Goal: Task Accomplishment & Management: Manage account settings

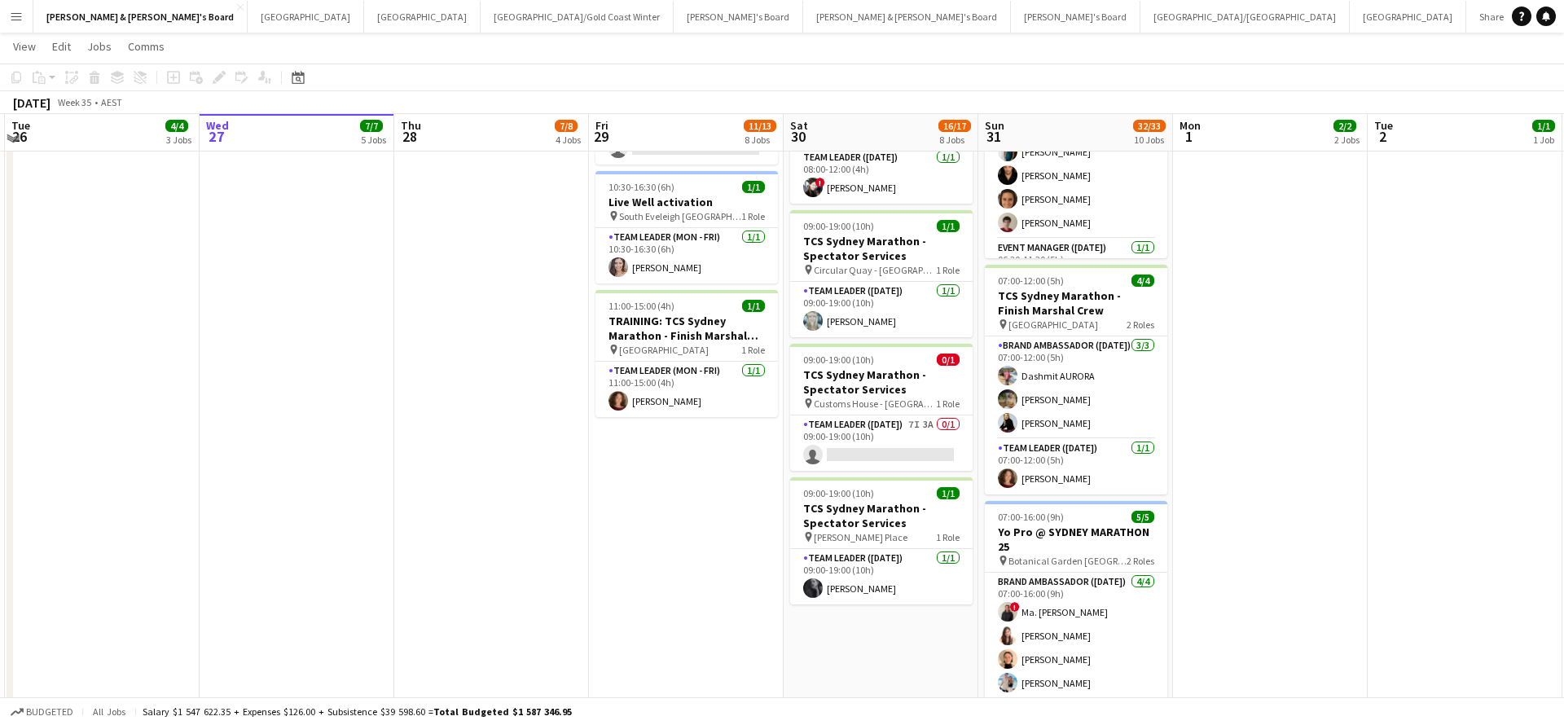
scroll to position [810, 0]
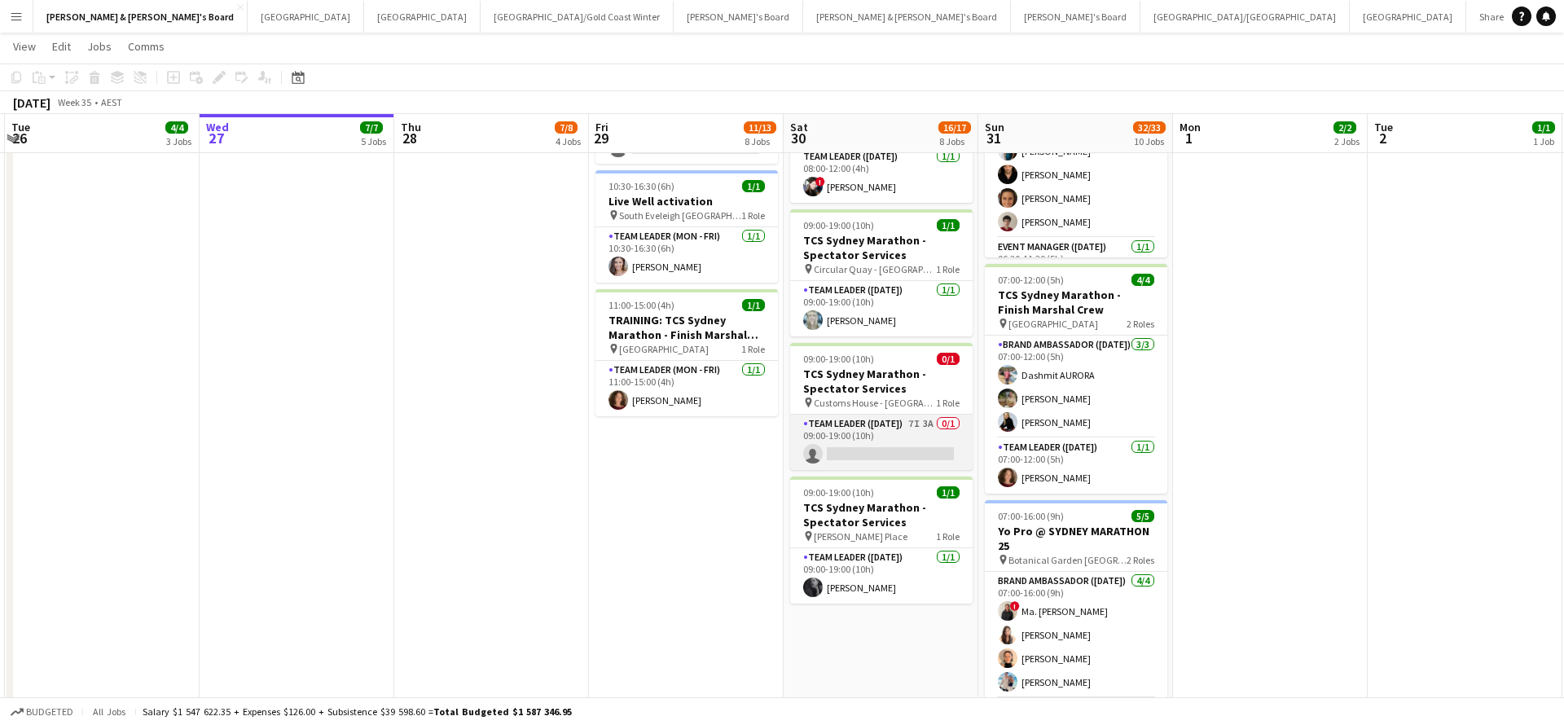
click at [896, 440] on app-card-role "Team Leader ([DATE]) 7I 3A 0/1 09:00-19:00 (10h) single-neutral-actions" at bounding box center [881, 442] width 182 height 55
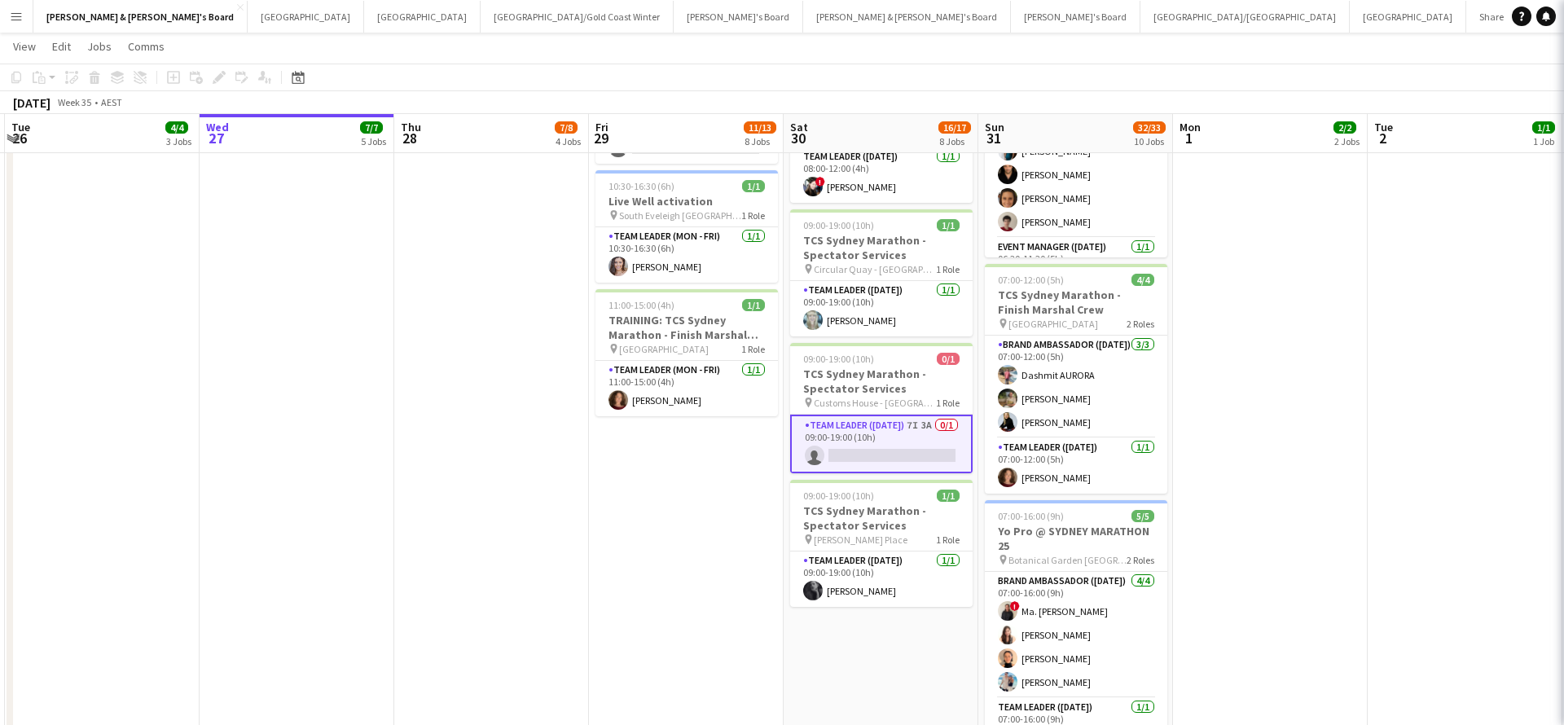
click at [896, 440] on app-card-role "Team Leader ([DATE]) 7I 3A 0/1 09:00-19:00 (10h) single-neutral-actions" at bounding box center [881, 444] width 182 height 59
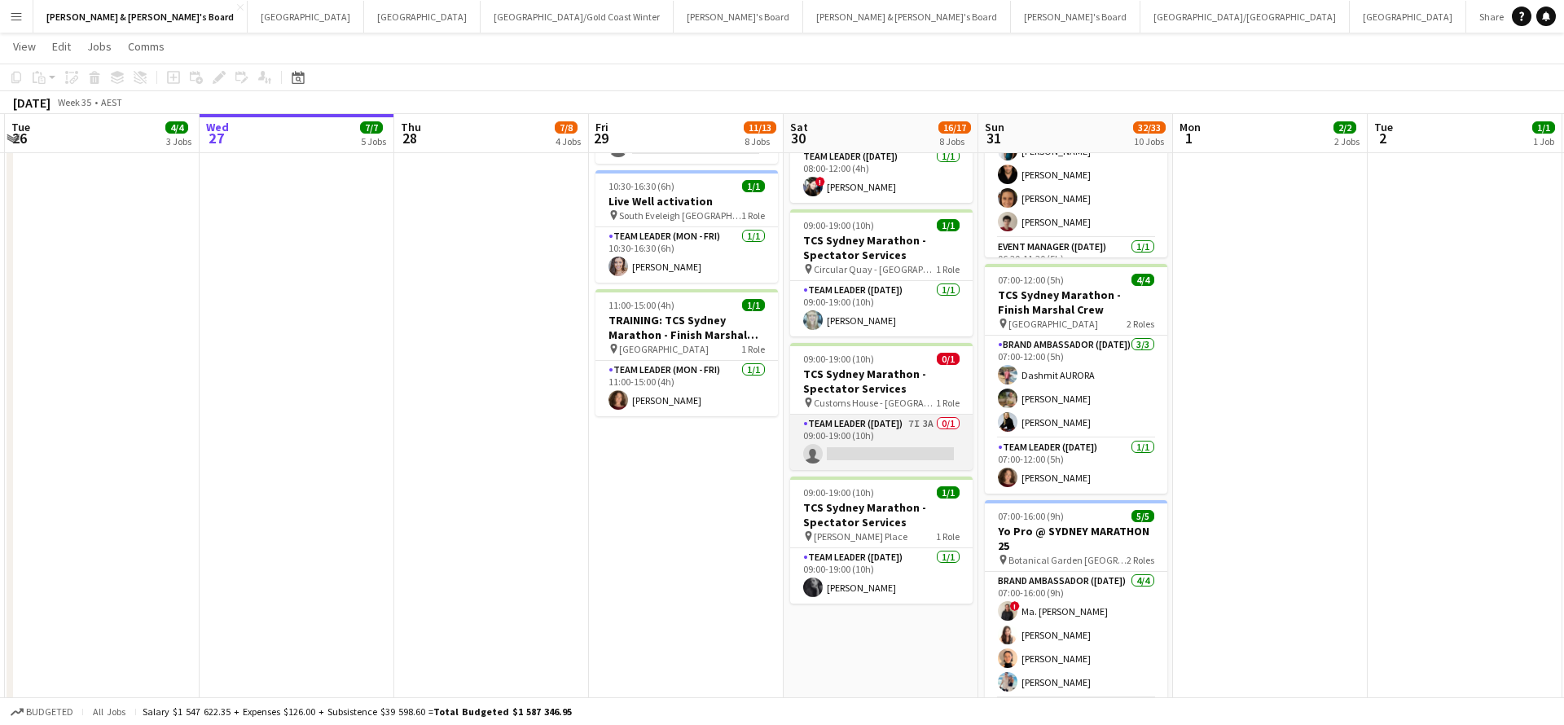
click at [905, 442] on app-card-role "Team Leader ([DATE]) 7I 3A 0/1 09:00-19:00 (10h) single-neutral-actions" at bounding box center [881, 442] width 182 height 55
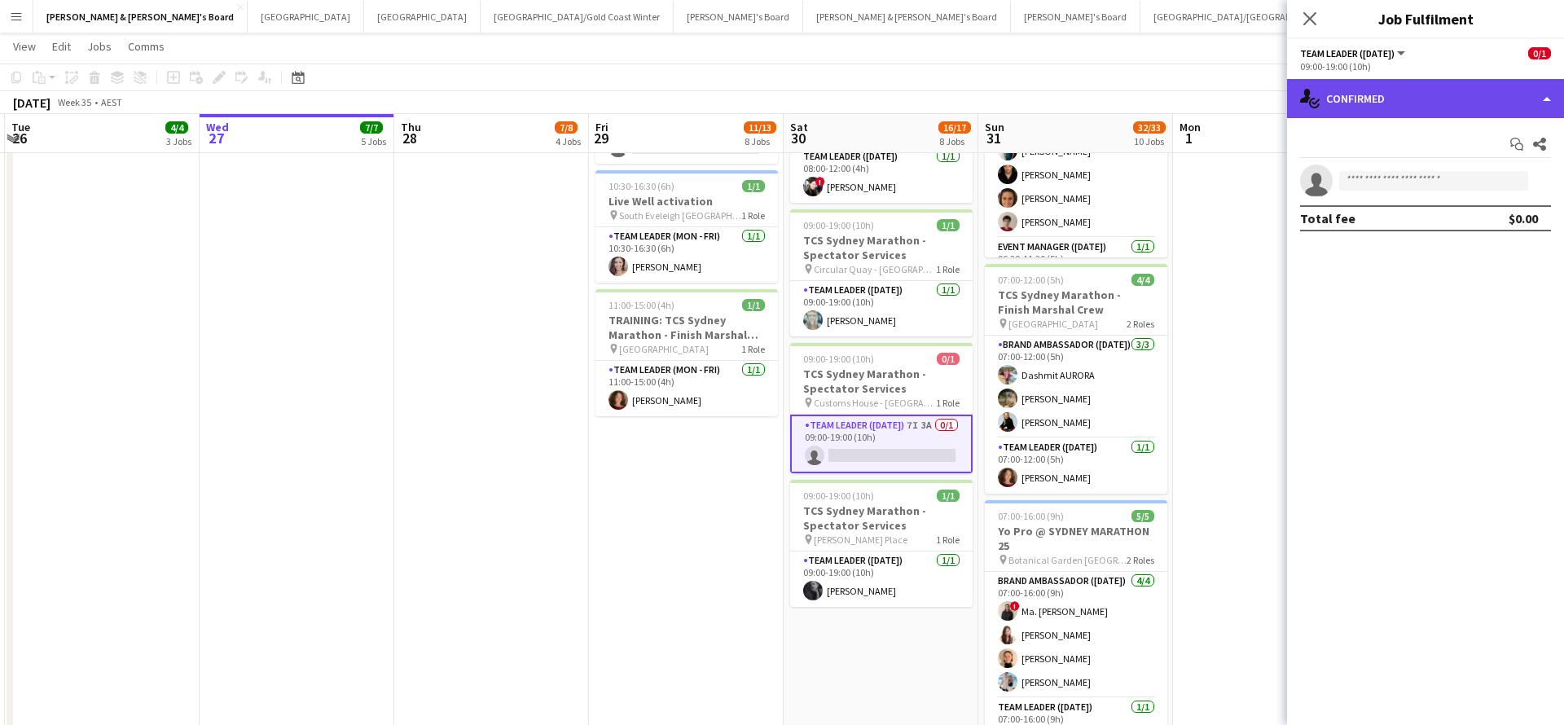
click at [1401, 99] on div "single-neutral-actions-check-2 Confirmed" at bounding box center [1425, 98] width 277 height 39
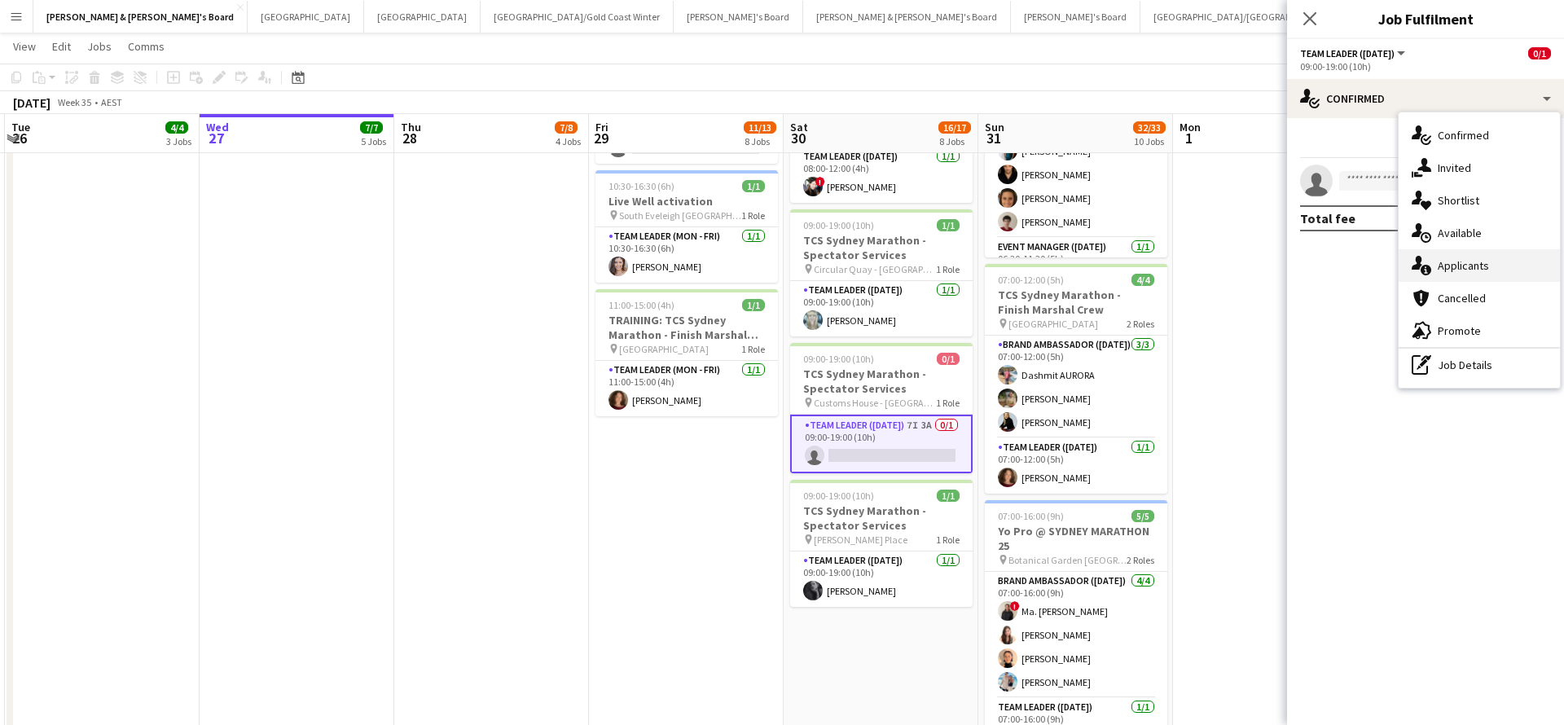
click at [1465, 268] on div "single-neutral-actions-information Applicants" at bounding box center [1478, 265] width 161 height 33
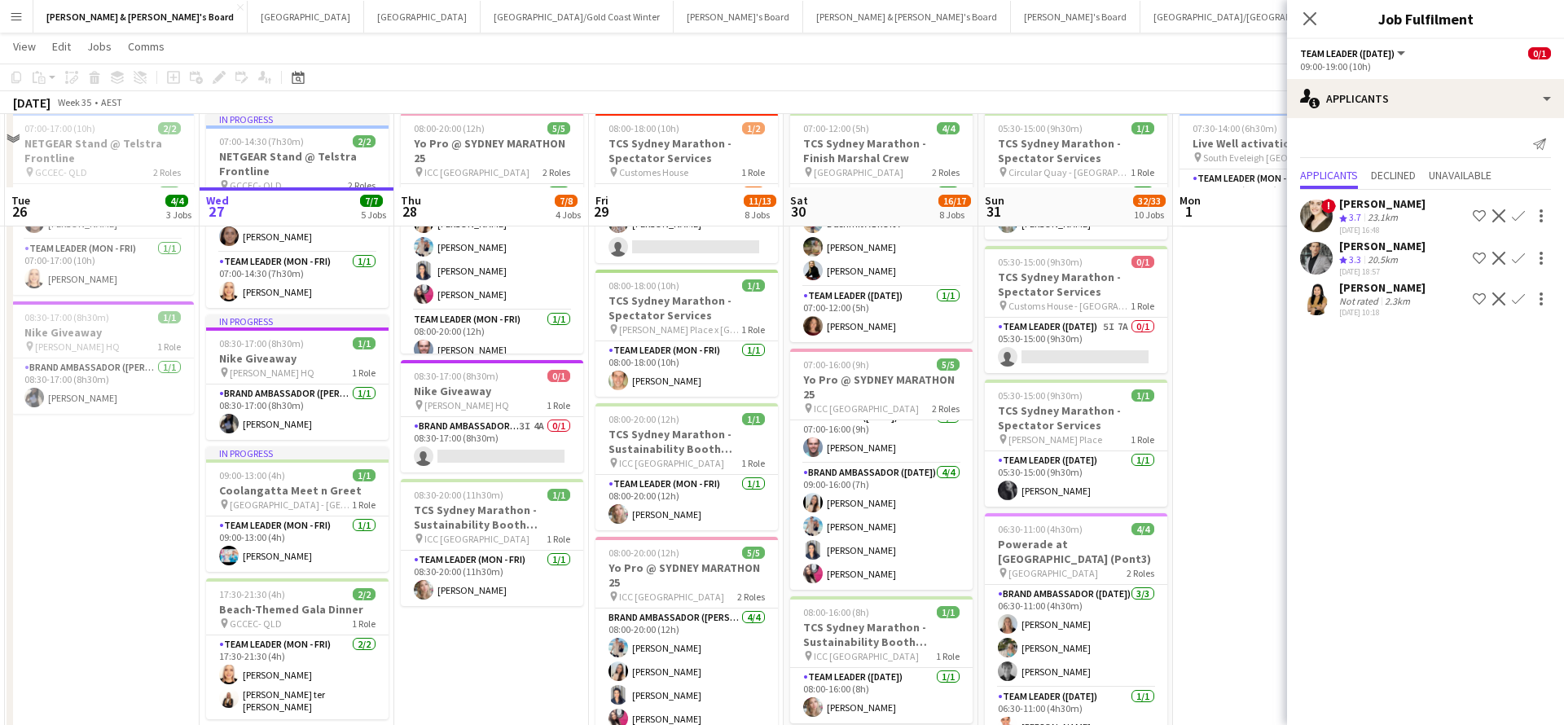
scroll to position [61, 0]
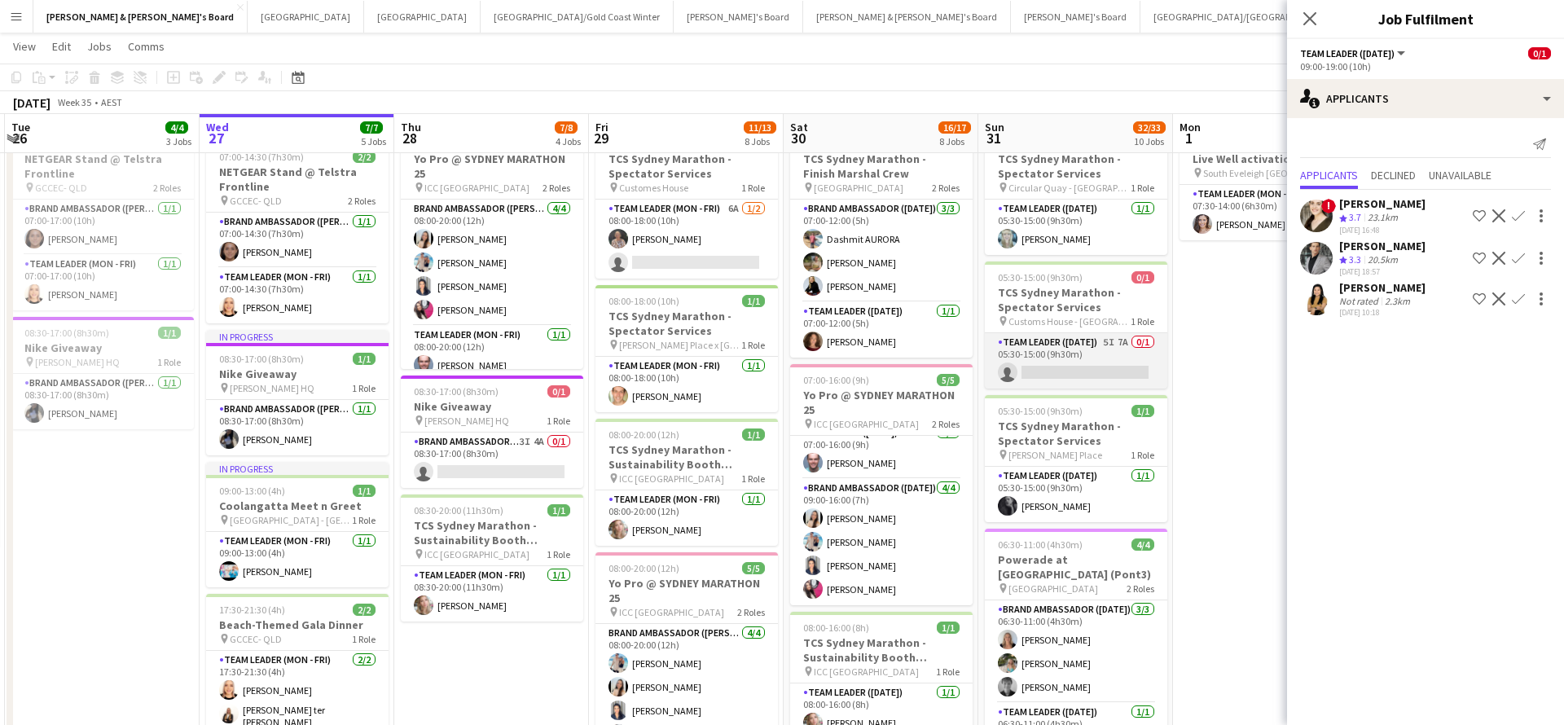
click at [1083, 362] on app-card-role "Team Leader ([DATE]) 5I 7A 0/1 05:30-15:00 (9h30m) single-neutral-actions" at bounding box center [1076, 360] width 182 height 55
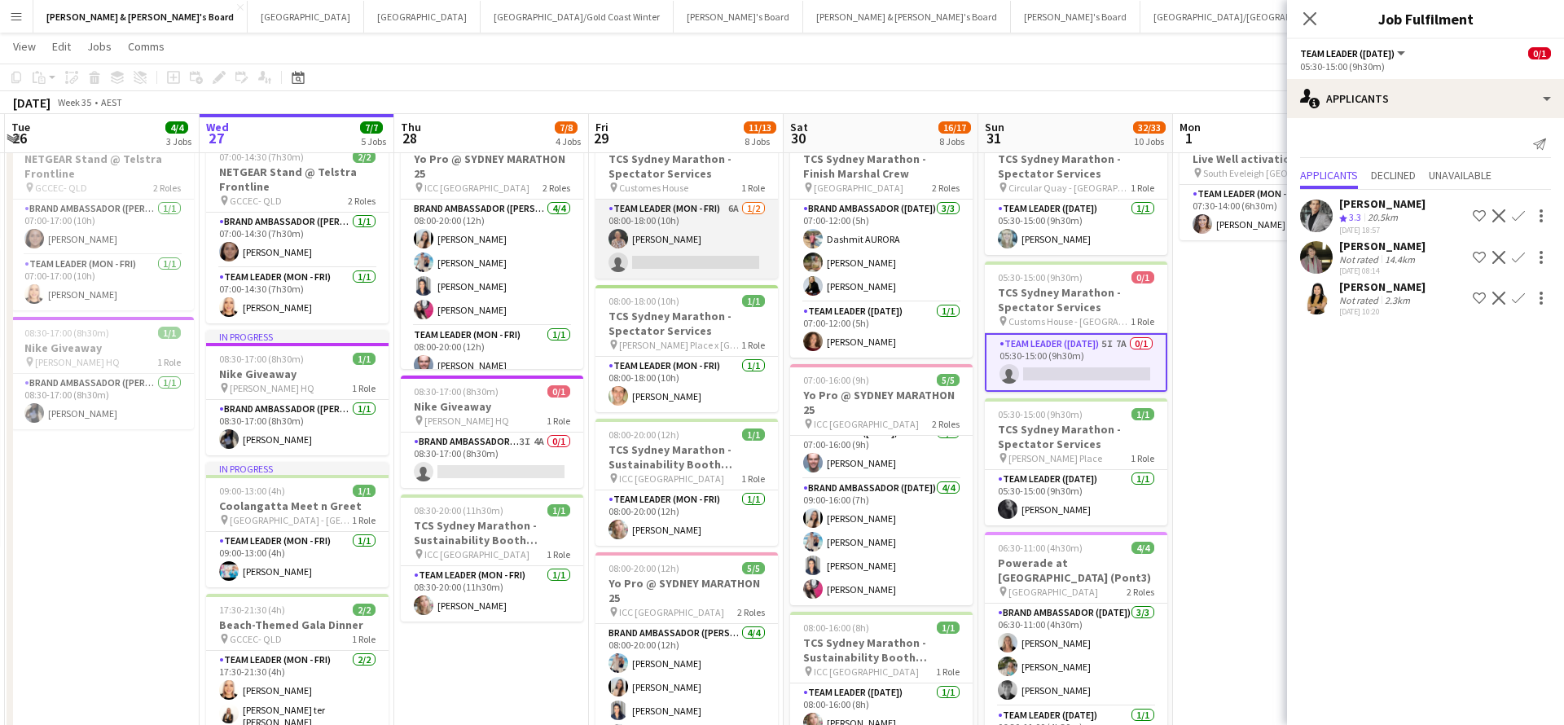
click at [721, 236] on app-card-role "Team Leader (Mon - Fri) 6A [DATE] 08:00-18:00 (10h) [PERSON_NAME] single-neutra…" at bounding box center [686, 239] width 182 height 79
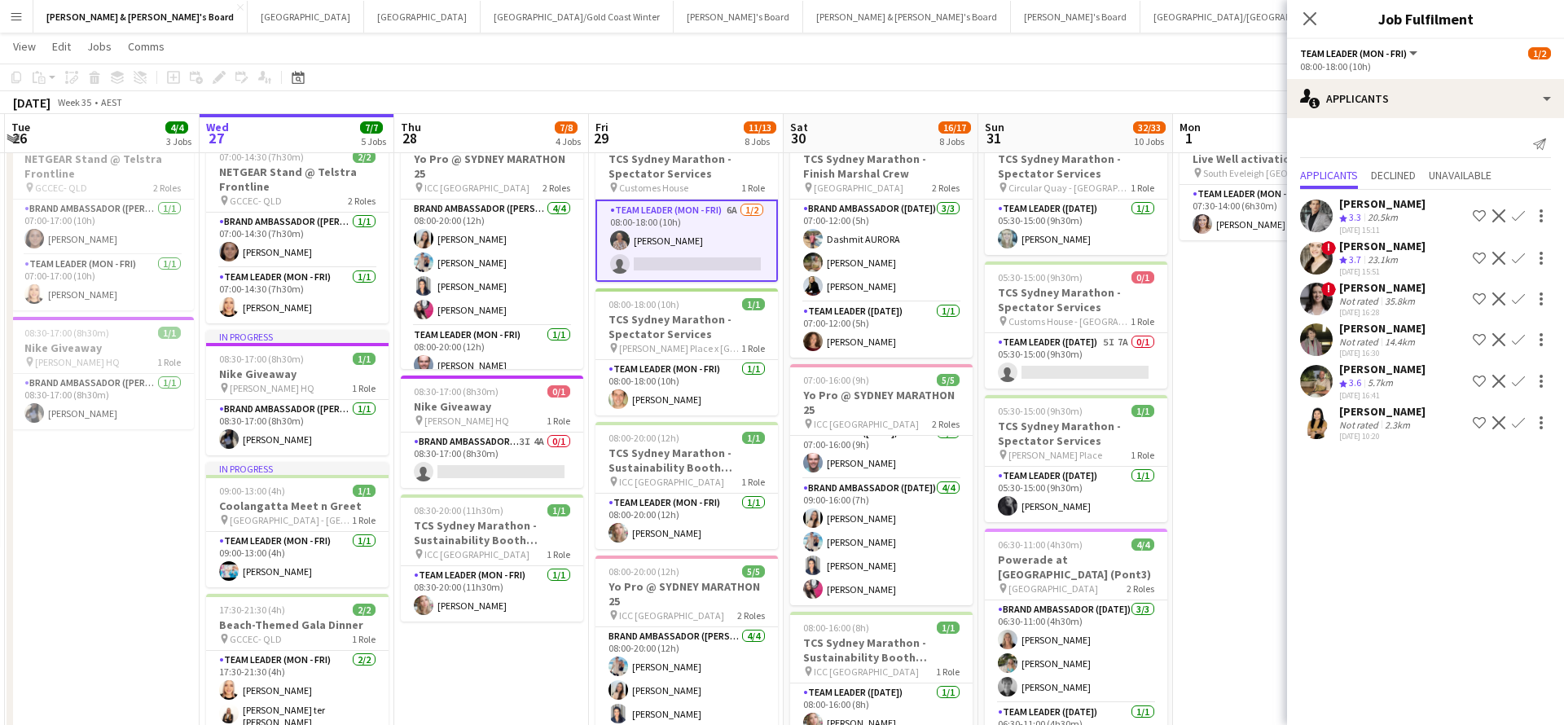
click at [1368, 419] on div "Not rated" at bounding box center [1360, 425] width 42 height 12
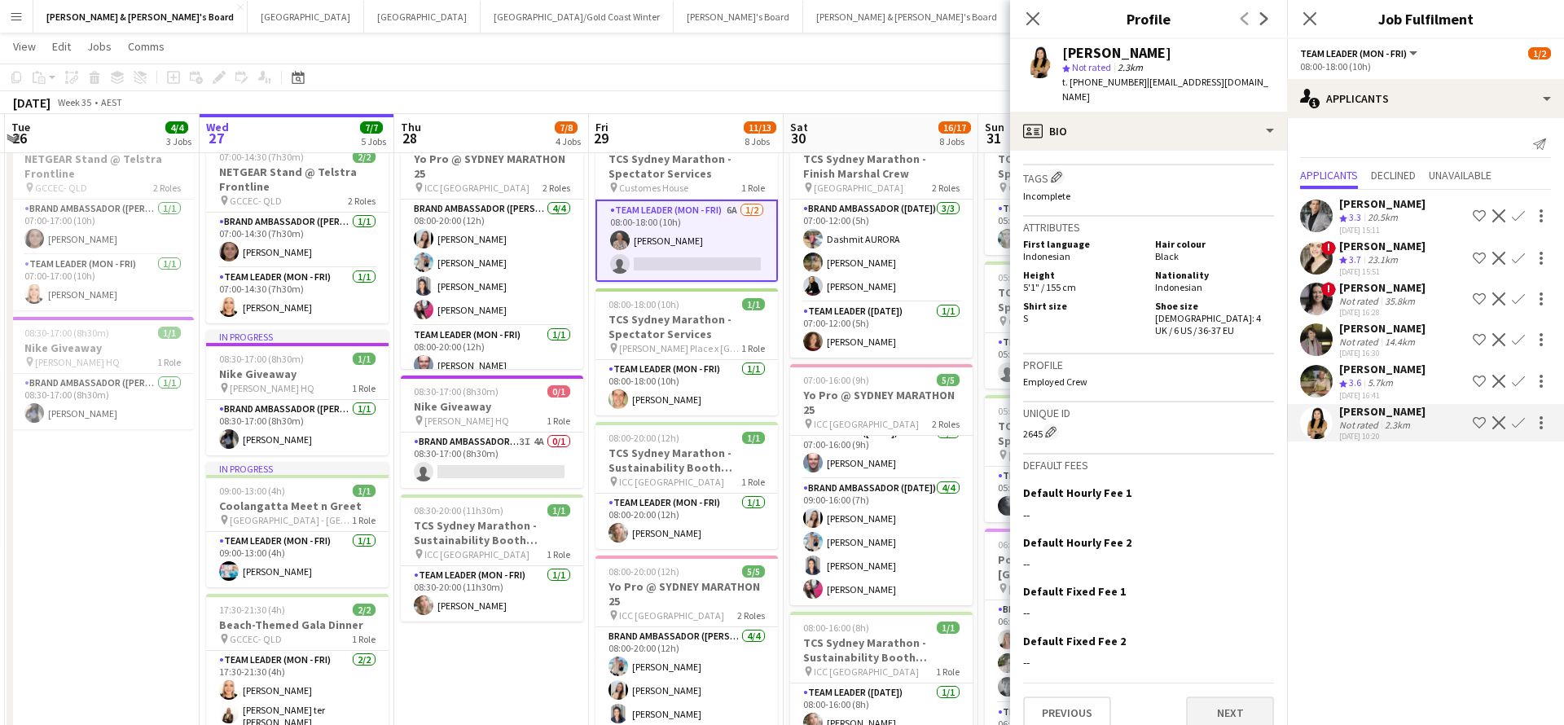
scroll to position [793, 0]
click at [1203, 698] on button "Next" at bounding box center [1230, 714] width 88 height 33
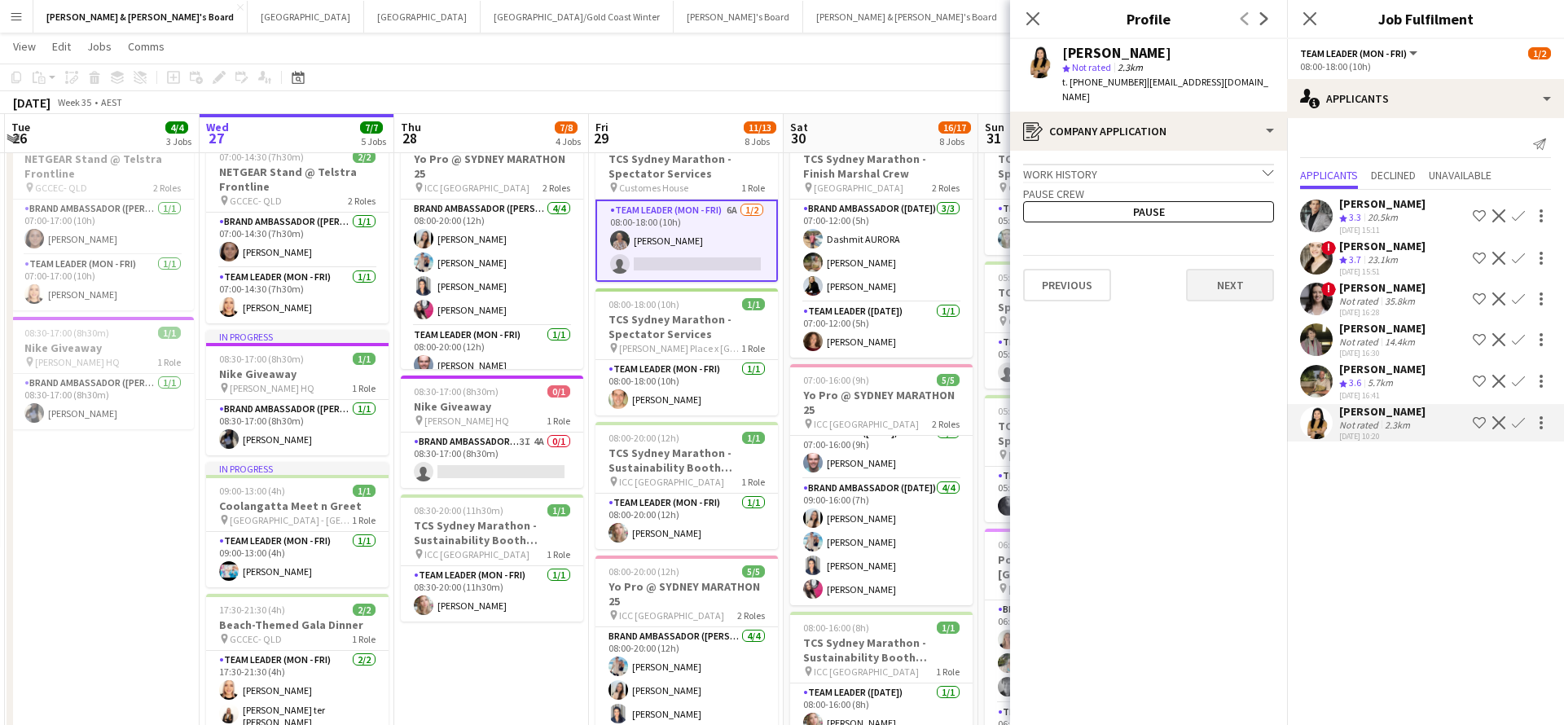
click at [1225, 274] on button "Next" at bounding box center [1230, 285] width 88 height 33
click at [1243, 213] on button "Next" at bounding box center [1230, 226] width 88 height 33
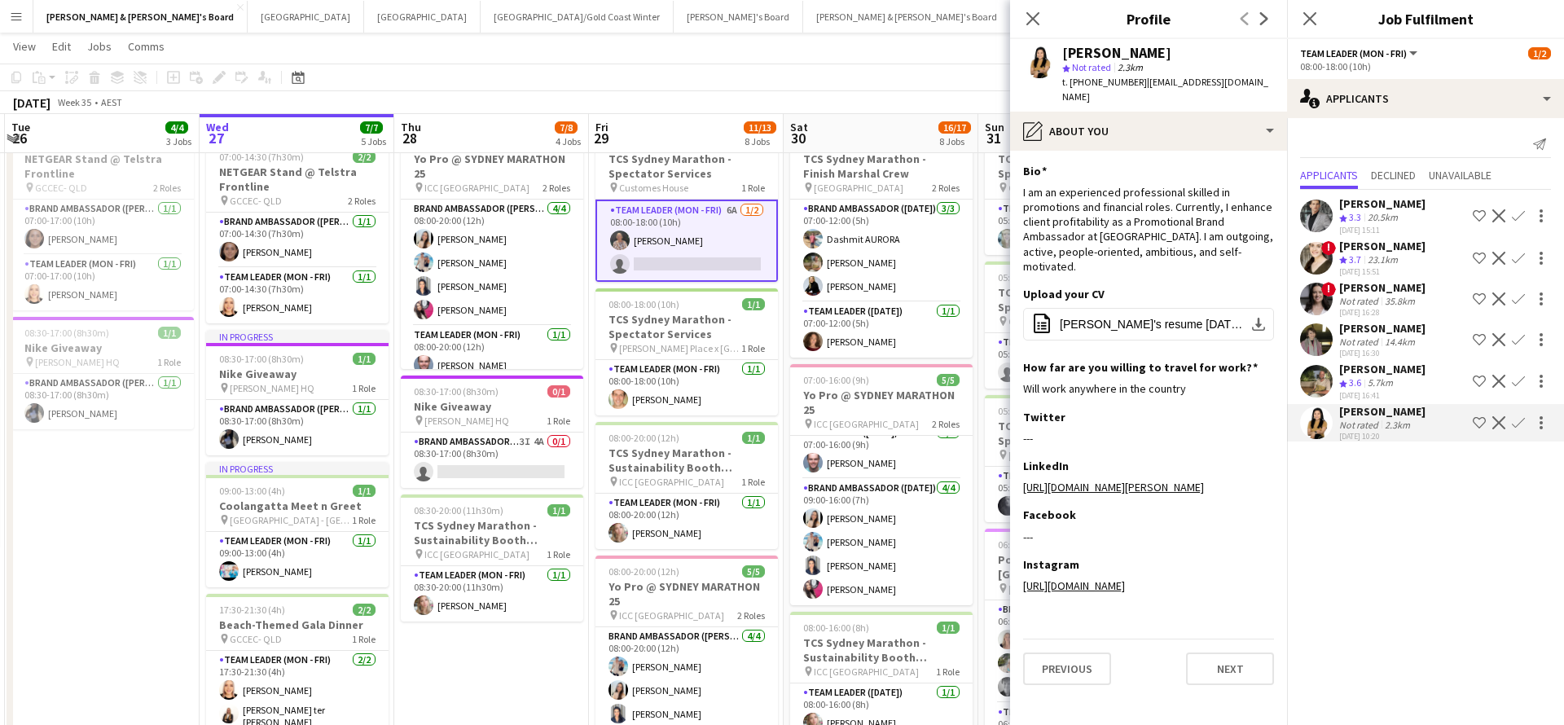
click at [1228, 685] on app-section-data-types "Bio Edit this field I am an experienced professional skilled in promotions and …" at bounding box center [1148, 438] width 277 height 574
click at [1231, 665] on button "Next" at bounding box center [1230, 668] width 88 height 33
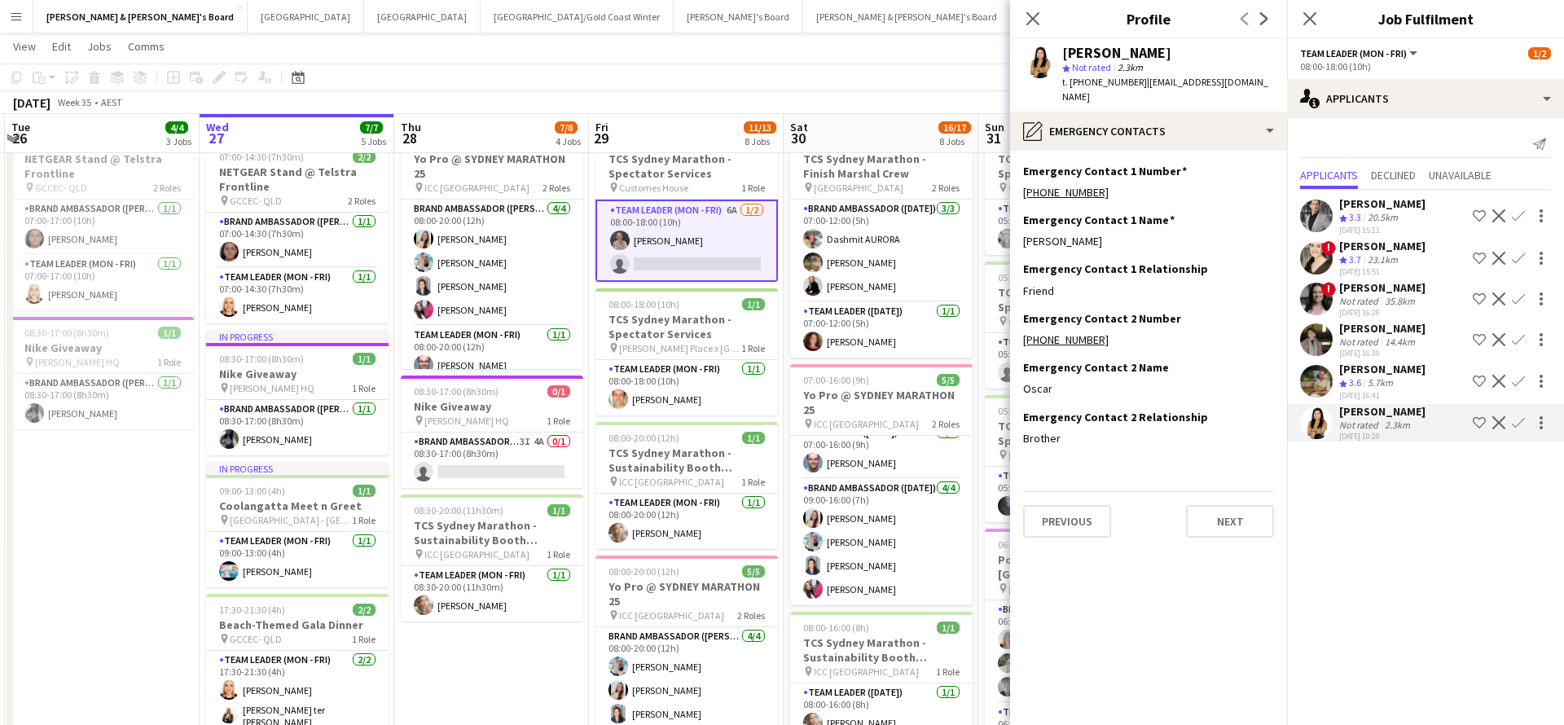
click at [1251, 523] on app-section-data-types "Emergency Contact 1 Number Edit this field [PHONE_NUMBER] Emergency Contact 1 N…" at bounding box center [1148, 438] width 277 height 574
click at [1250, 505] on button "Next" at bounding box center [1230, 521] width 88 height 33
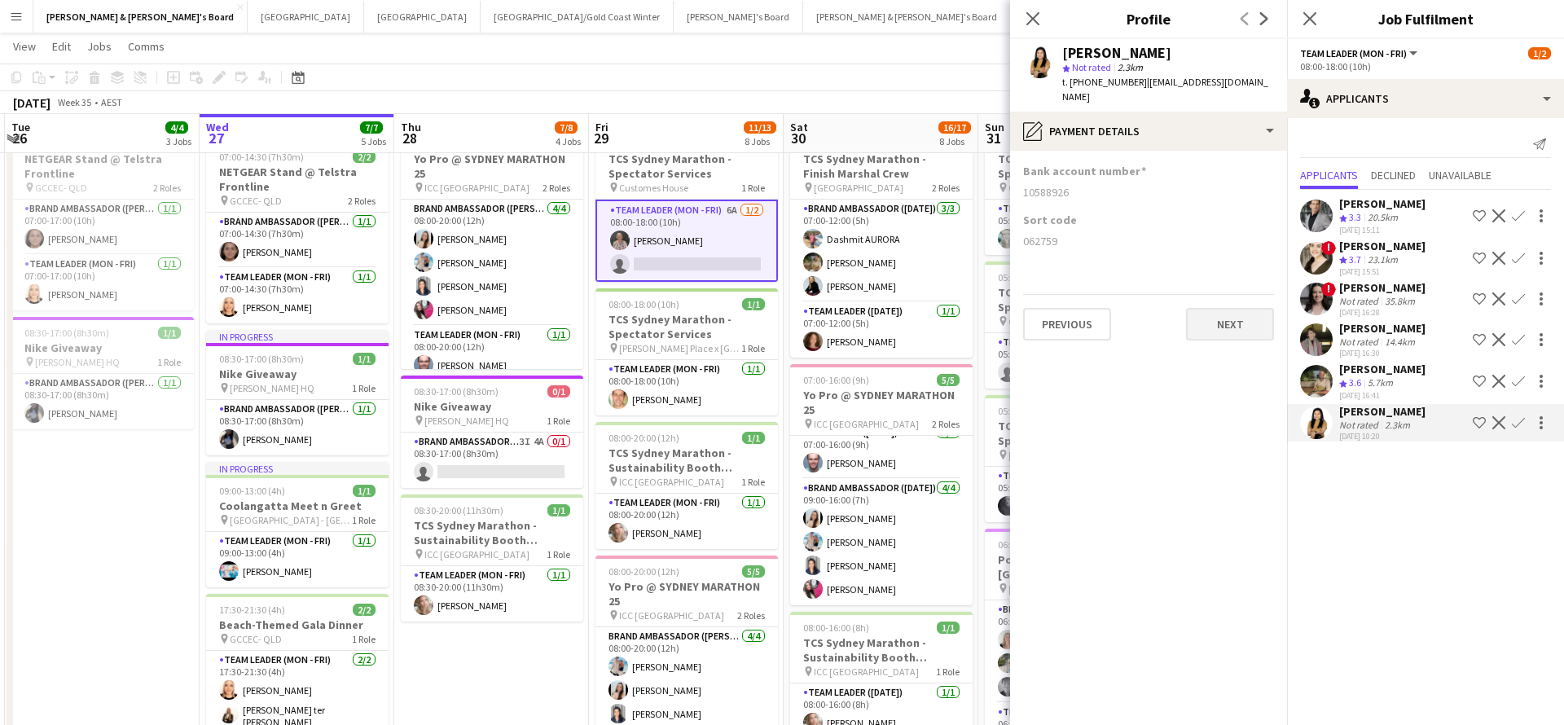
click at [1263, 309] on button "Next" at bounding box center [1230, 324] width 88 height 33
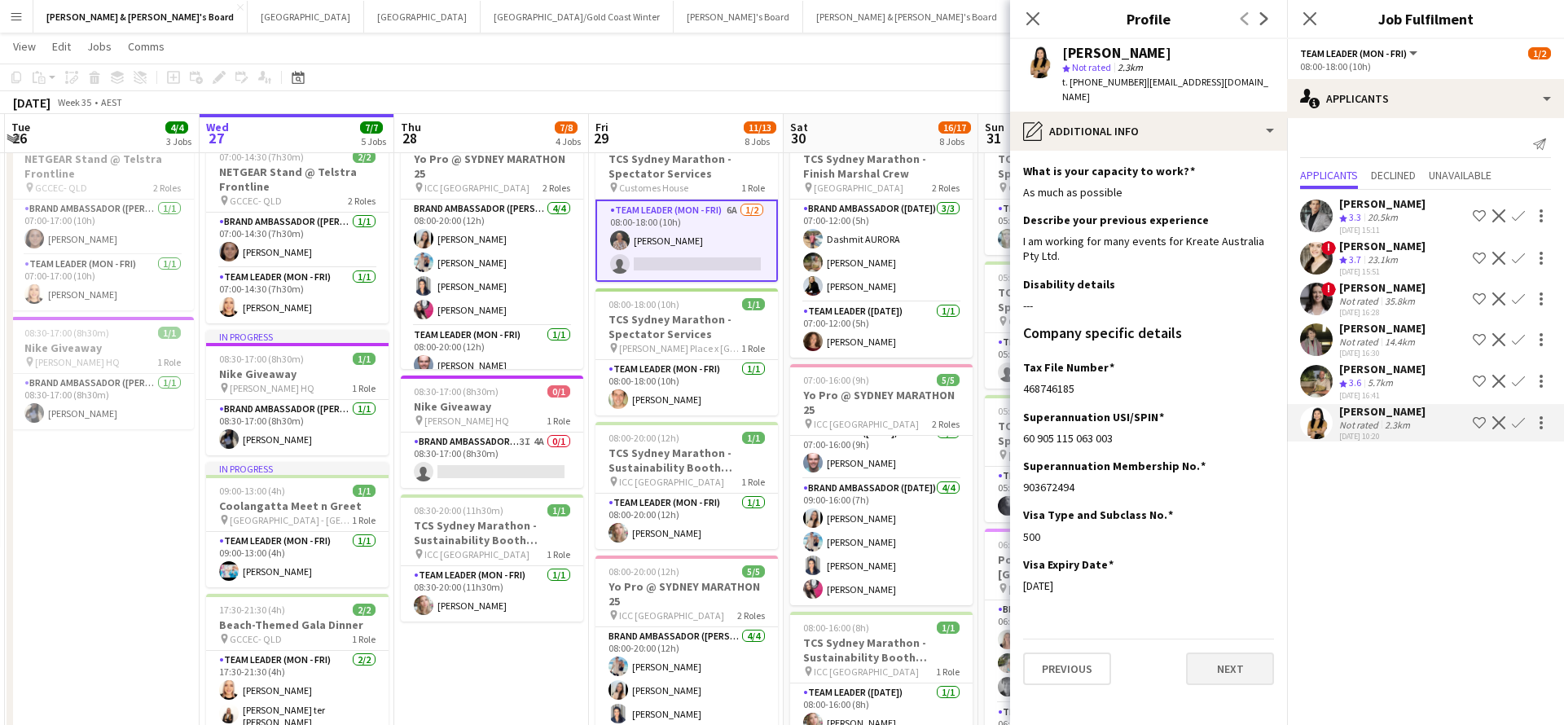
click at [1226, 660] on button "Next" at bounding box center [1230, 668] width 88 height 33
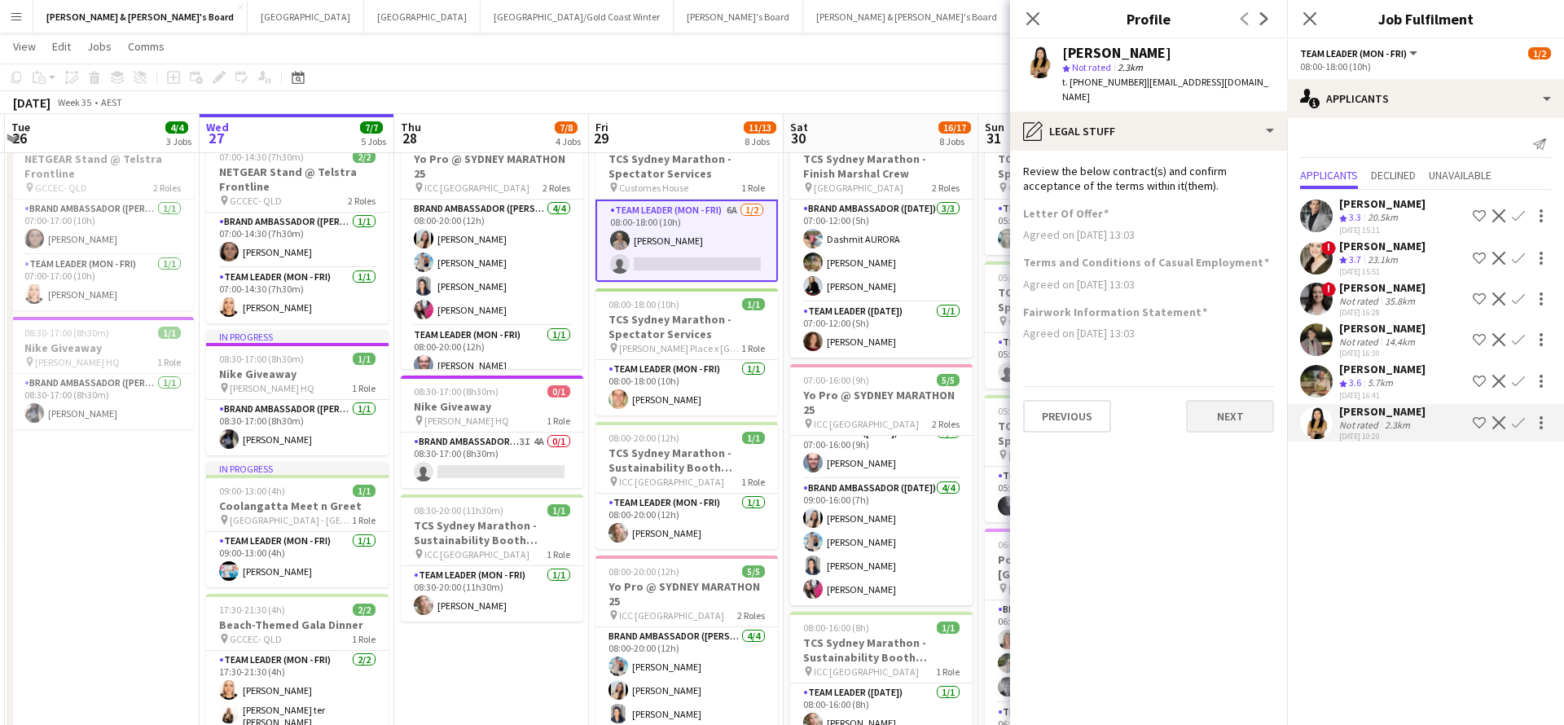
click at [1263, 415] on button "Next" at bounding box center [1230, 416] width 88 height 33
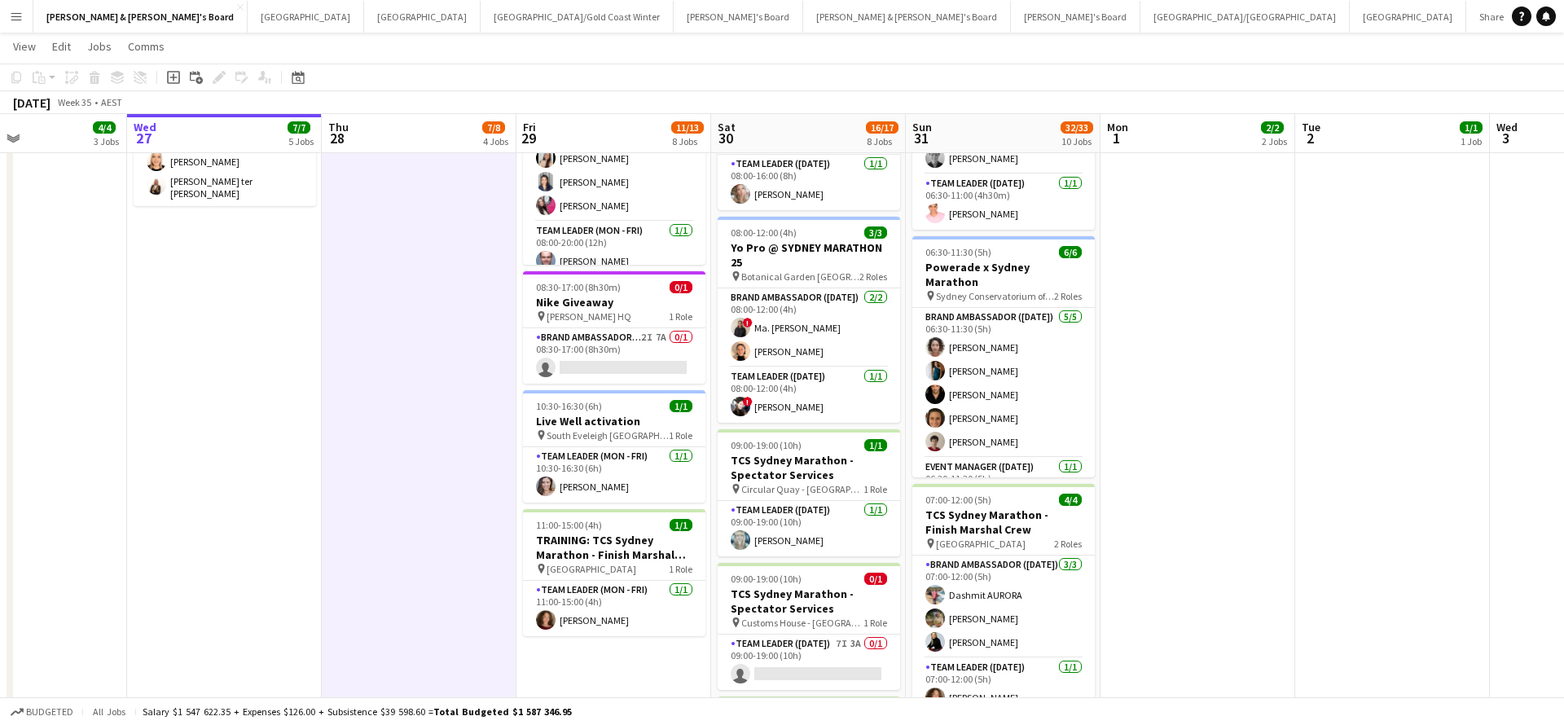
scroll to position [609, 0]
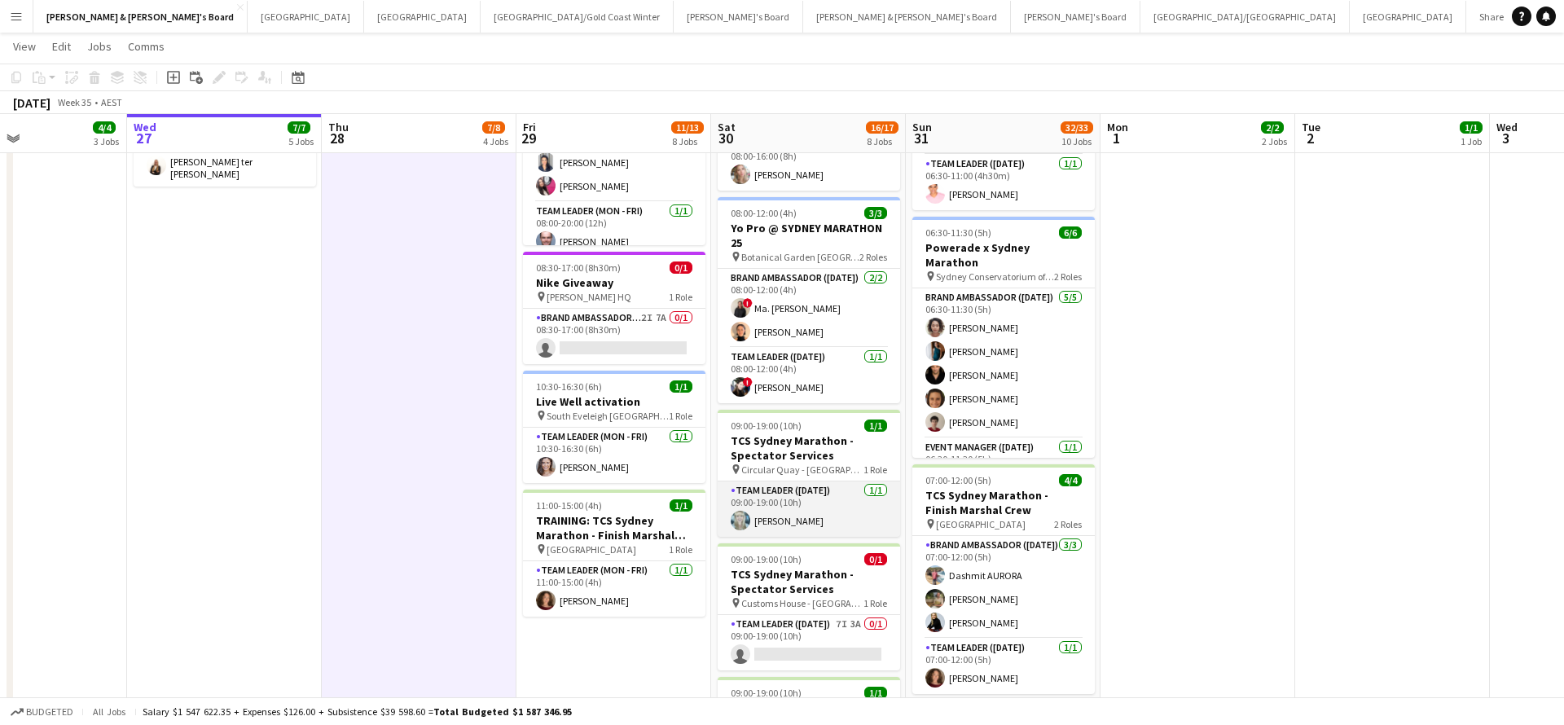
click at [821, 511] on app-card-role "Team Leader ([DATE]) [DATE] 09:00-19:00 (10h) [PERSON_NAME]" at bounding box center [809, 508] width 182 height 55
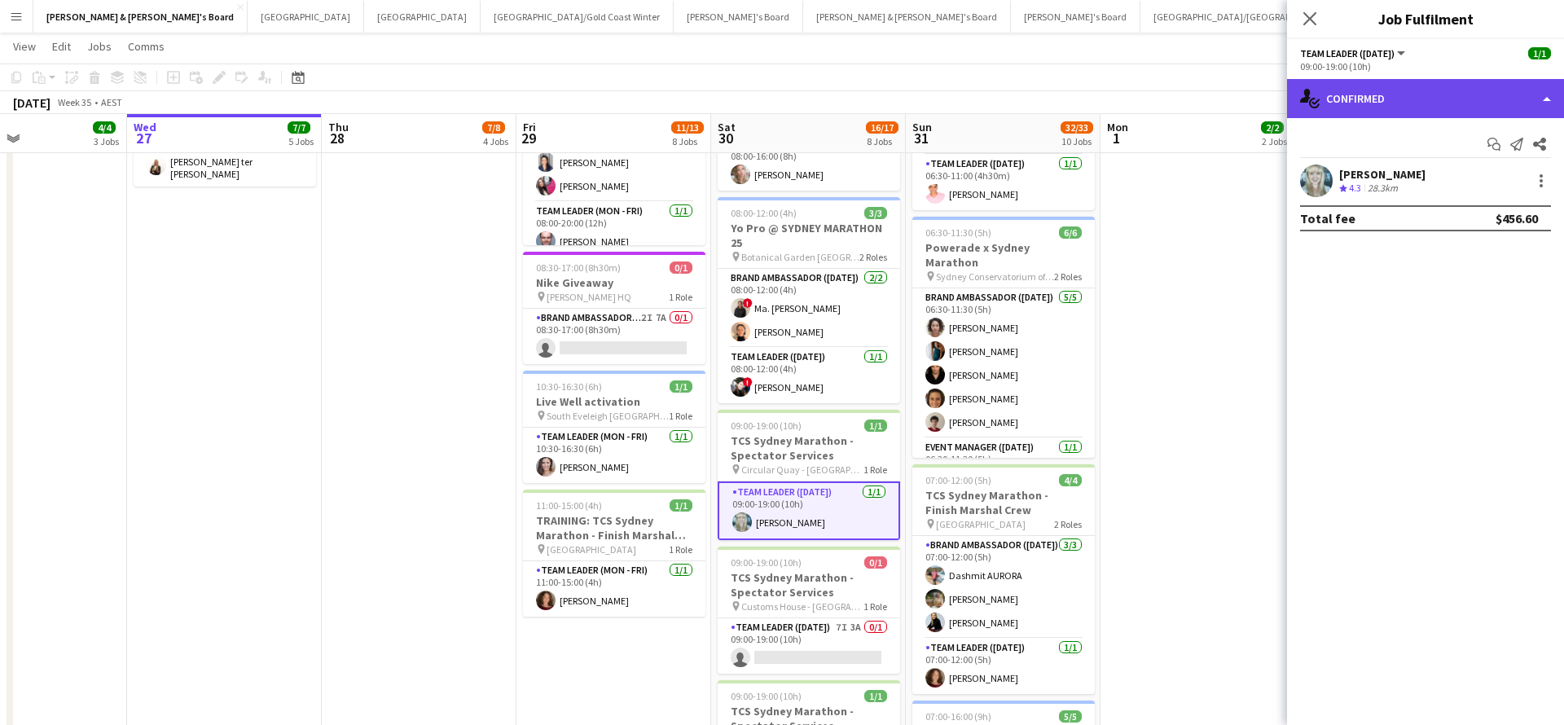
click at [1410, 85] on div "single-neutral-actions-check-2 Confirmed" at bounding box center [1425, 98] width 277 height 39
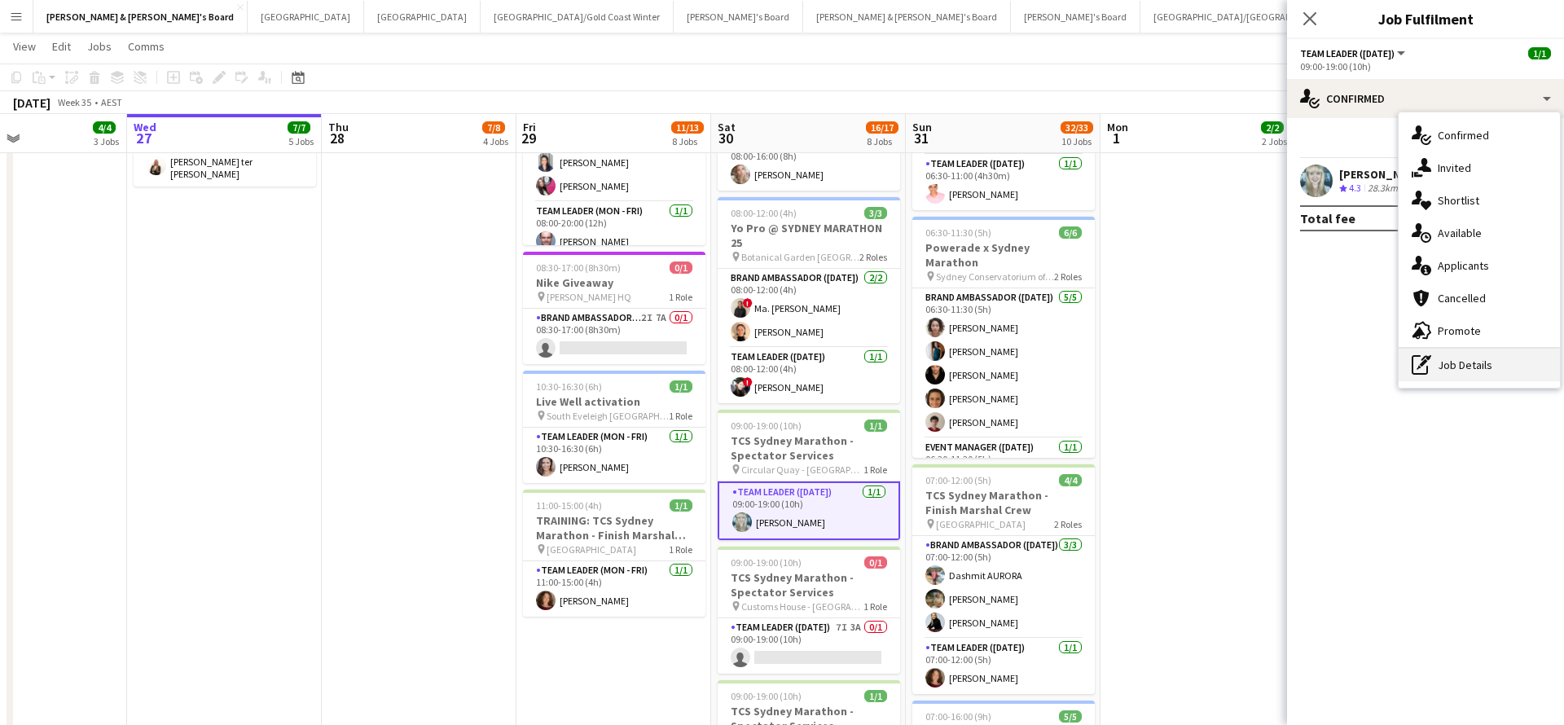
click at [1462, 358] on div "pen-write Job Details" at bounding box center [1478, 365] width 161 height 33
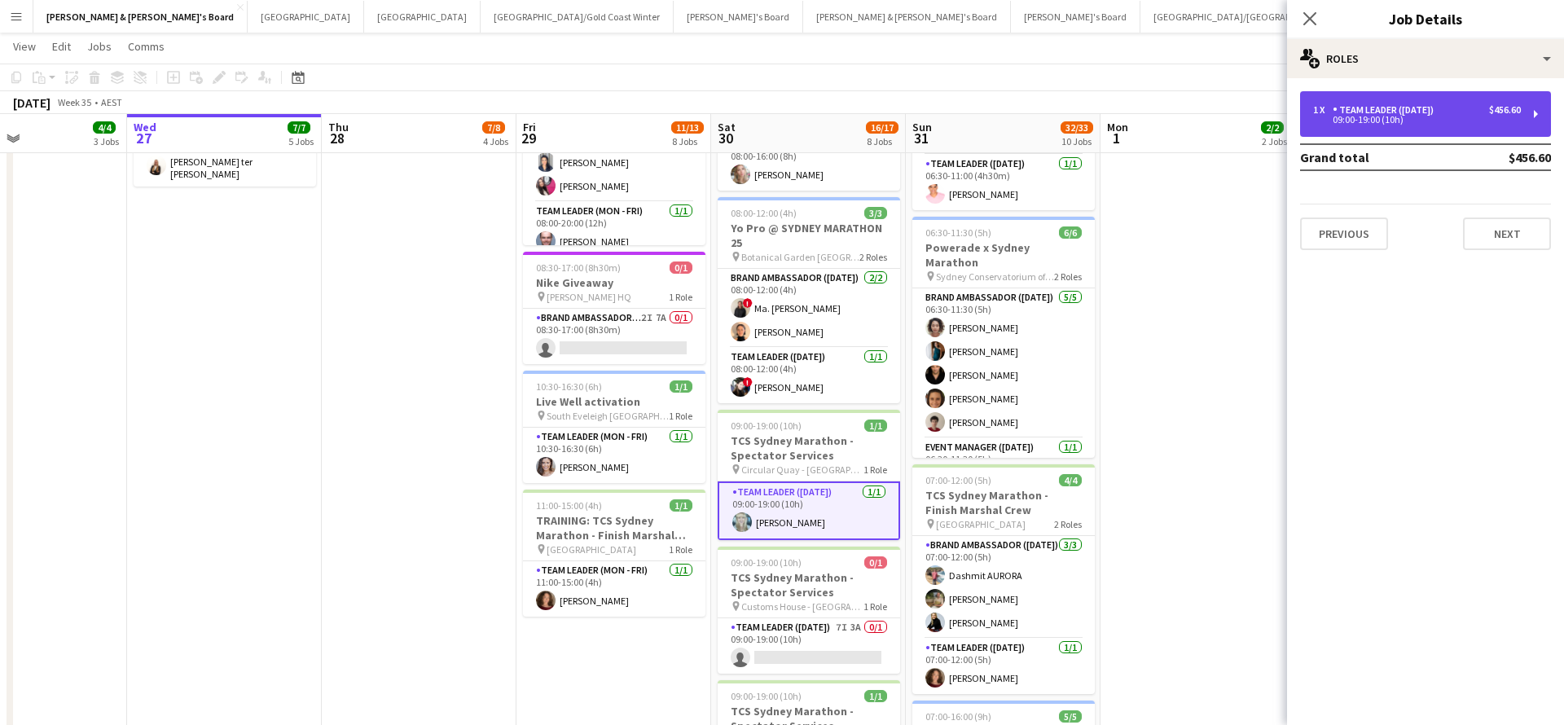
click at [1407, 91] on div "1 x Team Leader ([DATE]) $456.60 09:00-19:00 (10h)" at bounding box center [1425, 114] width 251 height 46
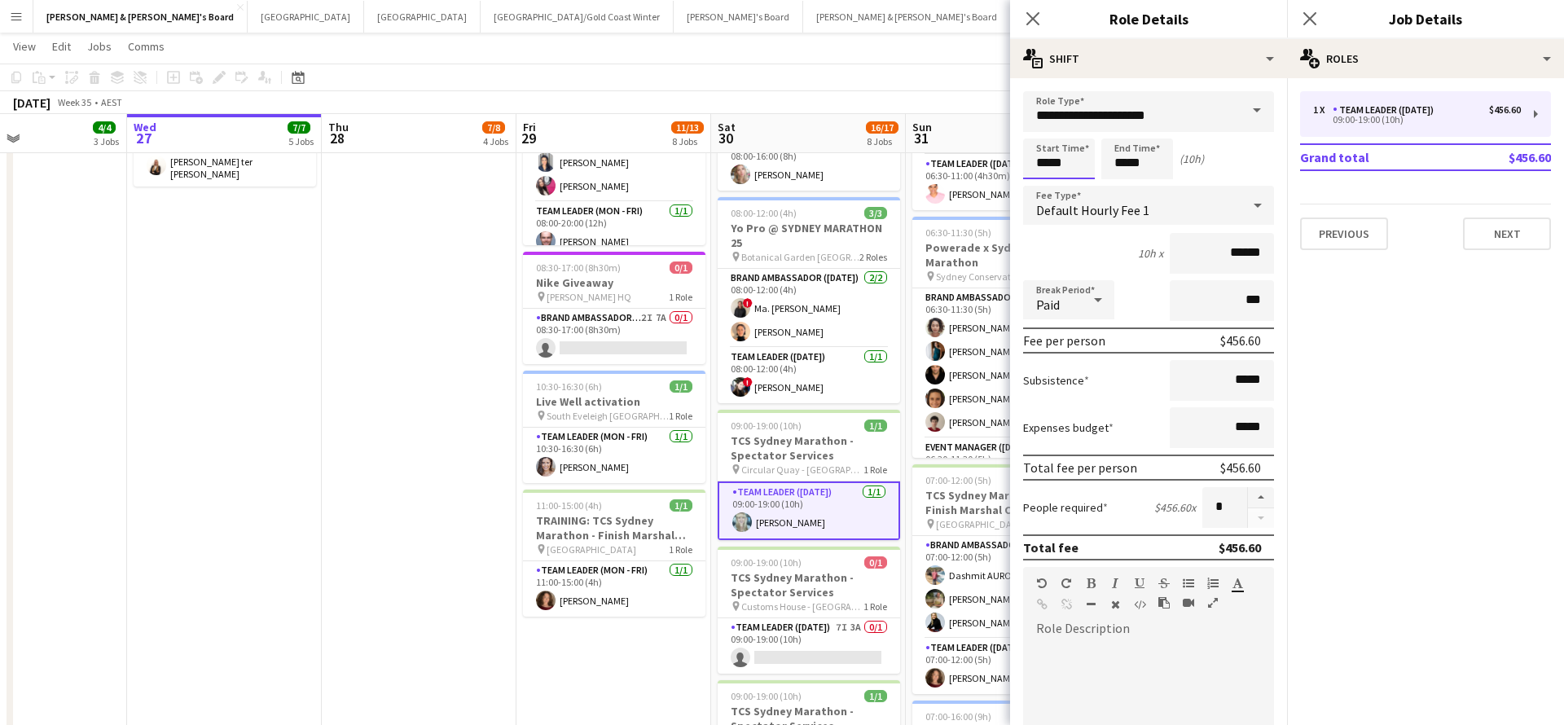
click at [1034, 176] on input "*****" at bounding box center [1059, 158] width 72 height 41
click at [1042, 137] on div at bounding box center [1042, 130] width 33 height 16
type input "*****"
click at [1042, 137] on div at bounding box center [1042, 130] width 33 height 16
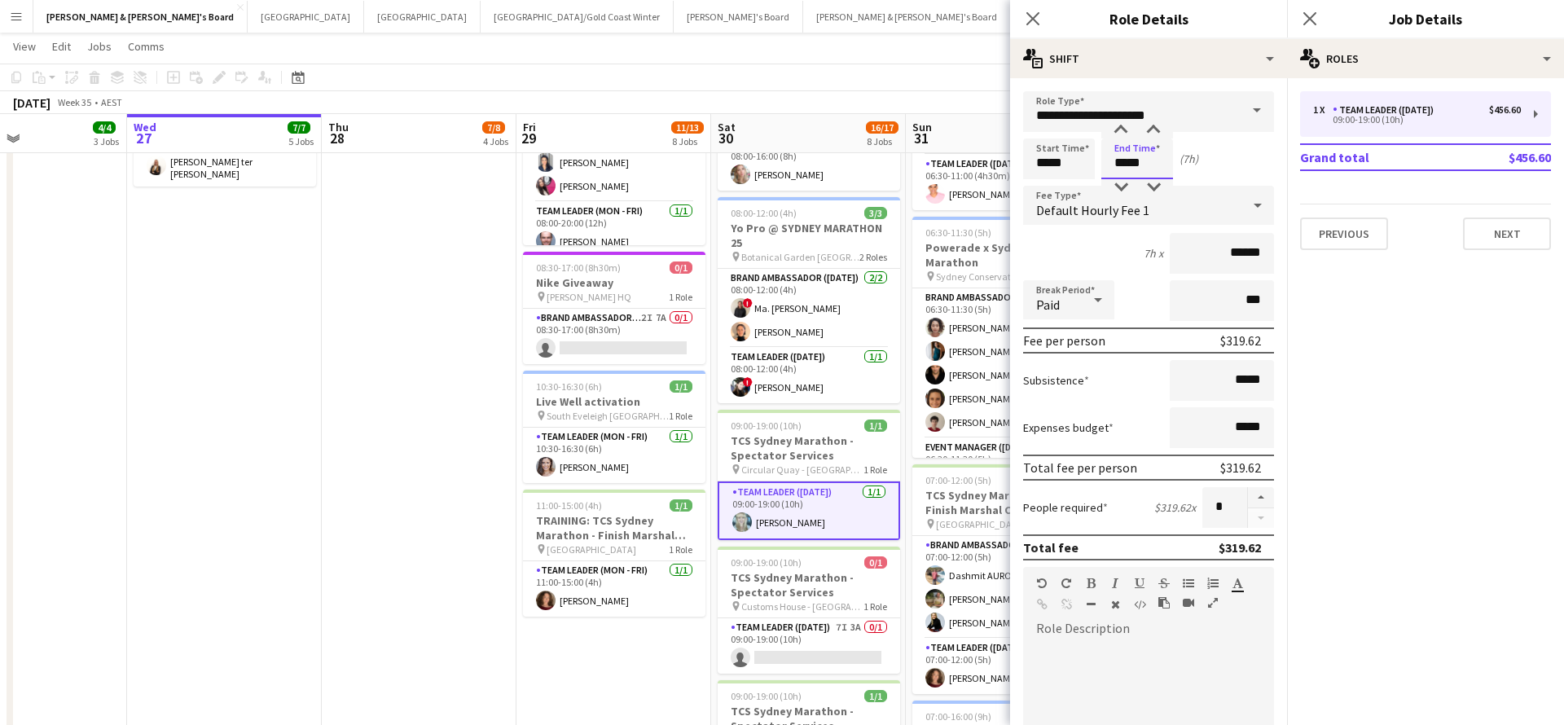
click at [1128, 163] on input "*****" at bounding box center [1137, 158] width 72 height 41
click at [1125, 181] on div at bounding box center [1120, 187] width 33 height 16
type input "*****"
click at [1125, 181] on div at bounding box center [1120, 187] width 33 height 16
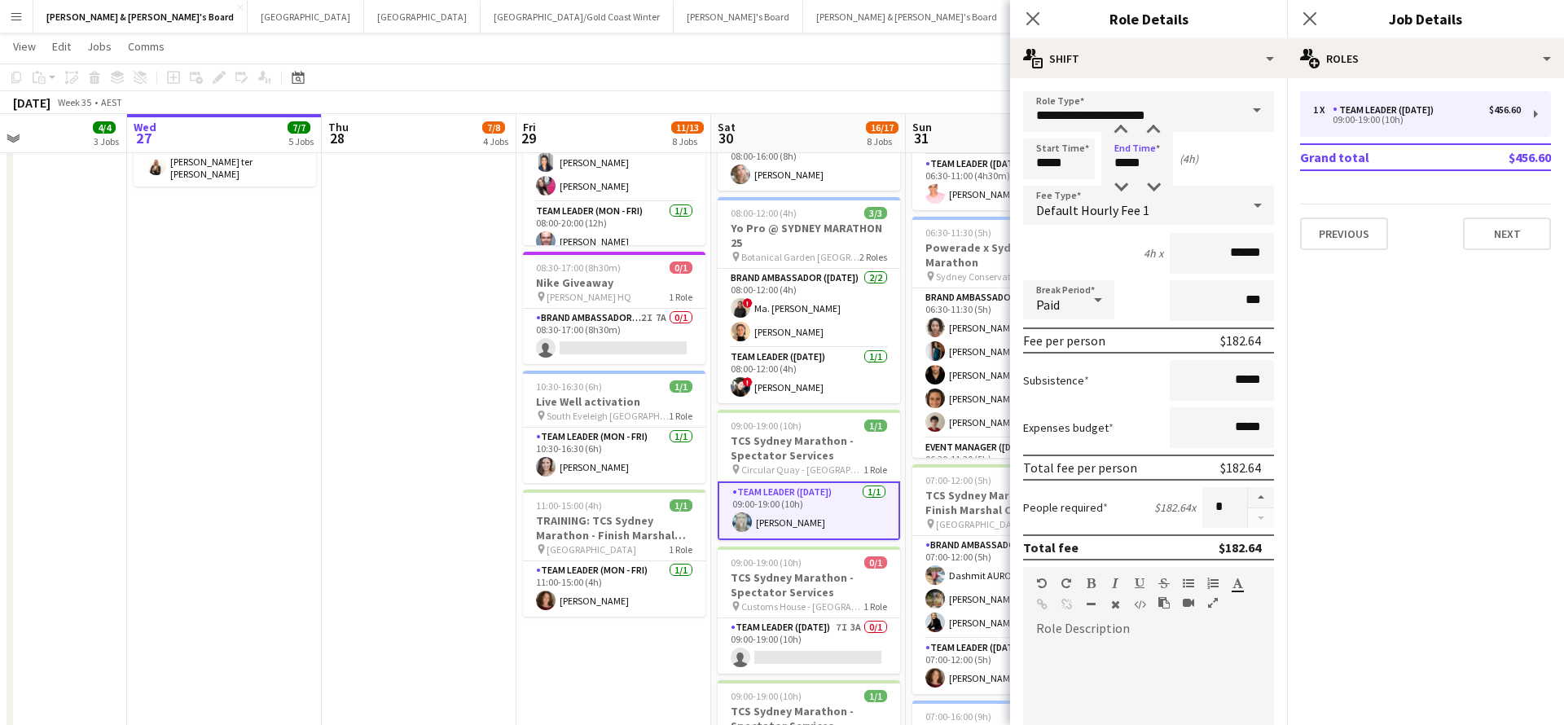
click at [1249, 213] on icon at bounding box center [1258, 205] width 20 height 33
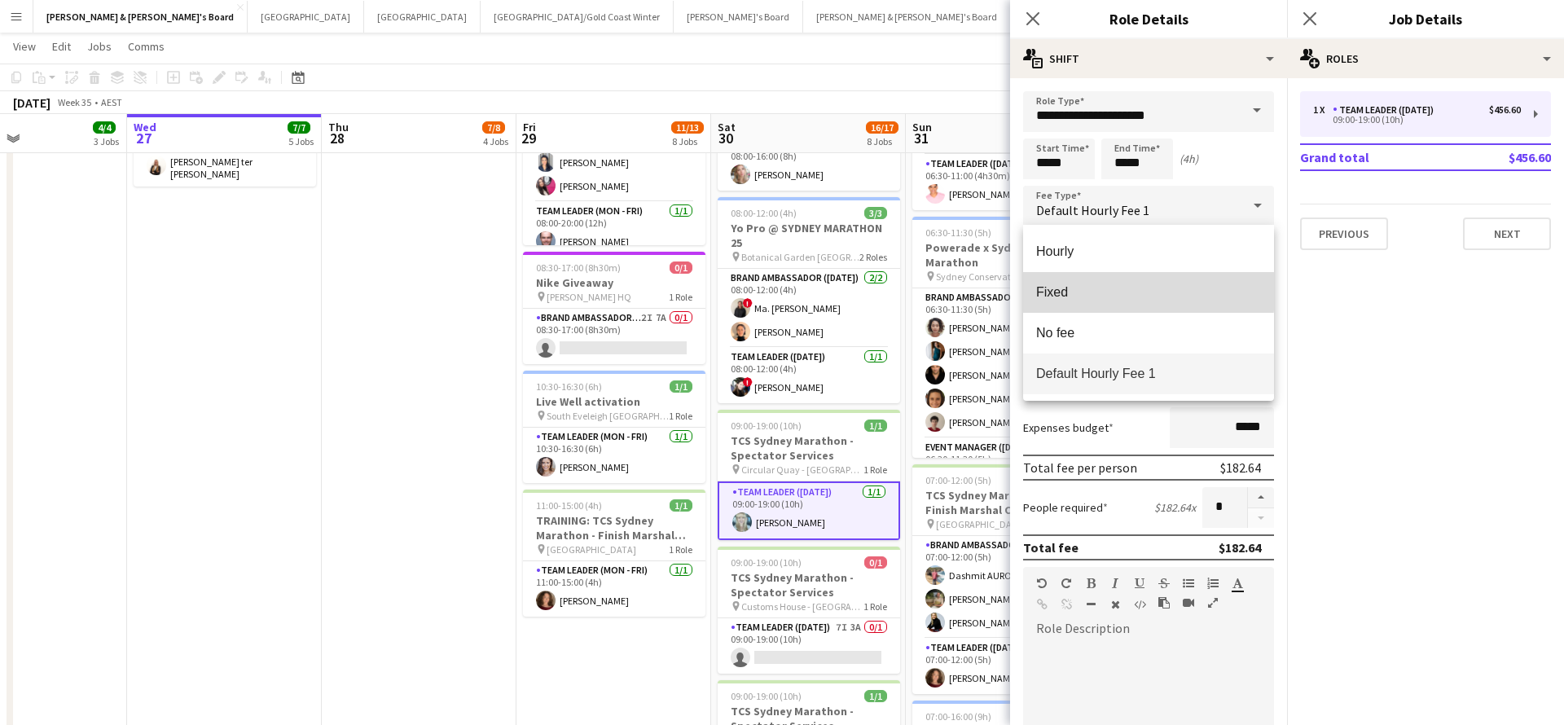
click at [1067, 292] on span "Fixed" at bounding box center [1148, 291] width 225 height 15
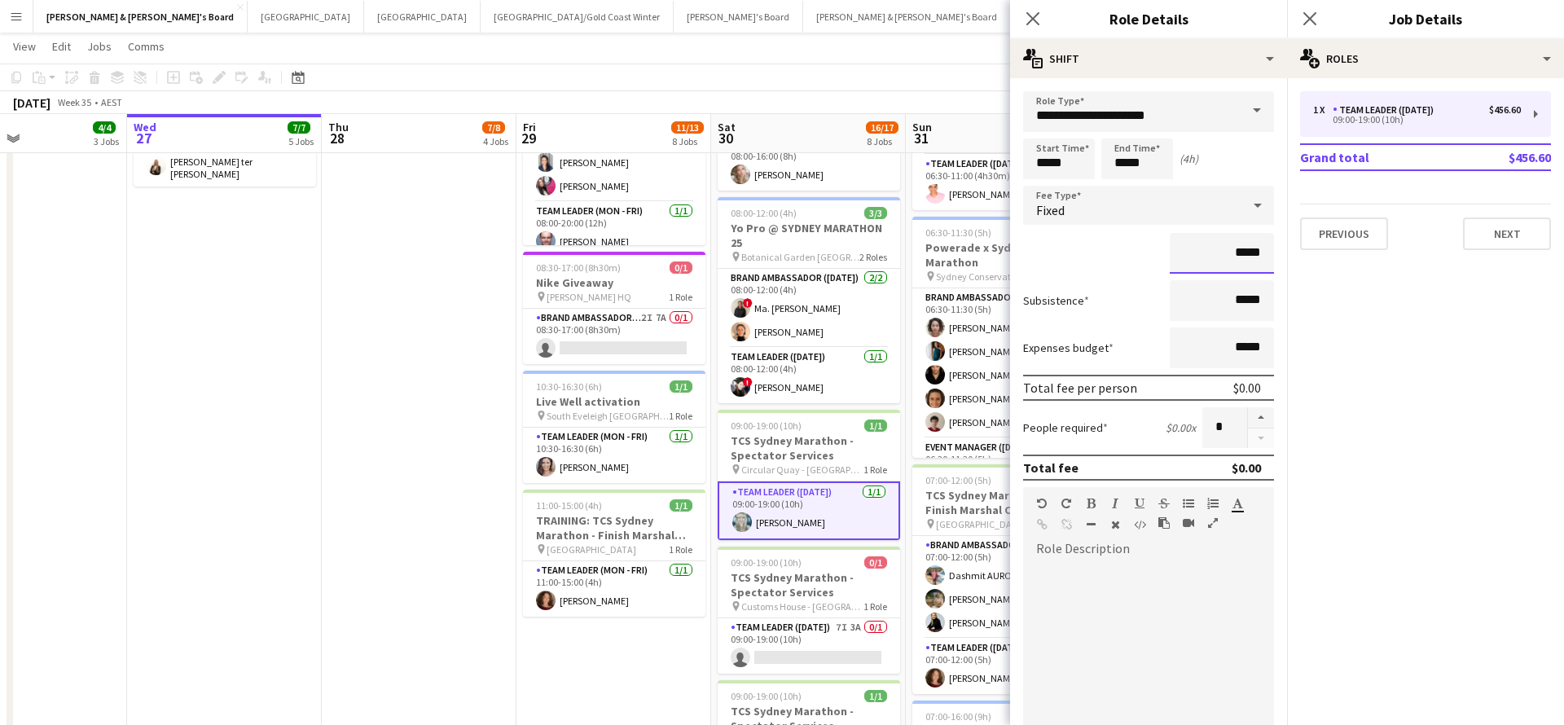
drag, startPoint x: 1240, startPoint y: 253, endPoint x: 1278, endPoint y: 249, distance: 38.5
click at [1278, 249] on form "**********" at bounding box center [1148, 557] width 277 height 933
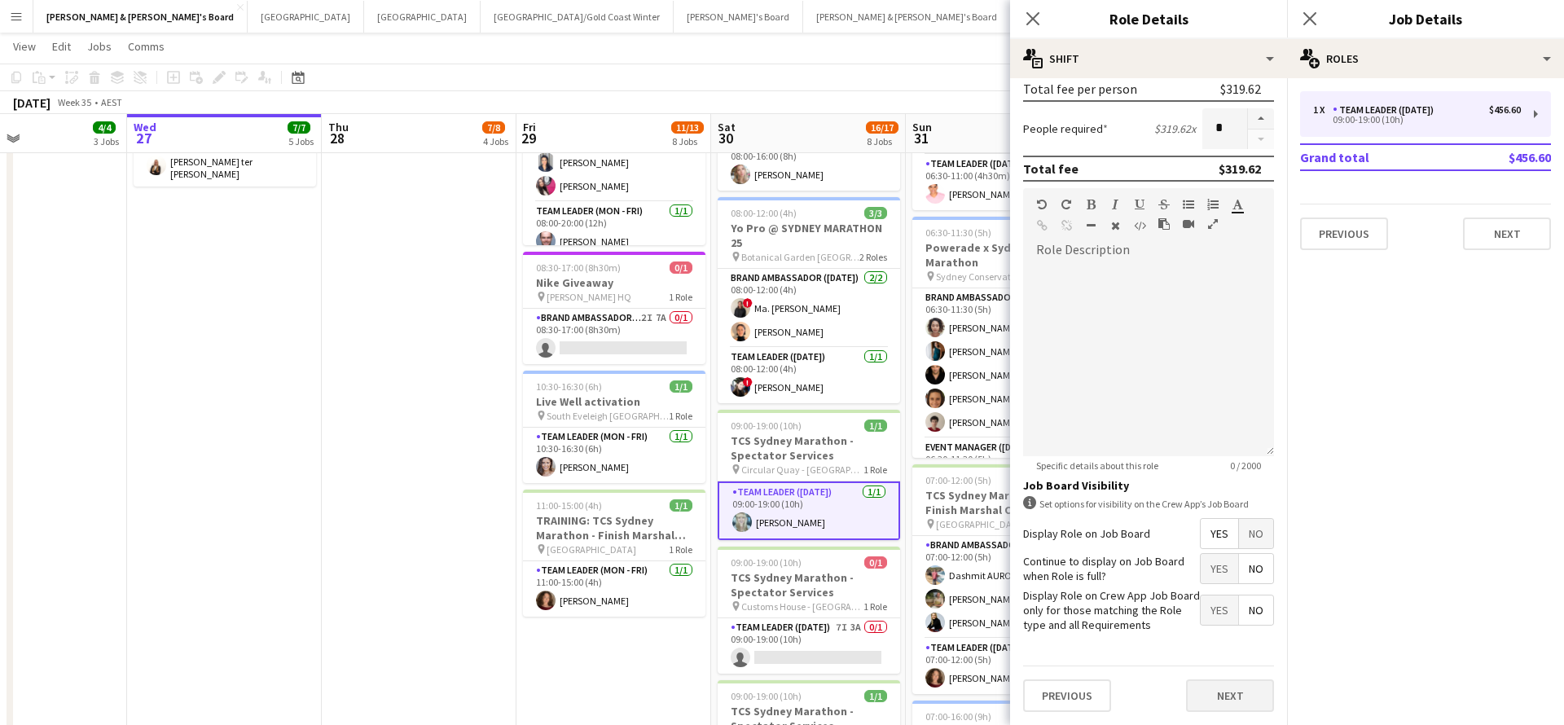
scroll to position [298, 0]
type input "*******"
click at [1214, 700] on button "Next" at bounding box center [1230, 696] width 88 height 33
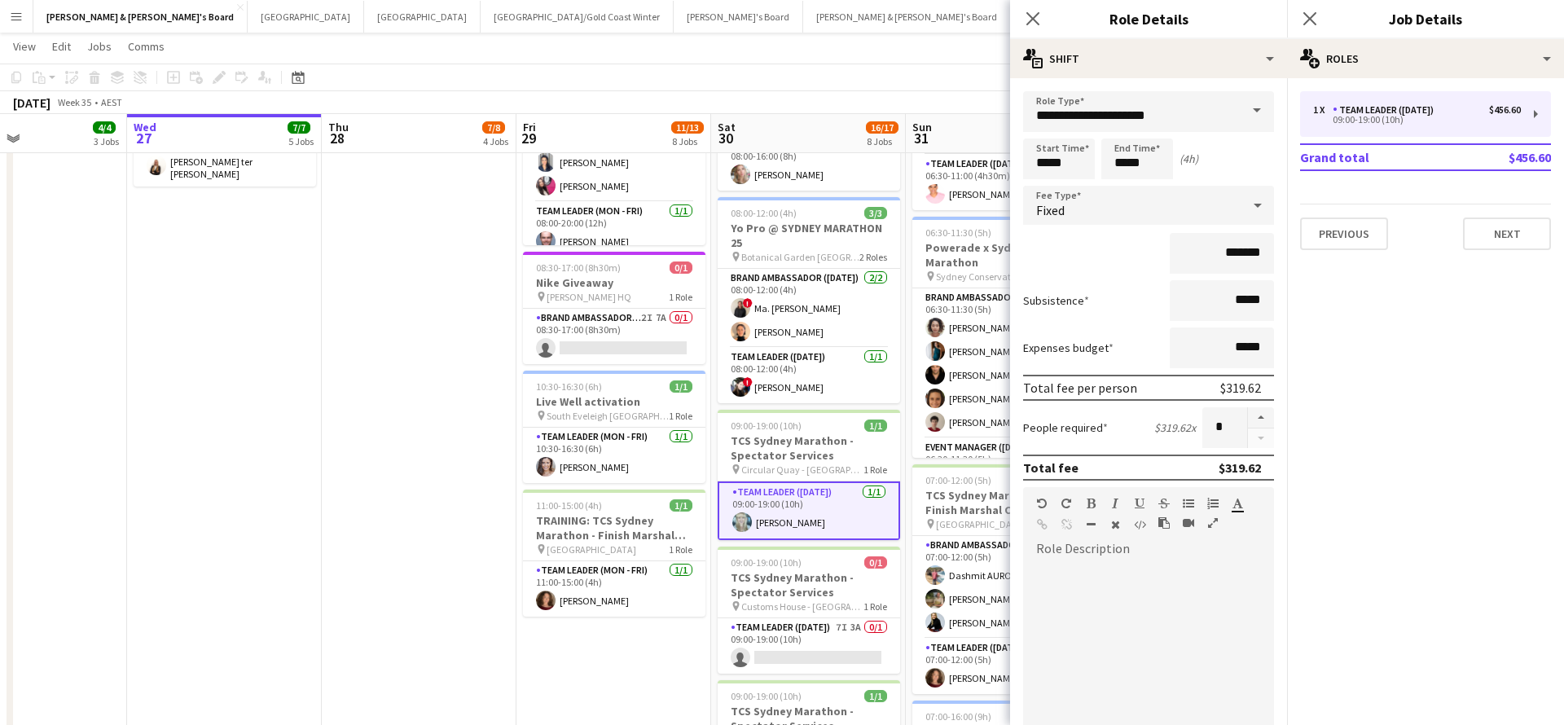
scroll to position [0, 0]
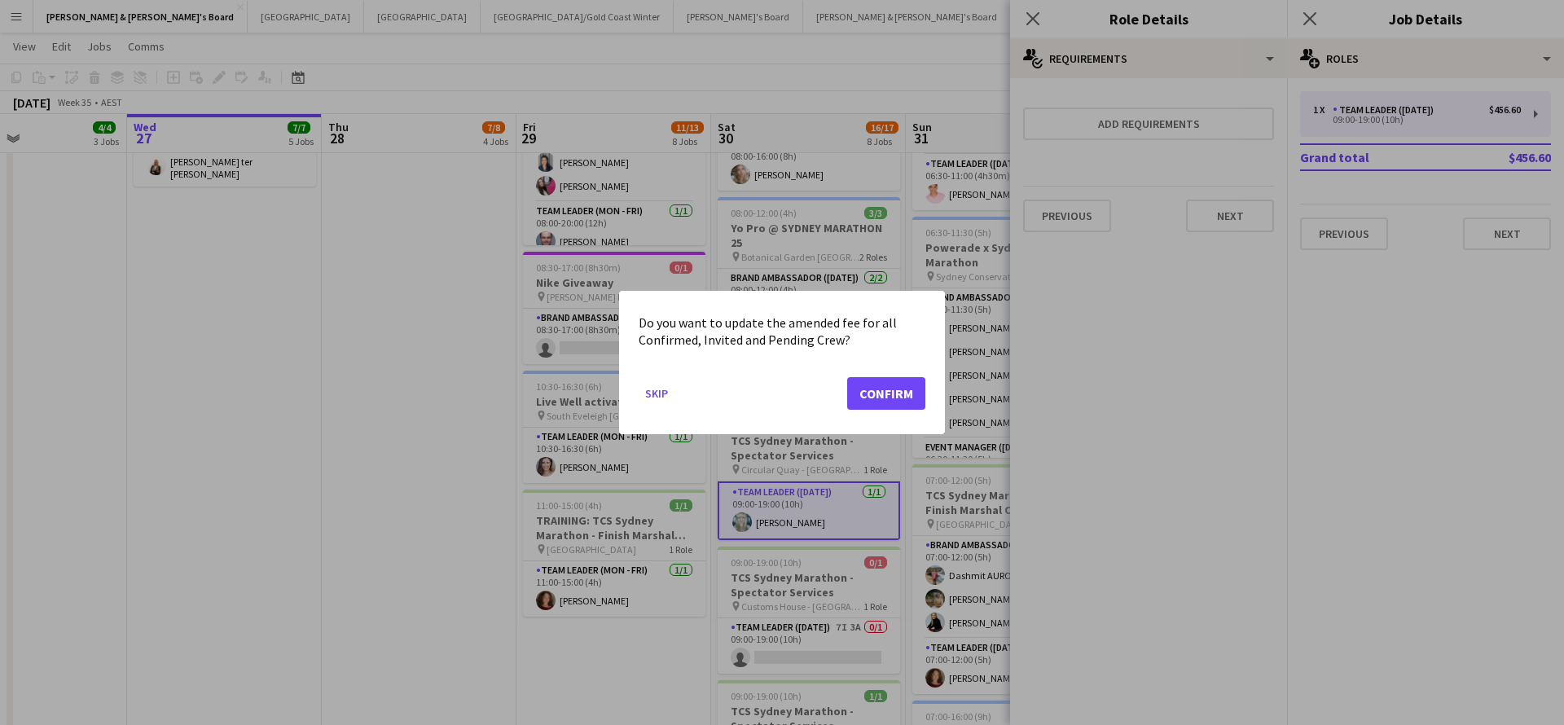
click at [897, 387] on button "Confirm" at bounding box center [886, 393] width 78 height 33
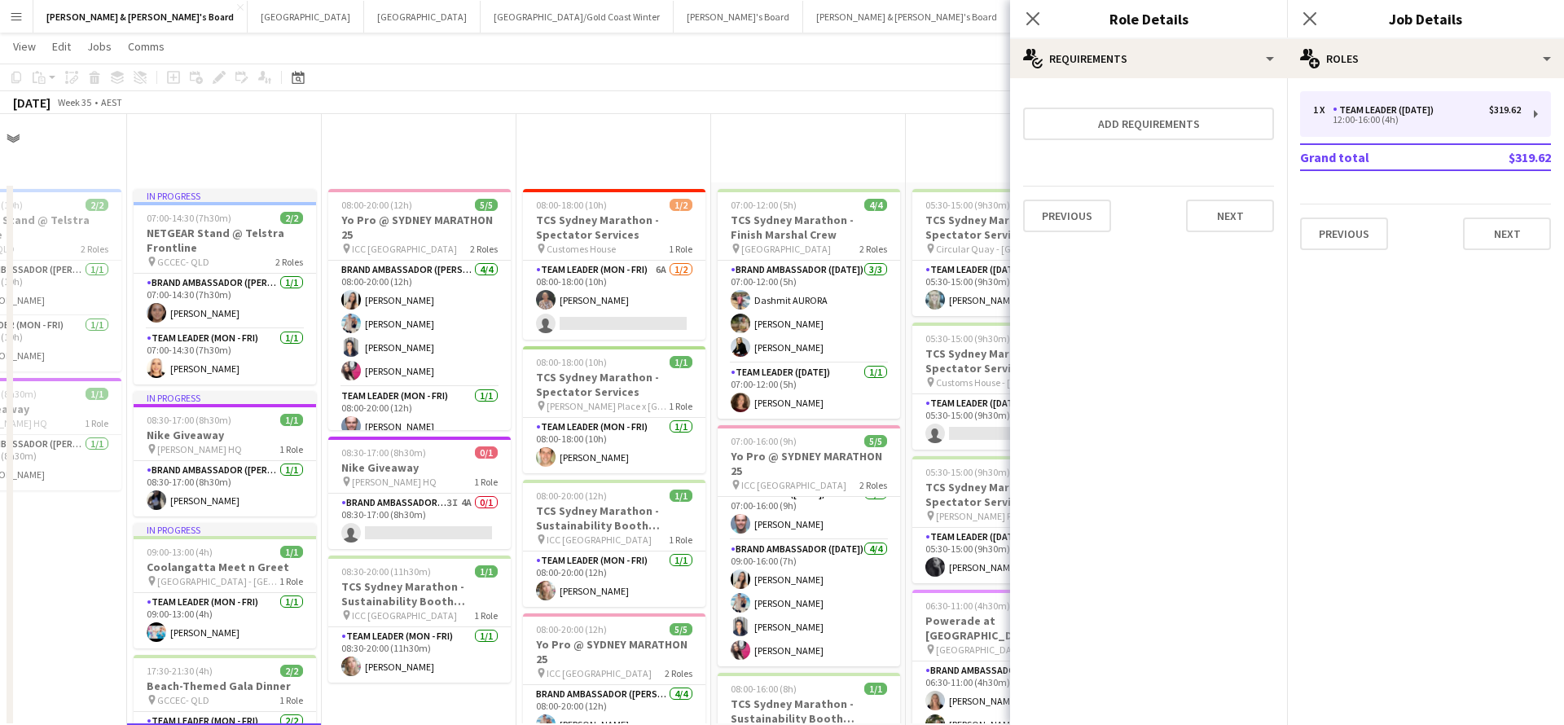
scroll to position [609, 0]
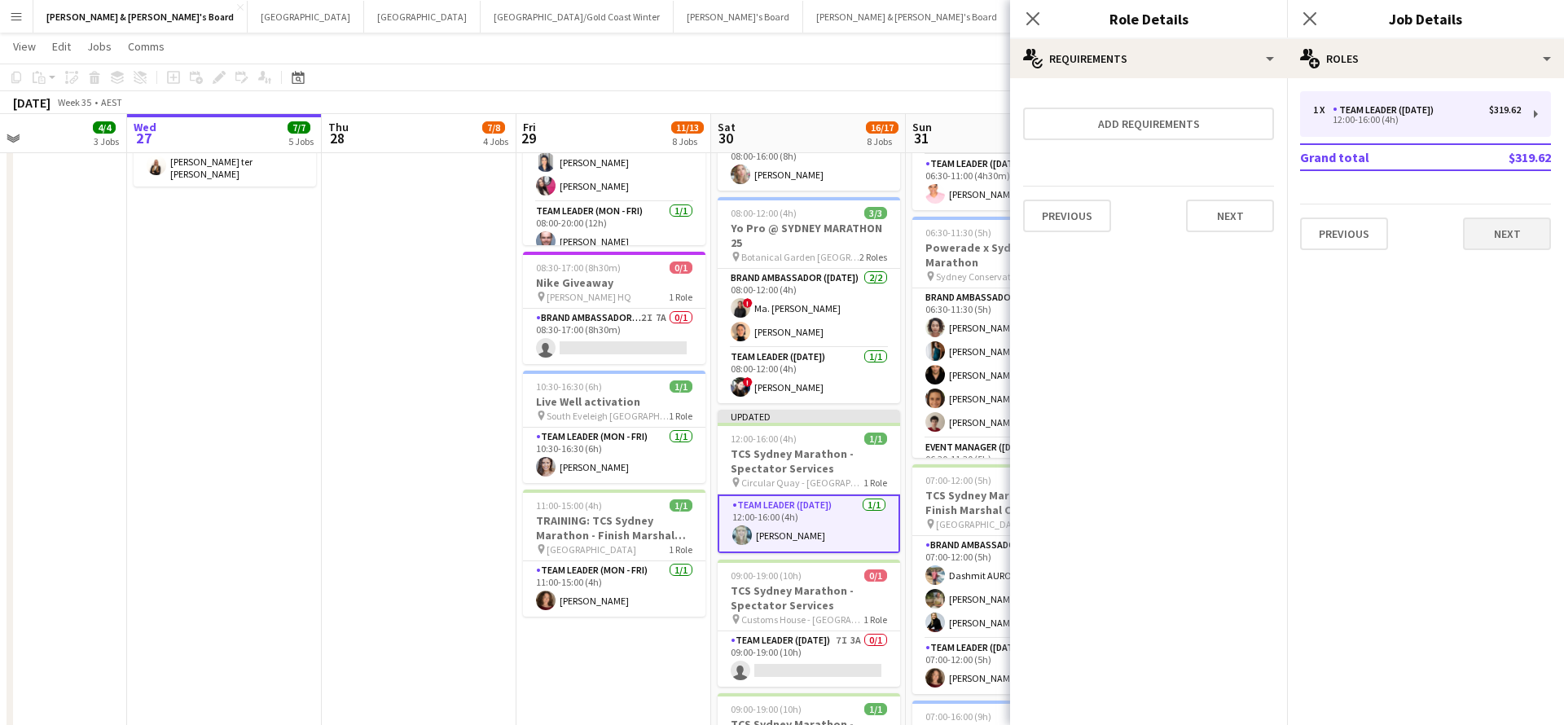
click at [1486, 247] on button "Next" at bounding box center [1507, 233] width 88 height 33
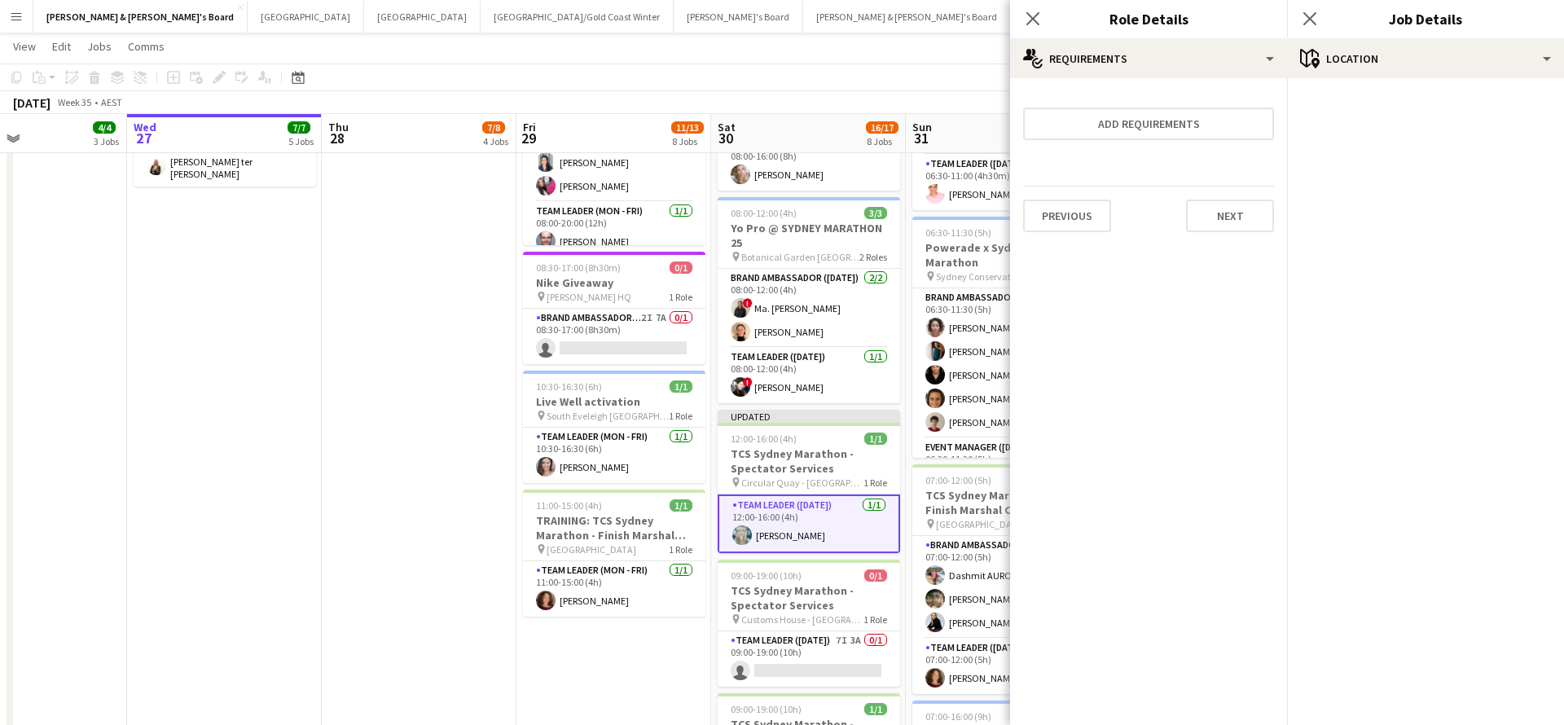
click at [478, 432] on app-date-cell "08:00-20:00 (12h) 5/[DEMOGRAPHIC_DATA] Pro @ [GEOGRAPHIC_DATA] MARATHON 25 pin …" at bounding box center [419, 495] width 195 height 1845
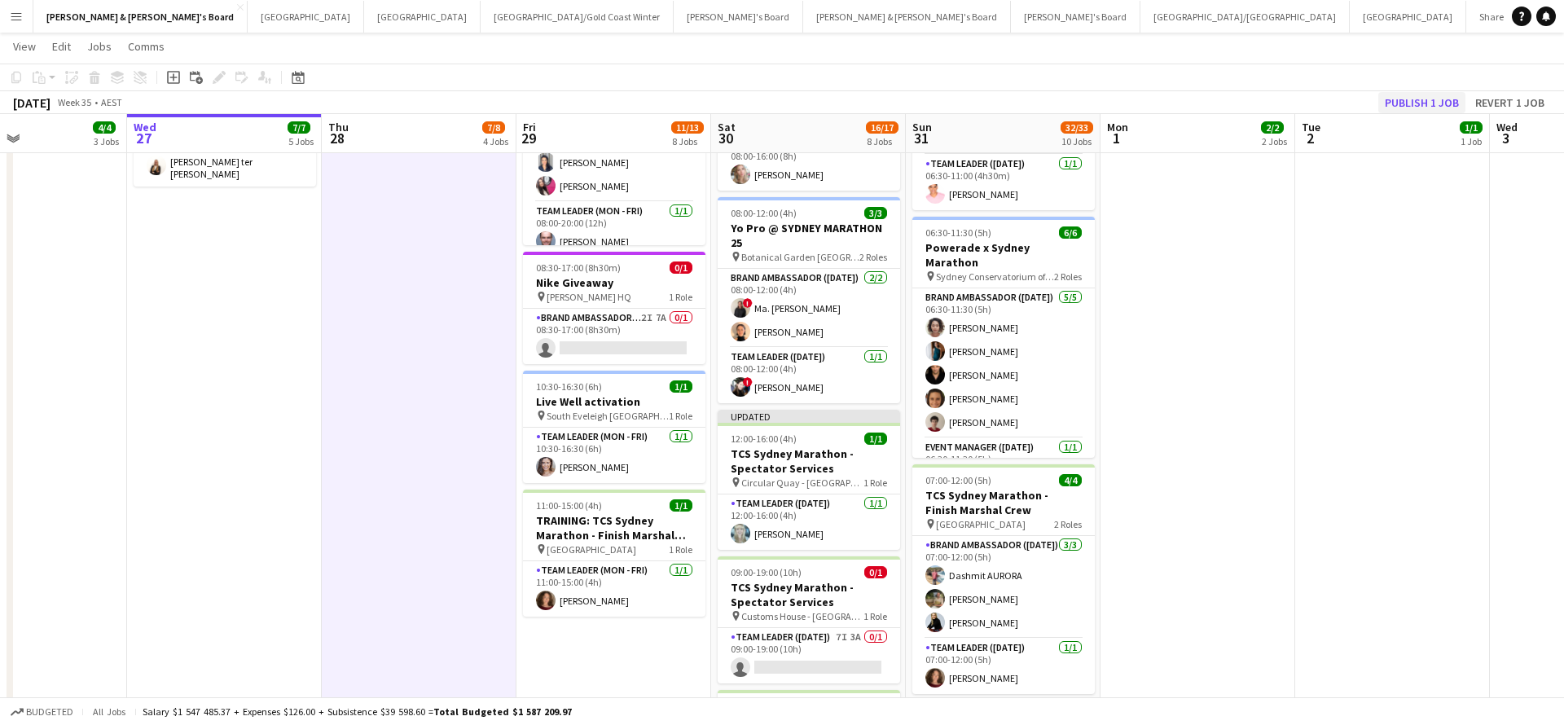
click at [1413, 108] on button "Publish 1 job" at bounding box center [1421, 102] width 87 height 21
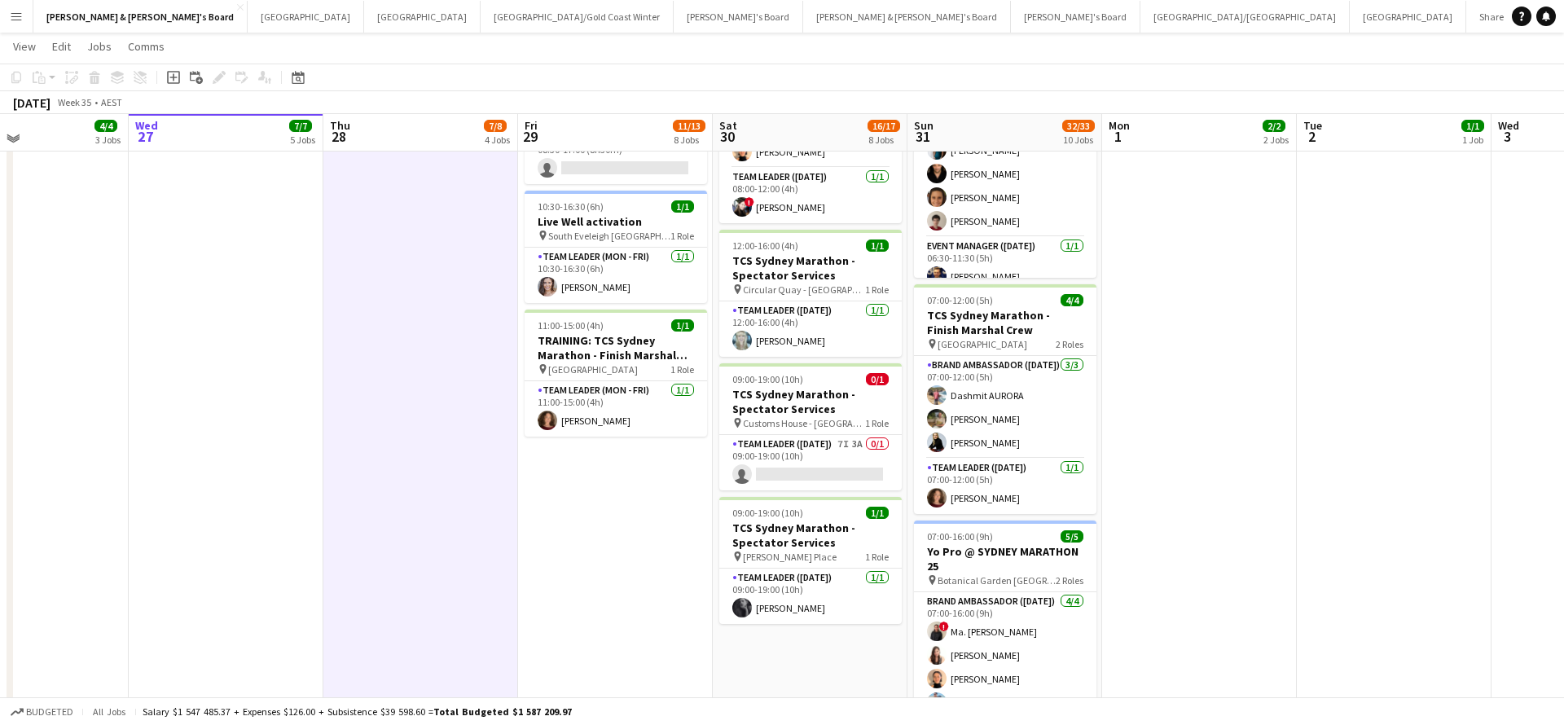
scroll to position [788, 0]
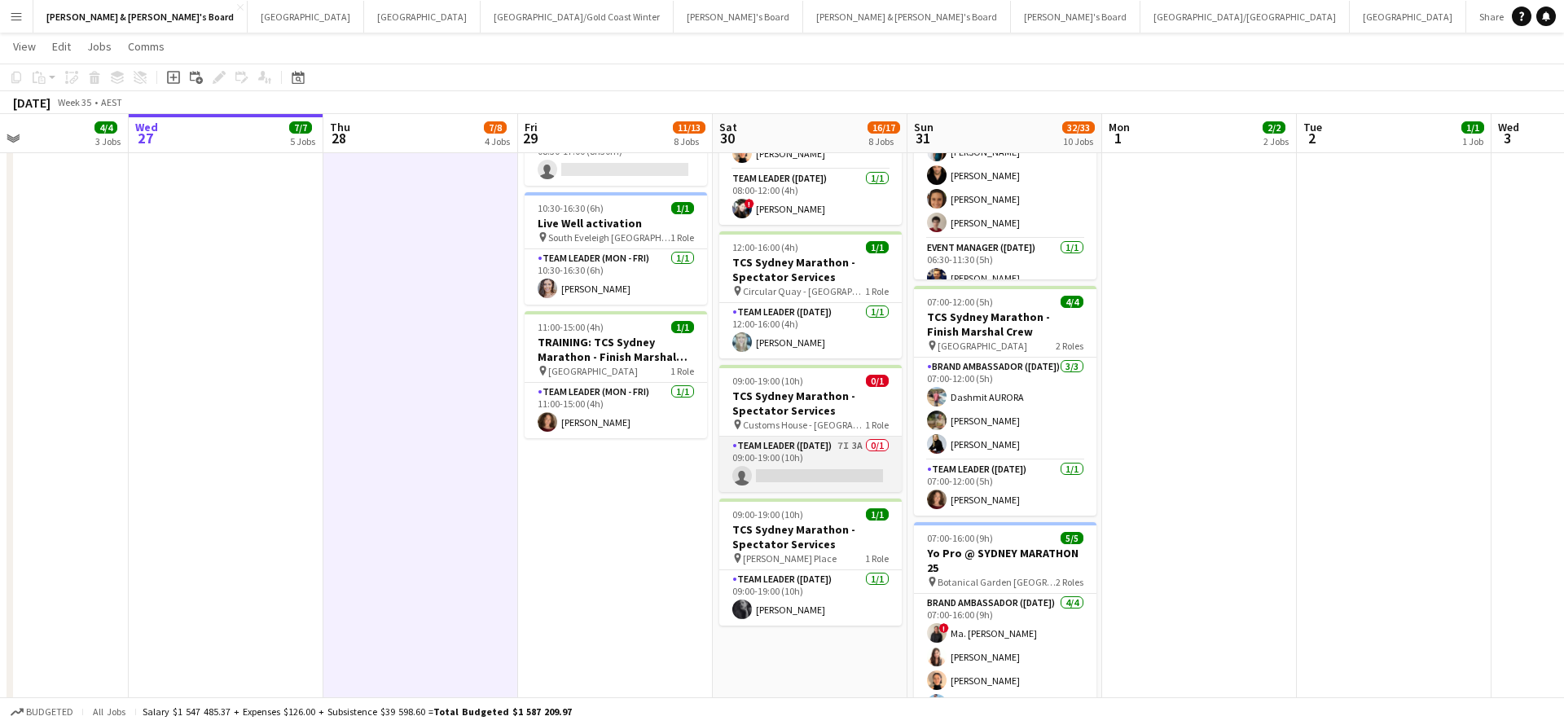
click at [805, 463] on app-card-role "Team Leader ([DATE]) 7I 3A 0/1 09:00-19:00 (10h) single-neutral-actions" at bounding box center [810, 464] width 182 height 55
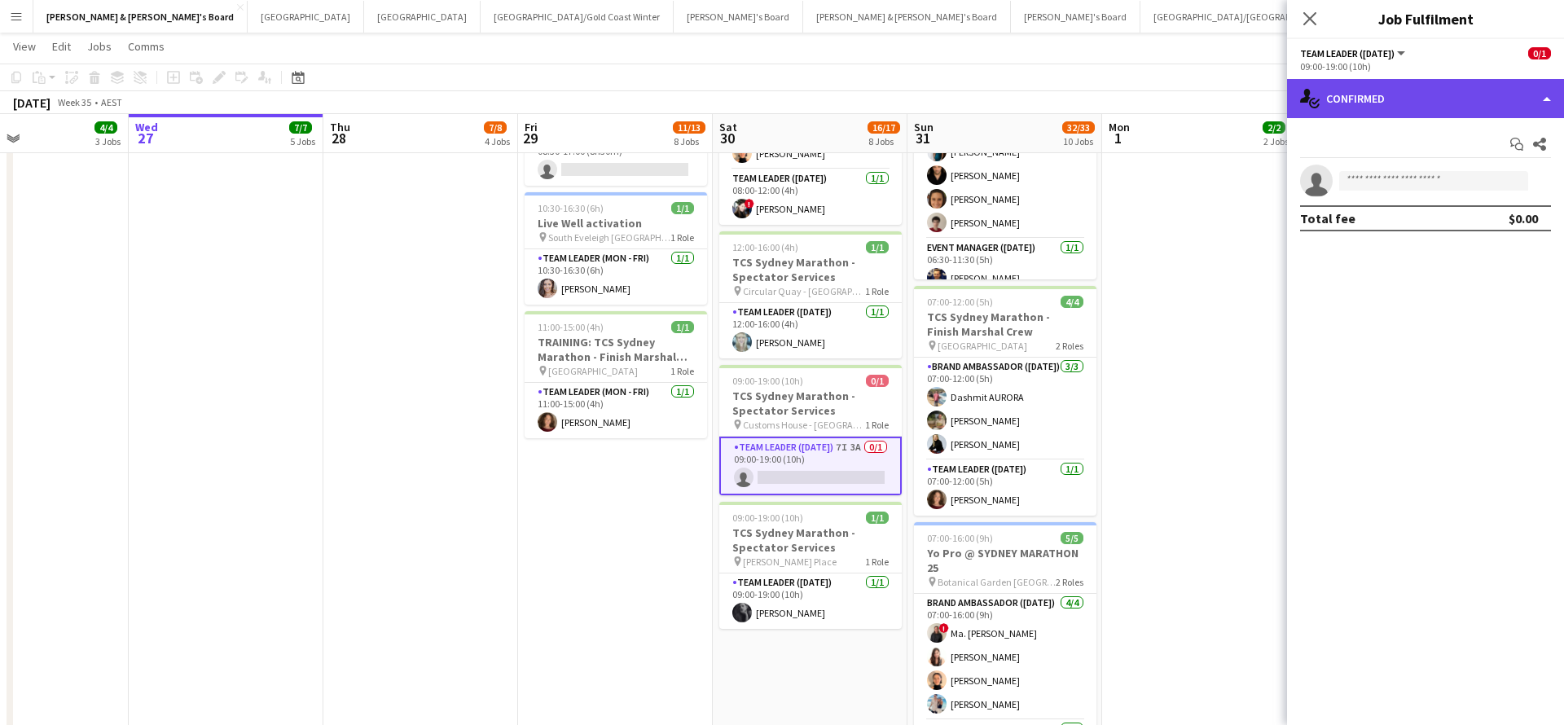
click at [1420, 103] on div "single-neutral-actions-check-2 Confirmed" at bounding box center [1425, 98] width 277 height 39
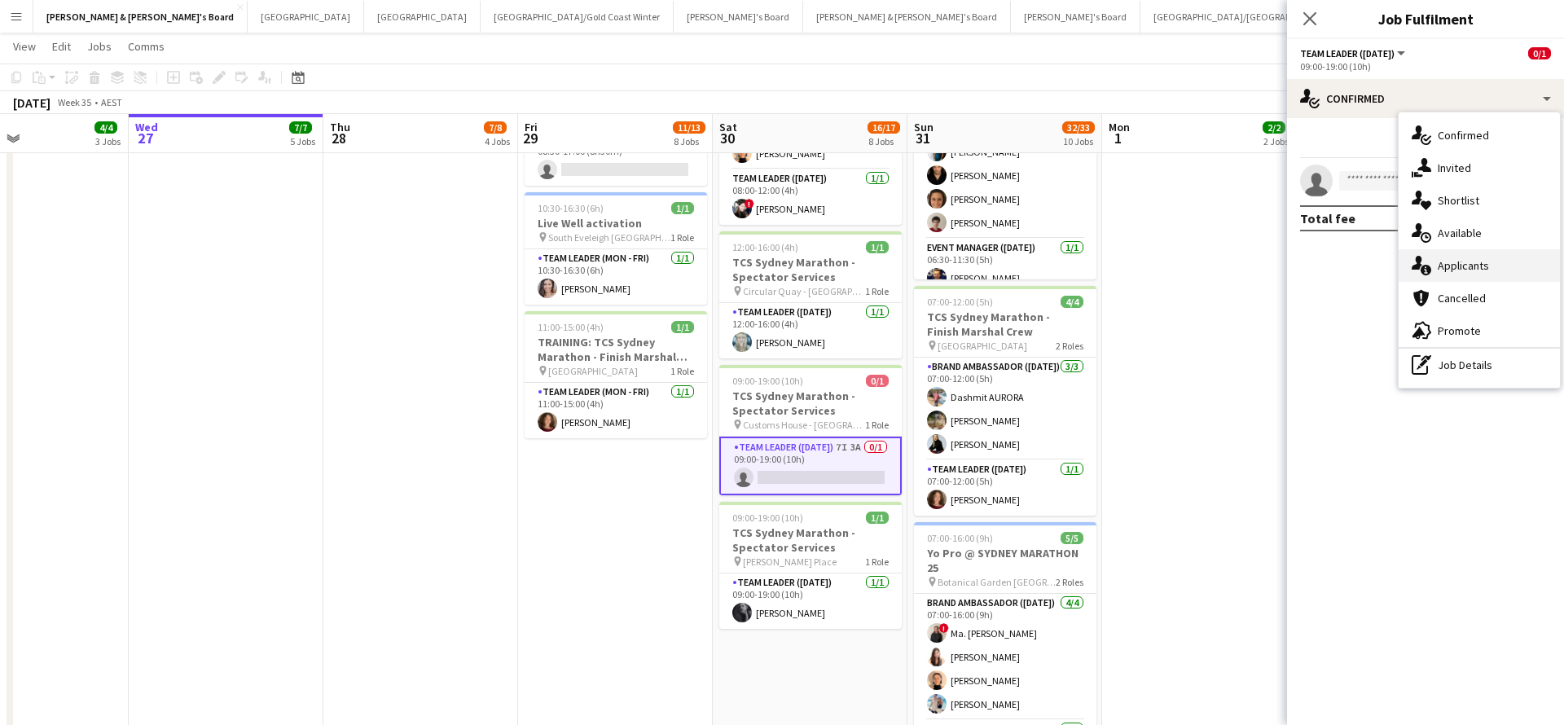
click at [1460, 276] on div "single-neutral-actions-information Applicants" at bounding box center [1478, 265] width 161 height 33
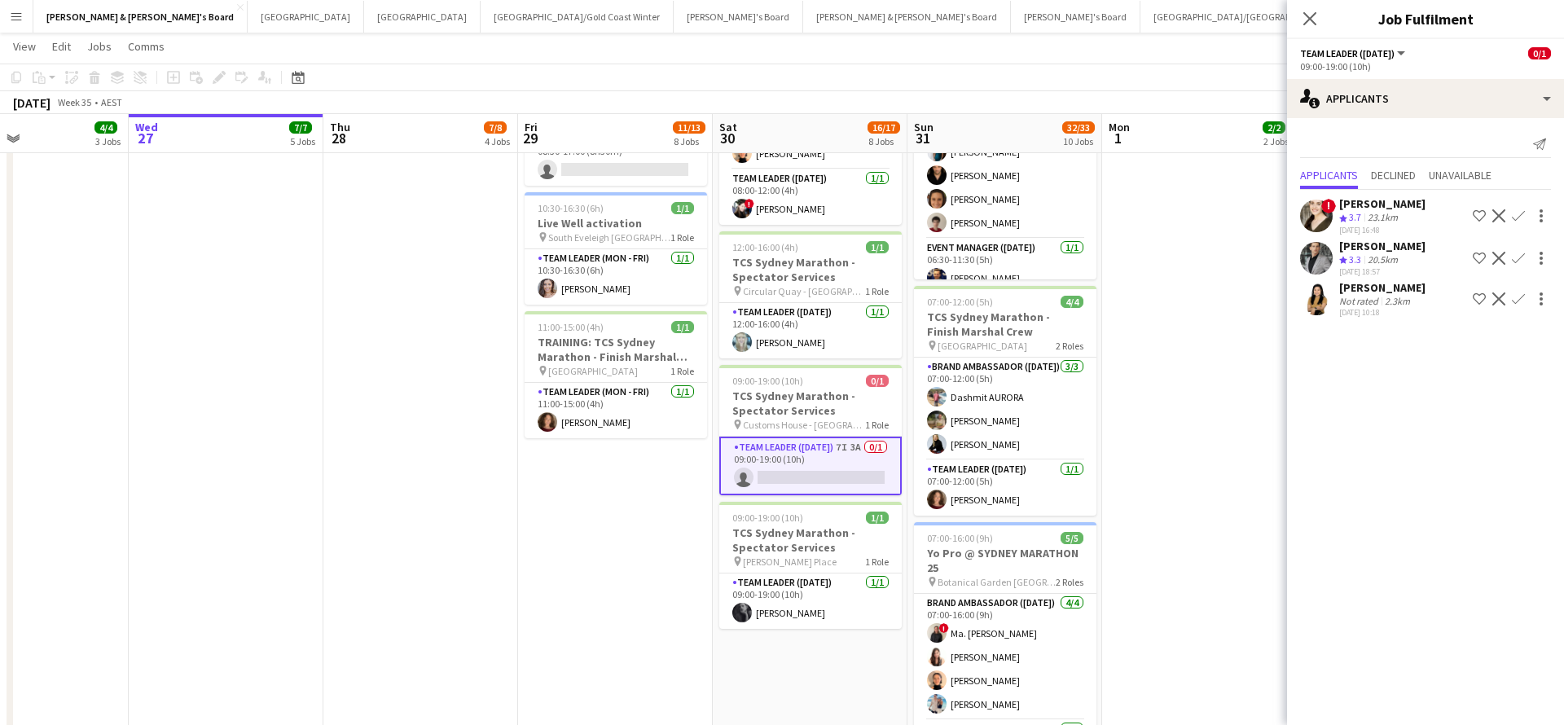
click at [1372, 290] on div "[PERSON_NAME]" at bounding box center [1382, 287] width 86 height 15
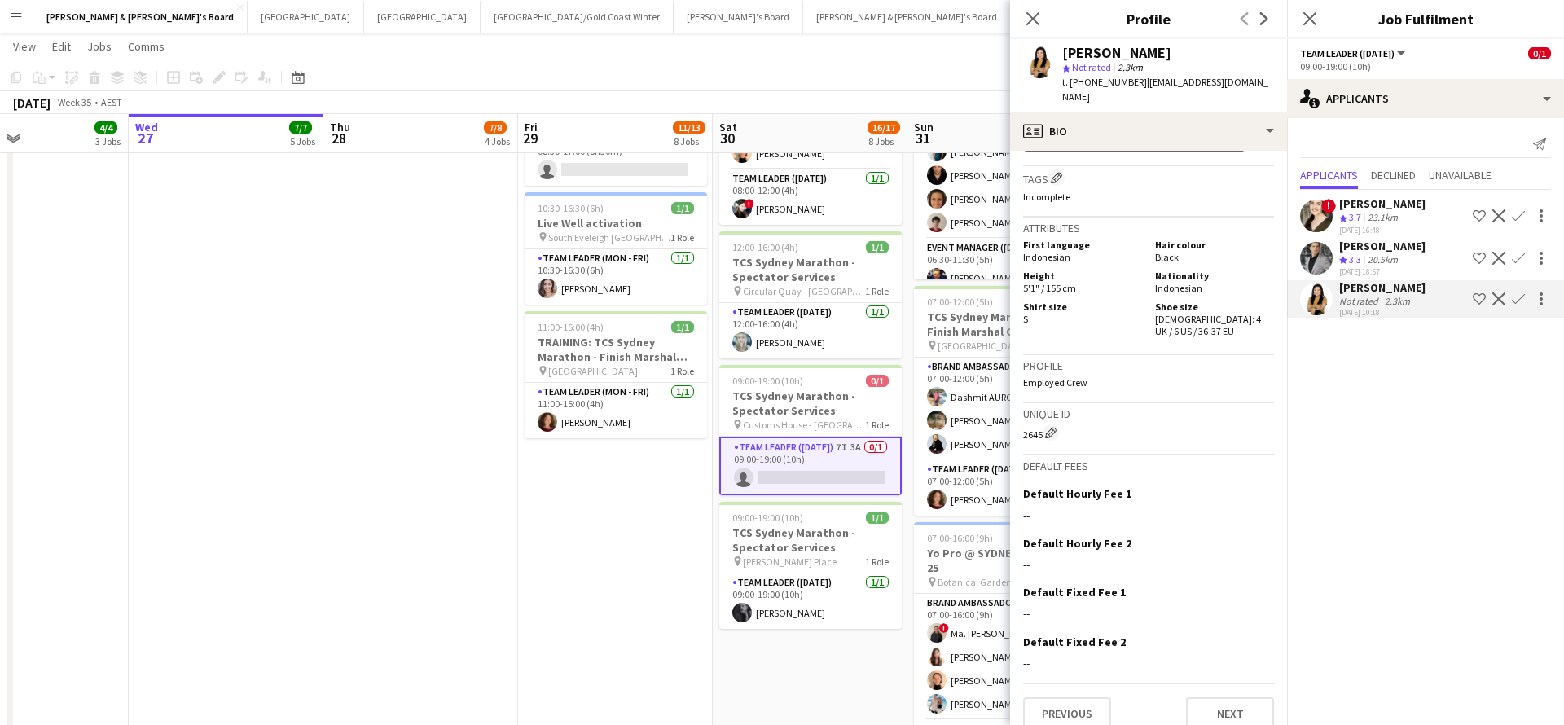
scroll to position [793, 0]
click at [1214, 710] on button "Next" at bounding box center [1230, 714] width 88 height 33
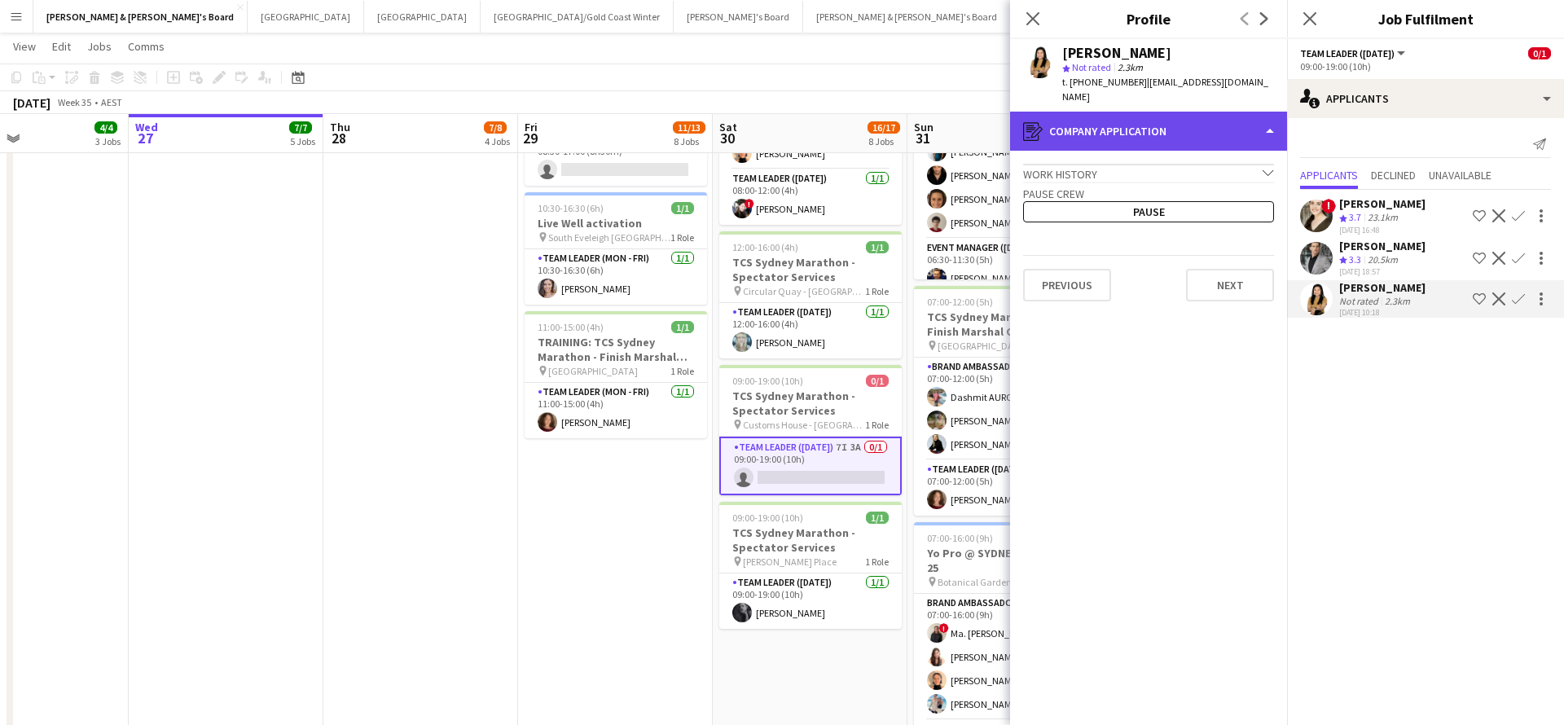
click at [1208, 124] on div "register Company application" at bounding box center [1148, 131] width 277 height 39
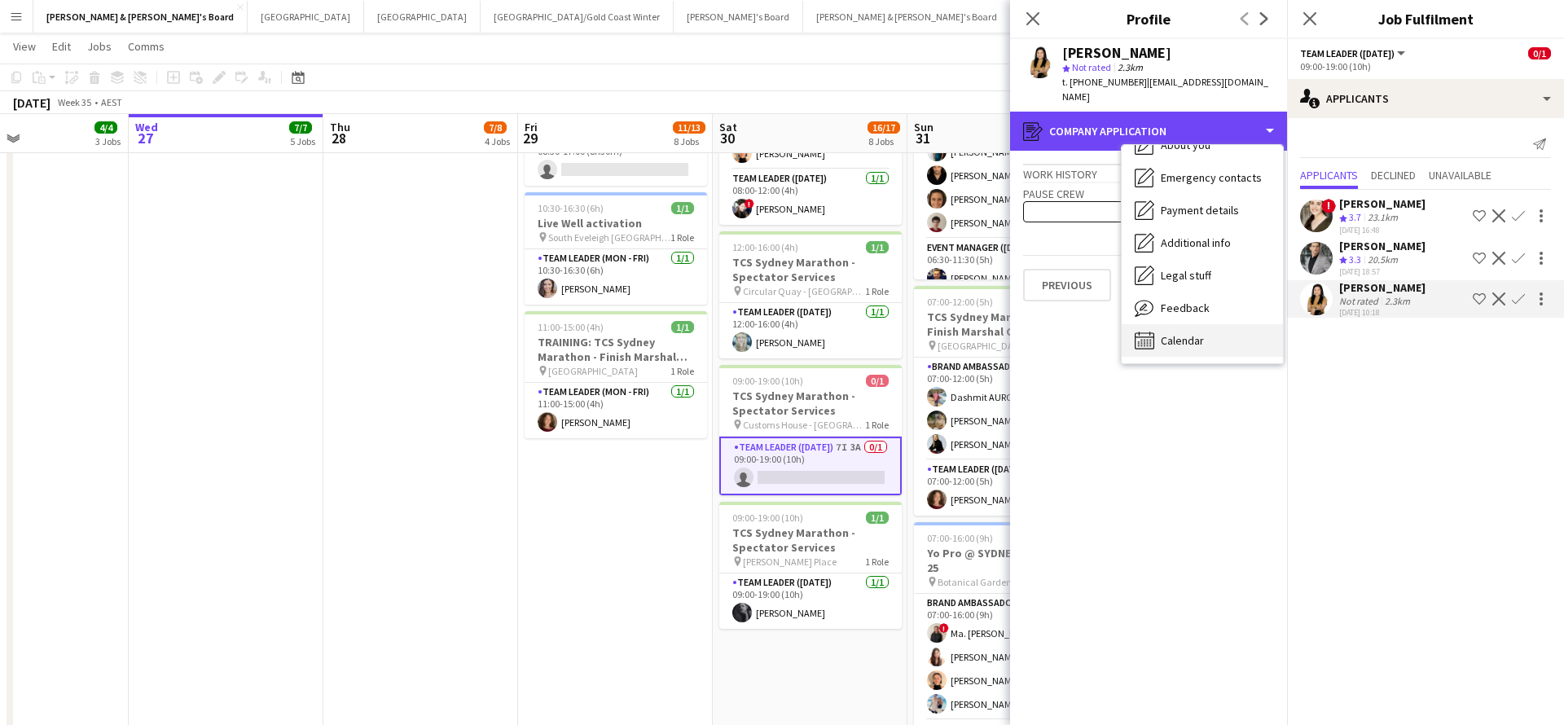
scroll to position [121, 0]
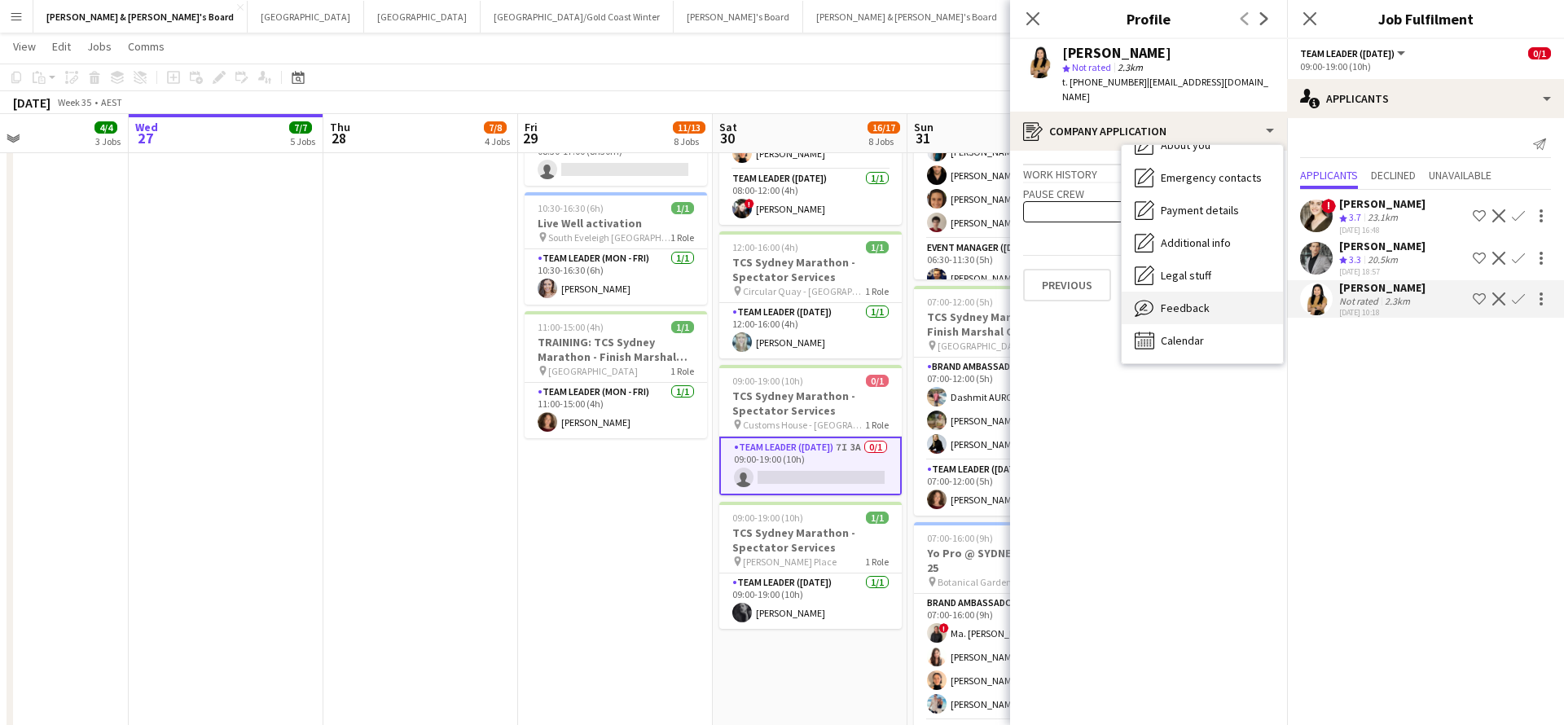
click at [1193, 301] on span "Feedback" at bounding box center [1185, 308] width 49 height 15
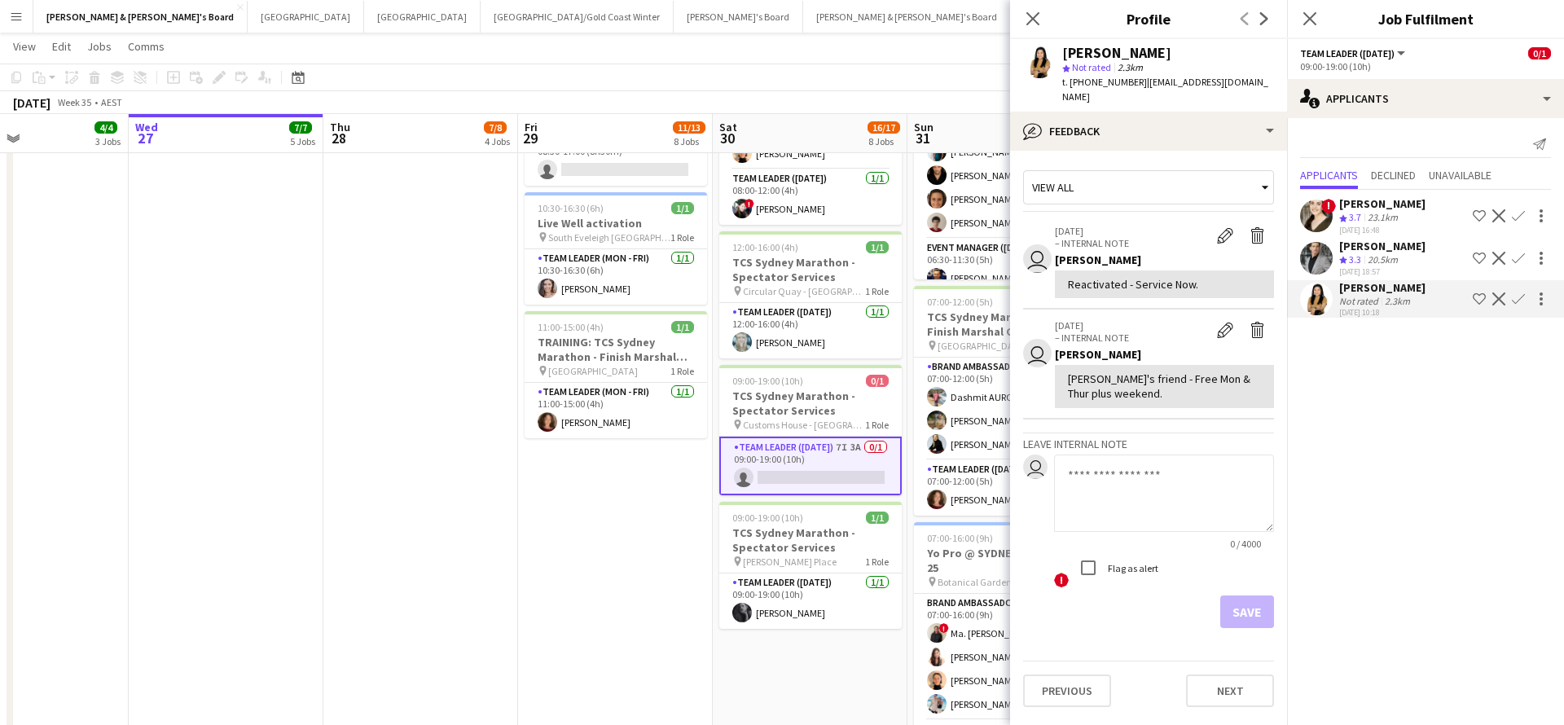
click at [599, 570] on app-date-cell "08:00-18:00 (10h) 1/2 TCS Sydney Marathon - Spectator Services pin Customes Hou…" at bounding box center [615, 317] width 195 height 1845
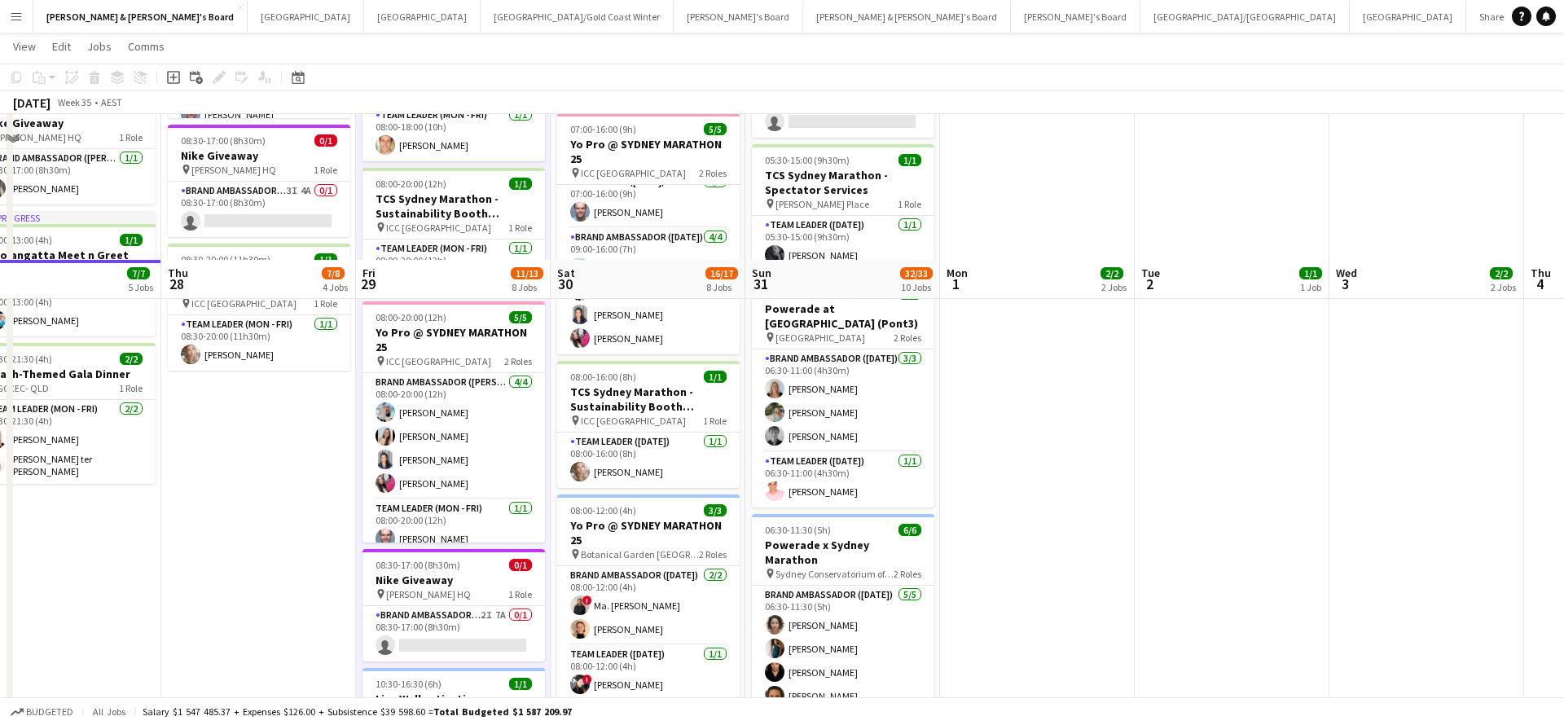
scroll to position [284, 0]
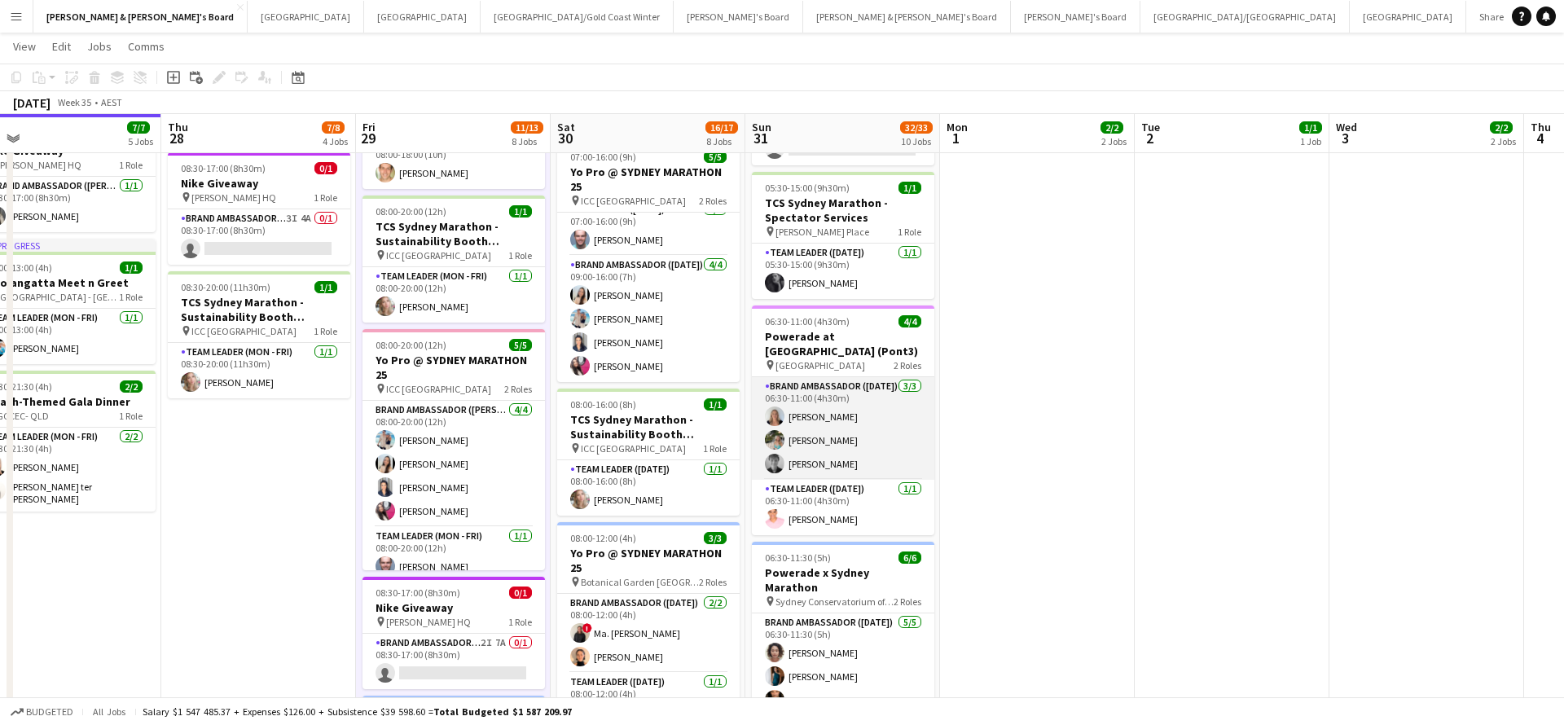
click at [827, 454] on app-card-role "Brand Ambassador ([DATE]) [DATE] 06:30-11:00 (4h30m) [PERSON_NAME] [PERSON_NAME…" at bounding box center [843, 428] width 182 height 103
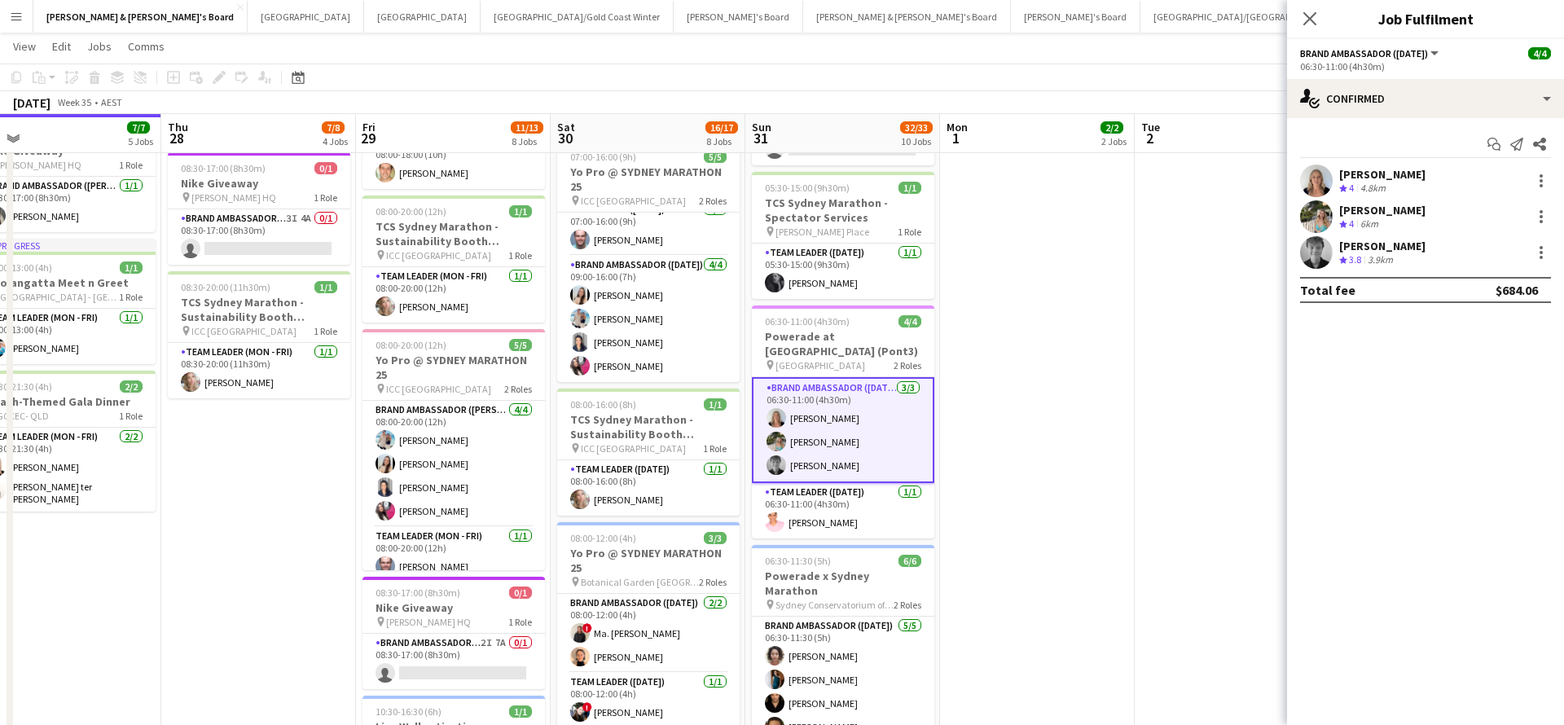
click at [1367, 258] on div "3.9km" at bounding box center [1380, 260] width 32 height 14
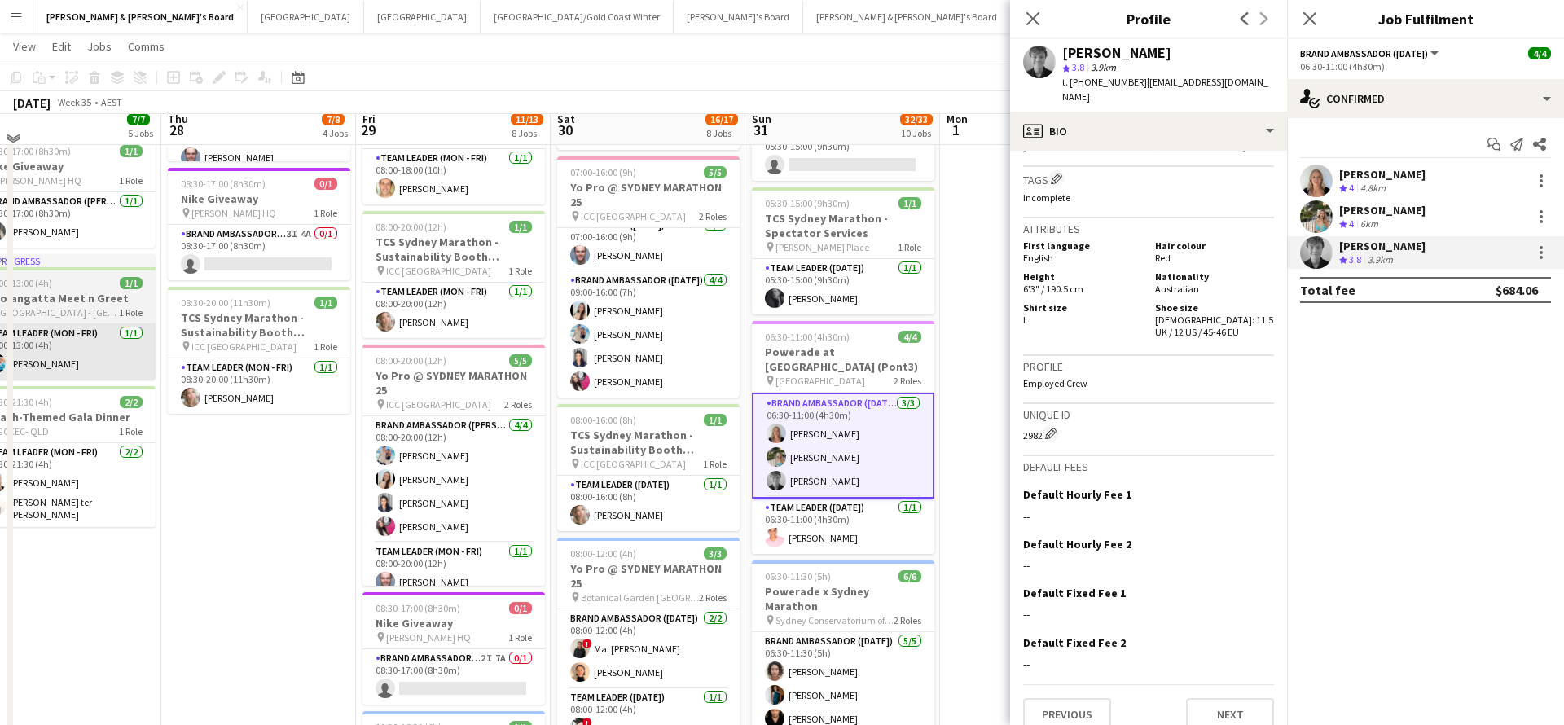
scroll to position [261, 0]
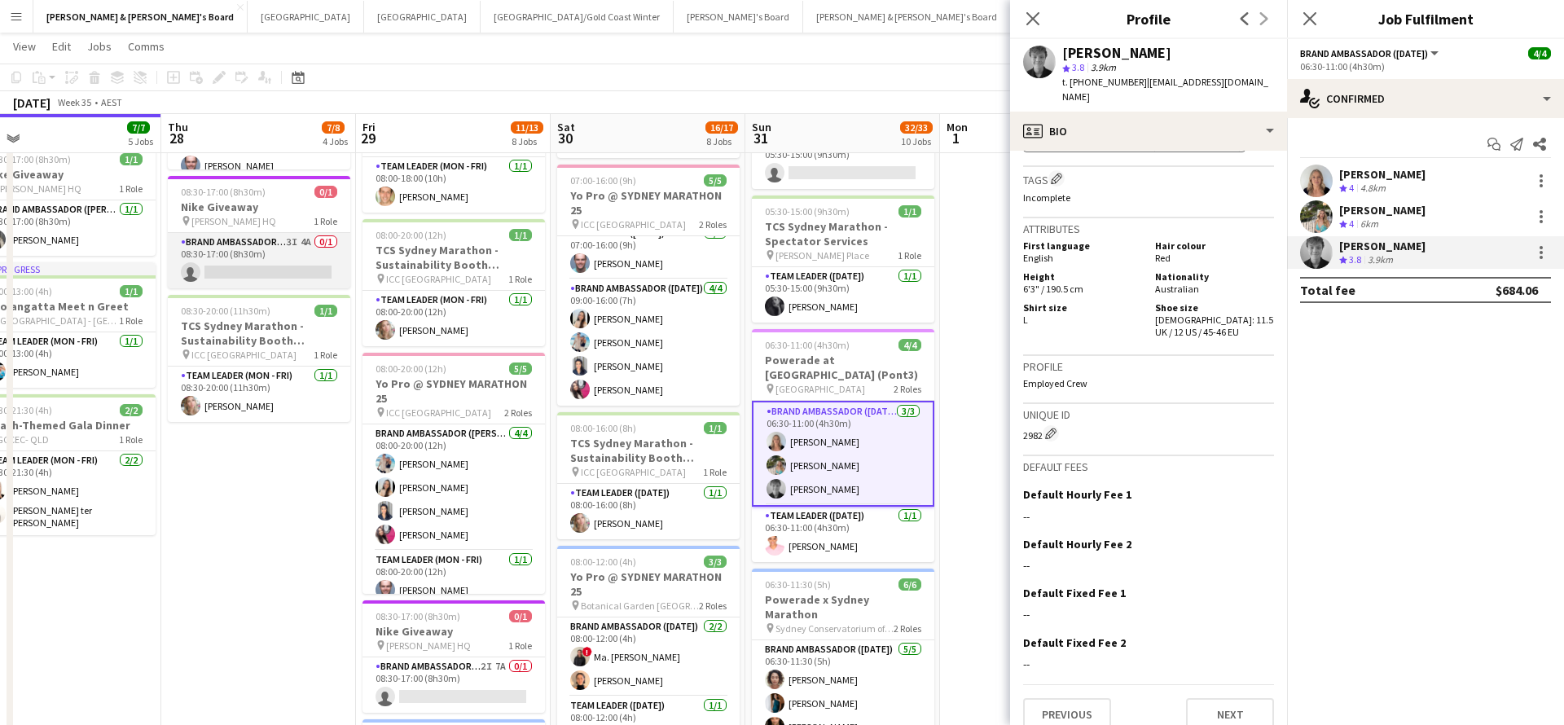
click at [274, 261] on app-card-role "Brand Ambassador (Mon - Fri) 3I 4A 0/1 08:30-17:00 (8h30m) single-neutral-actio…" at bounding box center [259, 260] width 182 height 55
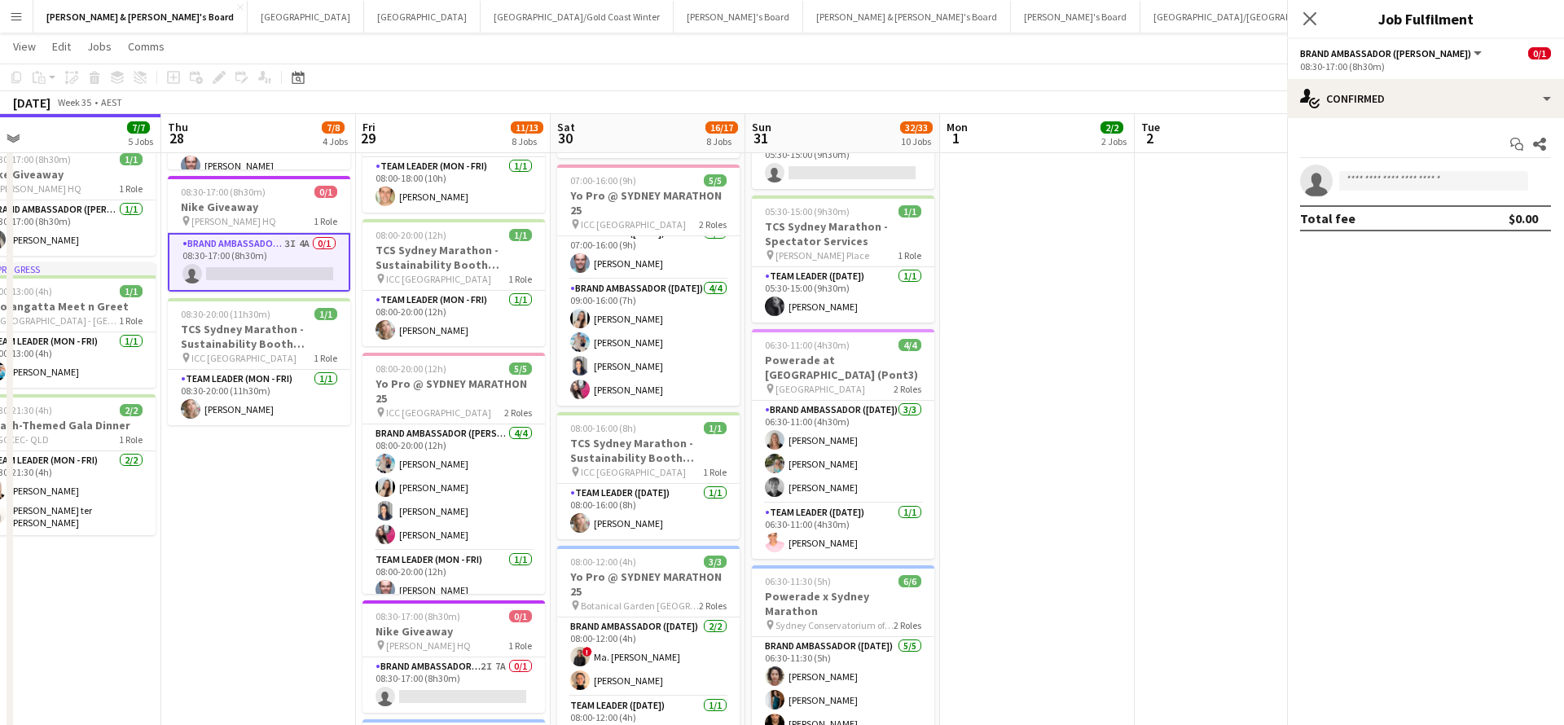
click at [274, 261] on app-card-role "Brand Ambassador (Mon - Fri) 3I 4A 0/1 08:30-17:00 (8h30m) single-neutral-actio…" at bounding box center [259, 262] width 182 height 59
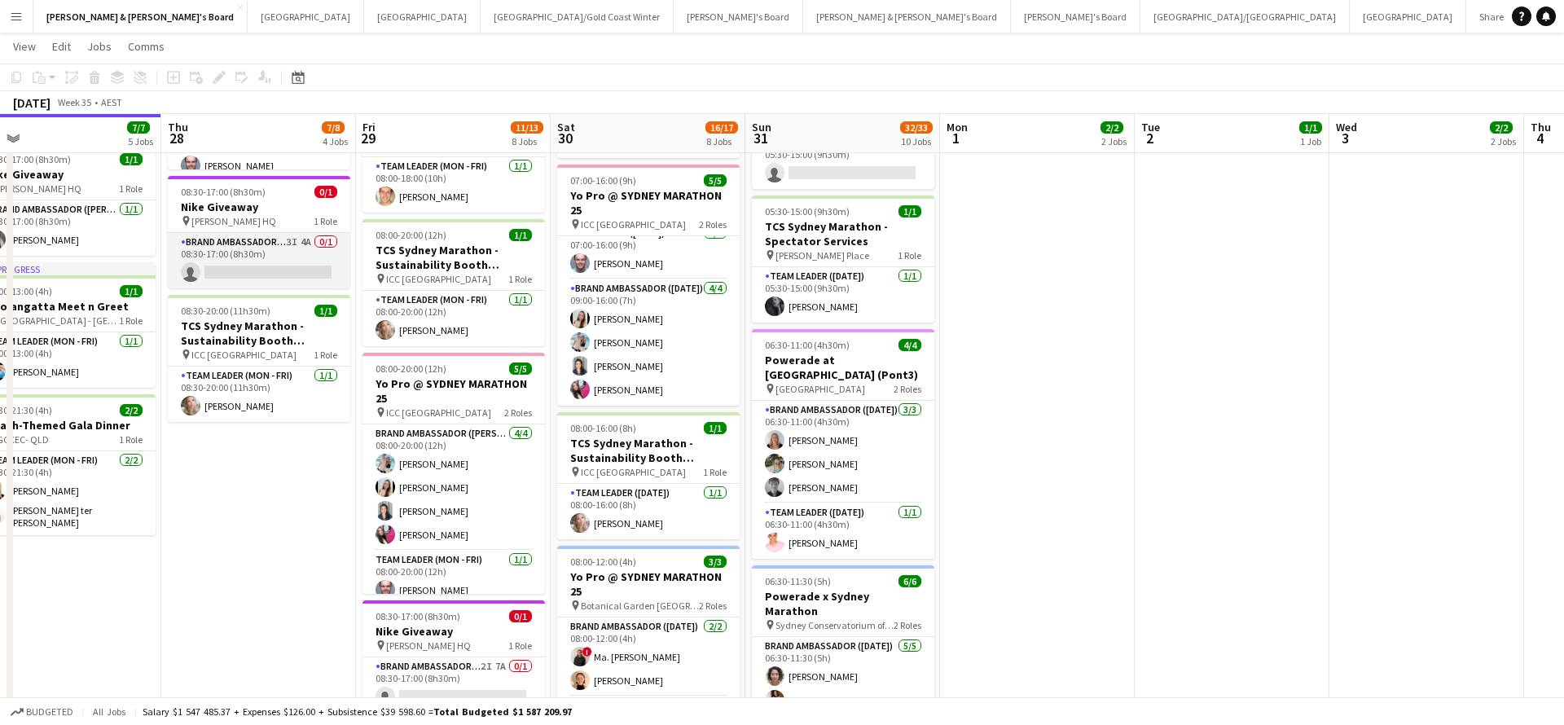
click at [303, 262] on app-card-role "Brand Ambassador (Mon - Fri) 3I 4A 0/1 08:30-17:00 (8h30m) single-neutral-actio…" at bounding box center [259, 260] width 182 height 55
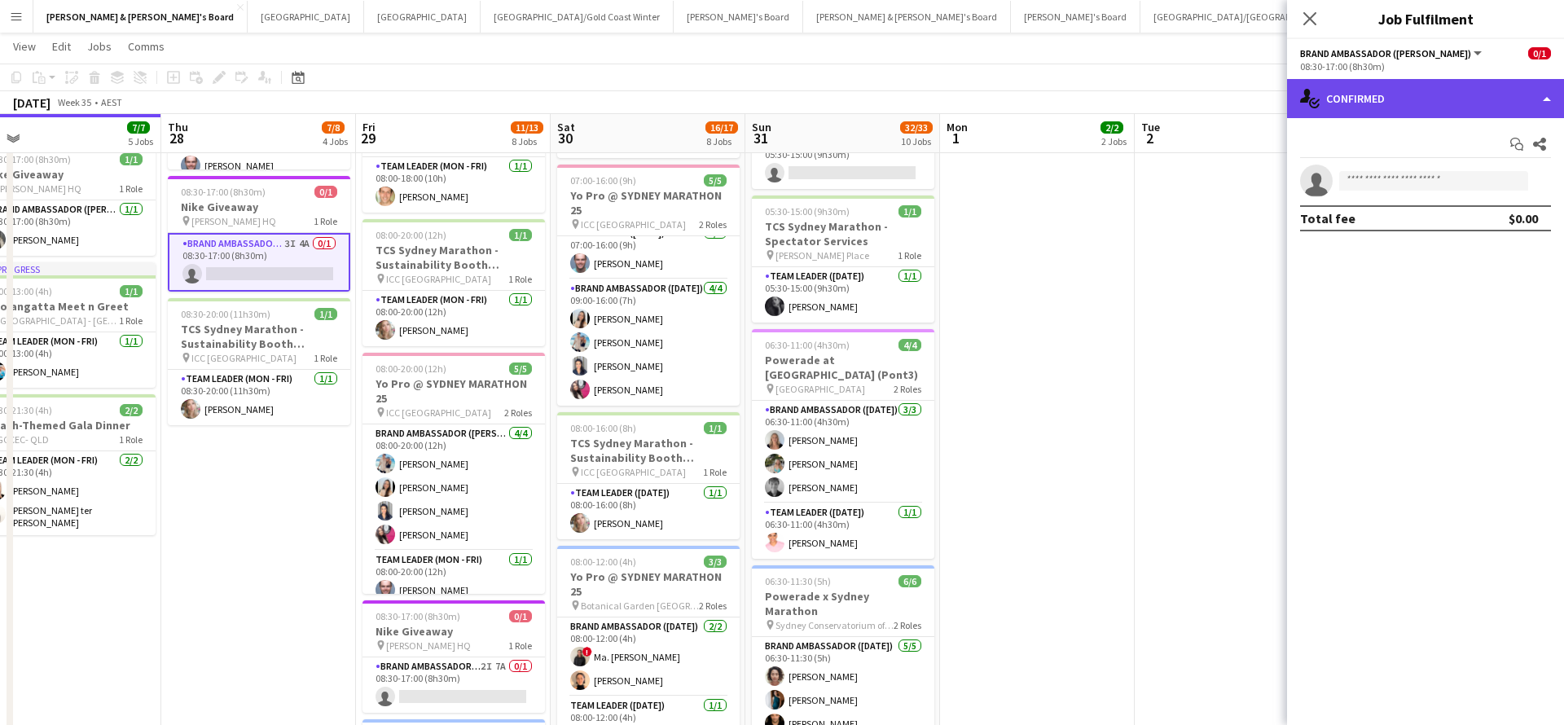
click at [1456, 101] on div "single-neutral-actions-check-2 Confirmed" at bounding box center [1425, 98] width 277 height 39
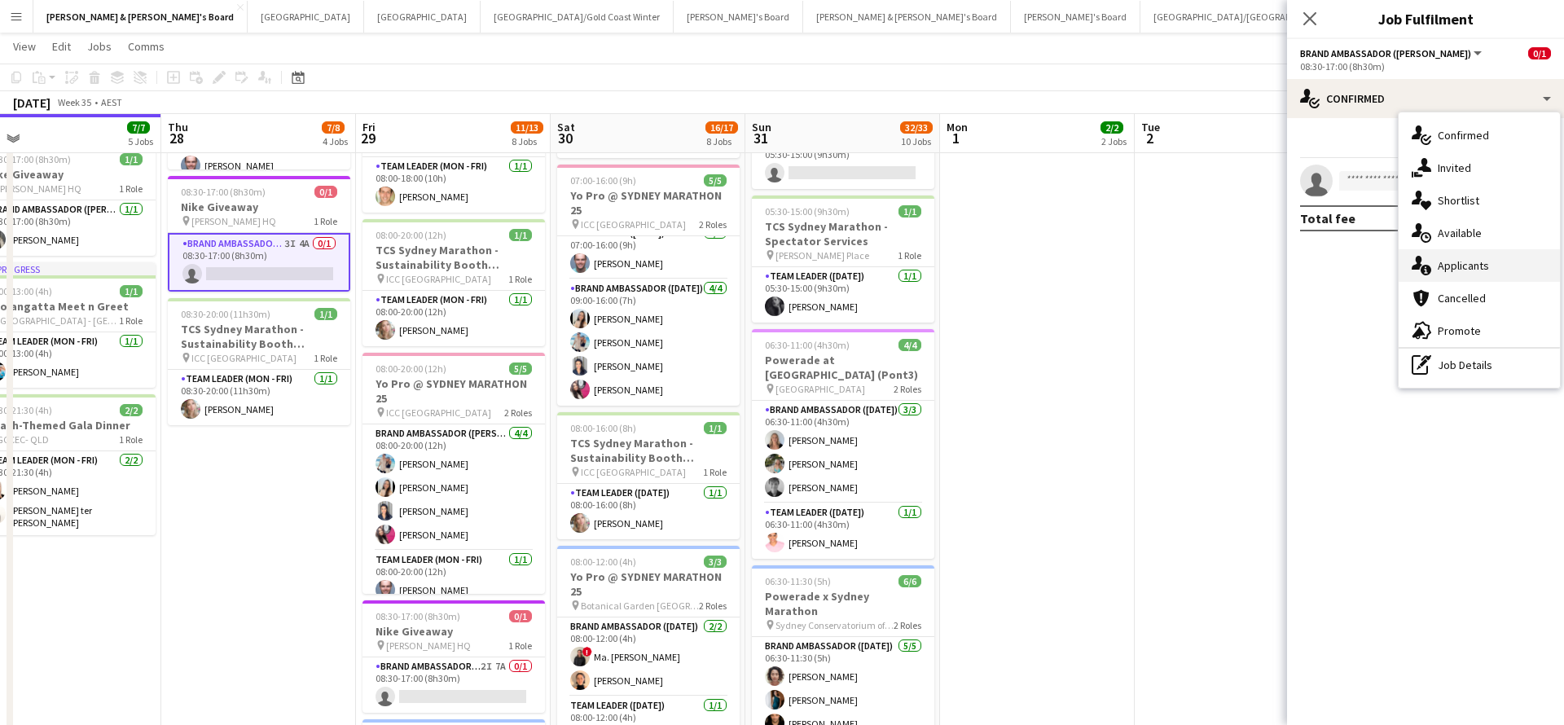
click at [1492, 262] on div "single-neutral-actions-information Applicants" at bounding box center [1478, 265] width 161 height 33
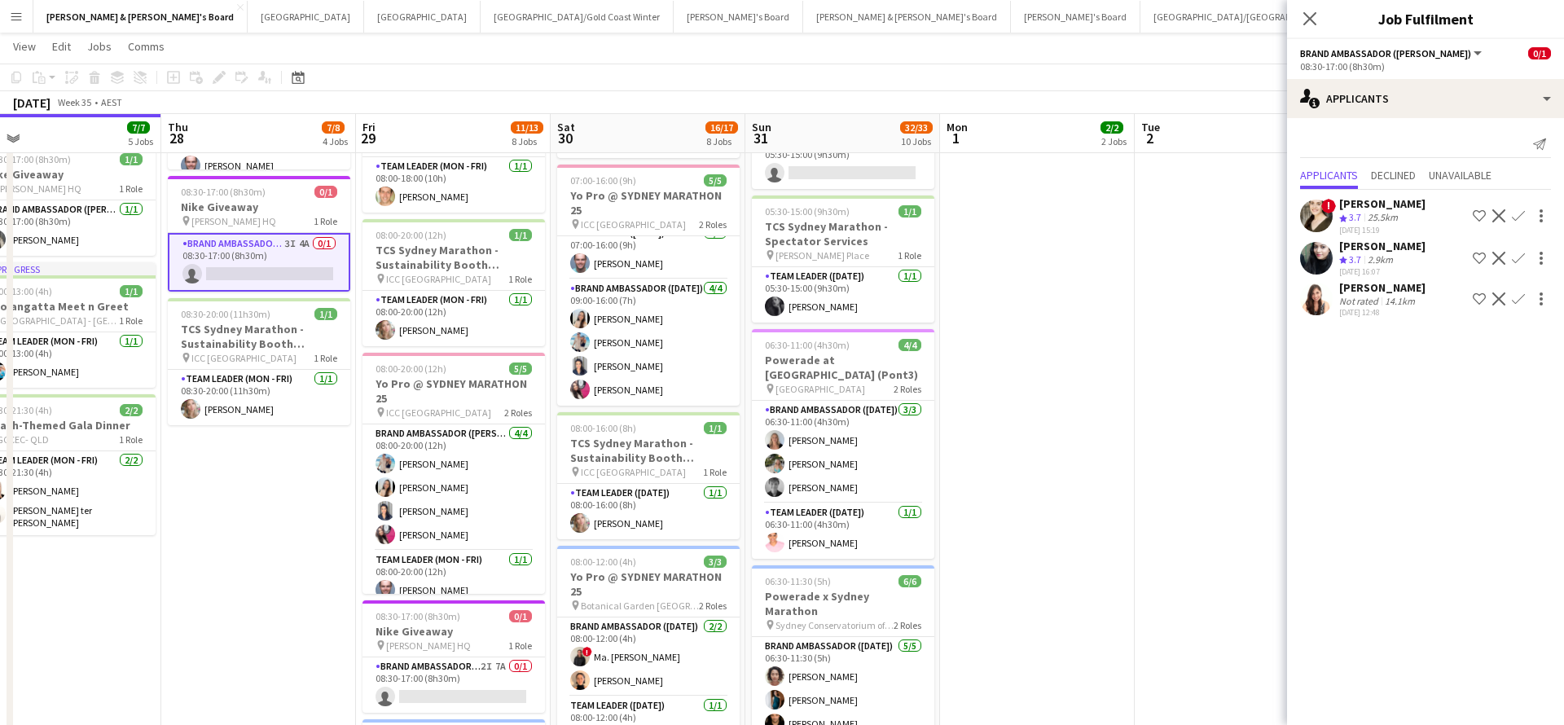
click at [287, 265] on app-card-role "Brand Ambassador (Mon - Fri) 3I 4A 0/1 08:30-17:00 (8h30m) single-neutral-actio…" at bounding box center [259, 262] width 182 height 59
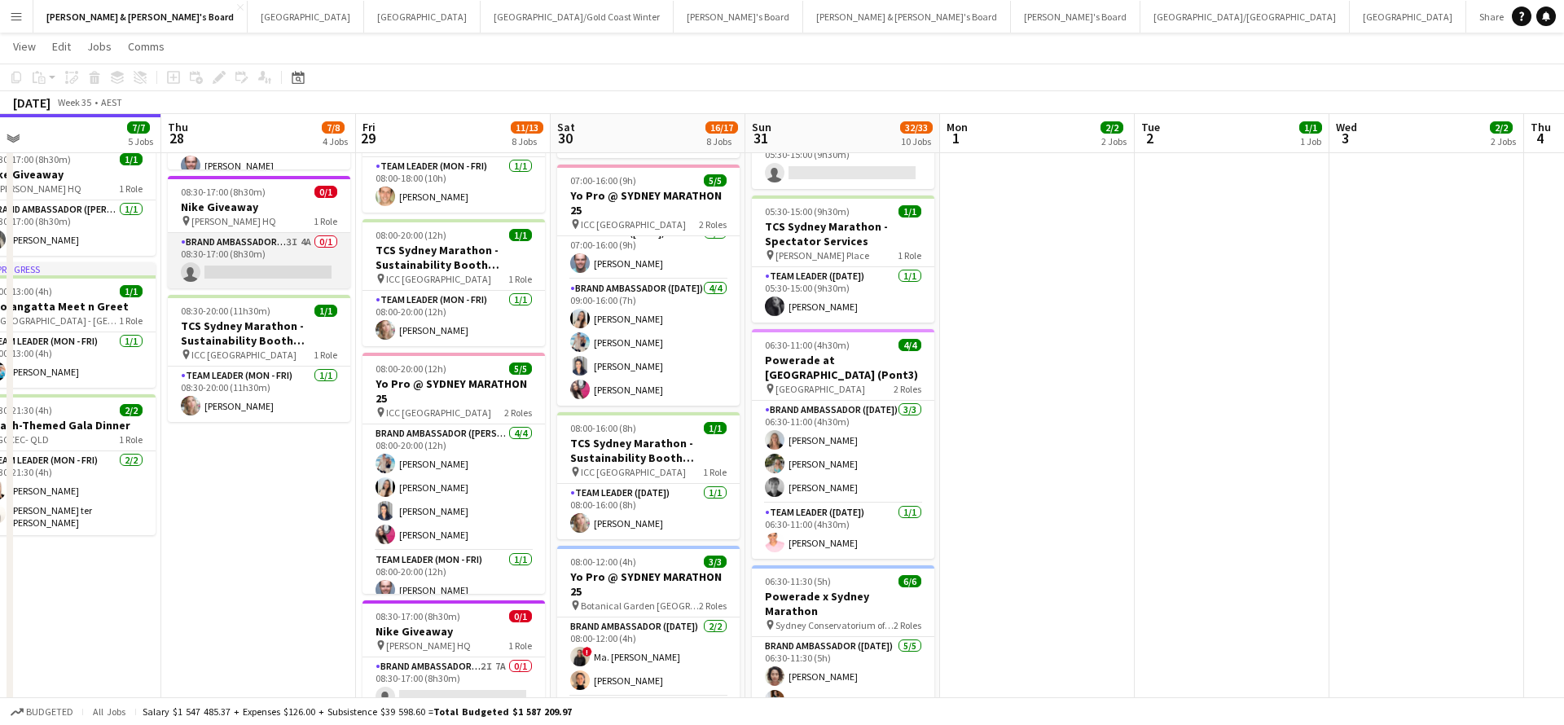
click at [287, 265] on app-card-role "Brand Ambassador (Mon - Fri) 3I 4A 0/1 08:30-17:00 (8h30m) single-neutral-actio…" at bounding box center [259, 260] width 182 height 55
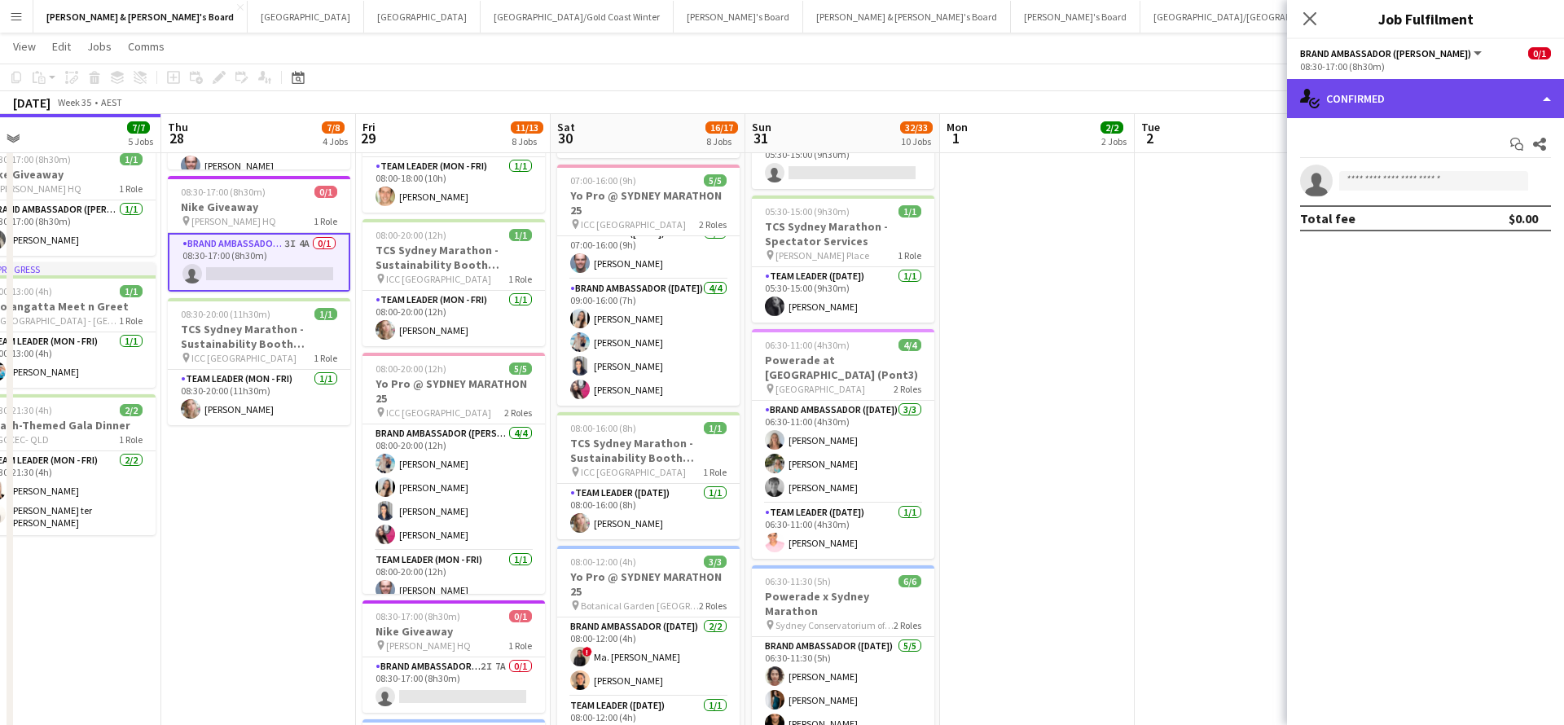
click at [1447, 94] on div "single-neutral-actions-check-2 Confirmed" at bounding box center [1425, 98] width 277 height 39
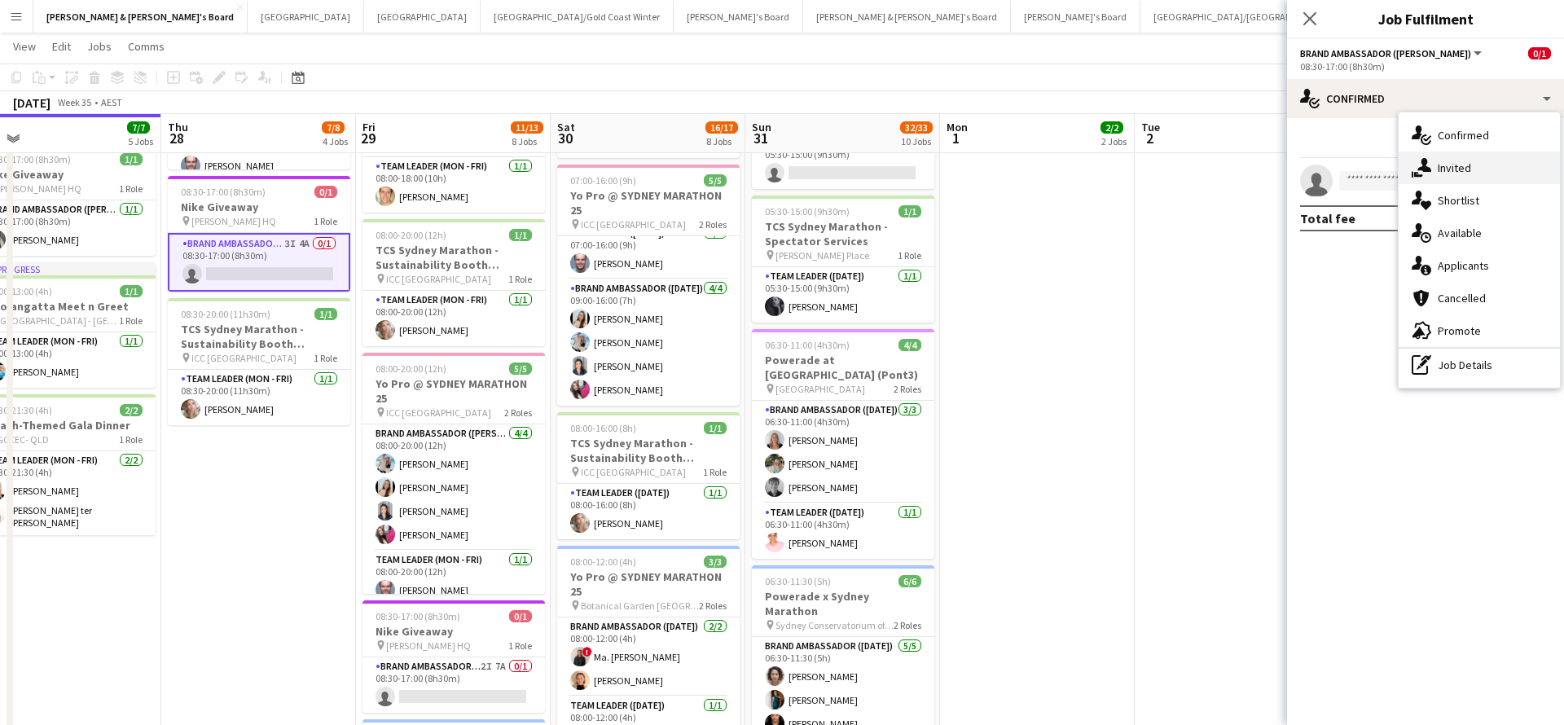
click at [1485, 162] on div "single-neutral-actions-share-1 Invited" at bounding box center [1478, 167] width 161 height 33
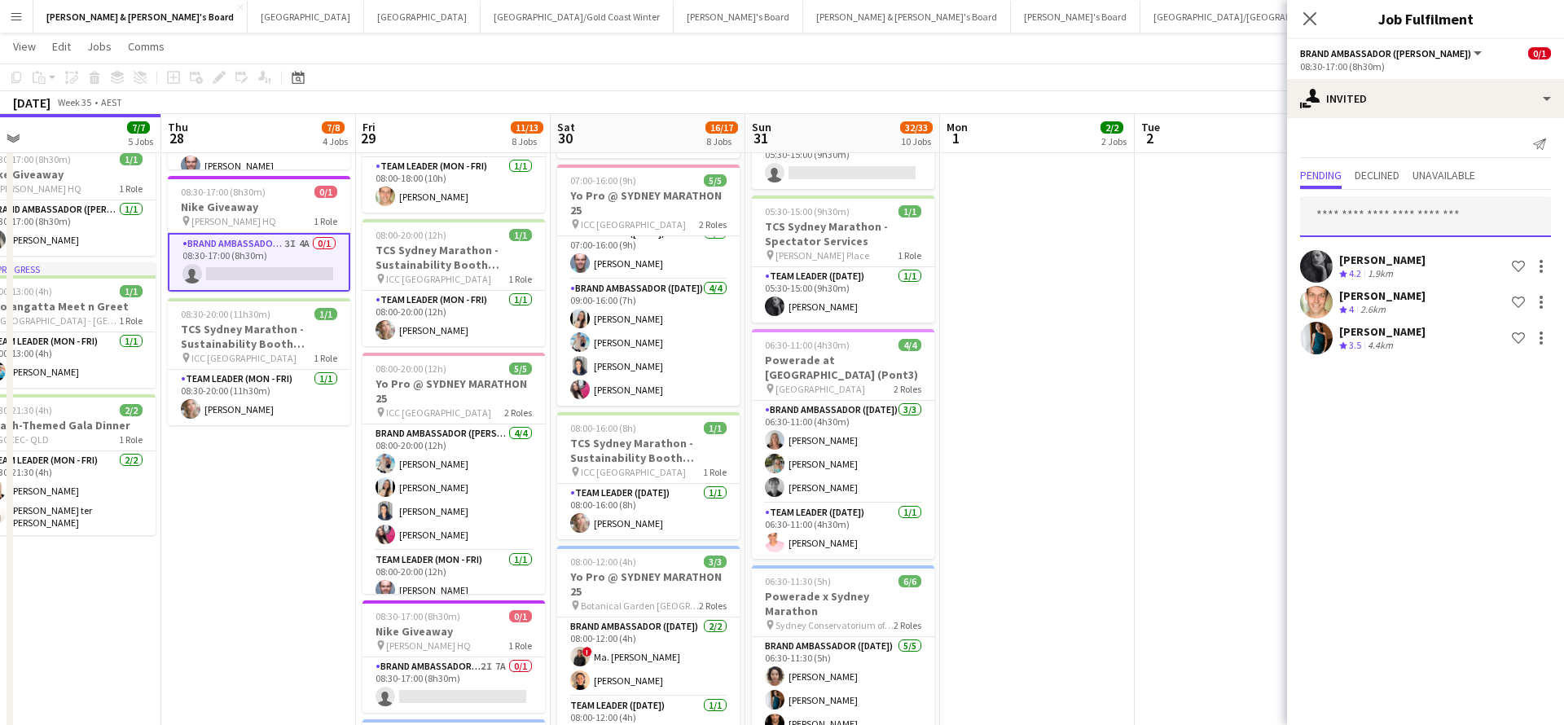
click at [1407, 220] on input "text" at bounding box center [1425, 216] width 251 height 41
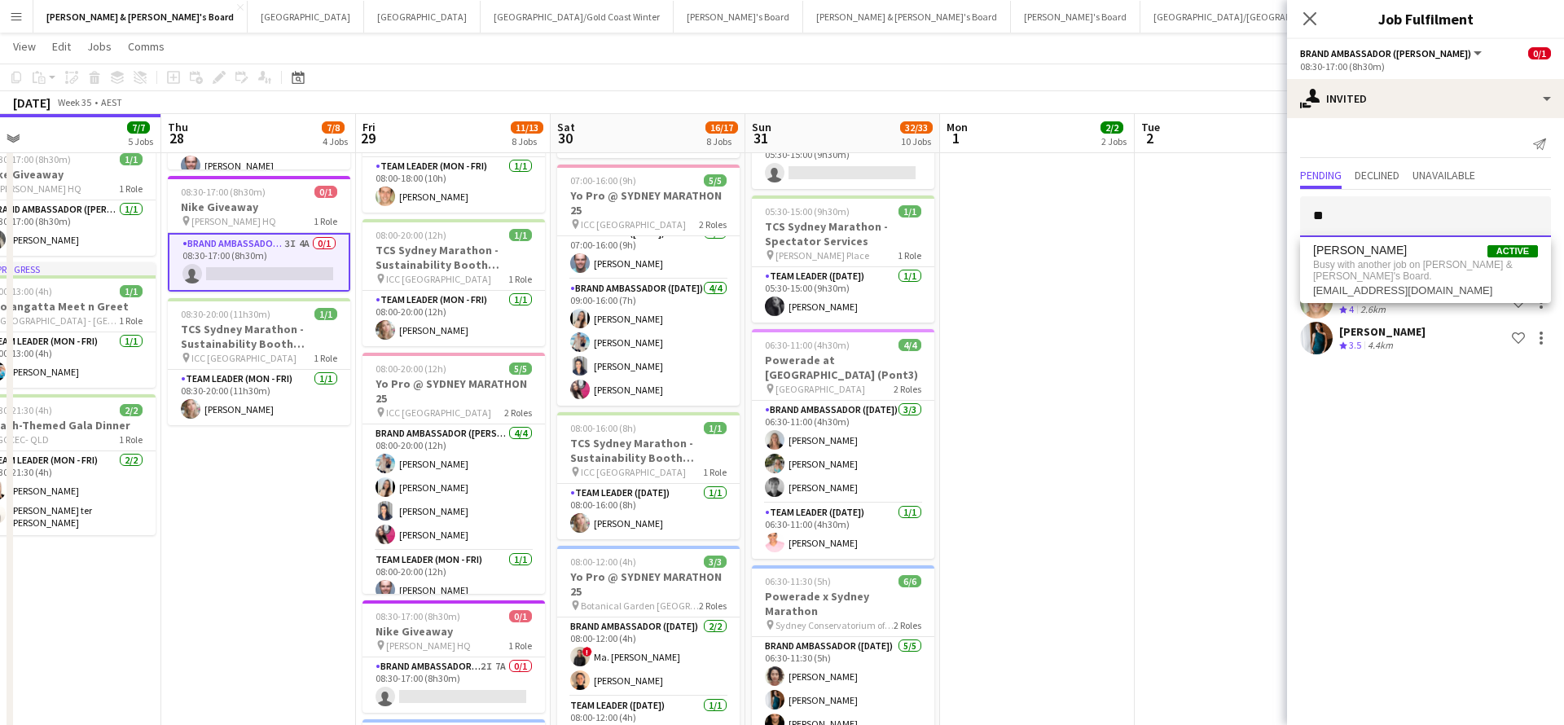
type input "*"
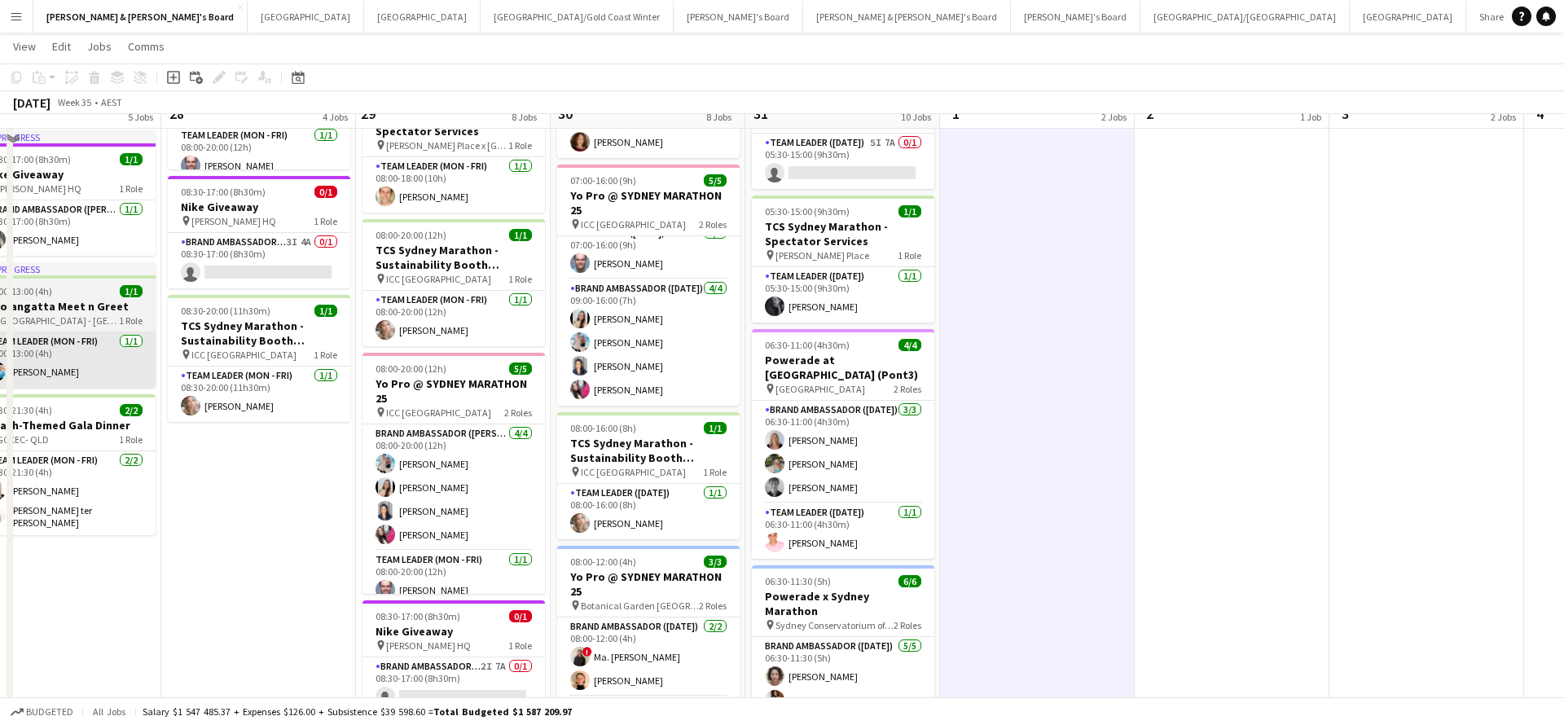
scroll to position [227, 0]
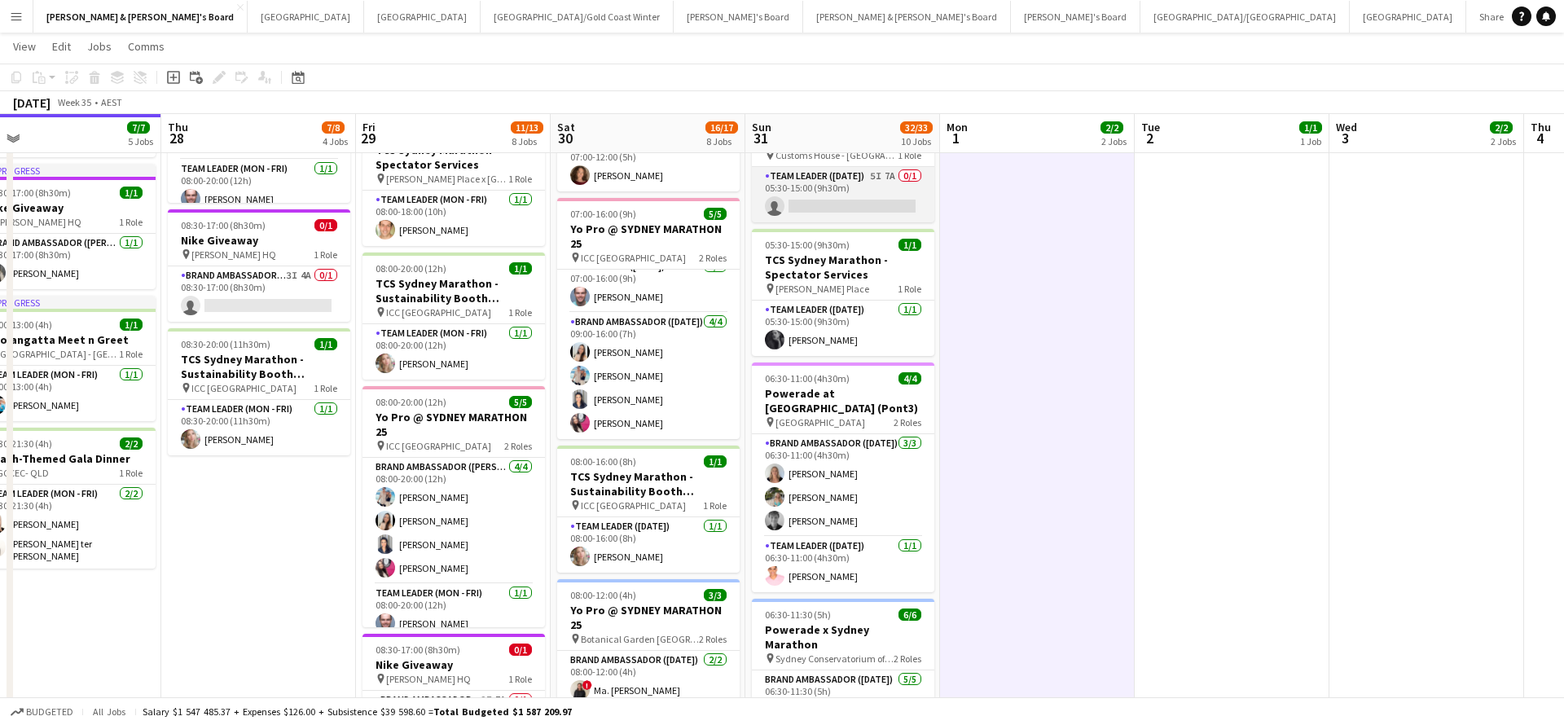
click at [874, 195] on app-card-role "Team Leader ([DATE]) 5I 7A 0/1 05:30-15:00 (9h30m) single-neutral-actions" at bounding box center [843, 194] width 182 height 55
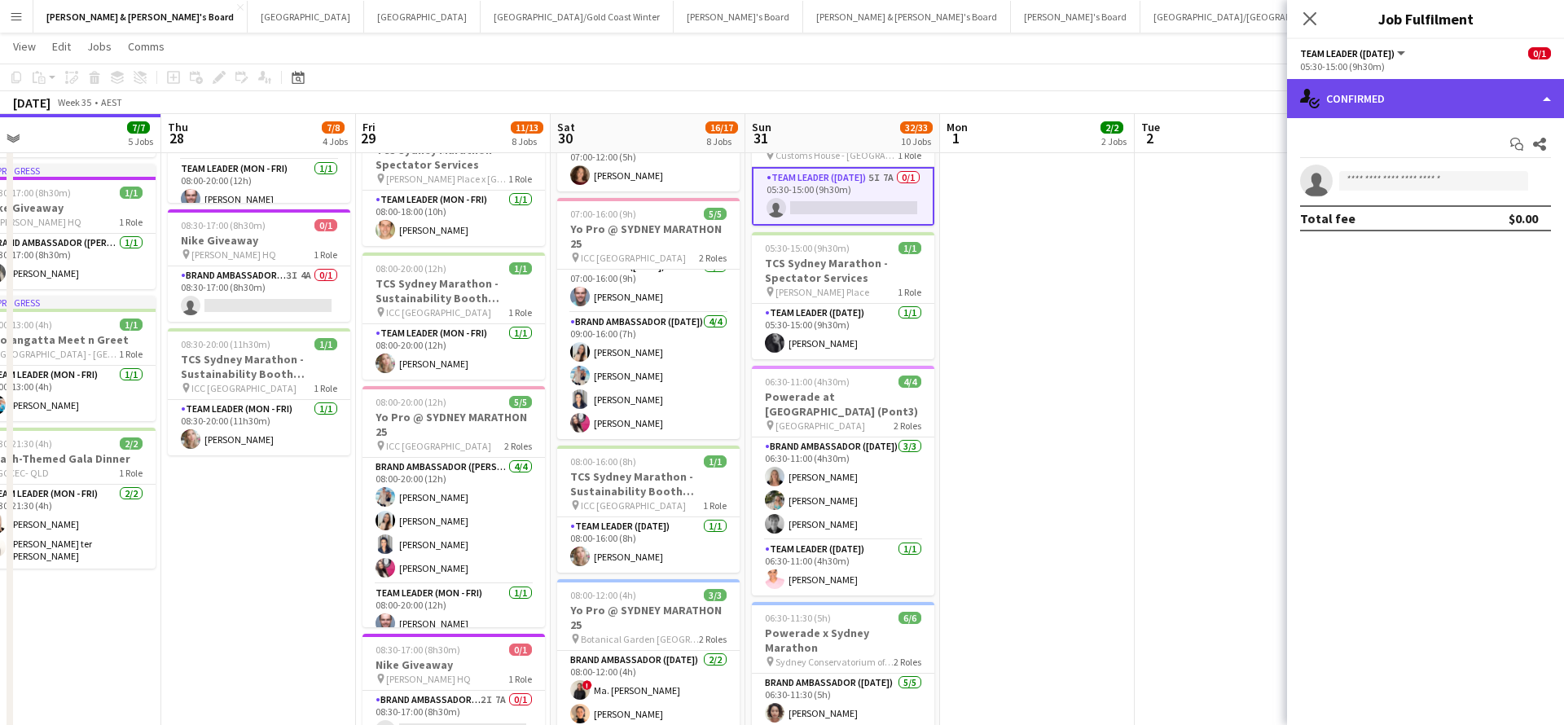
click at [1397, 104] on div "single-neutral-actions-check-2 Confirmed" at bounding box center [1425, 98] width 277 height 39
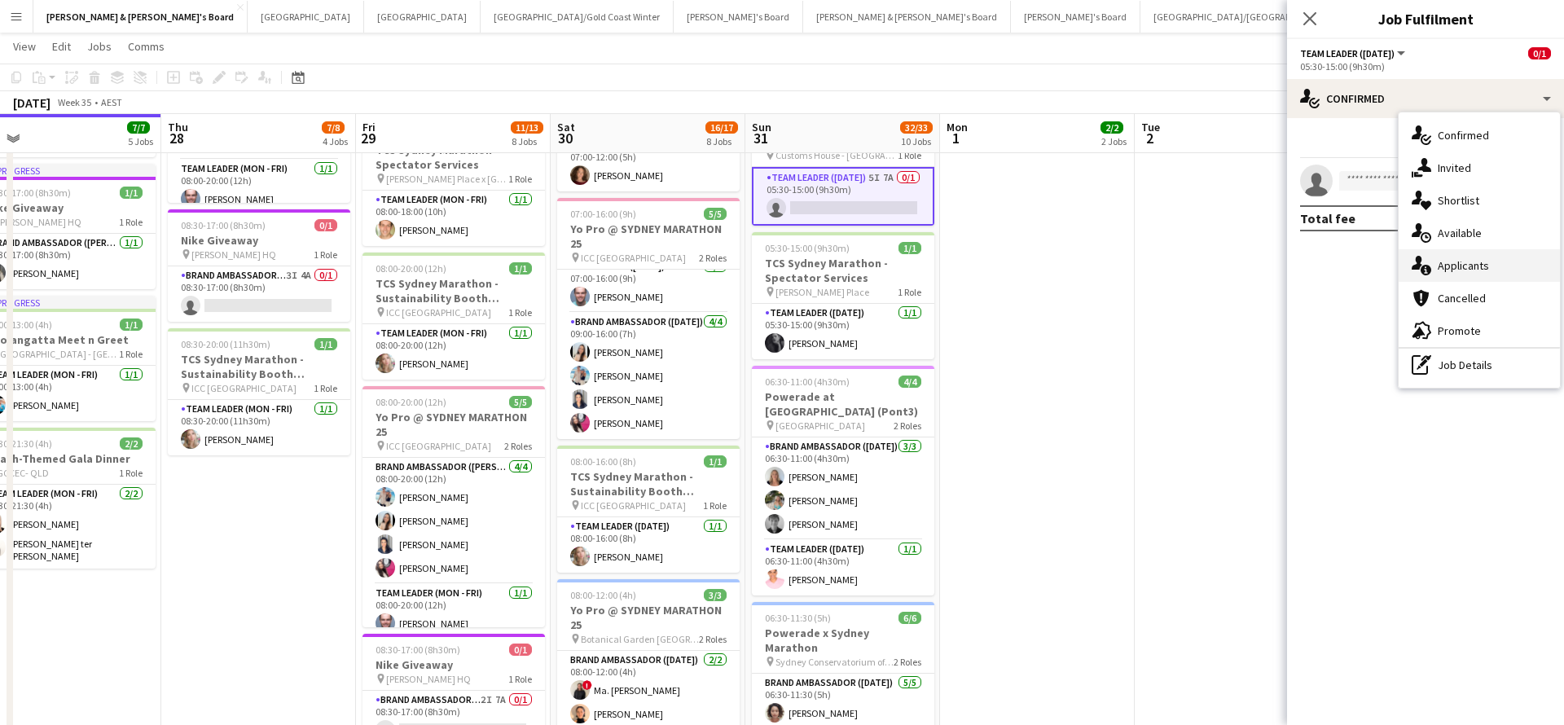
click at [1489, 266] on div "single-neutral-actions-information Applicants" at bounding box center [1478, 265] width 161 height 33
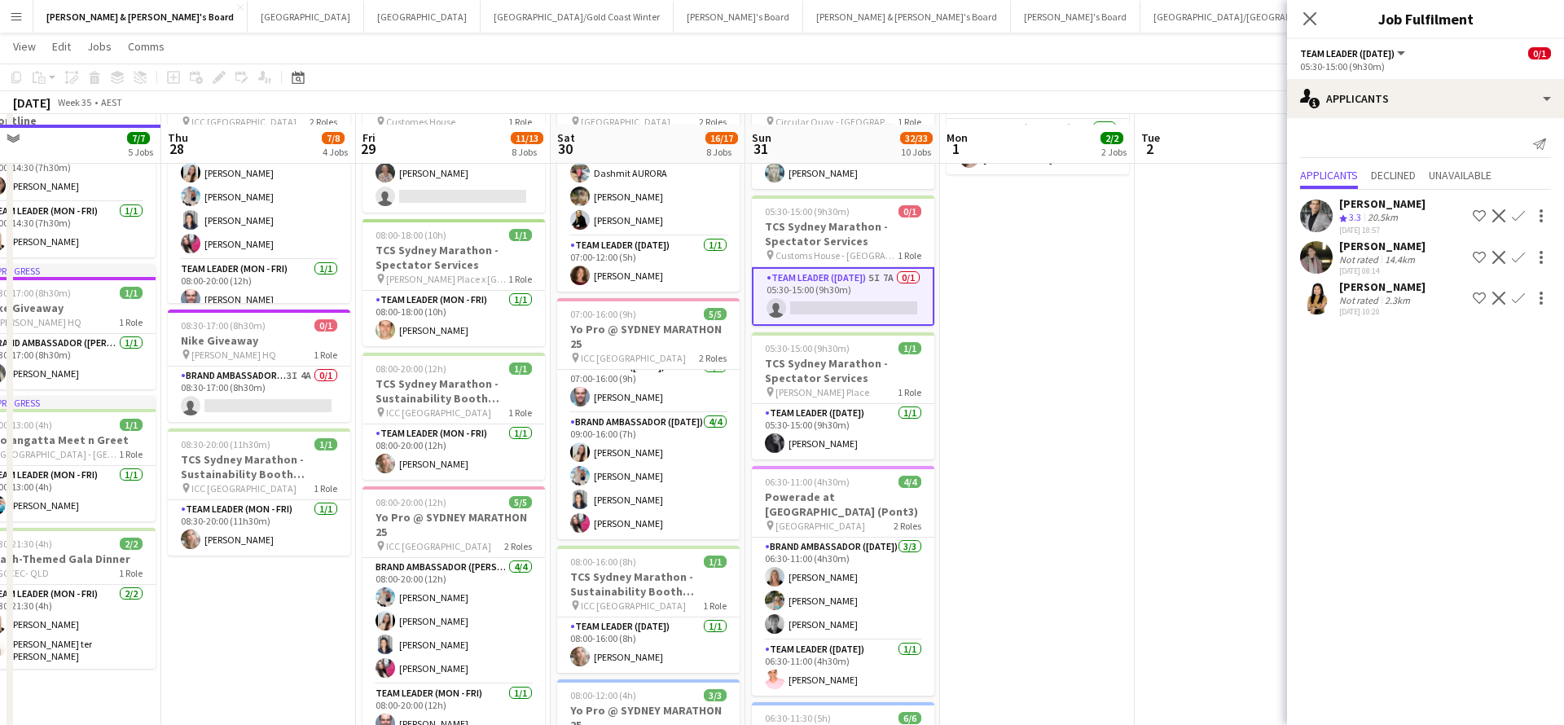
scroll to position [129, 0]
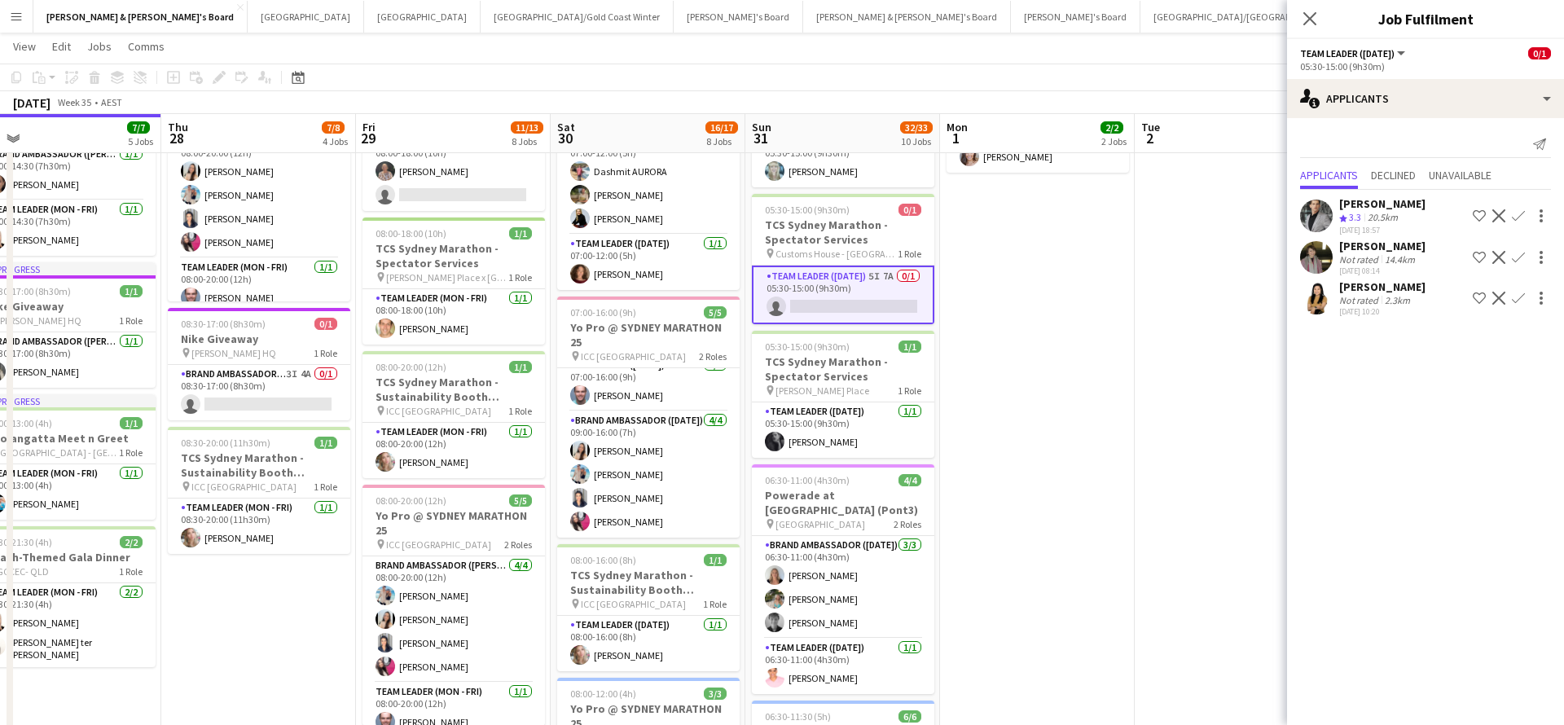
click at [1380, 292] on div "[PERSON_NAME]" at bounding box center [1382, 286] width 86 height 15
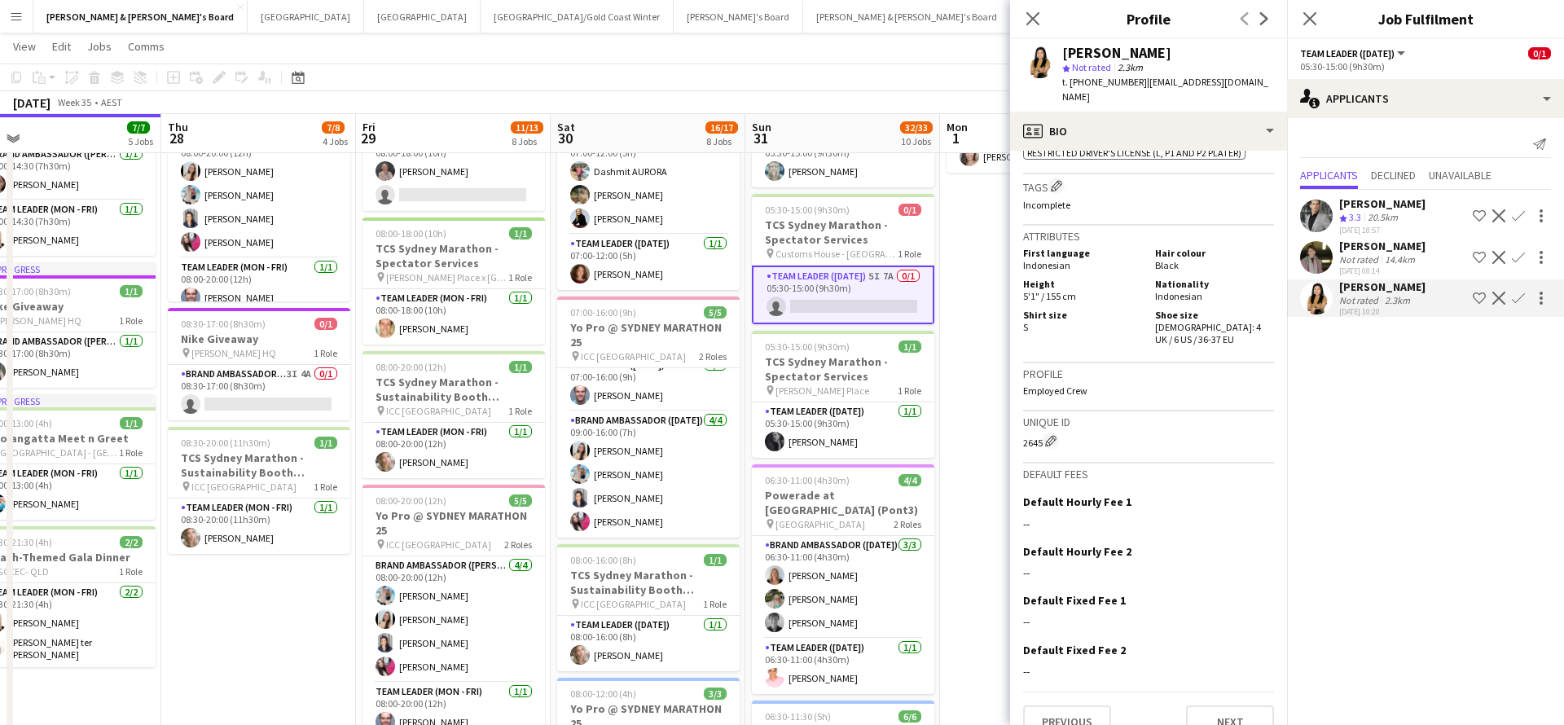
scroll to position [789, 0]
click at [1213, 703] on button "Next" at bounding box center [1230, 718] width 88 height 33
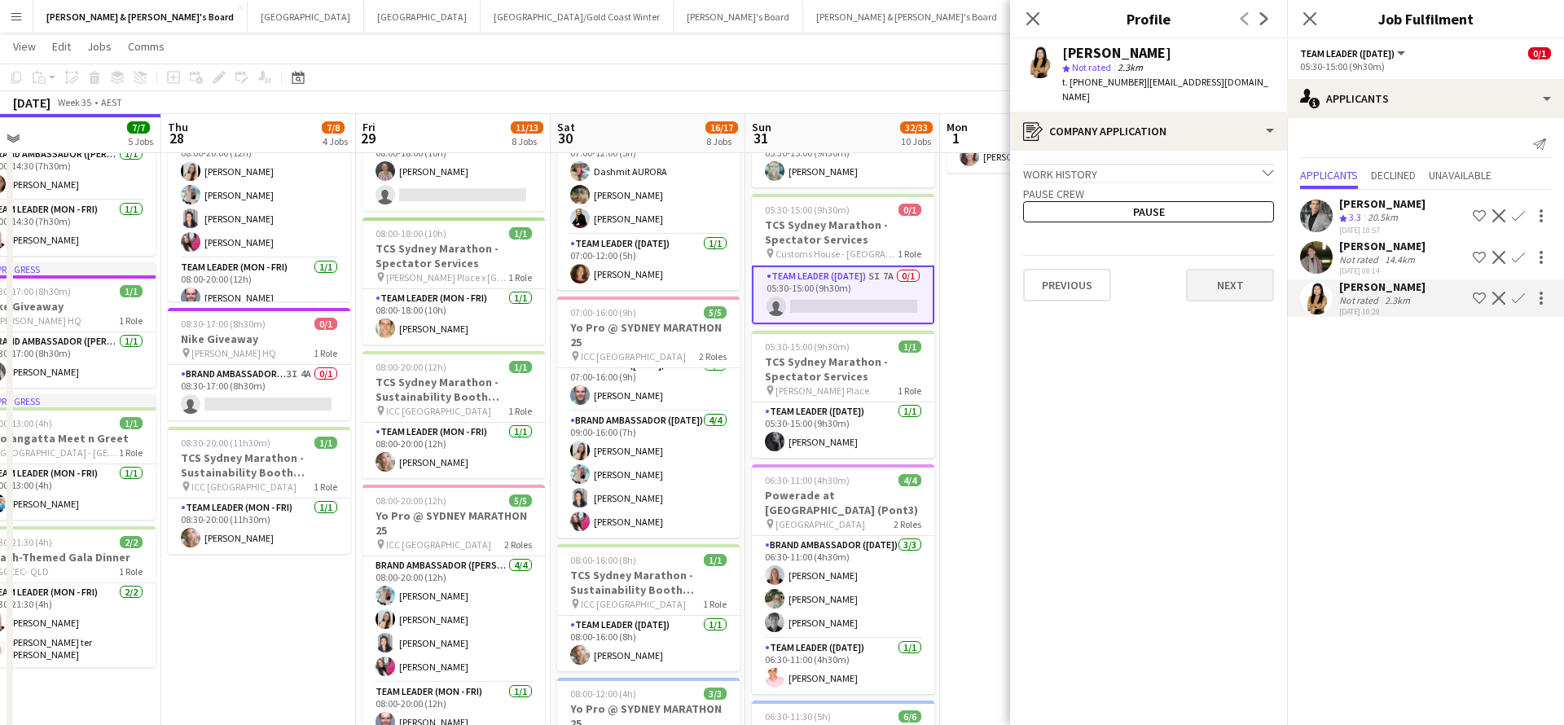
click at [1226, 270] on button "Next" at bounding box center [1230, 285] width 88 height 33
click at [1236, 225] on button "Next" at bounding box center [1230, 226] width 88 height 33
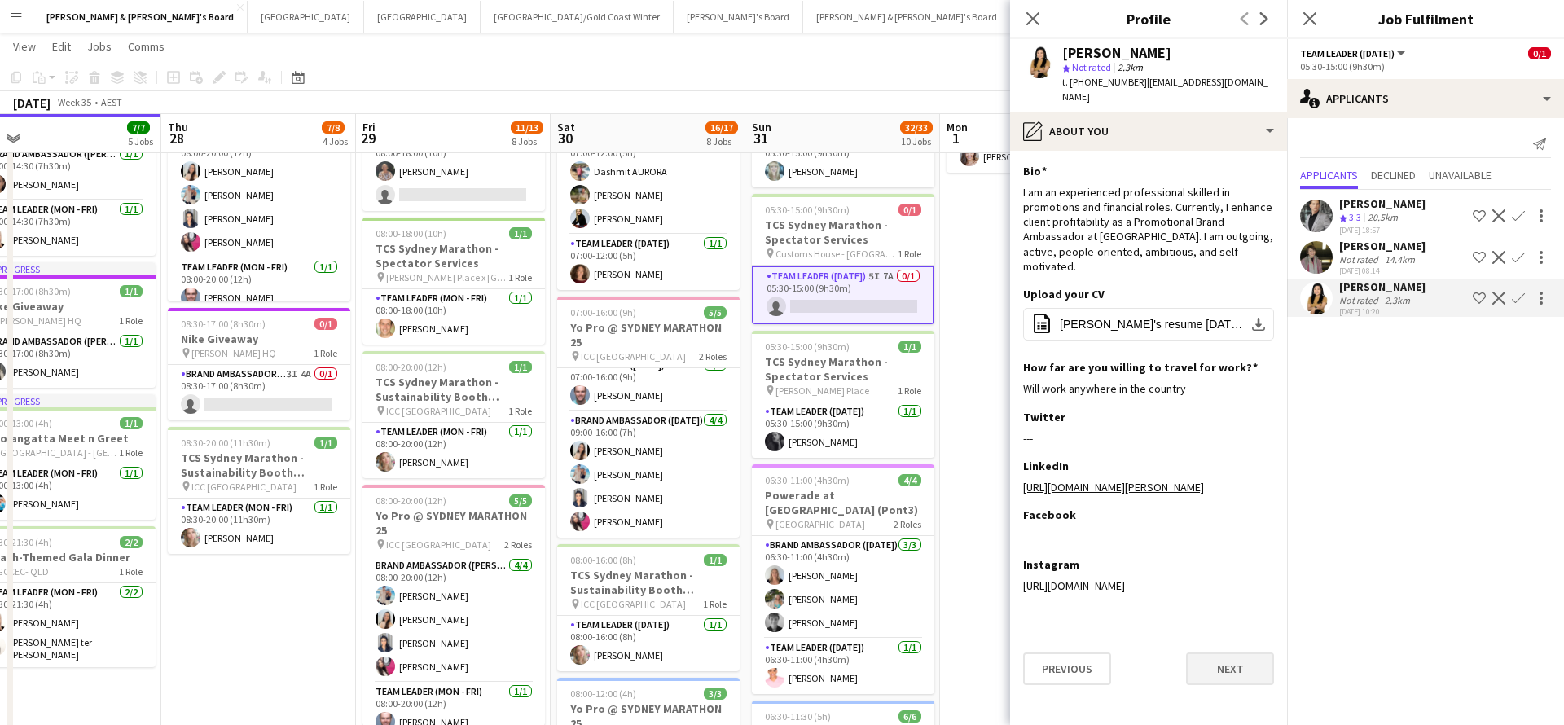
click at [1218, 666] on button "Next" at bounding box center [1230, 668] width 88 height 33
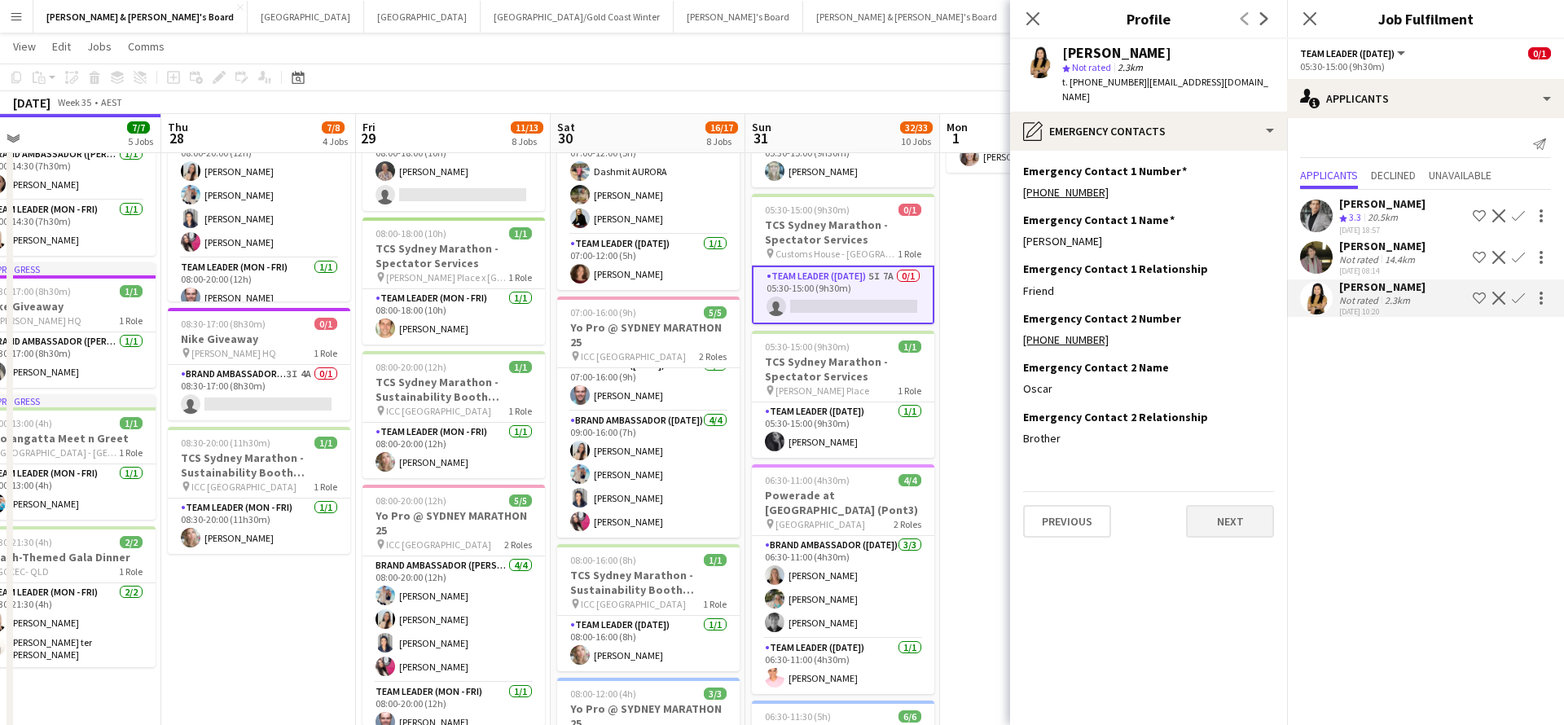
click at [1231, 515] on button "Next" at bounding box center [1230, 521] width 88 height 33
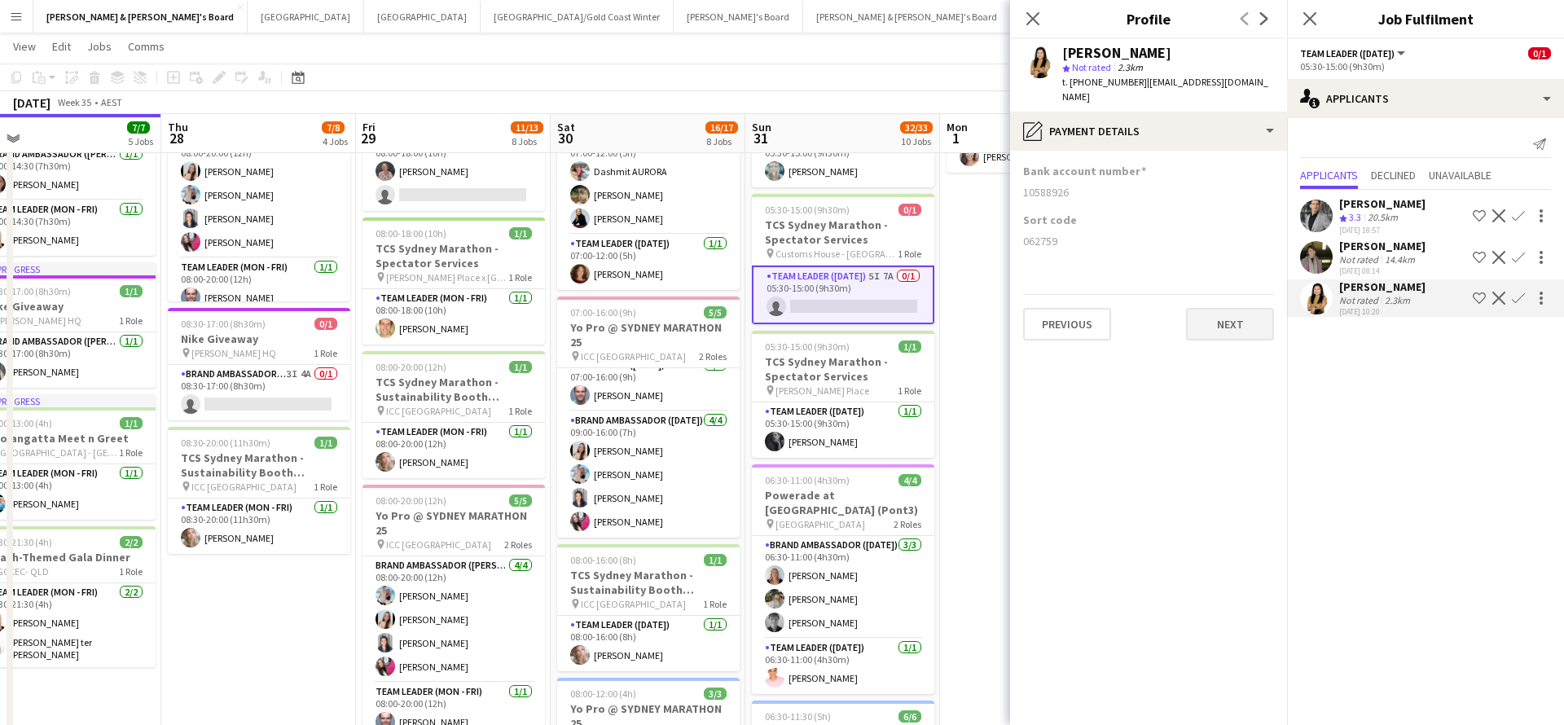
click at [1241, 308] on button "Next" at bounding box center [1230, 324] width 88 height 33
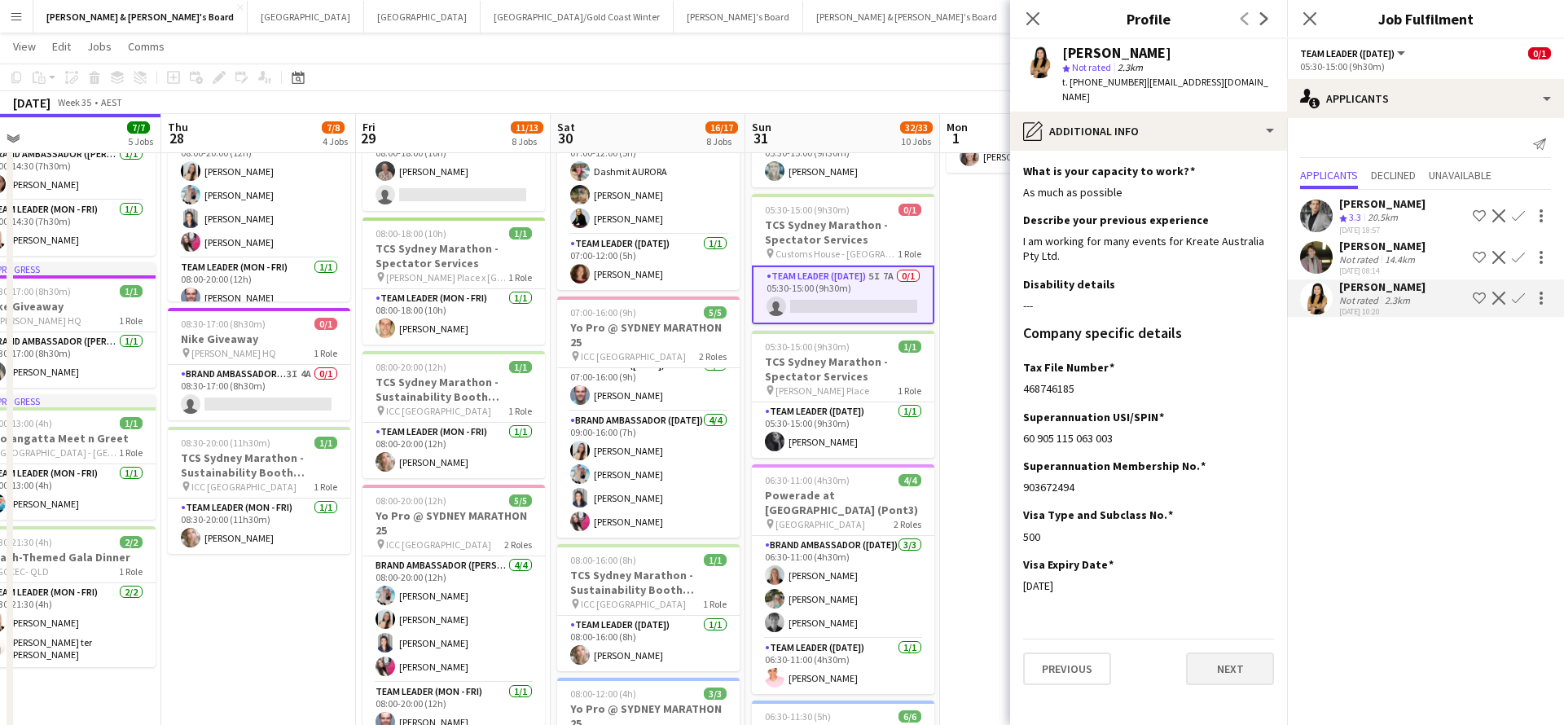
click at [1215, 652] on button "Next" at bounding box center [1230, 668] width 88 height 33
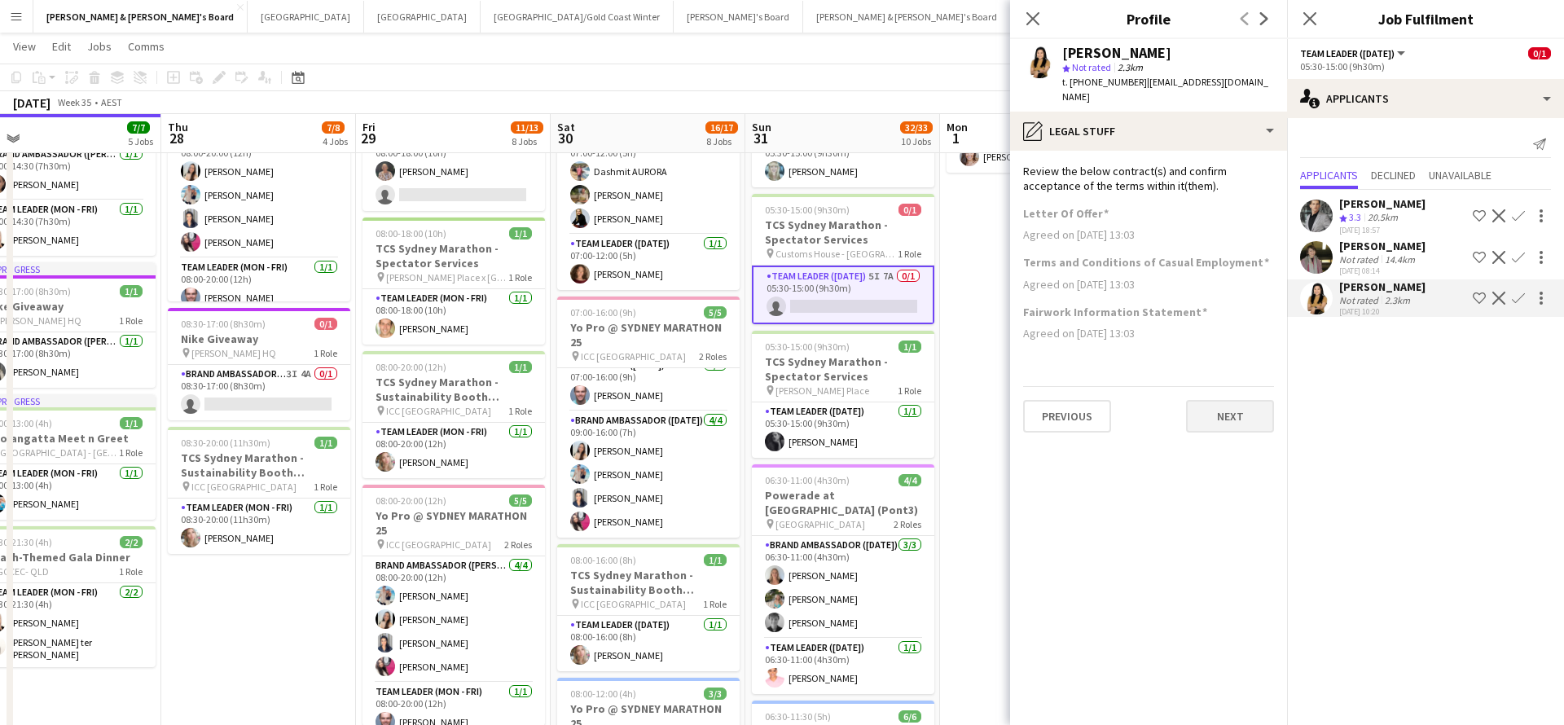
click at [1228, 400] on button "Next" at bounding box center [1230, 416] width 88 height 33
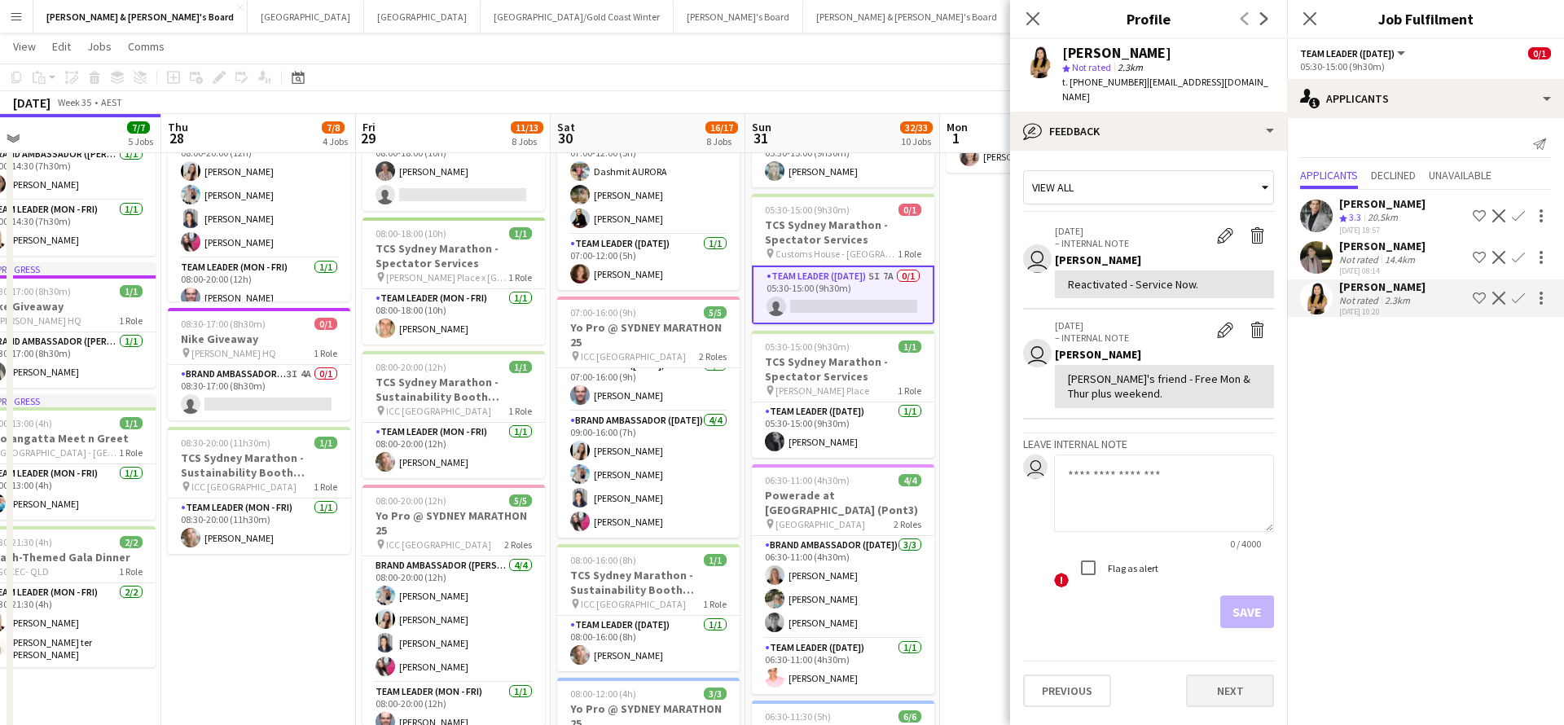
click at [1224, 674] on button "Next" at bounding box center [1230, 690] width 88 height 33
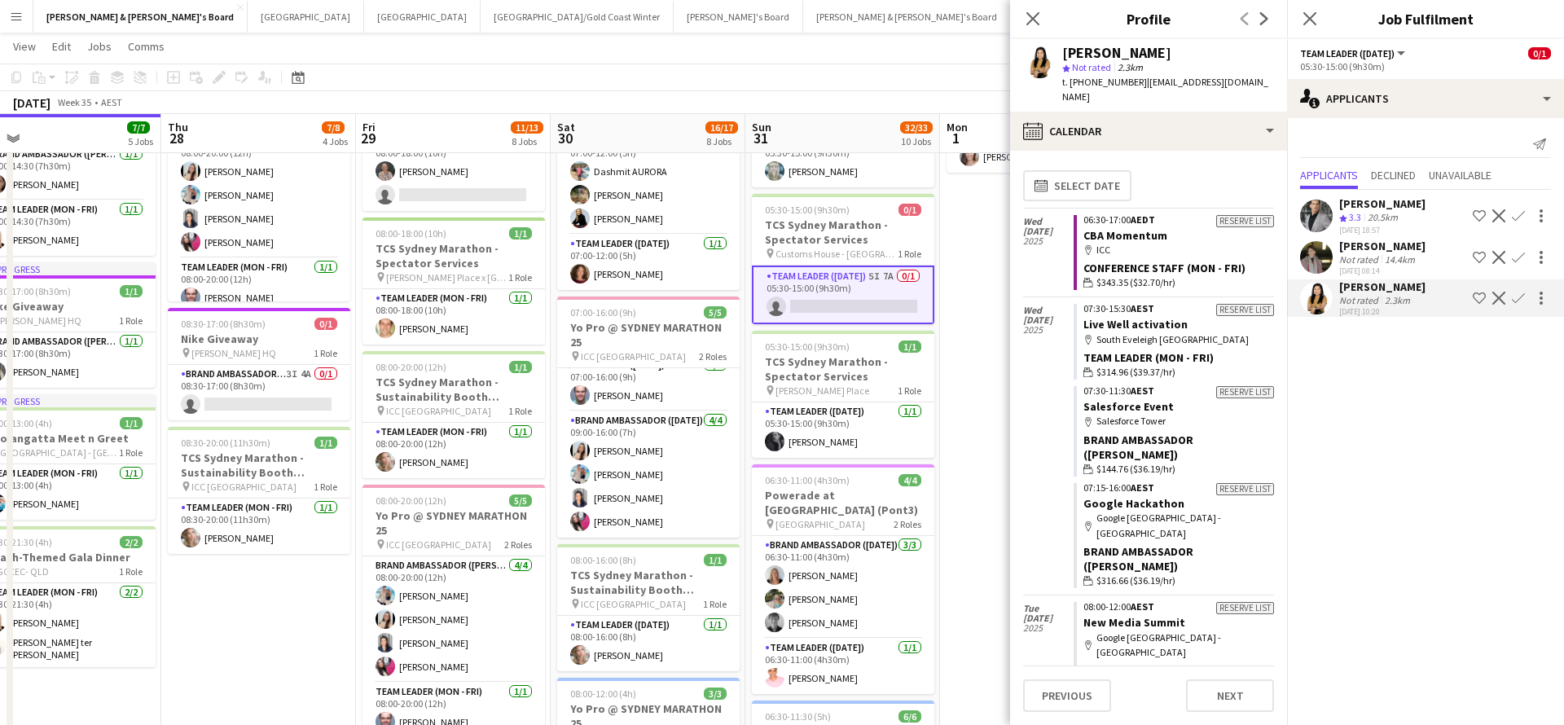
scroll to position [0, 0]
click at [1038, 18] on icon "Close pop-in" at bounding box center [1032, 18] width 15 height 15
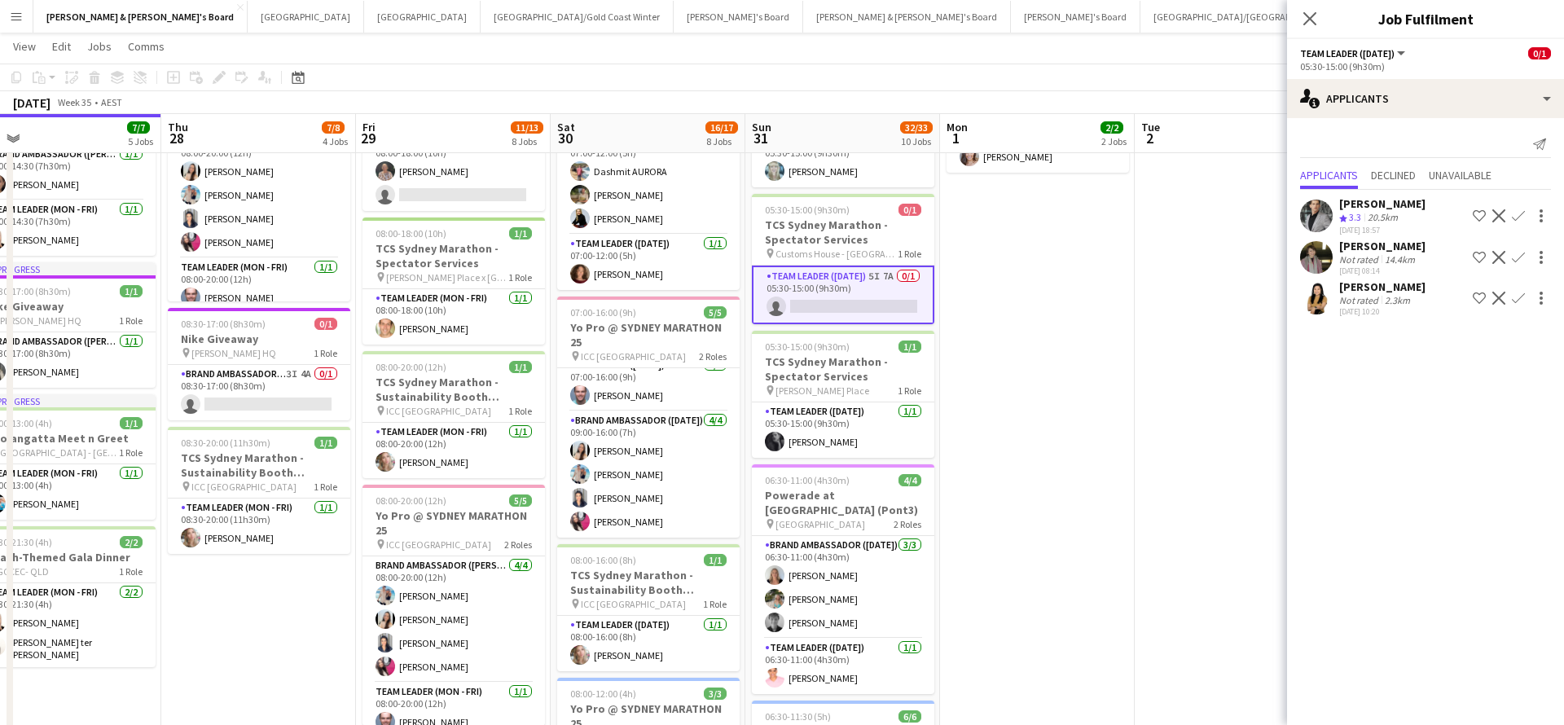
click at [1386, 251] on div "[PERSON_NAME]" at bounding box center [1382, 246] width 86 height 15
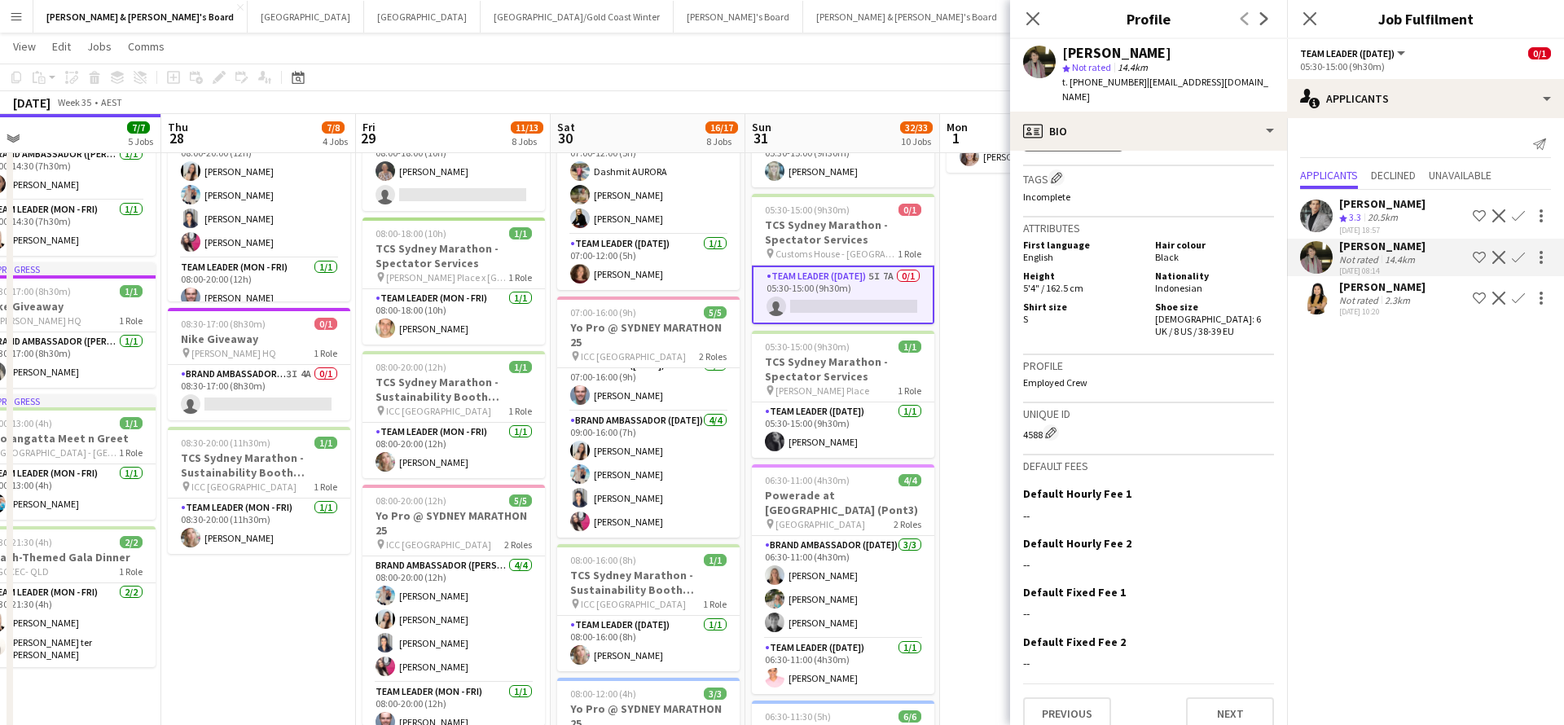
scroll to position [698, 0]
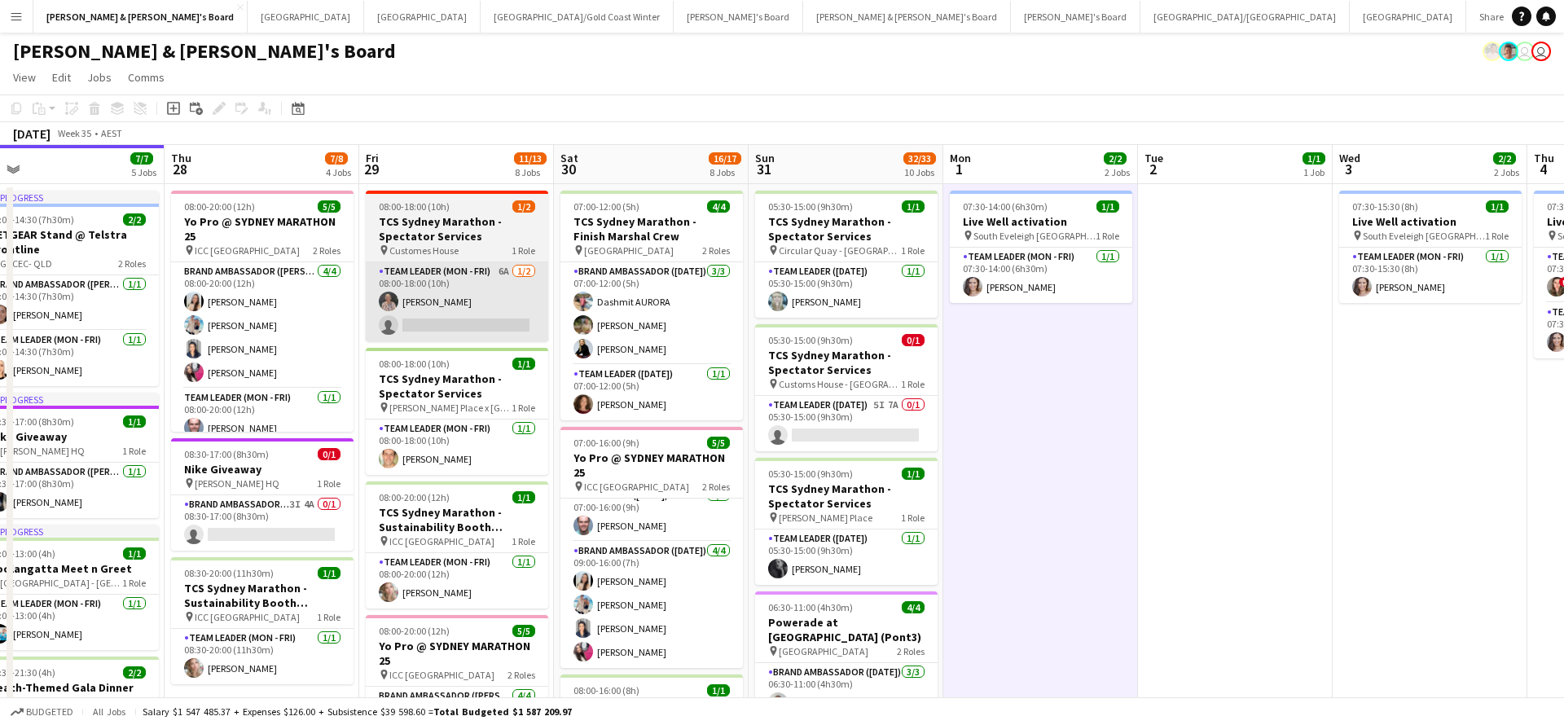
scroll to position [0, 0]
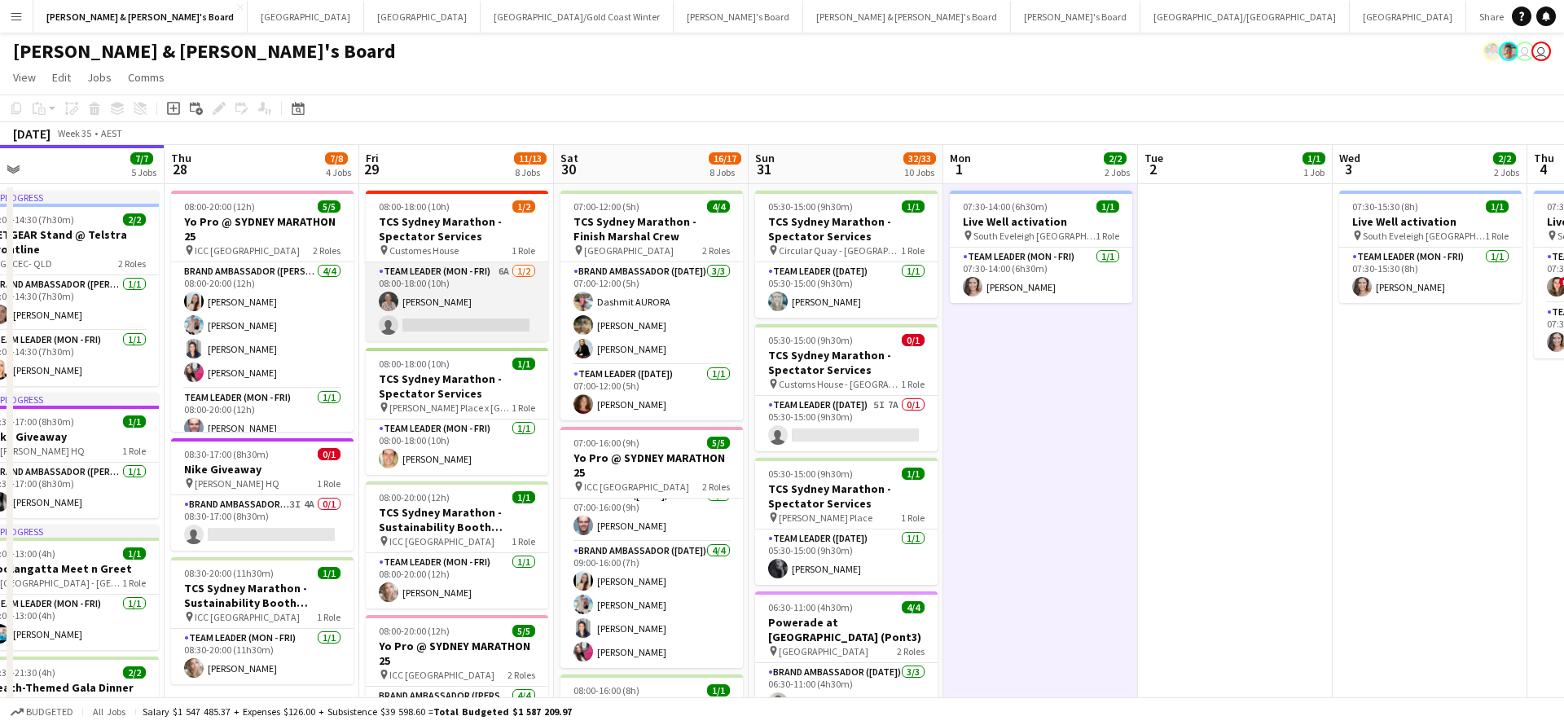
click at [511, 314] on app-card-role "Team Leader (Mon - Fri) 6A [DATE] 08:00-18:00 (10h) [PERSON_NAME] single-neutra…" at bounding box center [457, 301] width 182 height 79
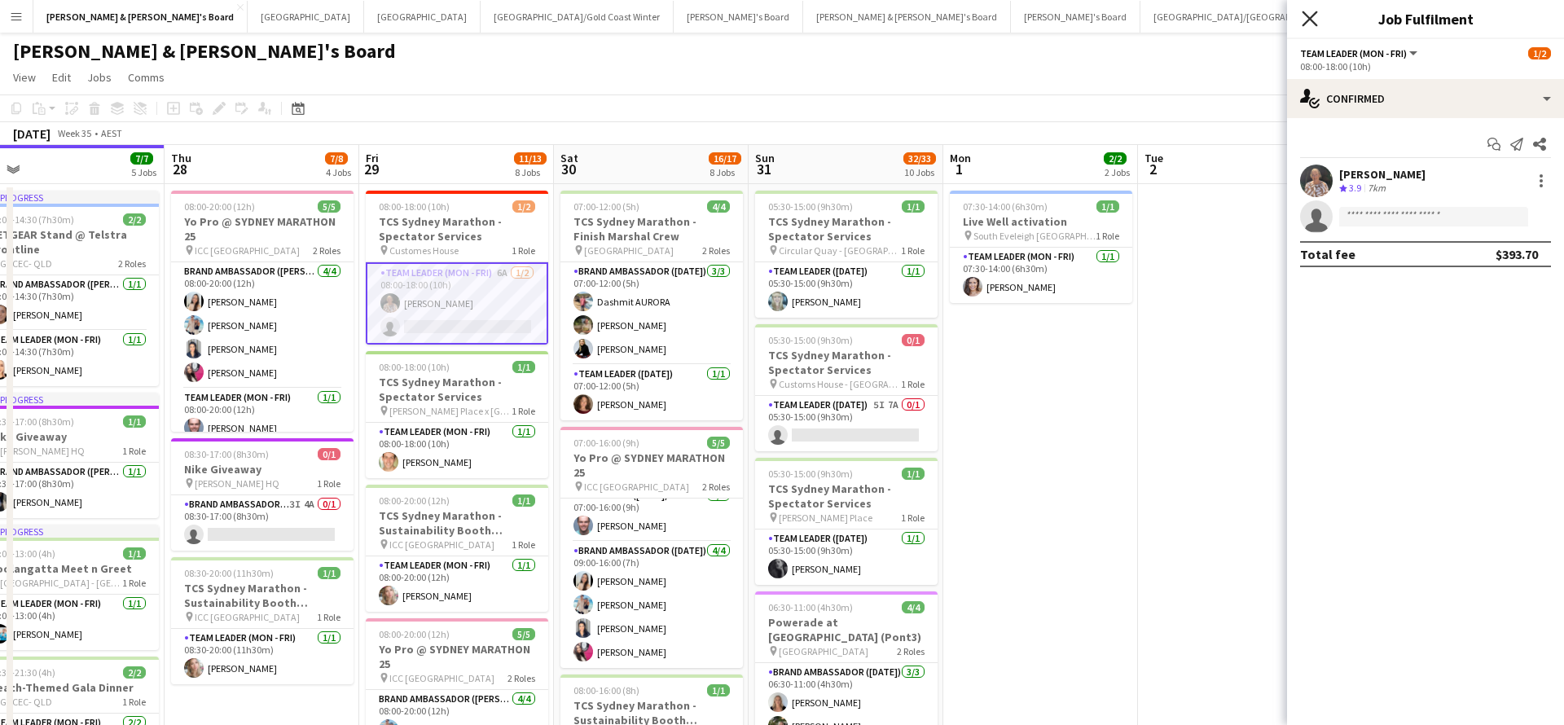
click at [1312, 17] on icon at bounding box center [1308, 18] width 15 height 15
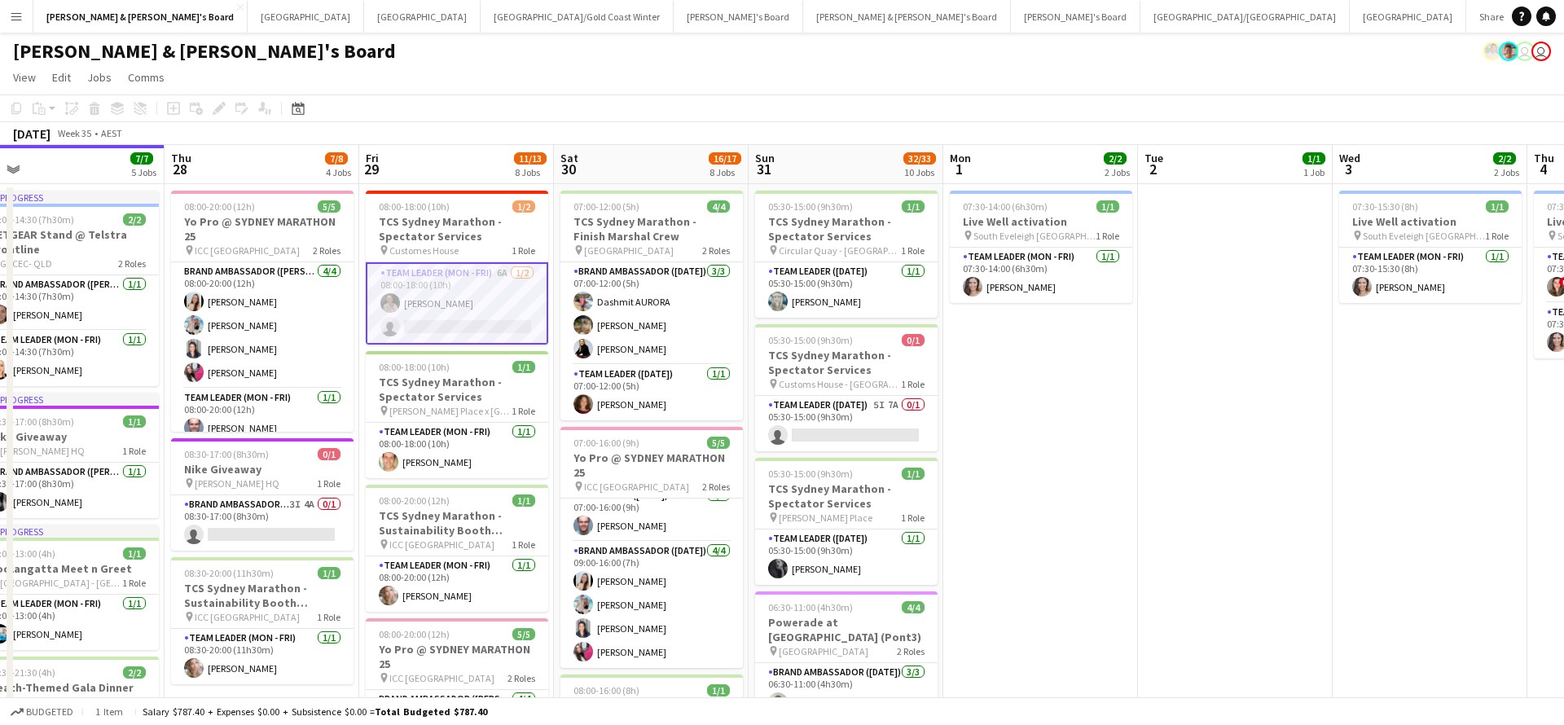
click at [509, 304] on app-card-role "Team Leader (Mon - Fri) 6A [DATE] 08:00-18:00 (10h) [PERSON_NAME] single-neutra…" at bounding box center [457, 303] width 182 height 82
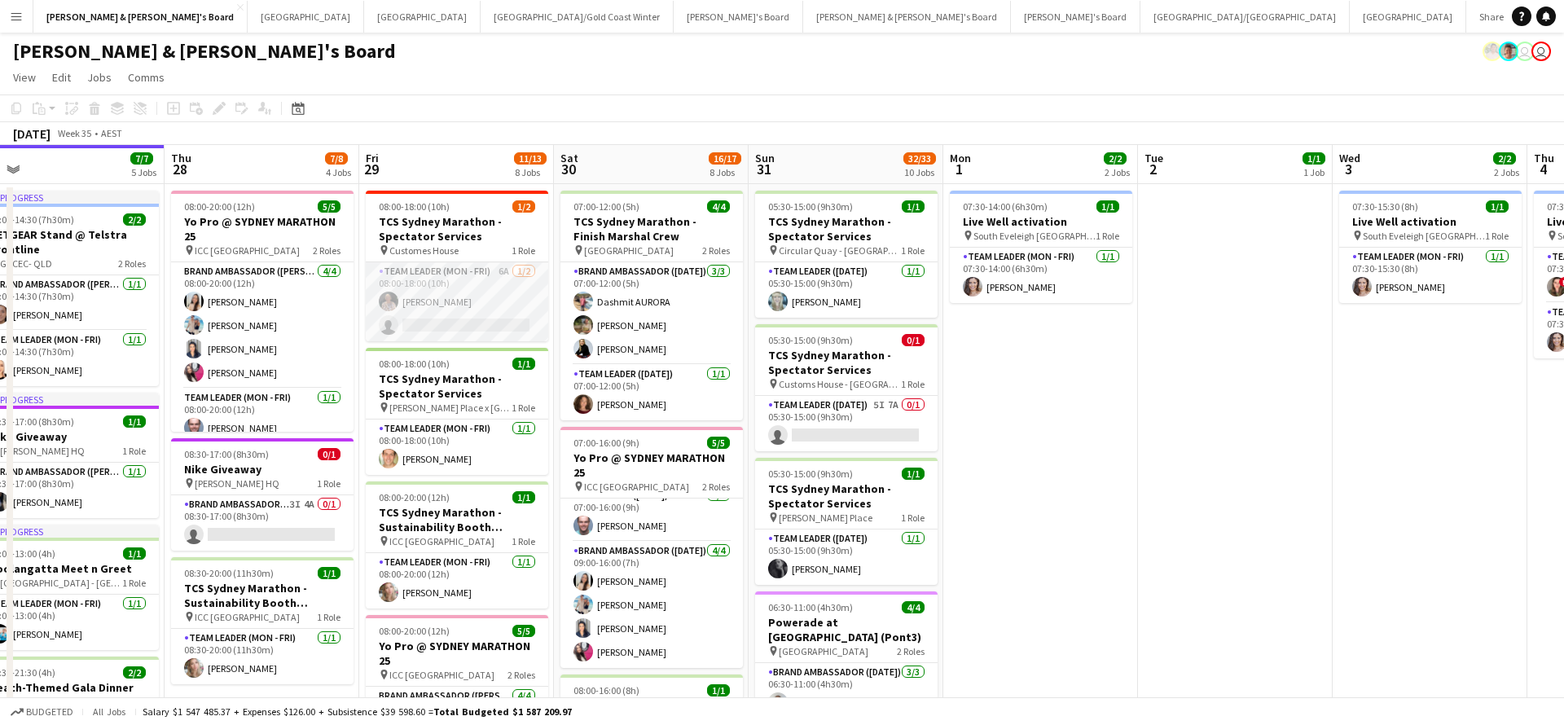
click at [517, 302] on app-card-role "Team Leader (Mon - Fri) 6A [DATE] 08:00-18:00 (10h) [PERSON_NAME] single-neutra…" at bounding box center [457, 301] width 182 height 79
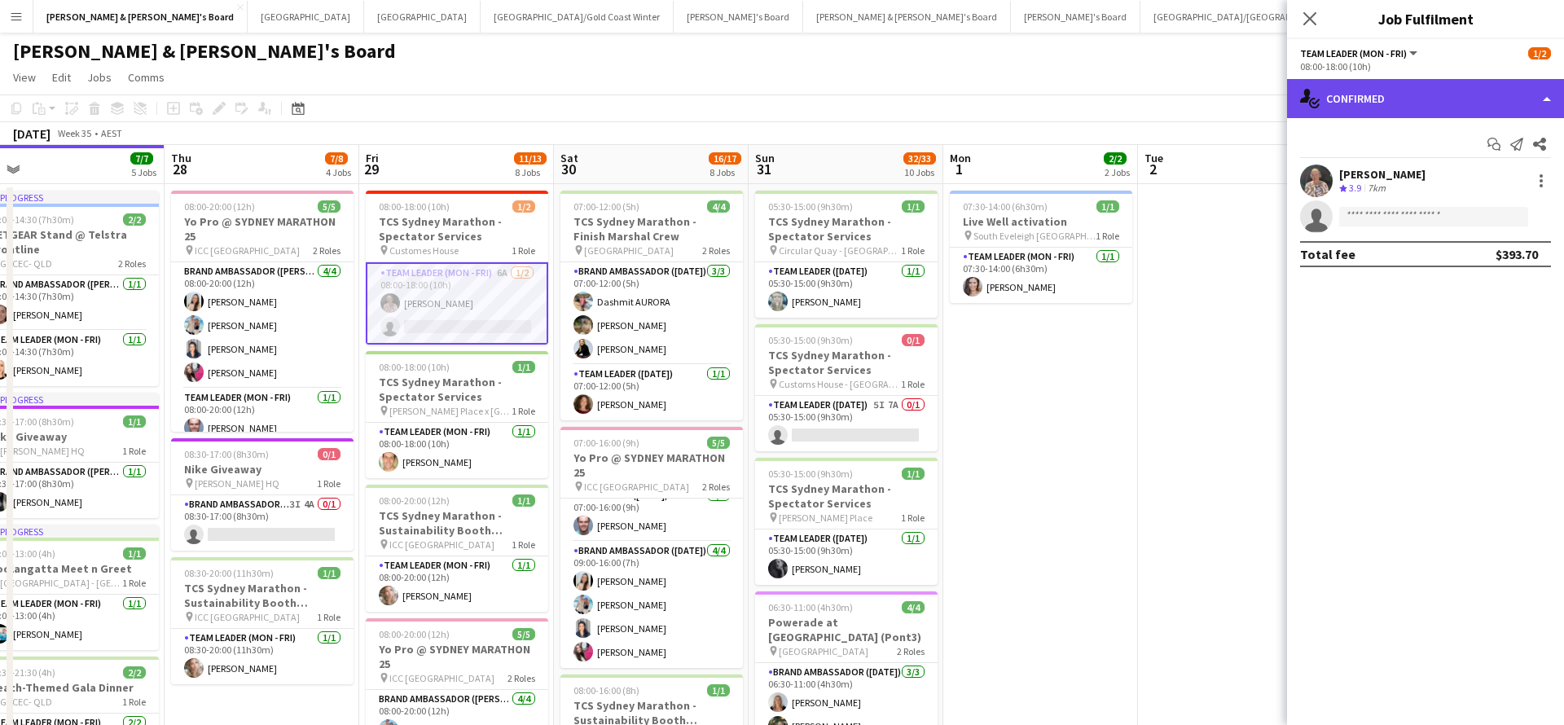
click at [1420, 108] on div "single-neutral-actions-check-2 Confirmed" at bounding box center [1425, 98] width 277 height 39
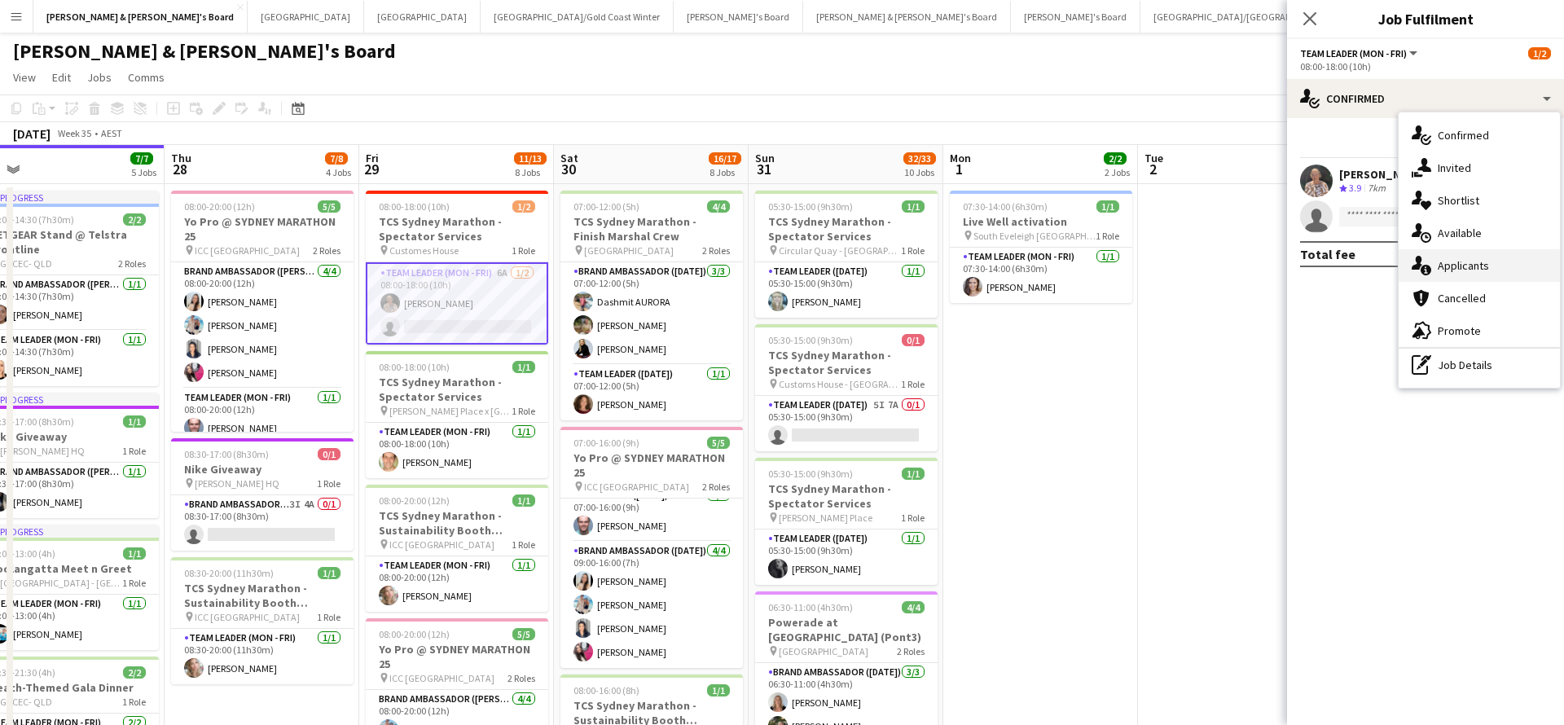
click at [1487, 267] on div "single-neutral-actions-information Applicants" at bounding box center [1478, 265] width 161 height 33
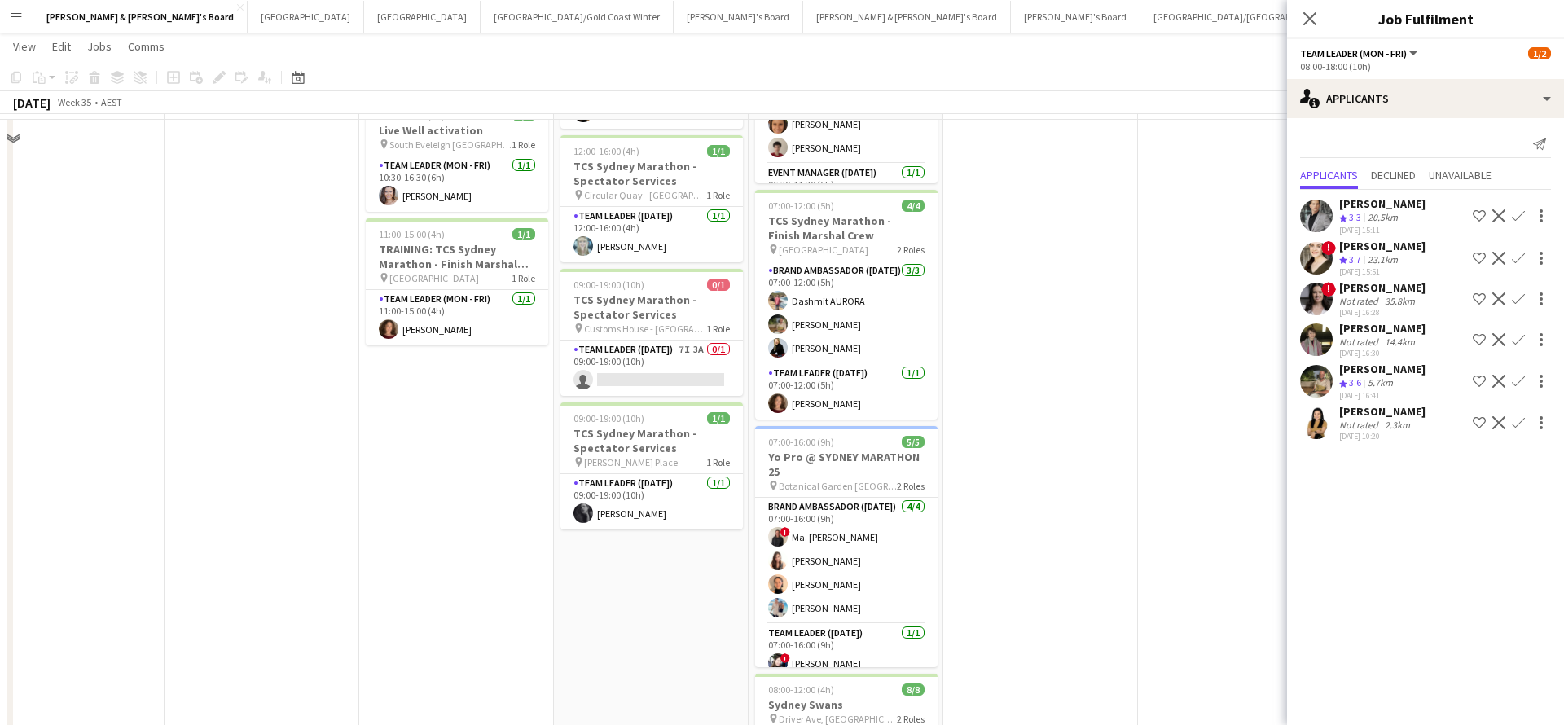
scroll to position [889, 0]
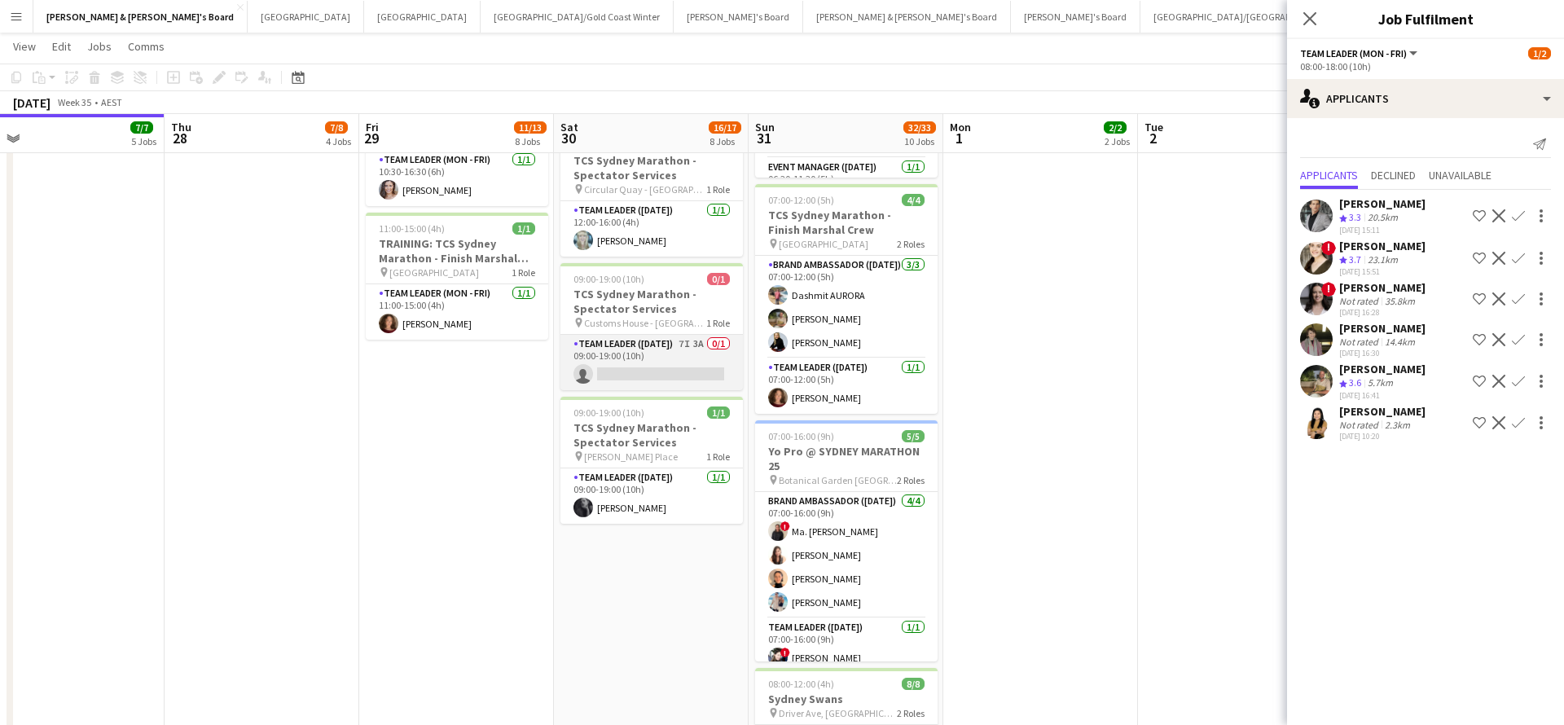
click at [685, 374] on app-card-role "Team Leader ([DATE]) 7I 3A 0/1 09:00-19:00 (10h) single-neutral-actions" at bounding box center [651, 362] width 182 height 55
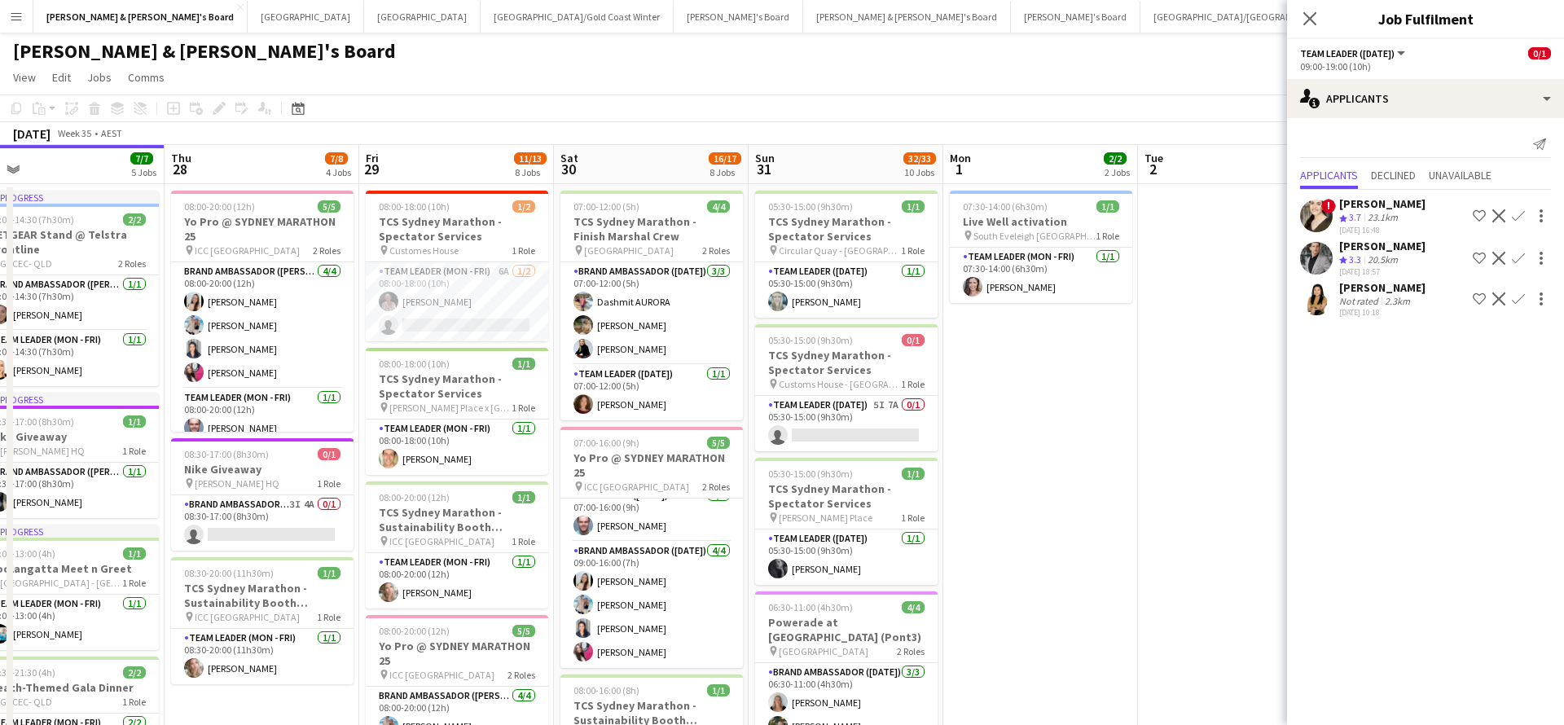
scroll to position [0, 0]
click at [887, 423] on app-card-role "Team Leader ([DATE]) 5I 7A 0/1 05:30-15:00 (9h30m) single-neutral-actions" at bounding box center [846, 423] width 182 height 55
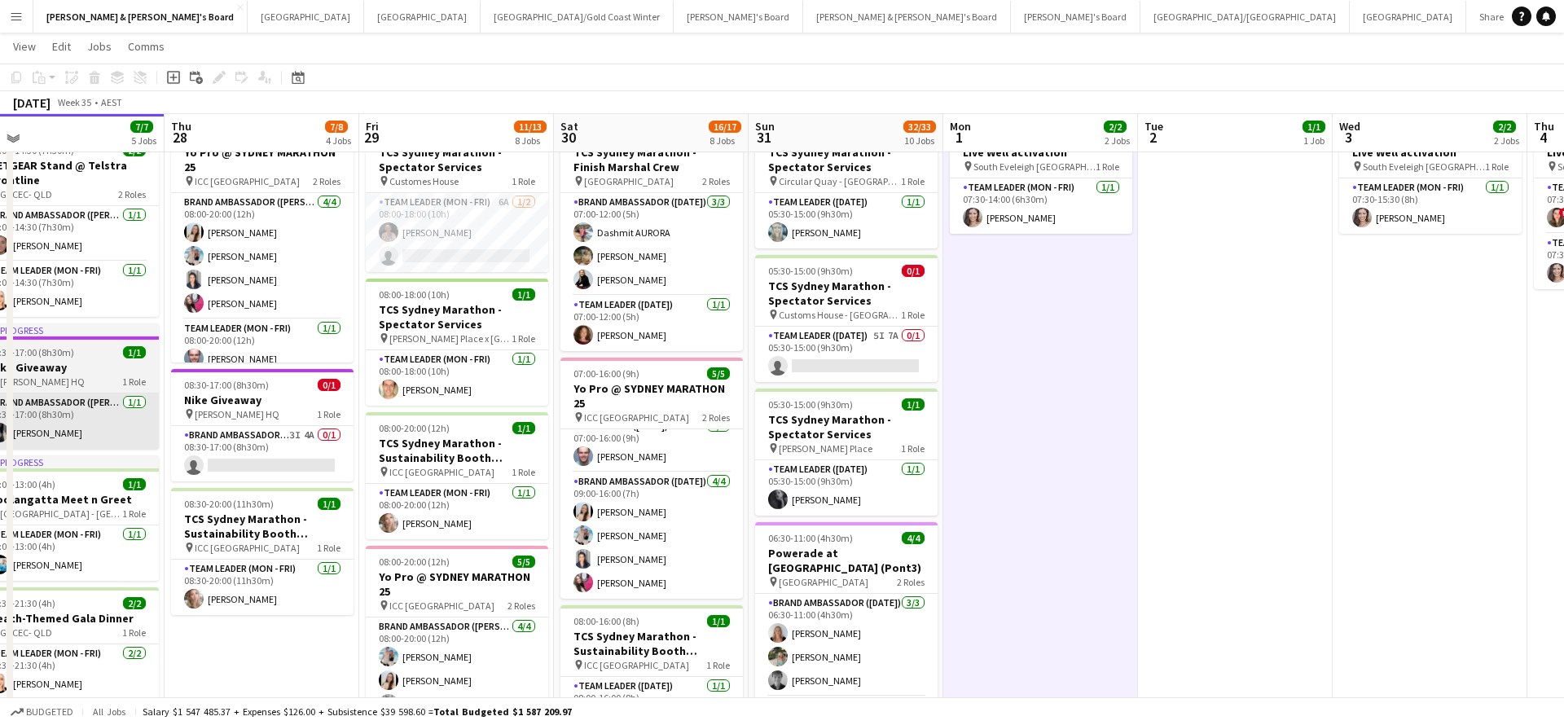
scroll to position [64, 0]
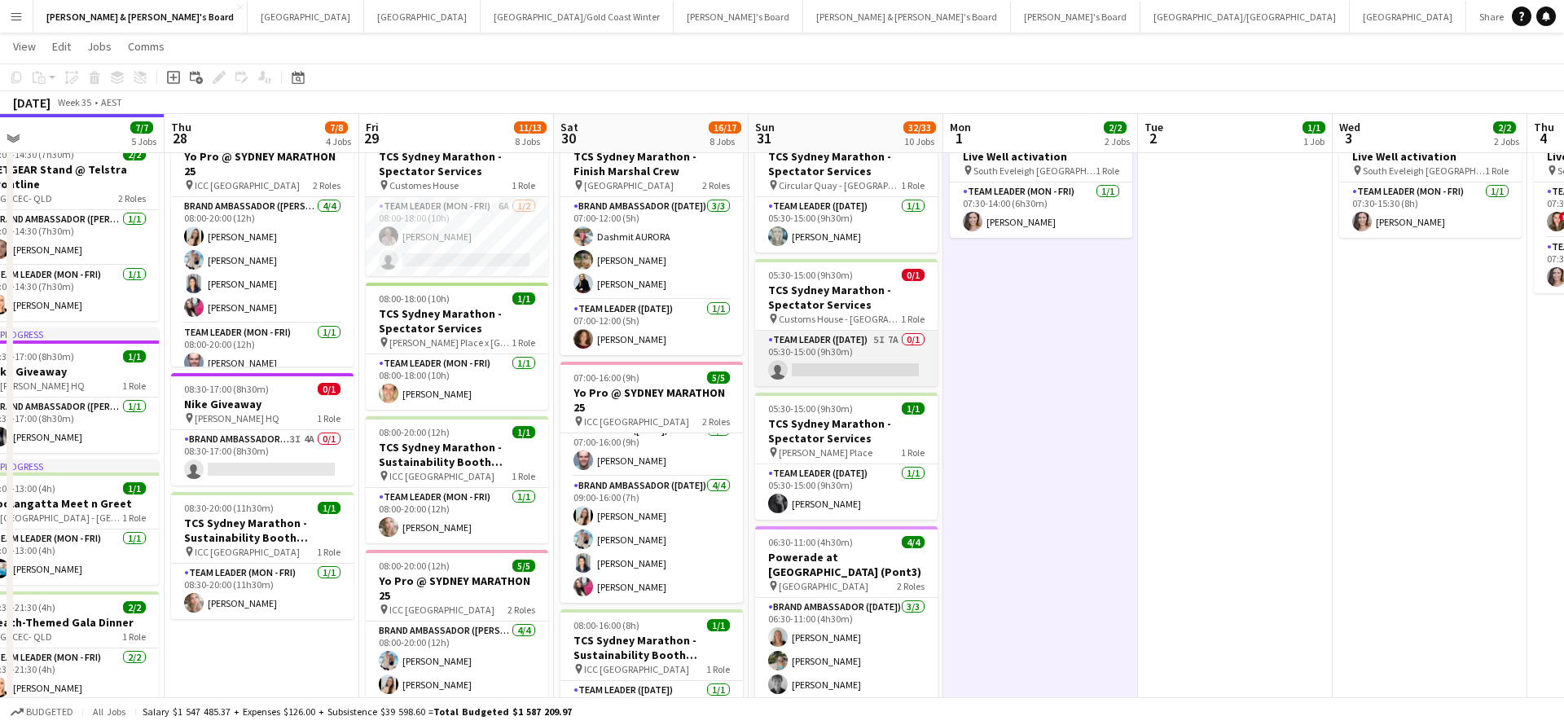
click at [866, 361] on app-card-role "Team Leader ([DATE]) 5I 7A 0/1 05:30-15:00 (9h30m) single-neutral-actions" at bounding box center [846, 358] width 182 height 55
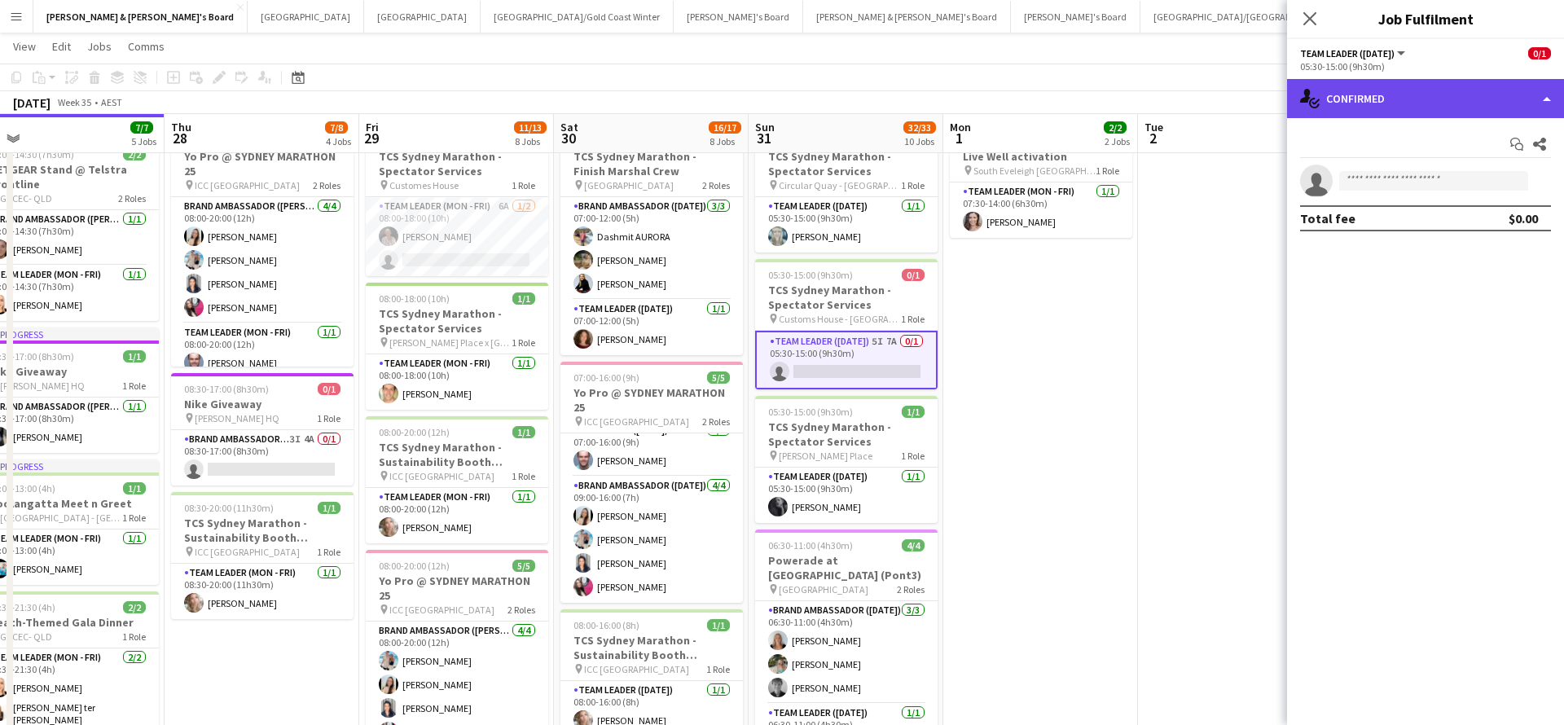
click at [1404, 105] on div "single-neutral-actions-check-2 Confirmed" at bounding box center [1425, 98] width 277 height 39
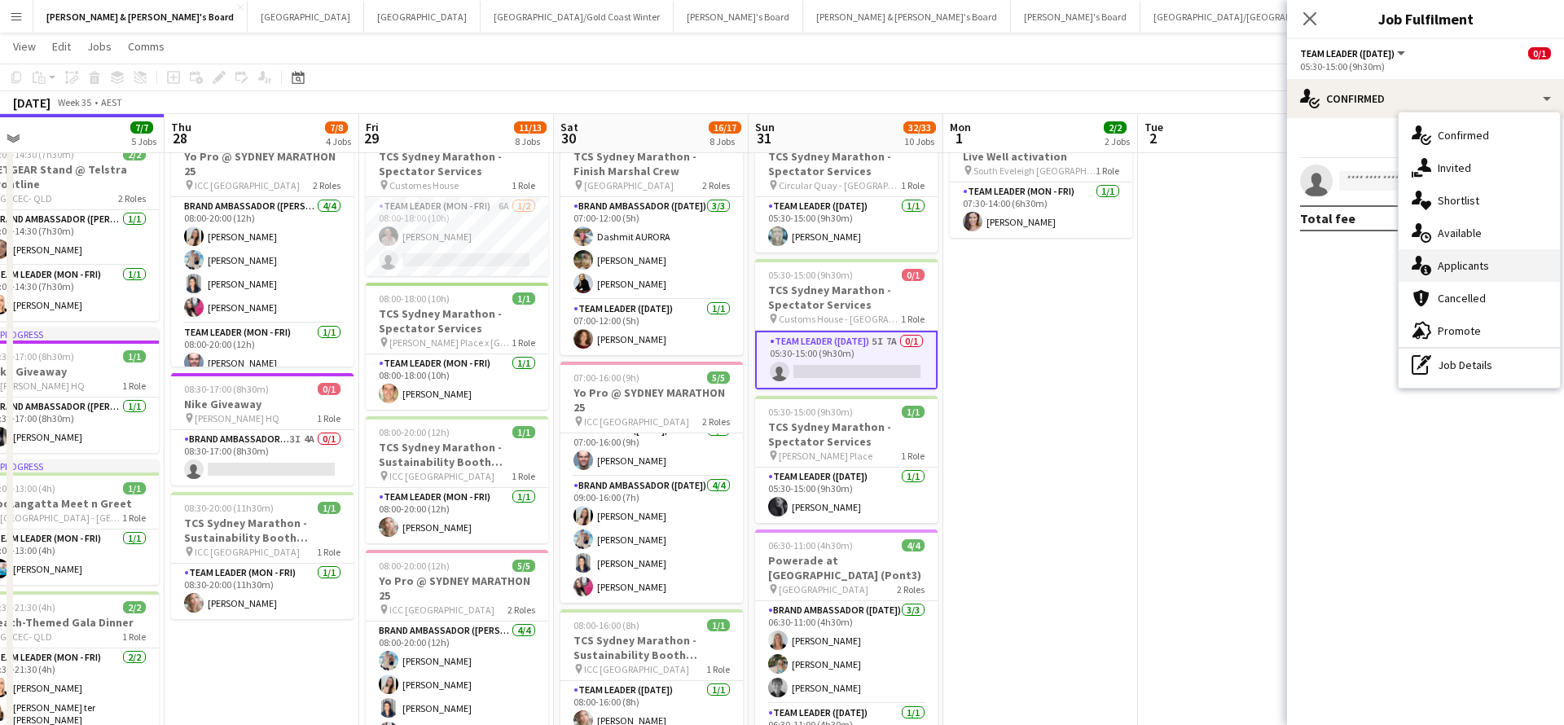
click at [1472, 264] on div "single-neutral-actions-information Applicants" at bounding box center [1478, 265] width 161 height 33
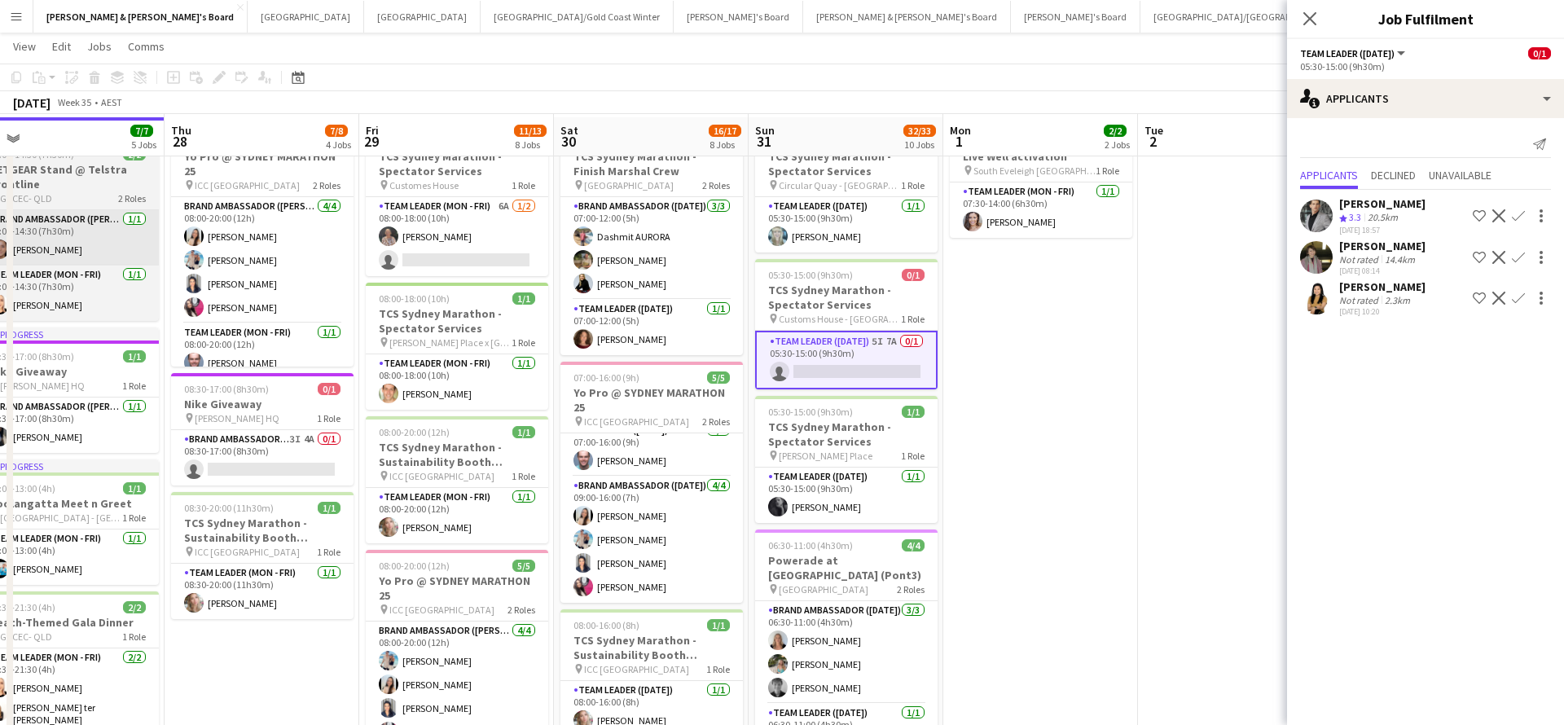
scroll to position [67, 0]
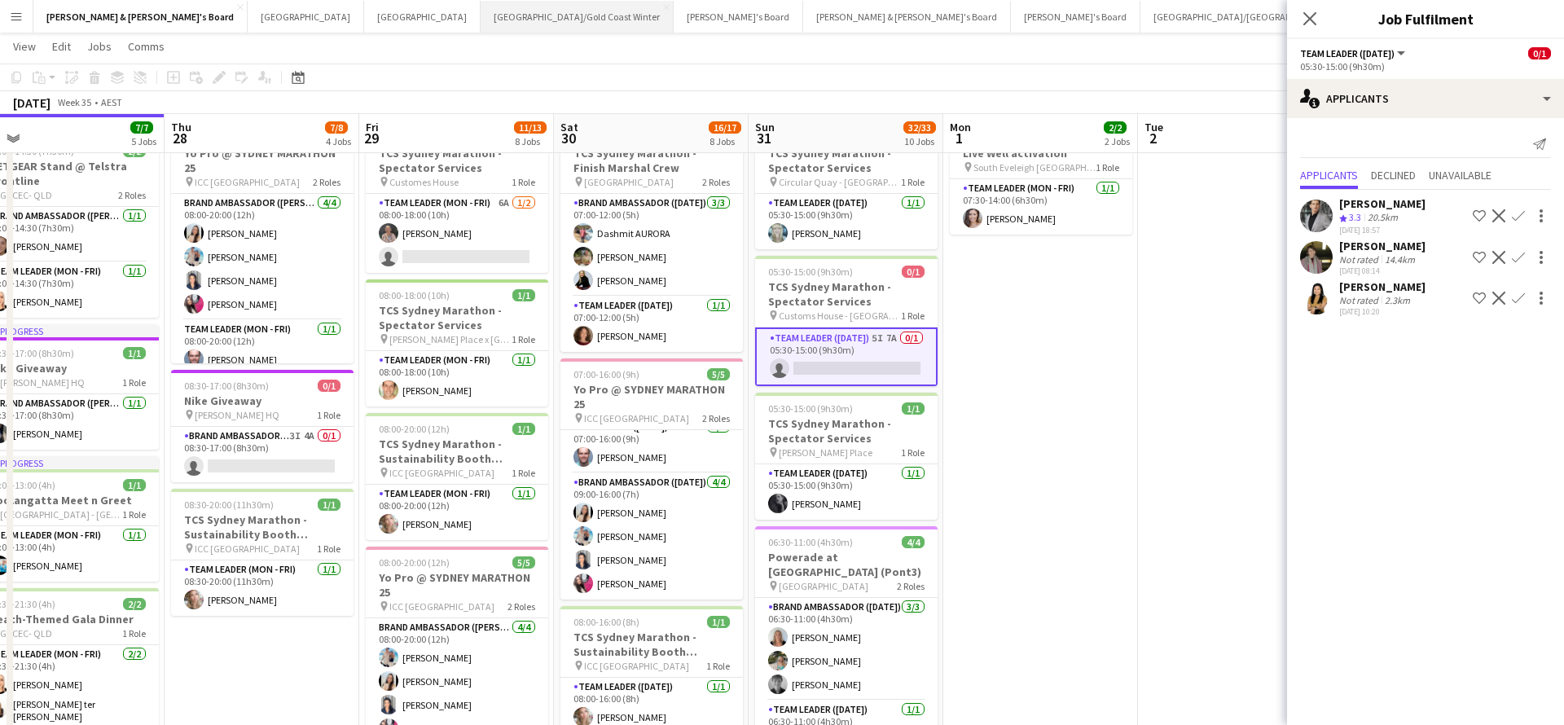
click at [481, 28] on button "[GEOGRAPHIC_DATA]/[GEOGRAPHIC_DATA] Winter Close" at bounding box center [577, 17] width 193 height 32
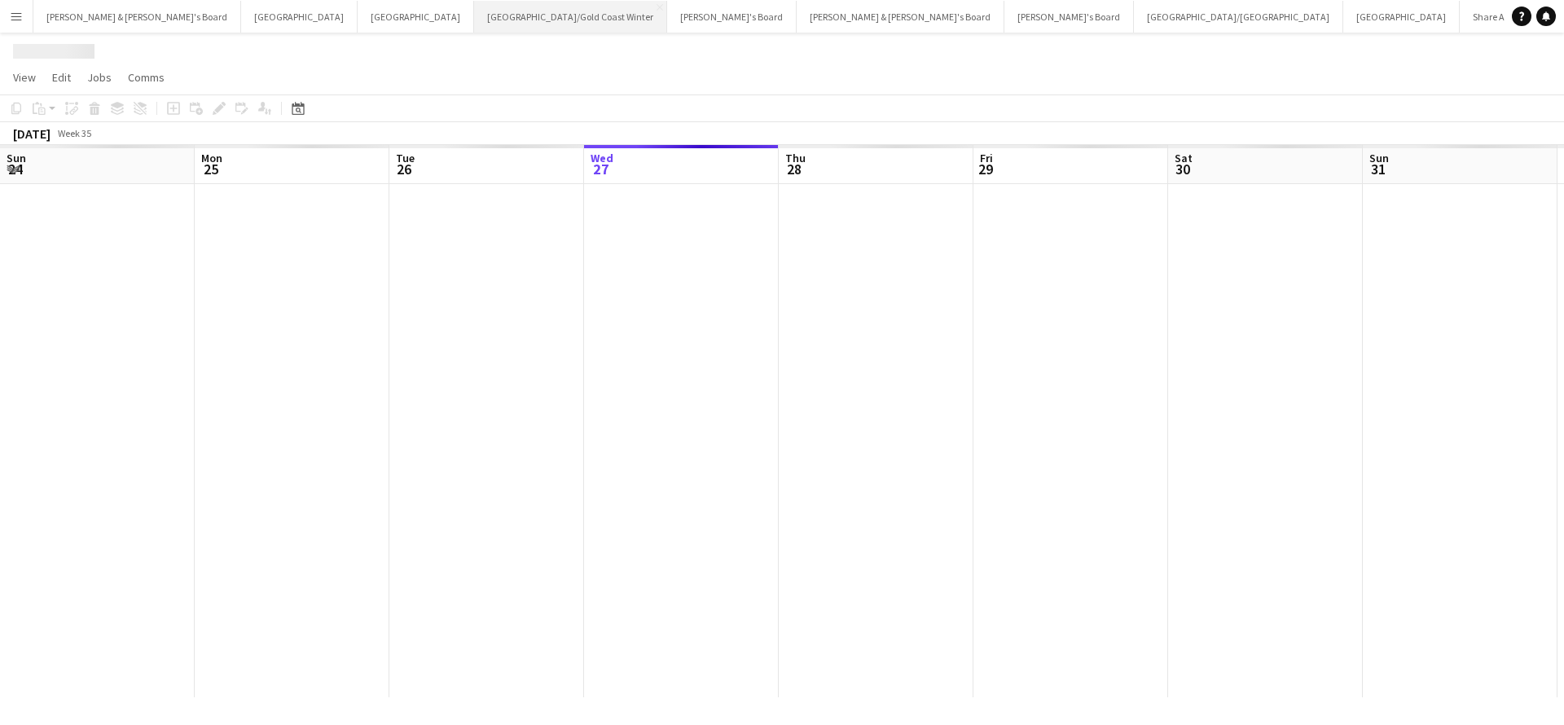
scroll to position [0, 389]
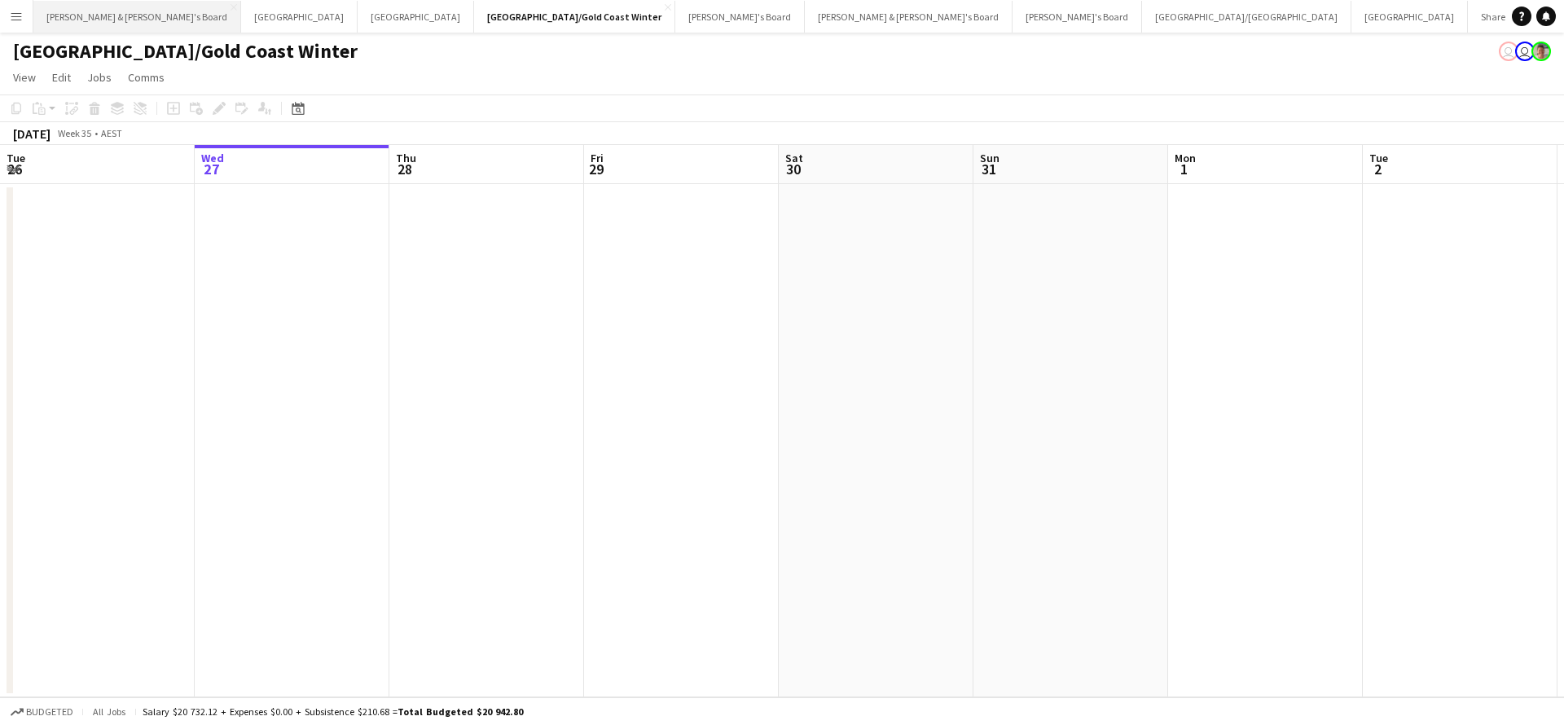
click at [103, 18] on button "[PERSON_NAME] & [PERSON_NAME]'s Board Close" at bounding box center [137, 17] width 208 height 32
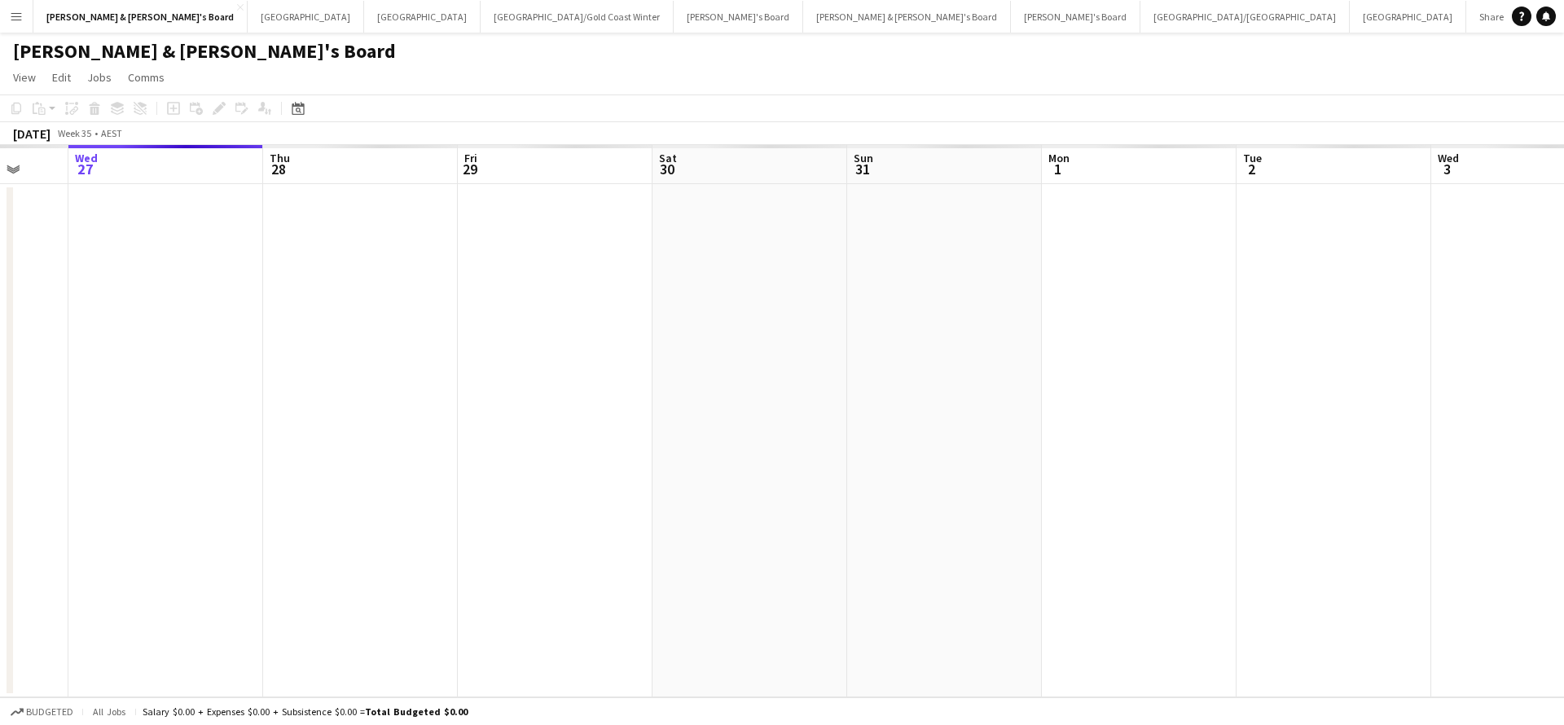
scroll to position [0, 527]
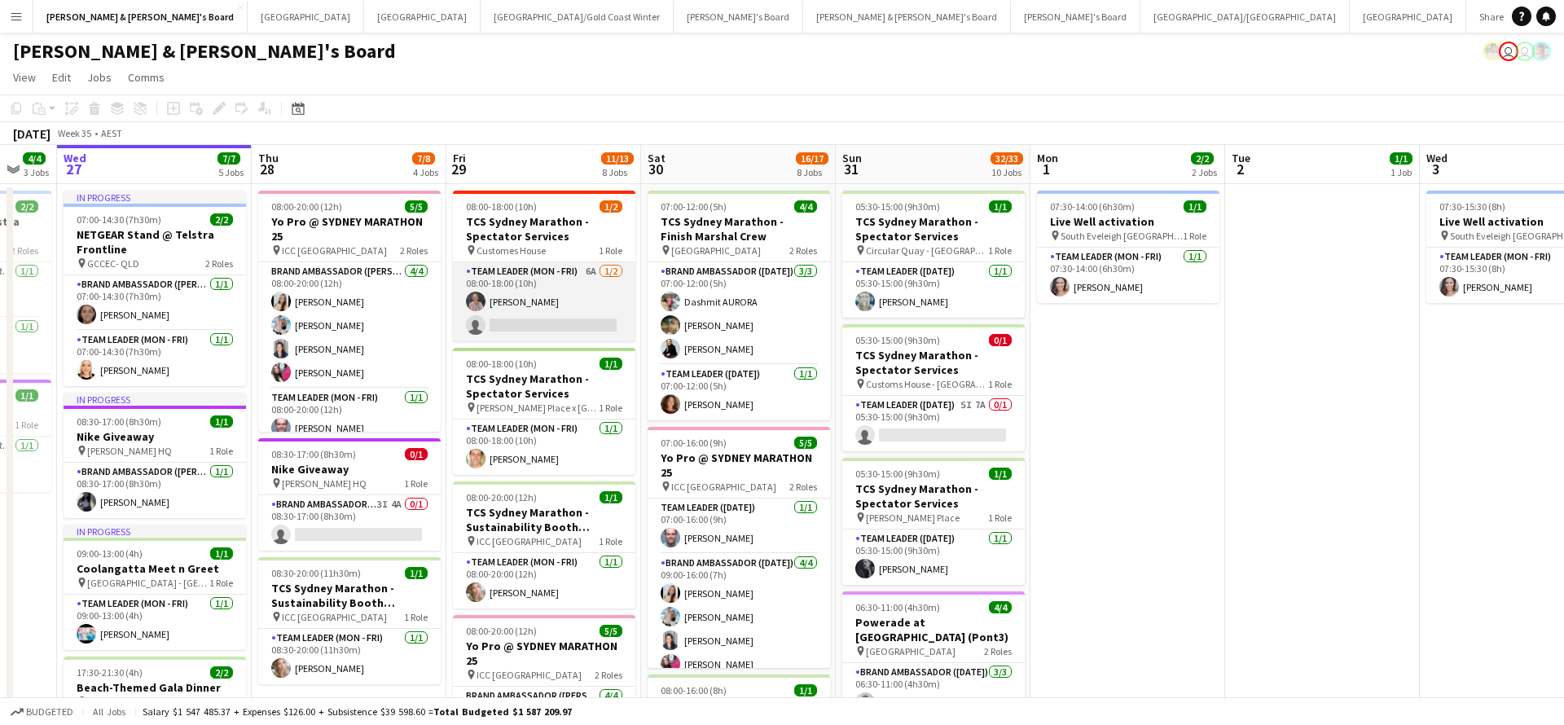
click at [520, 300] on app-card-role "Team Leader (Mon - Fri) 6A [DATE] 08:00-18:00 (10h) [PERSON_NAME] single-neutra…" at bounding box center [544, 301] width 182 height 79
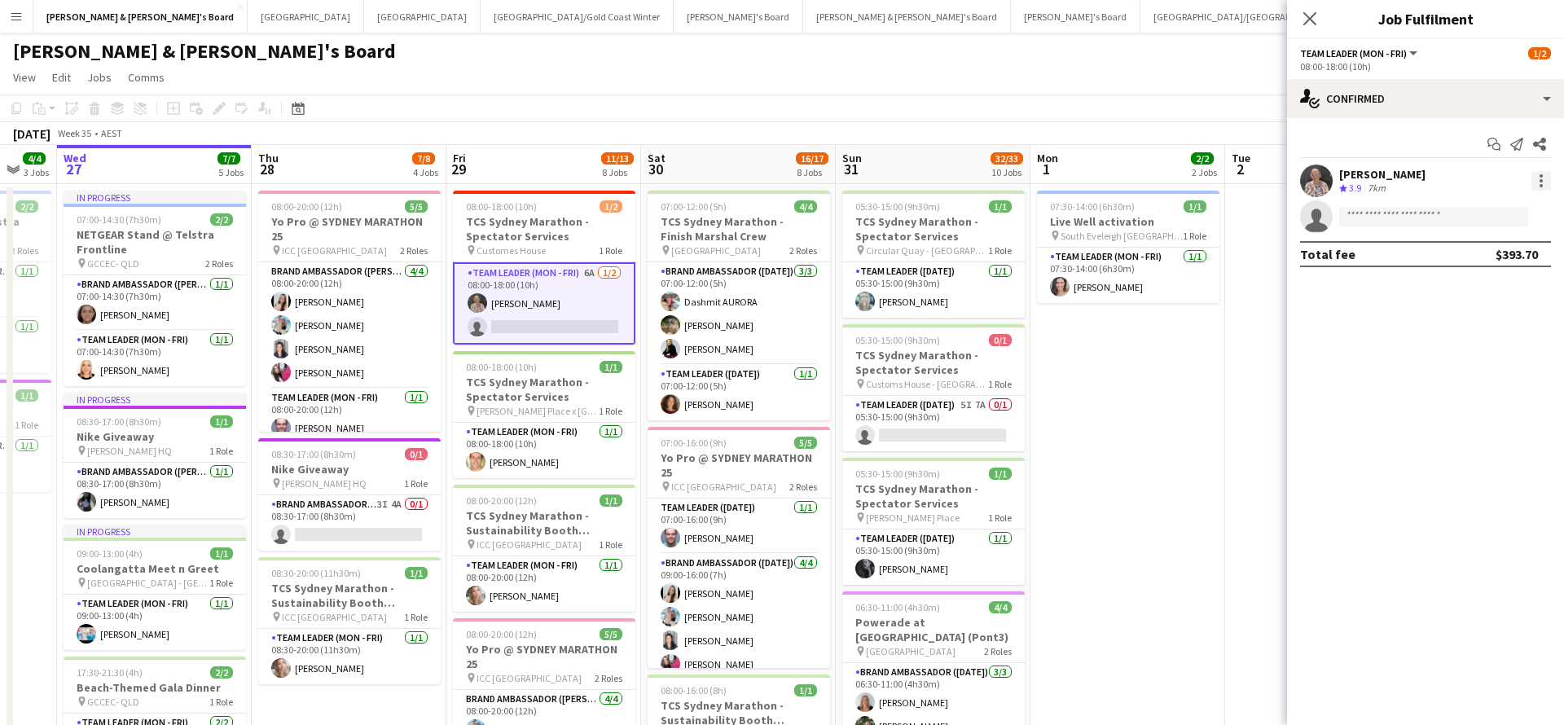
click at [1539, 182] on div at bounding box center [1541, 181] width 20 height 20
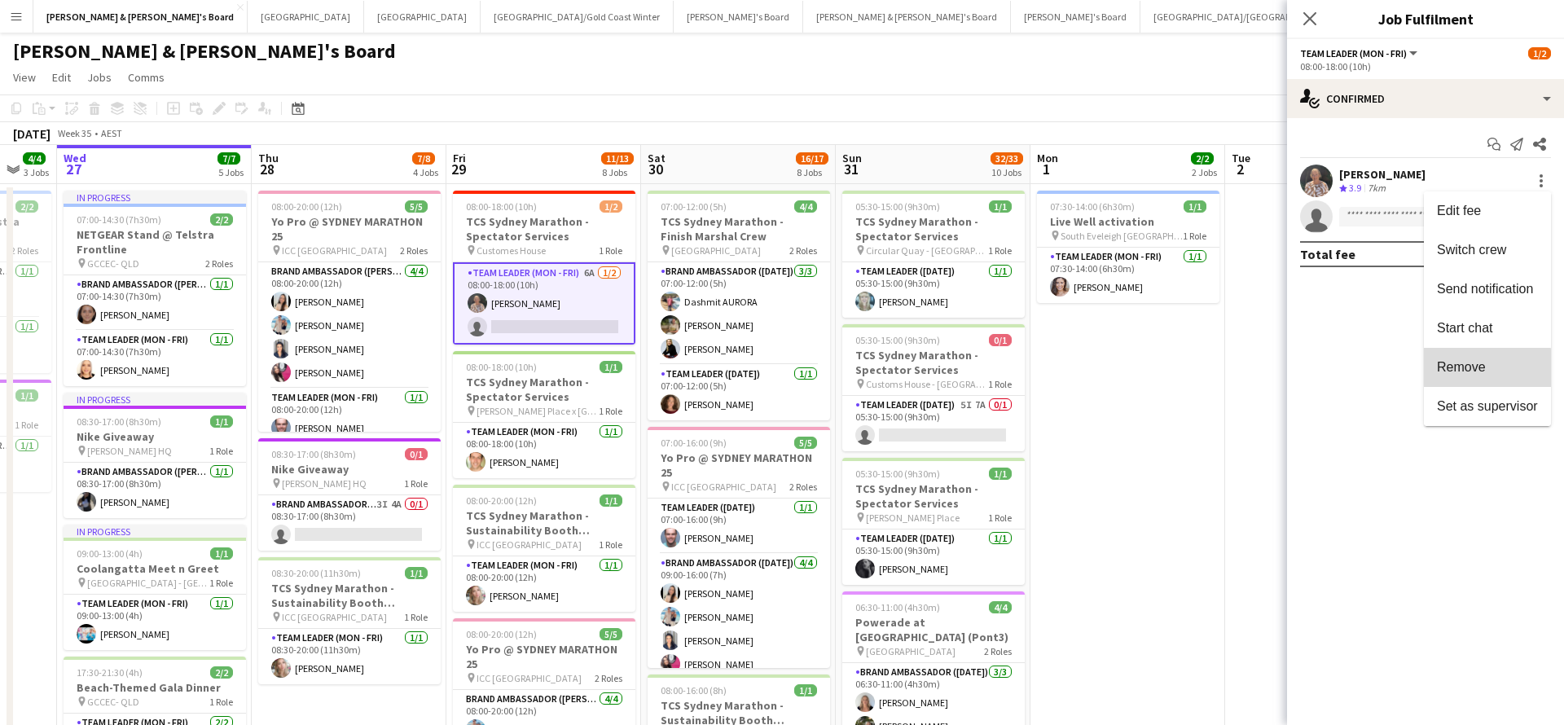
click at [1478, 371] on span "Remove" at bounding box center [1461, 367] width 49 height 14
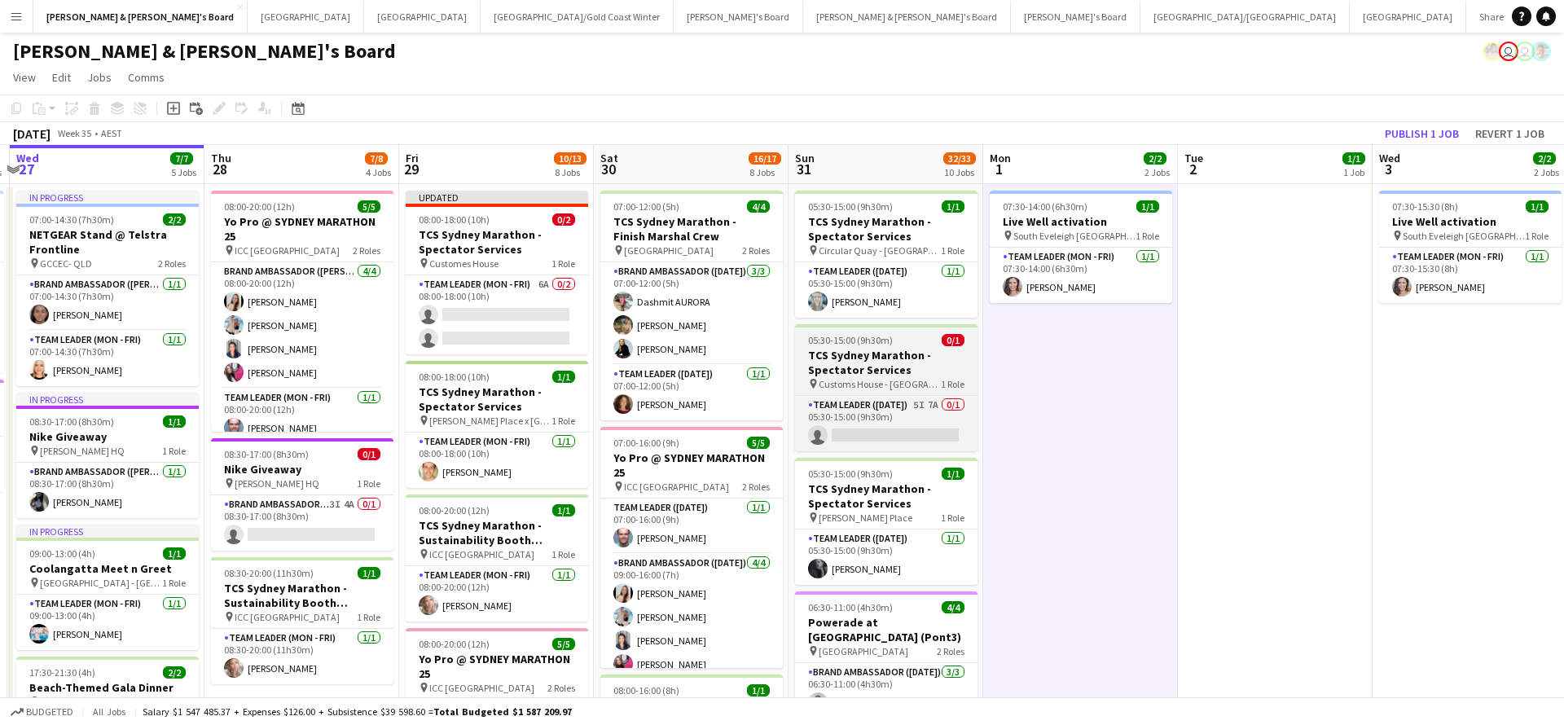
scroll to position [0, 607]
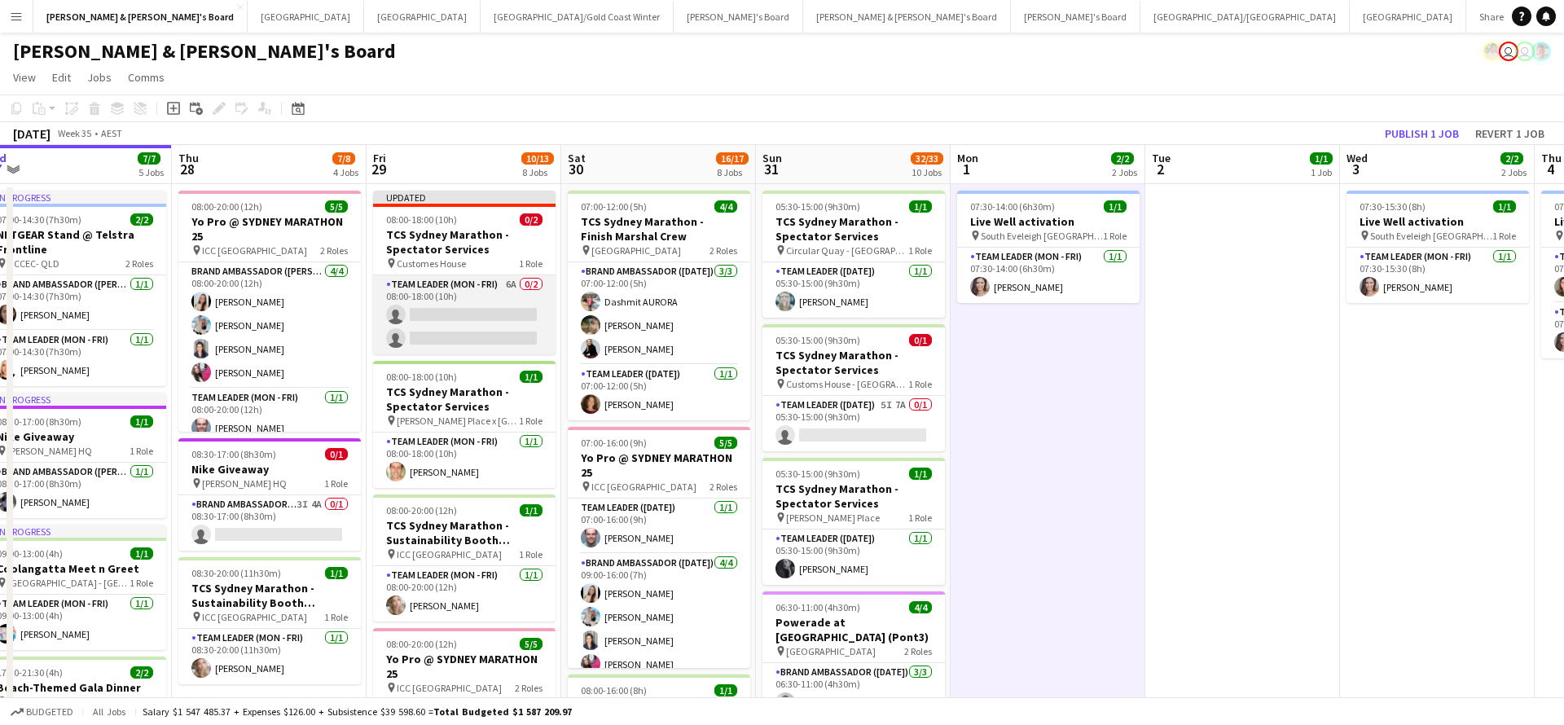
click at [486, 332] on app-card-role "Team Leader (Mon - Fri) 6A 0/2 08:00-18:00 (10h) single-neutral-actions single-…" at bounding box center [464, 314] width 182 height 79
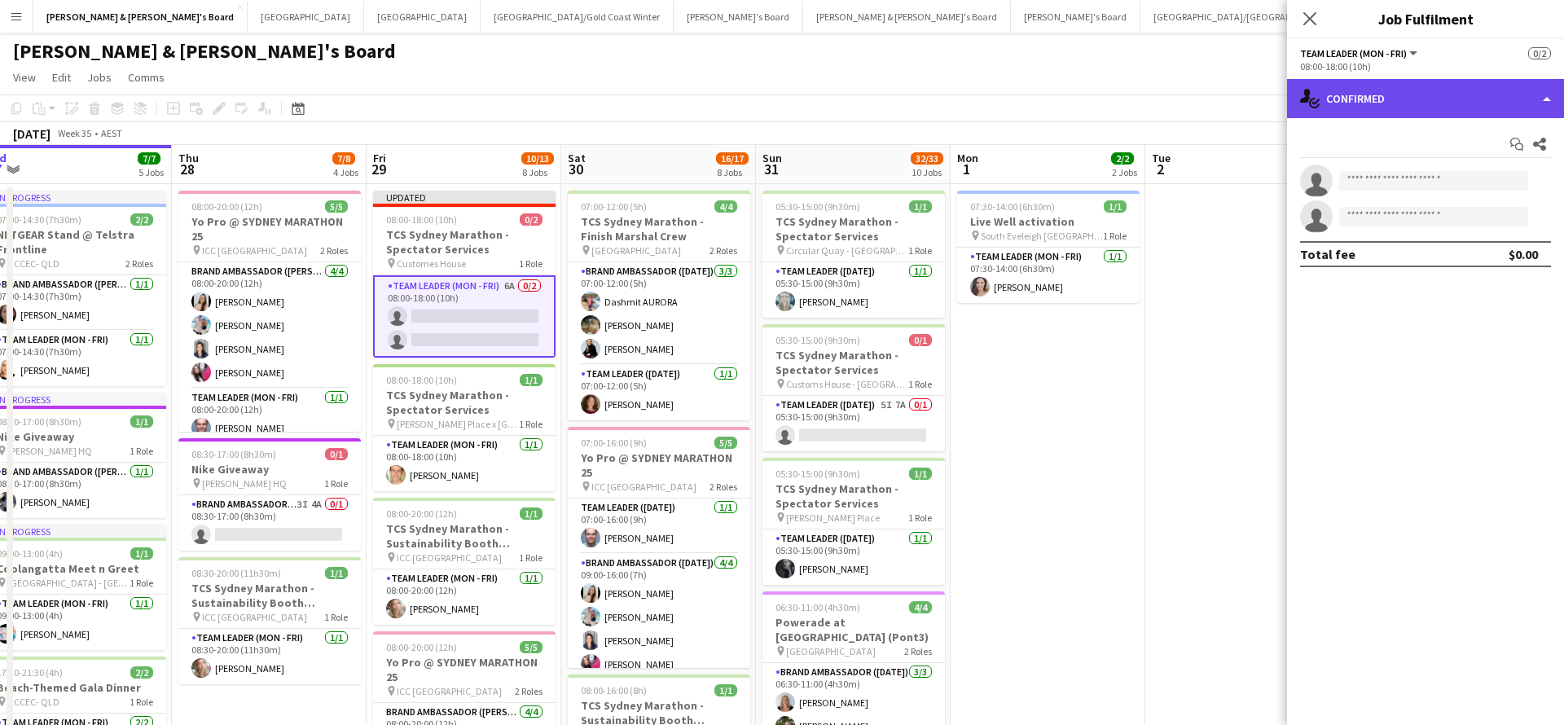
click at [1406, 111] on div "single-neutral-actions-check-2 Confirmed" at bounding box center [1425, 98] width 277 height 39
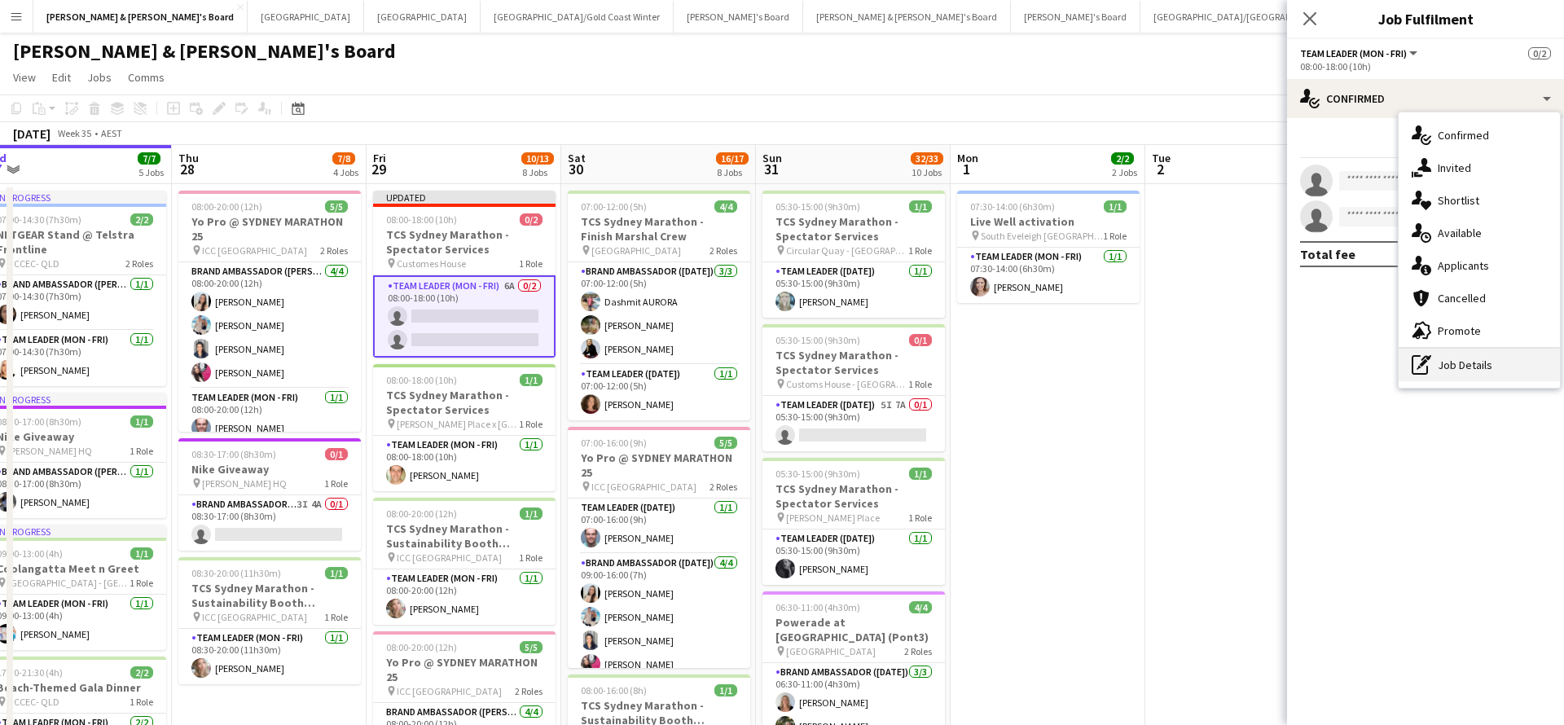
click at [1477, 369] on div "pen-write Job Details" at bounding box center [1478, 365] width 161 height 33
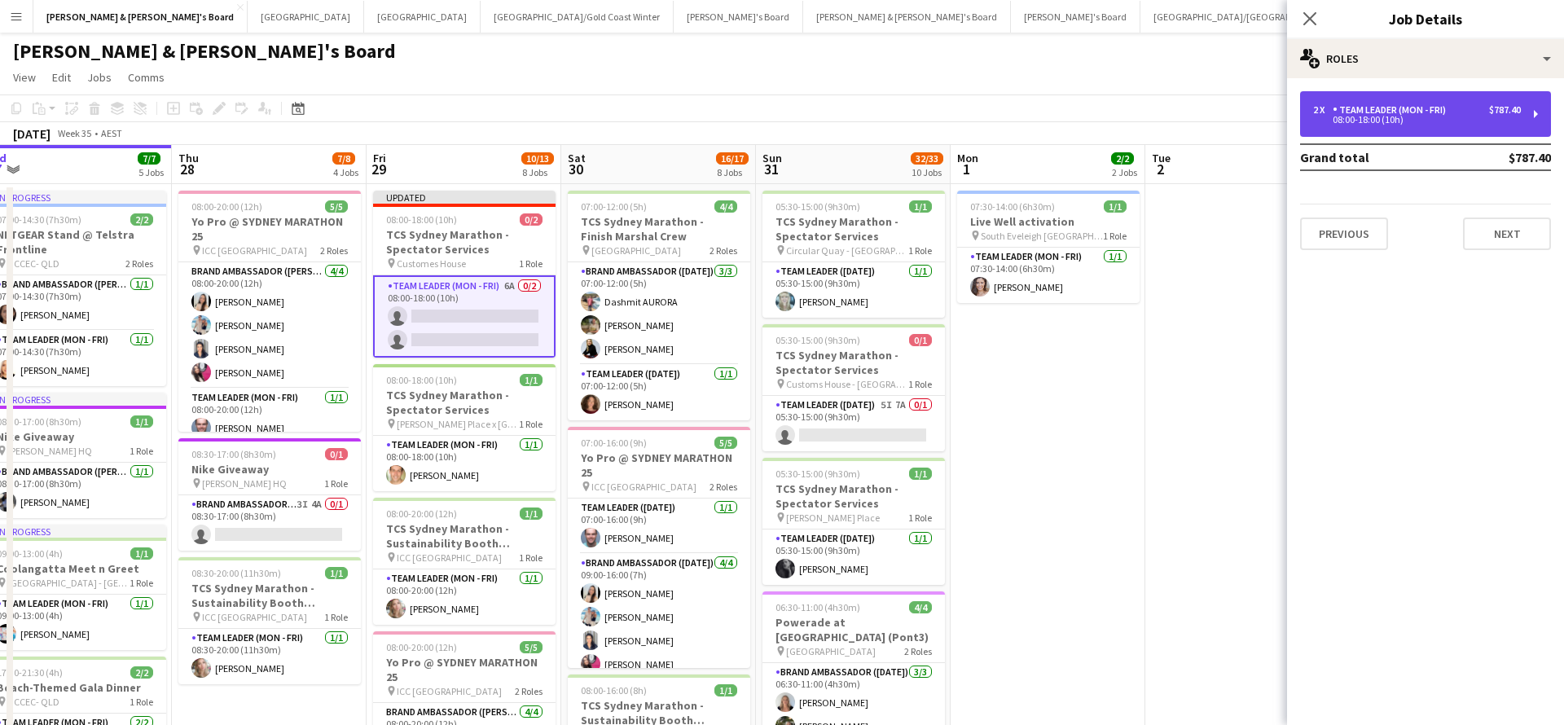
click at [1420, 117] on div "08:00-18:00 (10h)" at bounding box center [1417, 120] width 208 height 8
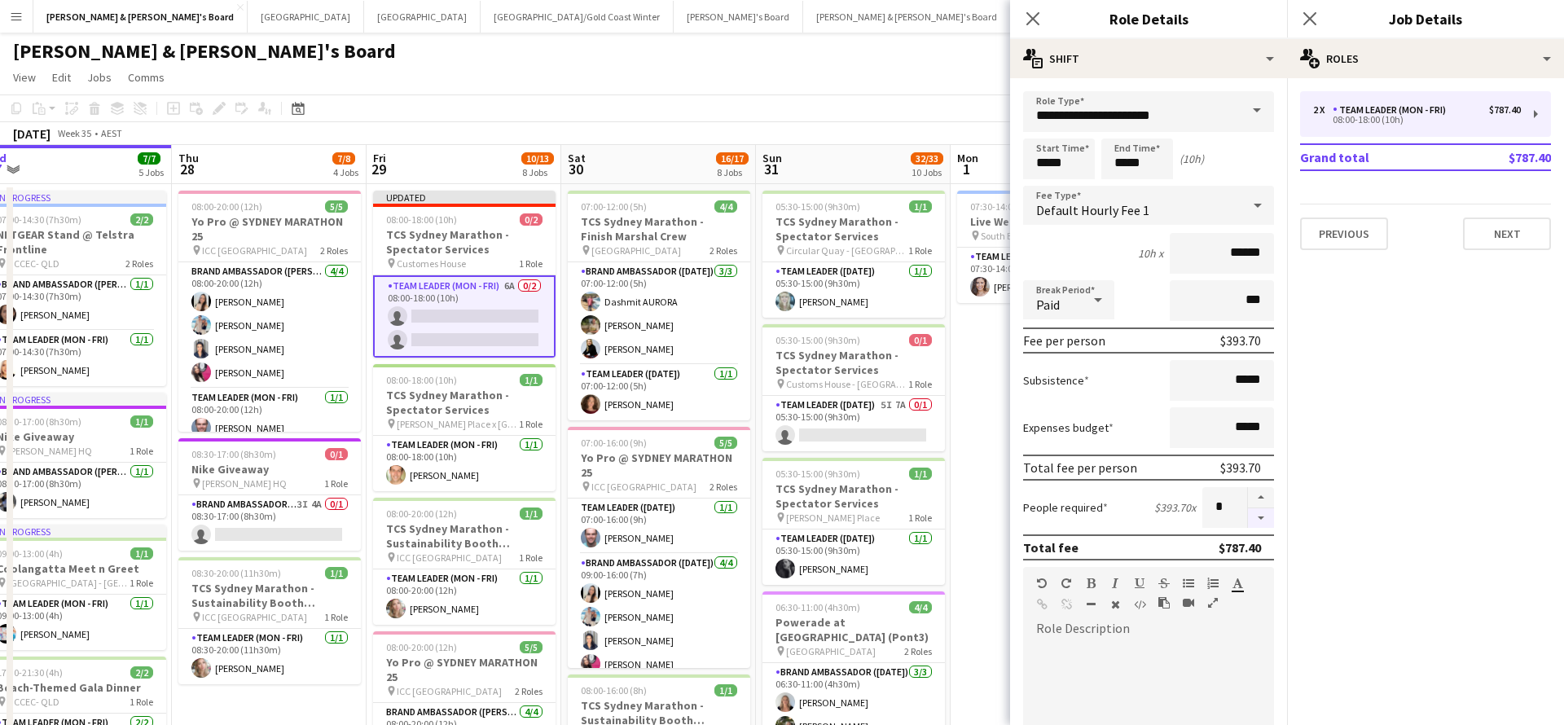
click at [1260, 520] on button "button" at bounding box center [1261, 518] width 26 height 20
type input "*"
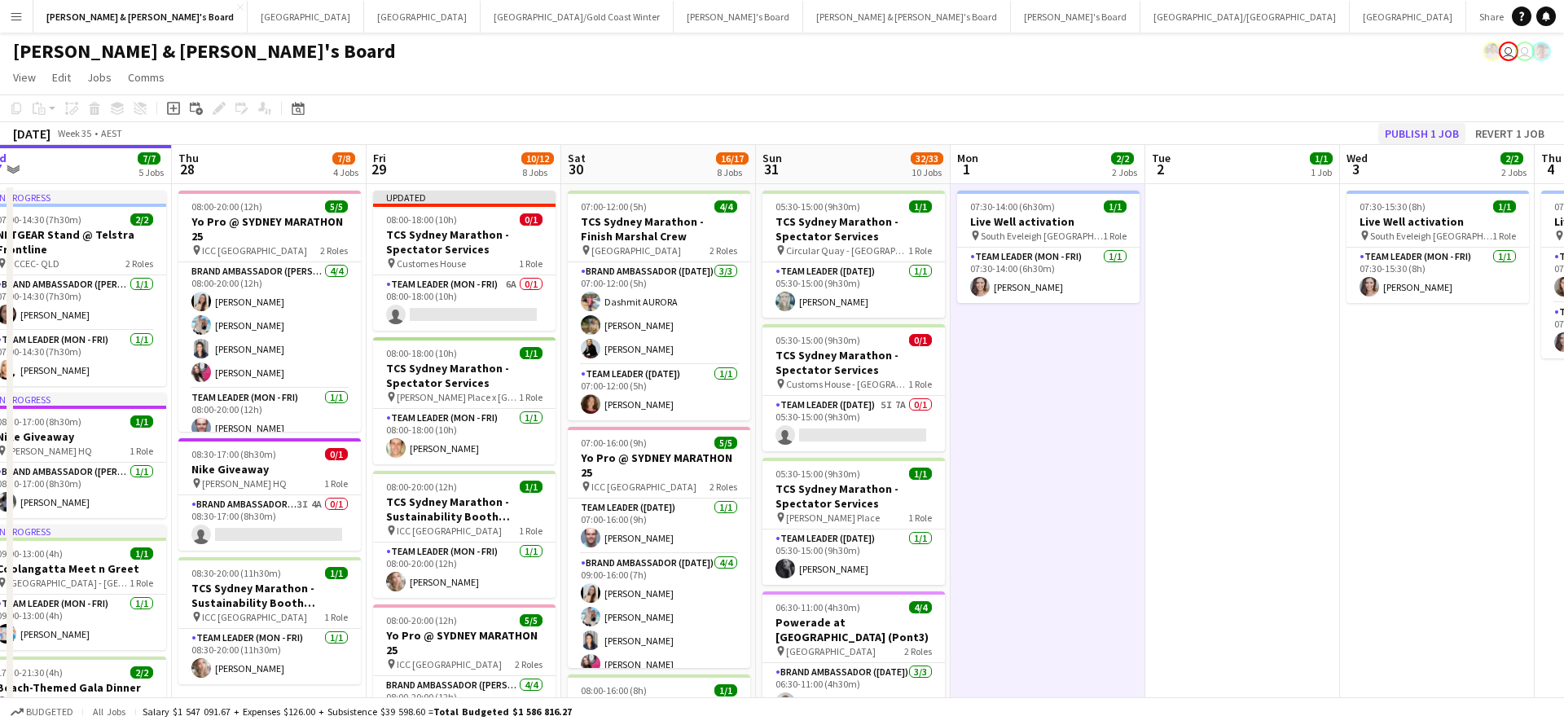
click at [1427, 129] on button "Publish 1 job" at bounding box center [1421, 133] width 87 height 21
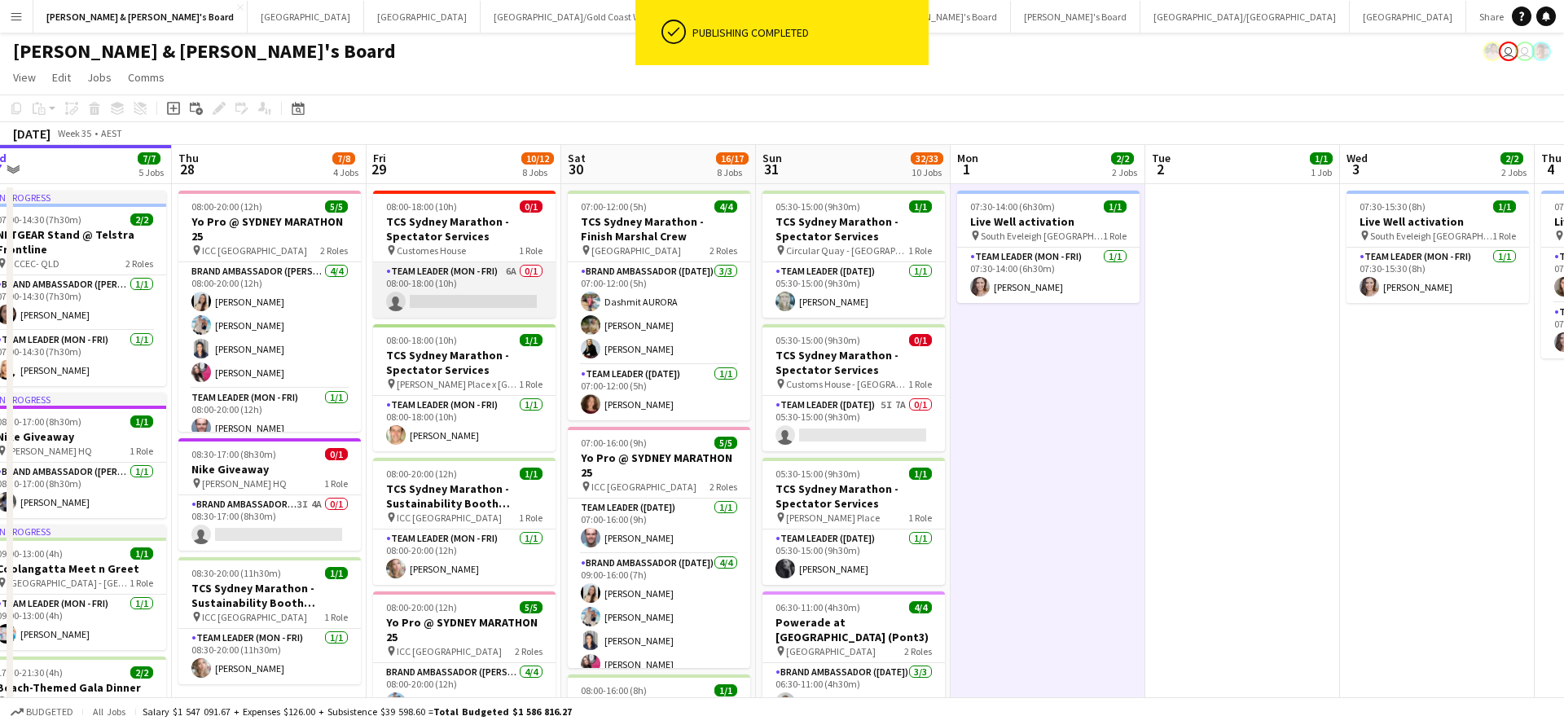
click at [492, 290] on app-card-role "Team Leader (Mon - Fri) 6A 0/1 08:00-18:00 (10h) single-neutral-actions" at bounding box center [464, 289] width 182 height 55
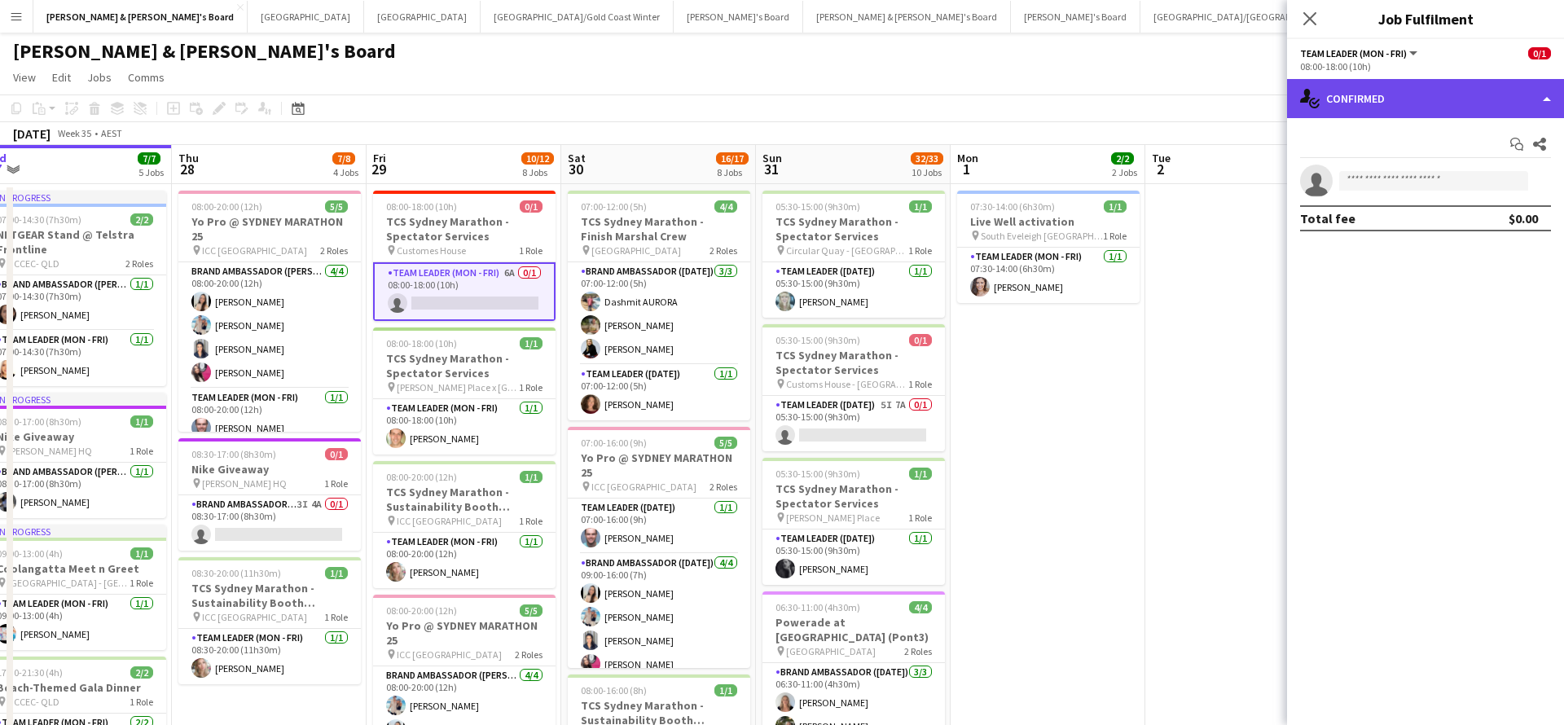
click at [1395, 89] on div "single-neutral-actions-check-2 Confirmed" at bounding box center [1425, 98] width 277 height 39
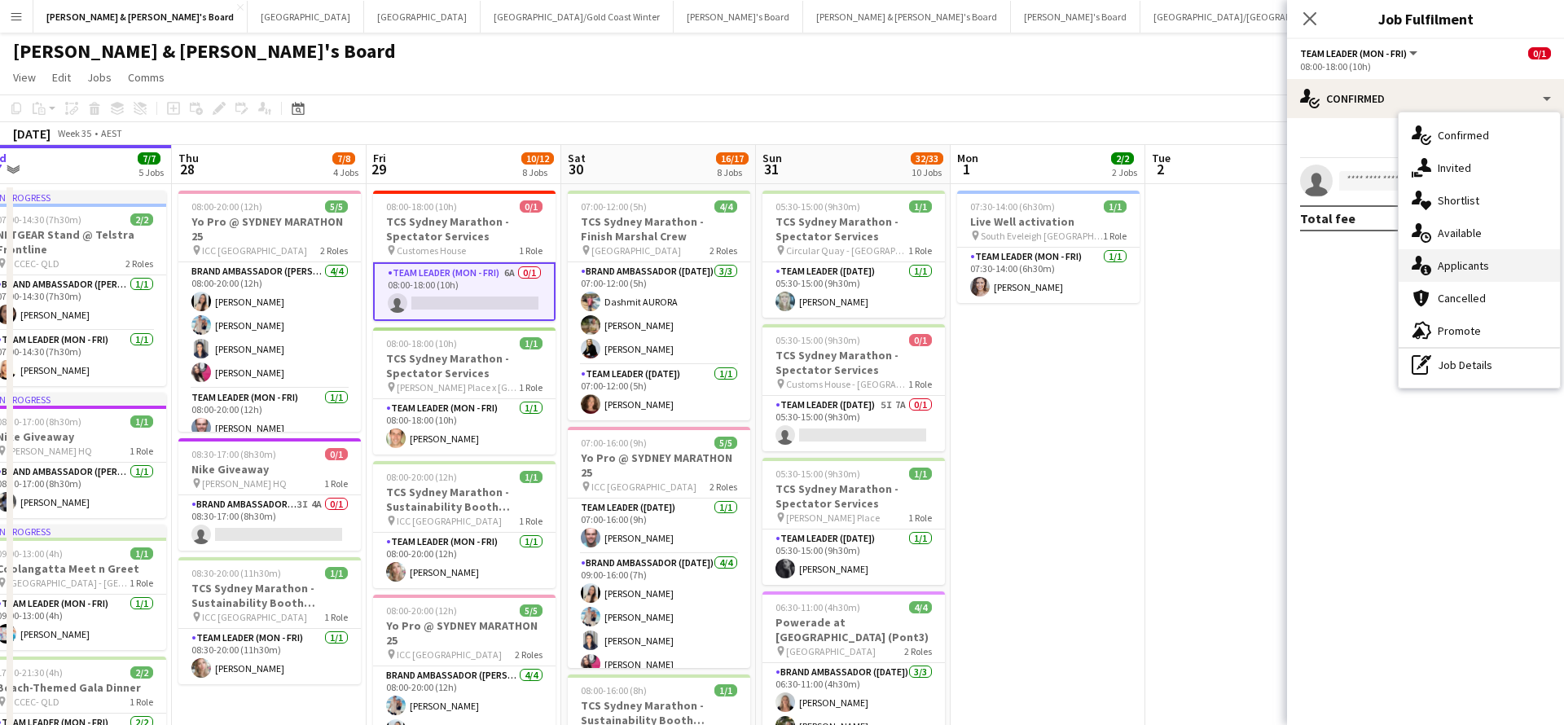
click at [1490, 265] on div "single-neutral-actions-information Applicants" at bounding box center [1478, 265] width 161 height 33
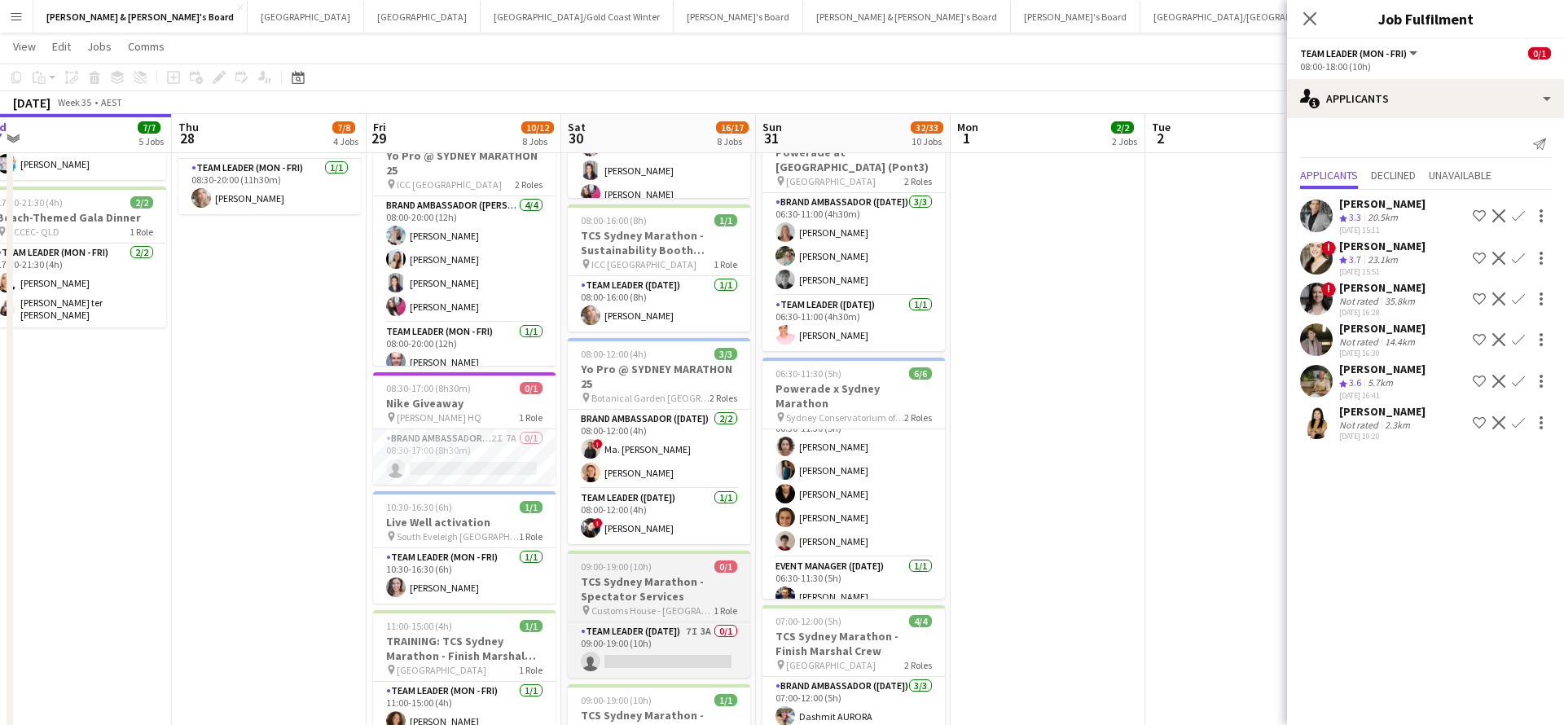
scroll to position [21, 0]
click at [682, 652] on app-card-role "Team Leader ([DATE]) 7I 3A 0/1 09:00-19:00 (10h) single-neutral-actions" at bounding box center [659, 649] width 182 height 55
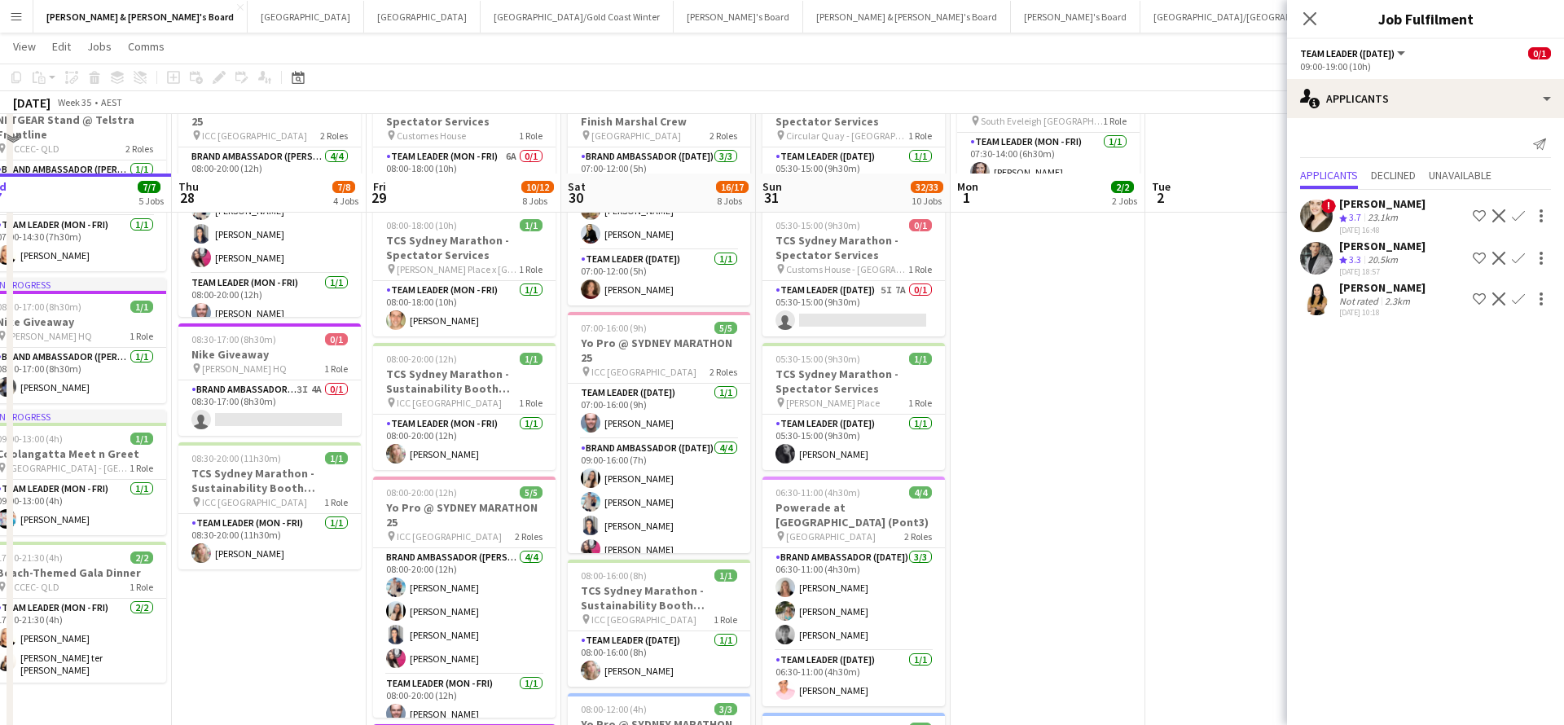
scroll to position [45, 0]
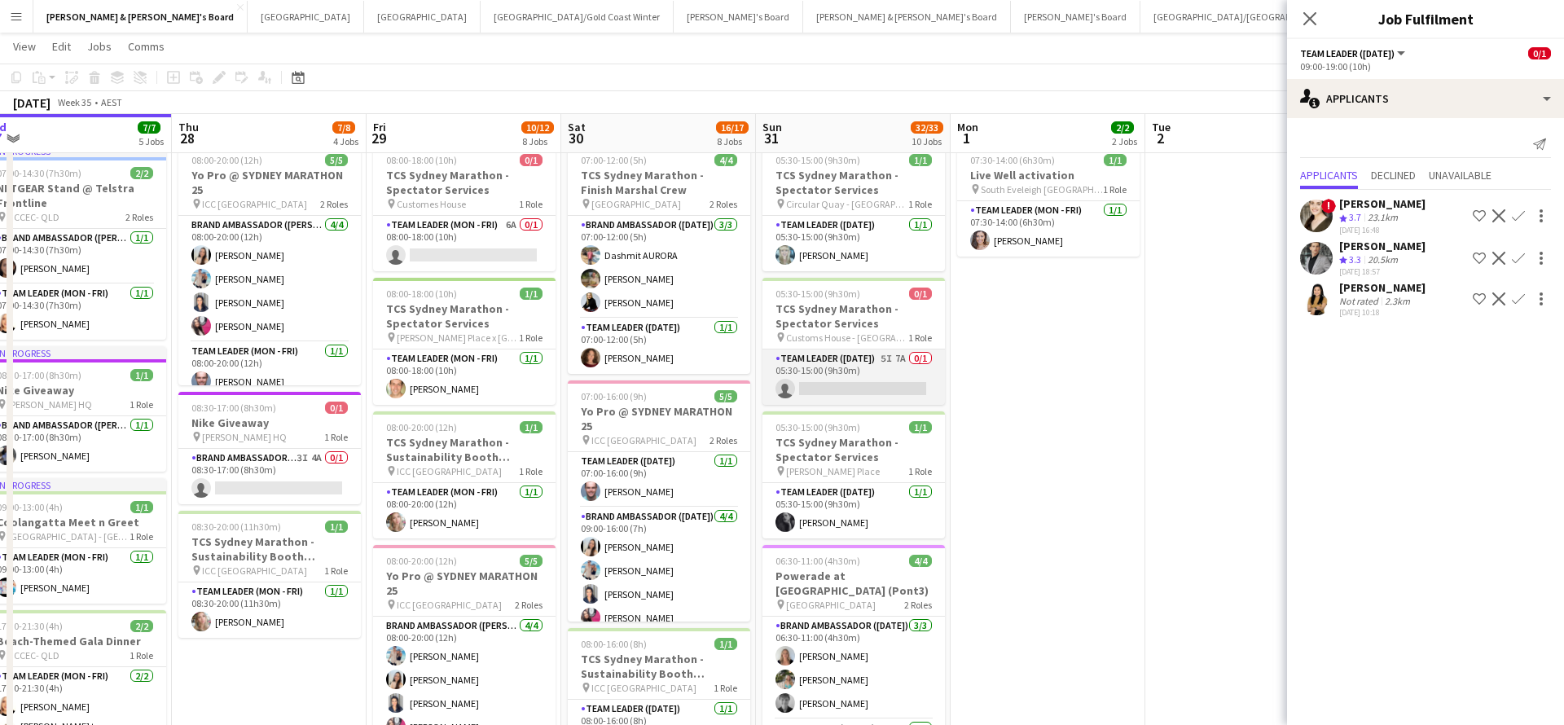
click at [882, 381] on app-card-role "Team Leader ([DATE]) 5I 7A 0/1 05:30-15:00 (9h30m) single-neutral-actions" at bounding box center [853, 376] width 182 height 55
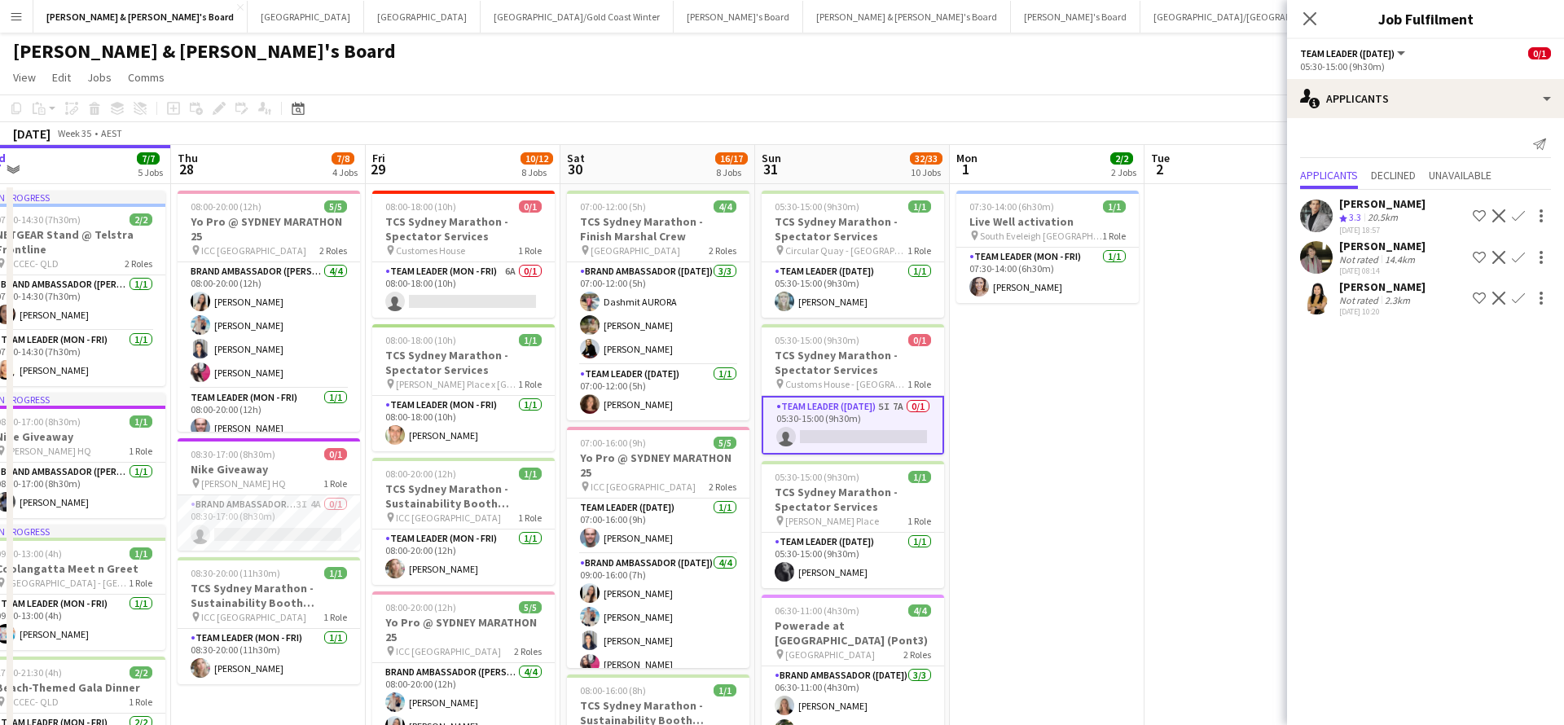
scroll to position [0, 0]
click at [296, 524] on app-card-role "Brand Ambassador (Mon - Fri) 3I 4A 0/1 08:30-17:00 (8h30m) single-neutral-actio…" at bounding box center [269, 522] width 182 height 55
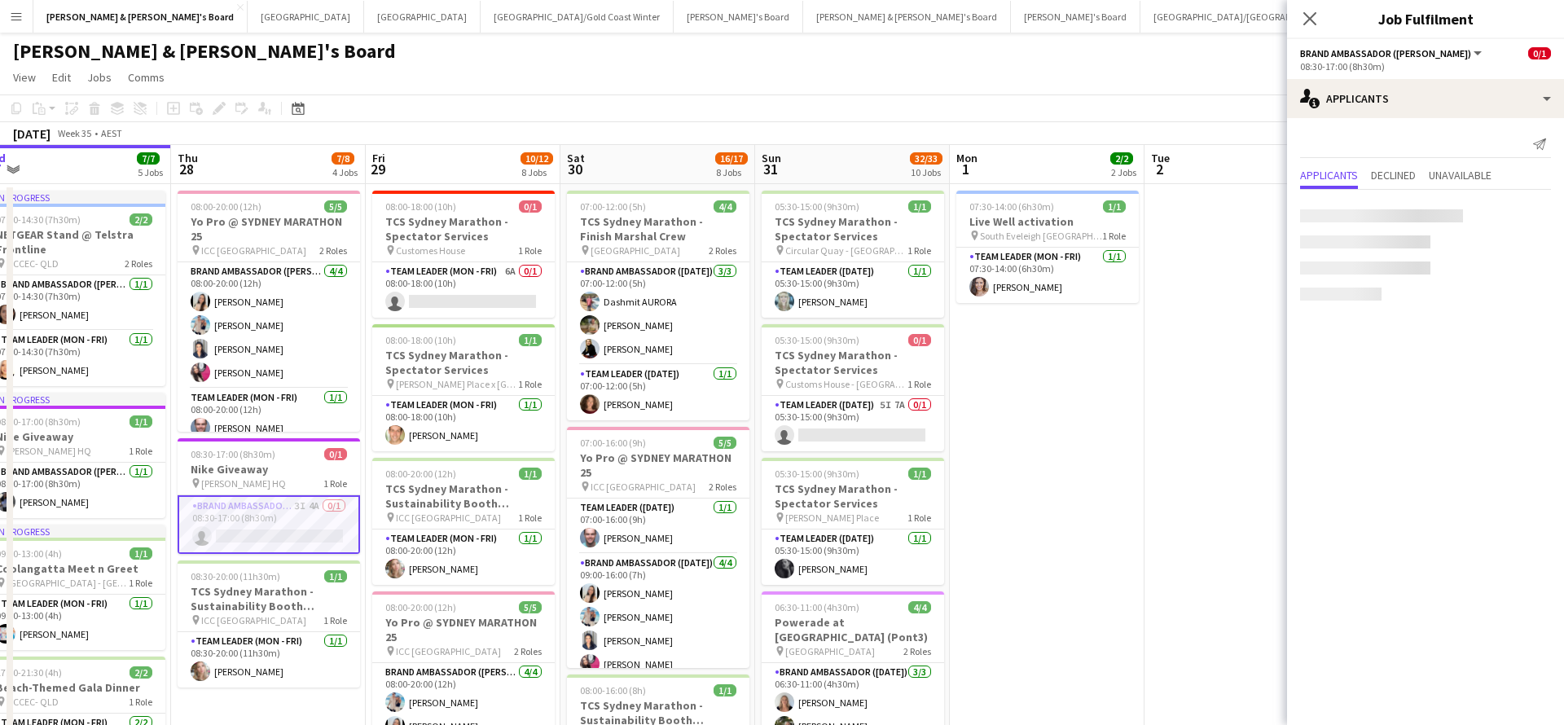
click at [309, 513] on app-card-role "Brand Ambassador (Mon - Fri) 3I 4A 0/1 08:30-17:00 (8h30m) single-neutral-actio…" at bounding box center [269, 524] width 182 height 59
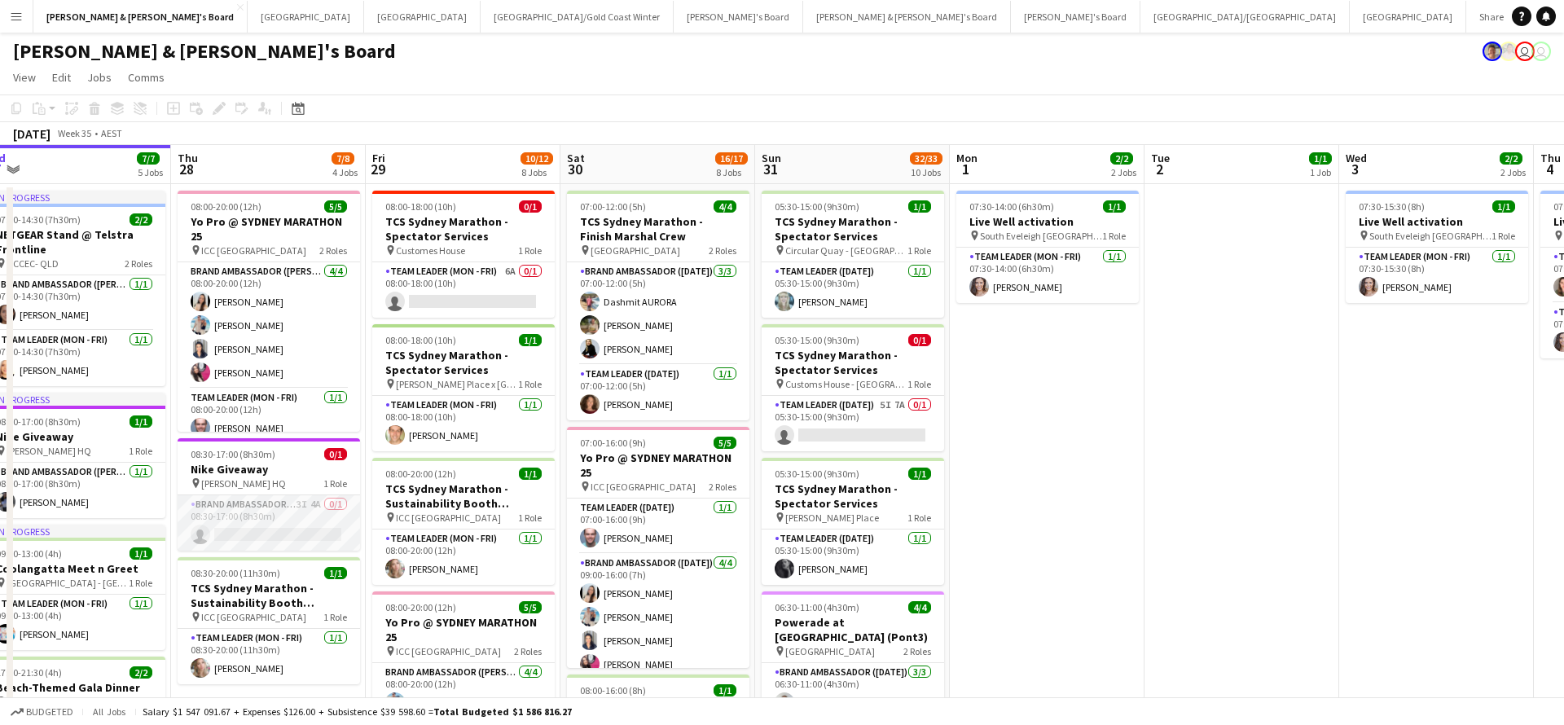
click at [304, 523] on app-card-role "Brand Ambassador (Mon - Fri) 3I 4A 0/1 08:30-17:00 (8h30m) single-neutral-actio…" at bounding box center [269, 522] width 182 height 55
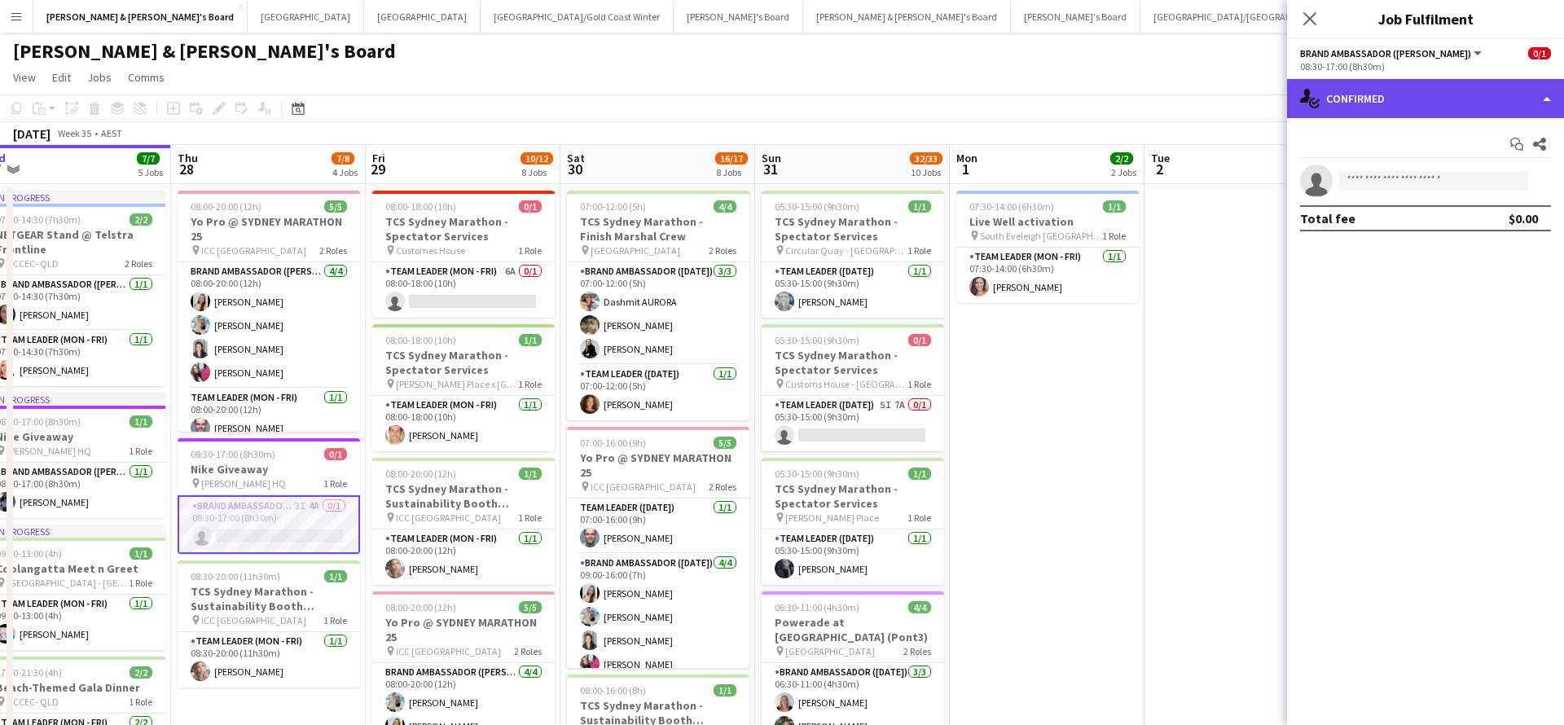
click at [1426, 94] on div "single-neutral-actions-check-2 Confirmed" at bounding box center [1425, 98] width 277 height 39
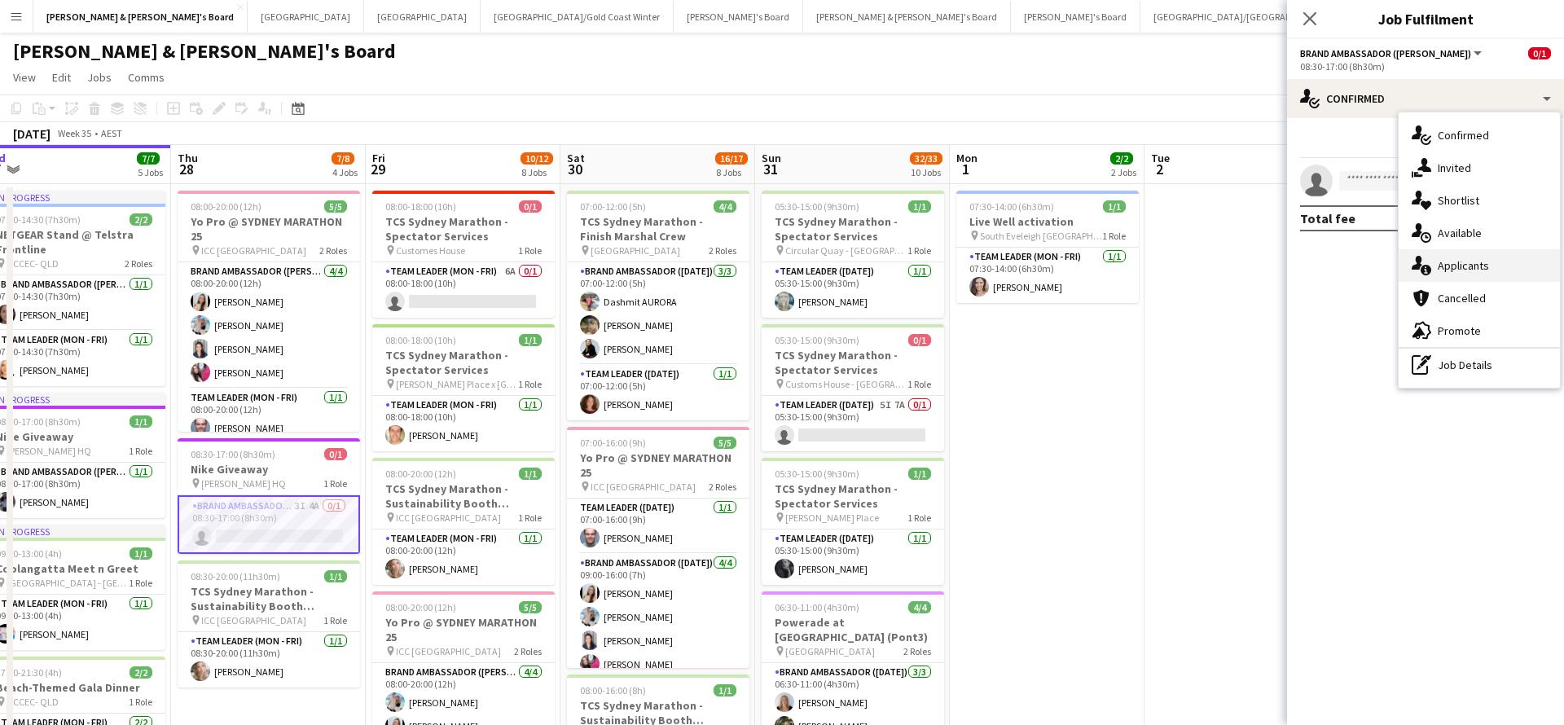
click at [1491, 272] on div "single-neutral-actions-information Applicants" at bounding box center [1478, 265] width 161 height 33
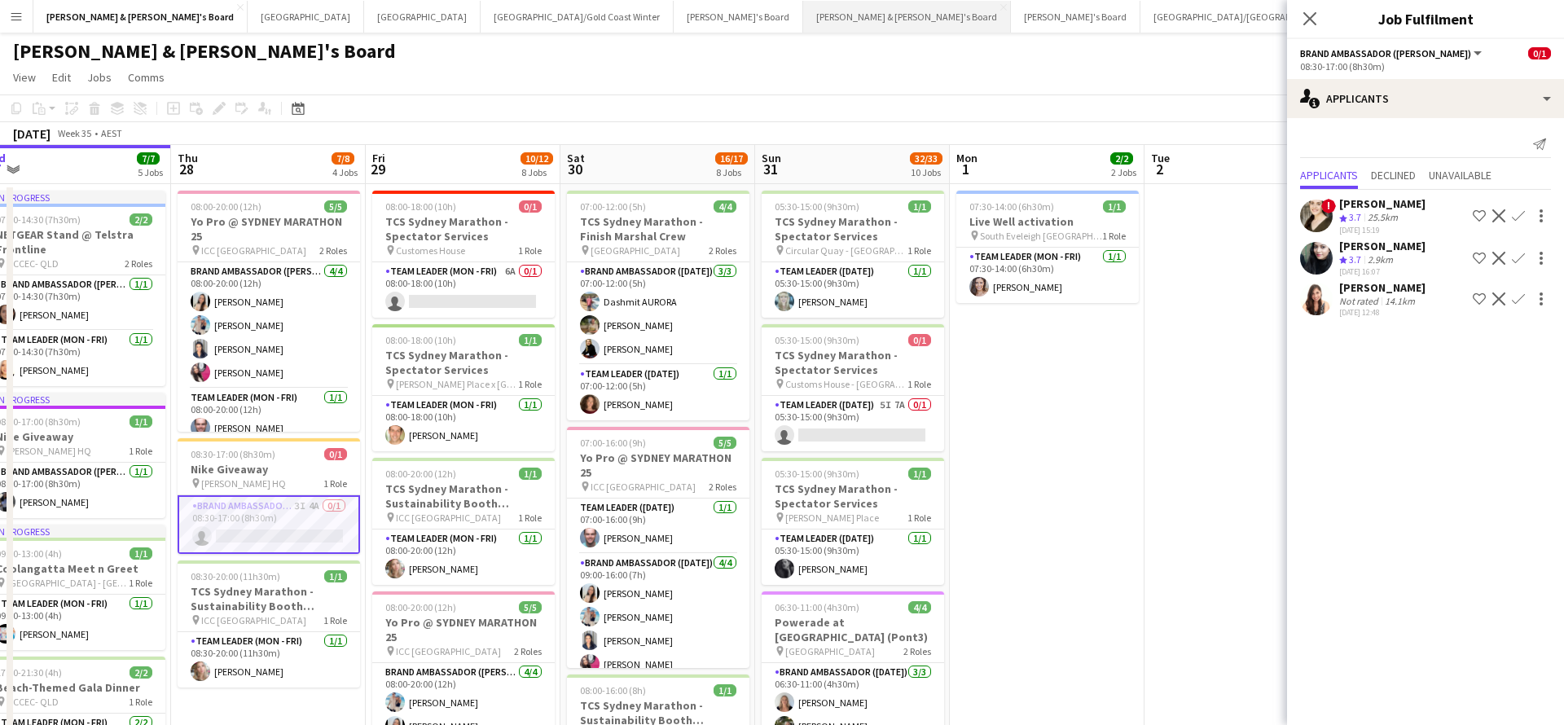
click at [803, 23] on button "[PERSON_NAME] & [PERSON_NAME]'s Board Close" at bounding box center [907, 17] width 208 height 32
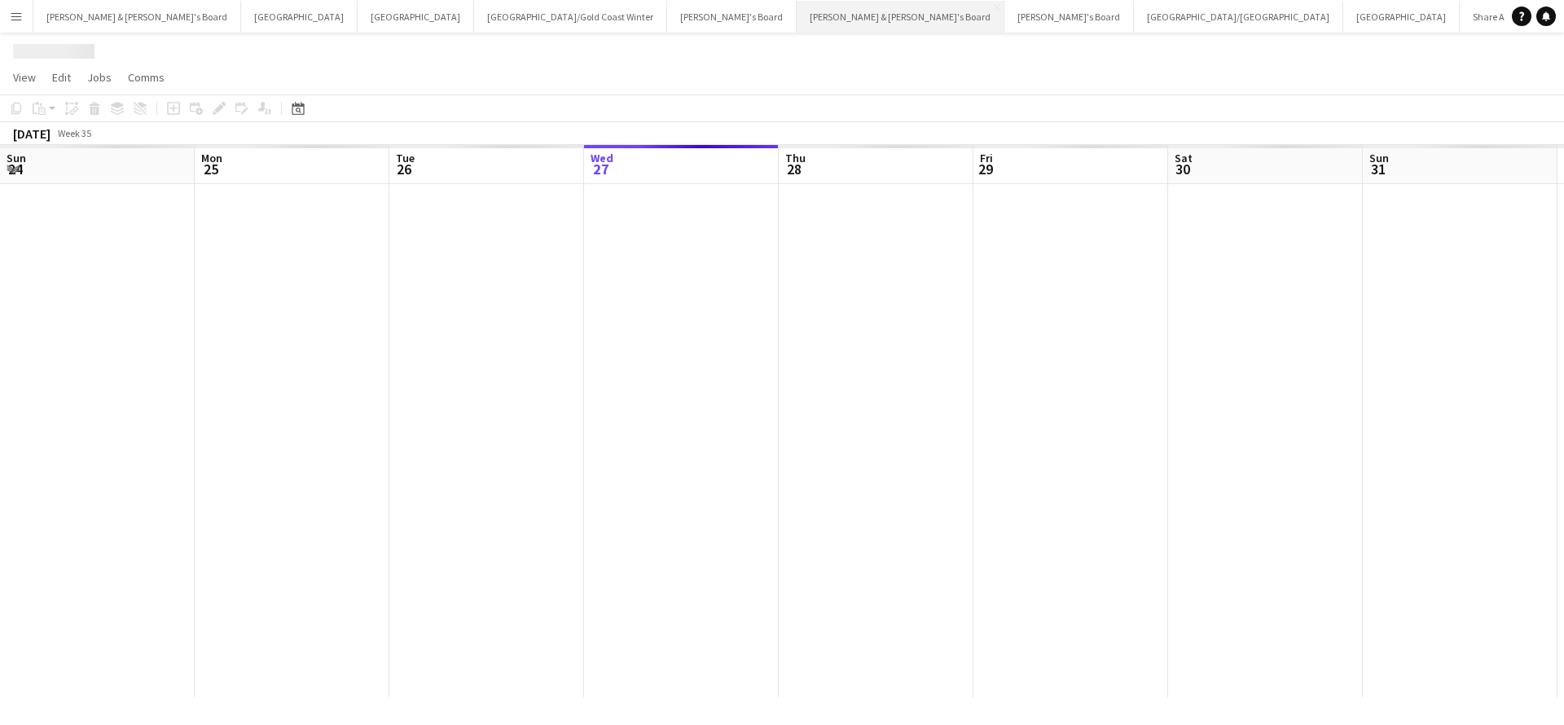
click at [797, 23] on button "[PERSON_NAME] & [PERSON_NAME]'s Board Close" at bounding box center [901, 17] width 208 height 32
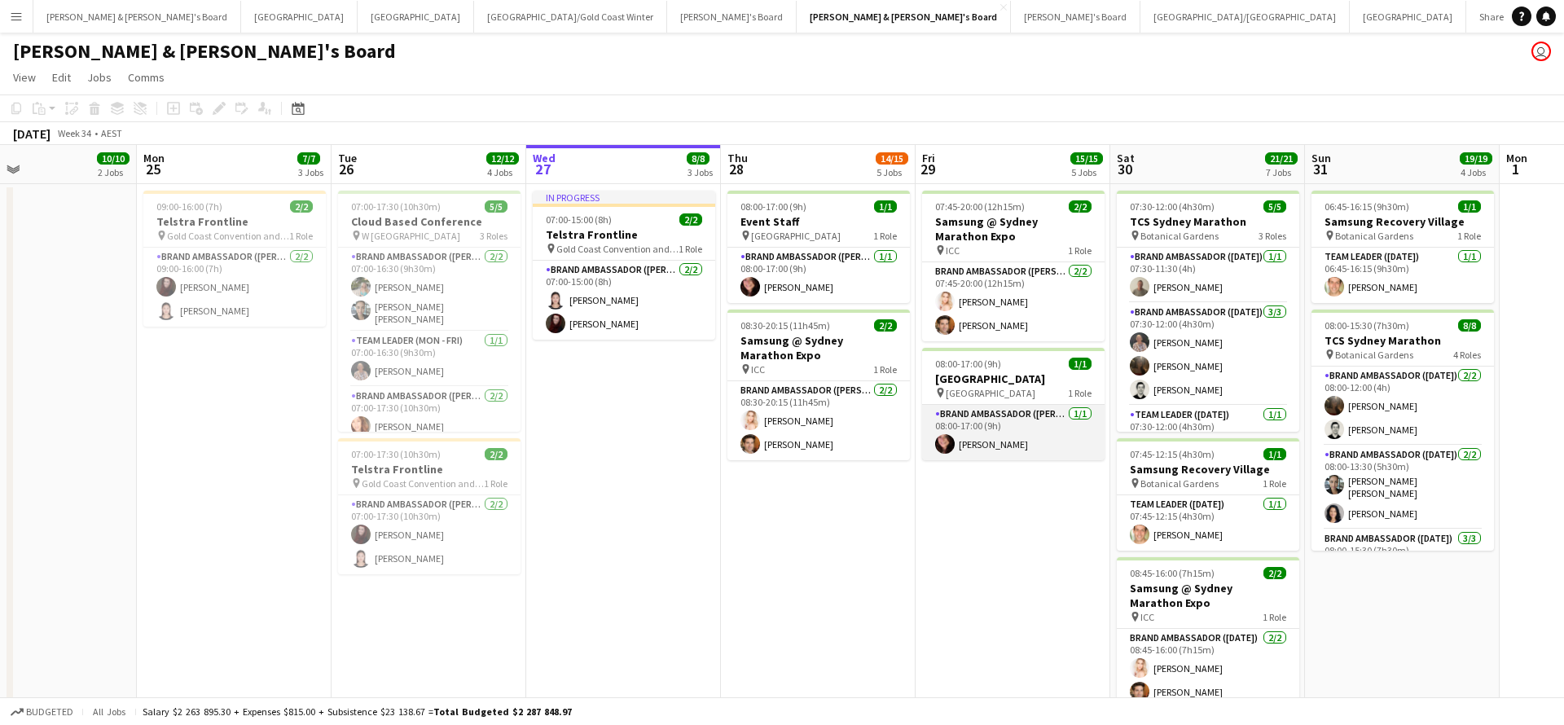
scroll to position [0, 444]
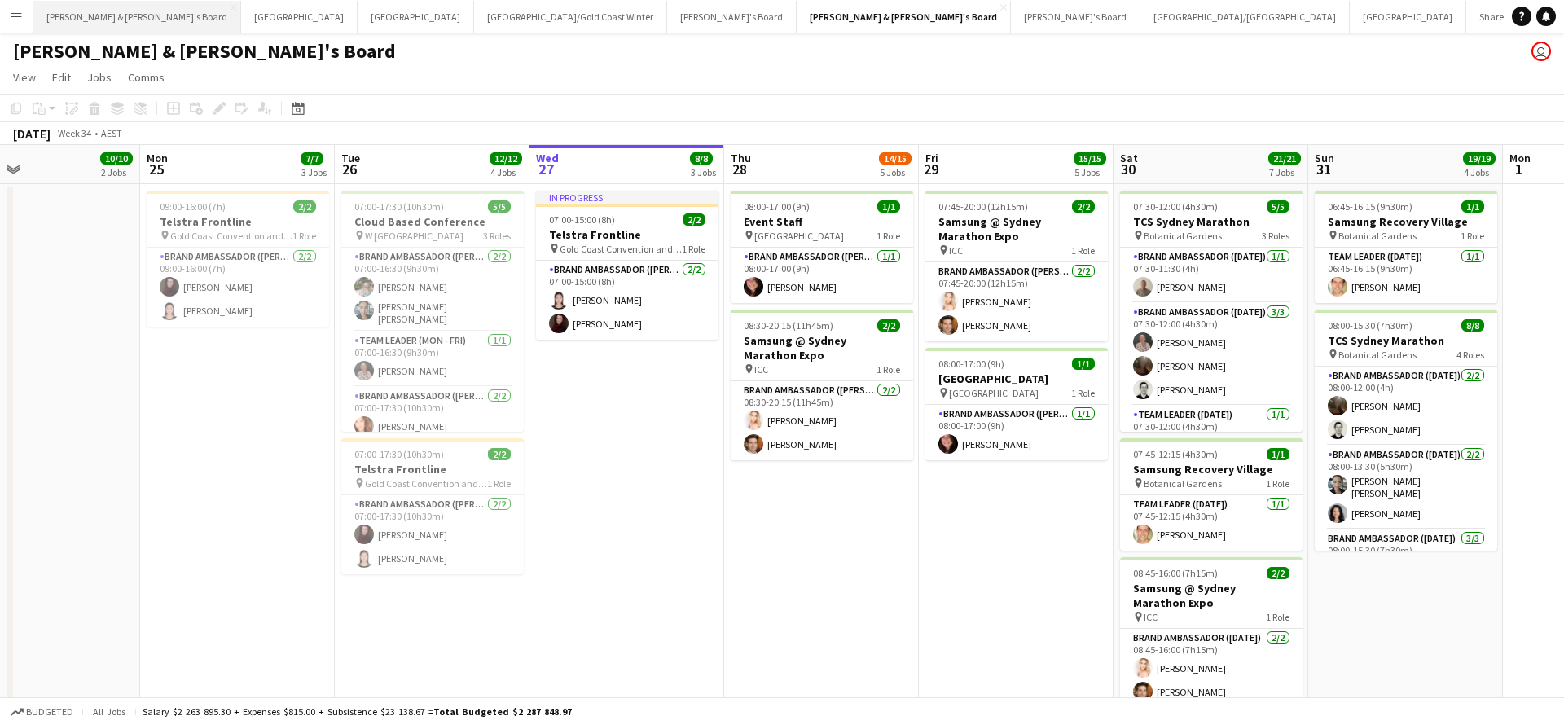
click at [116, 22] on button "[PERSON_NAME] & [PERSON_NAME]'s Board Close" at bounding box center [137, 17] width 208 height 32
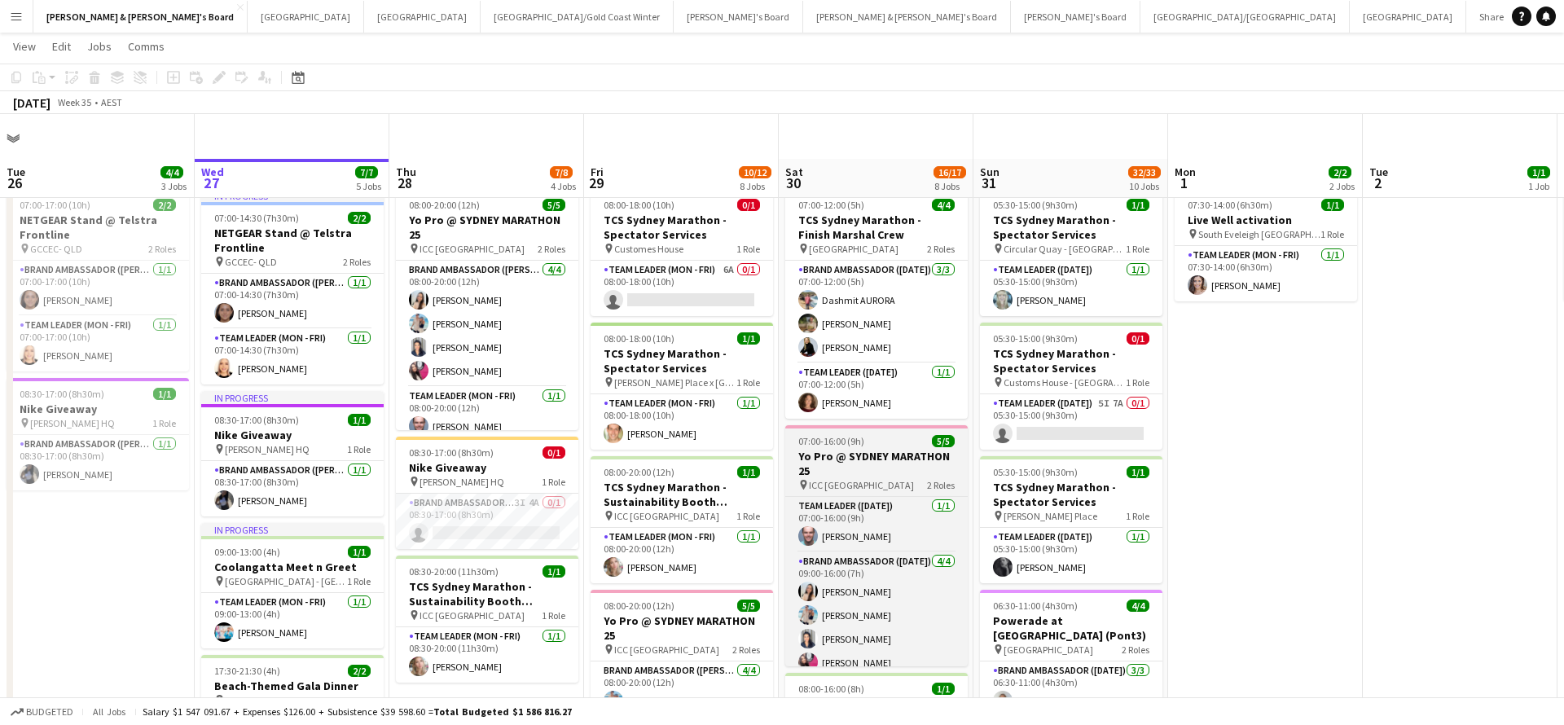
scroll to position [129, 0]
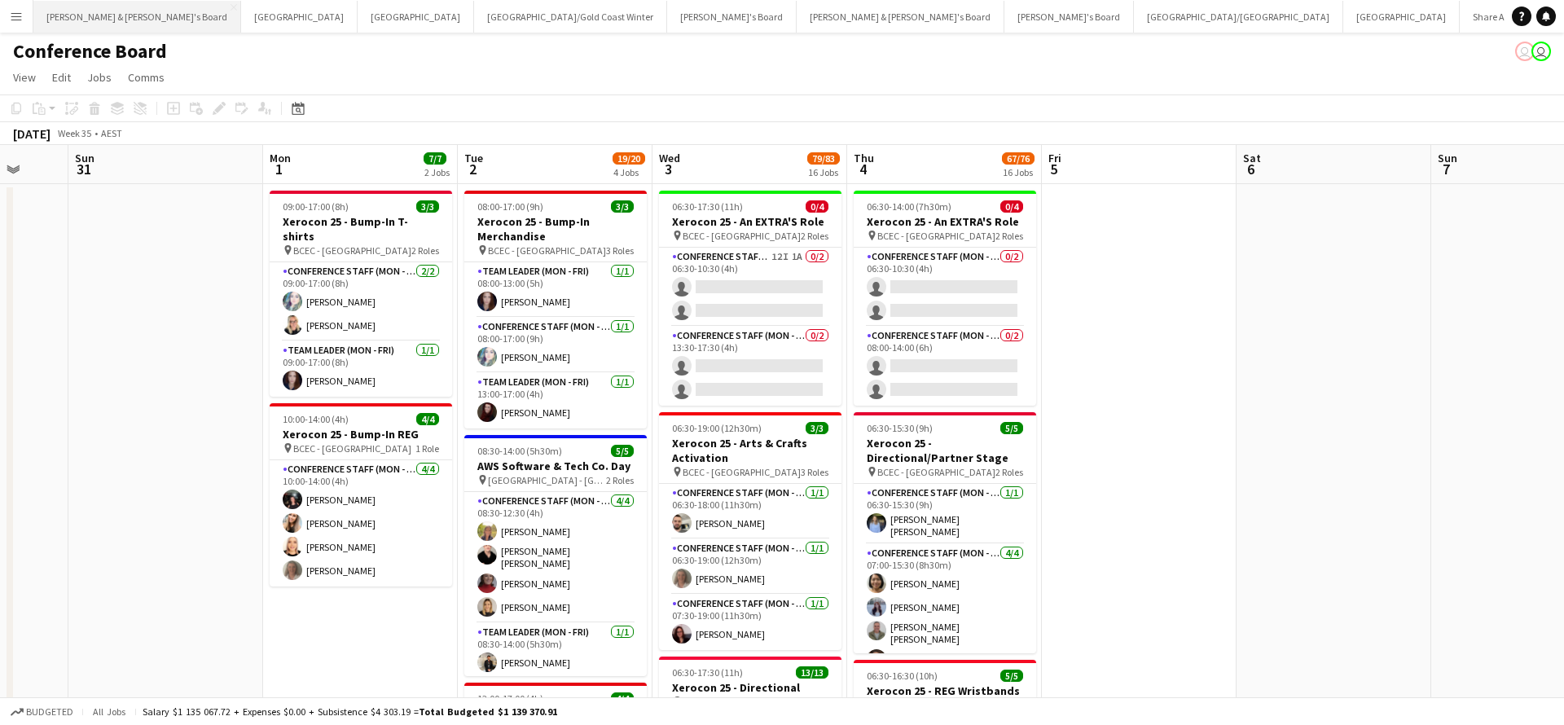
click at [93, 18] on button "[PERSON_NAME] & [PERSON_NAME]'s Board Close" at bounding box center [137, 17] width 208 height 32
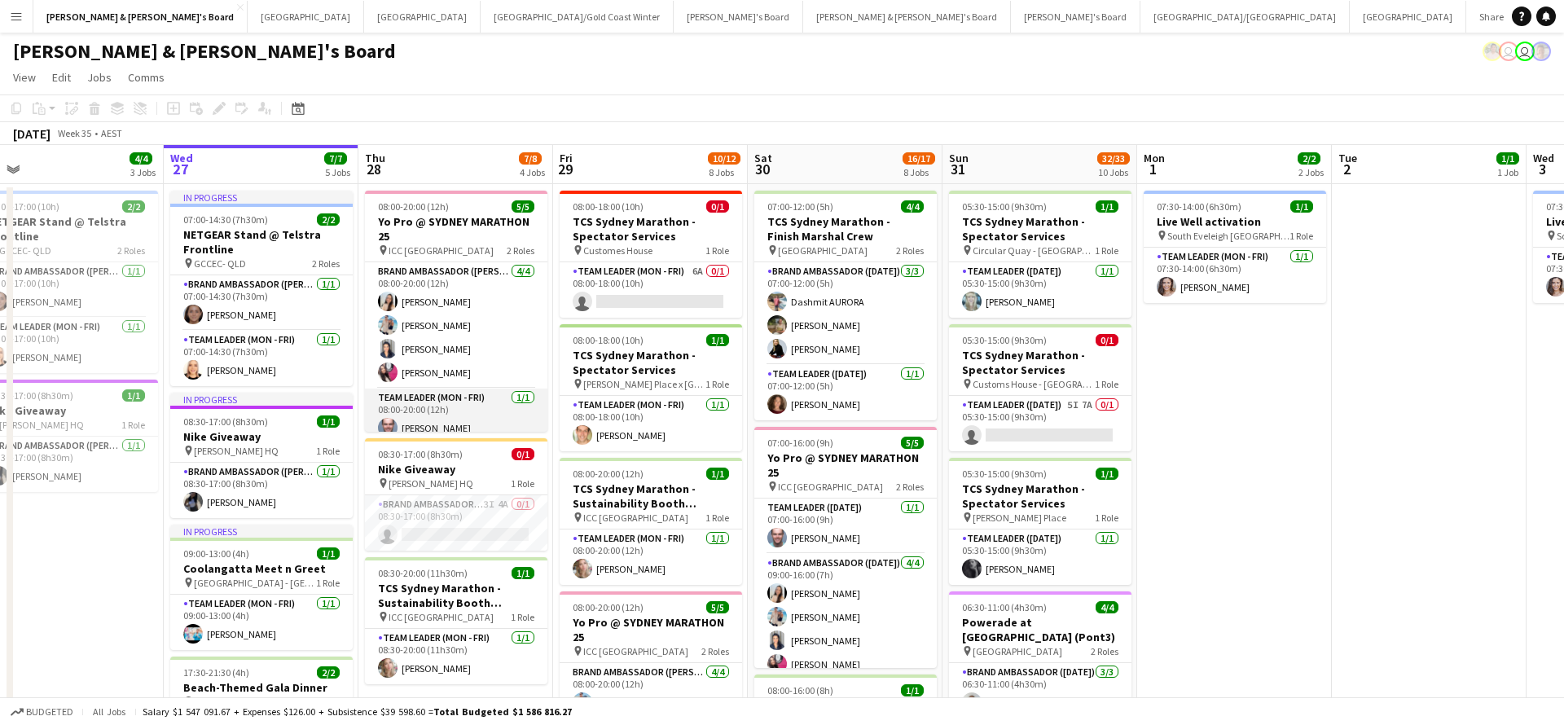
click at [440, 428] on app-card-role "Team Leader (Mon - Fri) [DATE] 08:00-20:00 (12h) [PERSON_NAME]" at bounding box center [456, 415] width 182 height 55
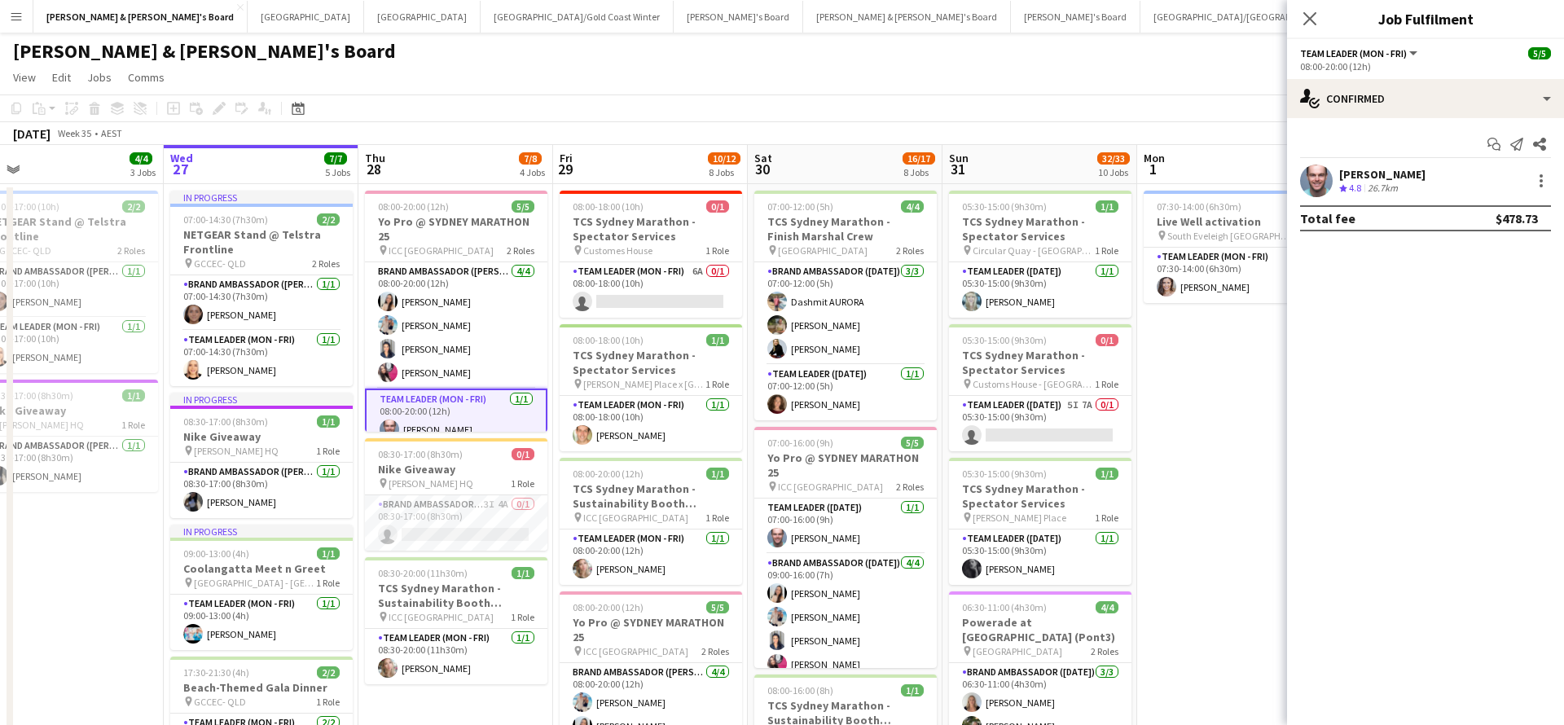
click at [1361, 187] on span "4.8" at bounding box center [1355, 188] width 12 height 12
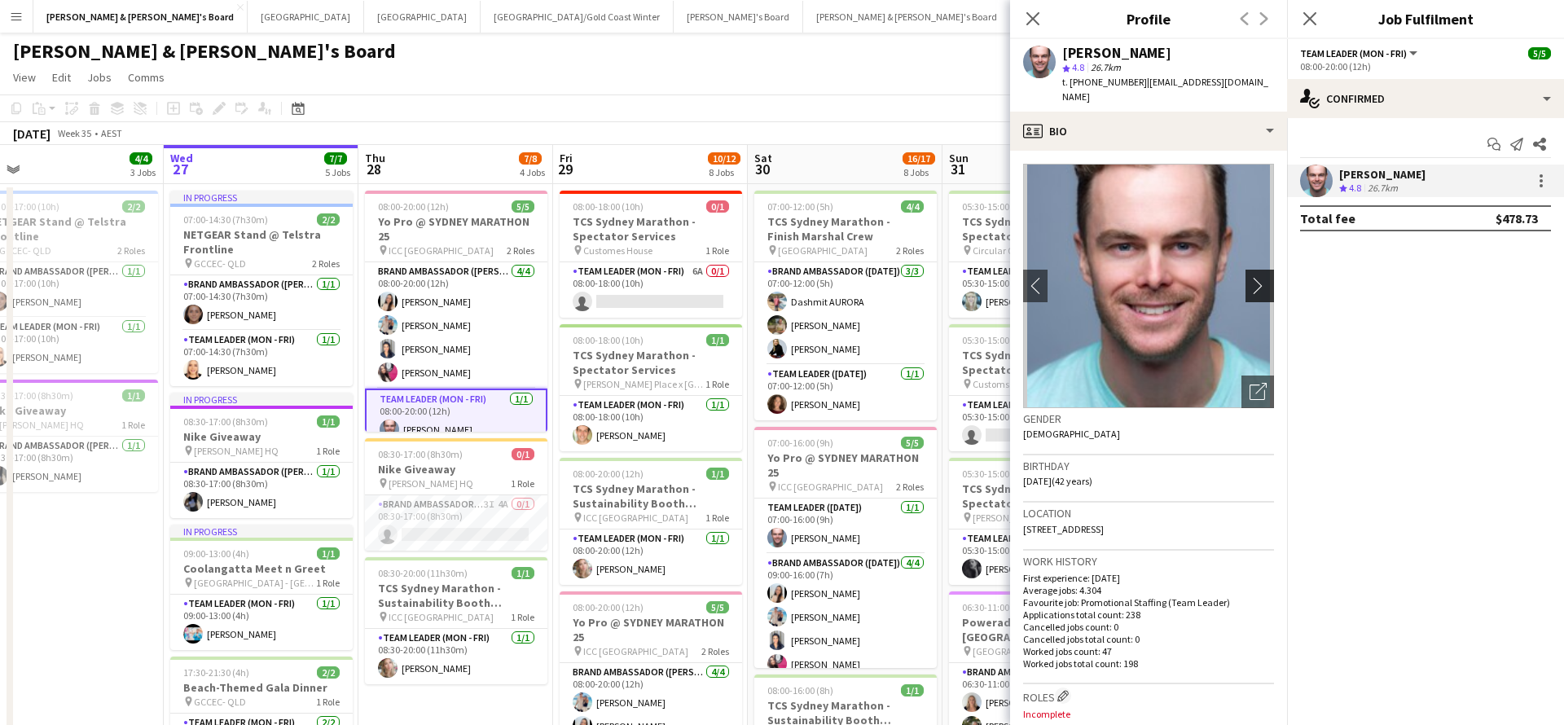
click at [1265, 277] on app-icon "chevron-right" at bounding box center [1261, 285] width 25 height 17
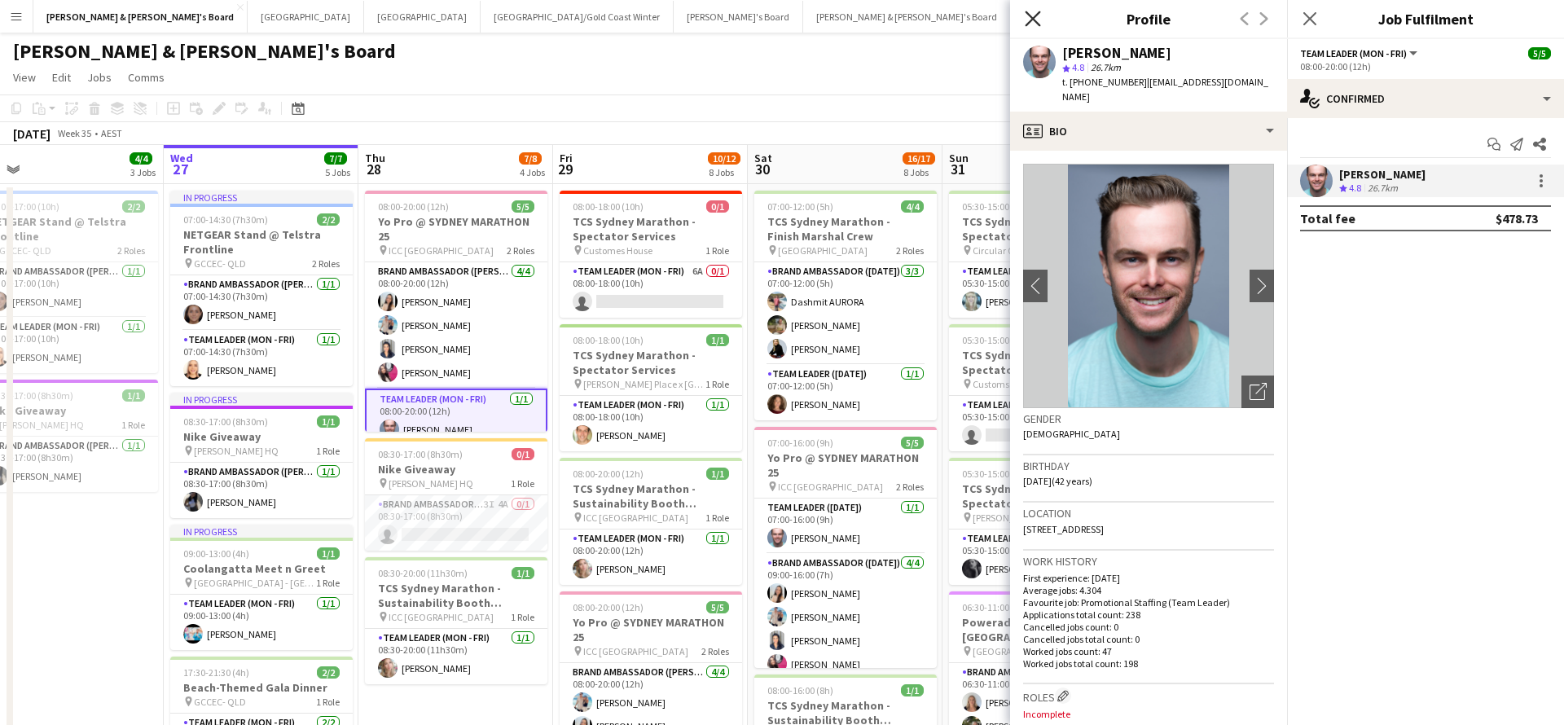
click at [1030, 24] on icon "Close pop-in" at bounding box center [1032, 18] width 15 height 15
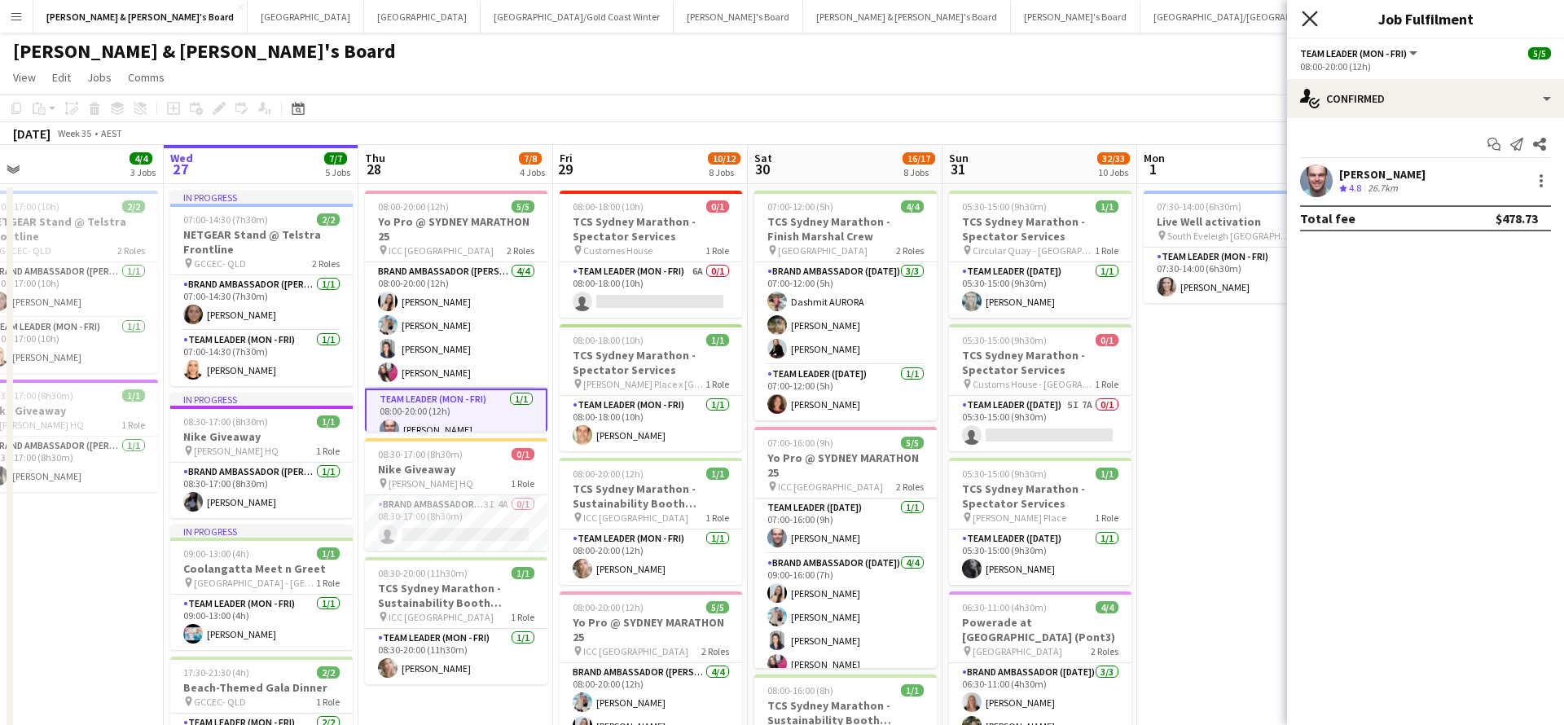
click at [1314, 21] on icon "Close pop-in" at bounding box center [1308, 18] width 15 height 15
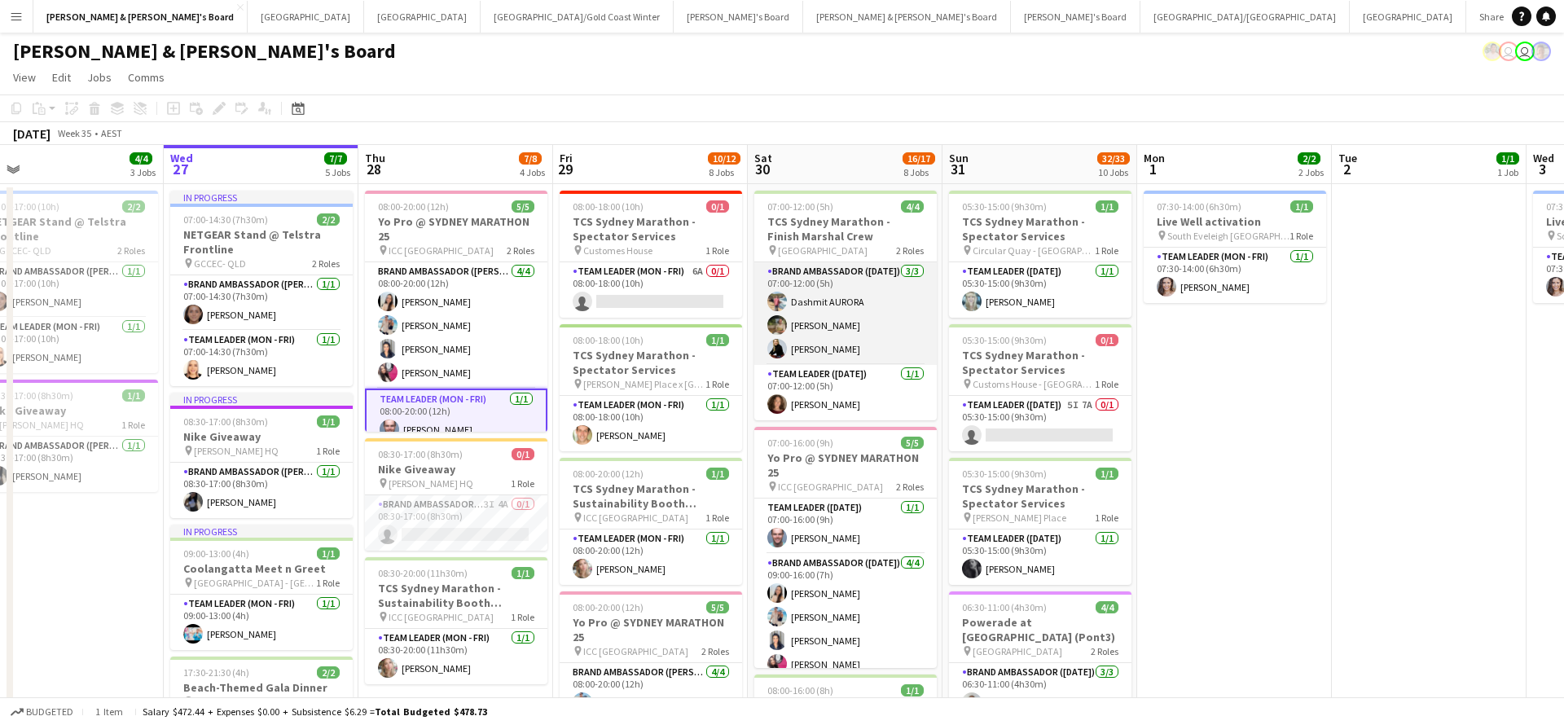
click at [800, 352] on app-card-role "Brand Ambassador ([DATE]) [DATE] 07:00-12:00 (5h) Dashmit AURORA [PERSON_NAME] …" at bounding box center [845, 313] width 182 height 103
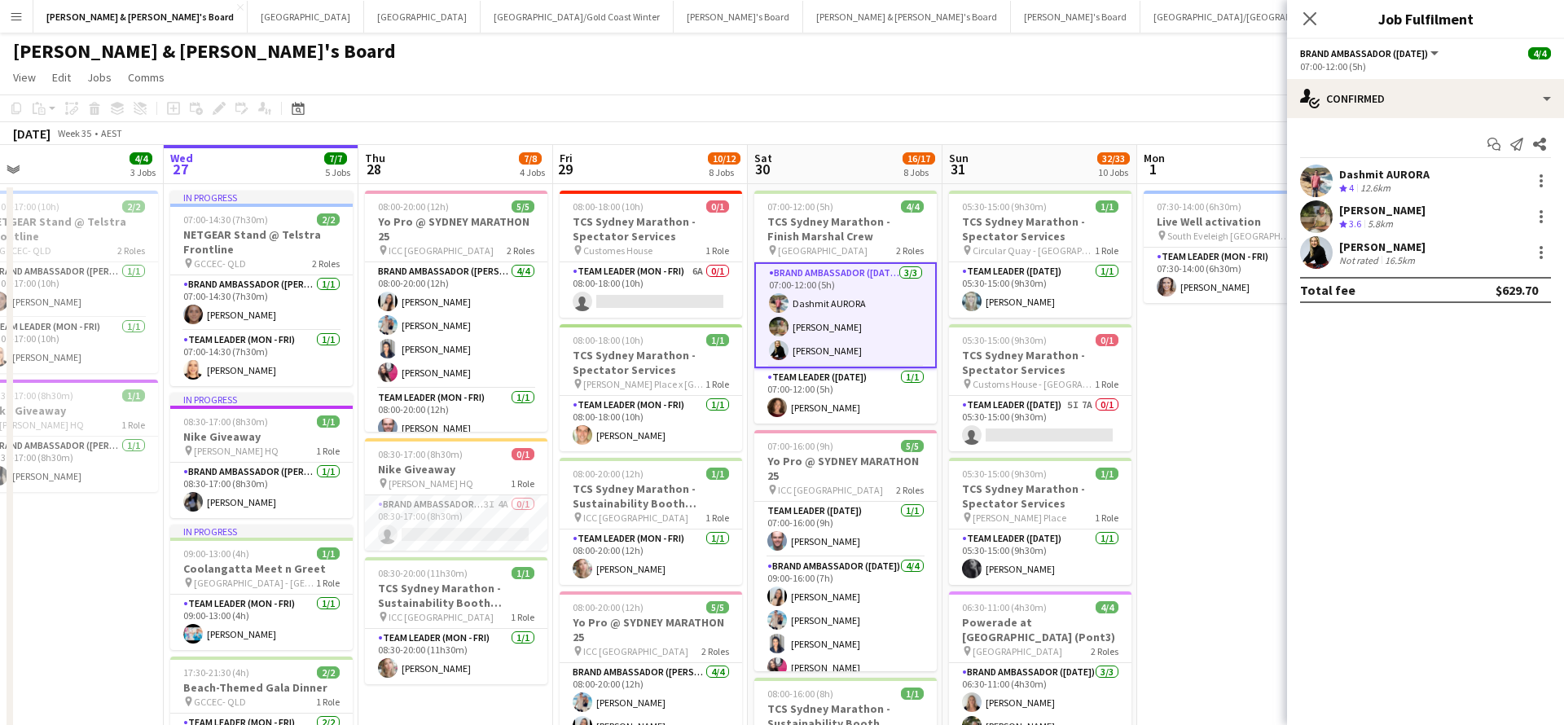
click at [1370, 261] on div "Not rated" at bounding box center [1360, 260] width 42 height 12
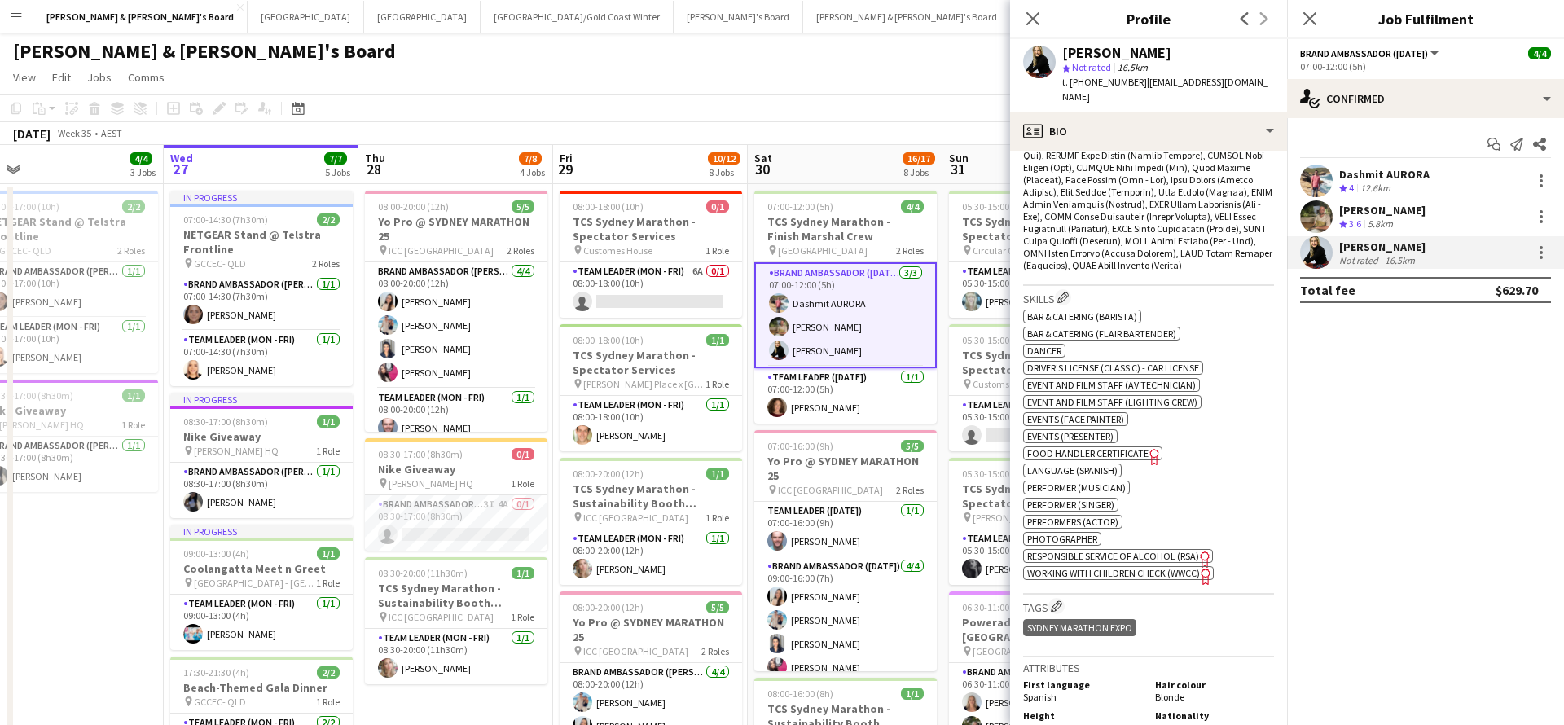
scroll to position [771, 0]
click at [1085, 568] on span "Working With Children Check (WWCC)" at bounding box center [1113, 568] width 173 height 12
click at [1041, 25] on app-icon "Close pop-in" at bounding box center [1033, 19] width 24 height 24
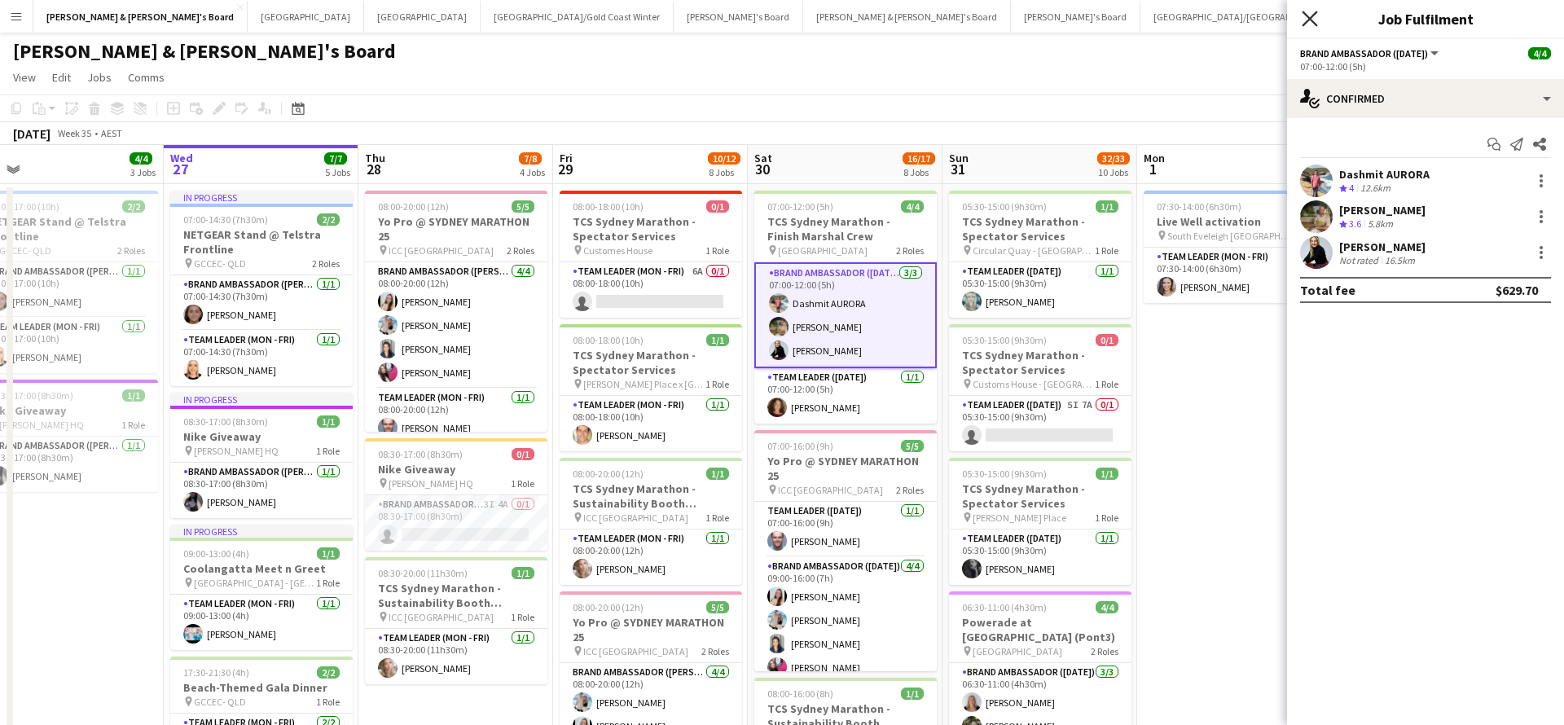
click at [1313, 18] on icon "Close pop-in" at bounding box center [1308, 18] width 15 height 15
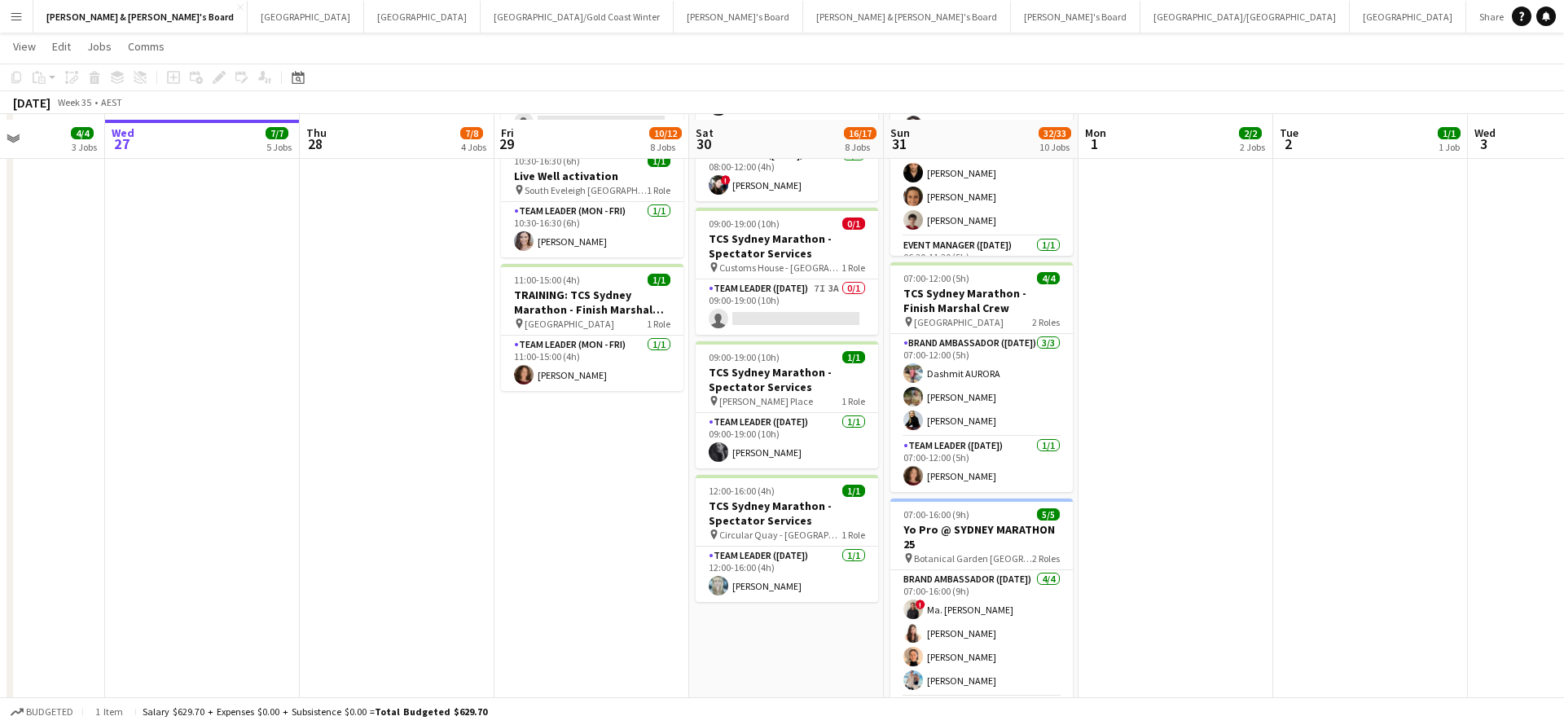
scroll to position [805, 0]
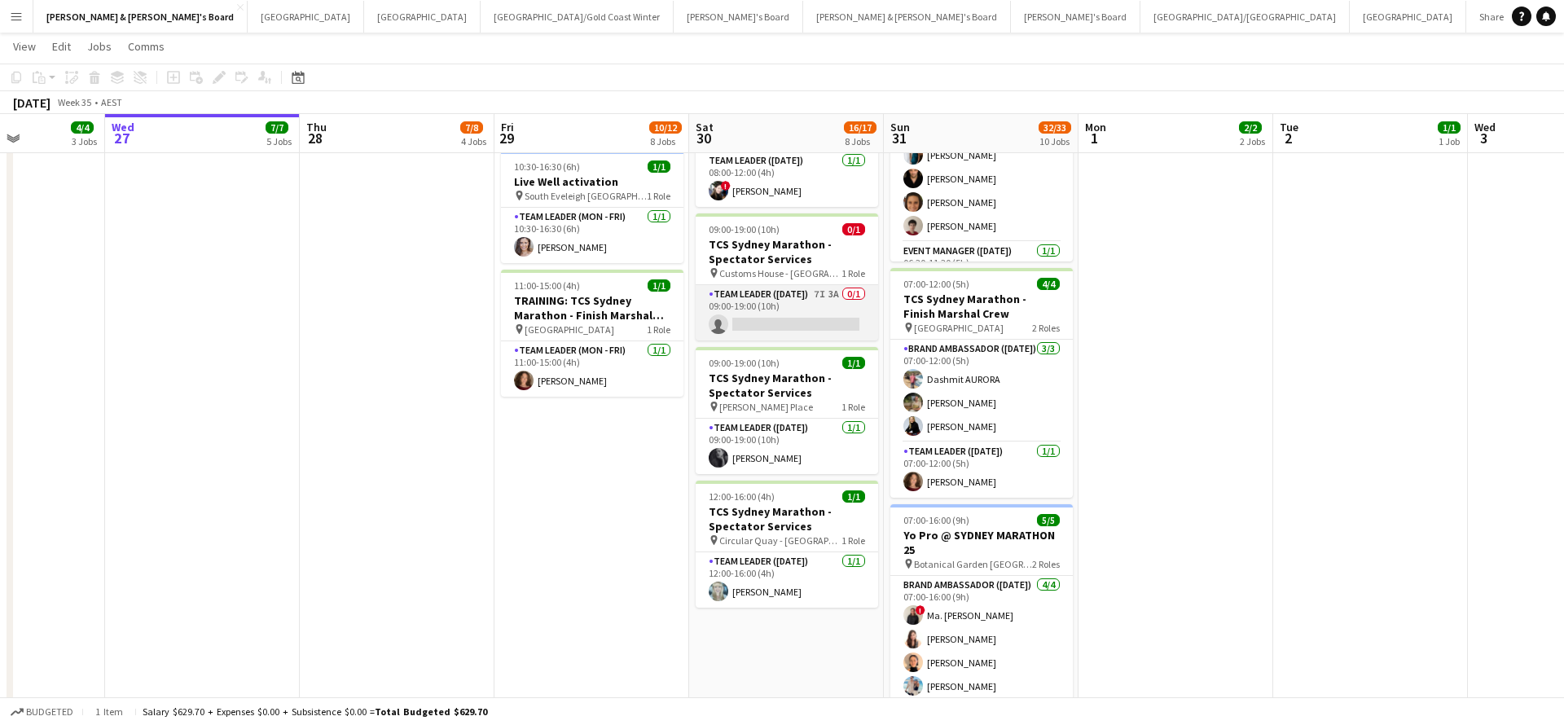
click at [819, 315] on app-card-role "Team Leader ([DATE]) 7I 3A 0/1 09:00-19:00 (10h) single-neutral-actions" at bounding box center [787, 312] width 182 height 55
click at [814, 308] on app-card-role "Team Leader ([DATE]) 7I 3A 0/1 09:00-19:00 (10h) single-neutral-actions" at bounding box center [787, 312] width 182 height 55
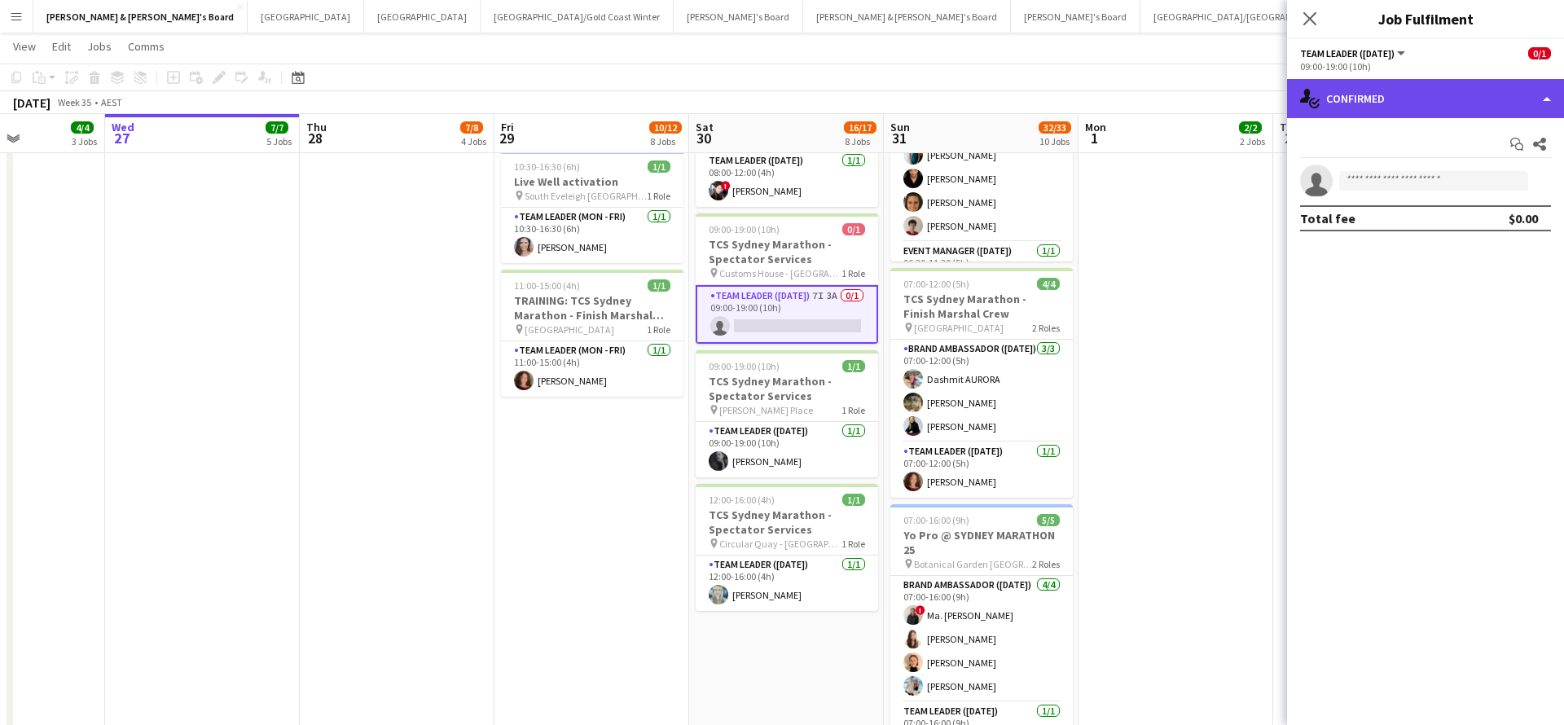
click at [1380, 93] on div "single-neutral-actions-check-2 Confirmed" at bounding box center [1425, 98] width 277 height 39
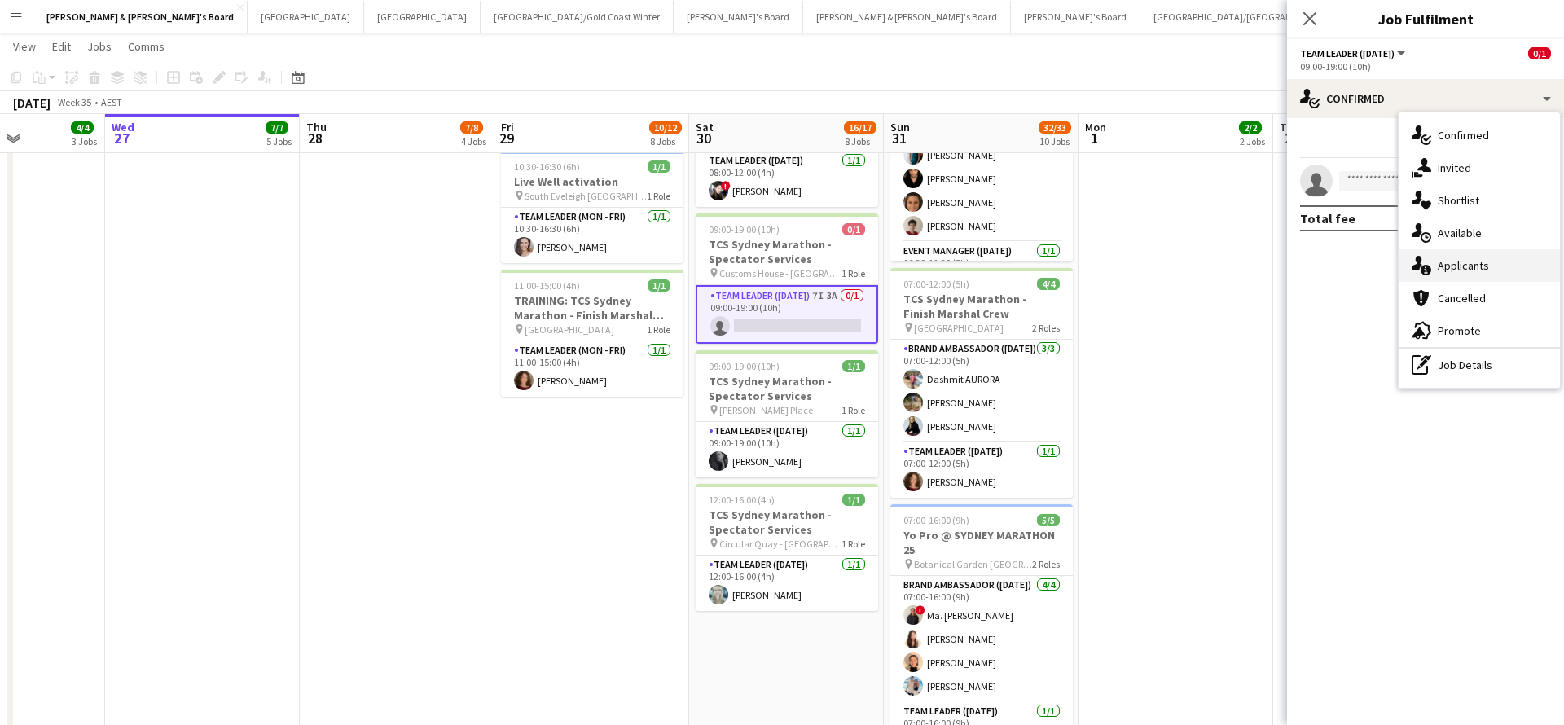
click at [1457, 272] on div "single-neutral-actions-information Applicants" at bounding box center [1478, 265] width 161 height 33
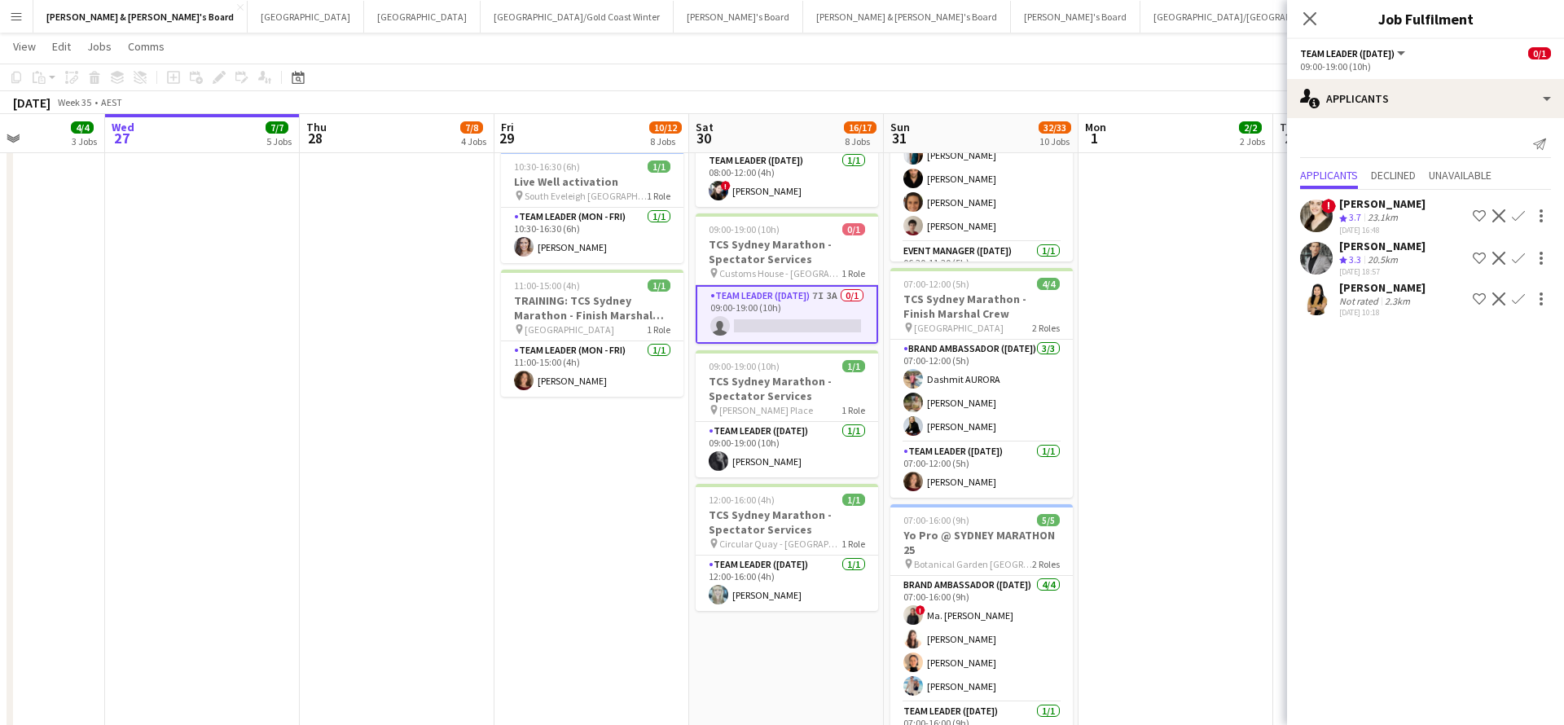
click at [1189, 364] on app-date-cell "07:30-14:00 (6h30m) 1/1 Live Well activation pin South Eveleigh Sydney 1 Role T…" at bounding box center [1175, 299] width 195 height 1845
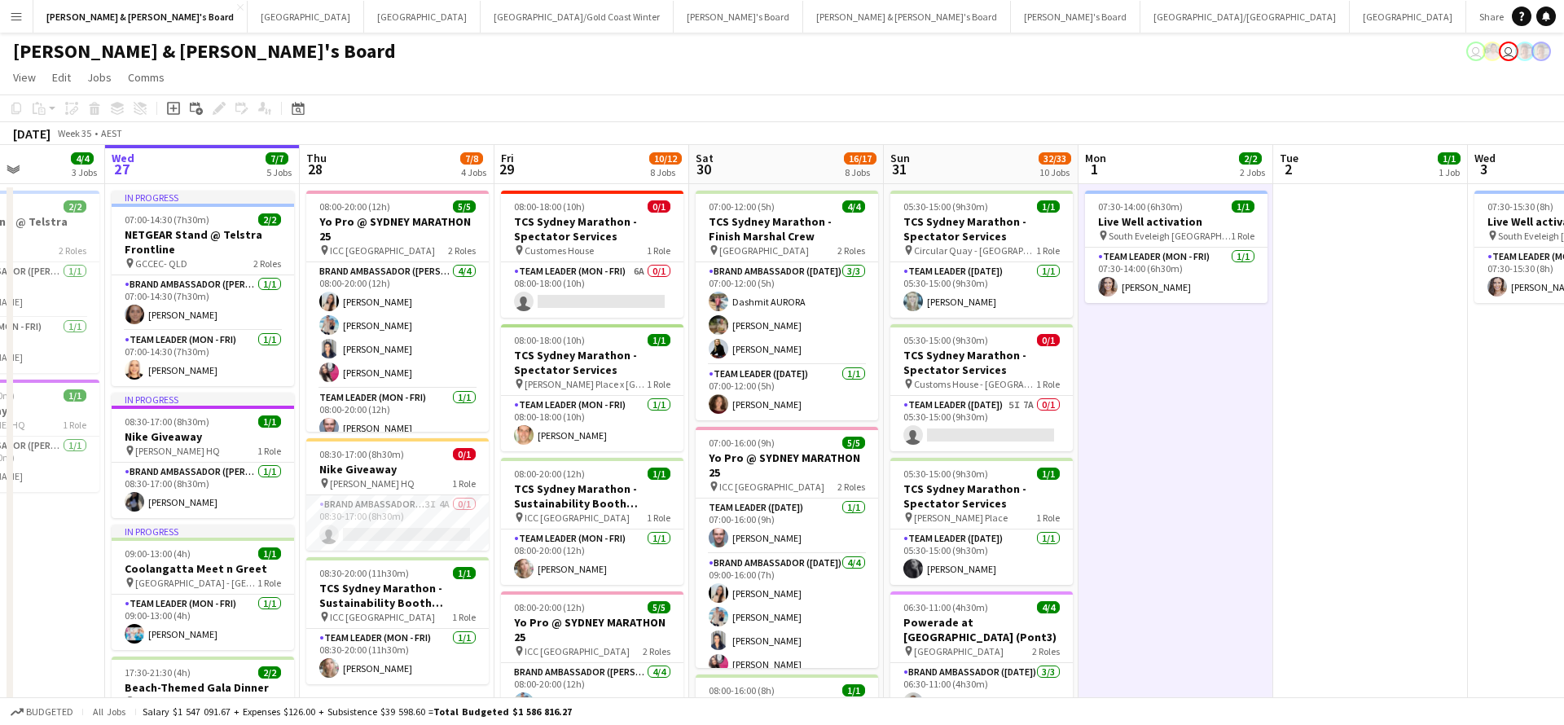
scroll to position [0, 0]
click at [993, 425] on app-card-role "Team Leader ([DATE]) 5I 7A 0/1 05:30-15:00 (9h30m) single-neutral-actions" at bounding box center [981, 423] width 182 height 55
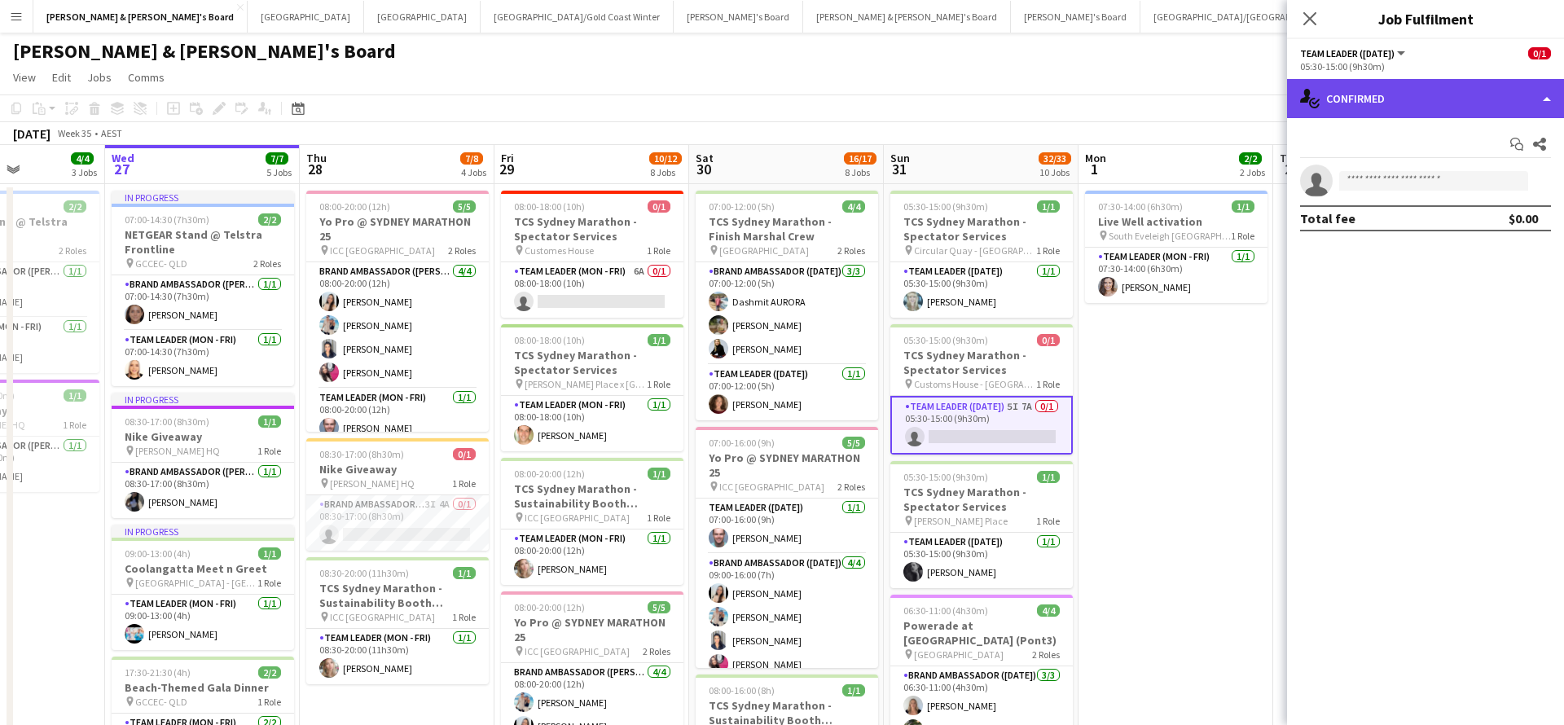
click at [1402, 89] on div "single-neutral-actions-check-2 Confirmed" at bounding box center [1425, 98] width 277 height 39
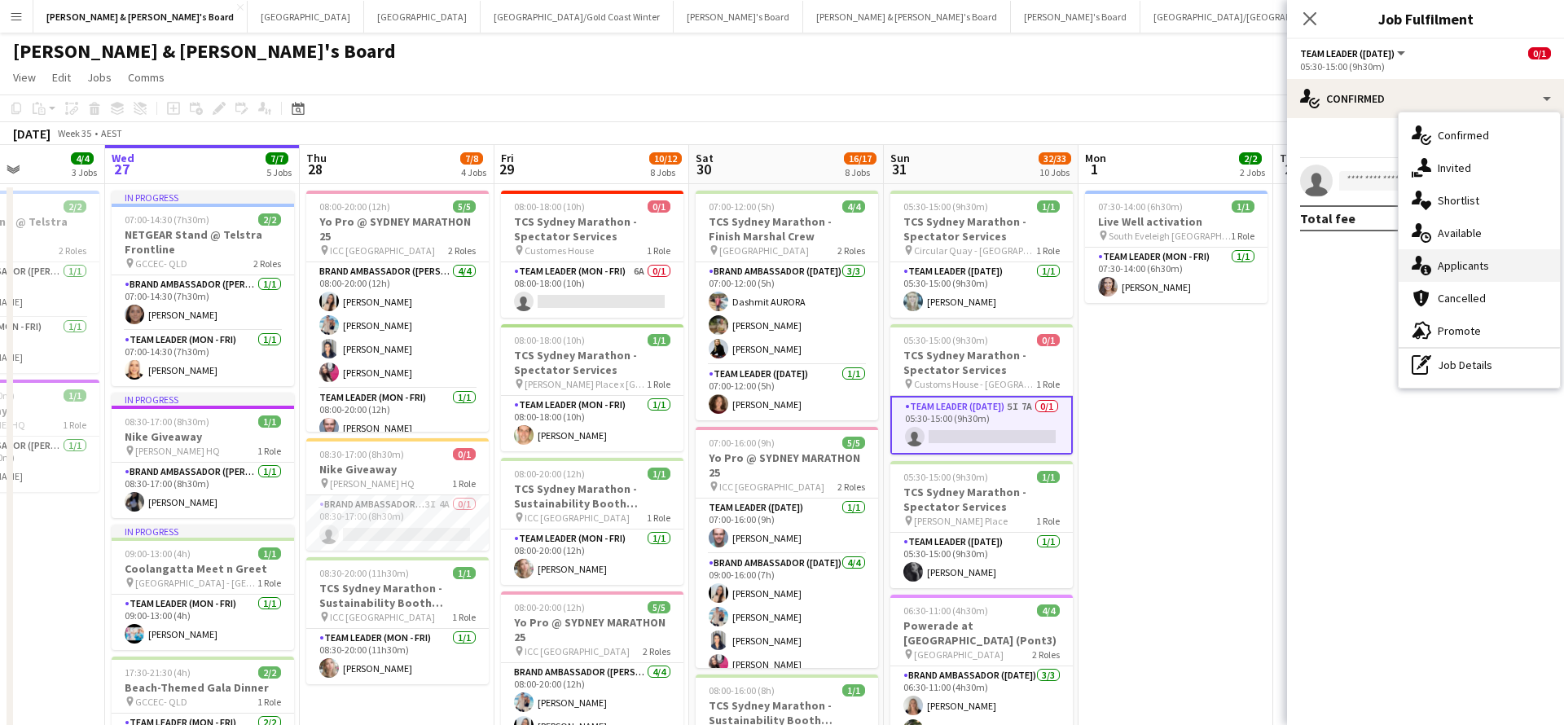
click at [1456, 271] on div "single-neutral-actions-information Applicants" at bounding box center [1478, 265] width 161 height 33
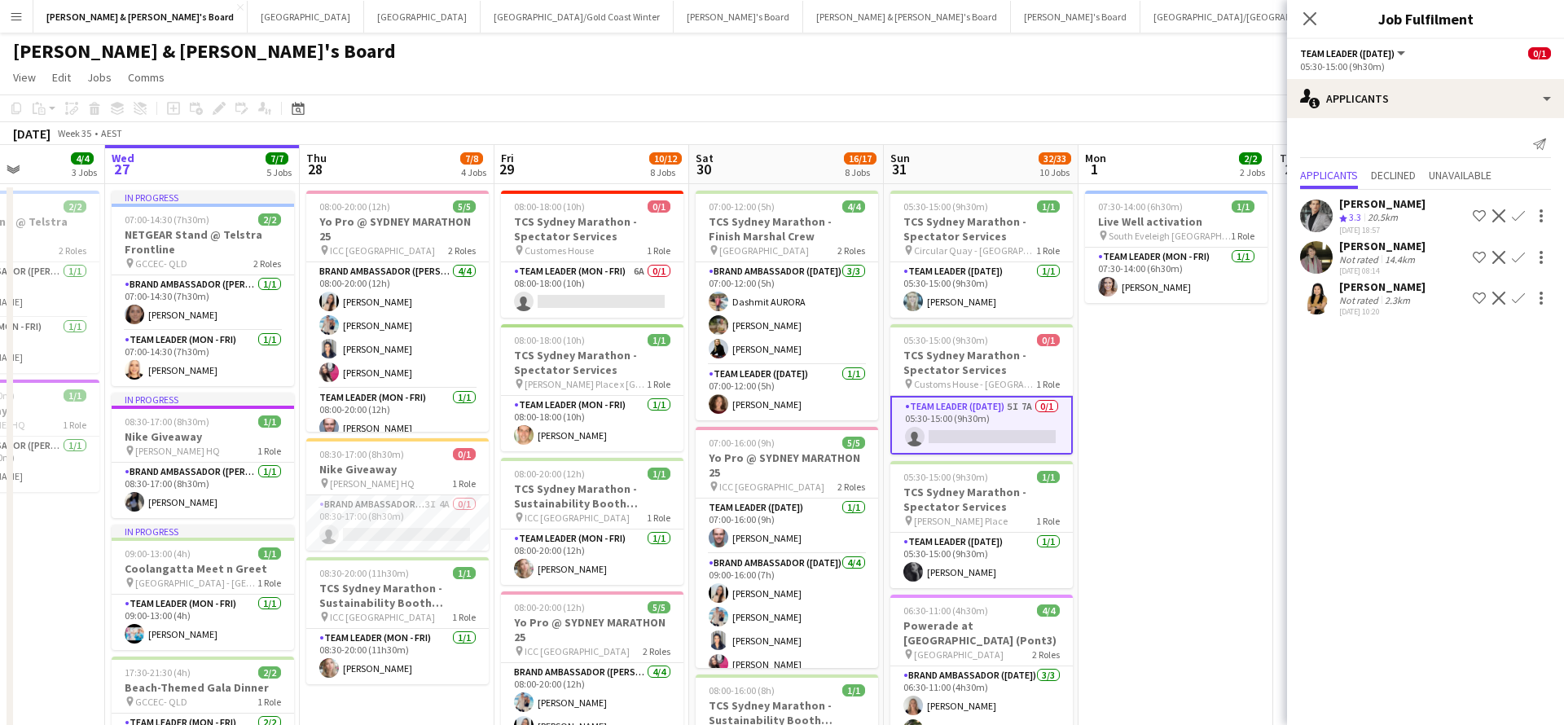
click at [1397, 257] on div "14.4km" at bounding box center [1399, 259] width 37 height 12
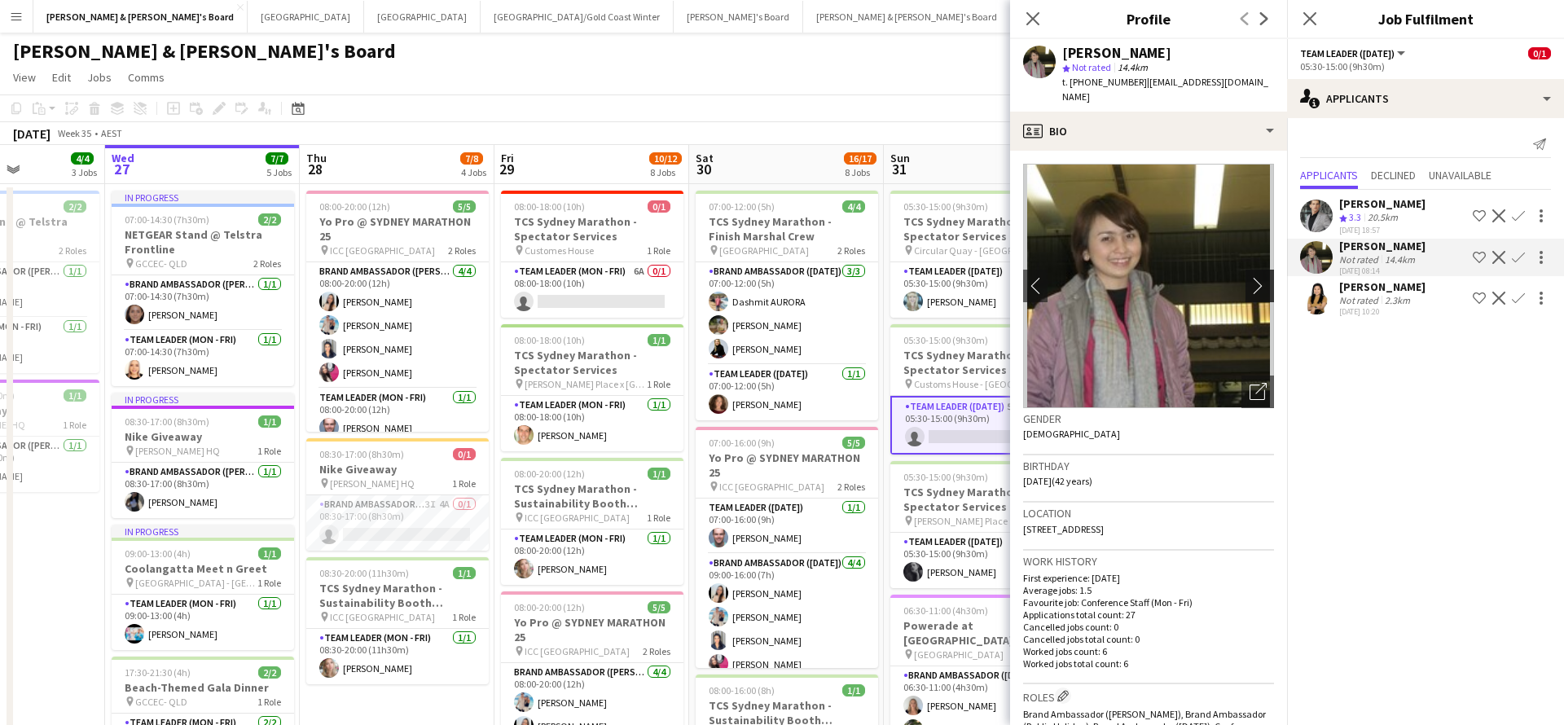
click at [1261, 277] on app-icon "chevron-right" at bounding box center [1261, 285] width 25 height 17
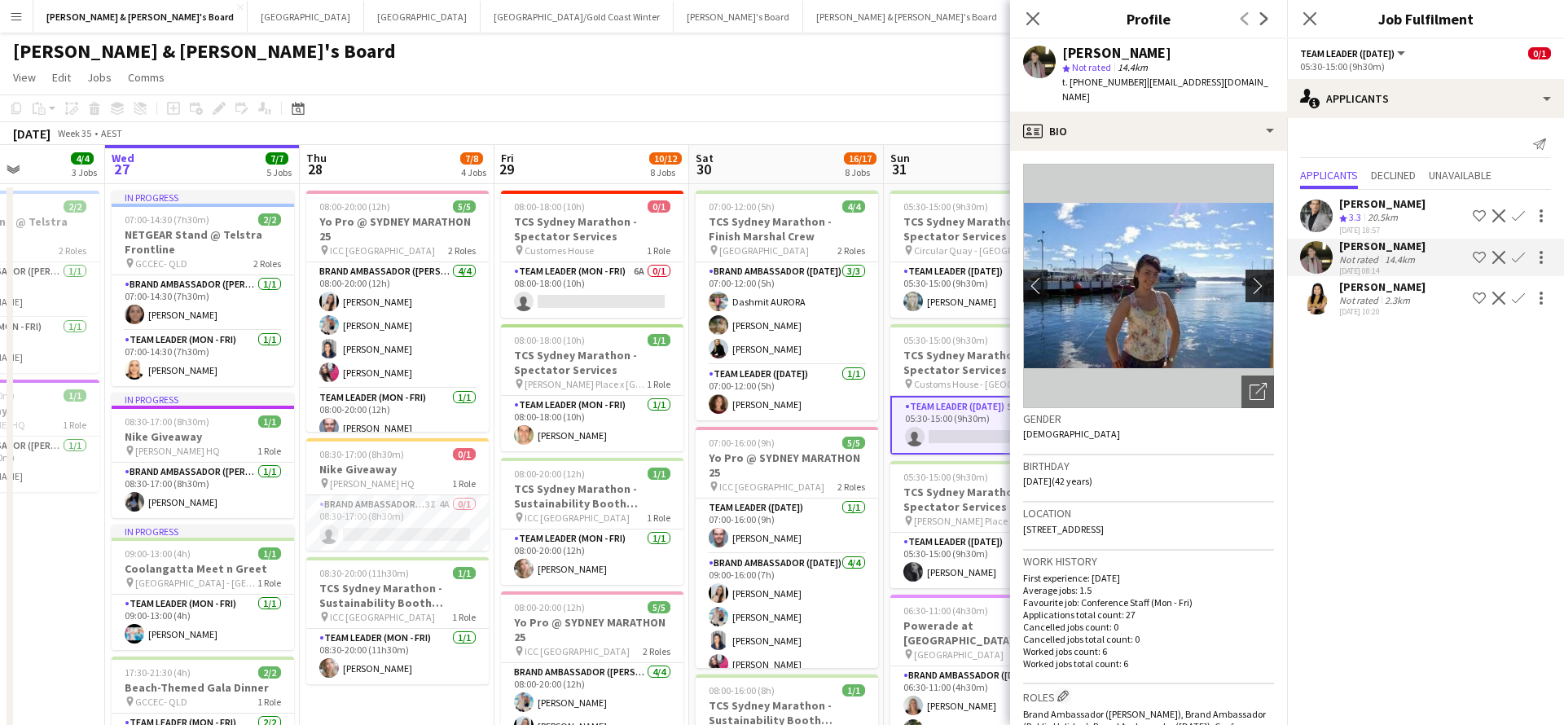
click at [1256, 277] on app-icon "chevron-right" at bounding box center [1261, 285] width 25 height 17
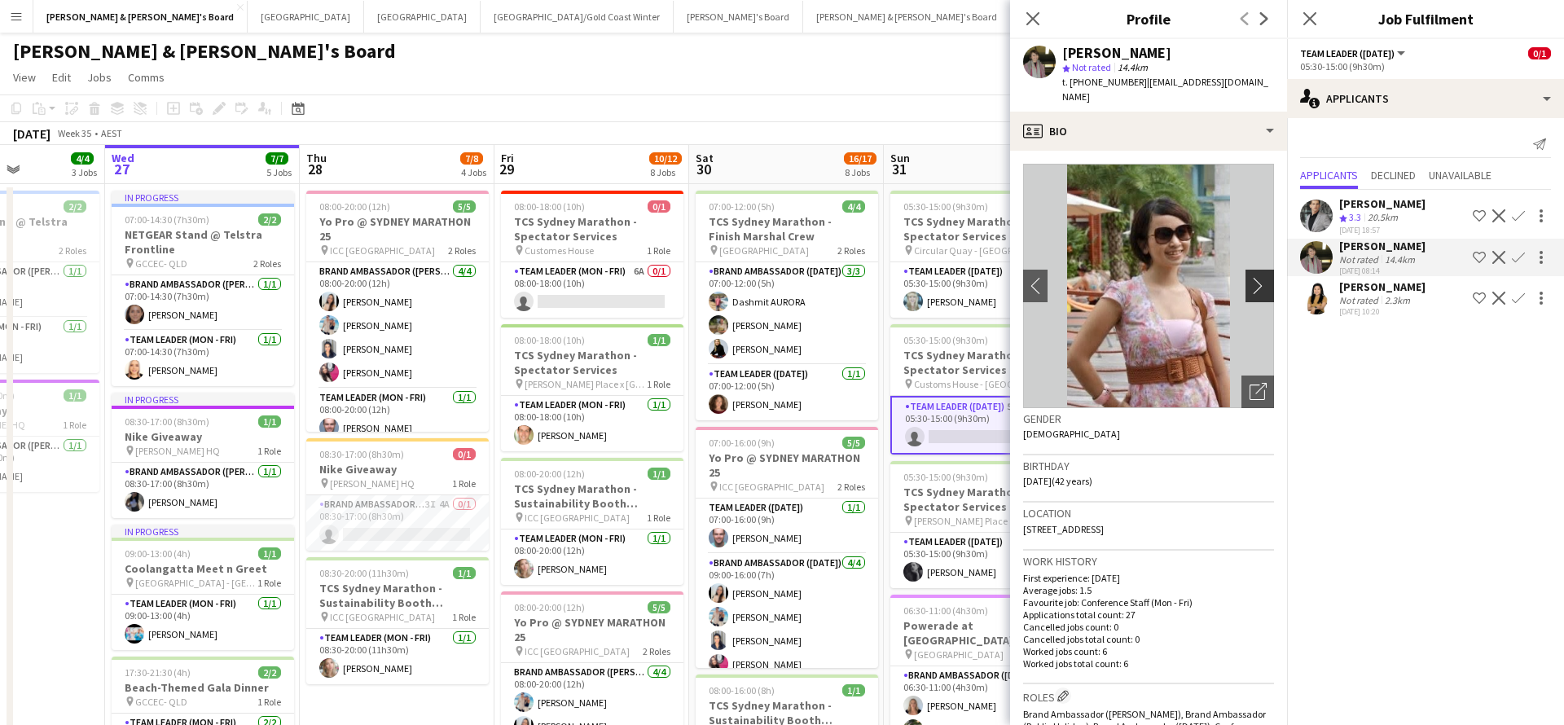
click at [1256, 277] on app-icon "chevron-right" at bounding box center [1261, 285] width 25 height 17
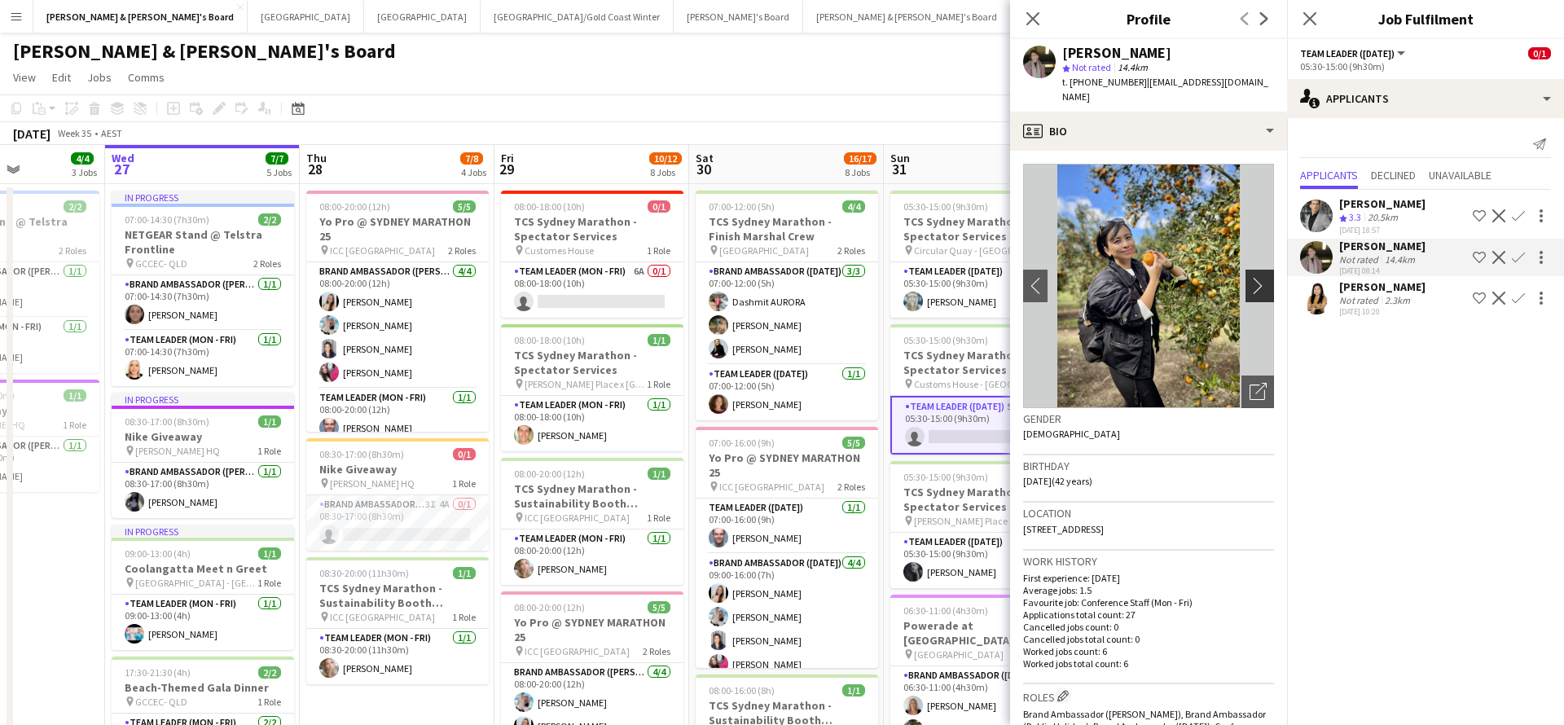
click at [1257, 277] on app-icon "chevron-right" at bounding box center [1261, 285] width 25 height 17
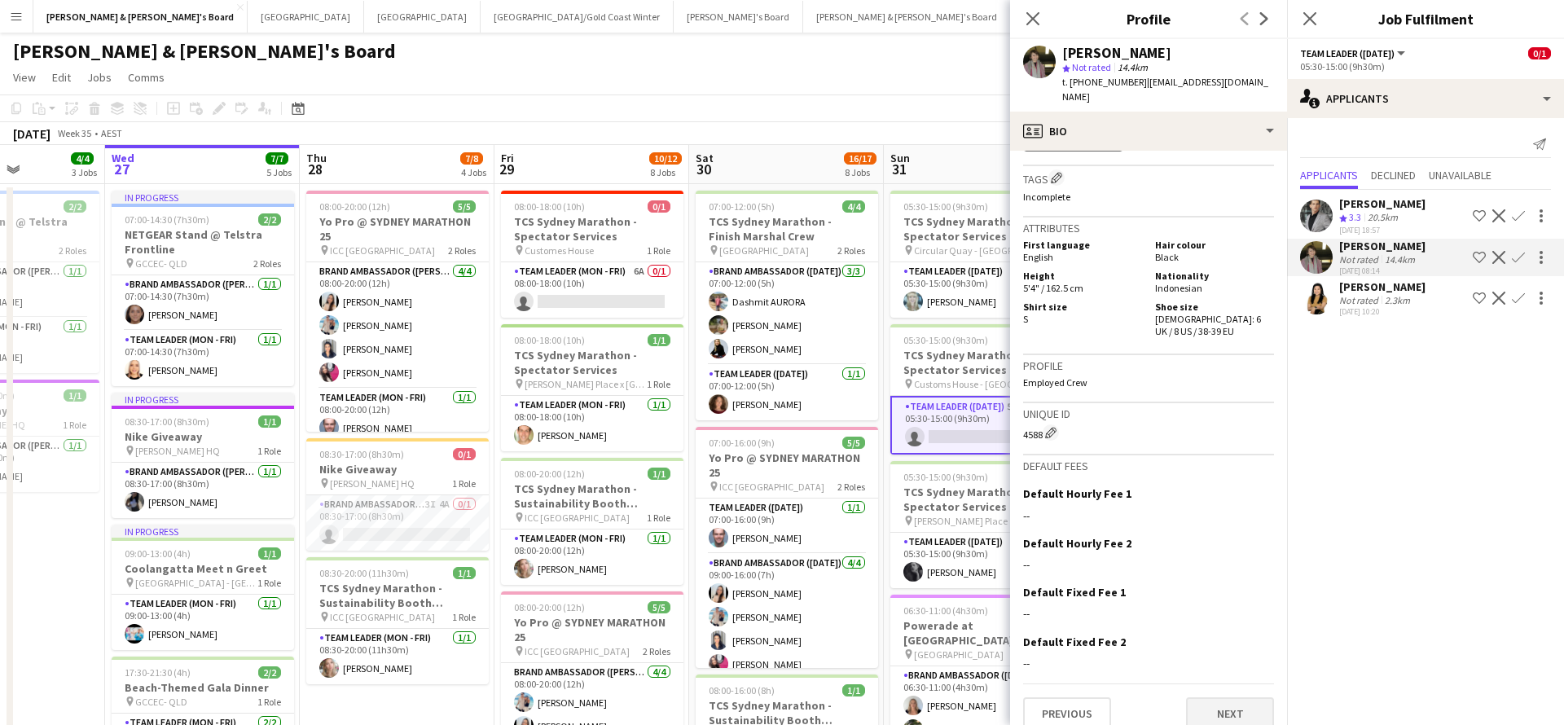
scroll to position [698, 0]
click at [1222, 702] on button "Next" at bounding box center [1230, 714] width 88 height 33
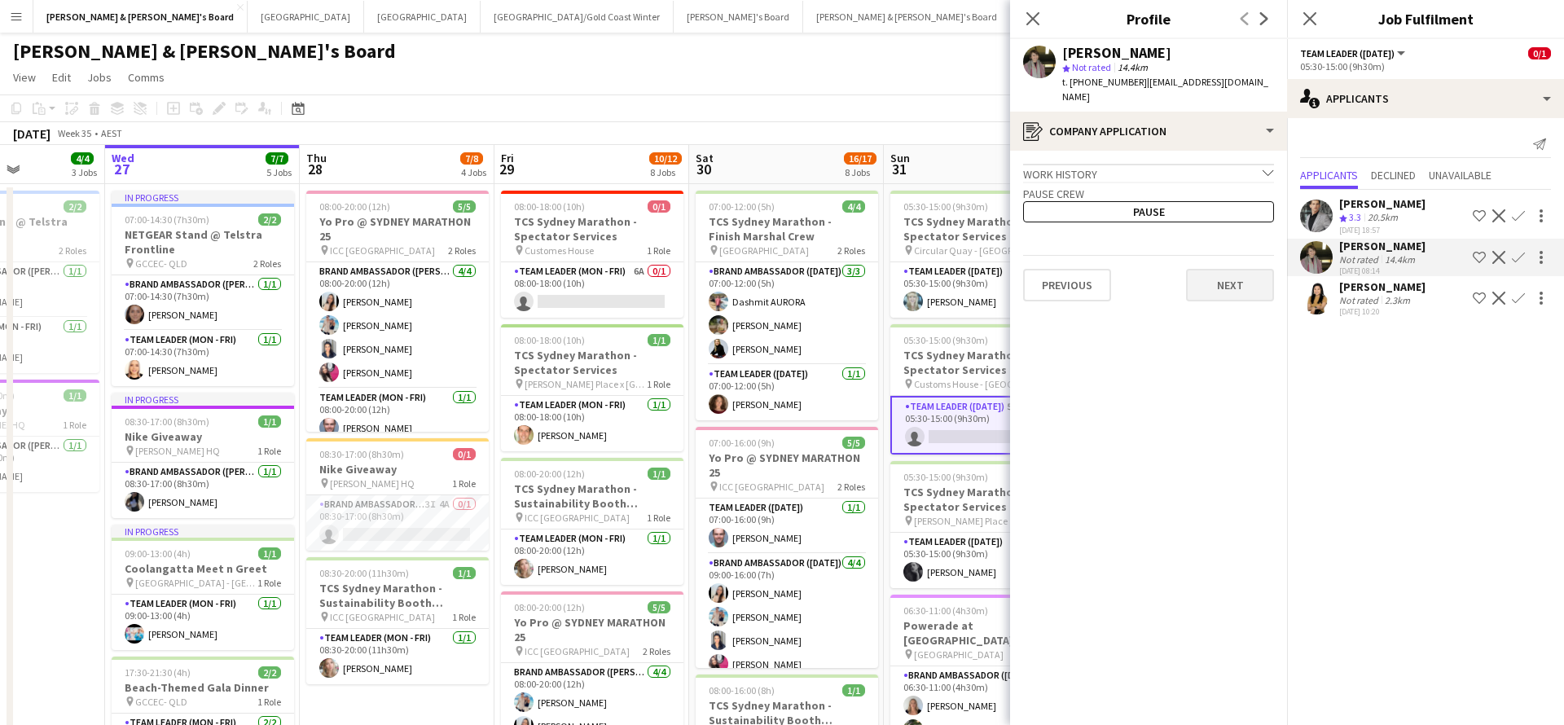
click at [1249, 269] on button "Next" at bounding box center [1230, 285] width 88 height 33
click at [1234, 213] on button "Next" at bounding box center [1230, 226] width 88 height 33
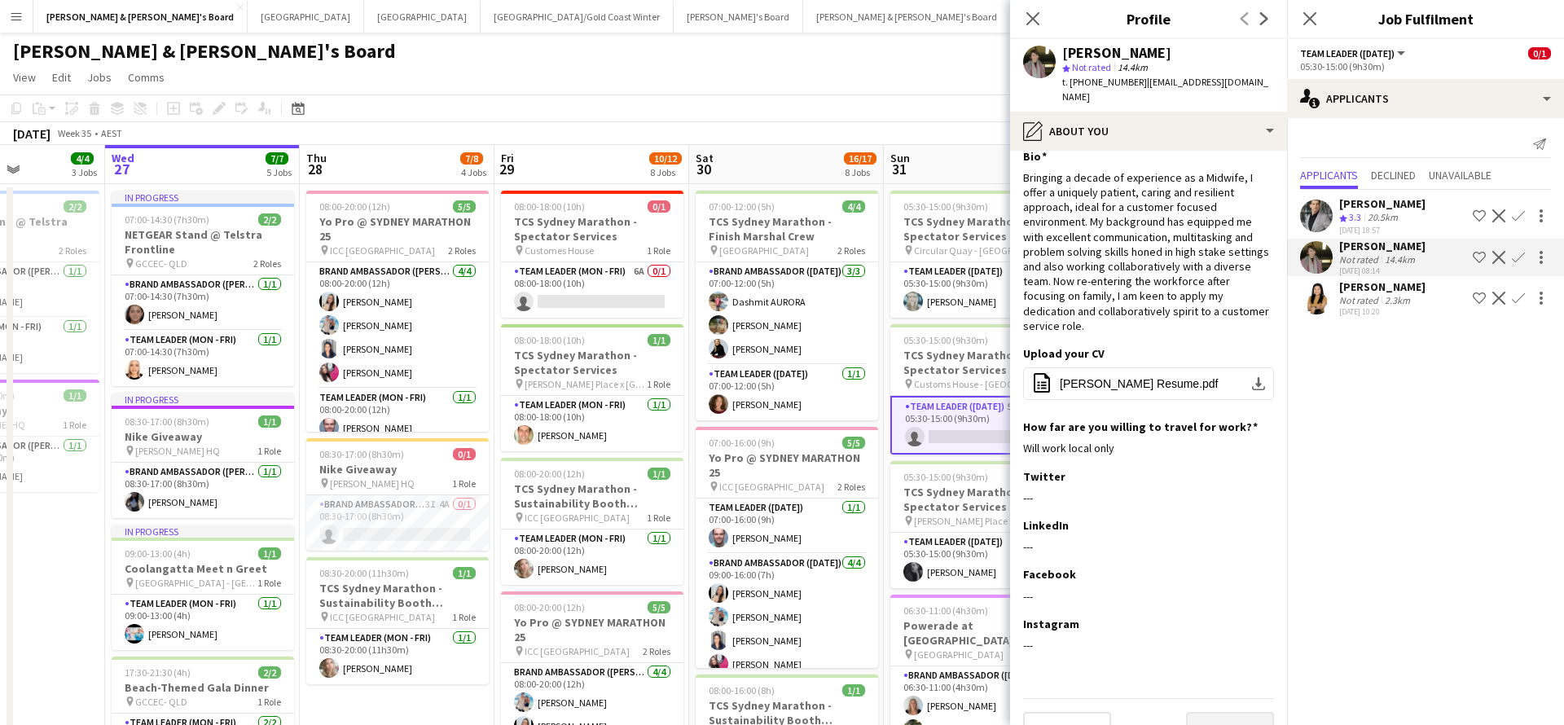
scroll to position [14, 0]
click at [1211, 713] on button "Next" at bounding box center [1230, 729] width 88 height 33
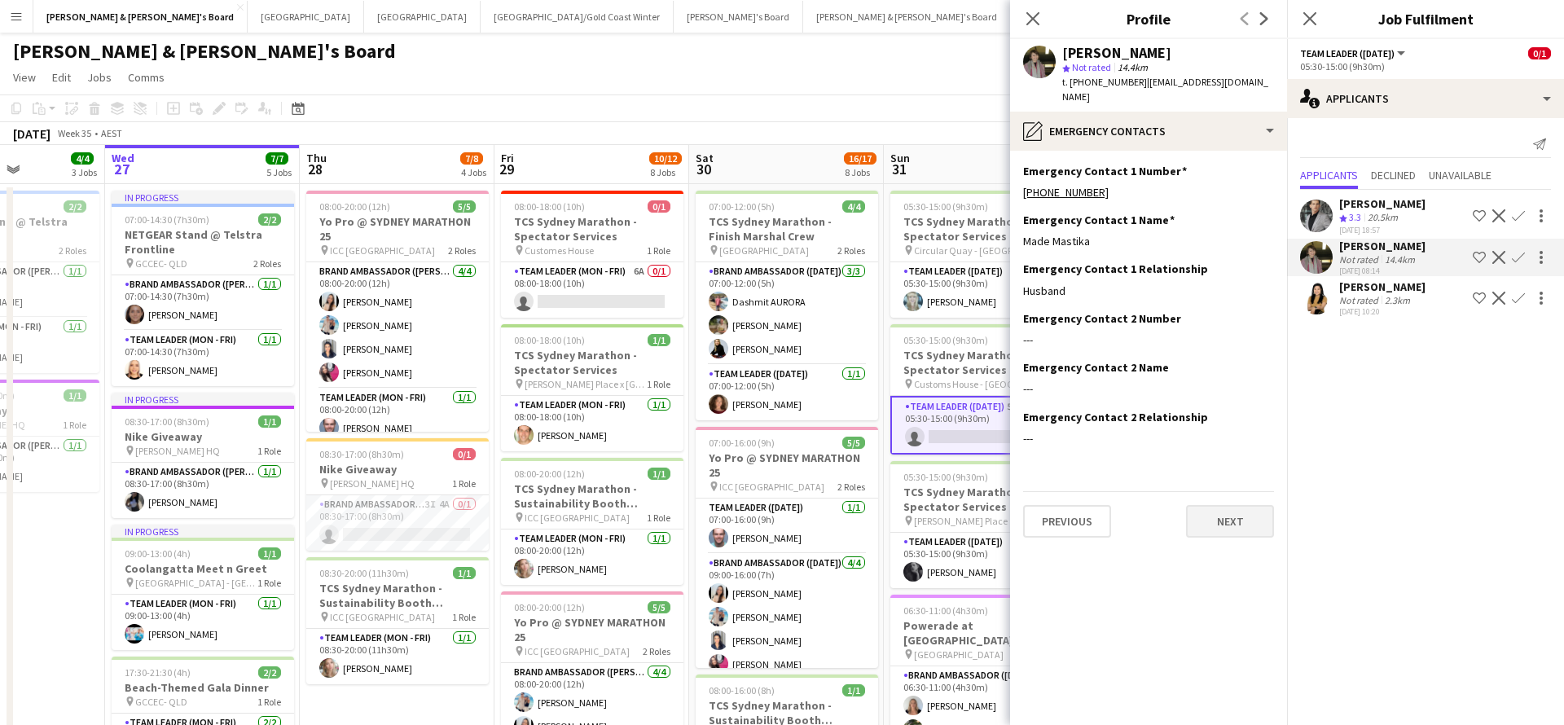
click at [1231, 505] on button "Next" at bounding box center [1230, 521] width 88 height 33
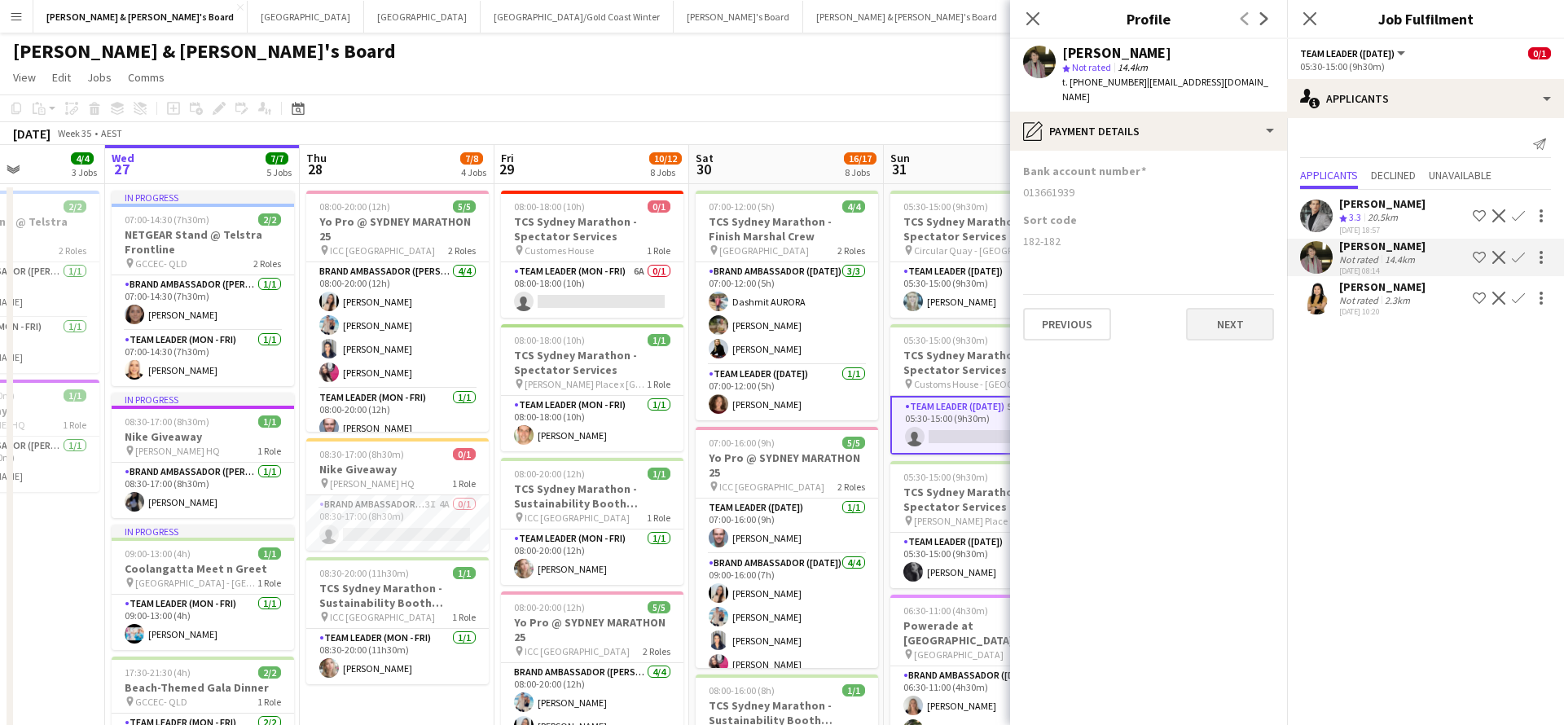
click at [1239, 308] on button "Next" at bounding box center [1230, 324] width 88 height 33
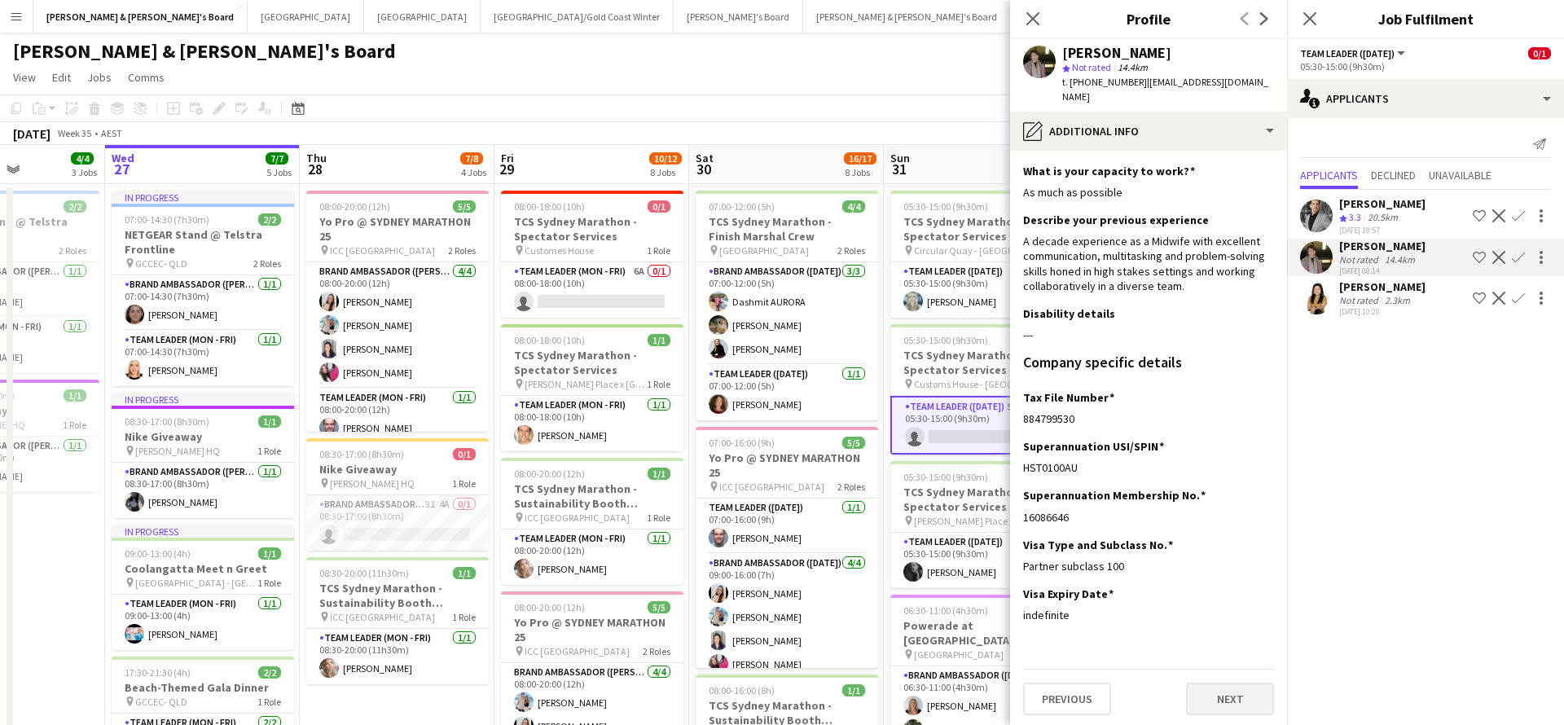
click at [1211, 686] on button "Next" at bounding box center [1230, 698] width 88 height 33
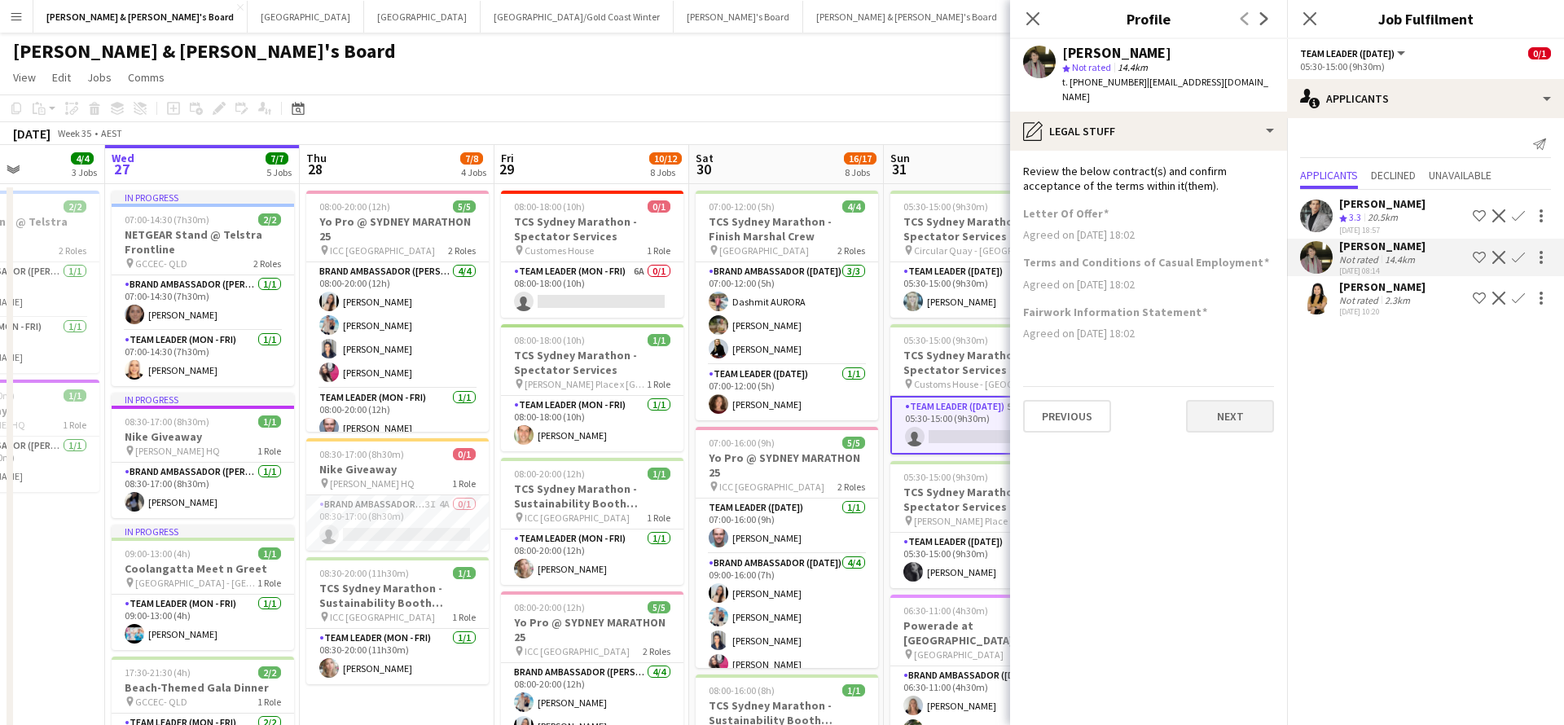
click at [1223, 405] on button "Next" at bounding box center [1230, 416] width 88 height 33
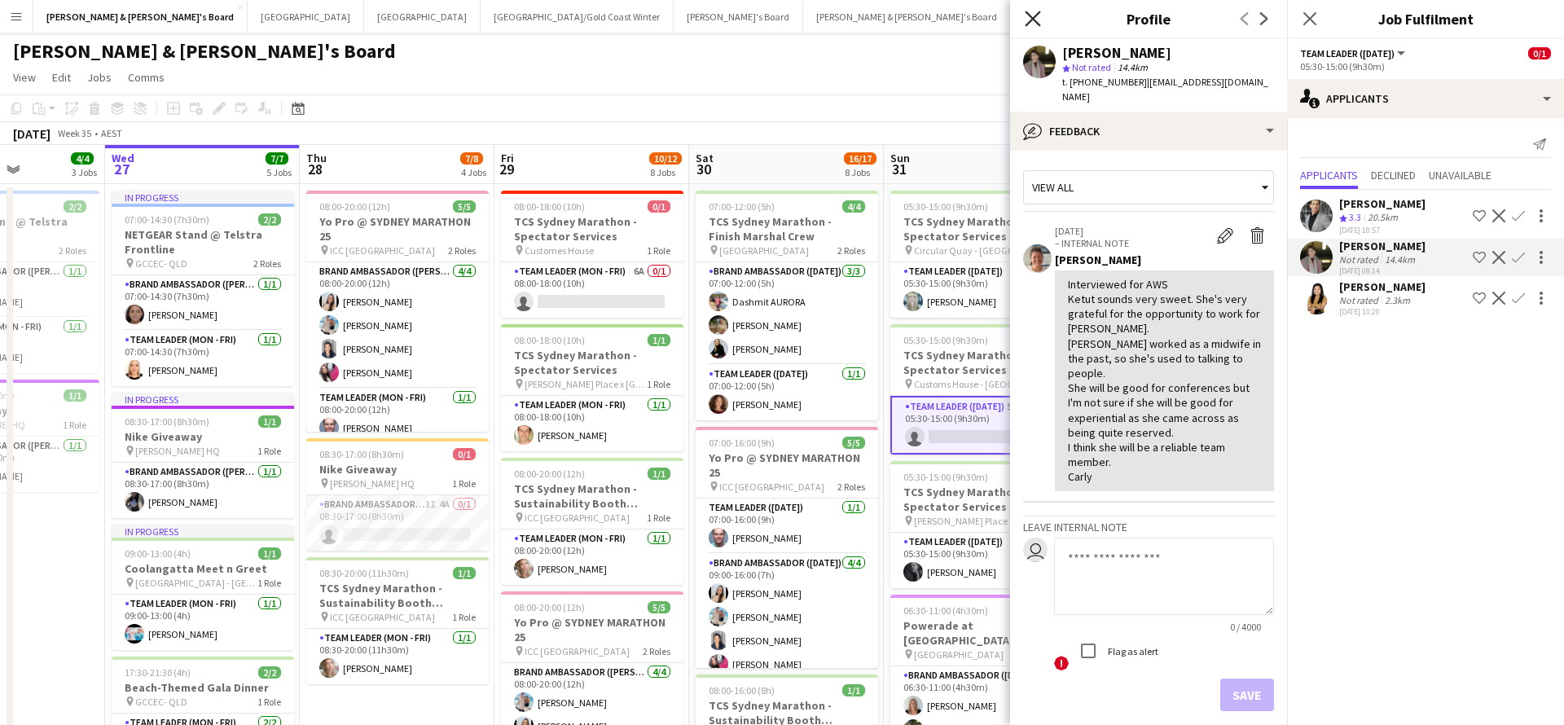
click at [1030, 17] on icon at bounding box center [1032, 18] width 15 height 15
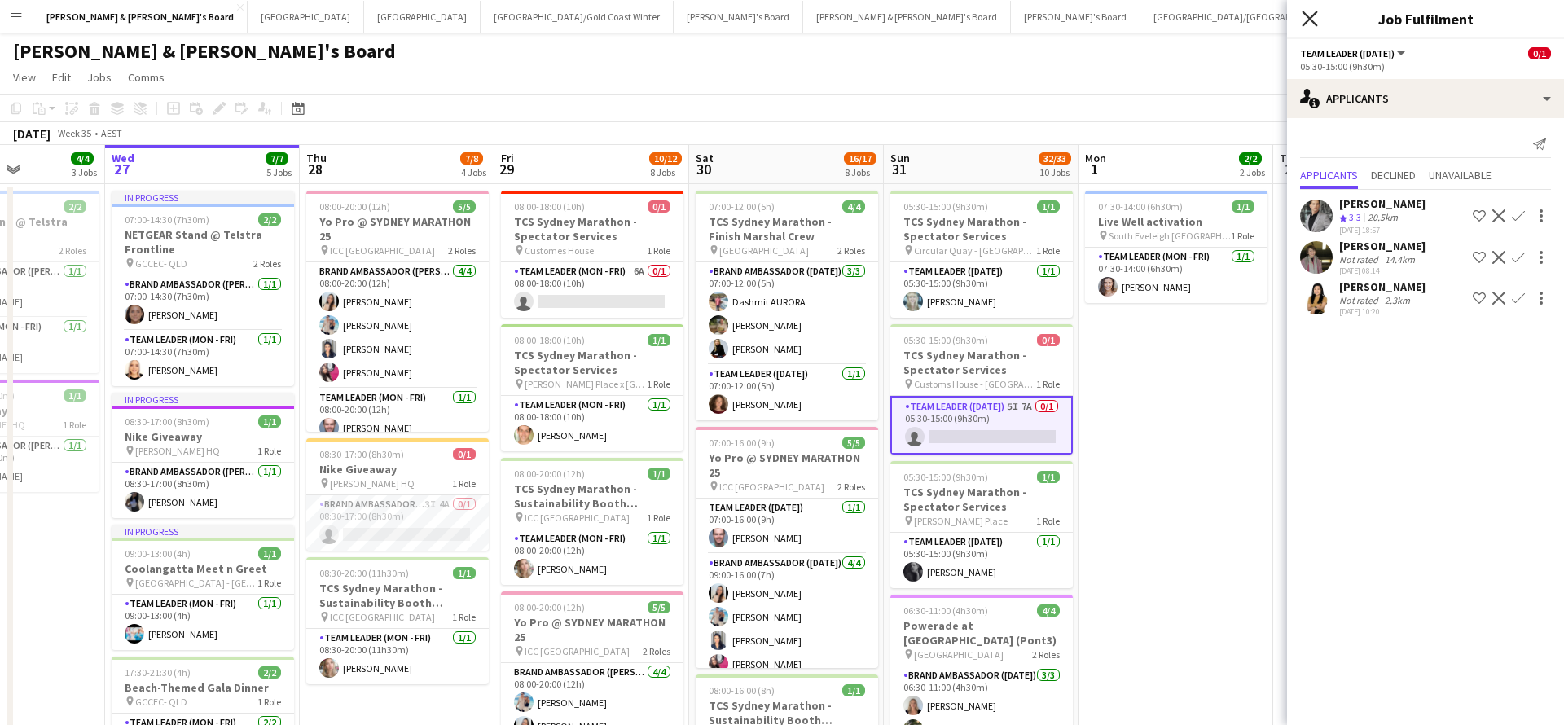
click at [1310, 24] on icon "Close pop-in" at bounding box center [1308, 18] width 15 height 15
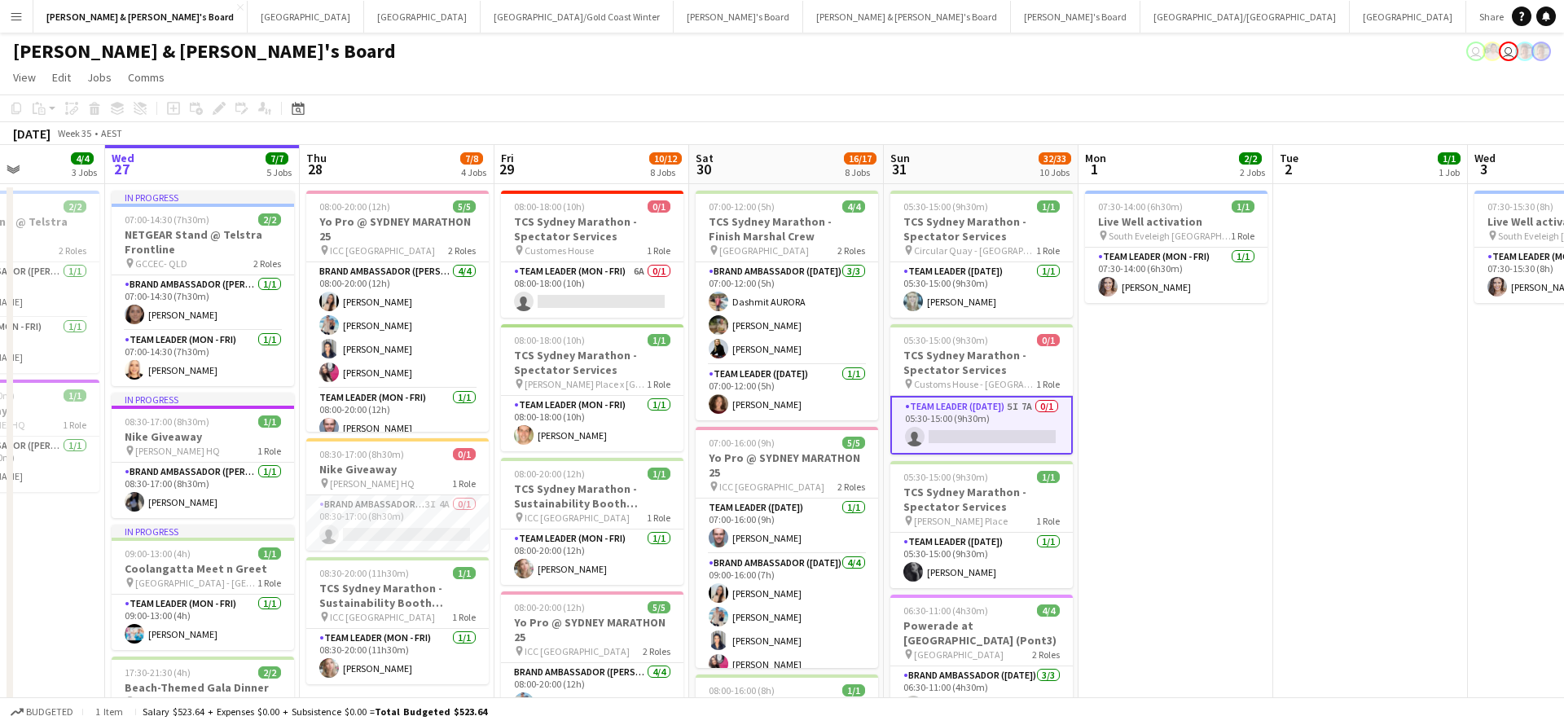
click at [1003, 426] on app-card-role "Team Leader ([DATE]) 5I 7A 0/1 05:30-15:00 (9h30m) single-neutral-actions" at bounding box center [981, 425] width 182 height 59
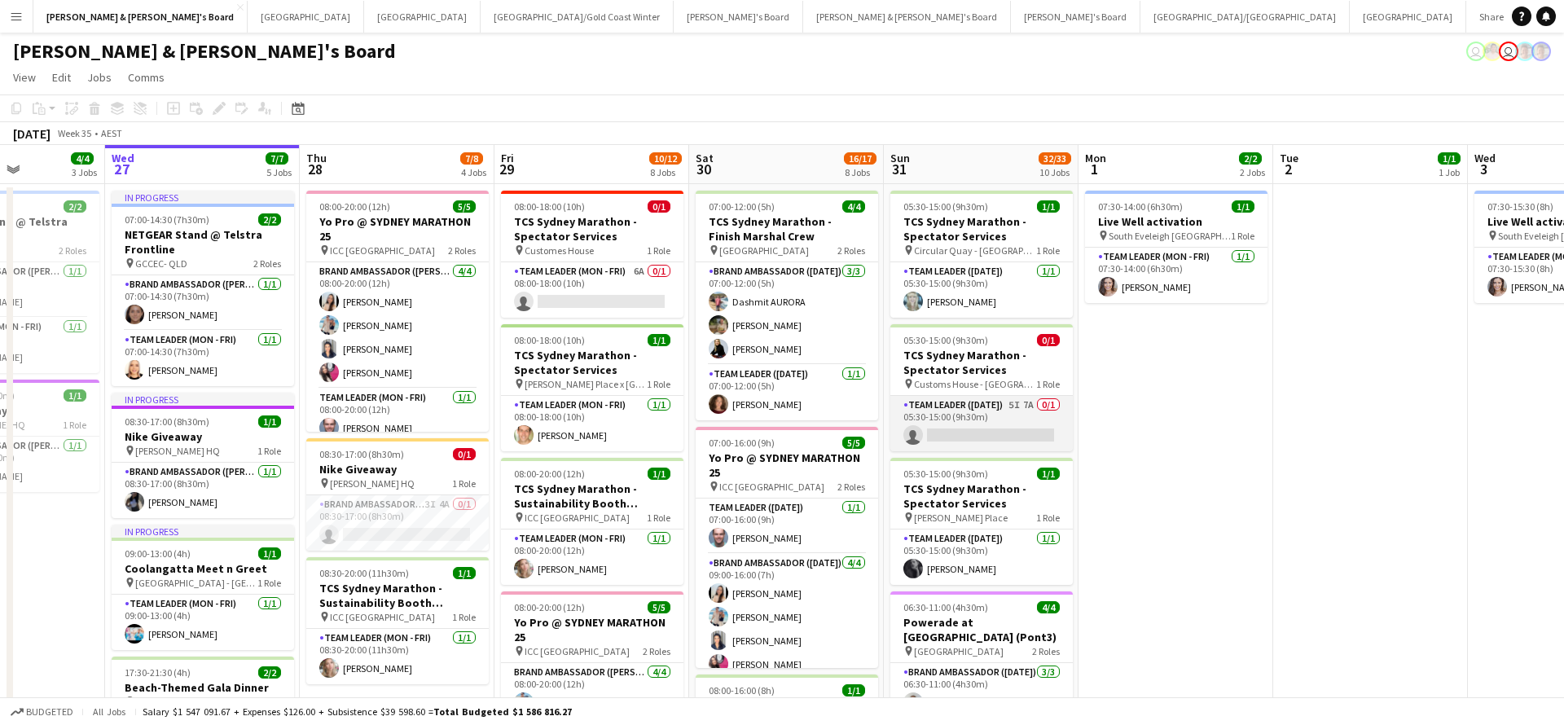
click at [1003, 426] on app-card-role "Team Leader ([DATE]) 5I 7A 0/1 05:30-15:00 (9h30m) single-neutral-actions" at bounding box center [981, 423] width 182 height 55
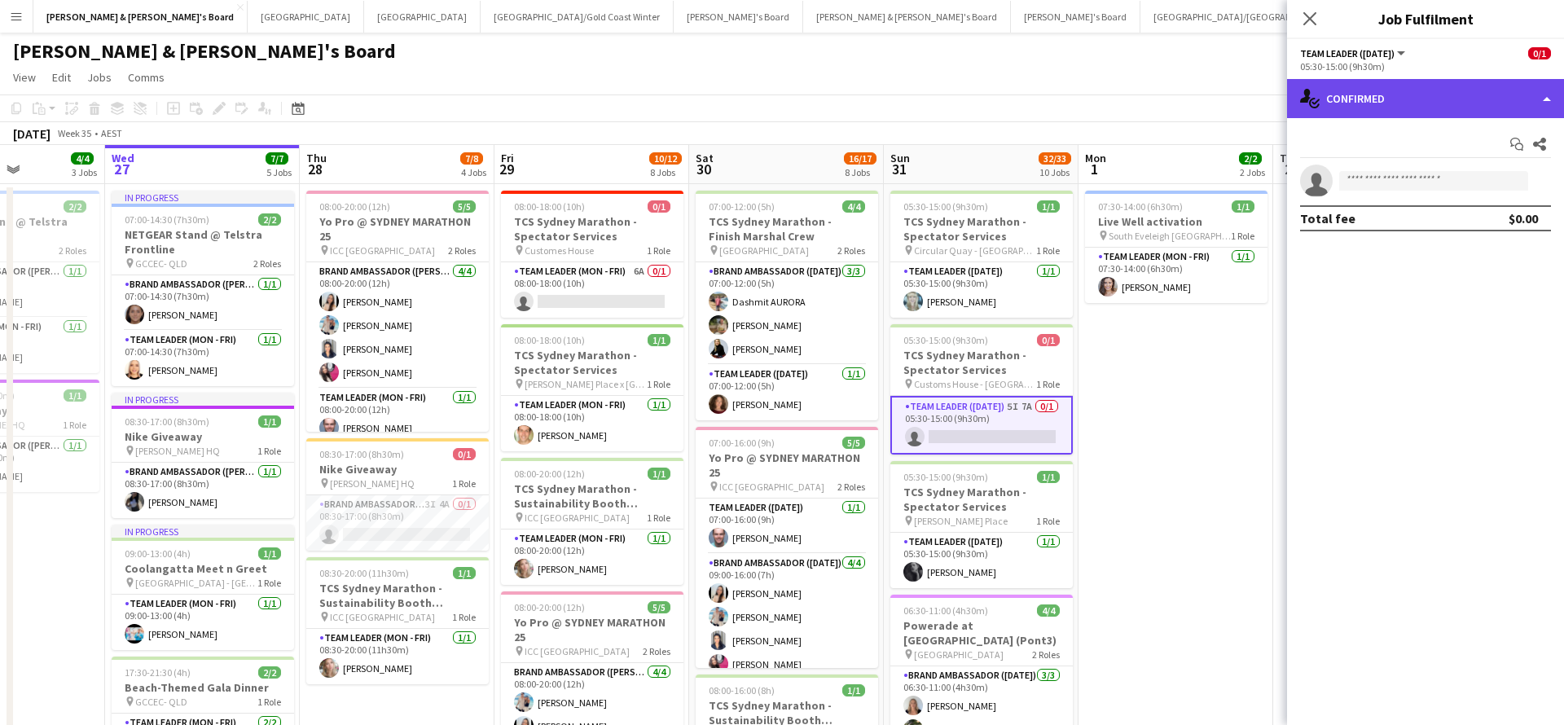
click at [1437, 82] on div "single-neutral-actions-check-2 Confirmed" at bounding box center [1425, 98] width 277 height 39
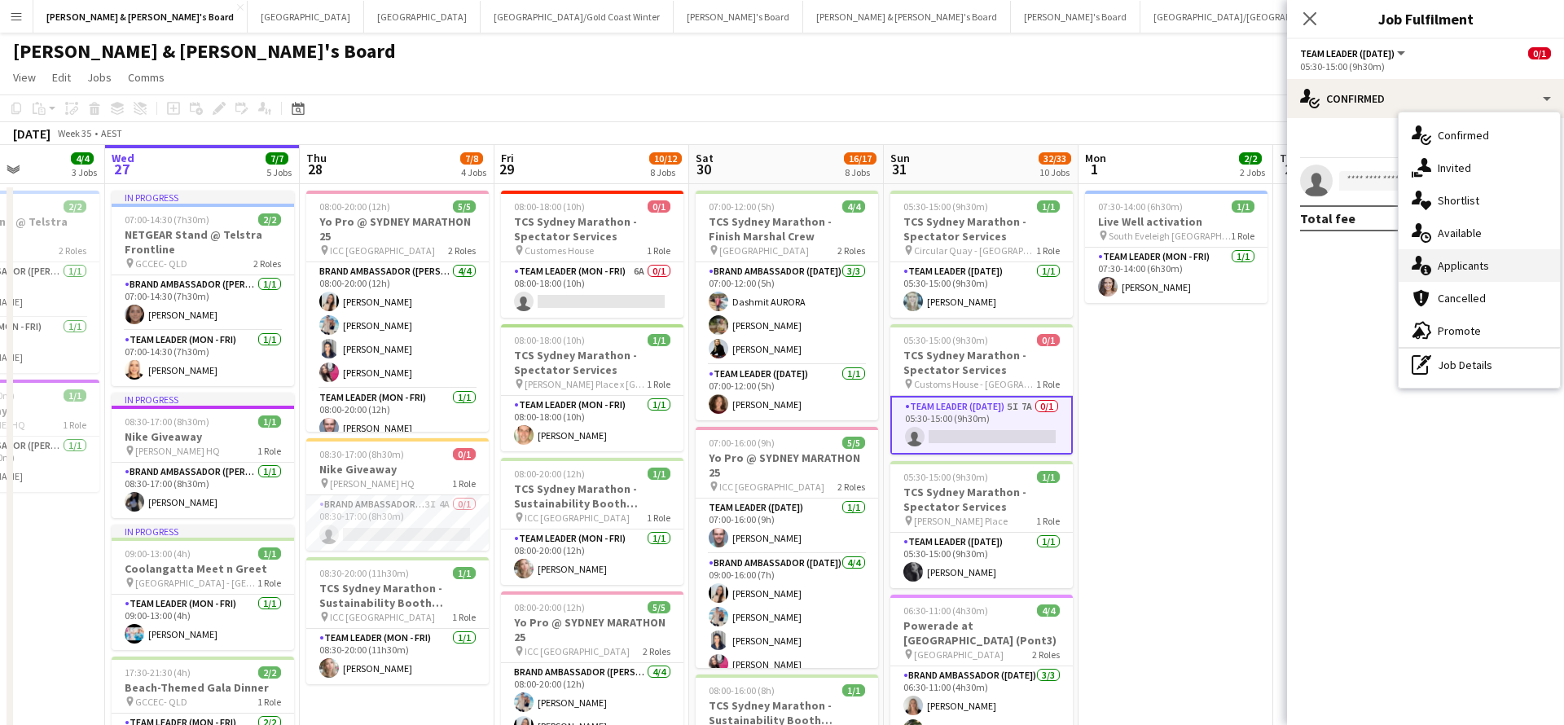
click at [1447, 266] on div "single-neutral-actions-information Applicants" at bounding box center [1478, 265] width 161 height 33
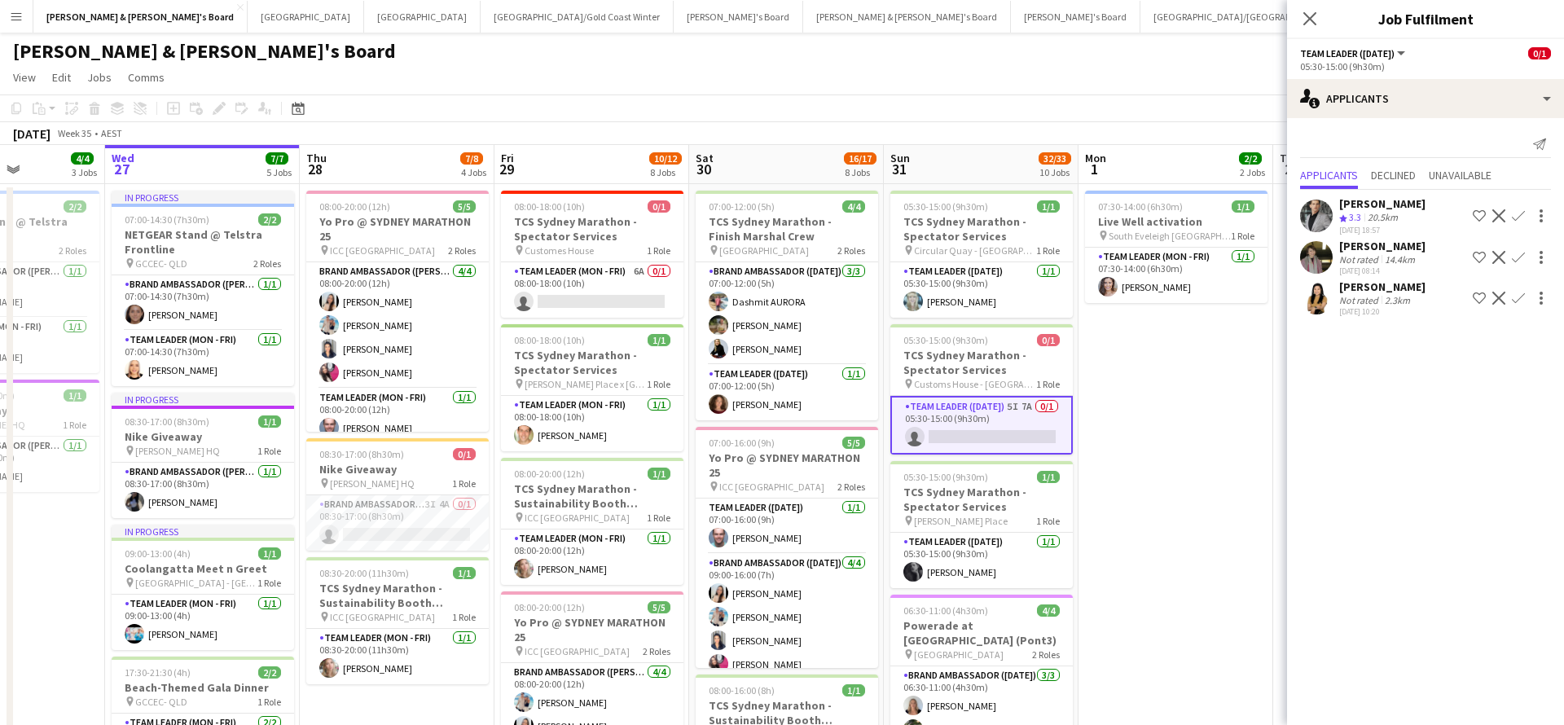
click at [1396, 264] on div "14.4km" at bounding box center [1399, 259] width 37 height 12
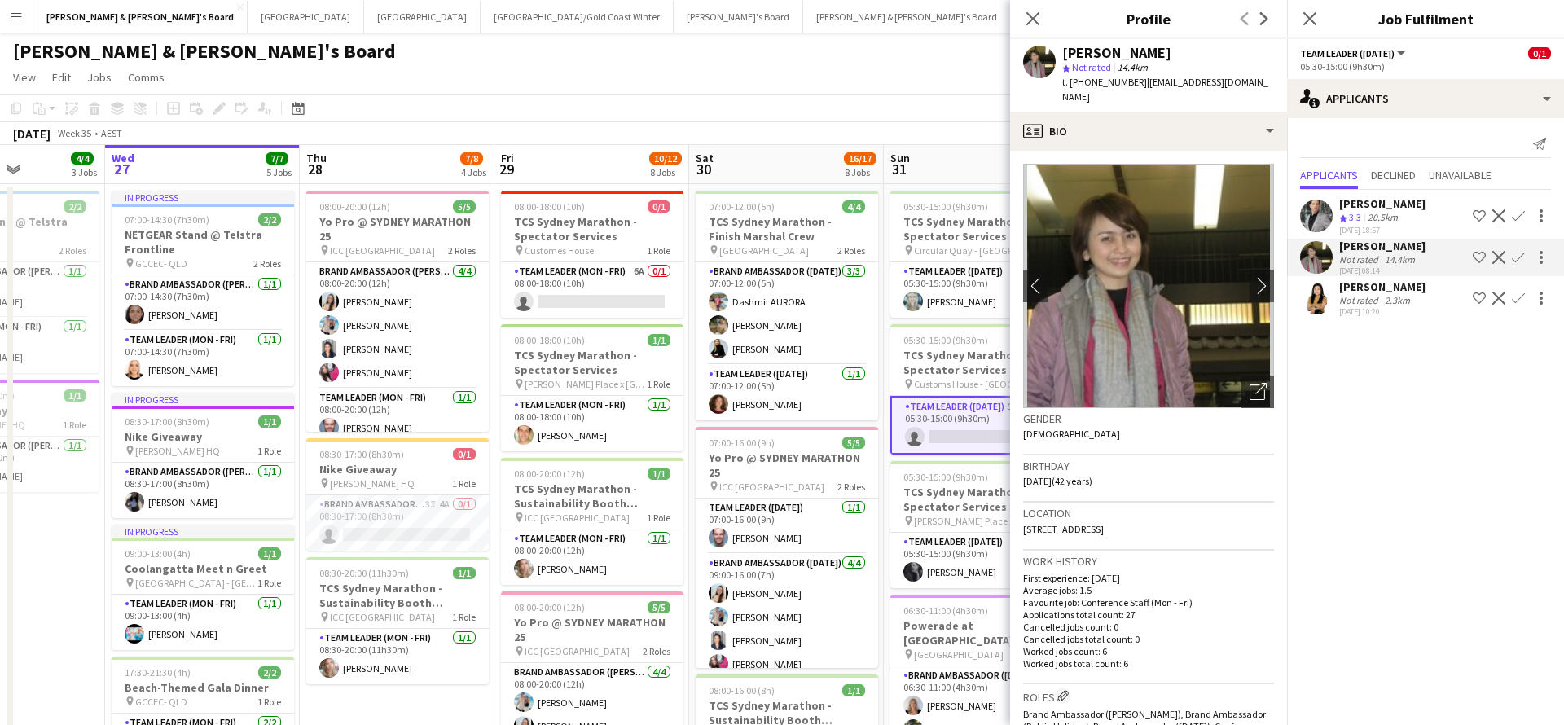
click at [931, 60] on div "[PERSON_NAME] & [PERSON_NAME]'s Board user user" at bounding box center [782, 48] width 1564 height 31
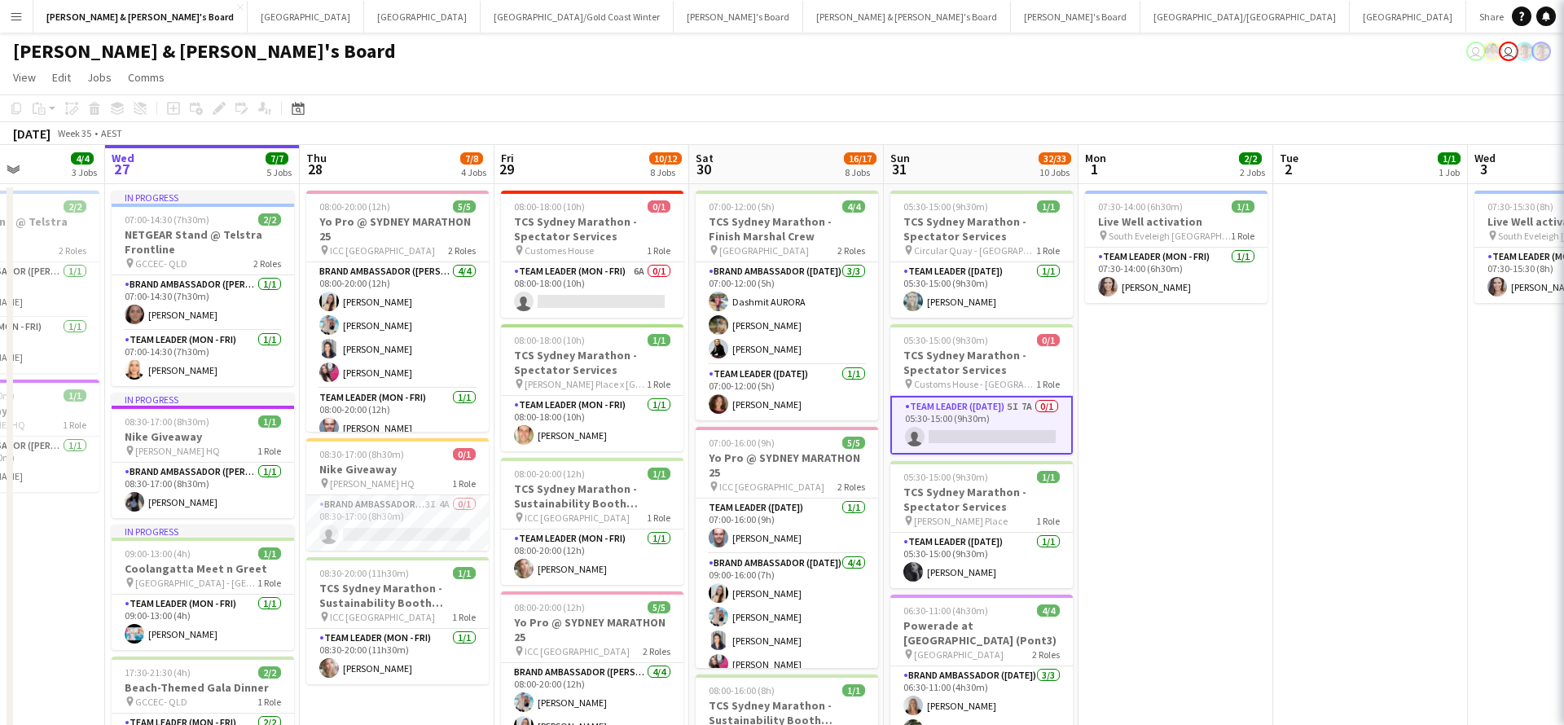
click at [931, 60] on div "[PERSON_NAME] & [PERSON_NAME]'s Board user user" at bounding box center [782, 48] width 1564 height 31
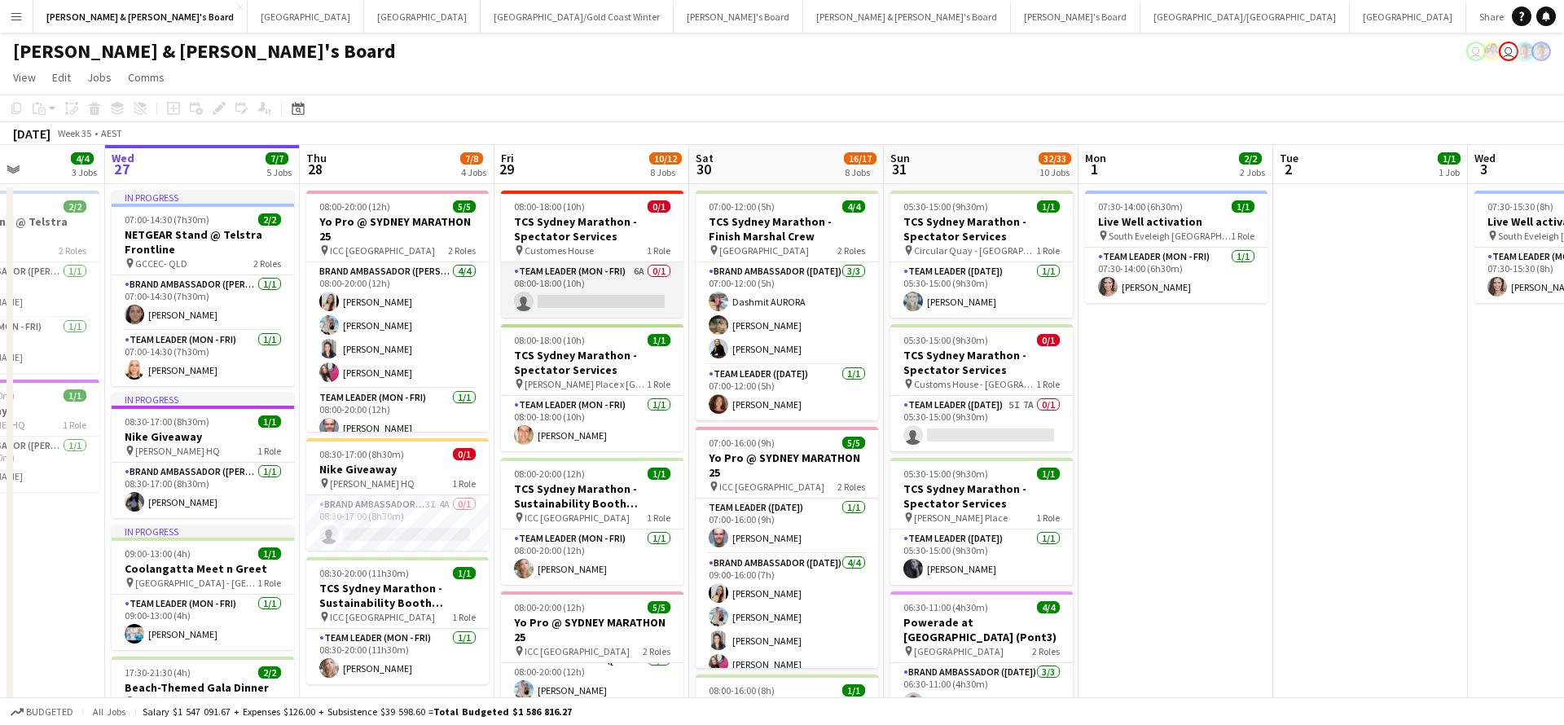
click at [624, 282] on app-card-role "Team Leader (Mon - Fri) 6A 0/1 08:00-18:00 (10h) single-neutral-actions" at bounding box center [592, 289] width 182 height 55
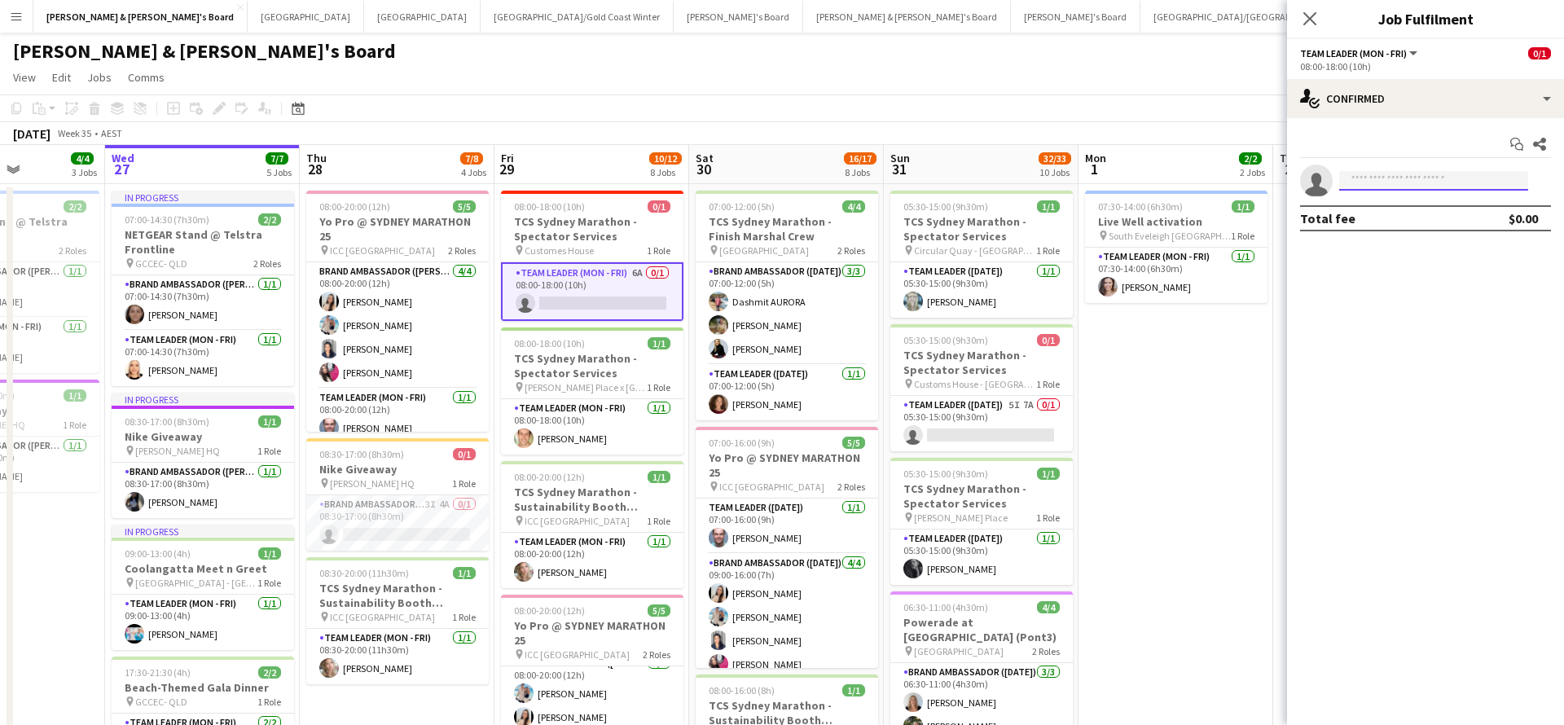
click at [1375, 184] on input at bounding box center [1433, 181] width 189 height 20
type input "*"
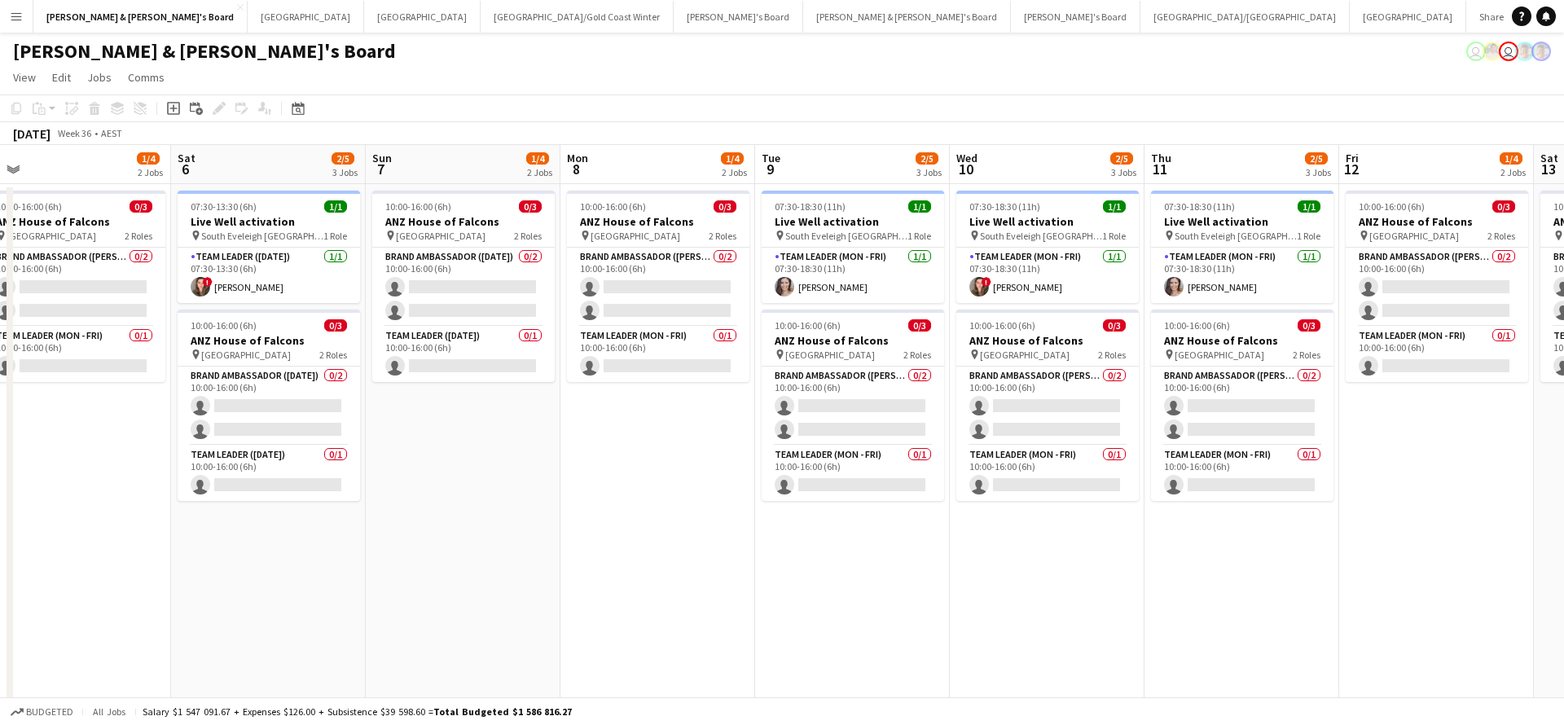
scroll to position [0, 565]
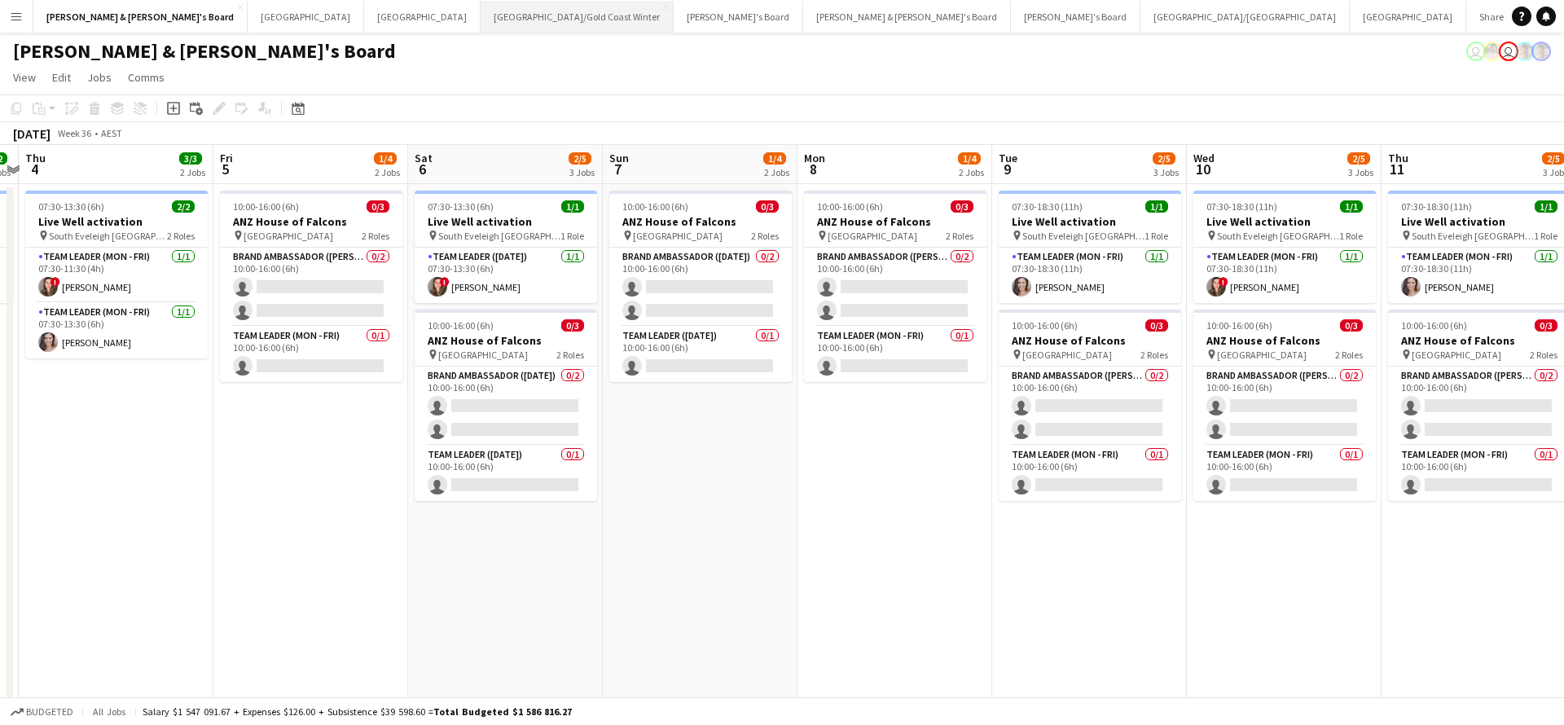
click at [481, 16] on button "[GEOGRAPHIC_DATA]/[GEOGRAPHIC_DATA] Winter Close" at bounding box center [577, 17] width 193 height 32
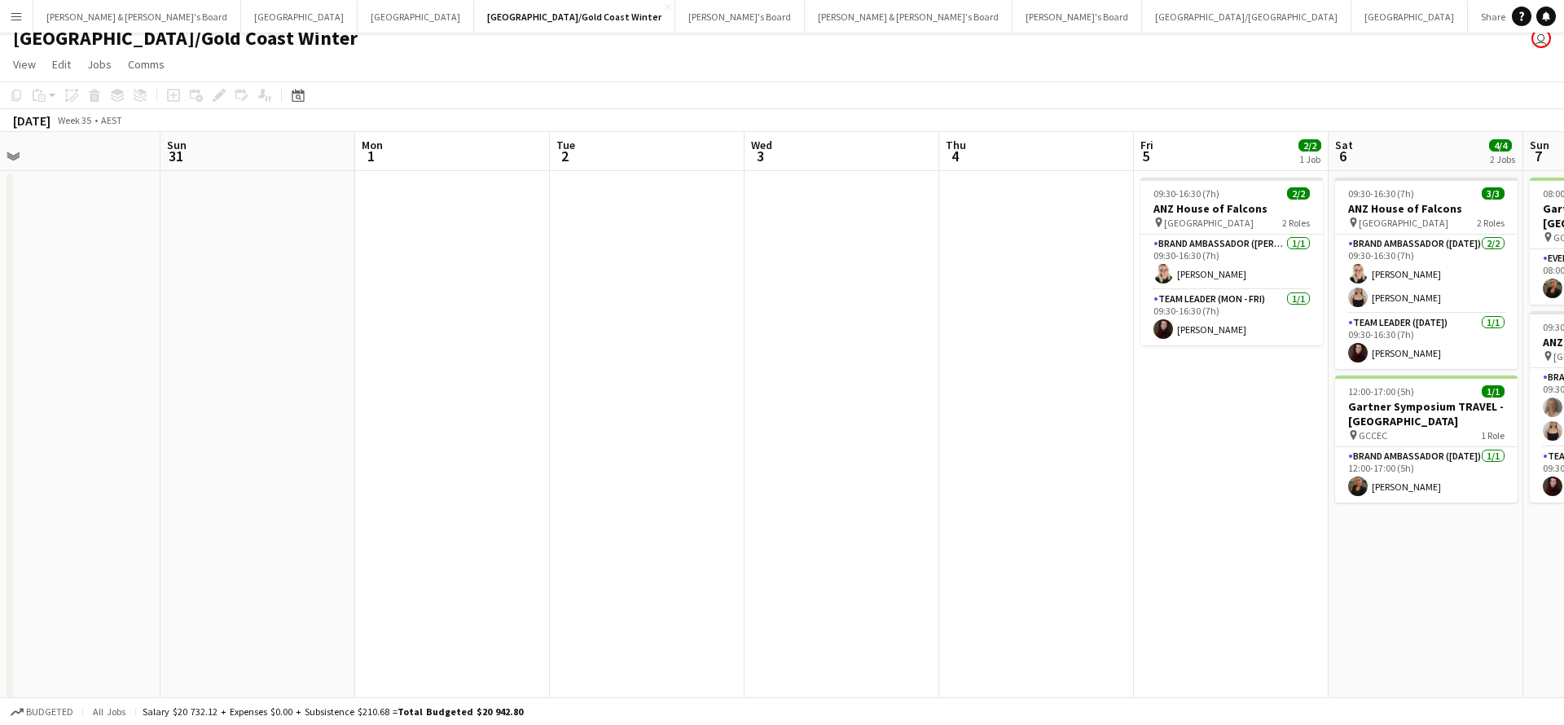
scroll to position [8, 0]
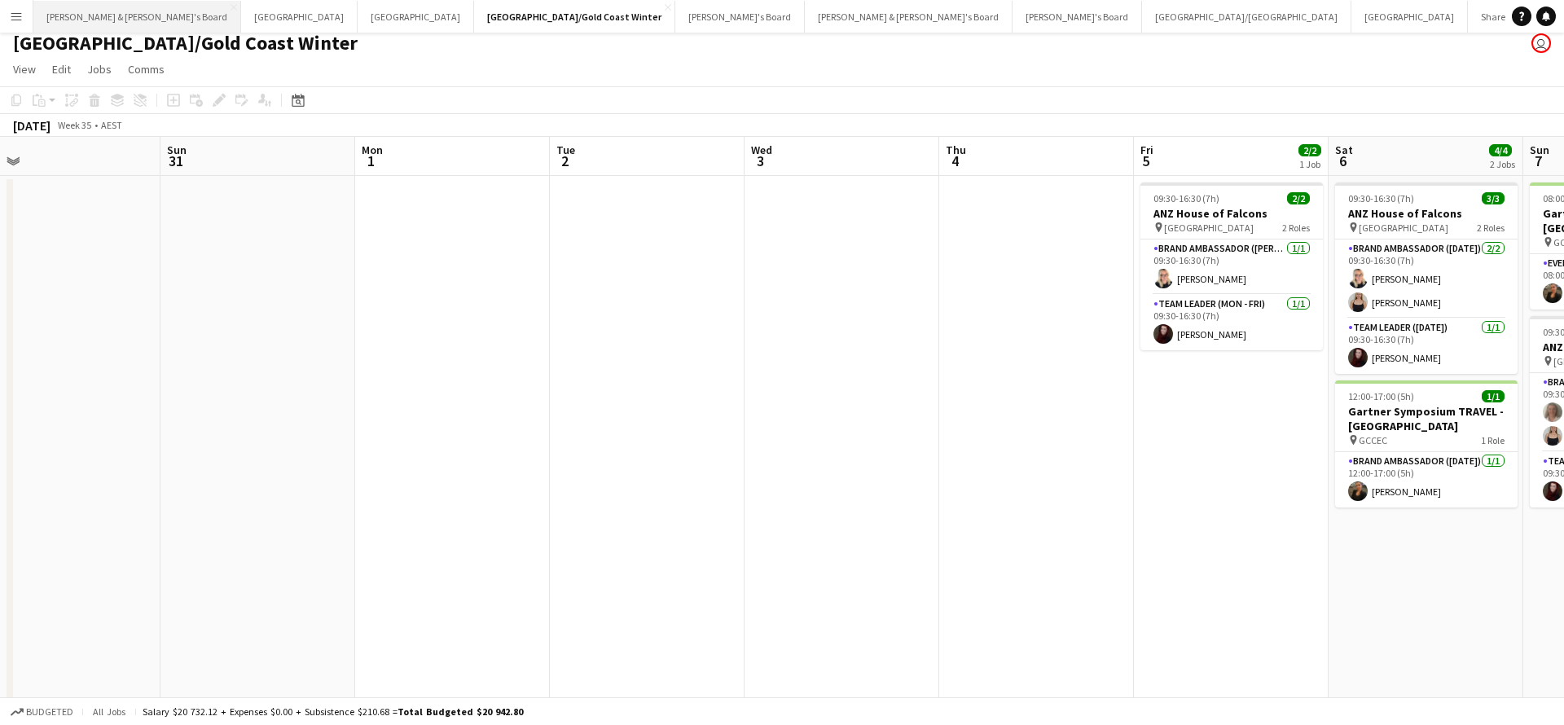
click at [99, 11] on button "[PERSON_NAME] & [PERSON_NAME]'s Board Close" at bounding box center [137, 17] width 208 height 32
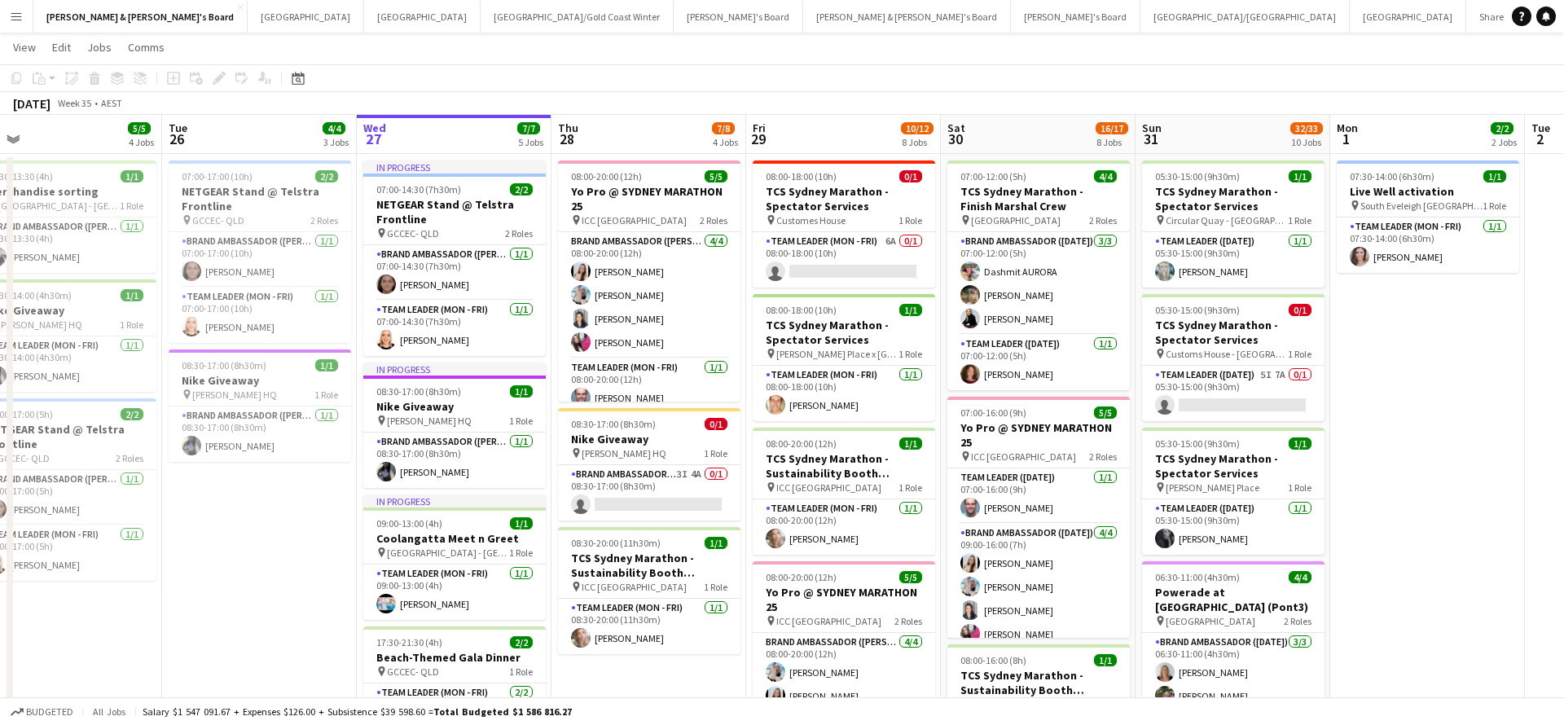
scroll to position [46, 0]
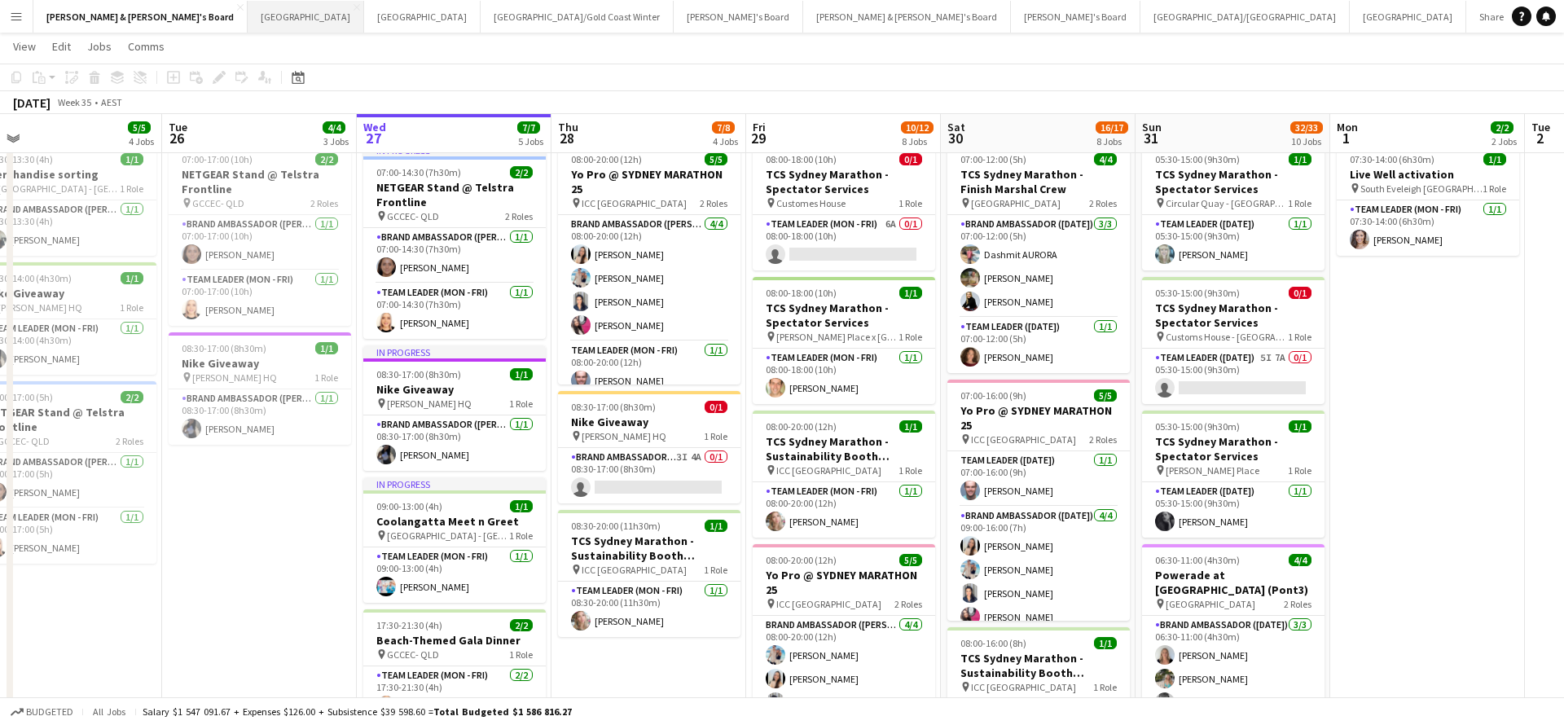
click at [248, 20] on button "Sydney Close" at bounding box center [306, 17] width 116 height 32
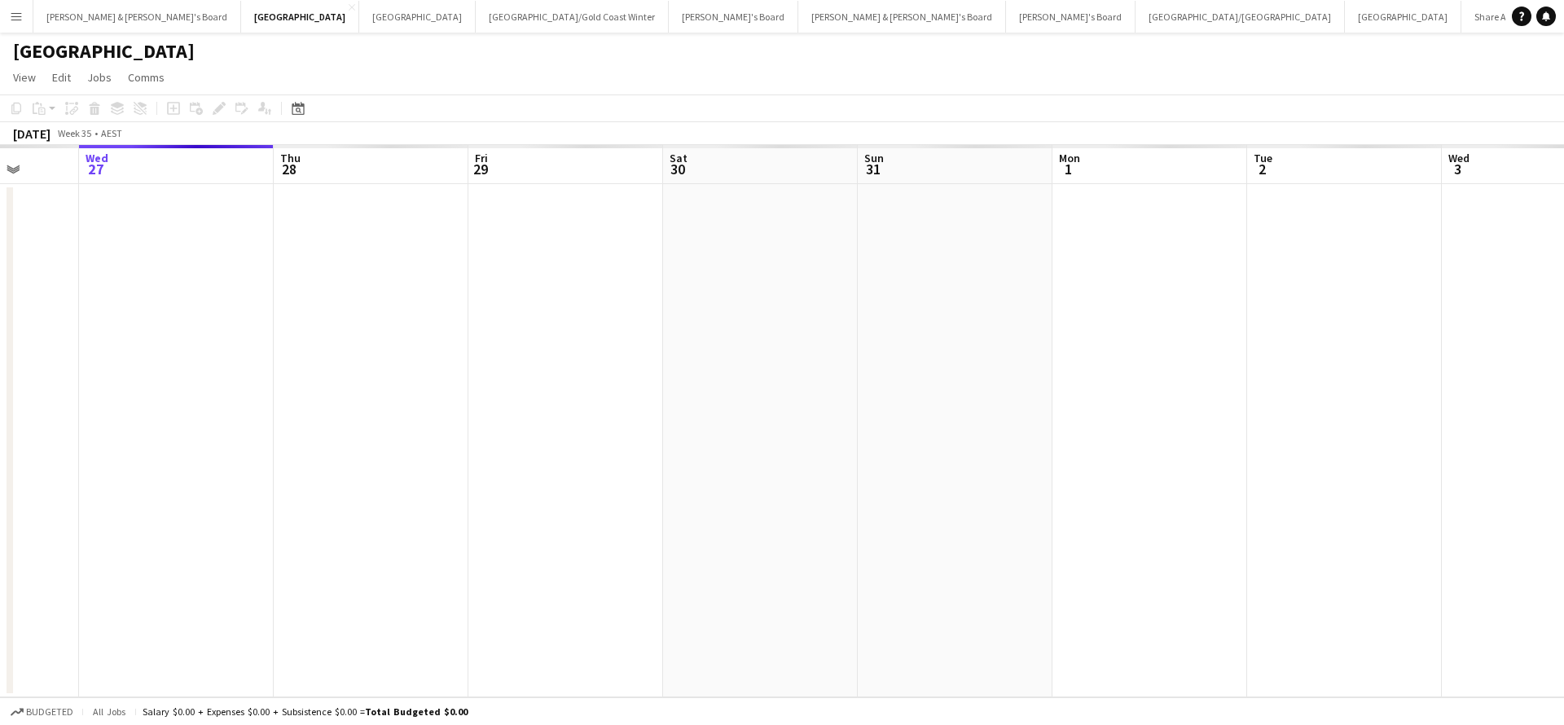
scroll to position [0, 516]
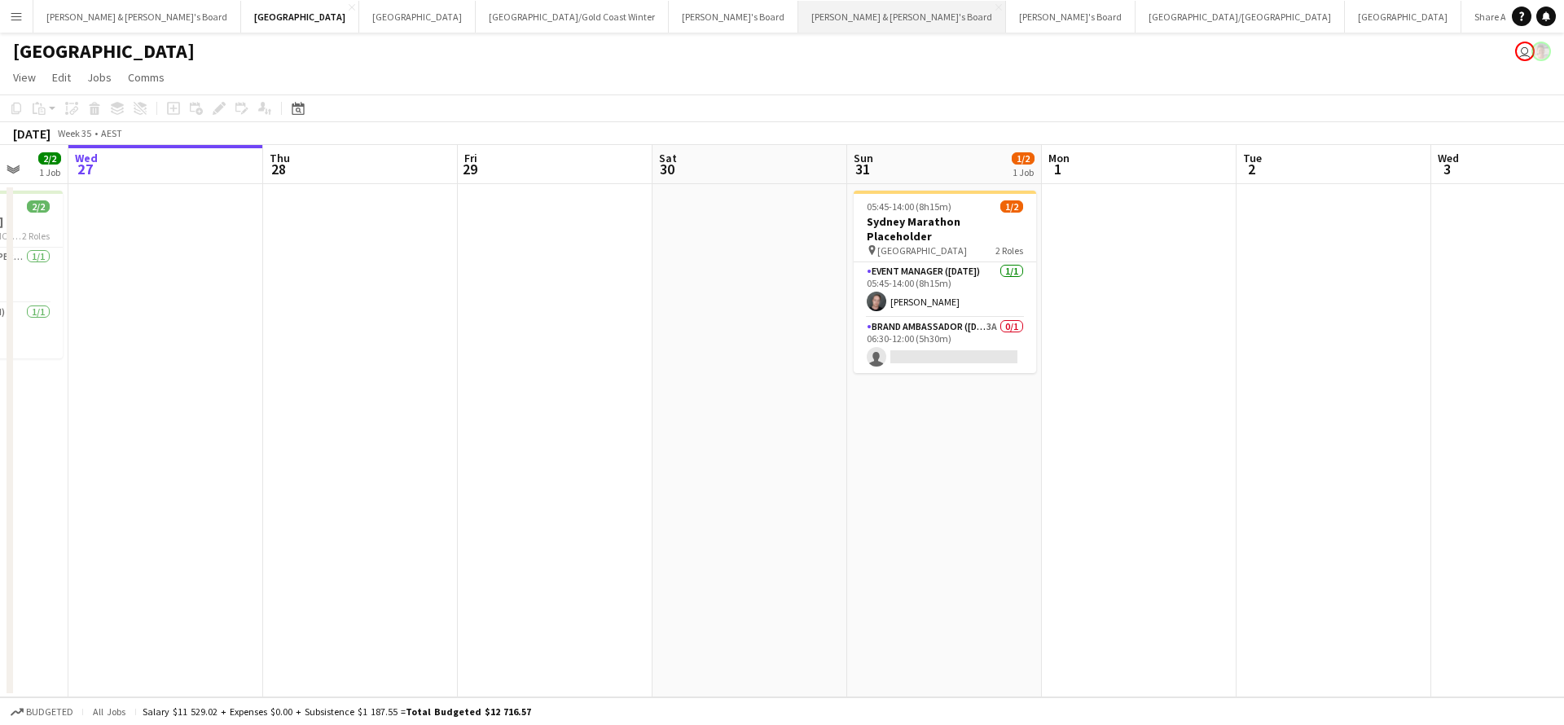
click at [798, 25] on button "[PERSON_NAME] & [PERSON_NAME]'s Board Close" at bounding box center [902, 17] width 208 height 32
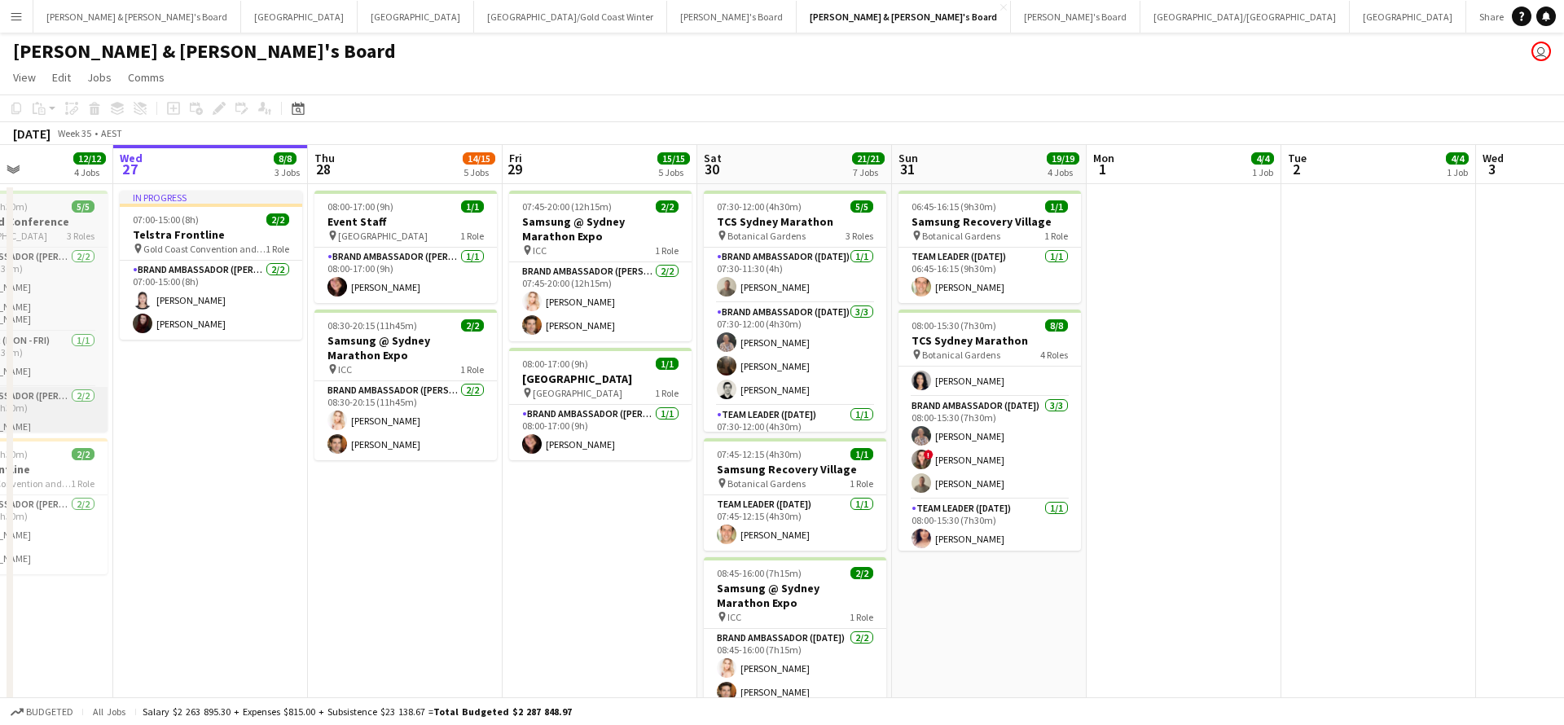
scroll to position [132, 0]
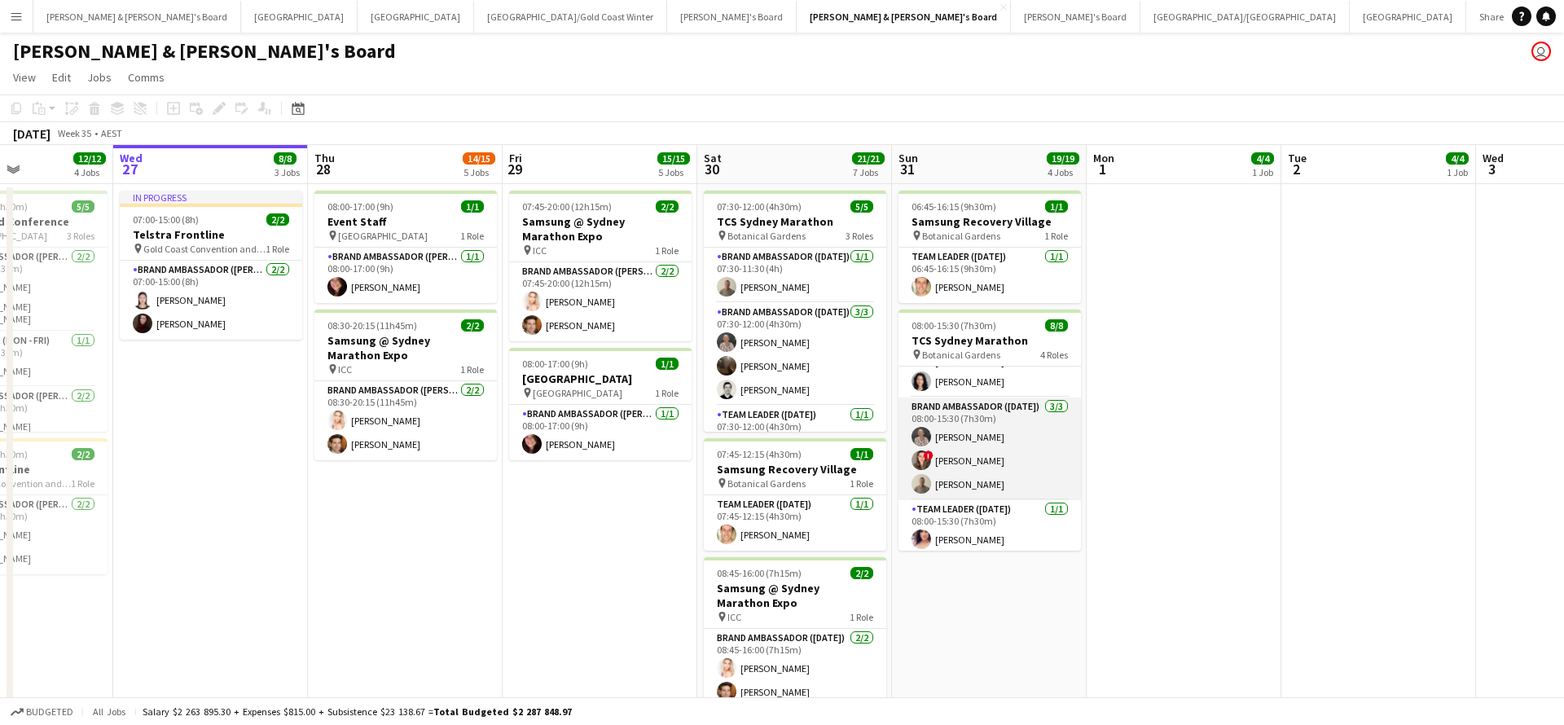
click at [960, 481] on app-card-role "Brand Ambassador ([DATE]) [DATE] 08:00-15:30 (7h30m) [PERSON_NAME] ! [PERSON_NA…" at bounding box center [989, 448] width 182 height 103
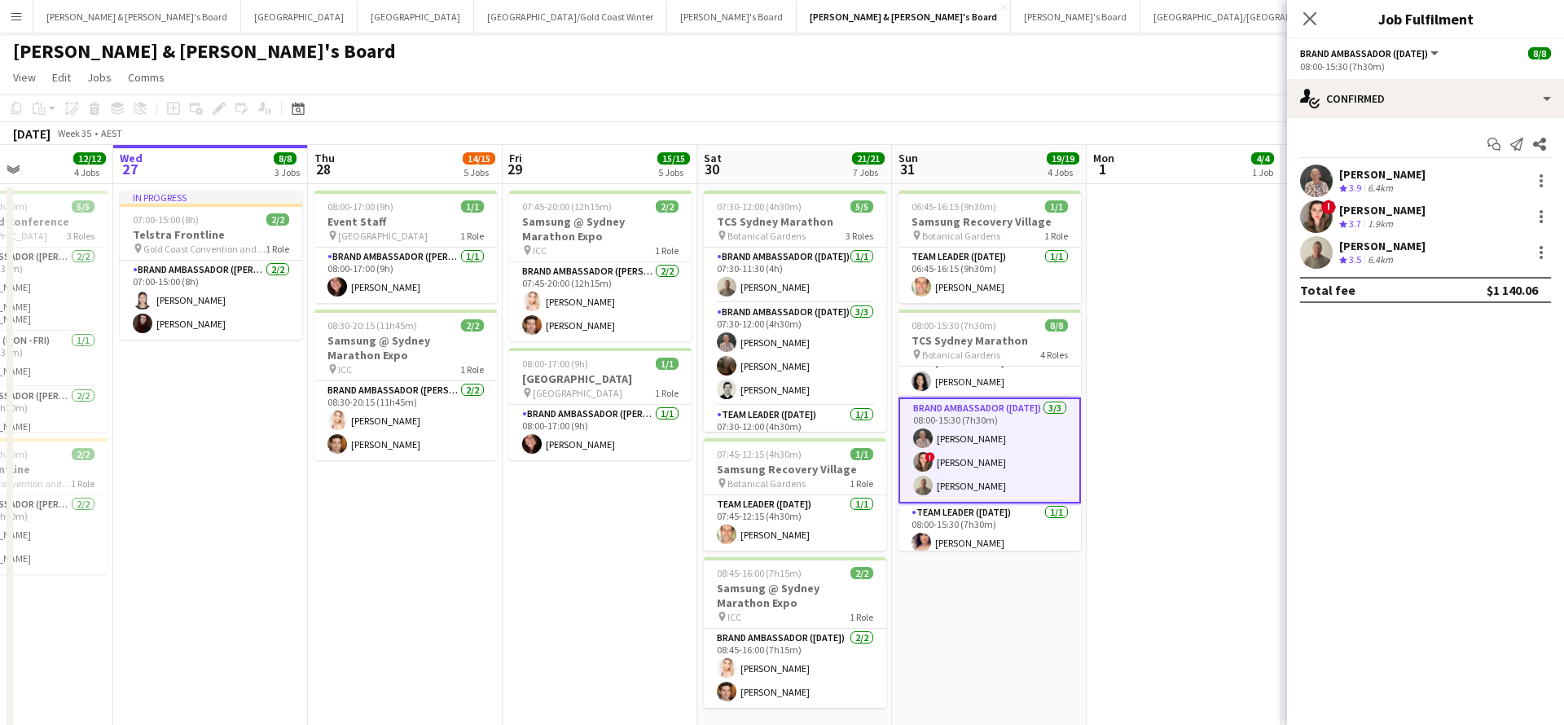
click at [1372, 253] on div "6.4km" at bounding box center [1380, 260] width 32 height 14
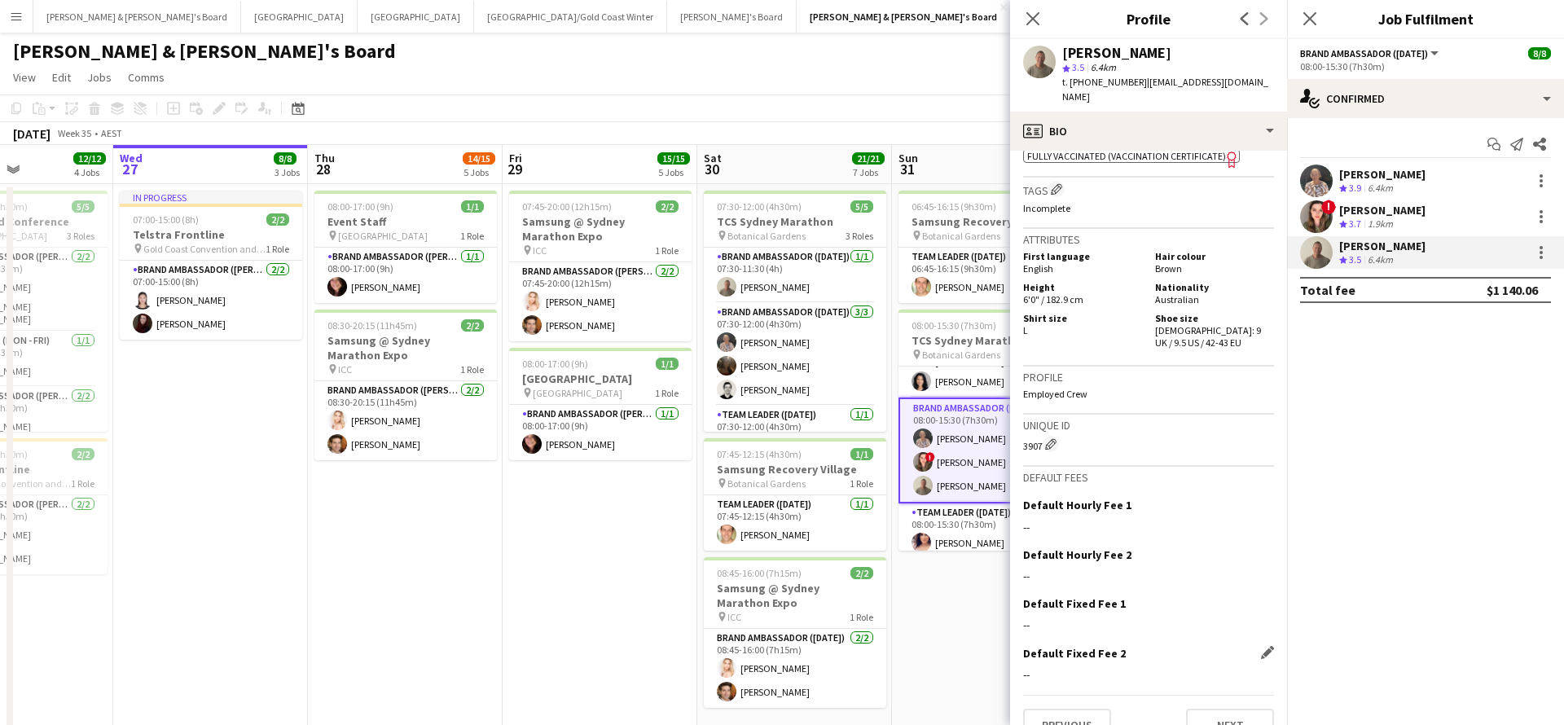
scroll to position [757, 0]
click at [1197, 710] on button "Next" at bounding box center [1230, 726] width 88 height 33
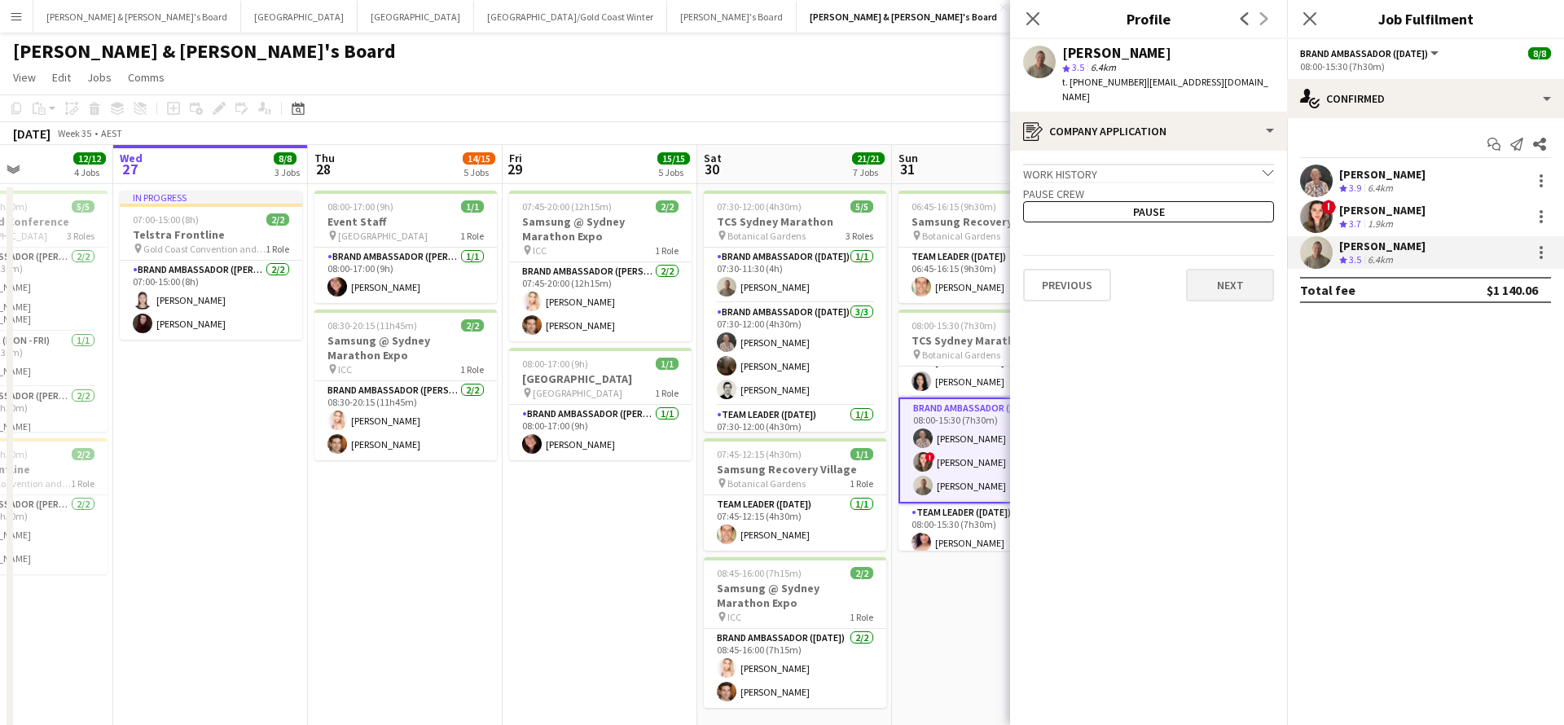
click at [1231, 283] on button "Next" at bounding box center [1230, 285] width 88 height 33
click at [1244, 210] on button "Next" at bounding box center [1230, 226] width 88 height 33
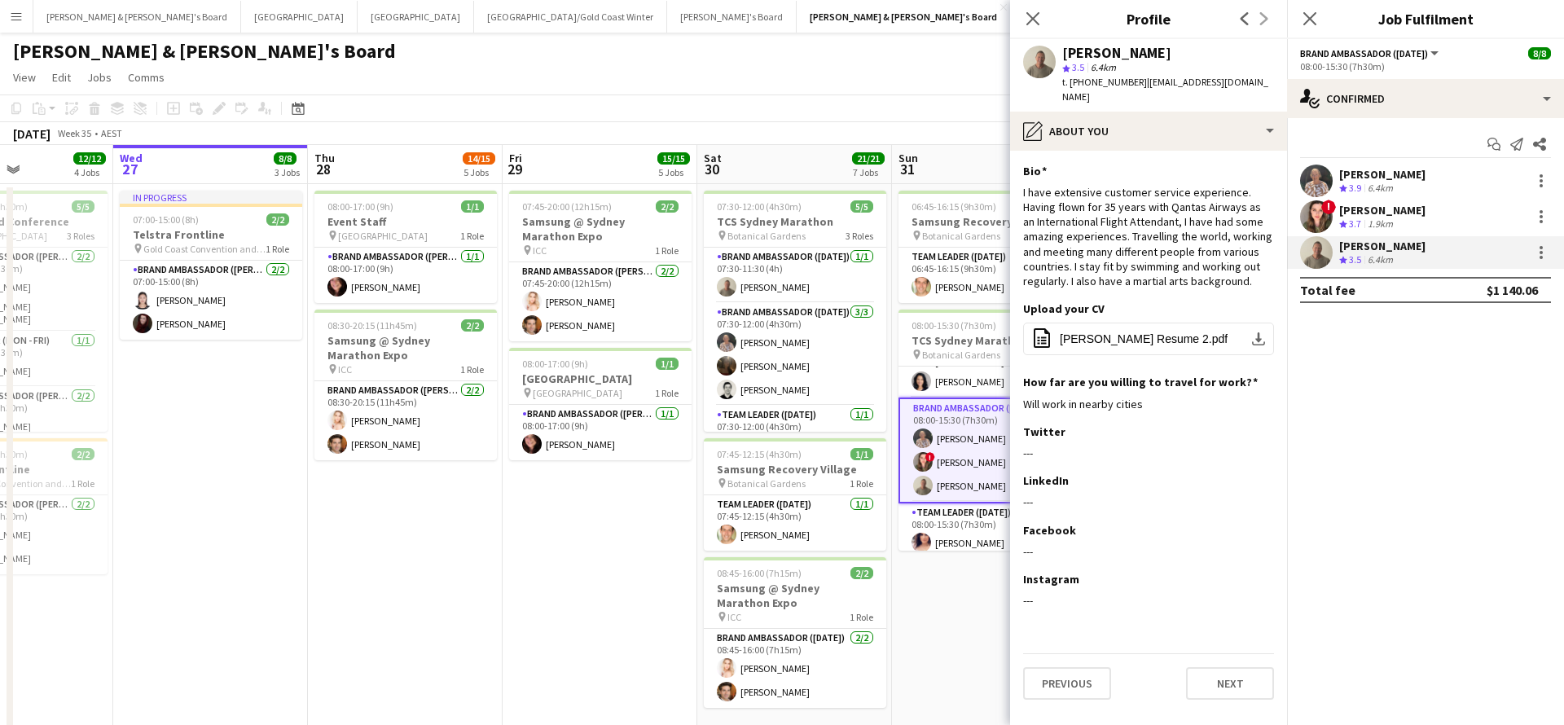
click at [917, 602] on app-date-cell "06:45-16:15 (9h30m) 1/1 Samsung Recovery Village pin Botanical Gardens 1 Role T…" at bounding box center [989, 470] width 195 height 573
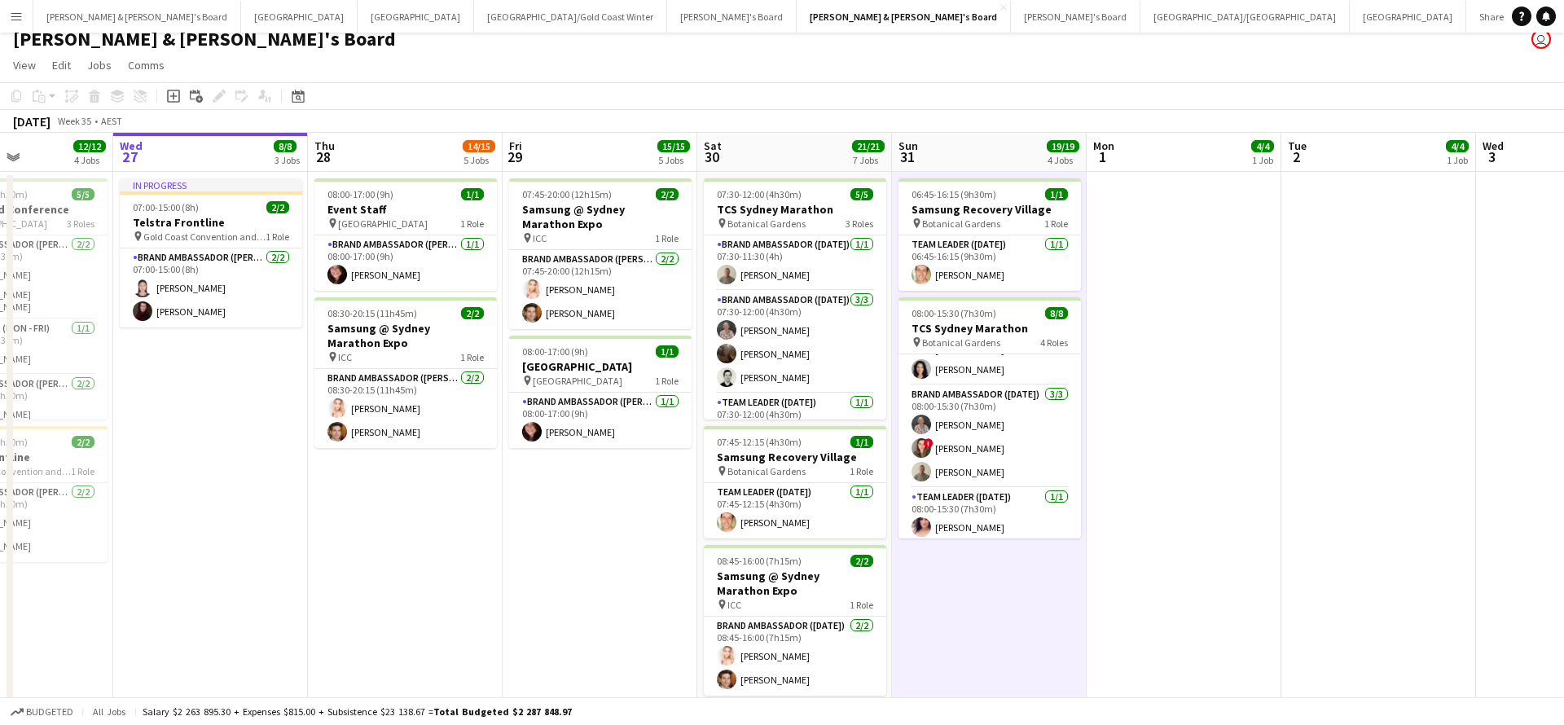
scroll to position [19, 0]
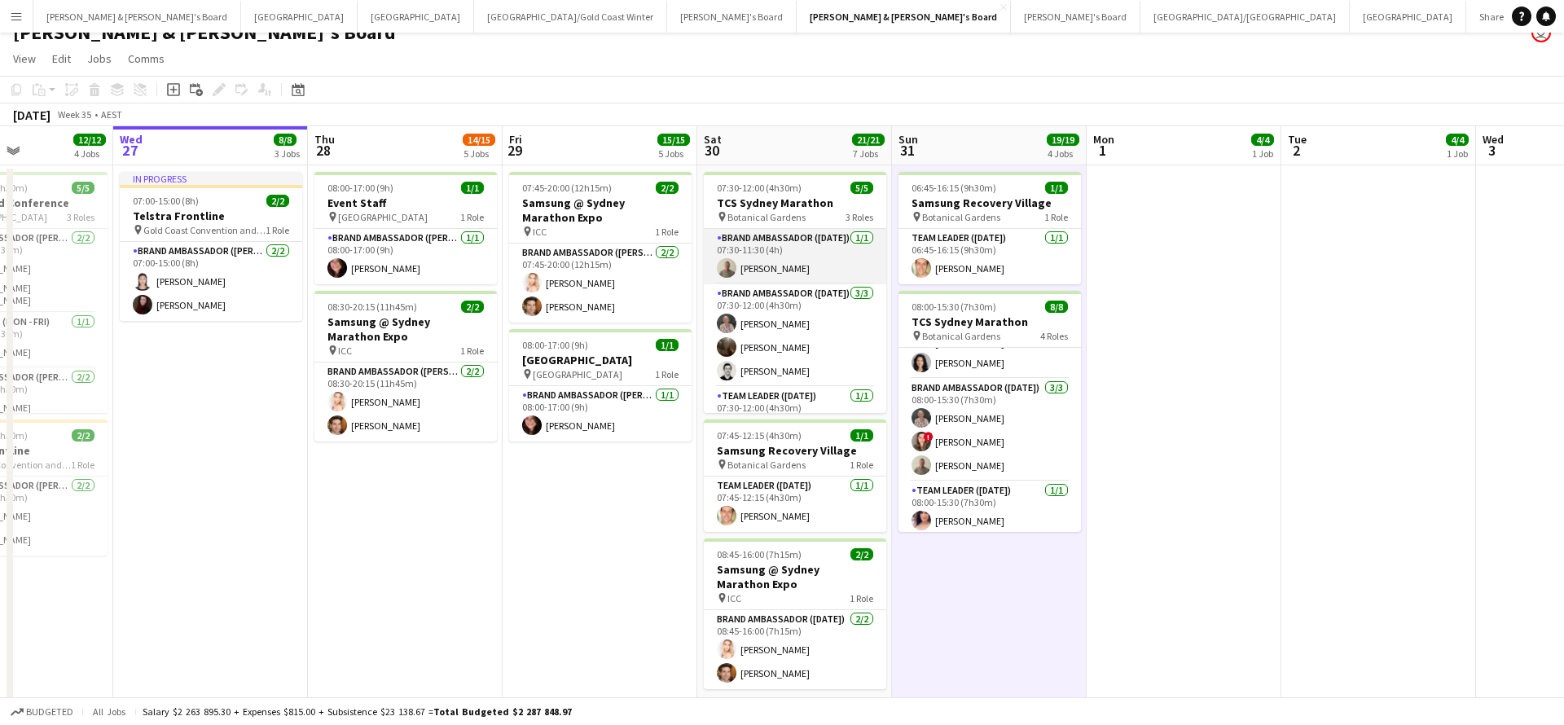
click at [803, 256] on app-card-role "Brand Ambassador ([DATE]) [DATE] 07:30-11:30 (4h) [PERSON_NAME]" at bounding box center [795, 256] width 182 height 55
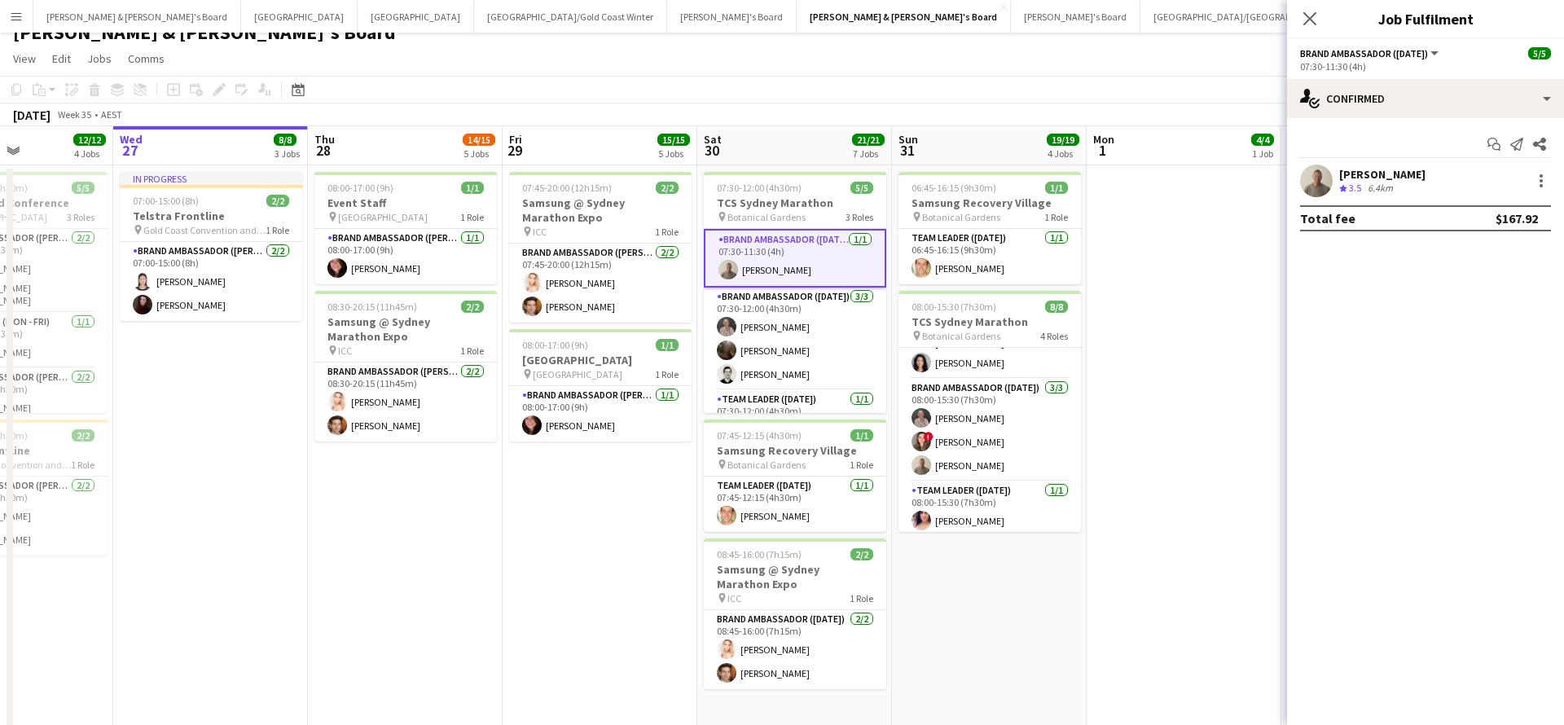
click at [1400, 181] on div "[PERSON_NAME]" at bounding box center [1382, 174] width 86 height 15
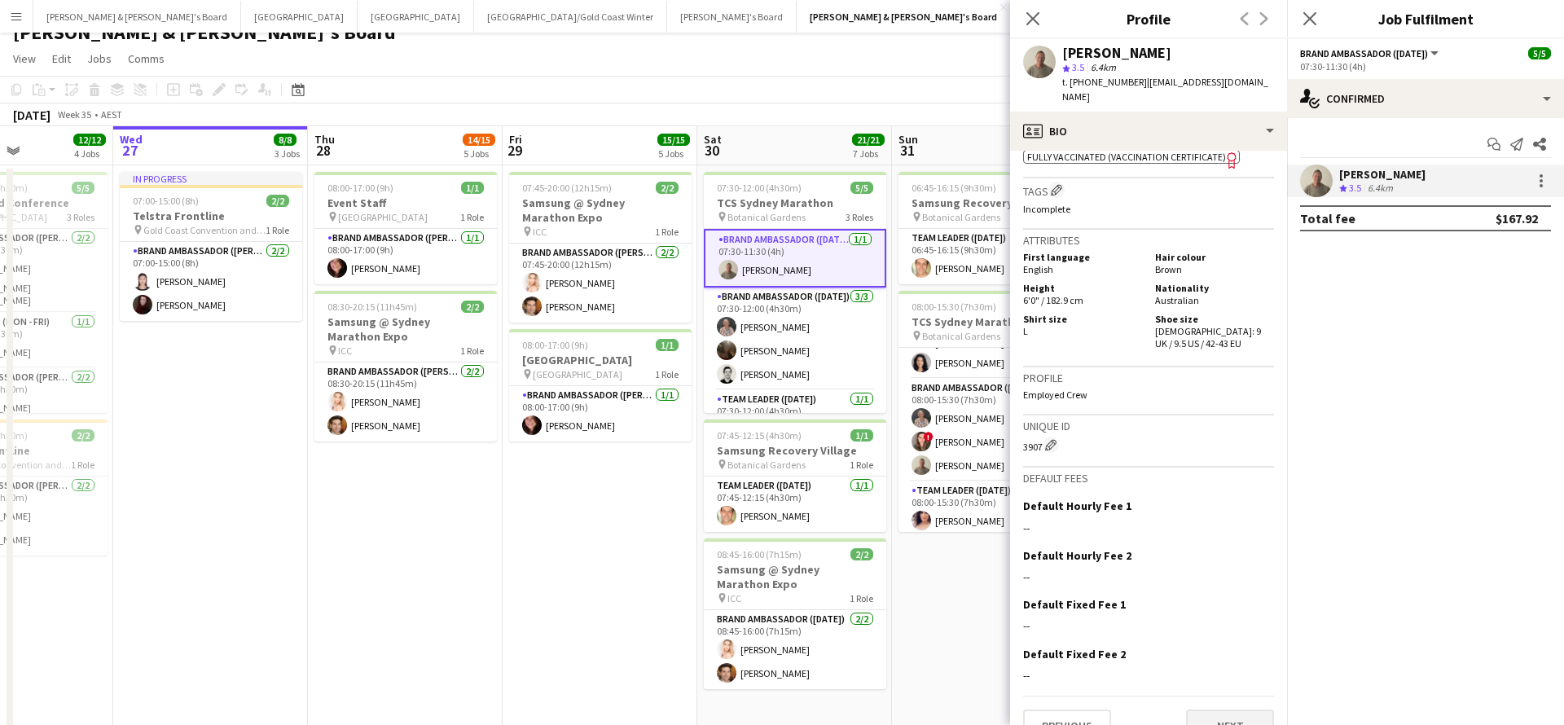
scroll to position [757, 0]
click at [1243, 710] on button "Next" at bounding box center [1230, 726] width 88 height 33
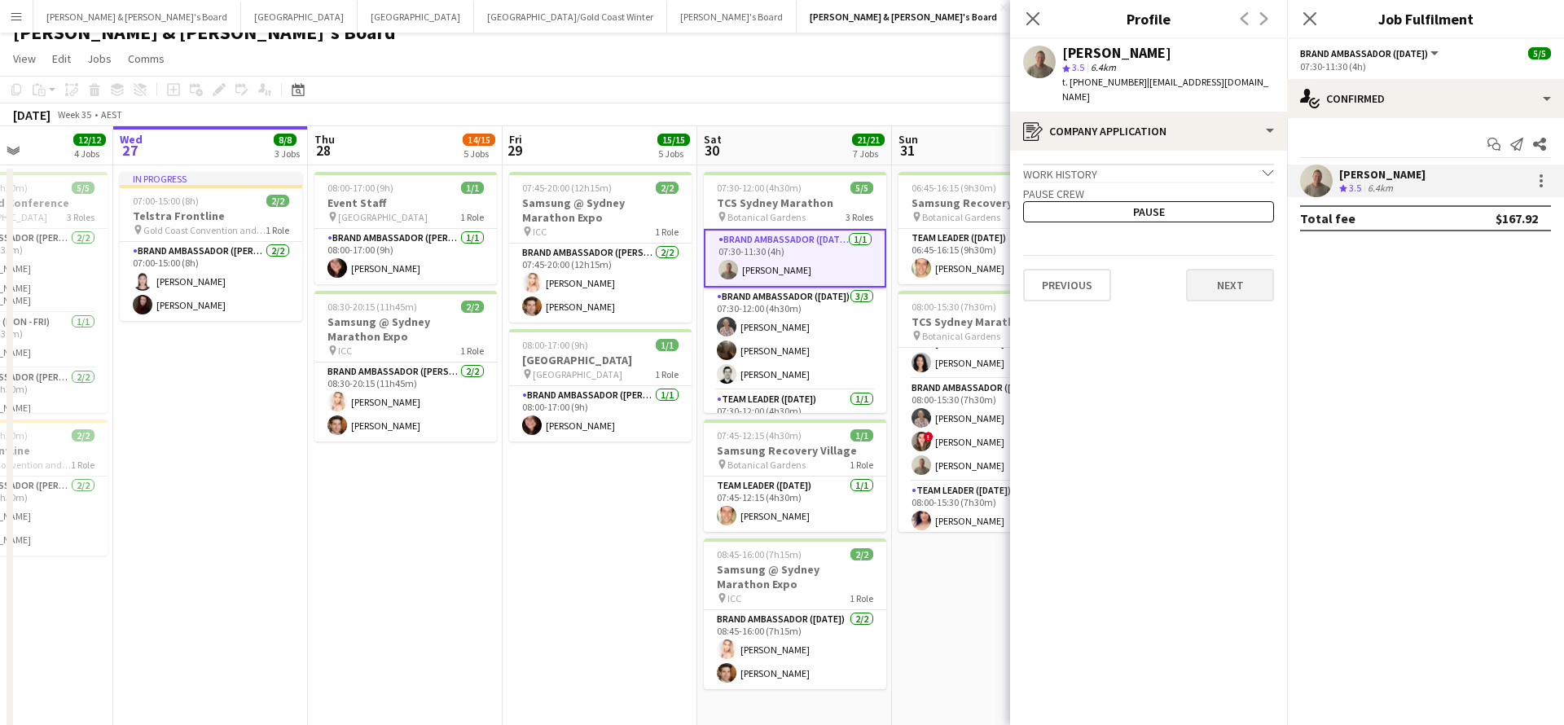
click at [1215, 279] on button "Next" at bounding box center [1230, 285] width 88 height 33
click at [1222, 210] on button "Next" at bounding box center [1230, 226] width 88 height 33
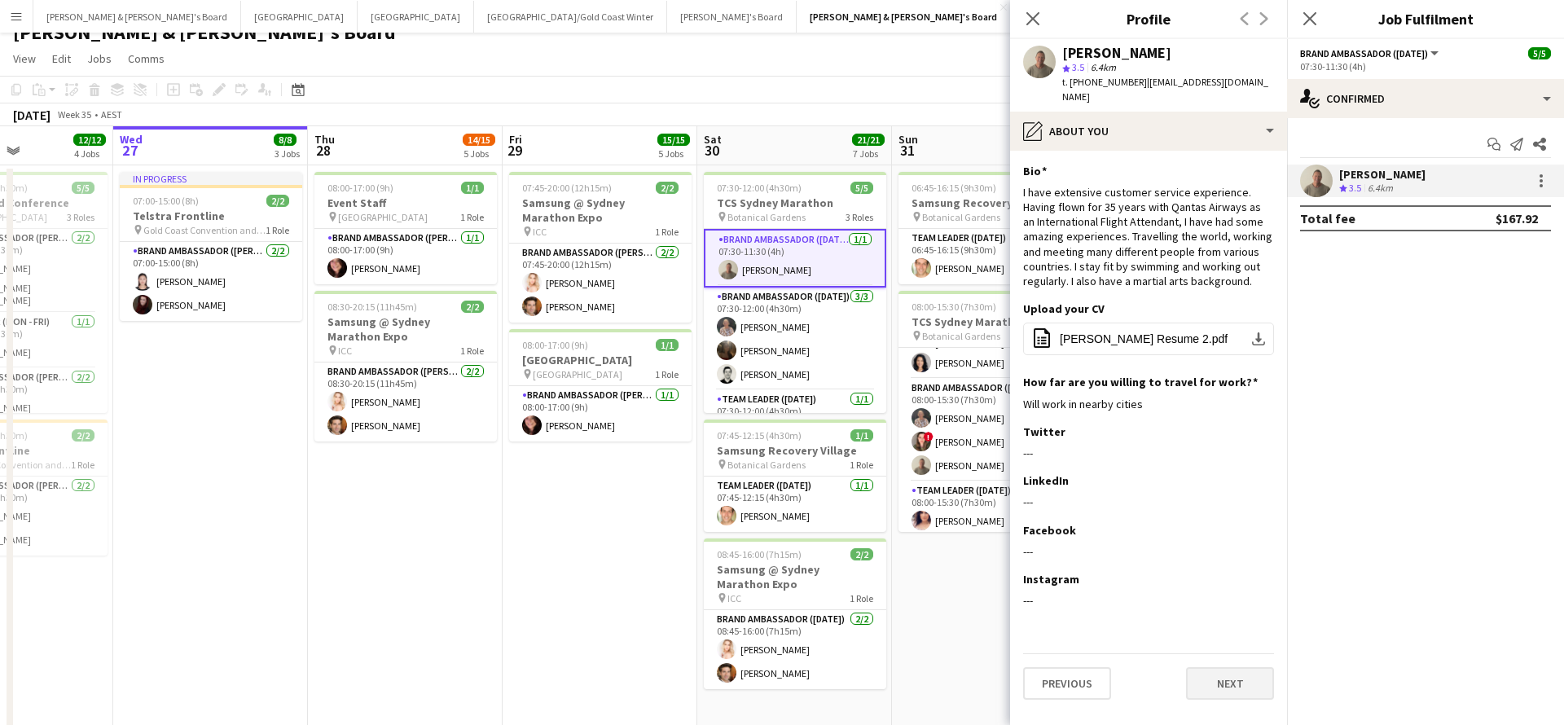
click at [1228, 667] on button "Next" at bounding box center [1230, 683] width 88 height 33
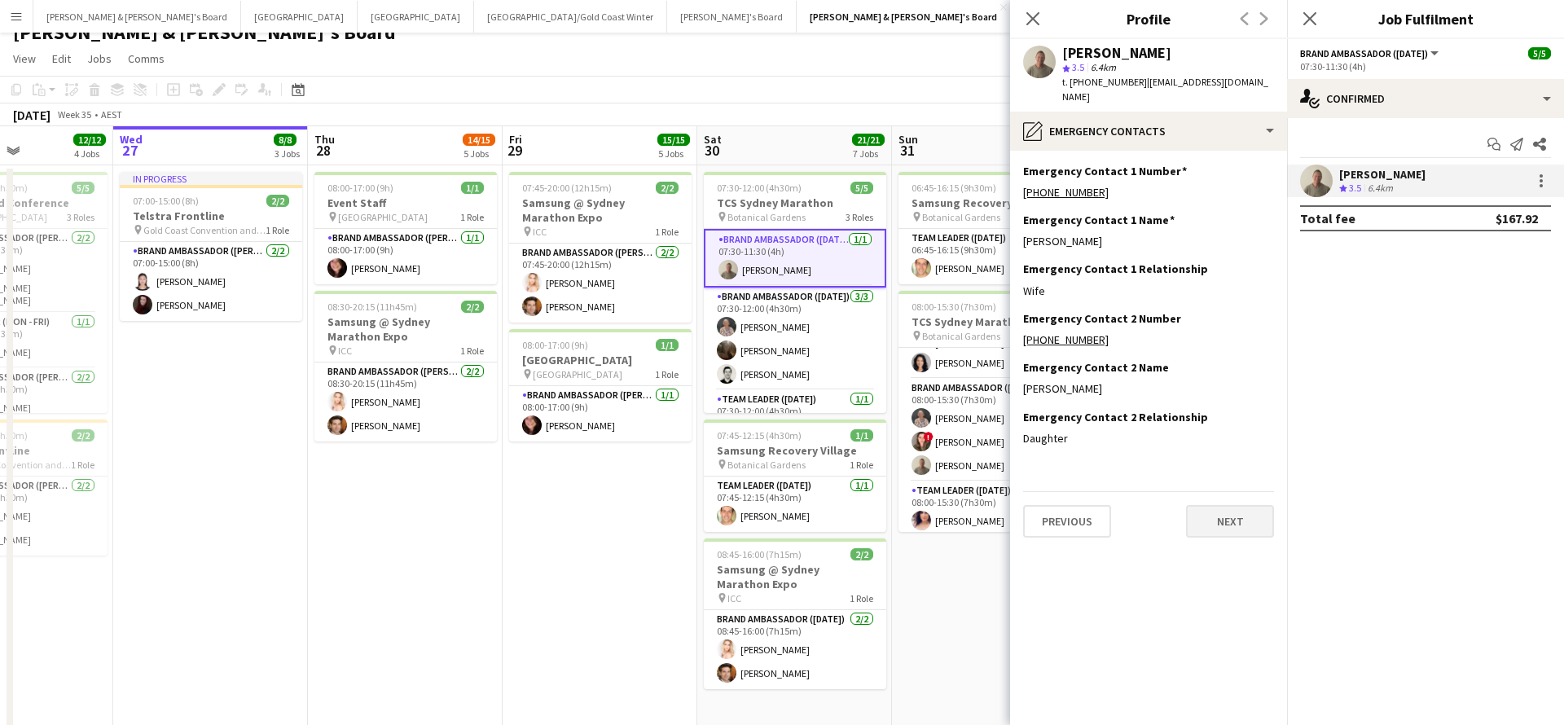
click at [1220, 505] on button "Next" at bounding box center [1230, 521] width 88 height 33
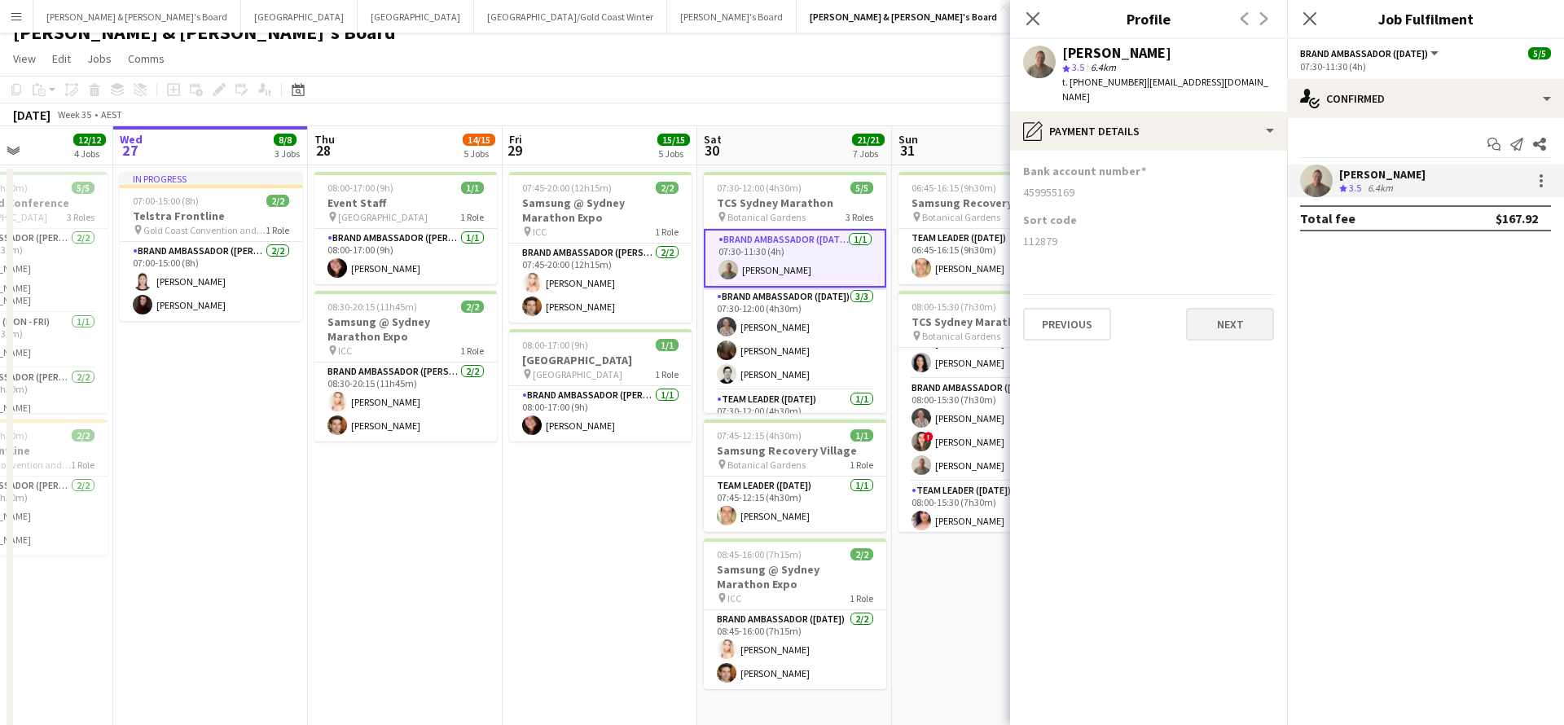
click at [1227, 315] on button "Next" at bounding box center [1230, 324] width 88 height 33
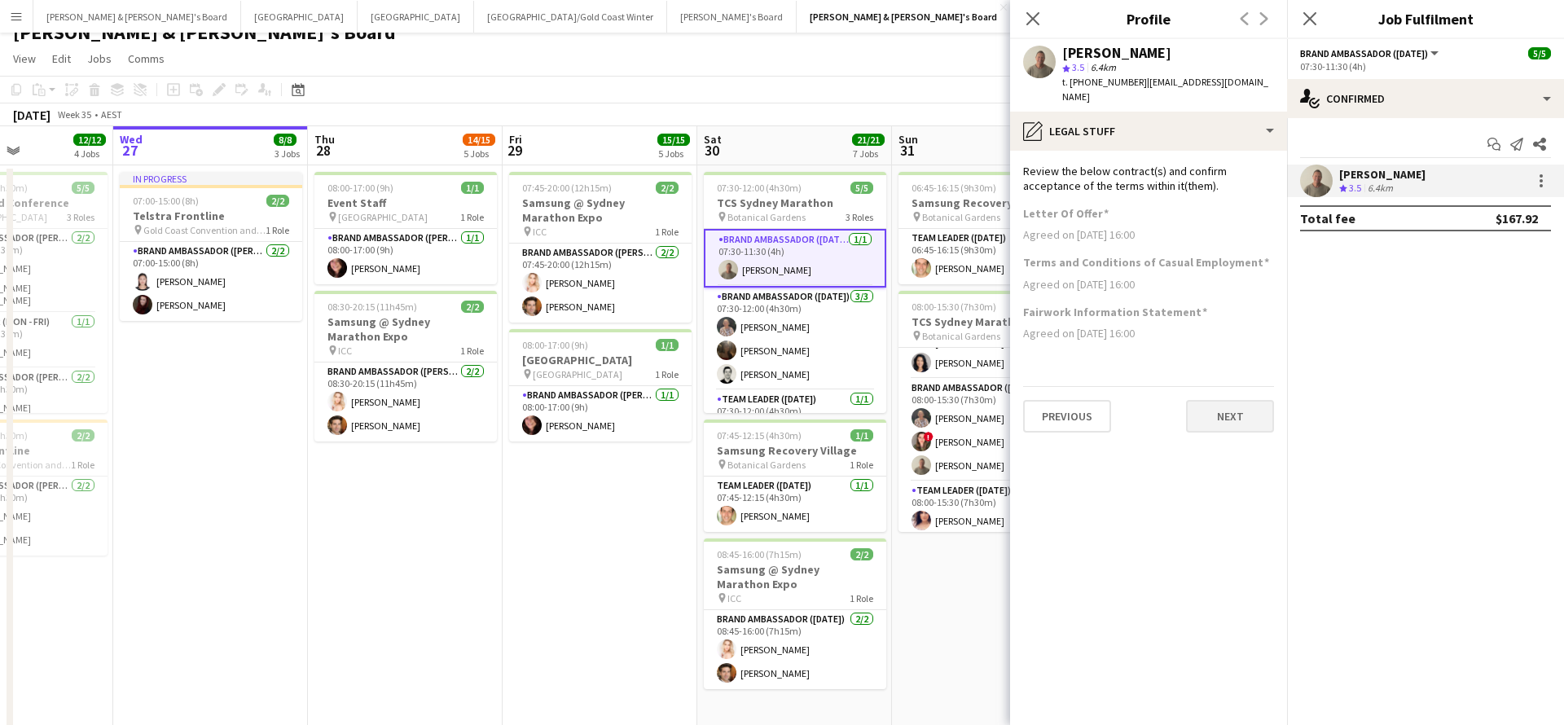
click at [1235, 402] on button "Next" at bounding box center [1230, 416] width 88 height 33
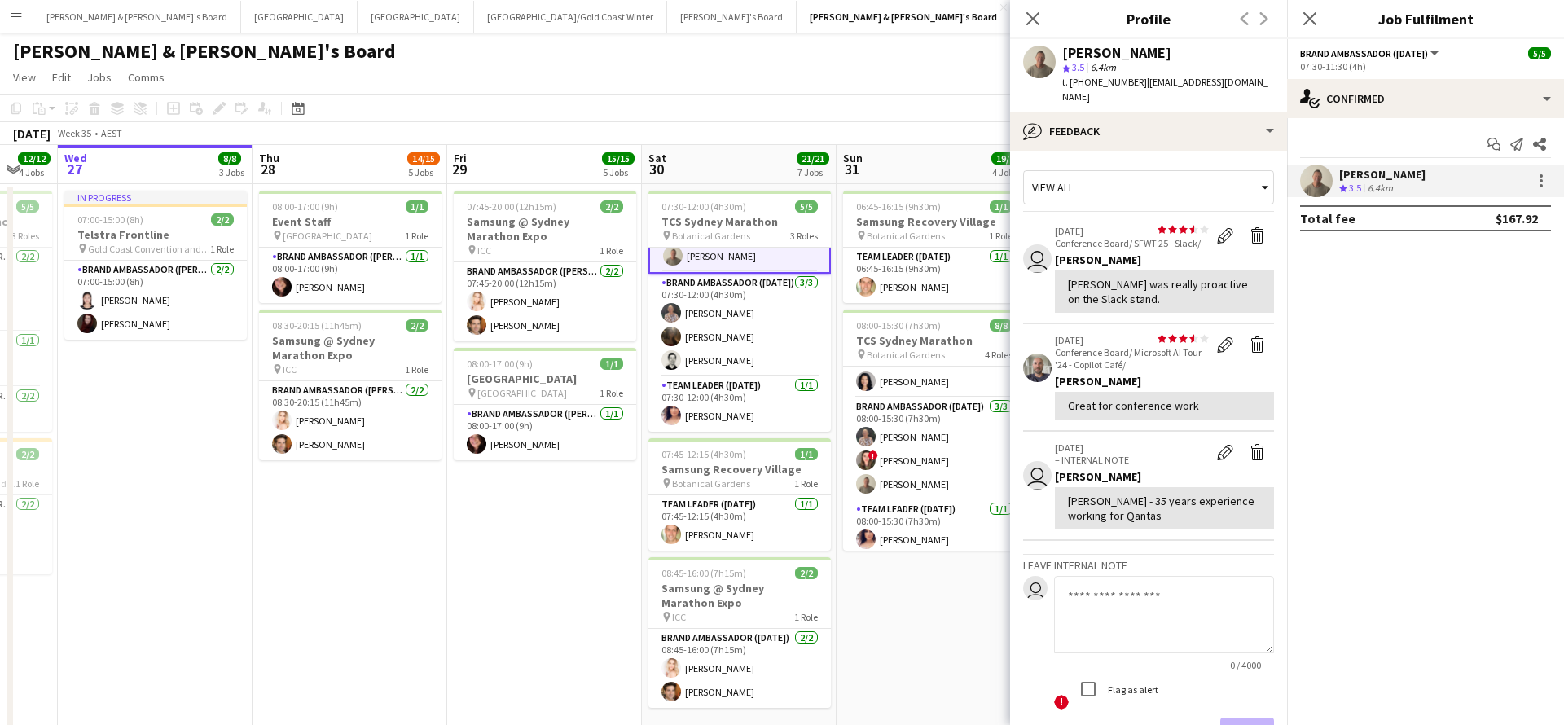
scroll to position [0, 0]
click at [568, 529] on app-date-cell "07:45-20:00 (12h15m) 2/2 Samsung @ Sydney Marathon Expo pin ICC 1 Role Brand Am…" at bounding box center [544, 470] width 195 height 573
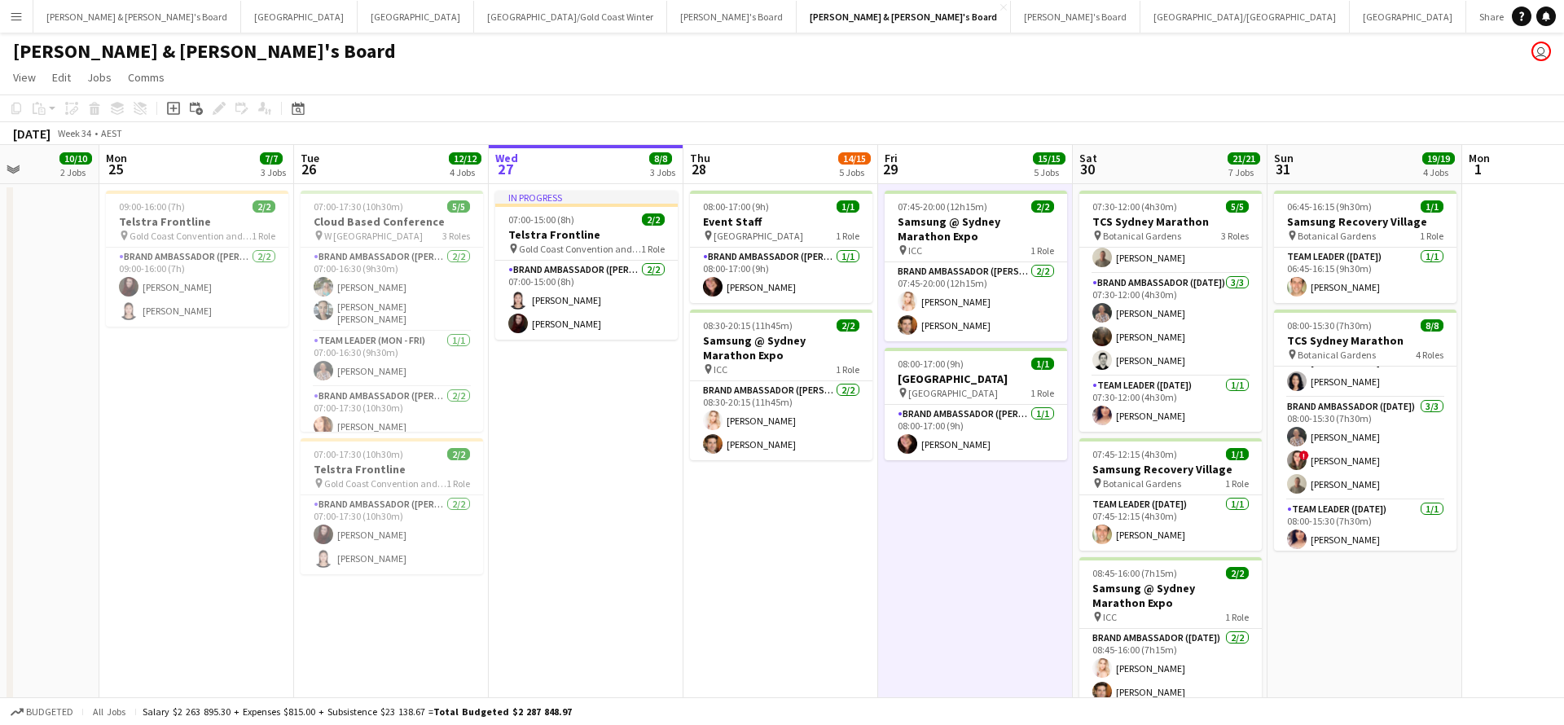
scroll to position [0, 484]
click at [103, 12] on button "[PERSON_NAME] & [PERSON_NAME]'s Board Close" at bounding box center [137, 17] width 208 height 32
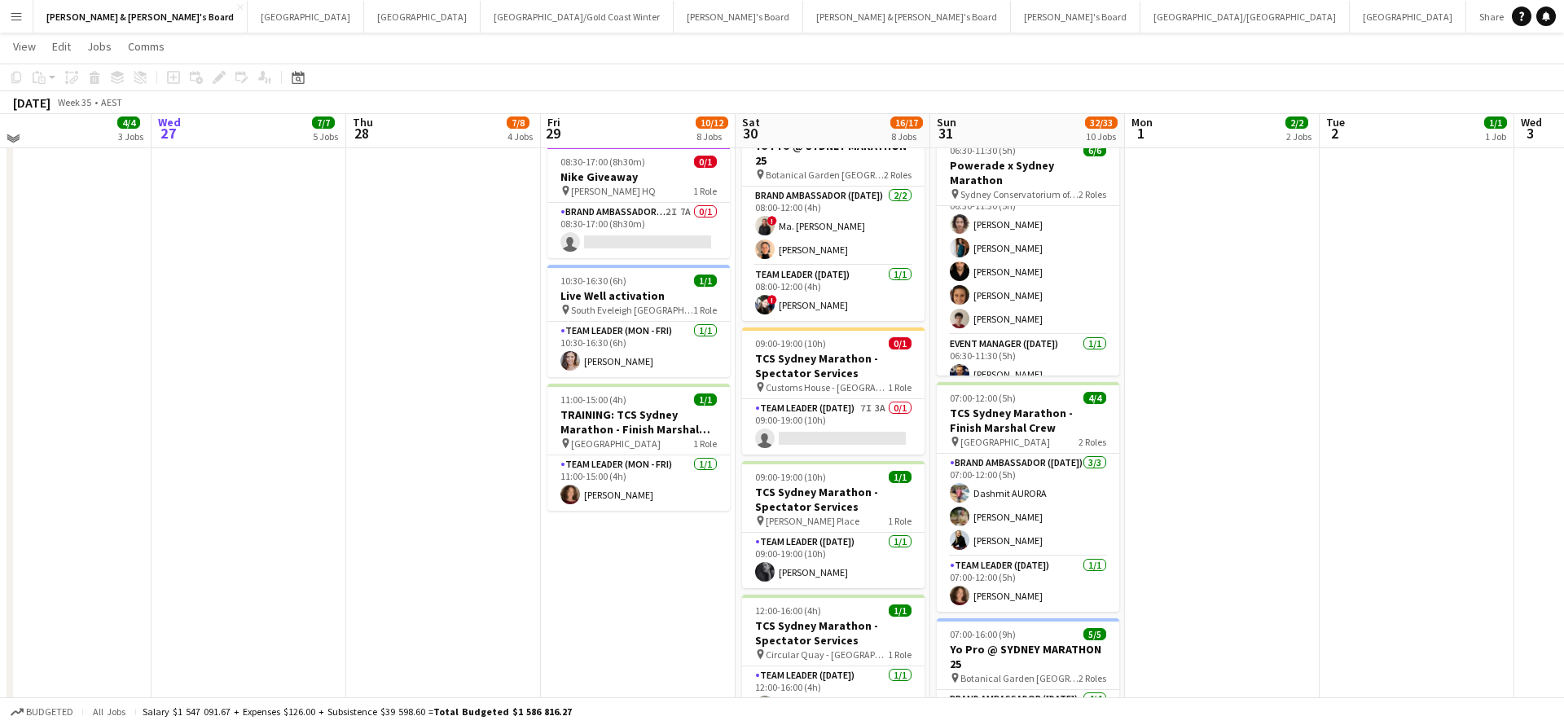
scroll to position [701, 0]
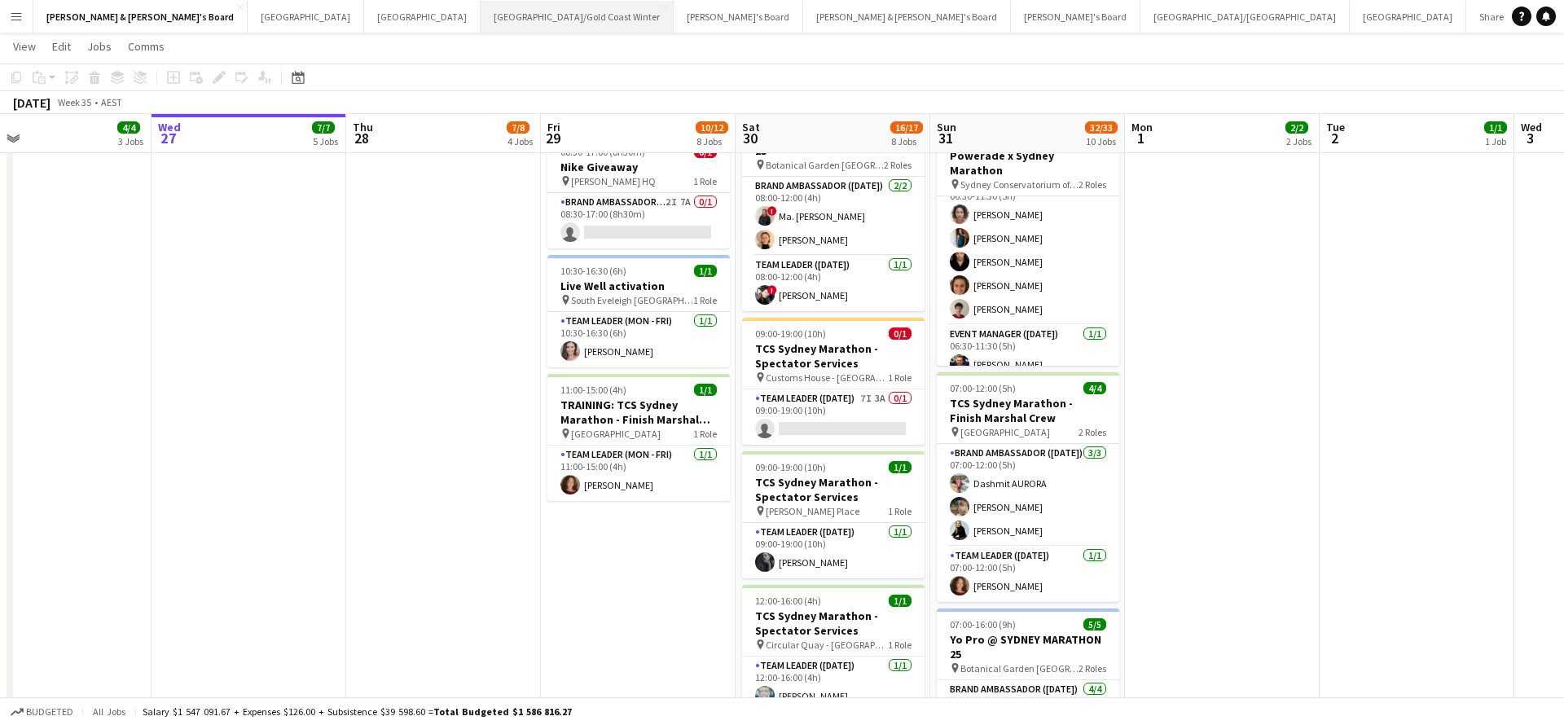
click at [481, 24] on button "[GEOGRAPHIC_DATA]/[GEOGRAPHIC_DATA] Winter Close" at bounding box center [577, 17] width 193 height 32
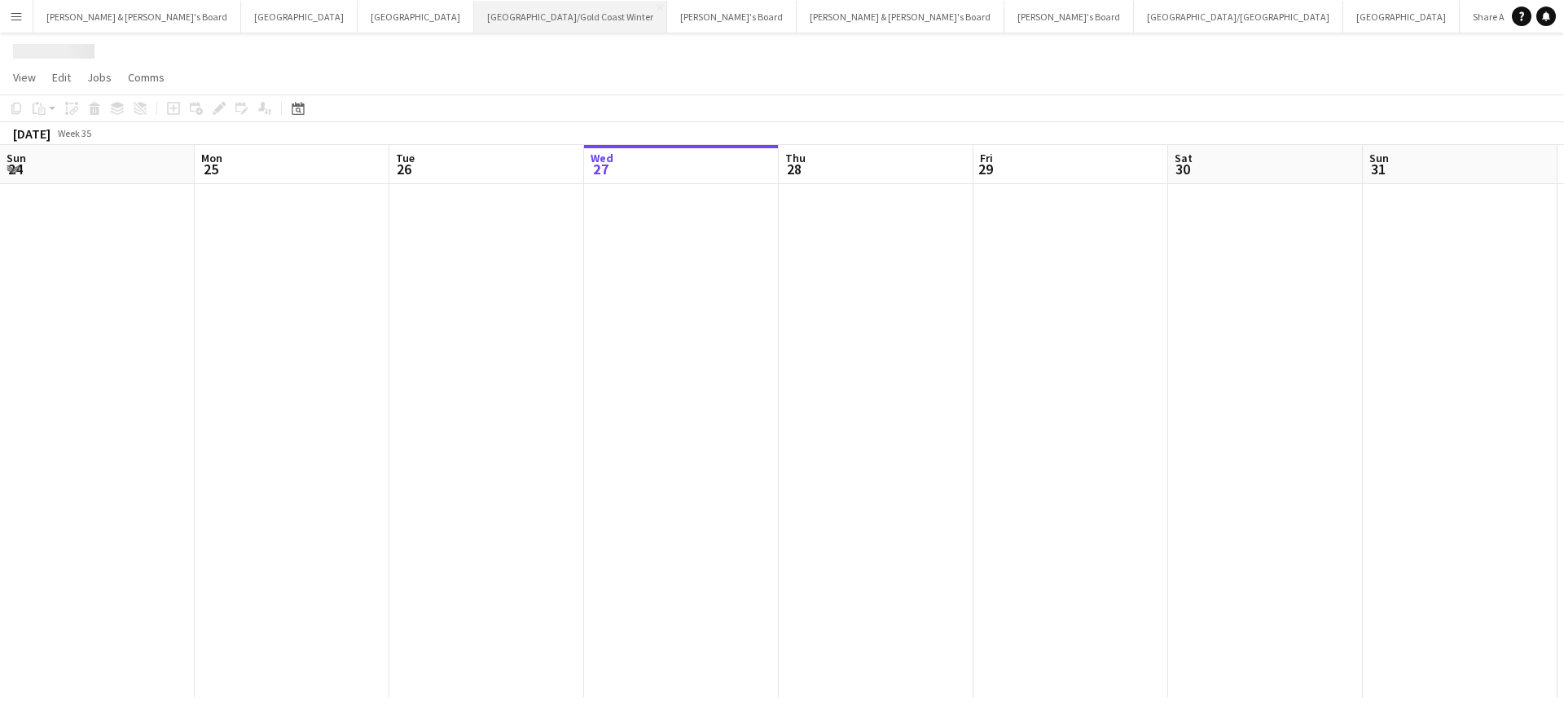
click at [474, 24] on button "[GEOGRAPHIC_DATA]/[GEOGRAPHIC_DATA] Winter Close" at bounding box center [570, 17] width 193 height 32
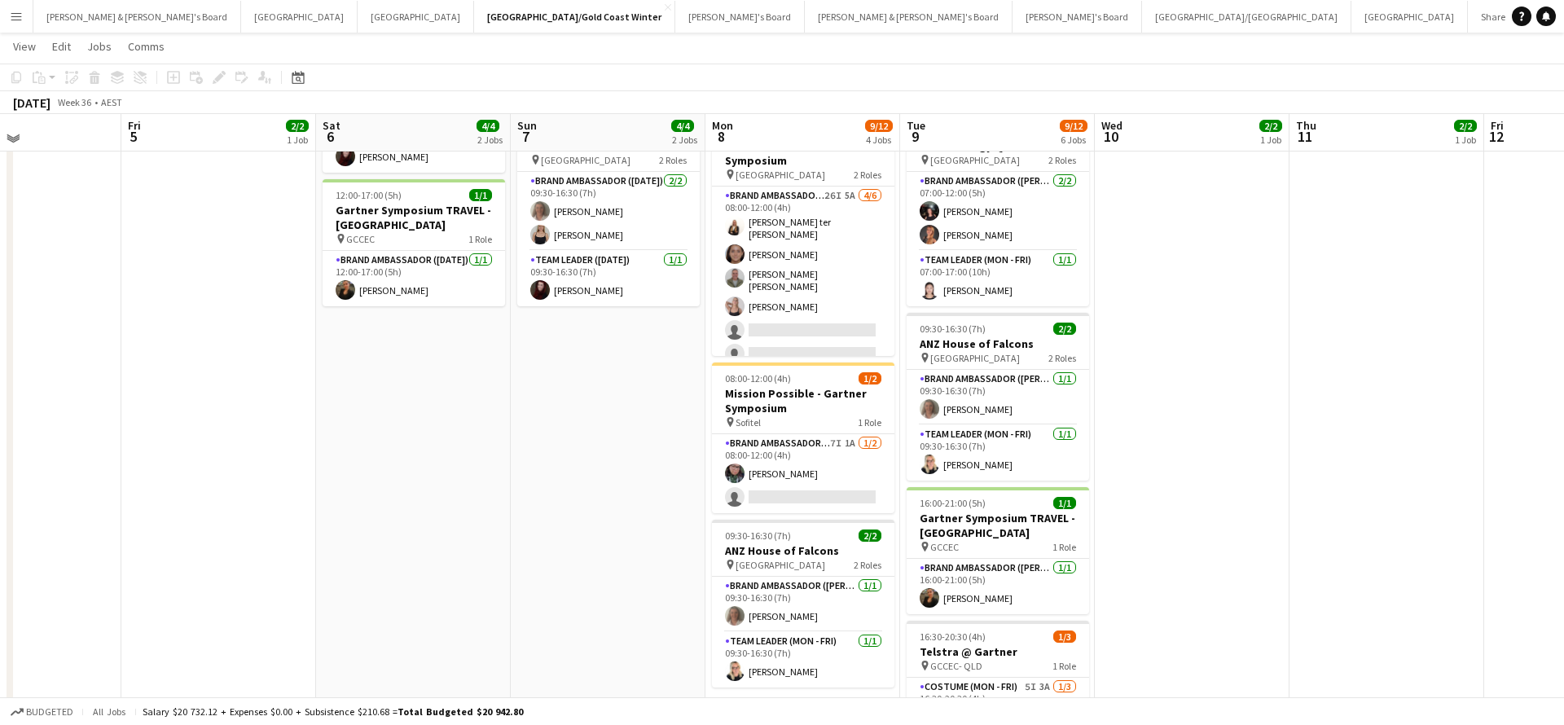
scroll to position [206, 0]
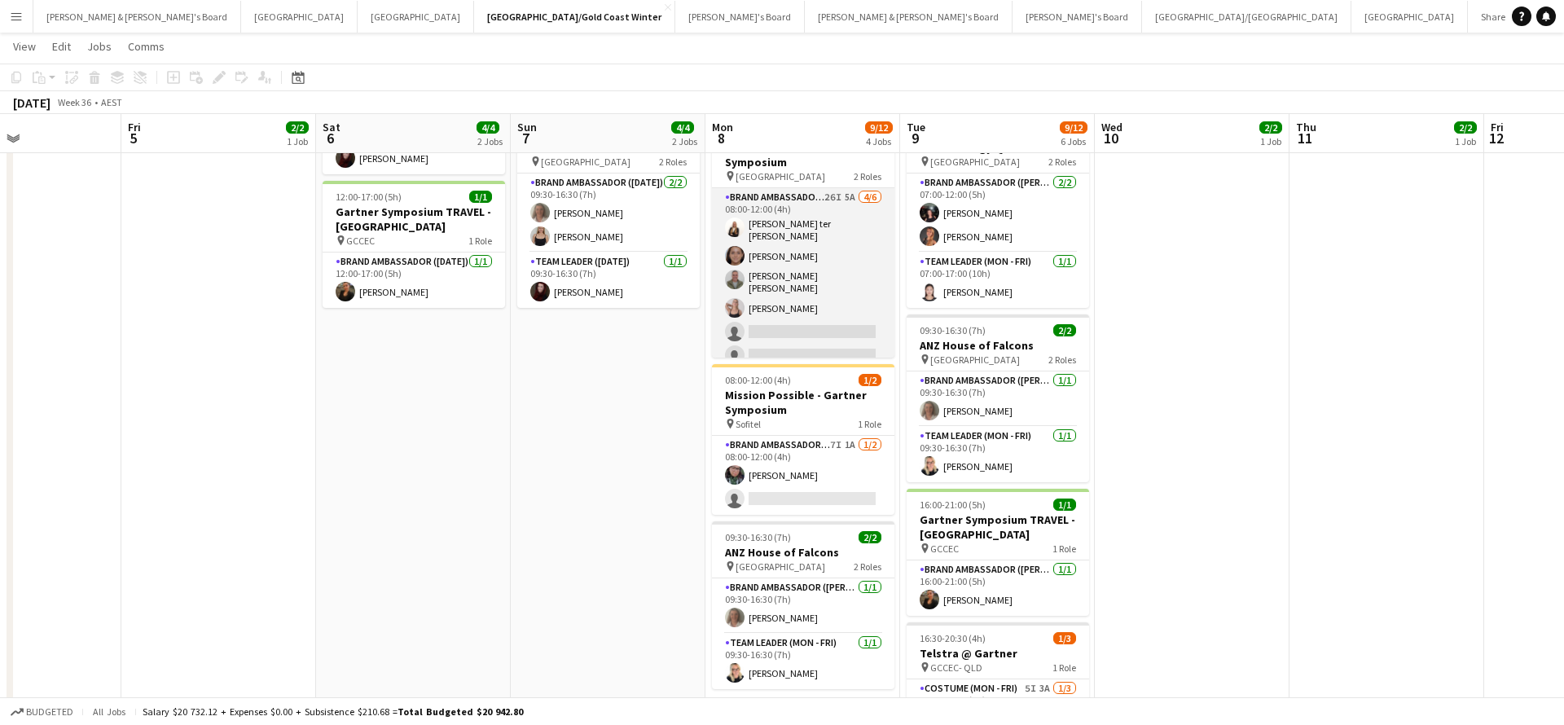
click at [776, 255] on app-card-role "Brand Ambassador (Mon - Fri) 26I 5A [DATE] 08:00-12:00 (4h) [PERSON_NAME] ter […" at bounding box center [803, 279] width 182 height 183
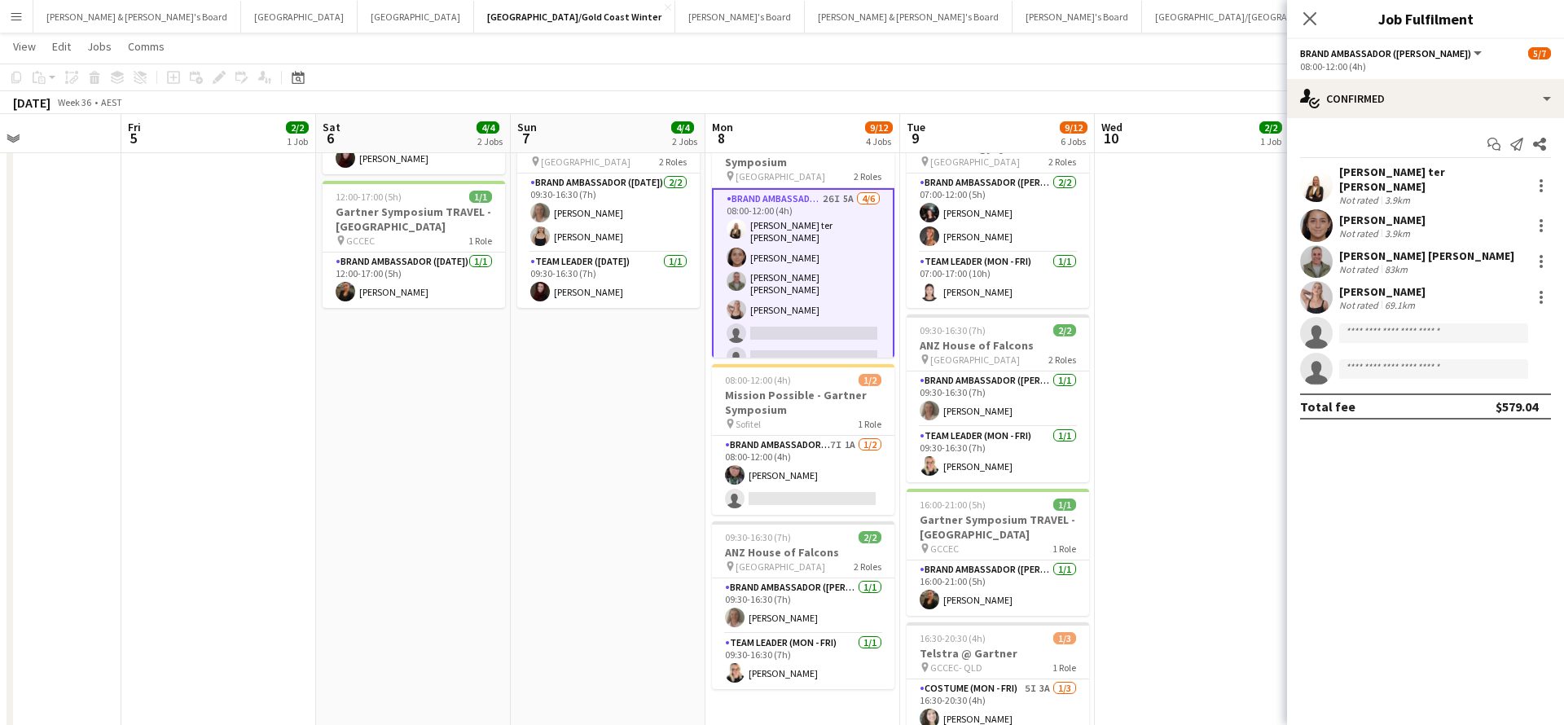
click at [1372, 231] on div "[PERSON_NAME] Not rated 3.9km" at bounding box center [1425, 225] width 277 height 33
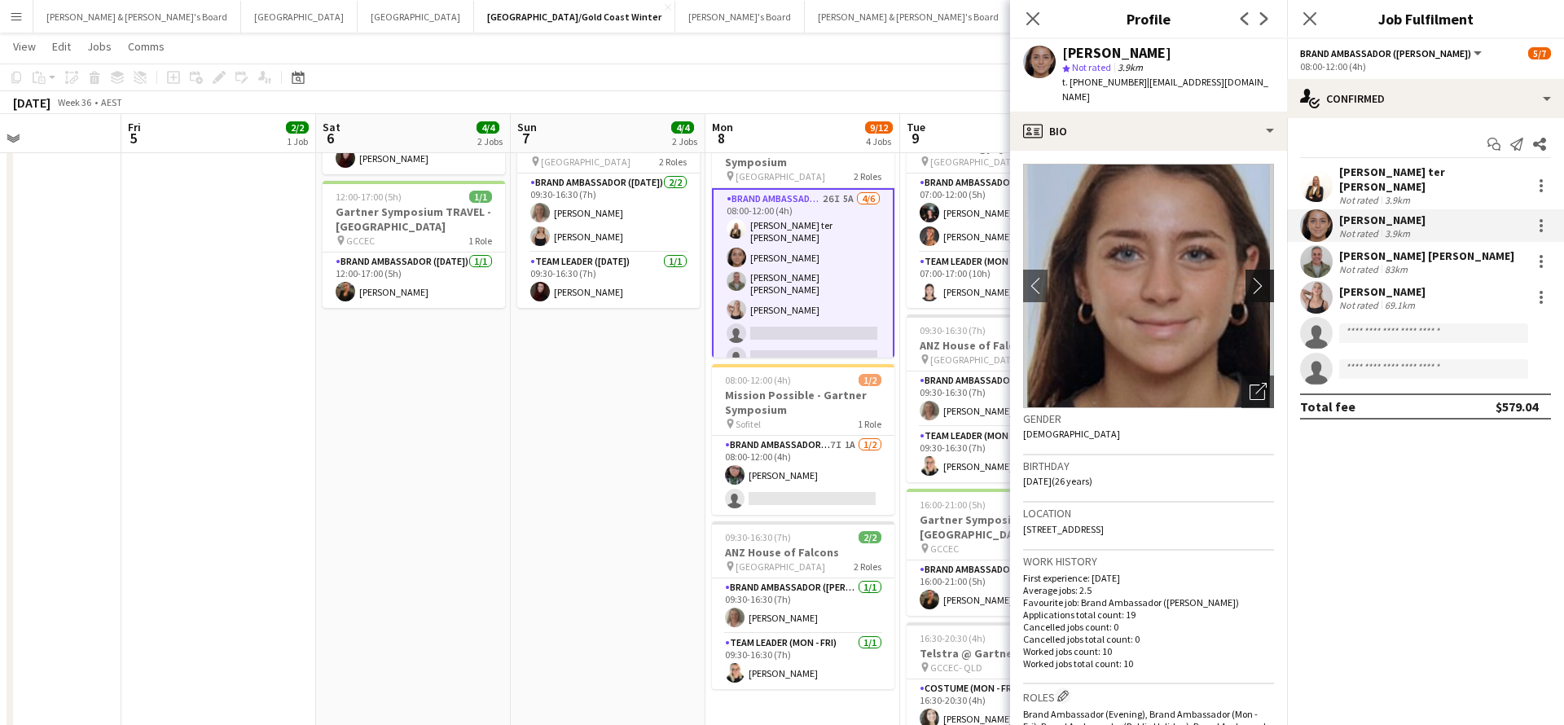
click at [1259, 277] on app-icon "chevron-right" at bounding box center [1261, 285] width 25 height 17
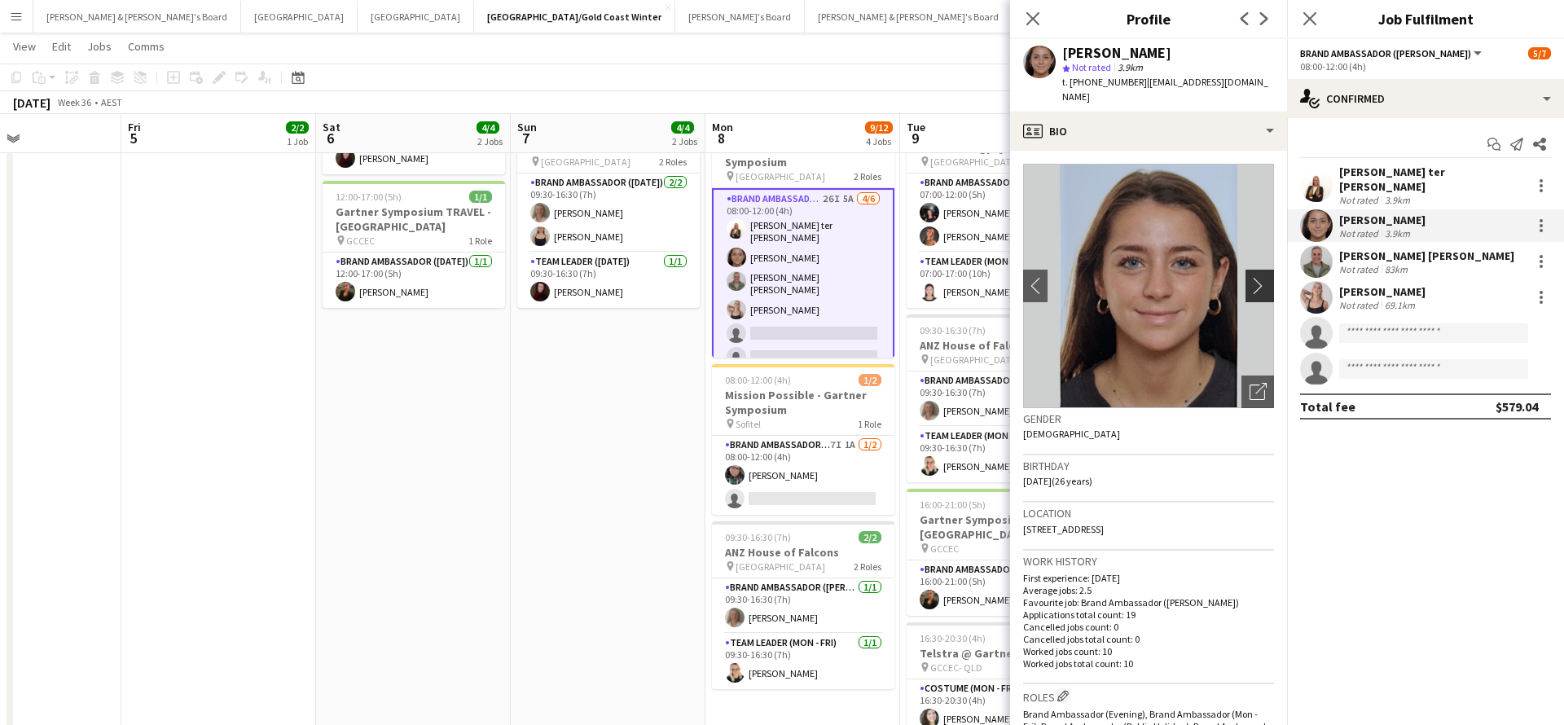
click at [1259, 277] on app-icon "chevron-right" at bounding box center [1261, 285] width 25 height 17
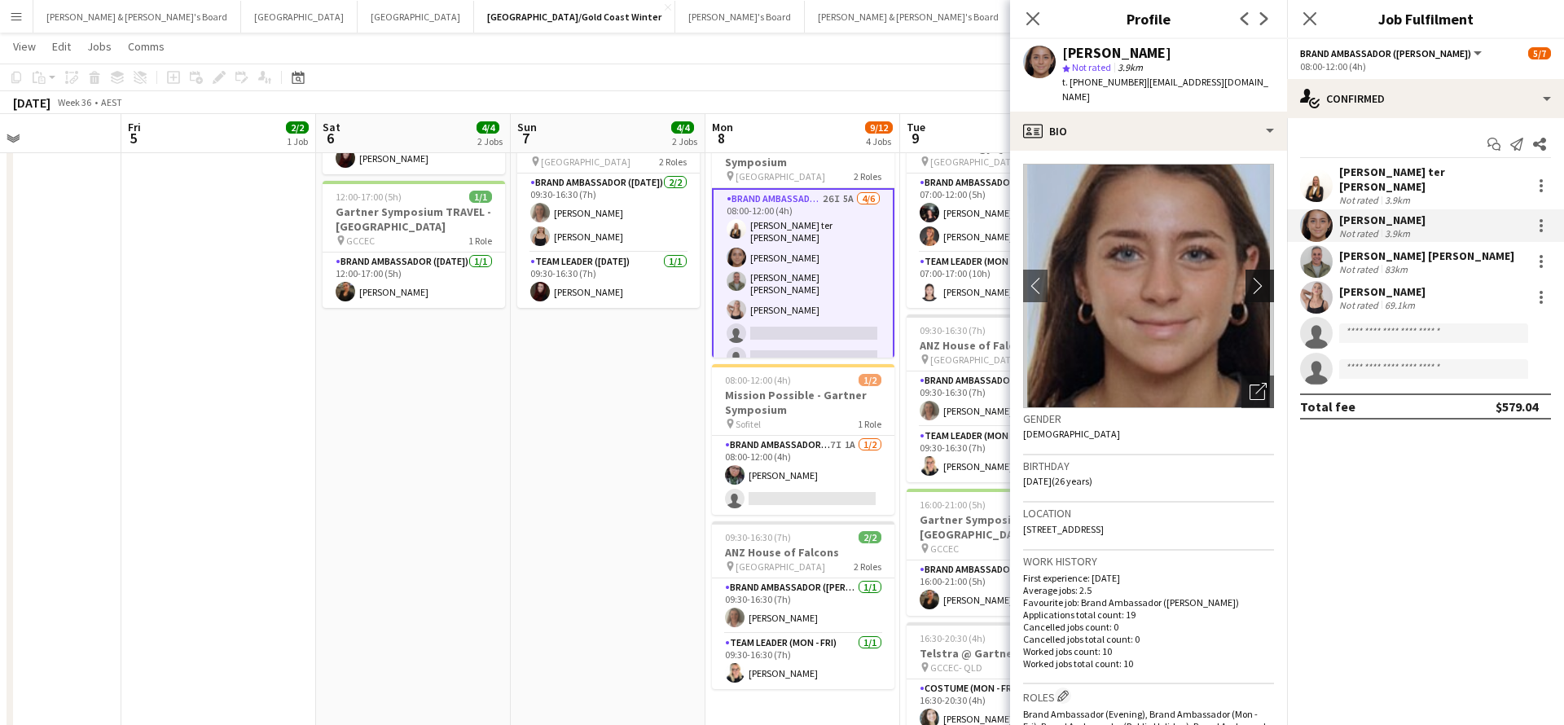
click at [1259, 277] on app-icon "chevron-right" at bounding box center [1261, 285] width 25 height 17
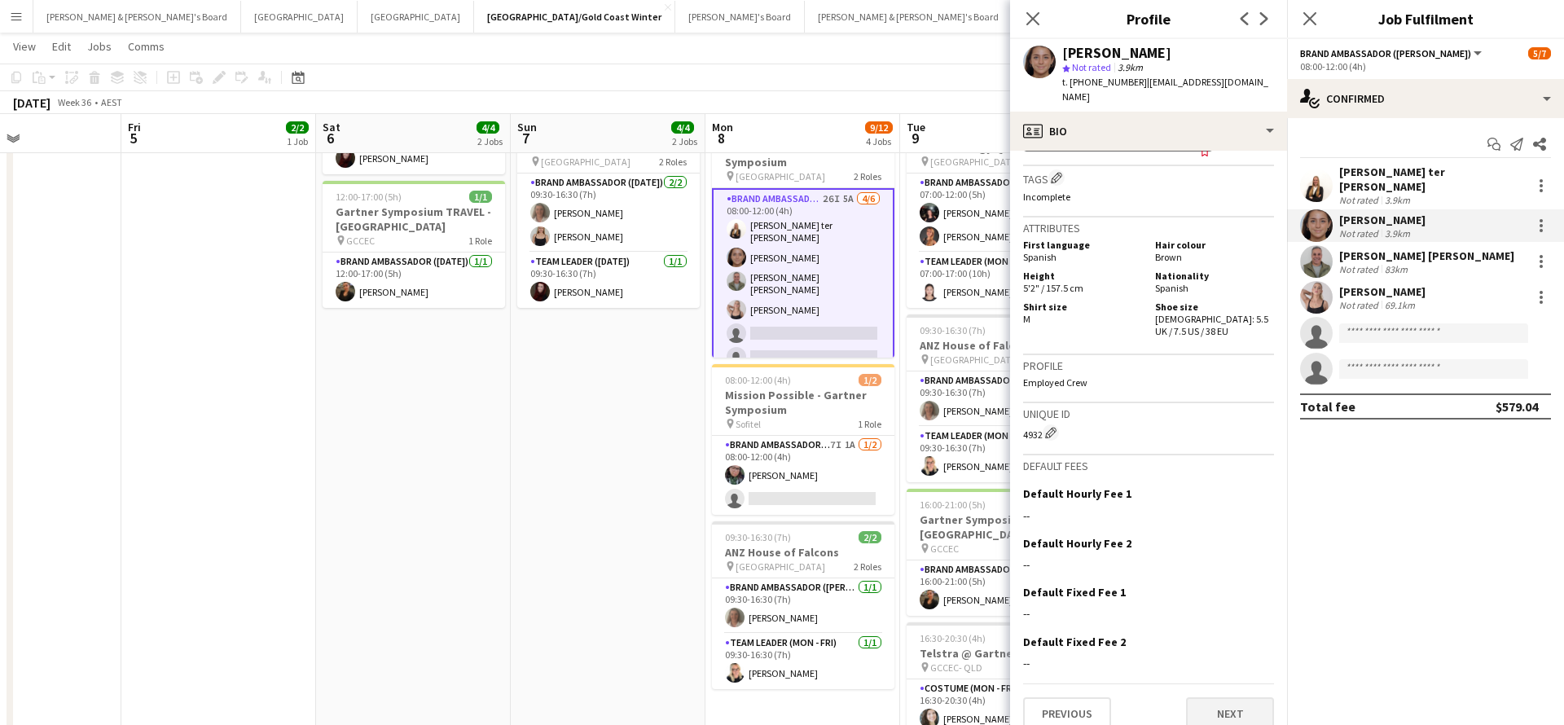
scroll to position [898, 0]
click at [1222, 698] on button "Next" at bounding box center [1230, 714] width 88 height 33
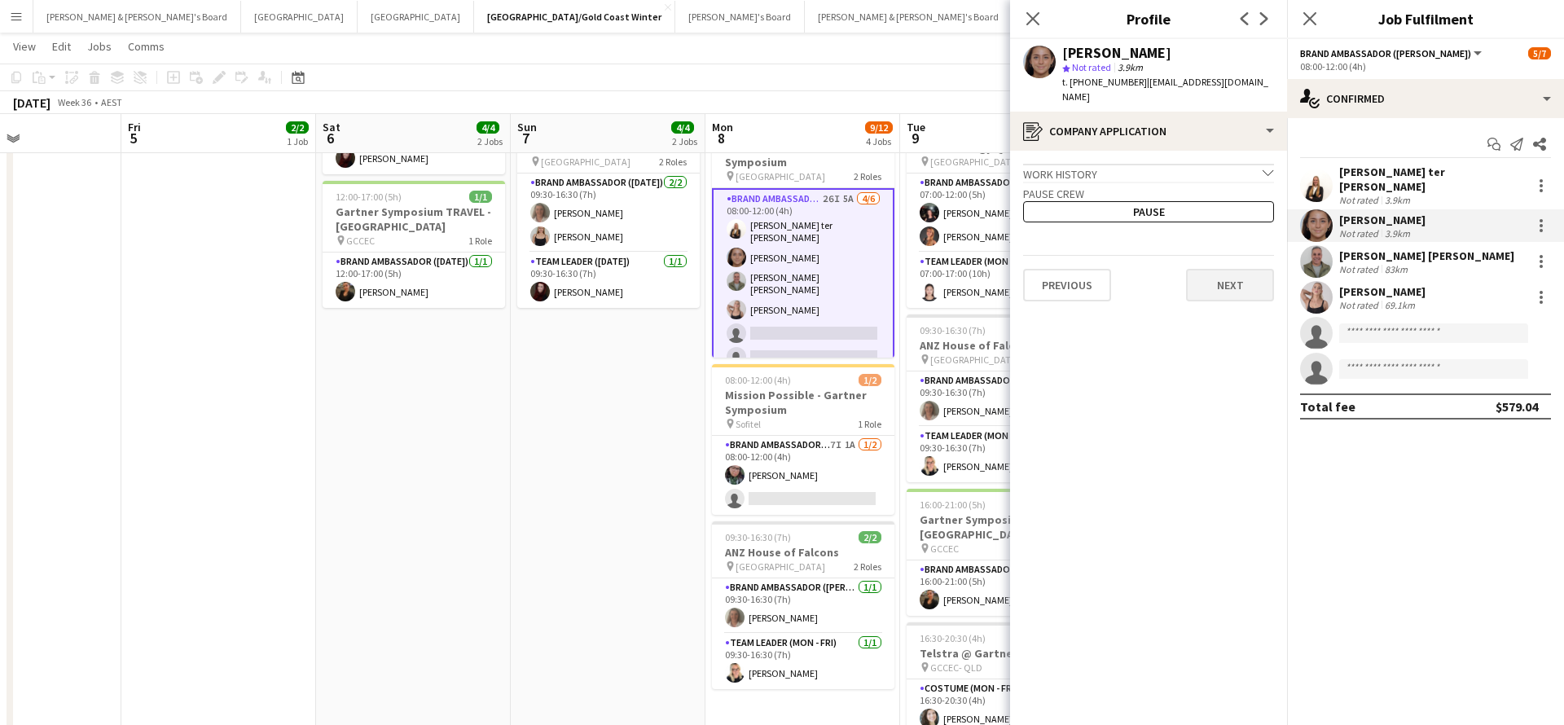
click at [1227, 269] on button "Next" at bounding box center [1230, 285] width 88 height 33
click at [1227, 214] on button "Next" at bounding box center [1230, 226] width 88 height 33
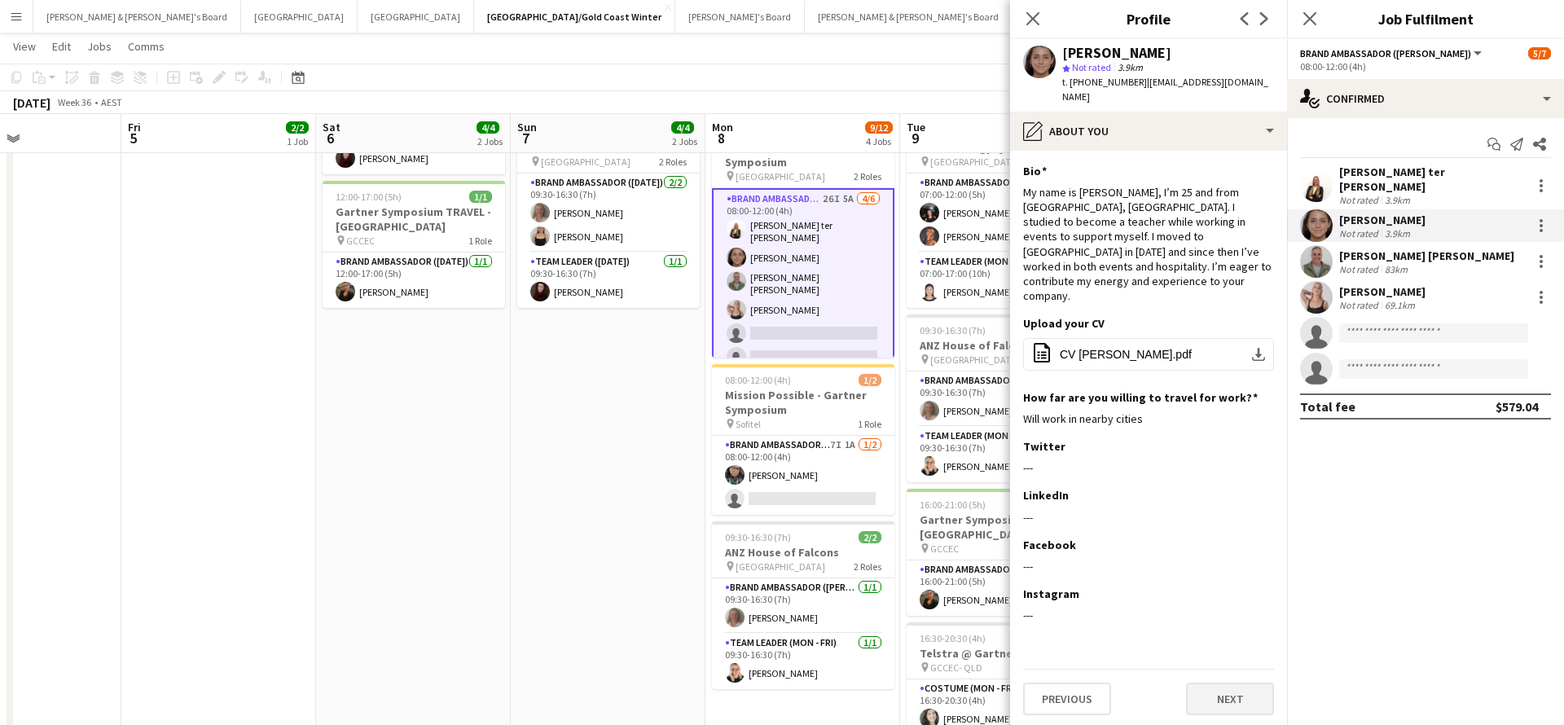
click at [1229, 682] on button "Next" at bounding box center [1230, 698] width 88 height 33
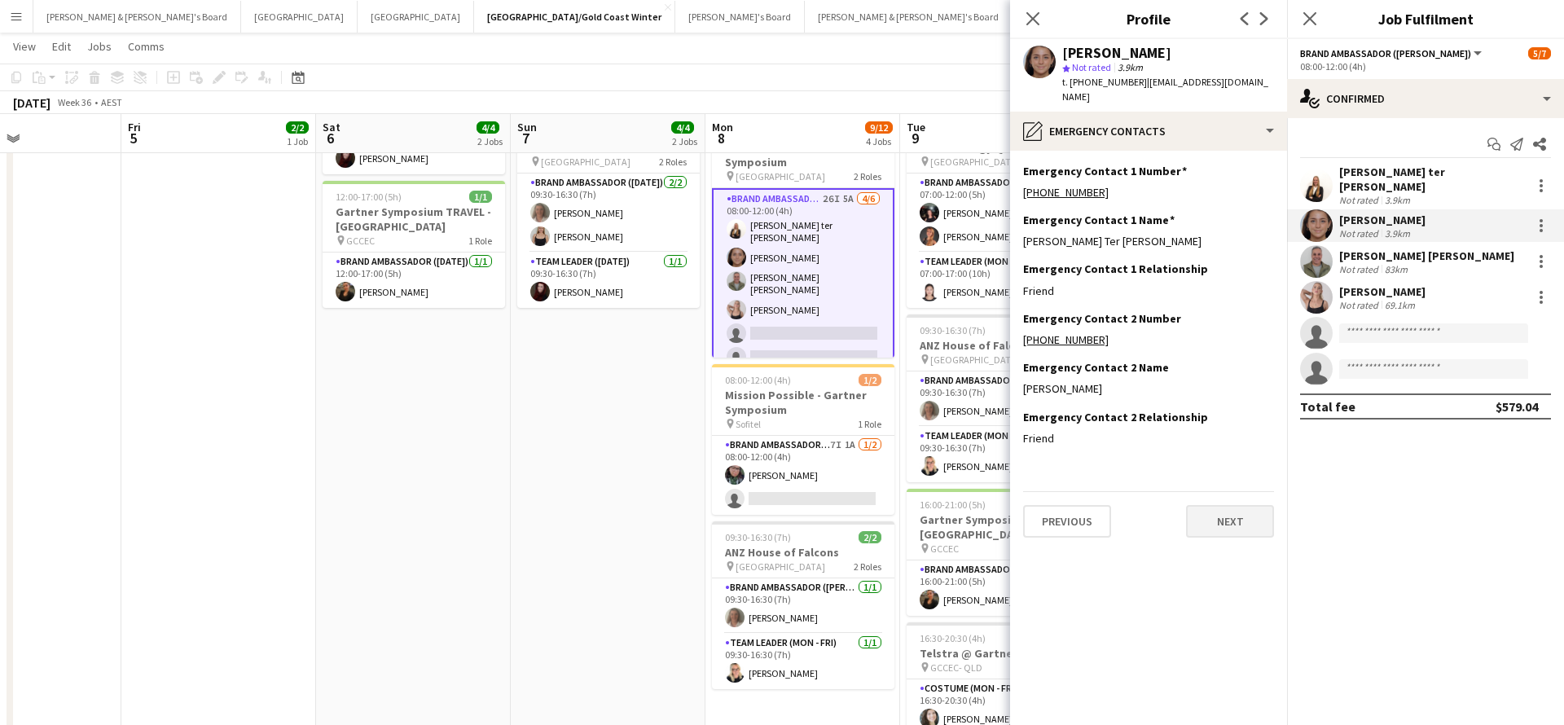
click at [1234, 505] on button "Next" at bounding box center [1230, 521] width 88 height 33
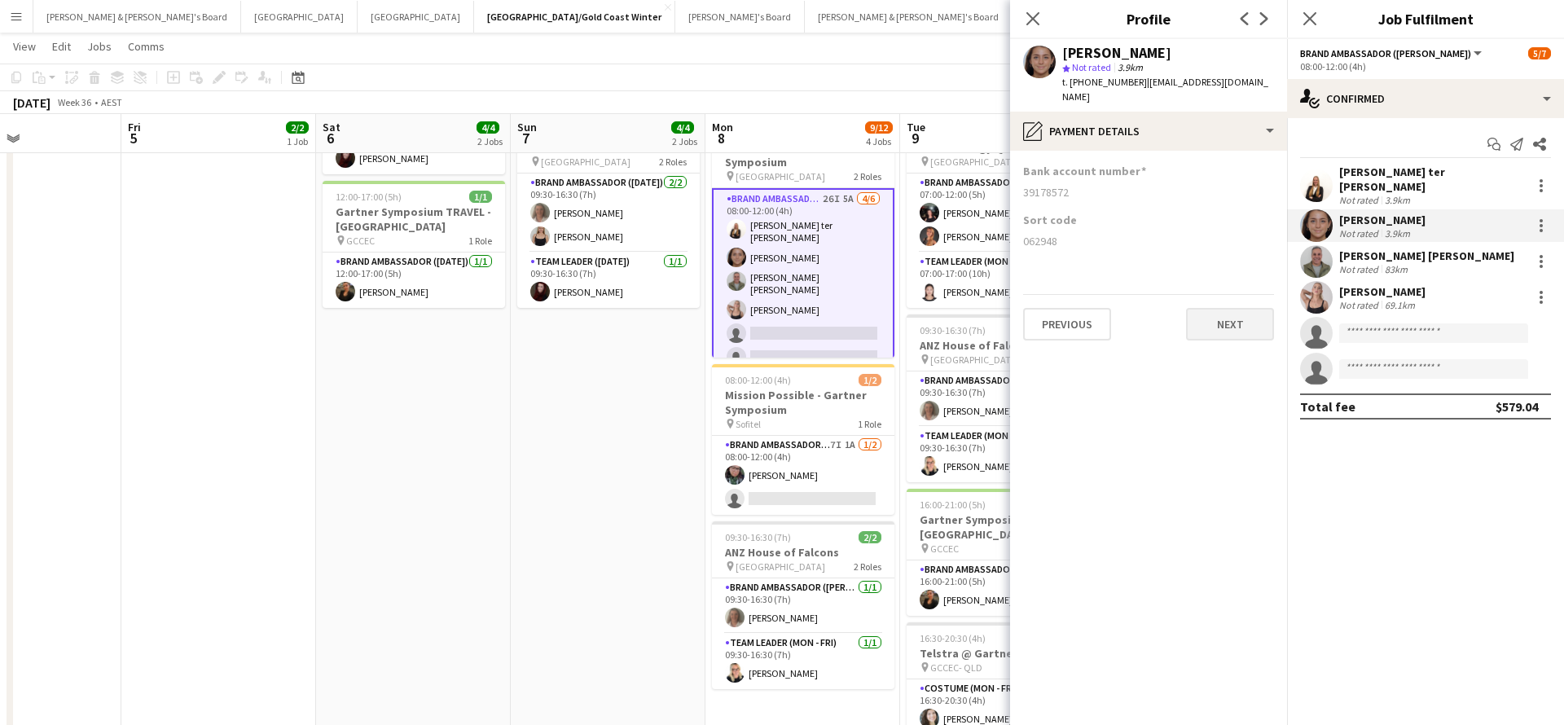
click at [1240, 312] on button "Next" at bounding box center [1230, 324] width 88 height 33
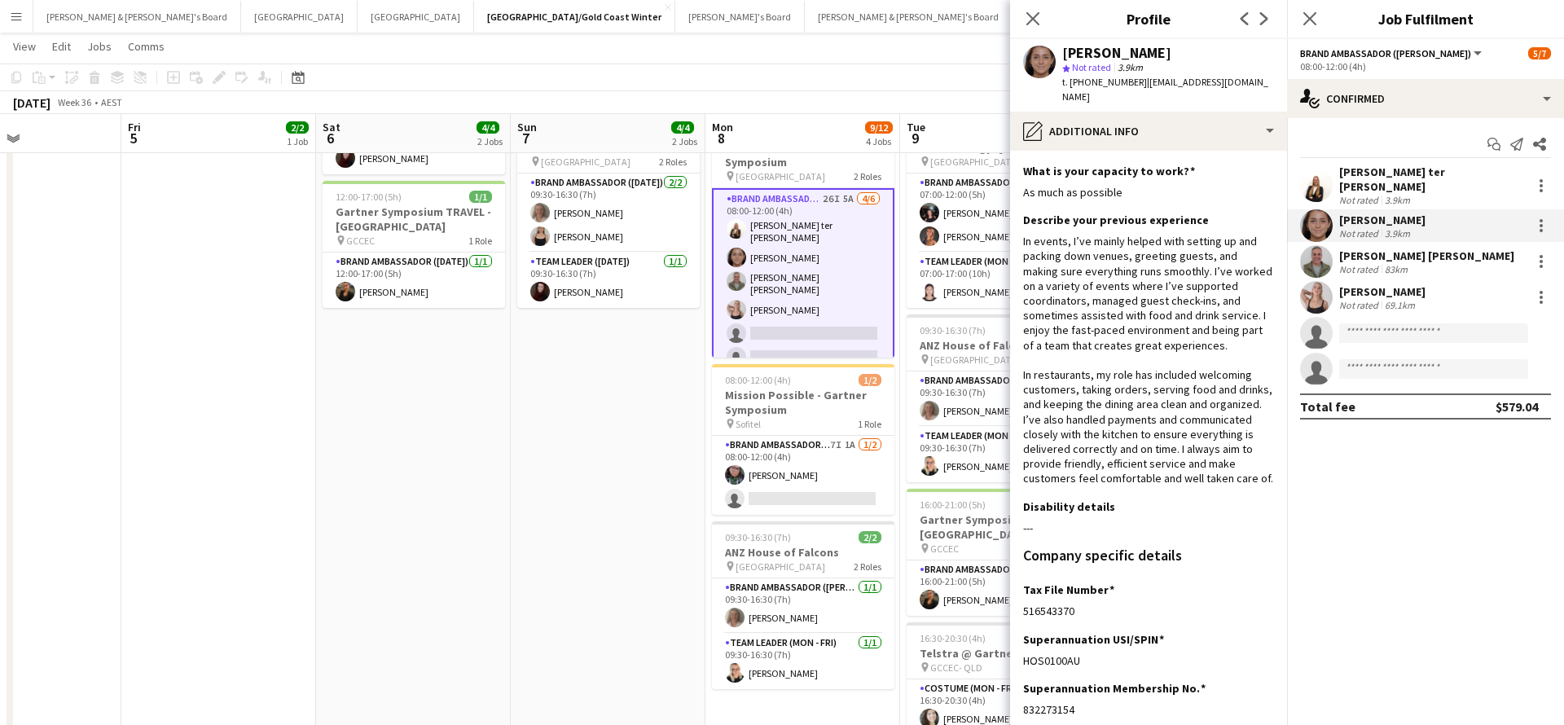
click at [535, 529] on app-date-cell "08:00-19:00 (11h) 1/1 Gartner Symposium - [GEOGRAPHIC_DATA] pin GCCEC 1 Role Ev…" at bounding box center [608, 477] width 195 height 1003
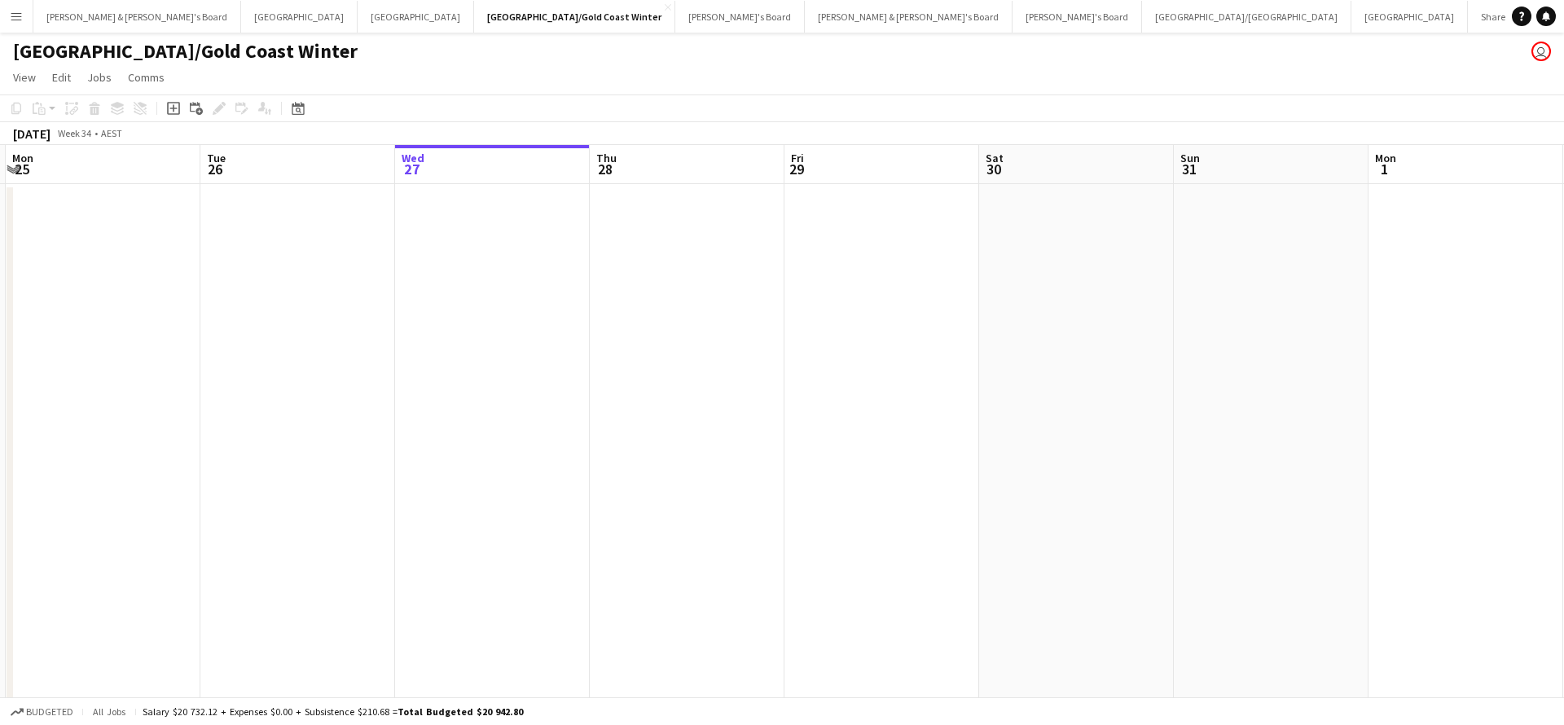
scroll to position [0, 0]
click at [103, 21] on button "[PERSON_NAME] & [PERSON_NAME]'s Board Close" at bounding box center [137, 17] width 208 height 32
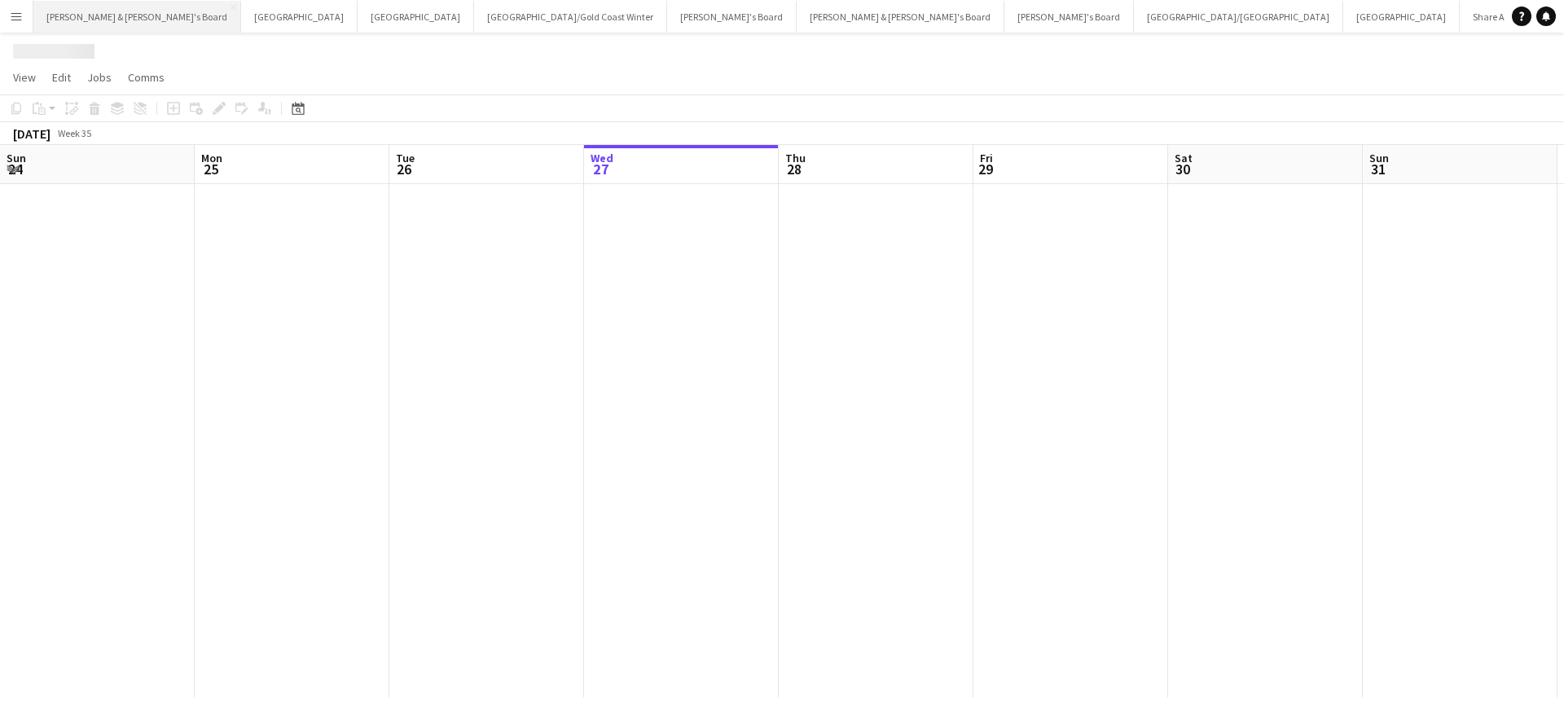
click at [103, 21] on button "[PERSON_NAME] & [PERSON_NAME]'s Board Close" at bounding box center [137, 17] width 208 height 32
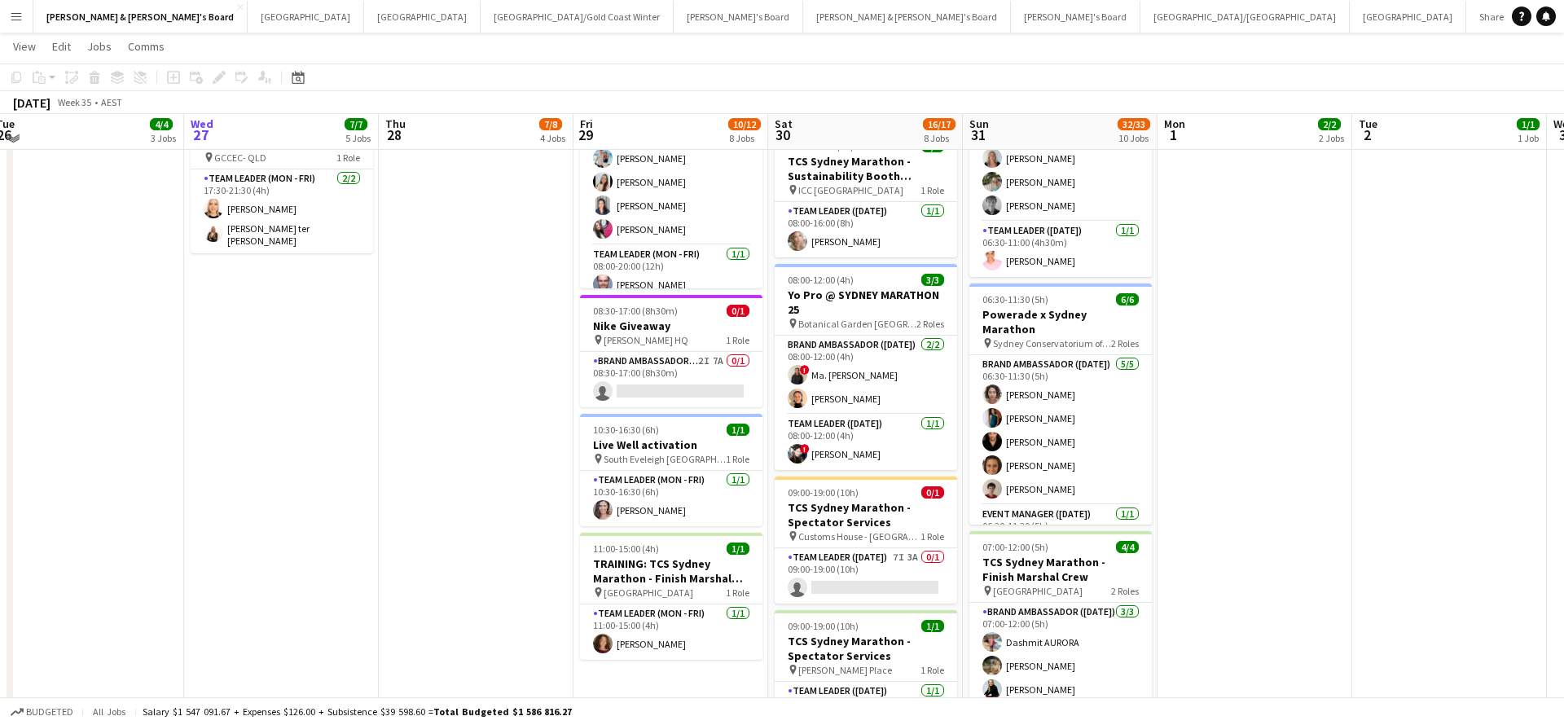
scroll to position [547, 0]
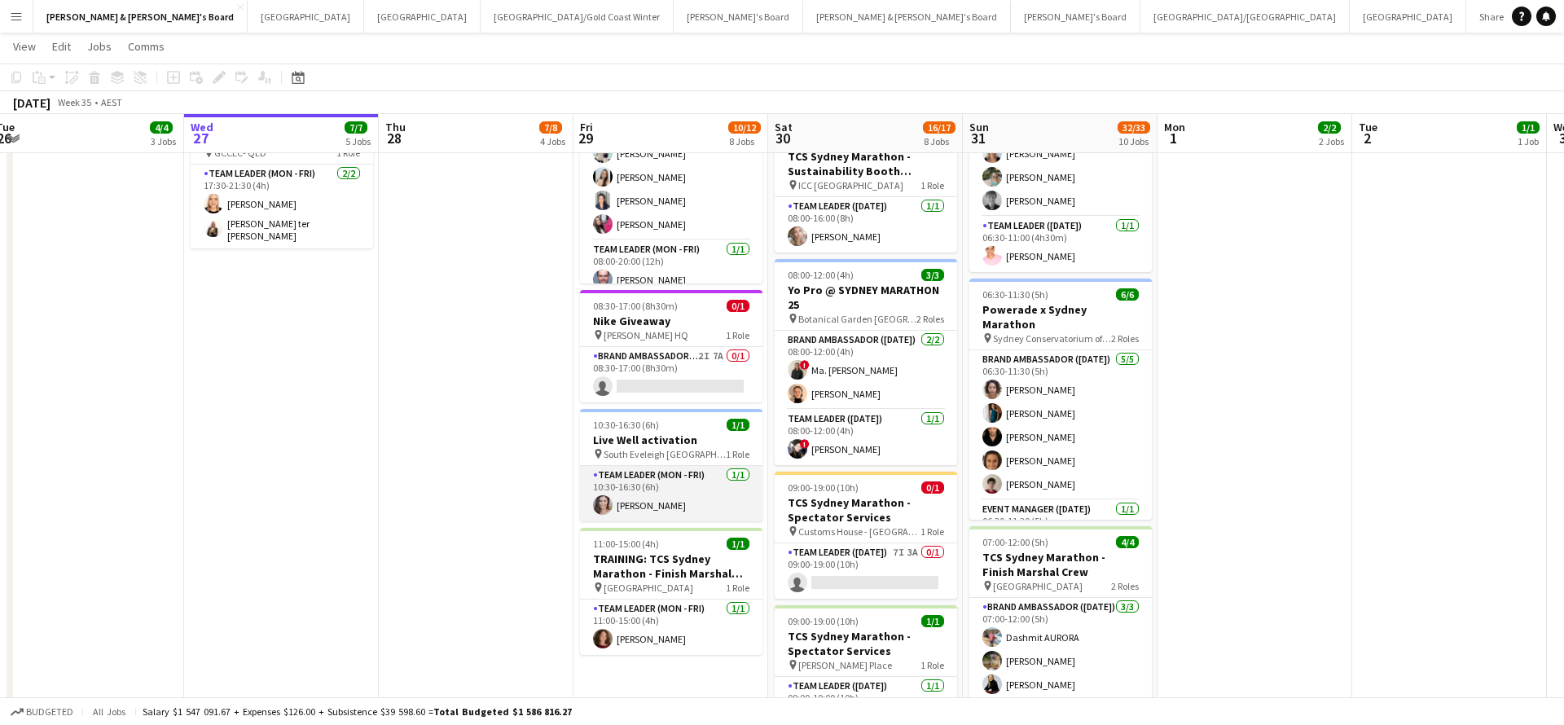
click at [675, 497] on app-card-role "Team Leader (Mon - Fri) [DATE] 10:30-16:30 (6h) [PERSON_NAME]" at bounding box center [671, 493] width 182 height 55
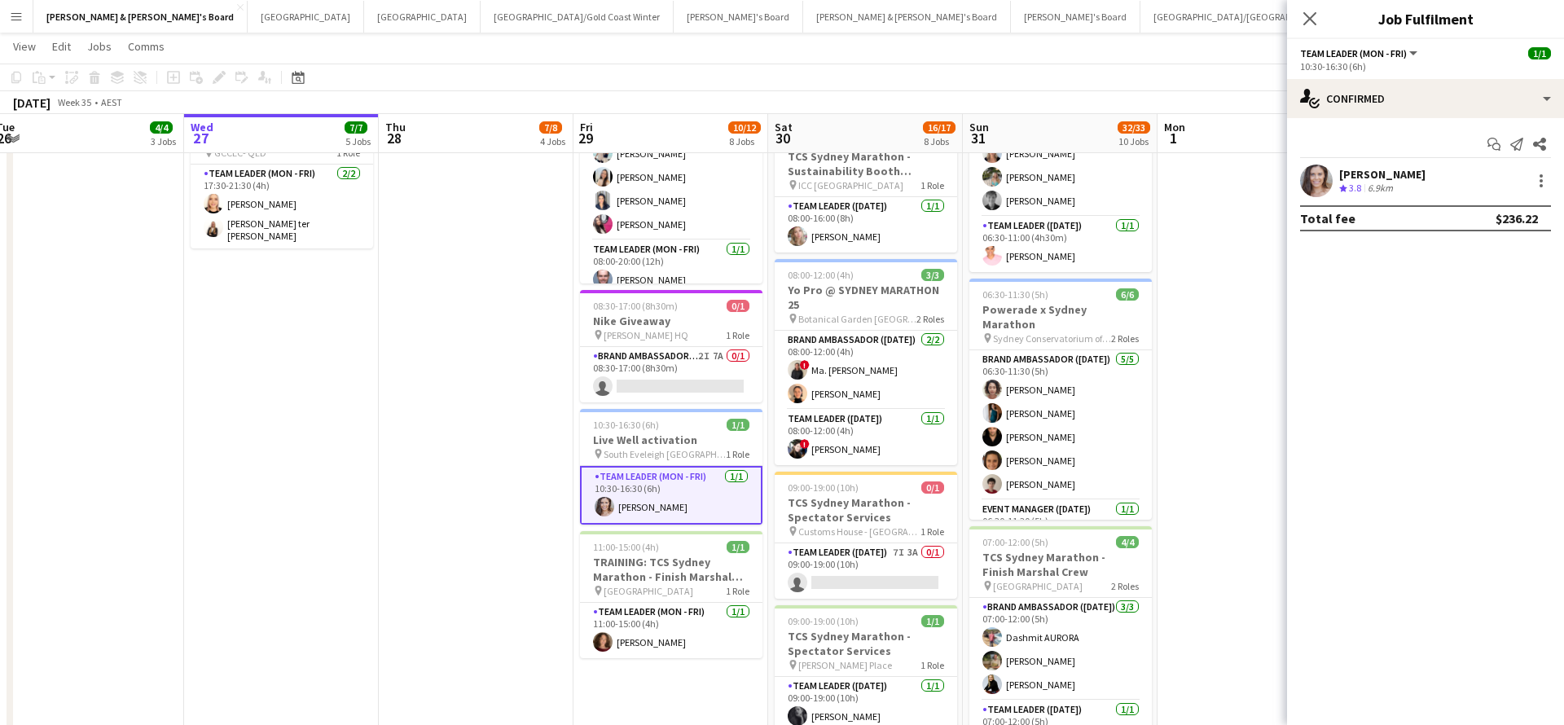
click at [1394, 183] on div "6.9km" at bounding box center [1380, 189] width 32 height 14
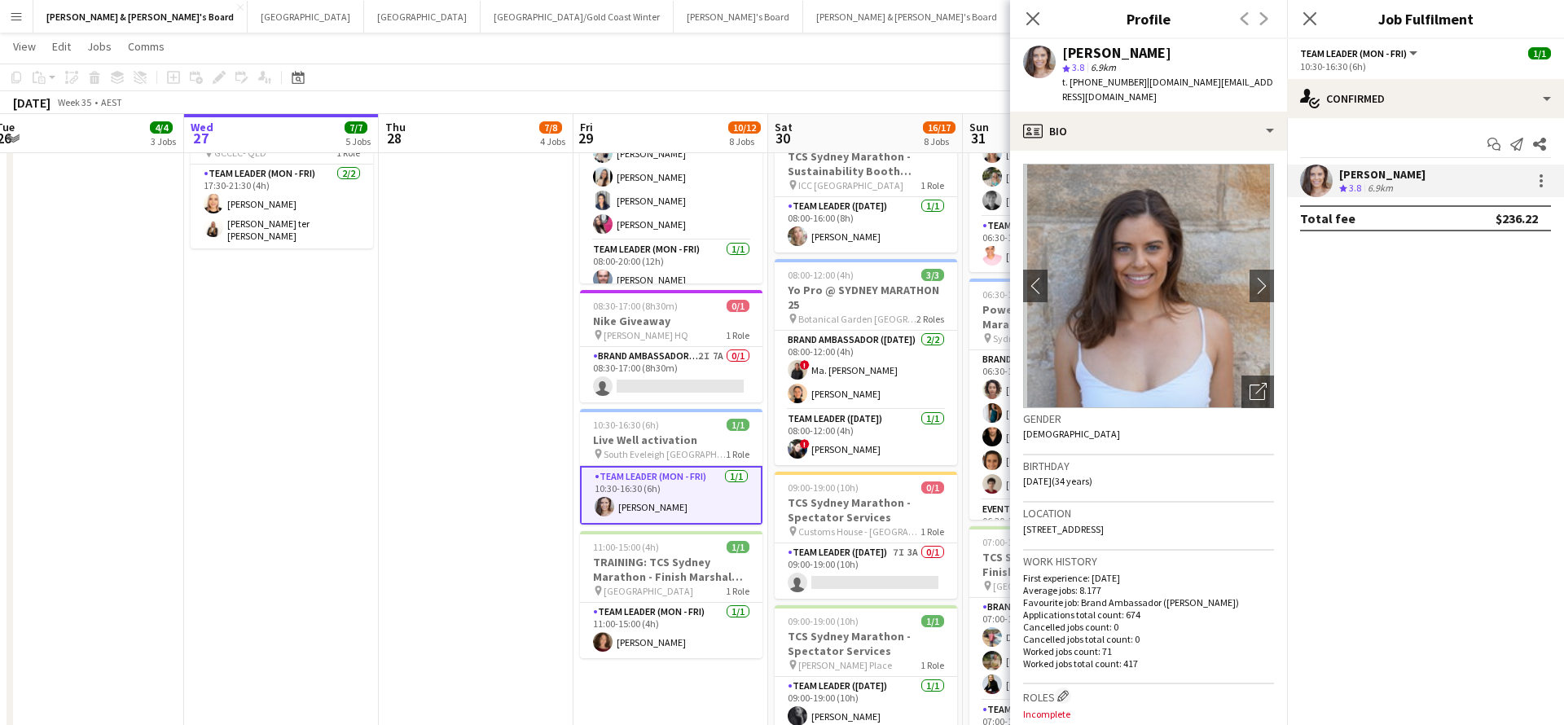
drag, startPoint x: 1141, startPoint y: 83, endPoint x: 1263, endPoint y: 85, distance: 122.2
click at [1263, 85] on div "[PERSON_NAME] star 3.8 6.9km t. [PHONE_NUMBER] | [DOMAIN_NAME][EMAIL_ADDRESS][D…" at bounding box center [1148, 75] width 277 height 72
copy span "[DOMAIN_NAME][EMAIL_ADDRESS][DOMAIN_NAME]"
click at [485, 513] on app-date-cell "08:00-20:00 (12h) 5/[DEMOGRAPHIC_DATA] Pro @ [GEOGRAPHIC_DATA] MARATHON 25 pin …" at bounding box center [476, 557] width 195 height 1845
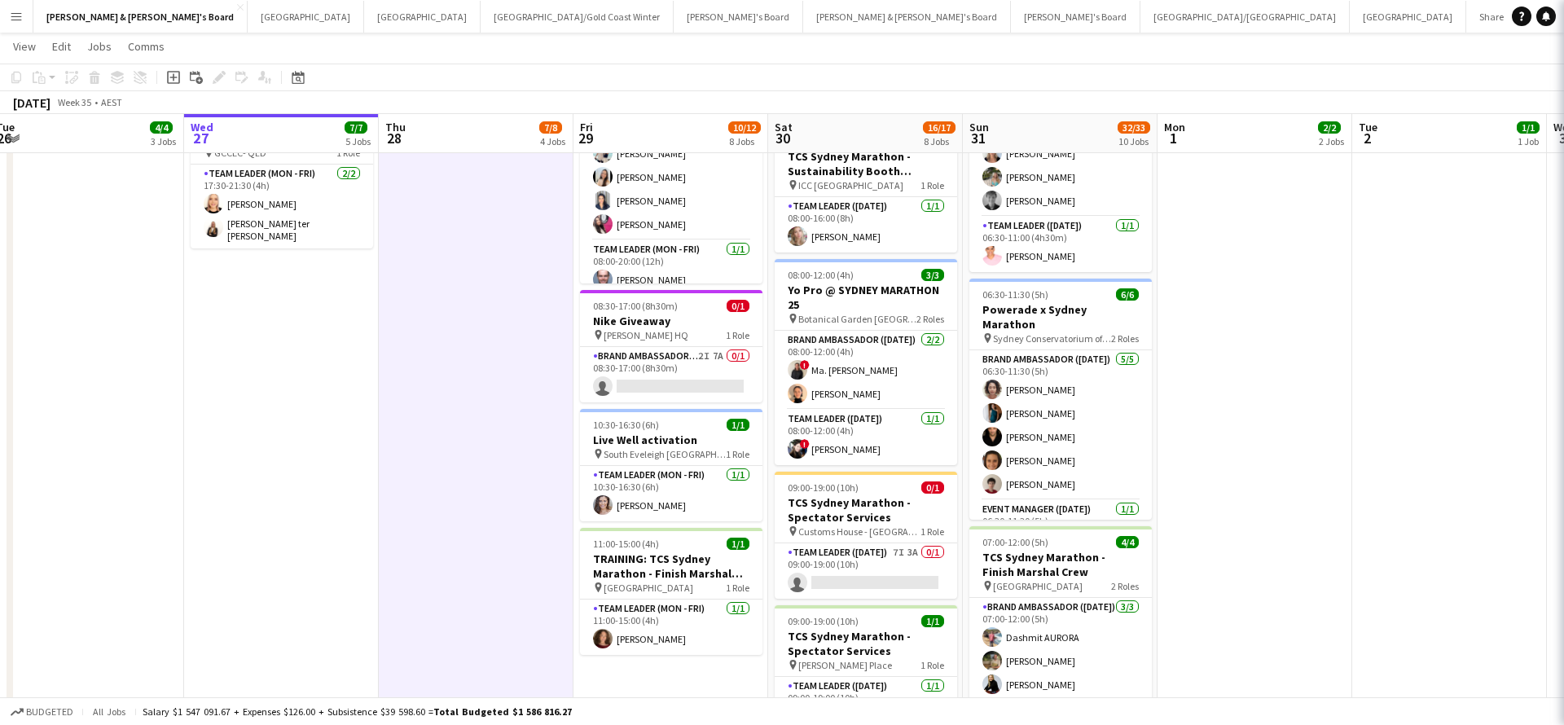
click at [485, 513] on app-date-cell "08:00-20:00 (12h) 5/[DEMOGRAPHIC_DATA] Pro @ [GEOGRAPHIC_DATA] MARATHON 25 pin …" at bounding box center [476, 557] width 195 height 1845
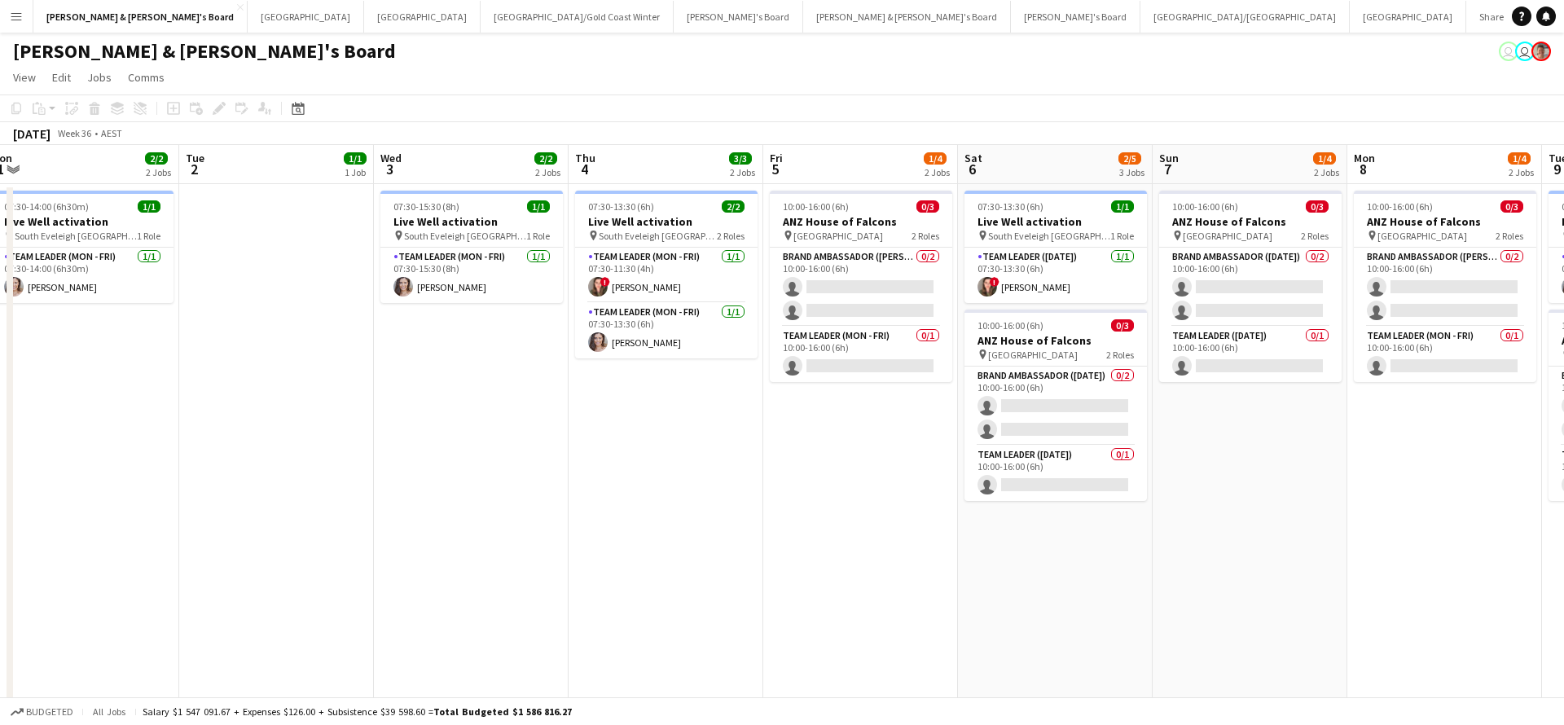
scroll to position [0, 0]
click at [673, 282] on app-card-role "Team Leader (Mon - Fri) [DATE] 07:30-11:30 (4h) ! [PERSON_NAME]" at bounding box center [666, 275] width 182 height 55
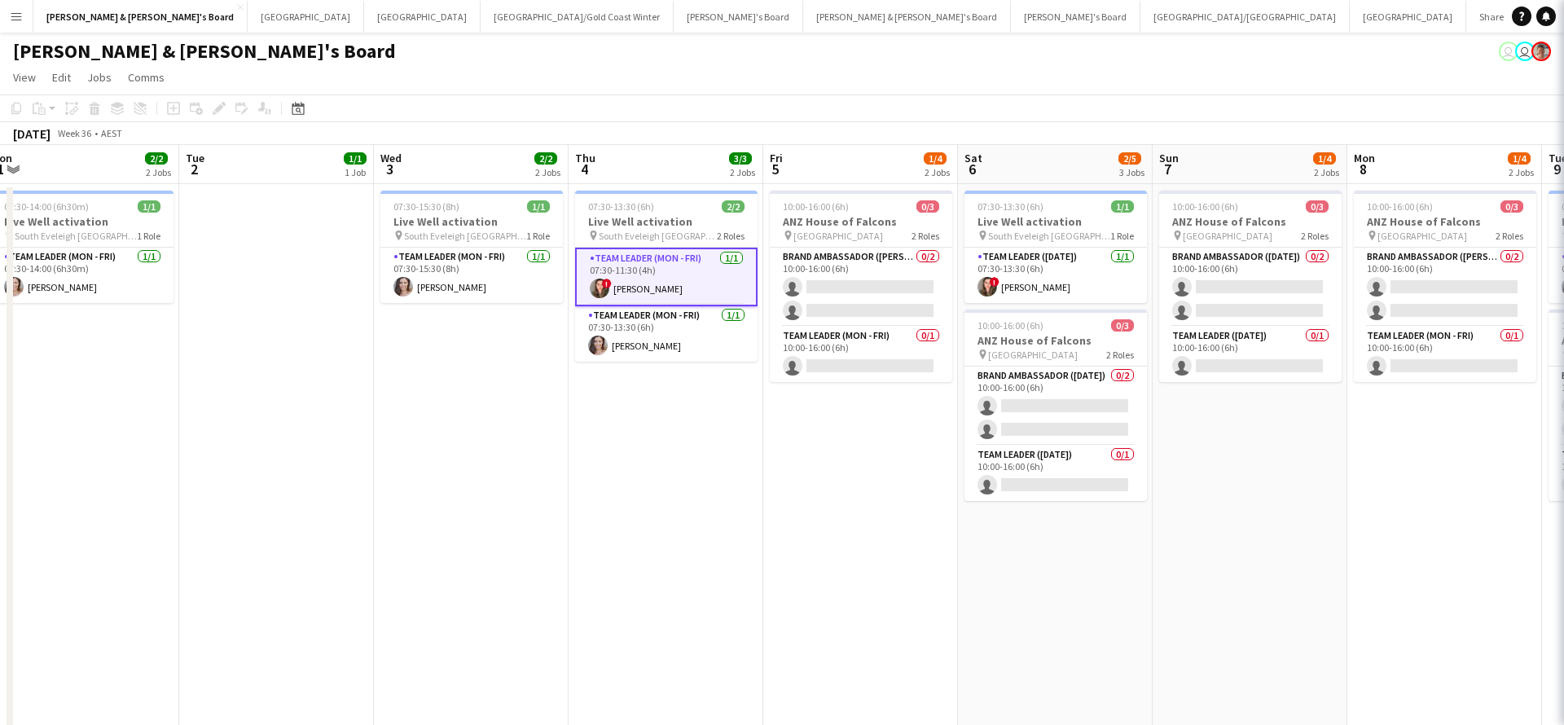
click at [673, 282] on app-card-role "Team Leader (Mon - Fri) [DATE] 07:30-11:30 (4h) ! [PERSON_NAME]" at bounding box center [666, 277] width 182 height 59
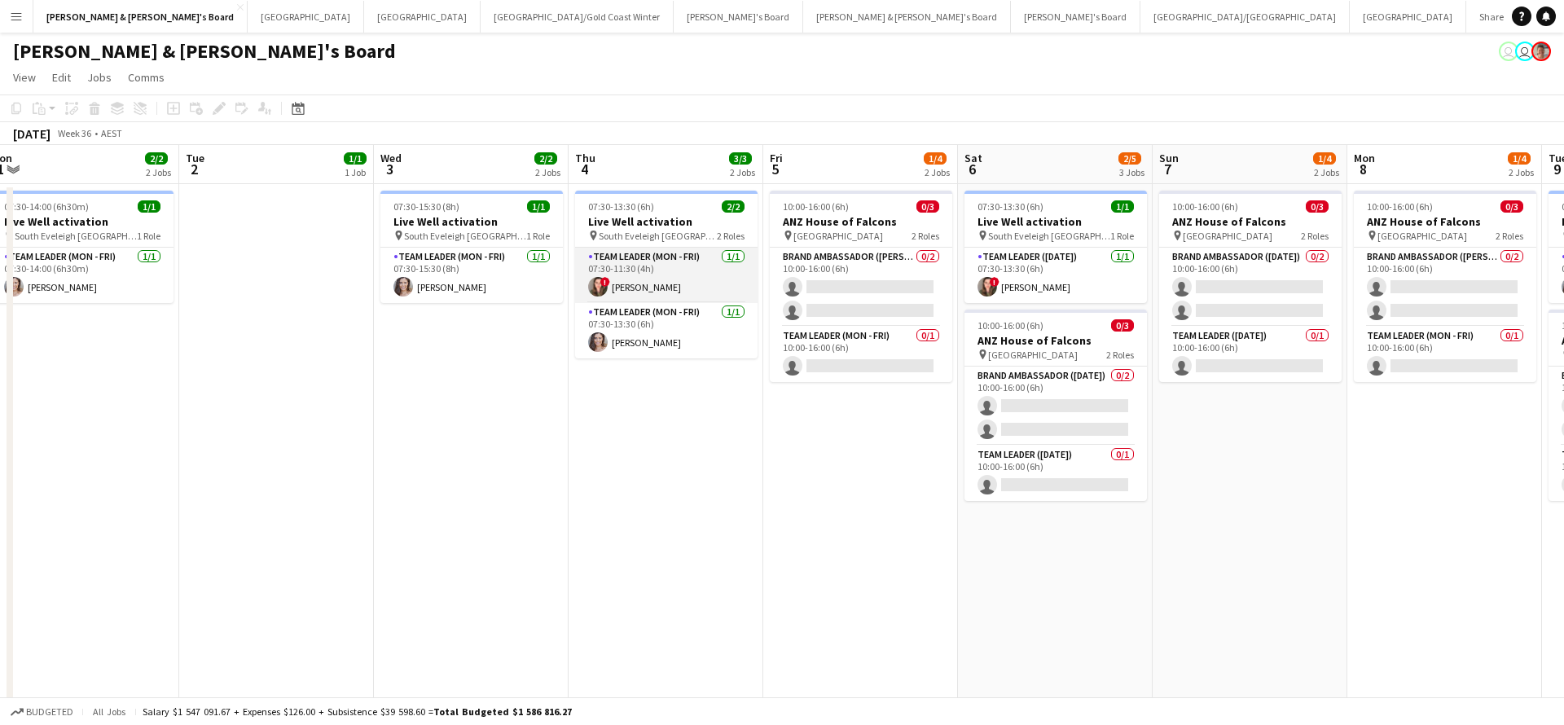
click at [672, 282] on app-card-role "Team Leader (Mon - Fri) [DATE] 07:30-11:30 (4h) ! [PERSON_NAME]" at bounding box center [666, 275] width 182 height 55
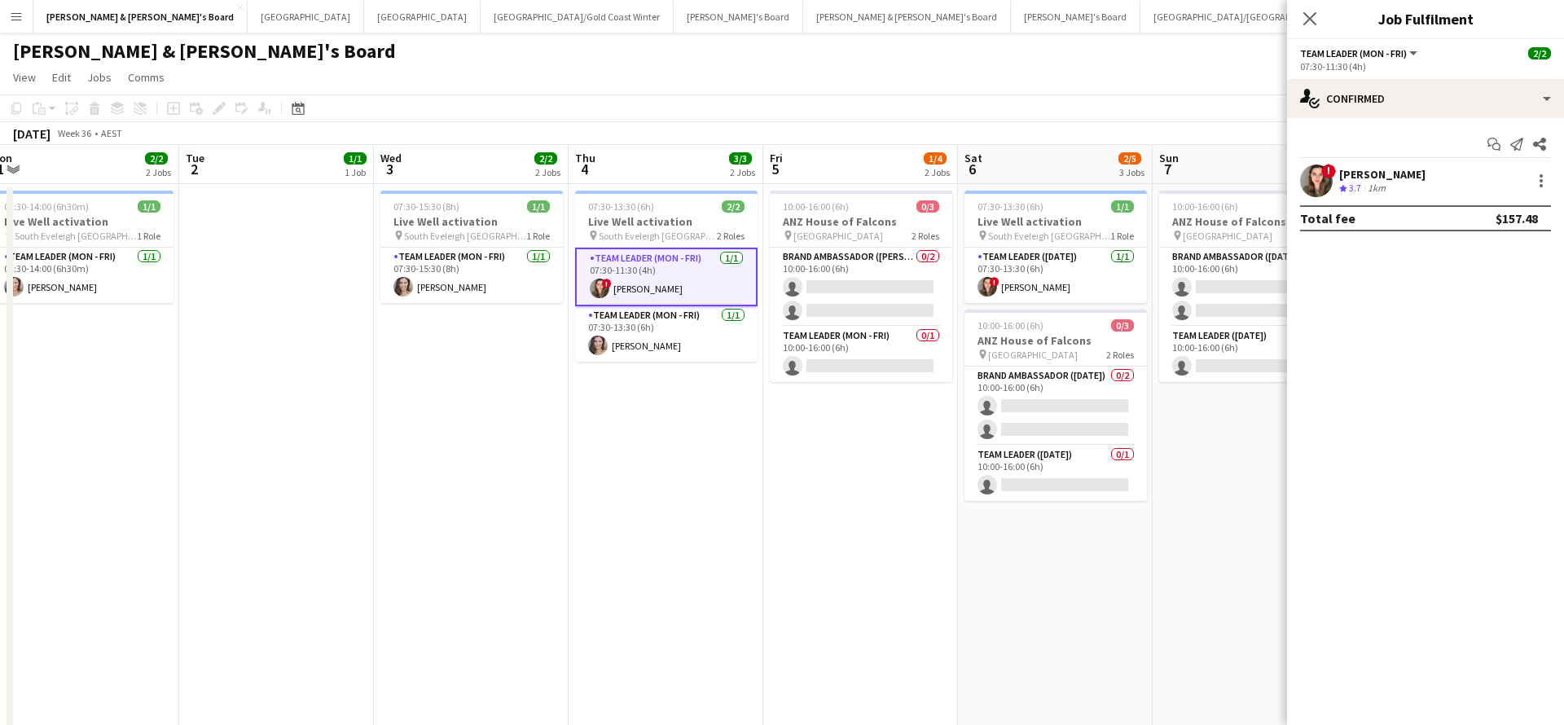
click at [1397, 182] on div "Crew rating 3.7 1km" at bounding box center [1382, 189] width 86 height 14
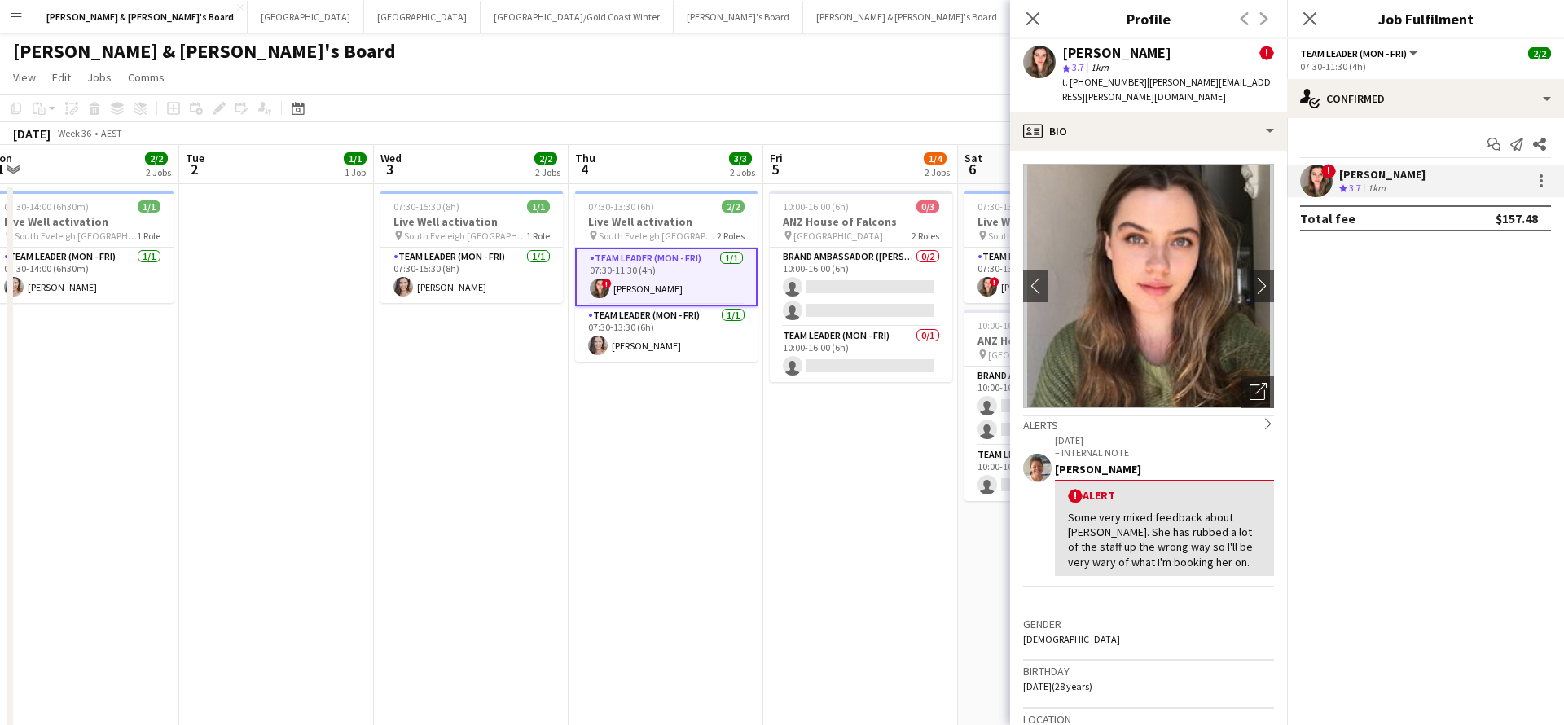
drag, startPoint x: 1136, startPoint y: 81, endPoint x: 1264, endPoint y: 80, distance: 127.9
click at [1264, 80] on div "[PERSON_NAME] ! star 3.7 1km t. [PHONE_NUMBER] | [PERSON_NAME][EMAIL_ADDRESS][P…" at bounding box center [1148, 75] width 277 height 72
copy span "[PERSON_NAME][EMAIL_ADDRESS][PERSON_NAME][DOMAIN_NAME]"
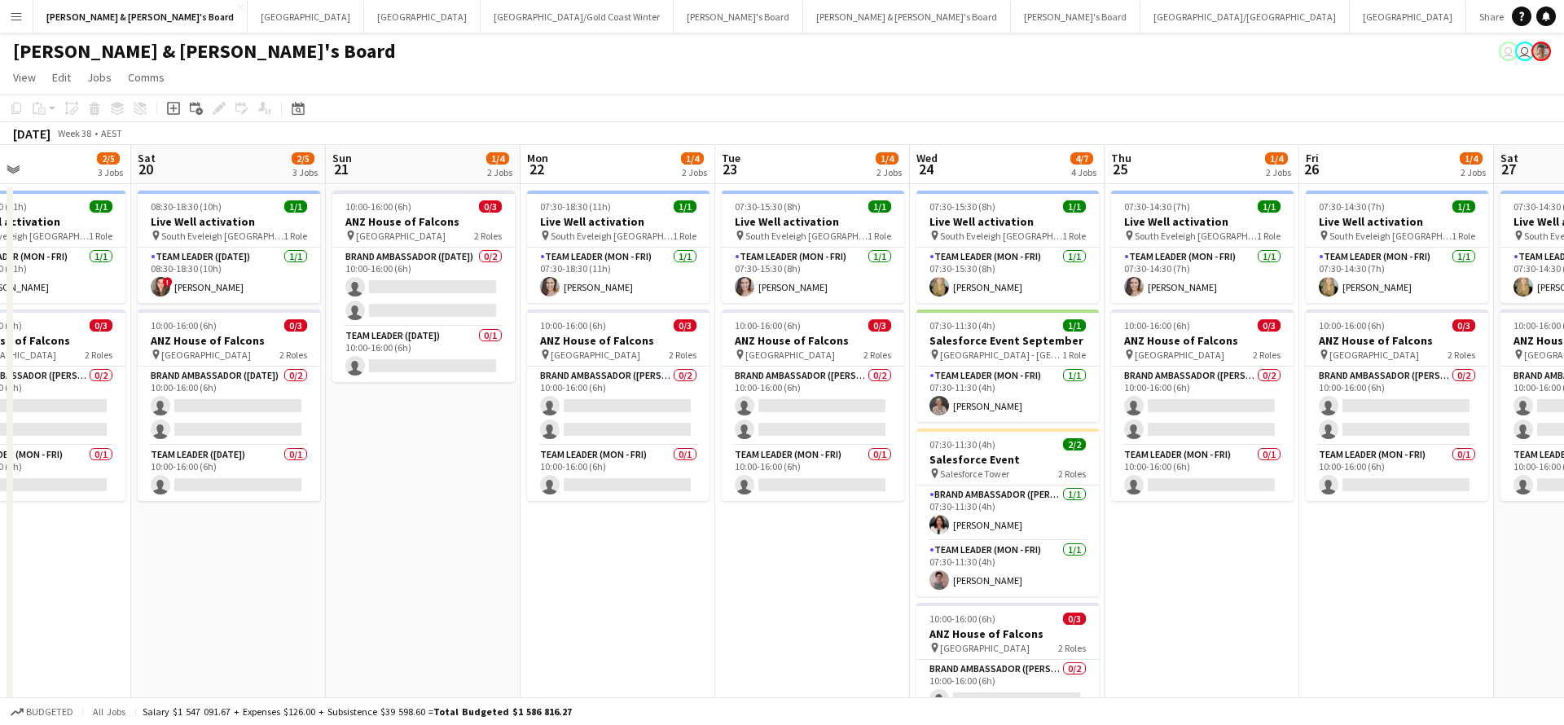
scroll to position [0, 649]
click at [1000, 276] on app-card-role "Team Leader (Mon - Fri) [DATE] 07:30-15:30 (8h) [PERSON_NAME]" at bounding box center [1006, 275] width 182 height 55
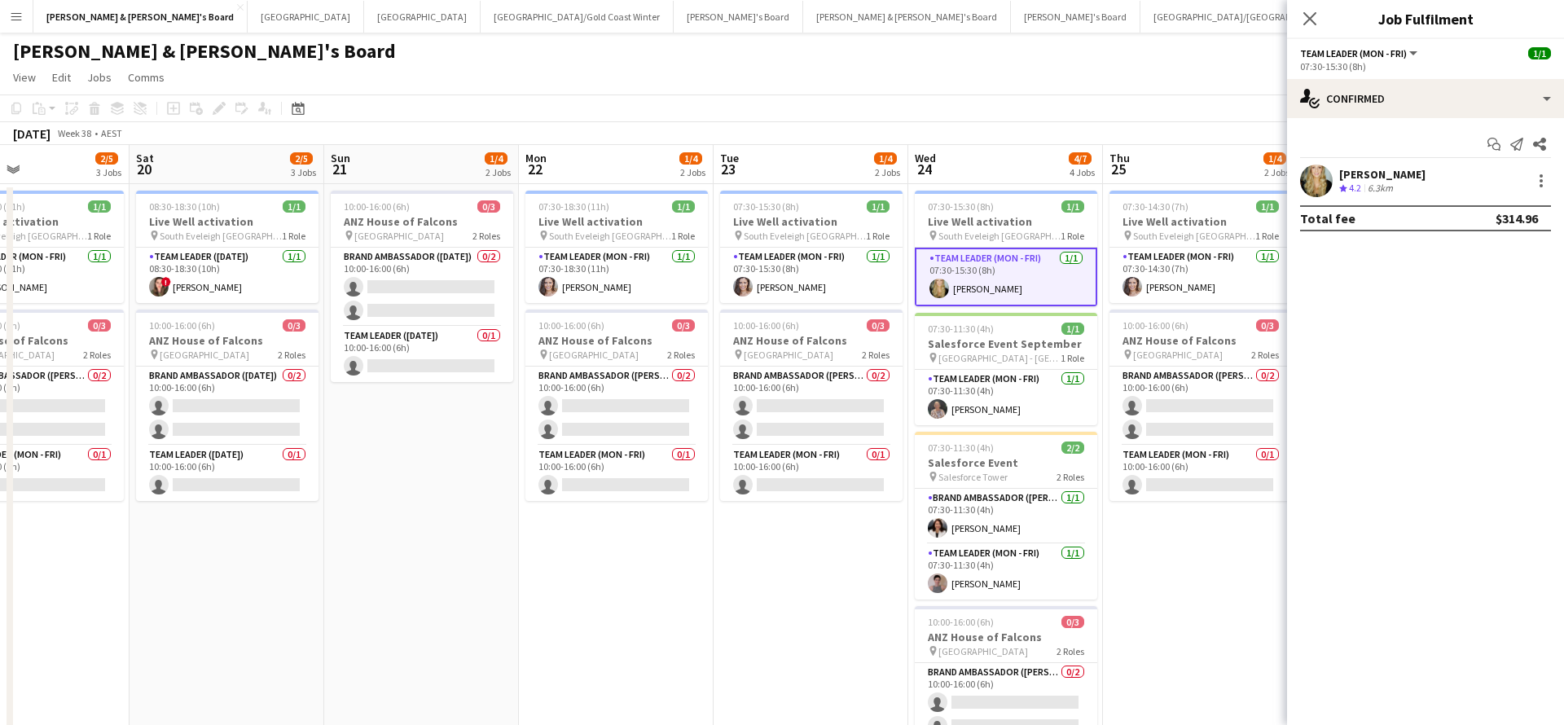
click at [1372, 187] on div "6.3km" at bounding box center [1380, 189] width 32 height 14
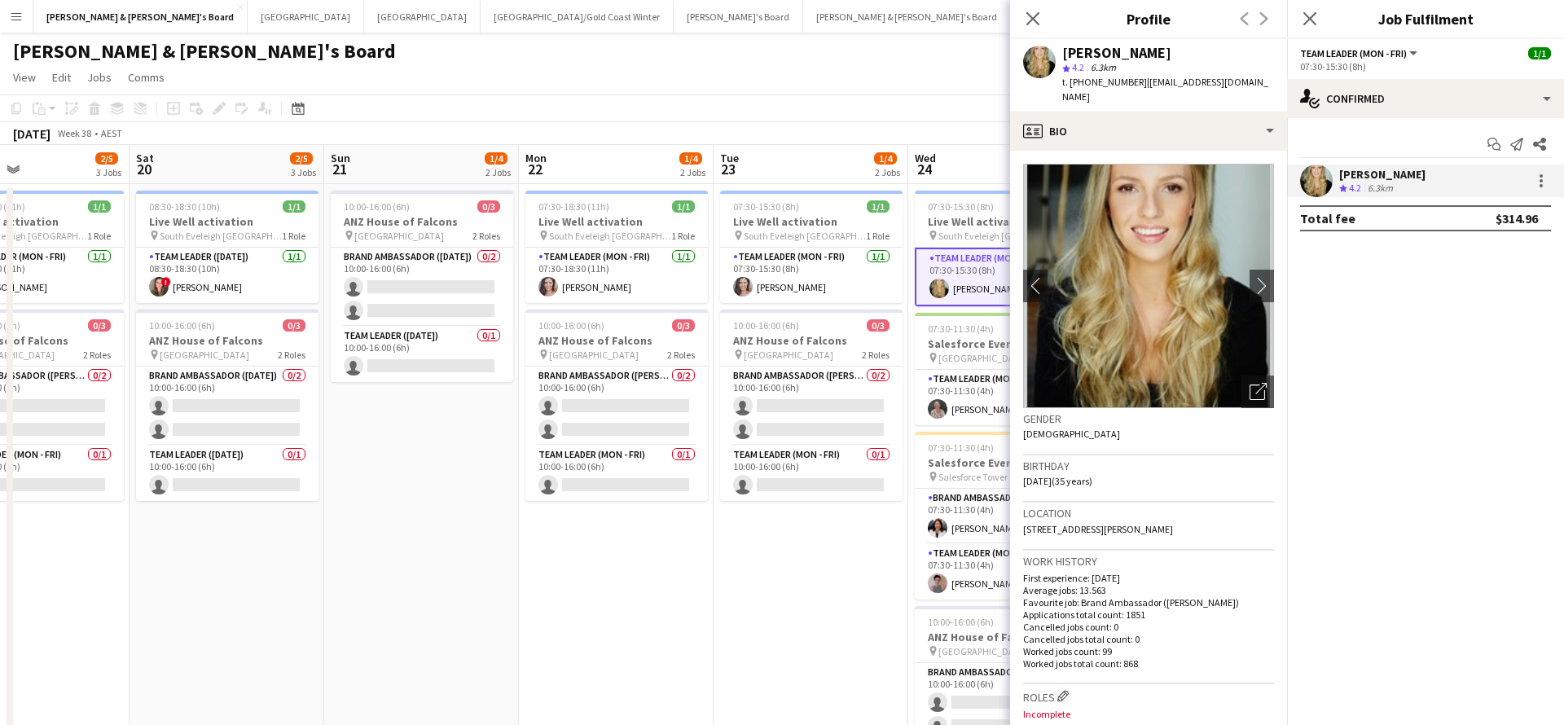
drag, startPoint x: 1141, startPoint y: 81, endPoint x: 1244, endPoint y: 82, distance: 102.6
click at [1244, 82] on span "| [EMAIL_ADDRESS][DOMAIN_NAME]" at bounding box center [1165, 89] width 206 height 27
copy span "[EMAIL_ADDRESS][DOMAIN_NAME]"
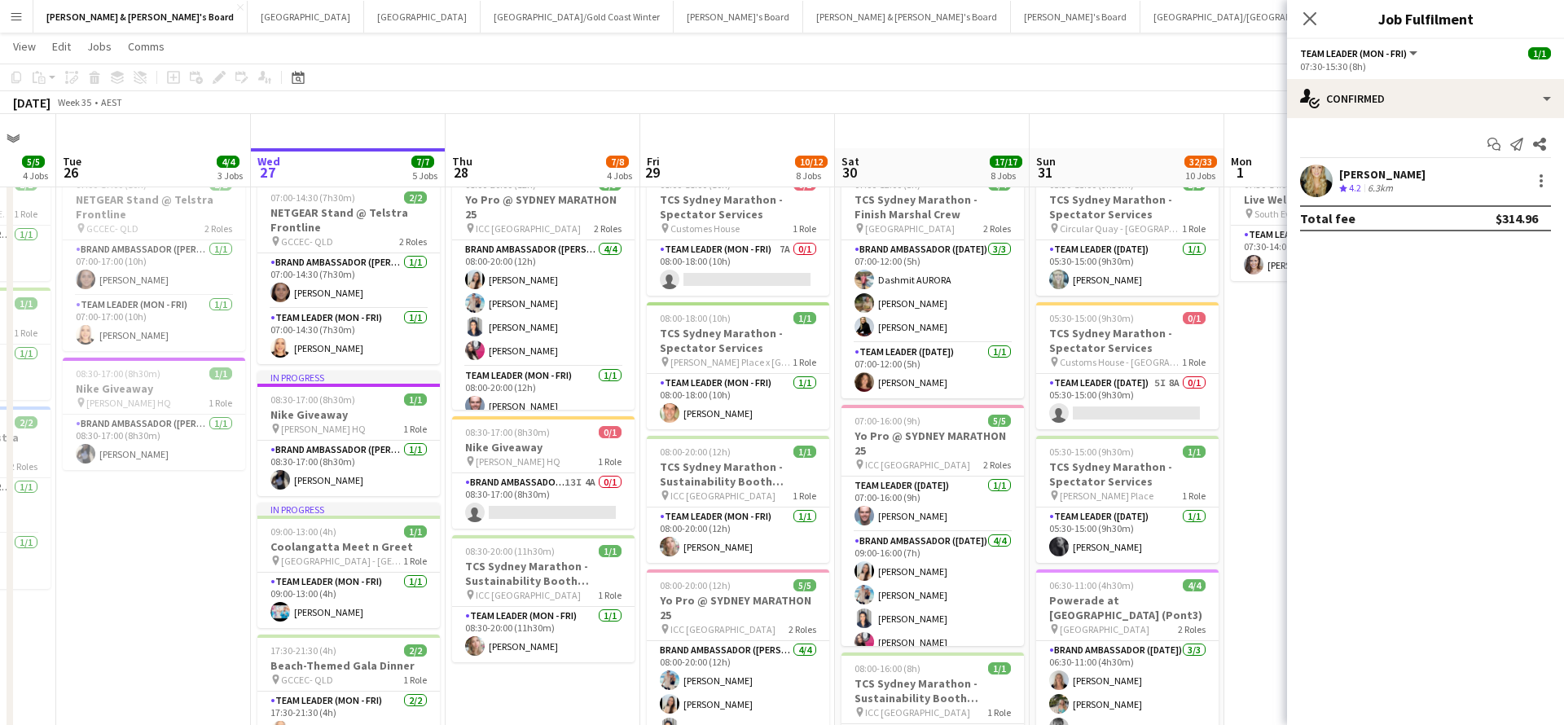
scroll to position [76, 0]
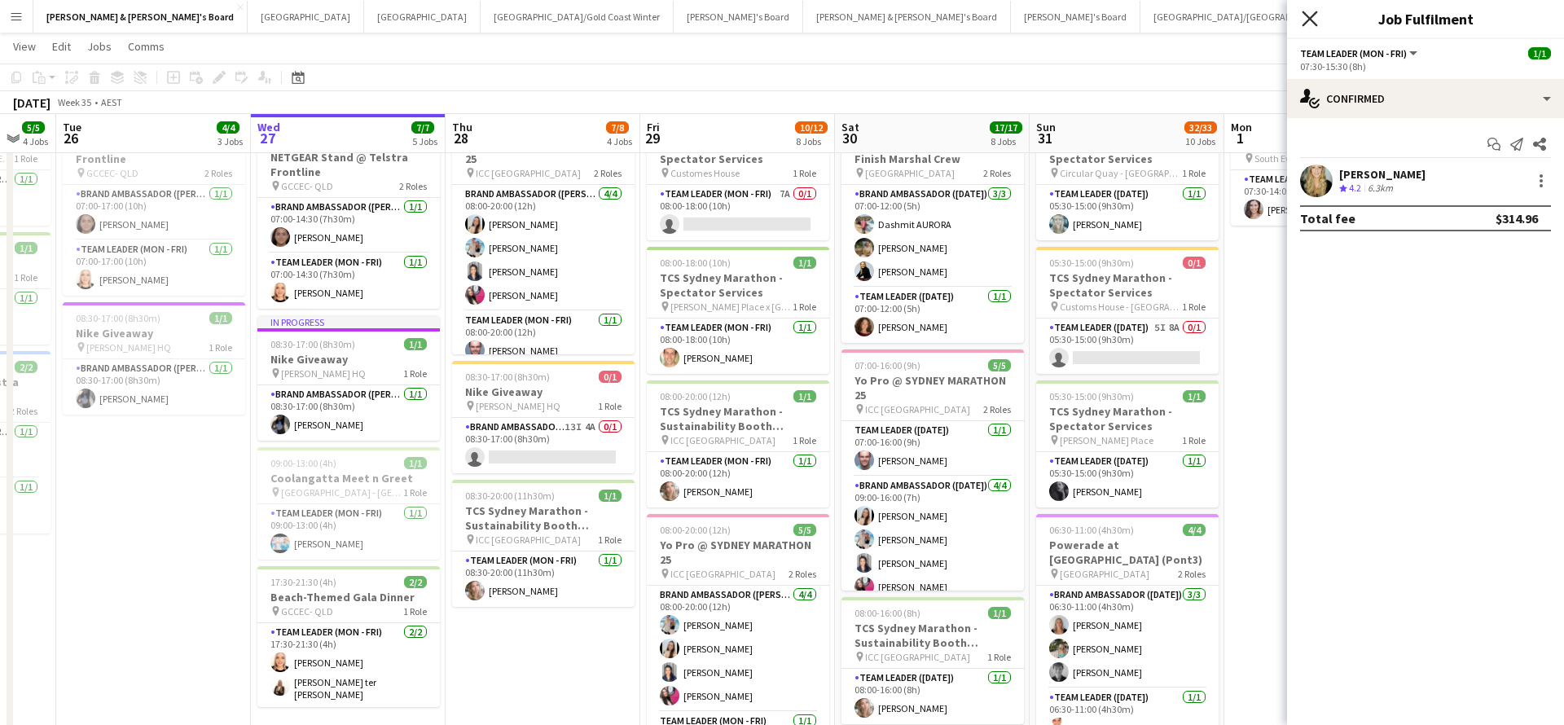
click at [1307, 25] on icon "Close pop-in" at bounding box center [1308, 18] width 15 height 15
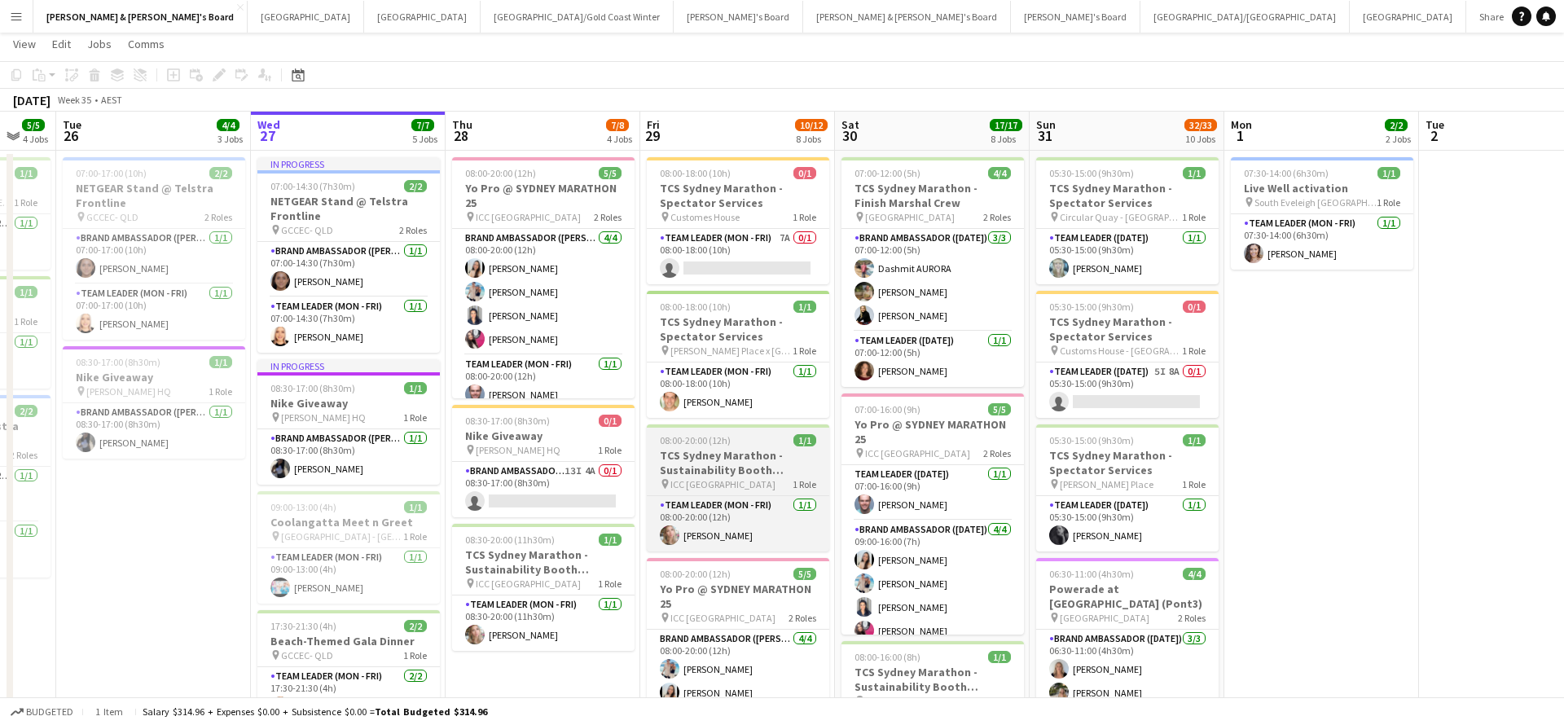
scroll to position [0, 0]
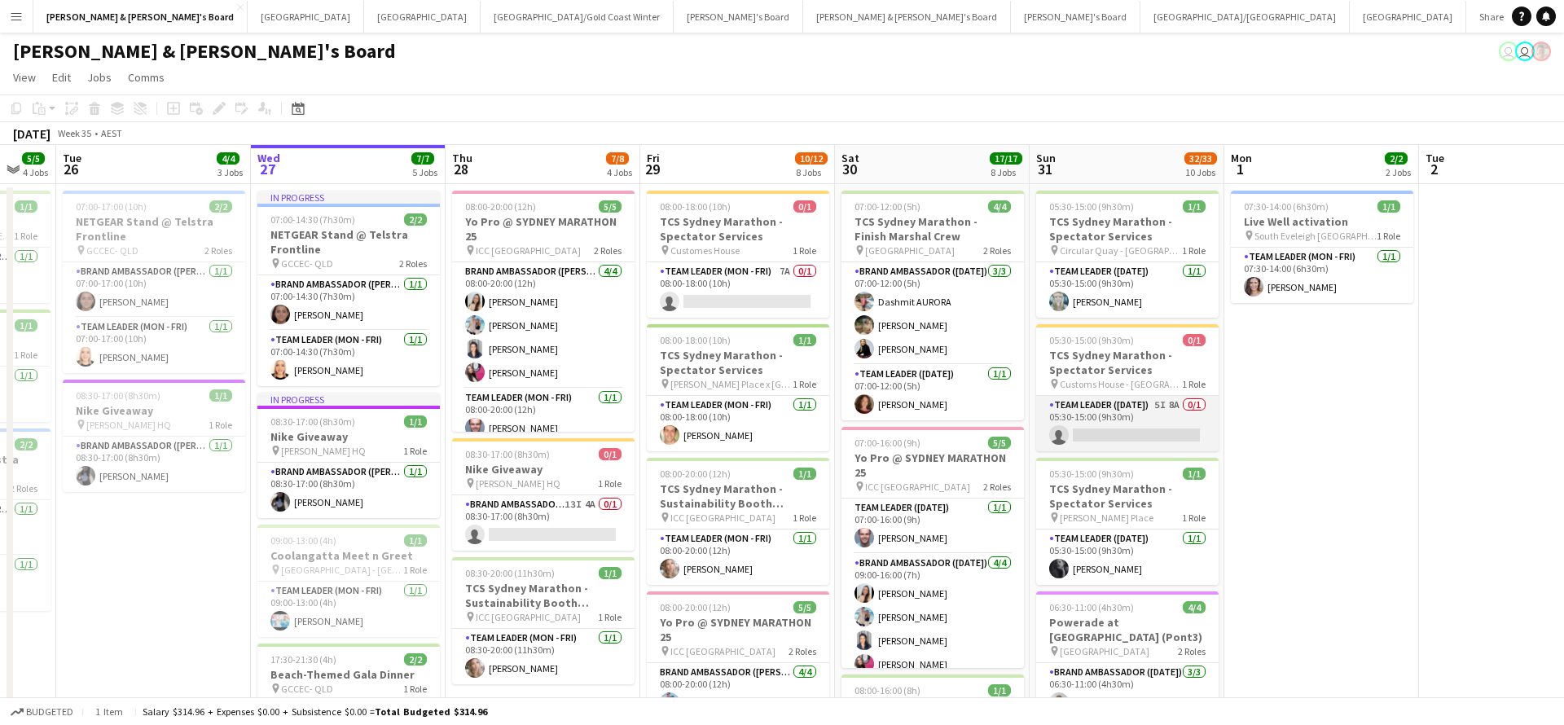
click at [1148, 420] on app-card-role "Team Leader ([DATE]) 5I 8A 0/1 05:30-15:00 (9h30m) single-neutral-actions" at bounding box center [1127, 423] width 182 height 55
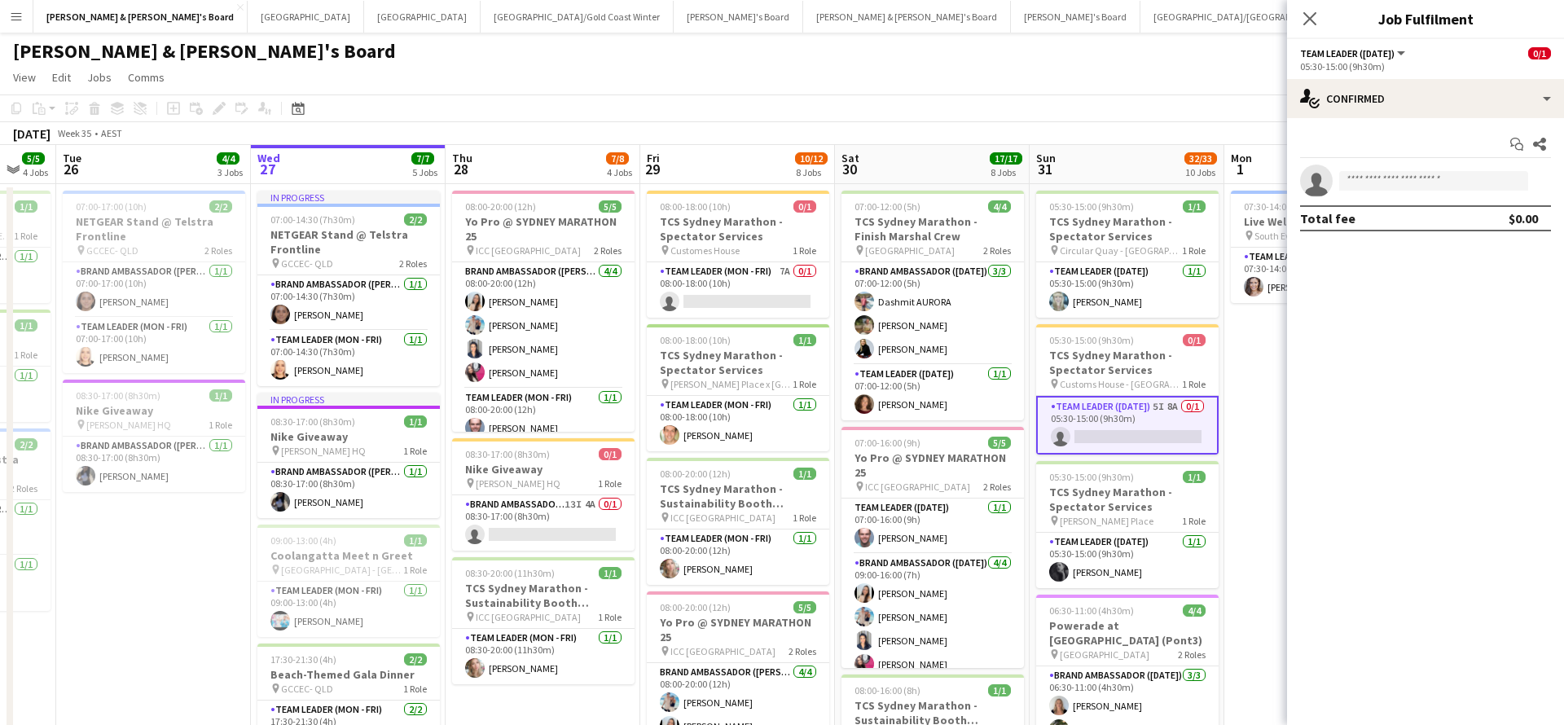
click at [1389, 122] on div "Start chat Share single-neutral-actions Total fee $0.00" at bounding box center [1425, 181] width 277 height 126
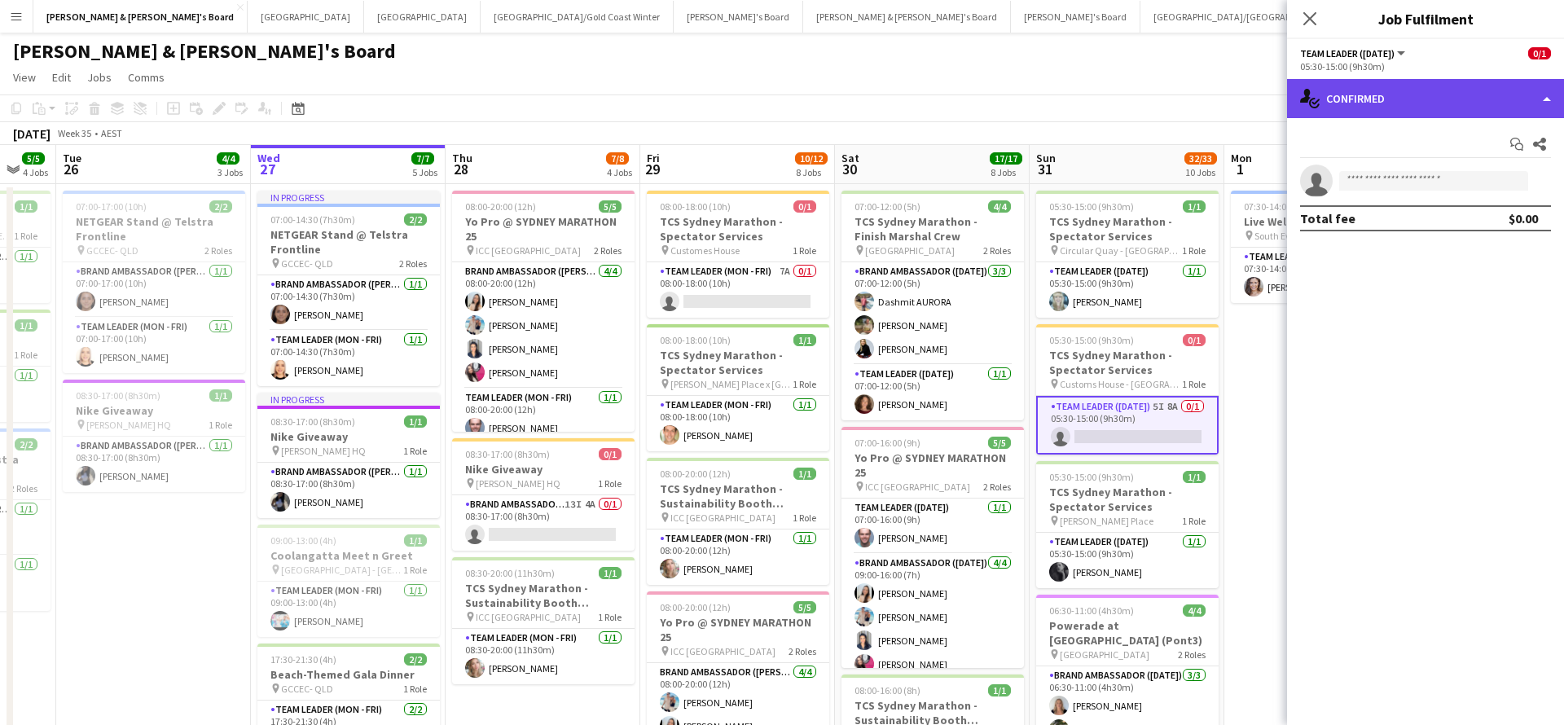
click at [1390, 108] on div "single-neutral-actions-check-2 Confirmed" at bounding box center [1425, 98] width 277 height 39
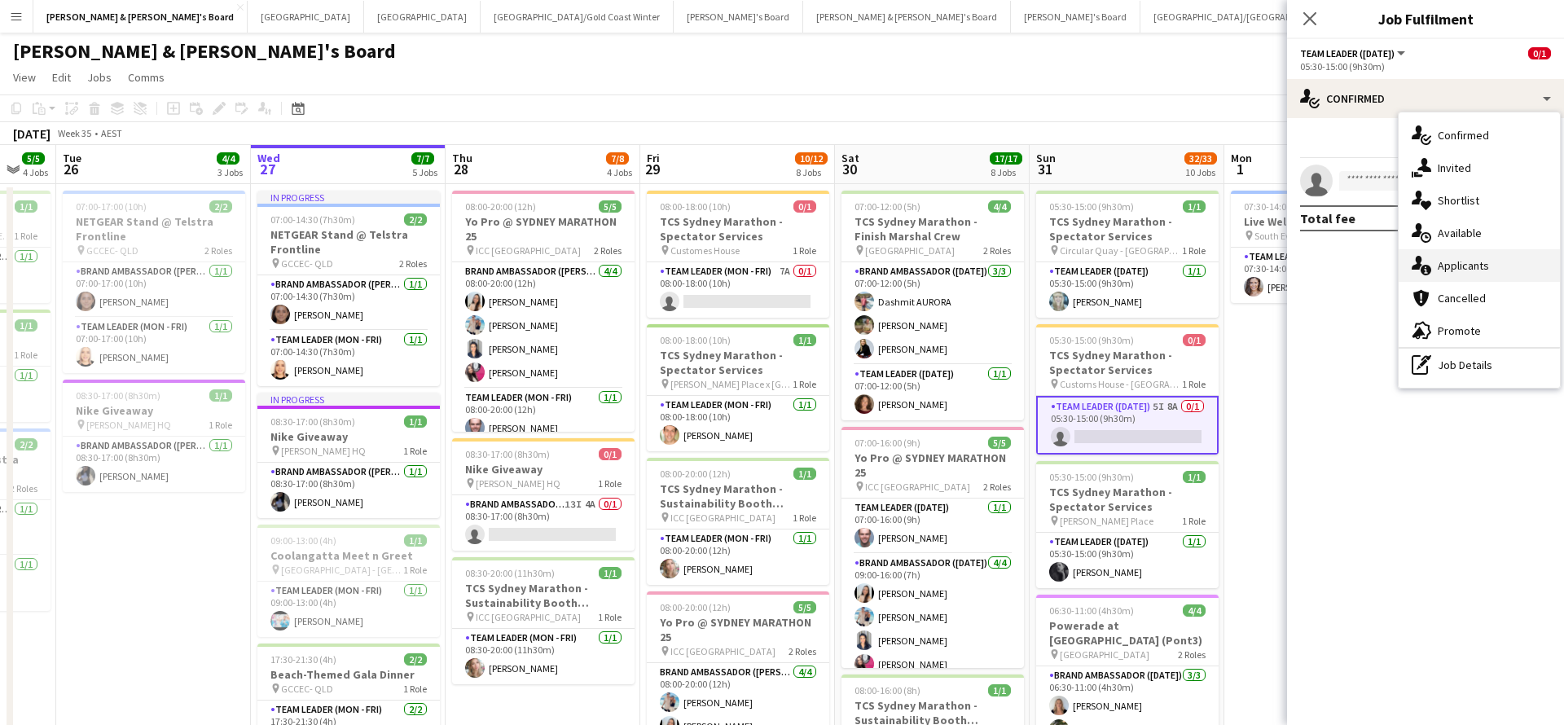
click at [1475, 267] on div "single-neutral-actions-information Applicants" at bounding box center [1478, 265] width 161 height 33
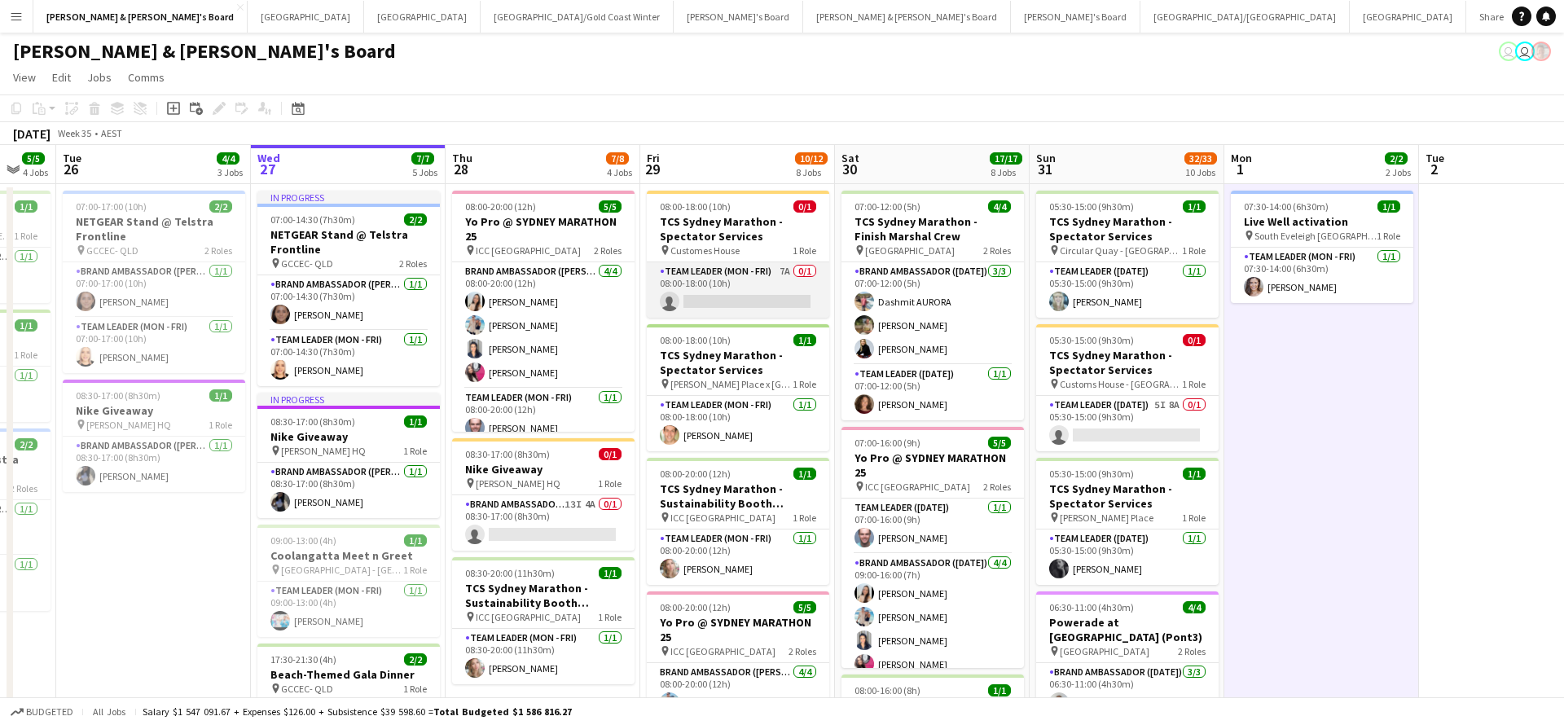
click at [769, 292] on app-card-role "Team Leader (Mon - Fri) 7A 0/1 08:00-18:00 (10h) single-neutral-actions" at bounding box center [738, 289] width 182 height 55
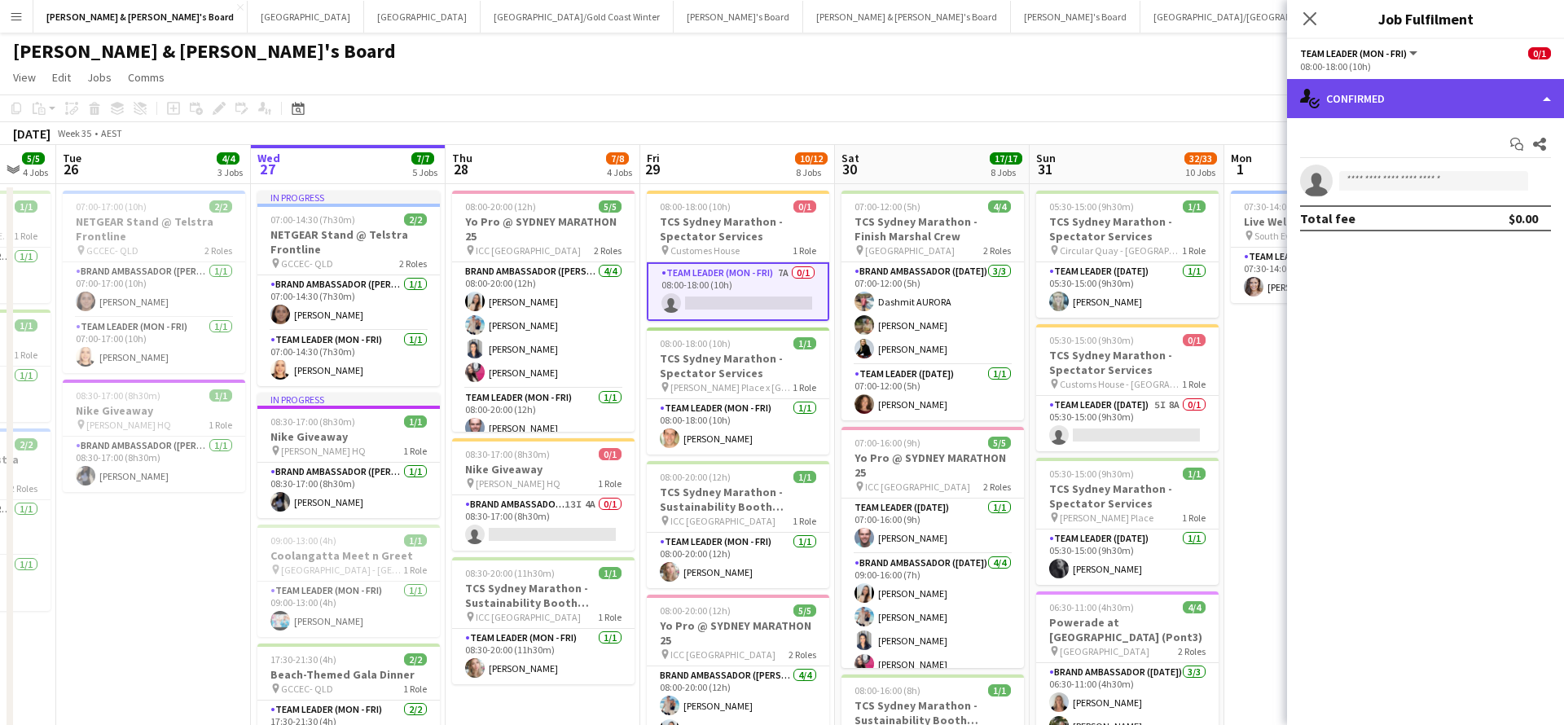
click at [1425, 90] on div "single-neutral-actions-check-2 Confirmed" at bounding box center [1425, 98] width 277 height 39
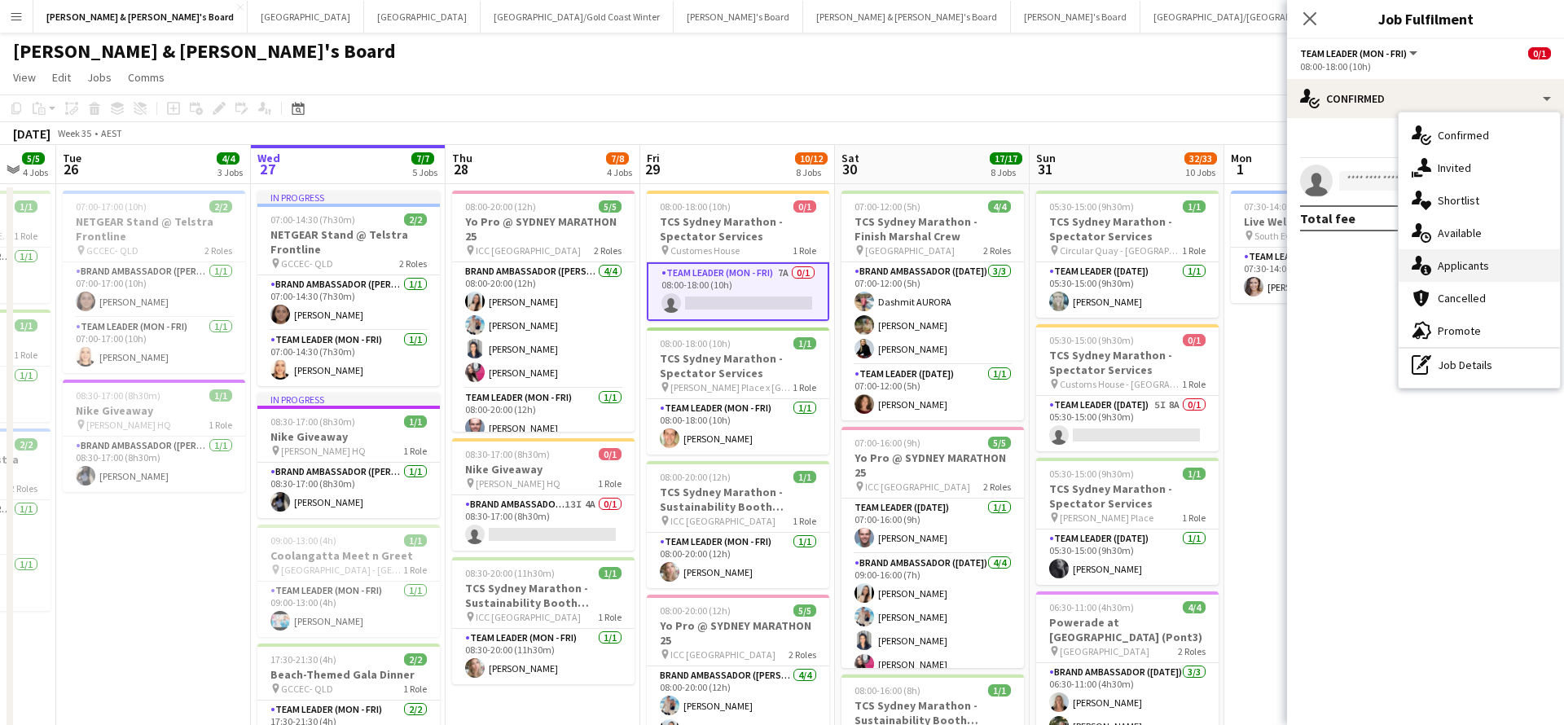
click at [1494, 270] on div "single-neutral-actions-information Applicants" at bounding box center [1478, 265] width 161 height 33
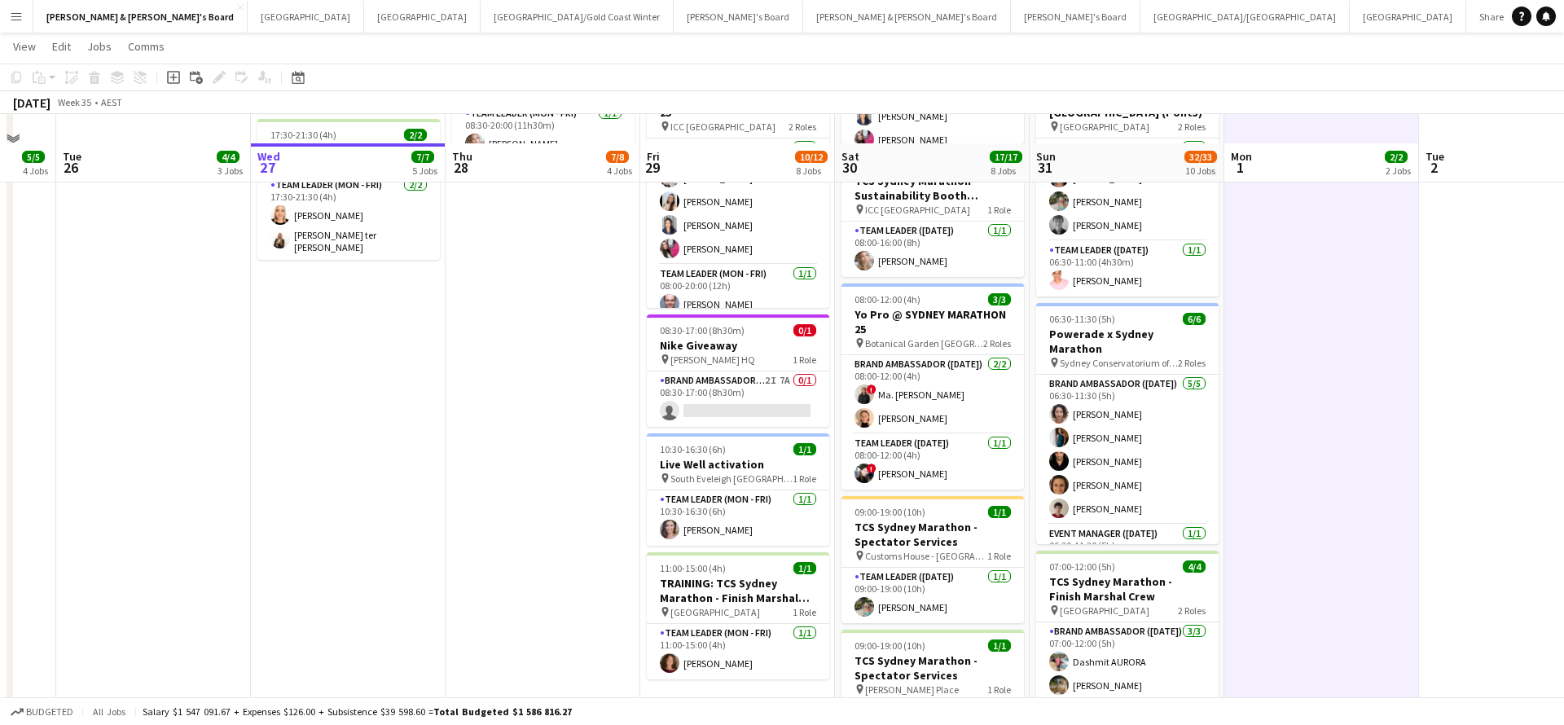
scroll to position [568, 0]
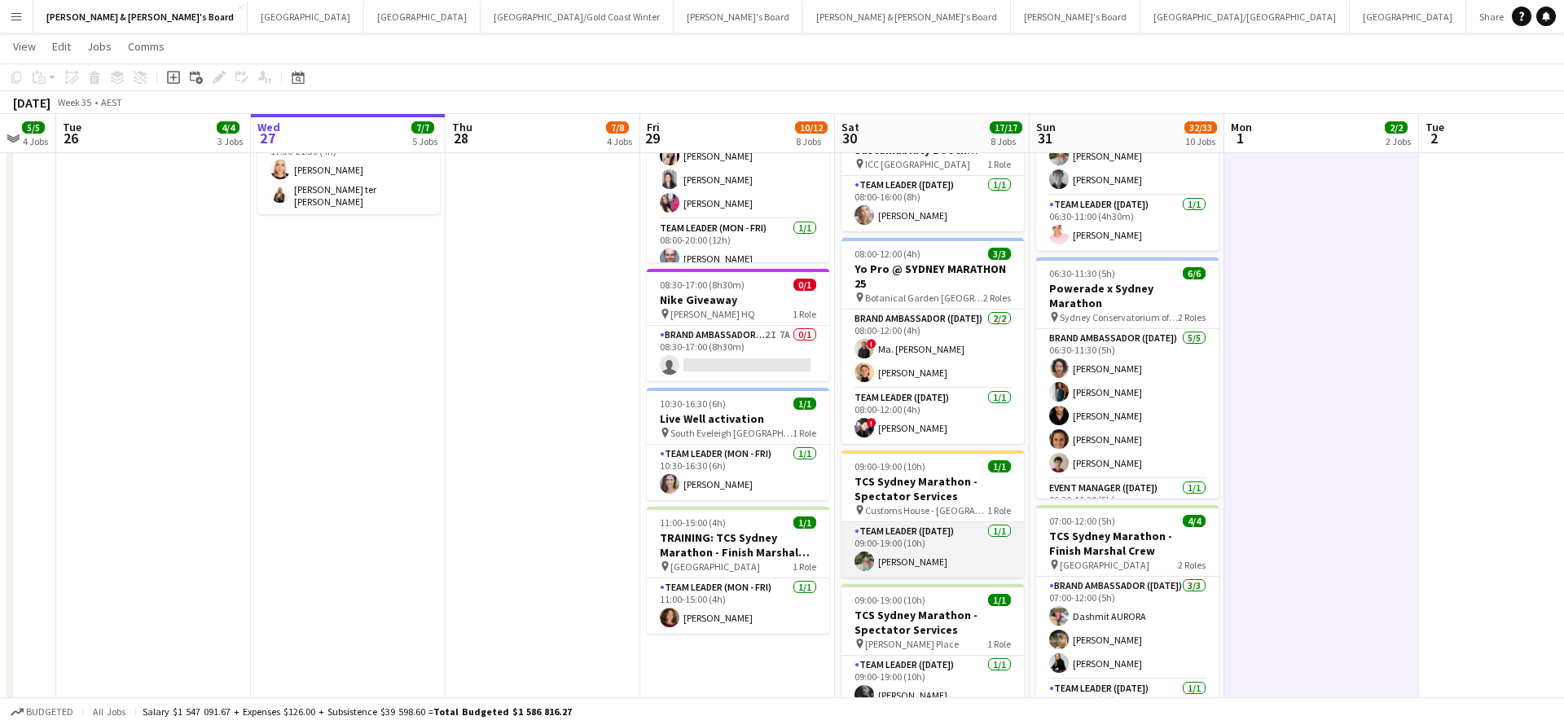
click at [992, 545] on app-card-role "Team Leader ([DATE]) [DATE] 09:00-19:00 (10h) [PERSON_NAME]" at bounding box center [932, 549] width 182 height 55
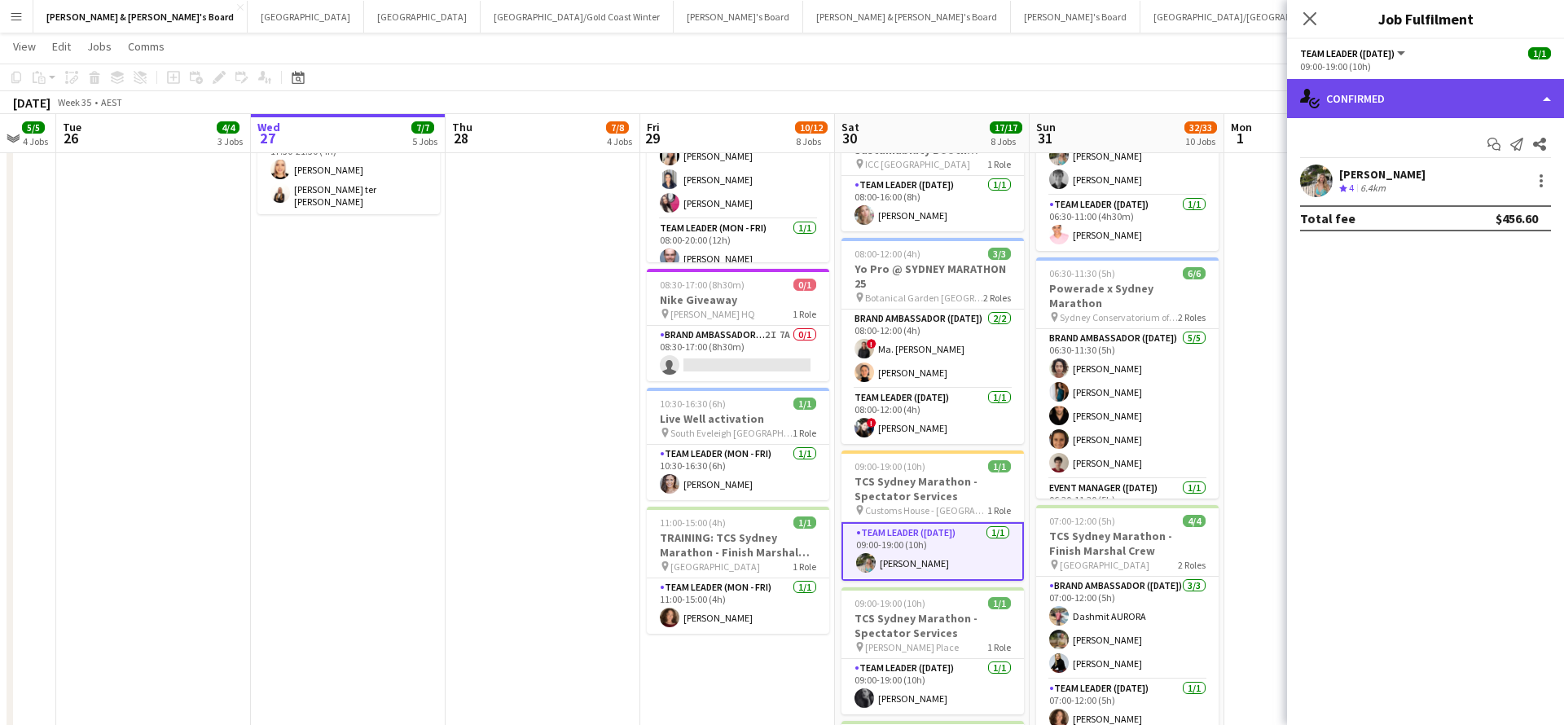
click at [1403, 94] on div "single-neutral-actions-check-2 Confirmed" at bounding box center [1425, 98] width 277 height 39
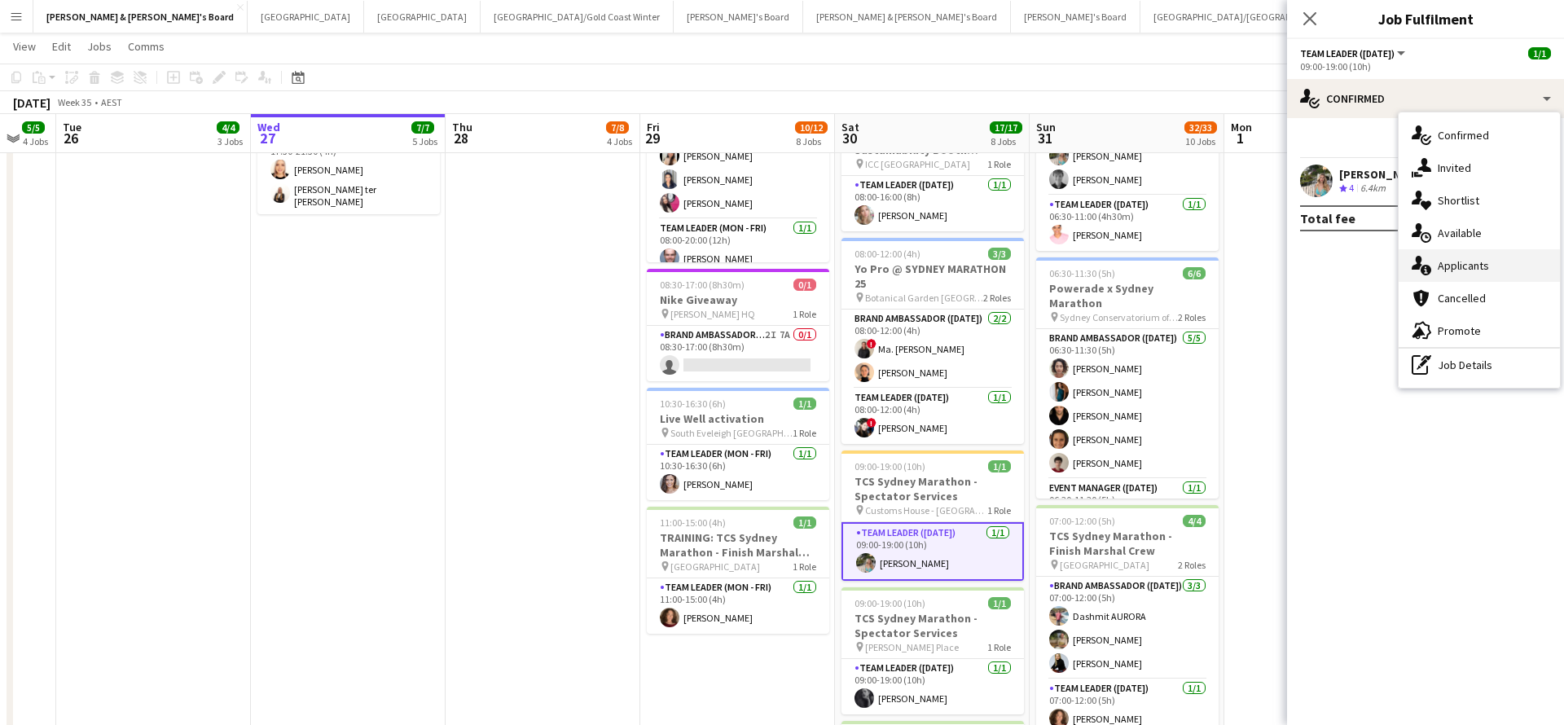
click at [1467, 273] on div "single-neutral-actions-information Applicants" at bounding box center [1478, 265] width 161 height 33
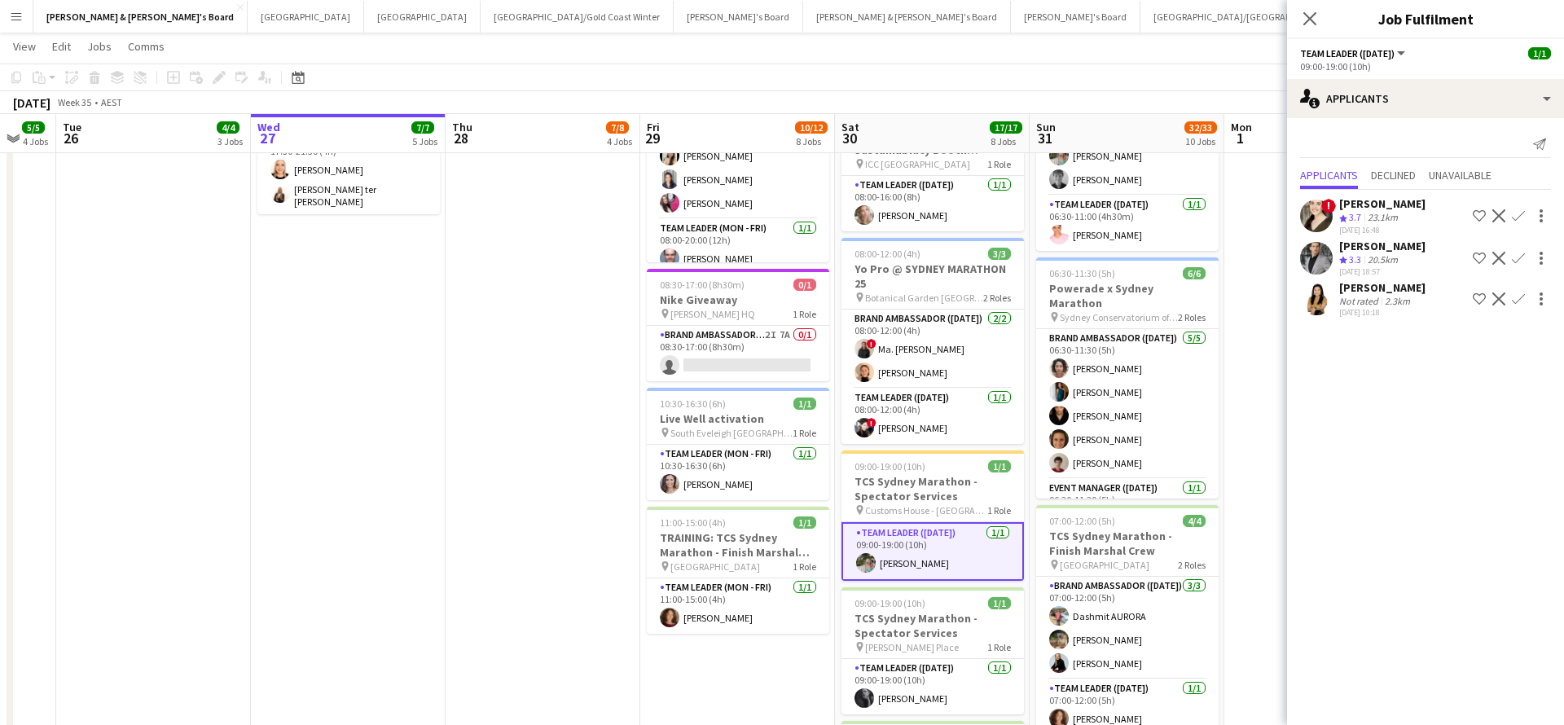
click at [1253, 401] on app-date-cell "07:30-14:00 (6h30m) 1/1 Live Well activation pin South Eveleigh Sydney 1 Role T…" at bounding box center [1321, 536] width 195 height 1845
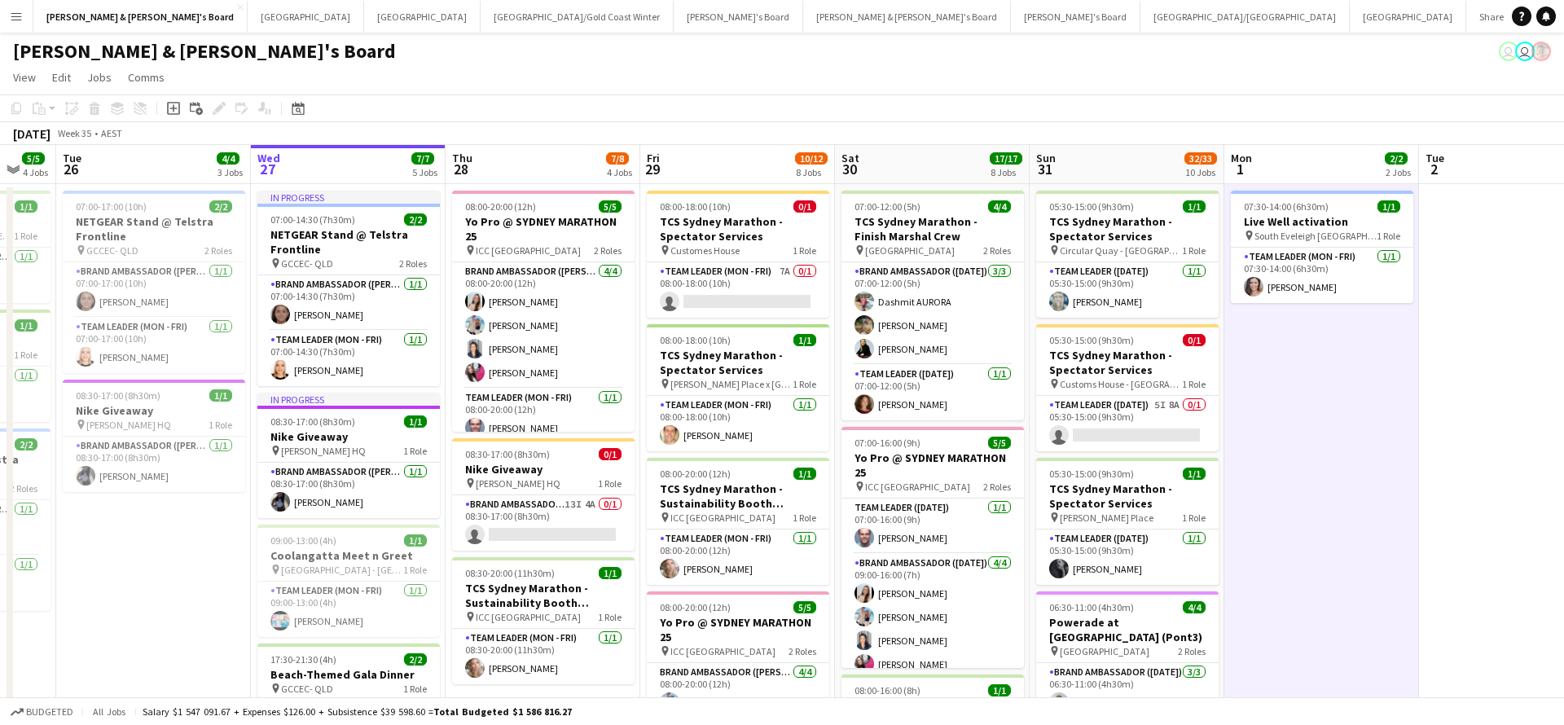
scroll to position [0, 0]
click at [1132, 417] on app-card-role "Team Leader ([DATE]) 5I 8A 0/1 05:30-15:00 (9h30m) single-neutral-actions" at bounding box center [1127, 423] width 182 height 55
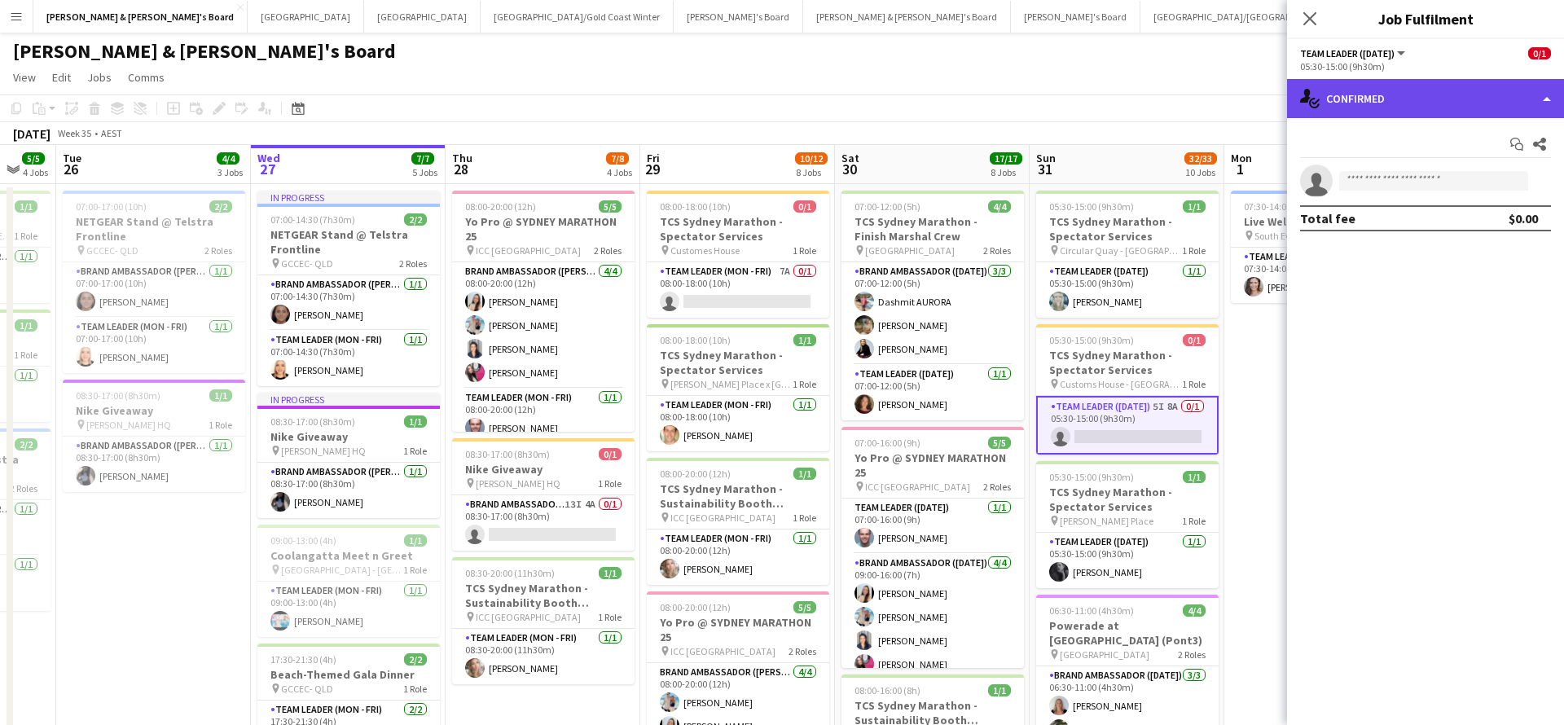
click at [1399, 93] on div "single-neutral-actions-check-2 Confirmed" at bounding box center [1425, 98] width 277 height 39
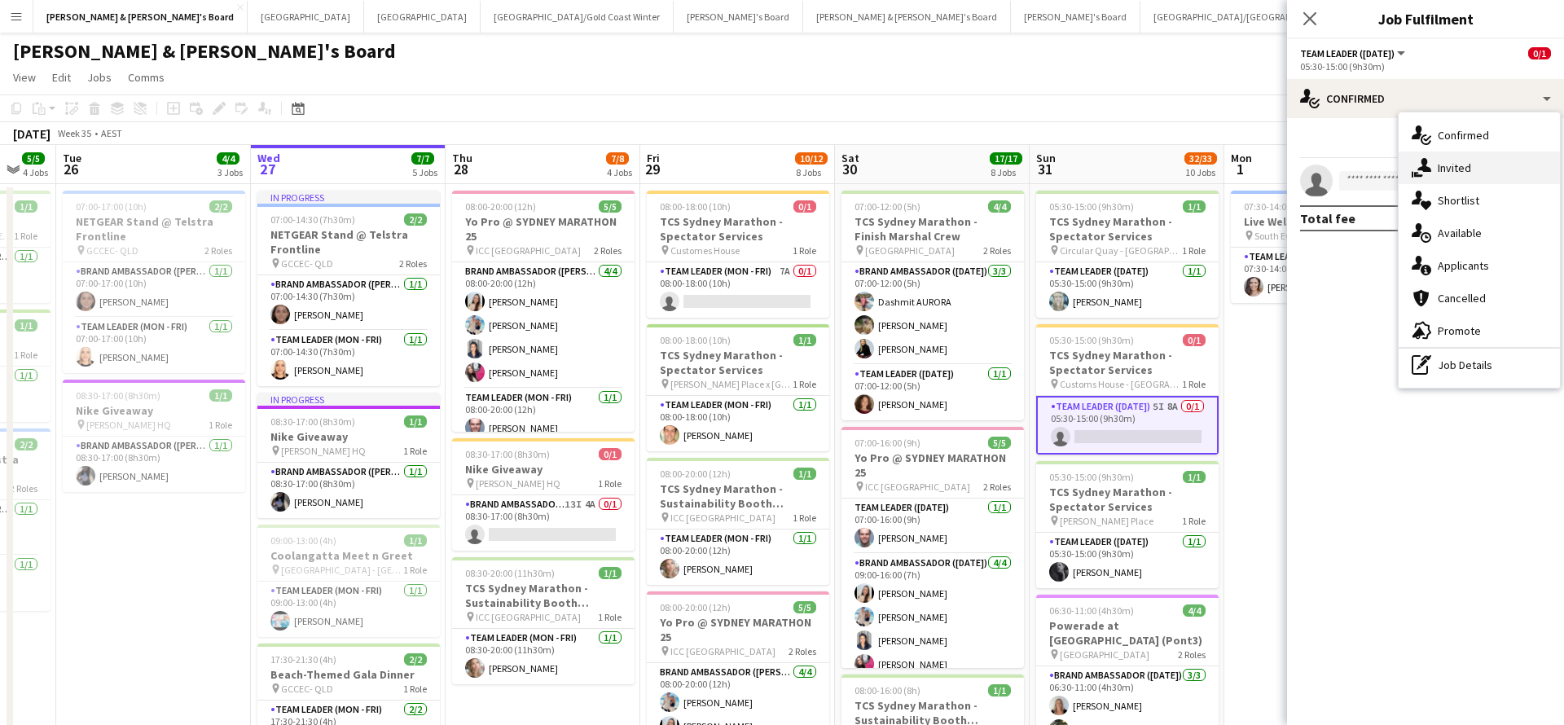
click at [1464, 173] on div "single-neutral-actions-share-1 Invited" at bounding box center [1478, 167] width 161 height 33
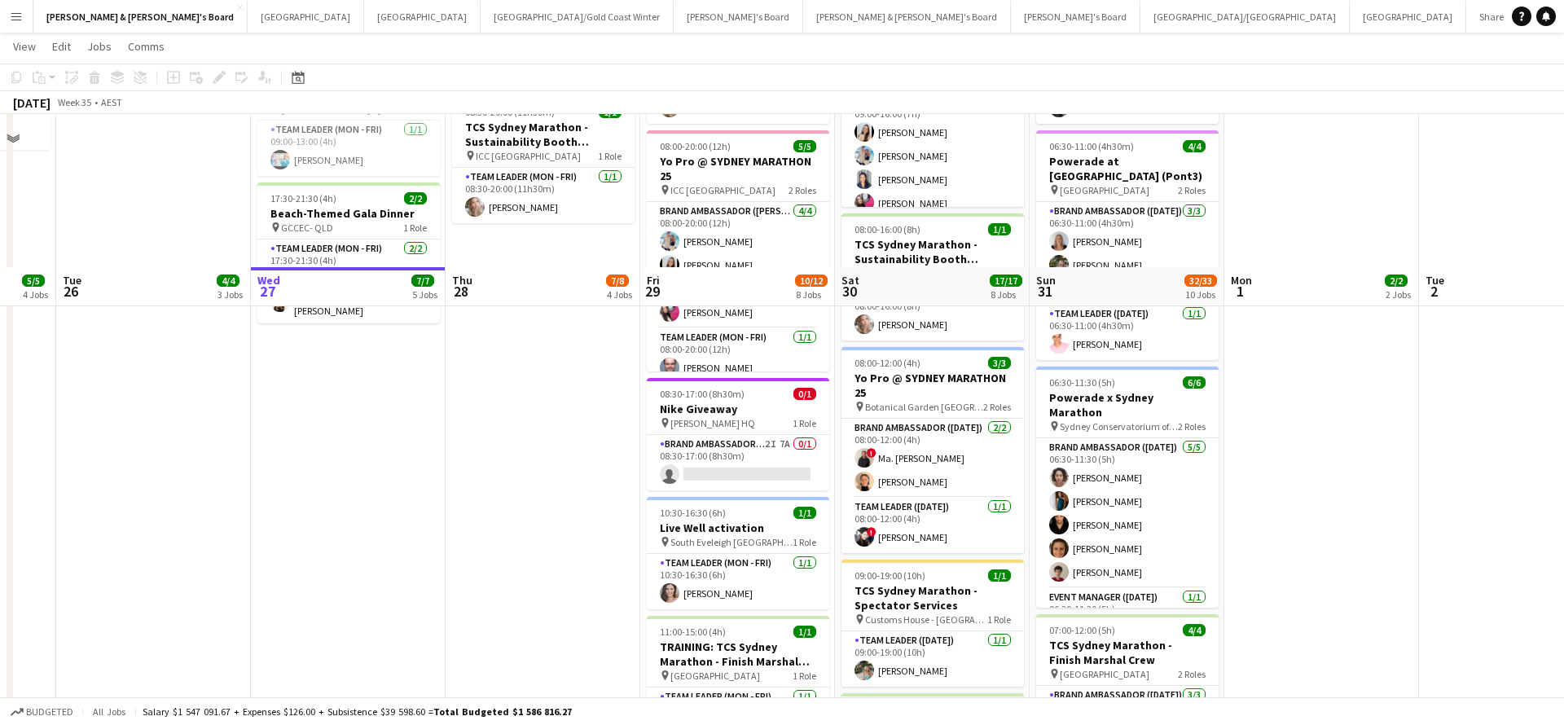
scroll to position [664, 0]
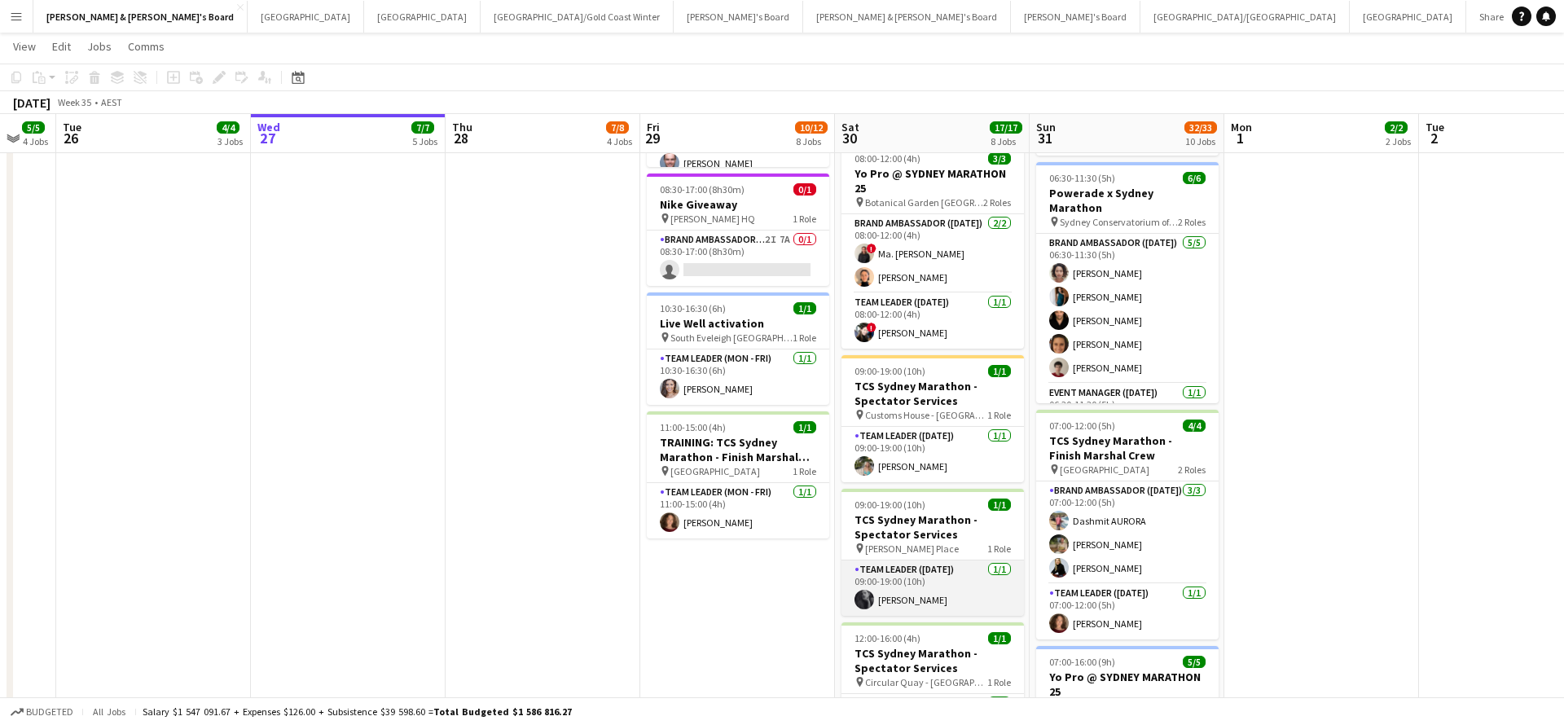
click at [937, 593] on app-card-role "Team Leader ([DATE]) [DATE] 09:00-19:00 (10h) [PERSON_NAME]" at bounding box center [932, 587] width 182 height 55
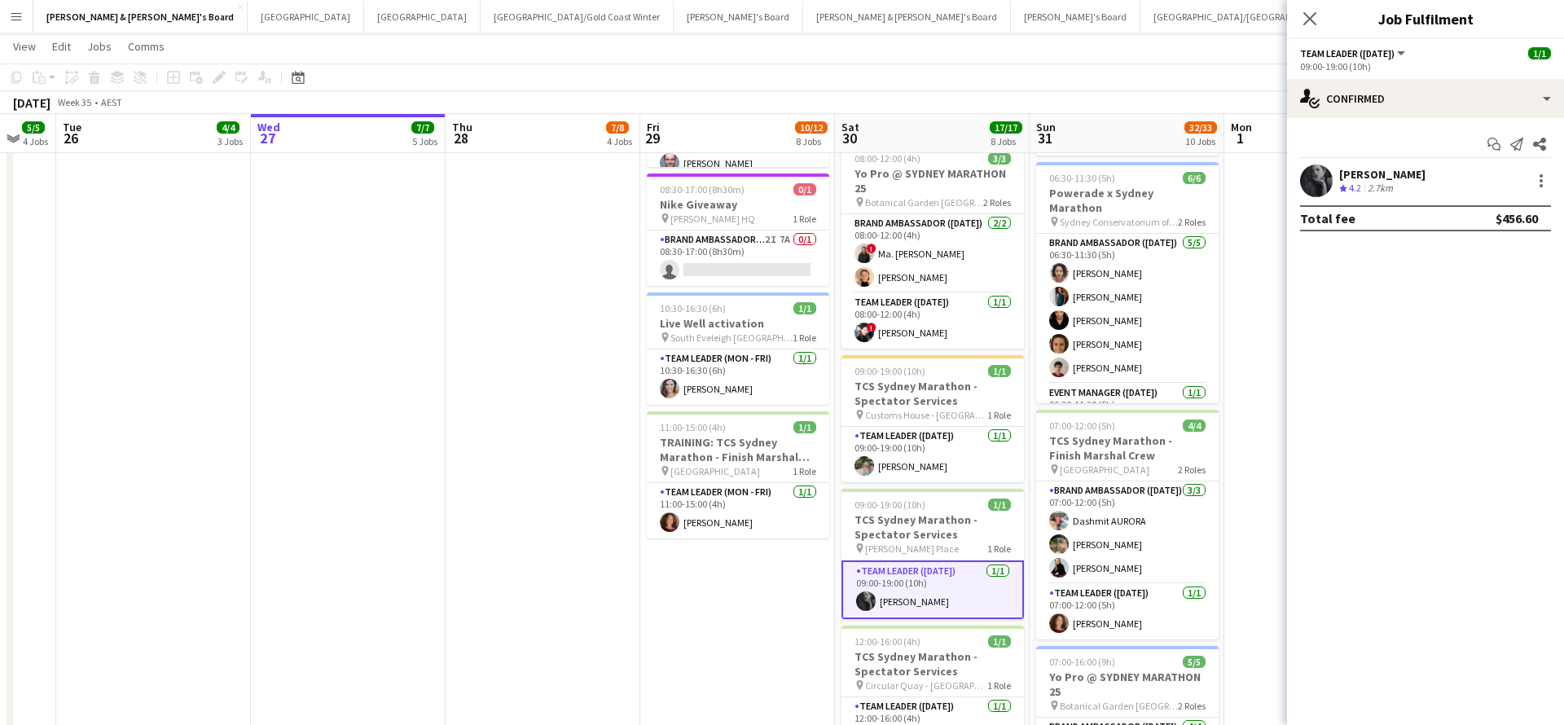
click at [1396, 121] on div "Start chat Send notification Share [PERSON_NAME] Crew rating 4.2 2.7km Total fe…" at bounding box center [1425, 181] width 277 height 126
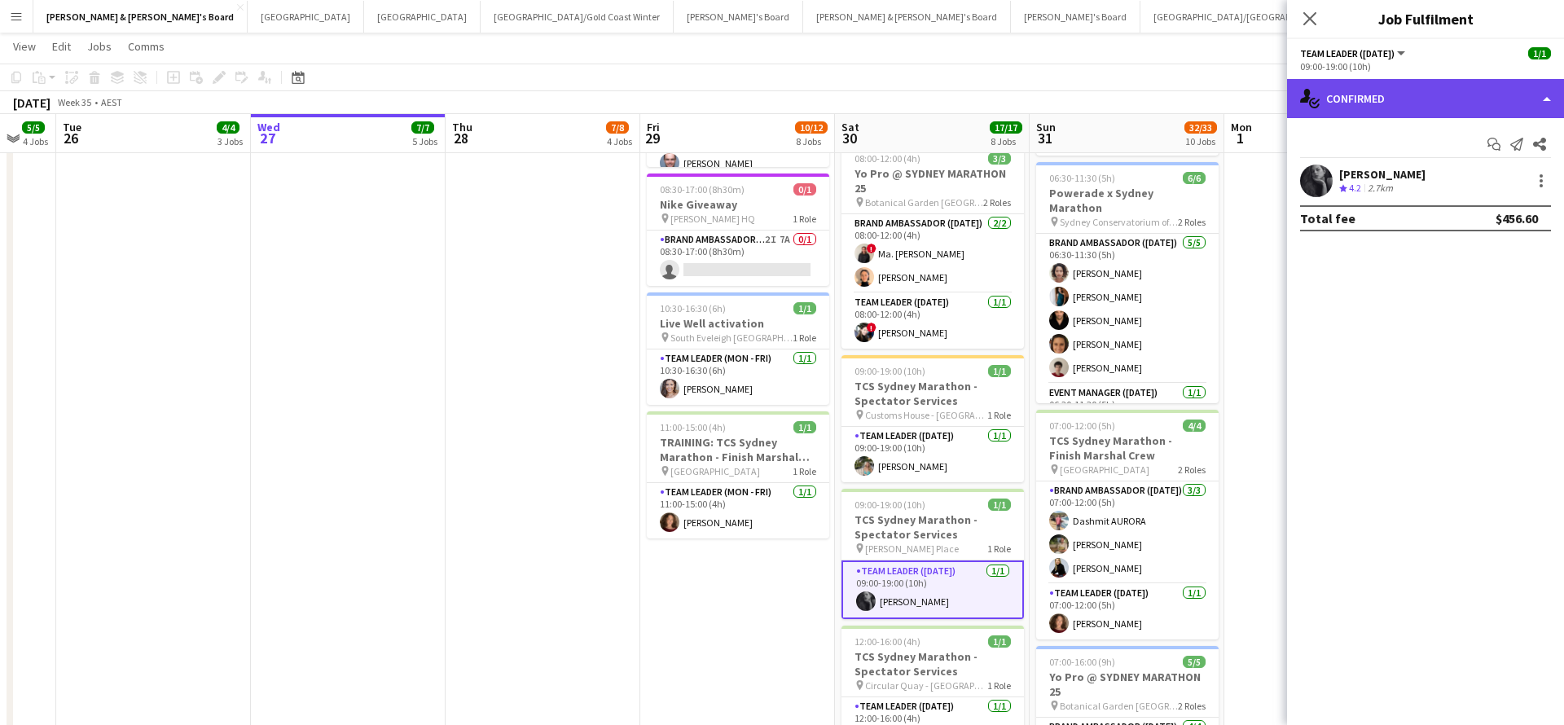
click at [1405, 98] on div "single-neutral-actions-check-2 Confirmed" at bounding box center [1425, 98] width 277 height 39
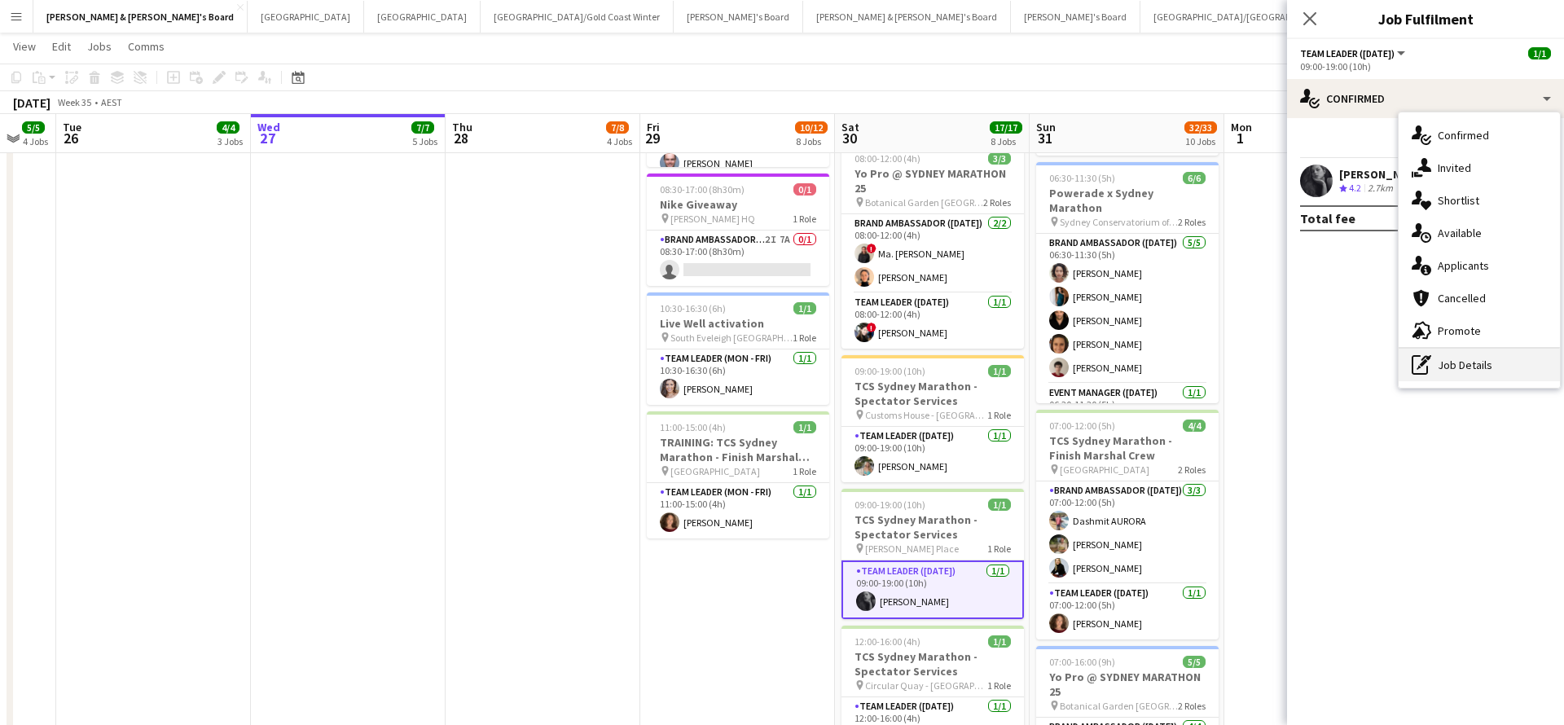
click at [1453, 362] on div "pen-write Job Details" at bounding box center [1478, 365] width 161 height 33
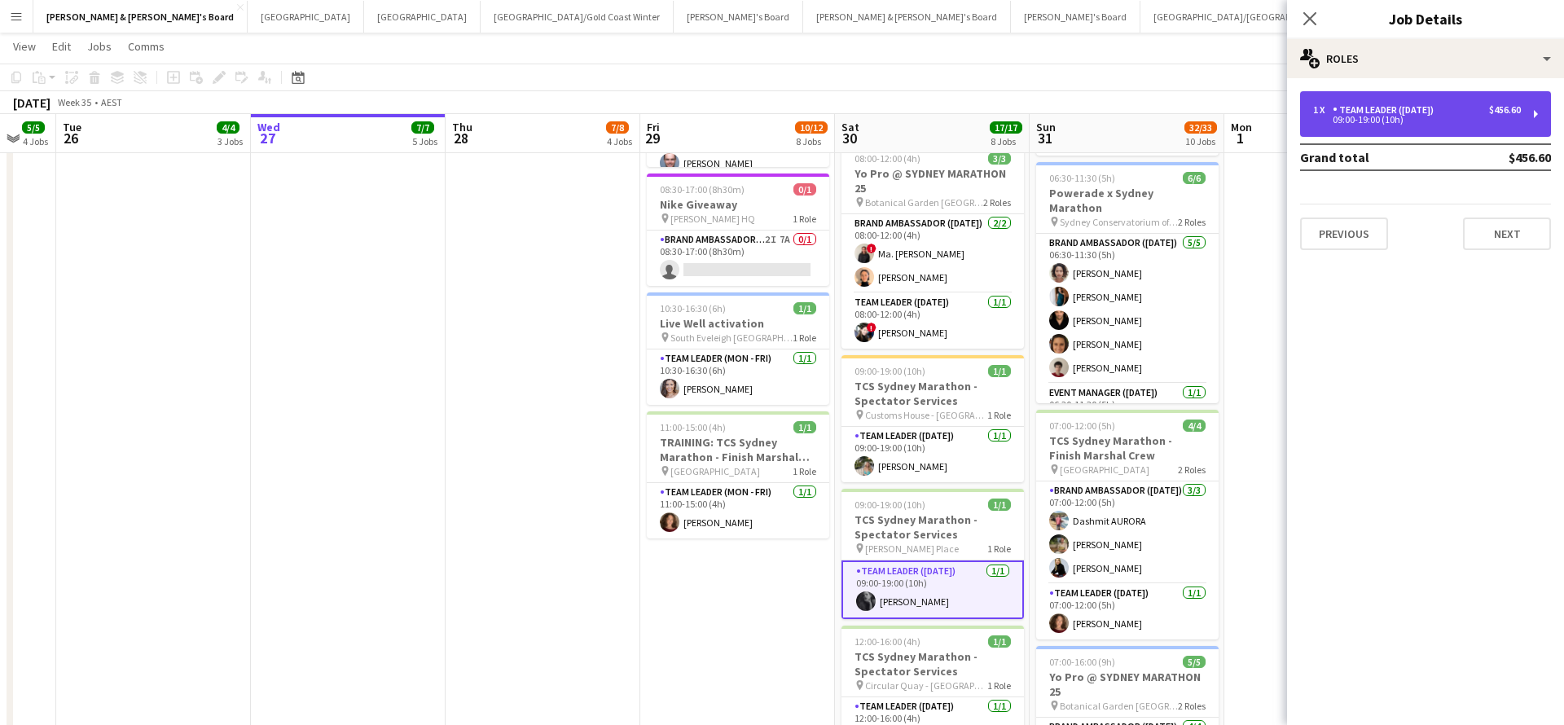
click at [1434, 133] on div "1 x Team Leader ([DATE]) $456.60 09:00-19:00 (10h)" at bounding box center [1425, 114] width 251 height 46
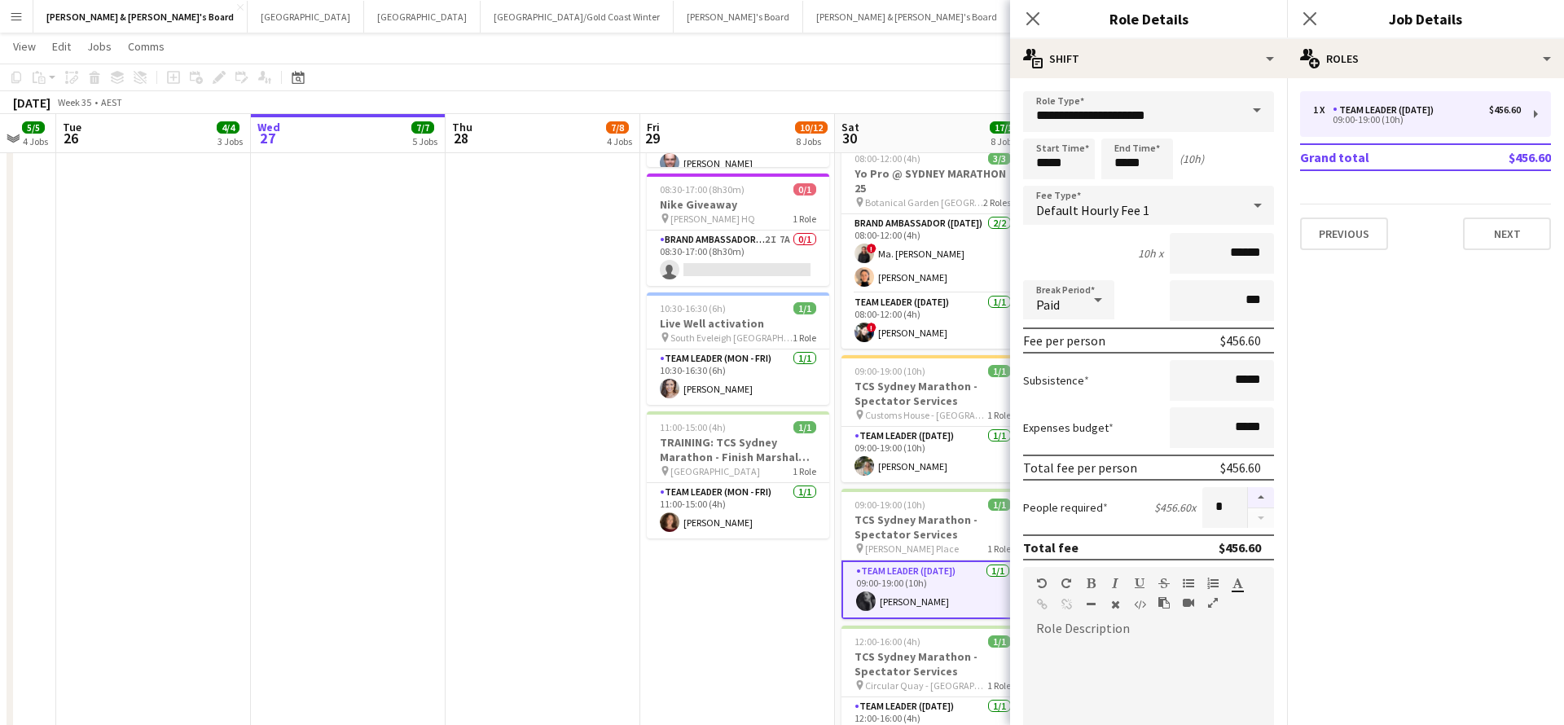
click at [1260, 492] on button "button" at bounding box center [1261, 497] width 26 height 21
type input "*"
click at [664, 647] on app-date-cell "08:00-18:00 (10h) 0/1 TCS Sydney Marathon - Spectator Services pin Customes Hou…" at bounding box center [737, 441] width 195 height 1845
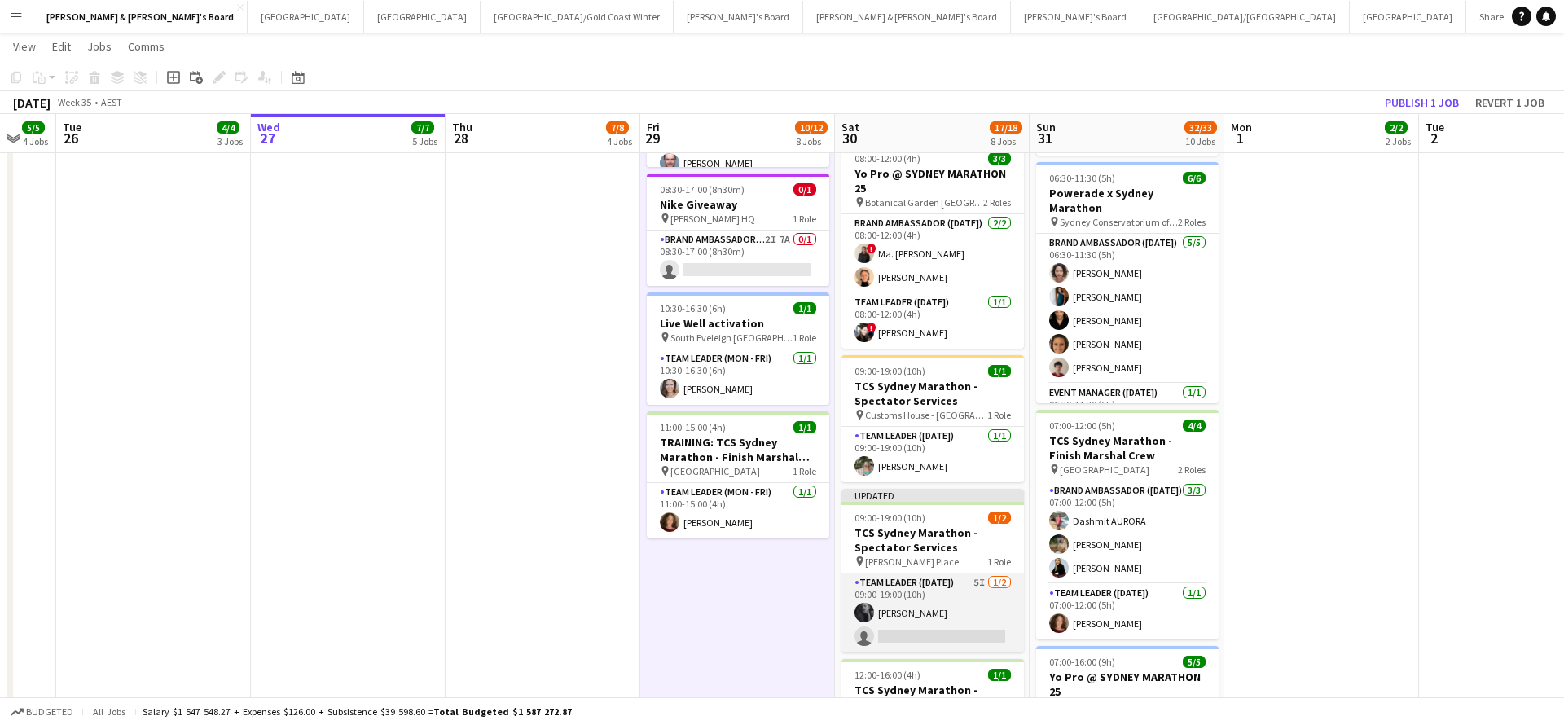
click at [913, 631] on app-card-role "Team Leader ([DATE]) 5I [DATE] 09:00-19:00 (10h) [PERSON_NAME] single-neutral-a…" at bounding box center [932, 612] width 182 height 79
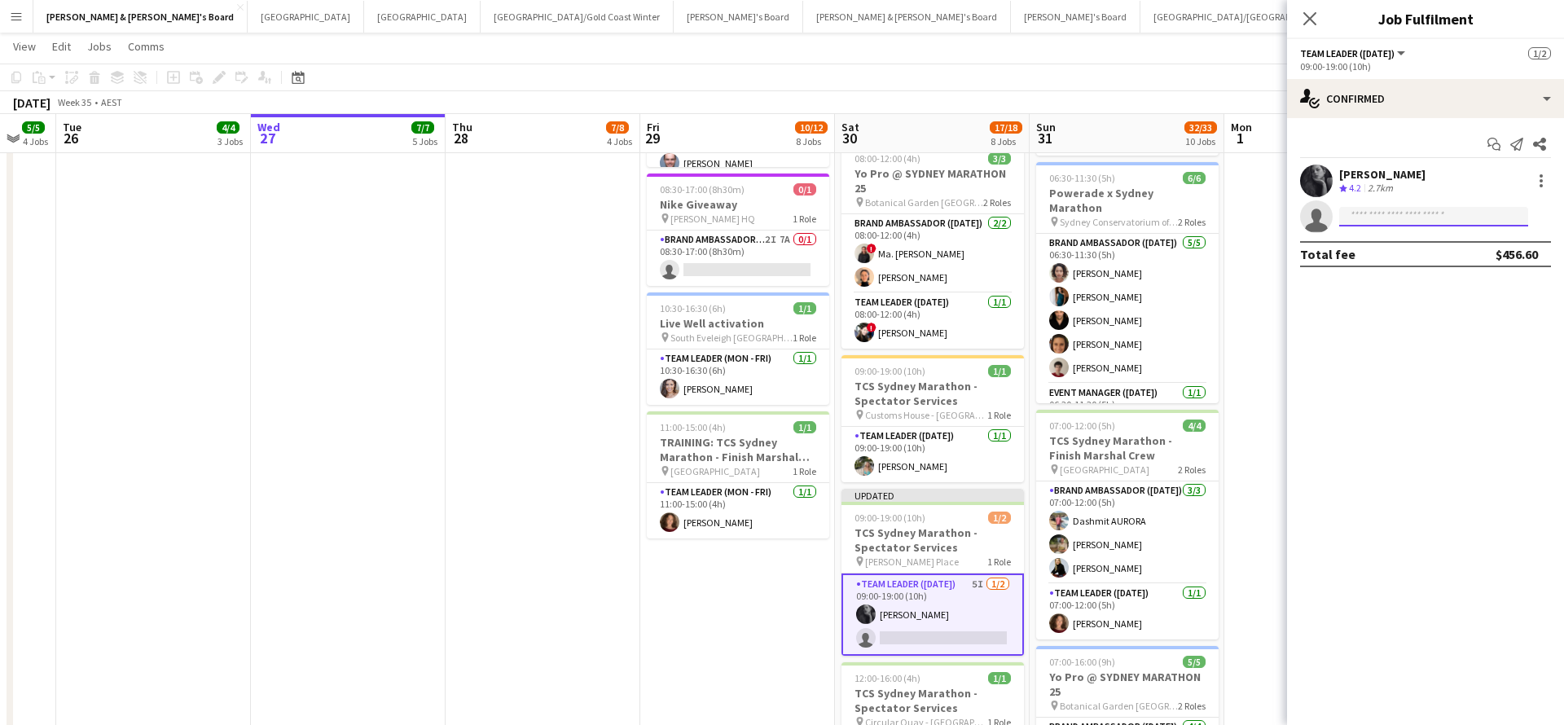
click at [1419, 221] on input at bounding box center [1433, 217] width 189 height 20
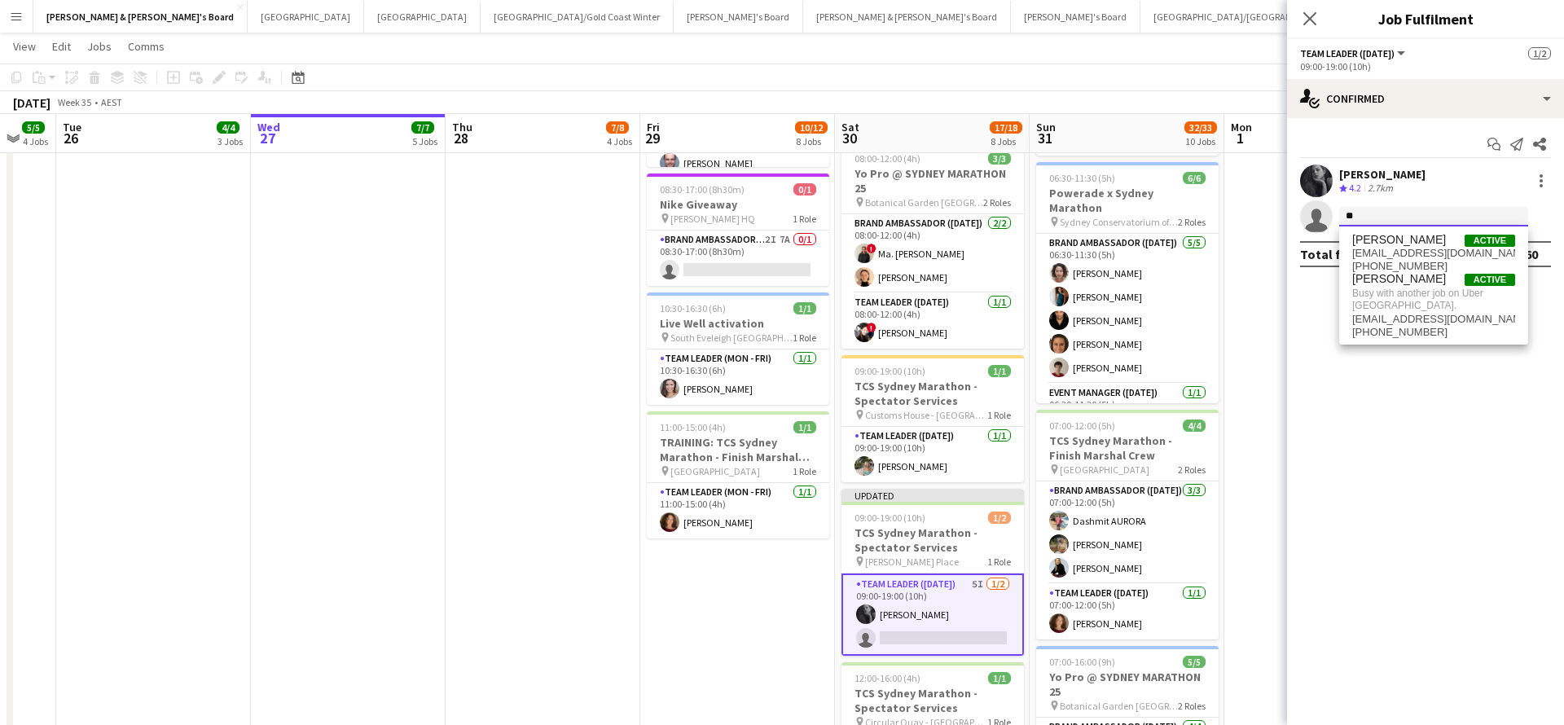
type input "*"
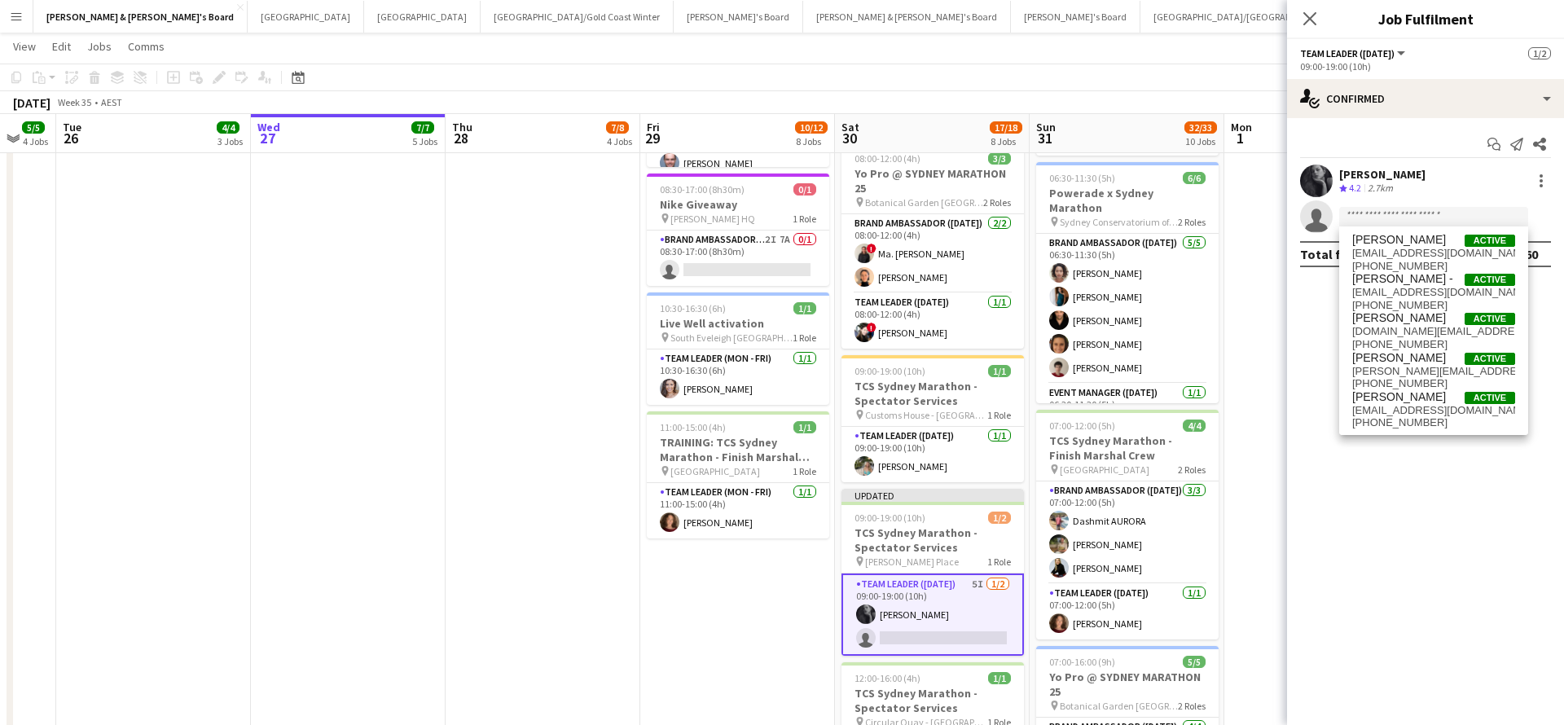
click at [683, 585] on app-date-cell "08:00-18:00 (10h) 0/1 TCS Sydney Marathon - Spectator Services pin Customes Hou…" at bounding box center [737, 441] width 195 height 1845
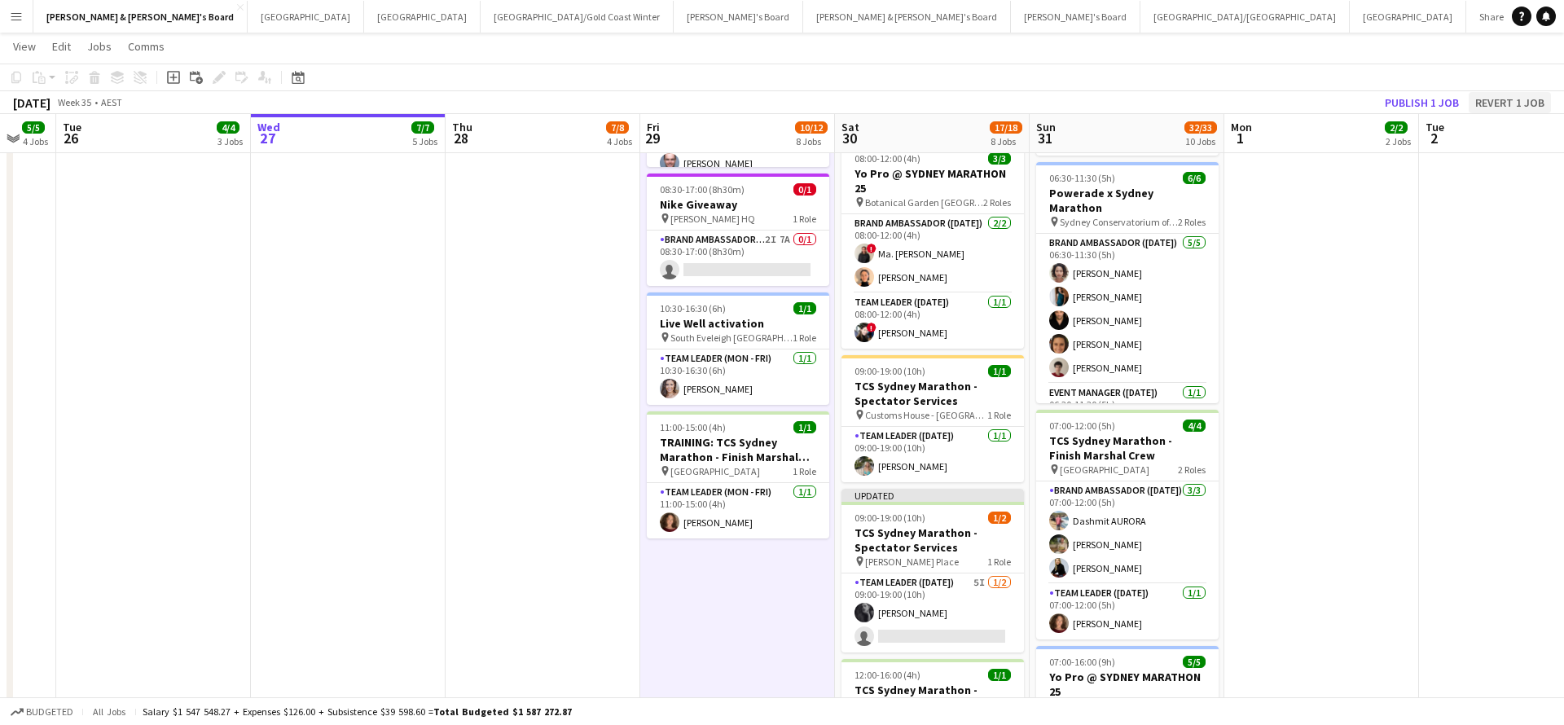
click at [1502, 101] on button "Revert 1 job" at bounding box center [1509, 102] width 82 height 21
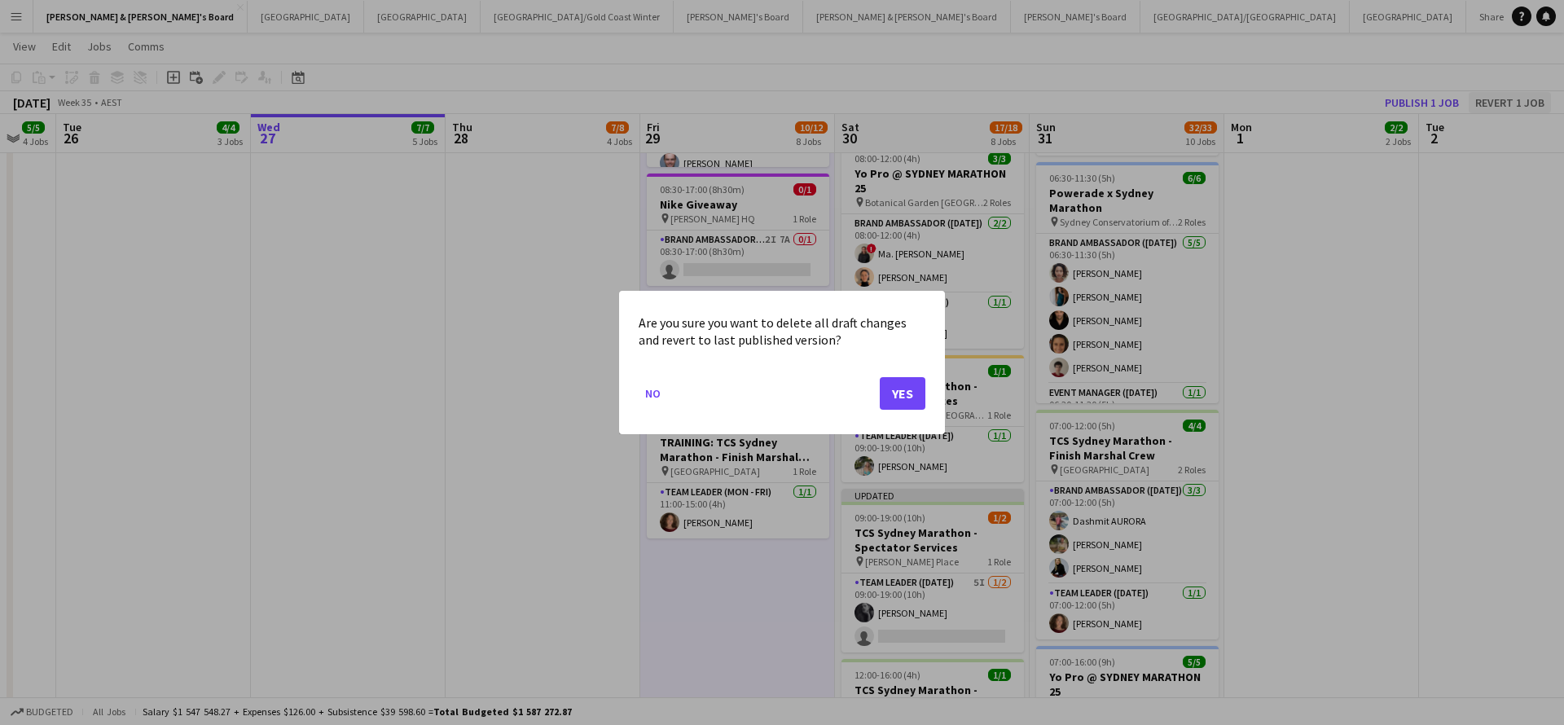
scroll to position [0, 0]
click at [904, 391] on button "Yes" at bounding box center [903, 393] width 46 height 33
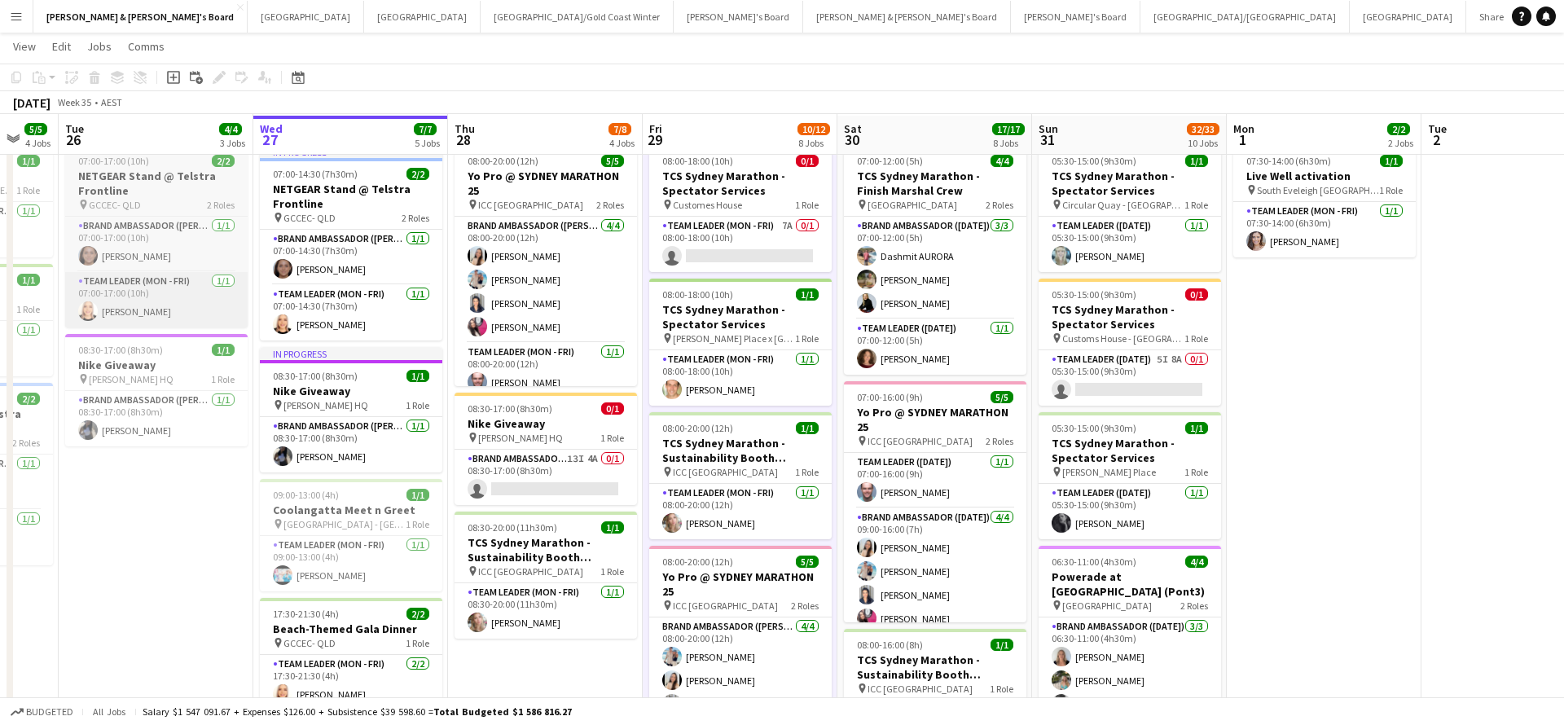
scroll to position [46, 0]
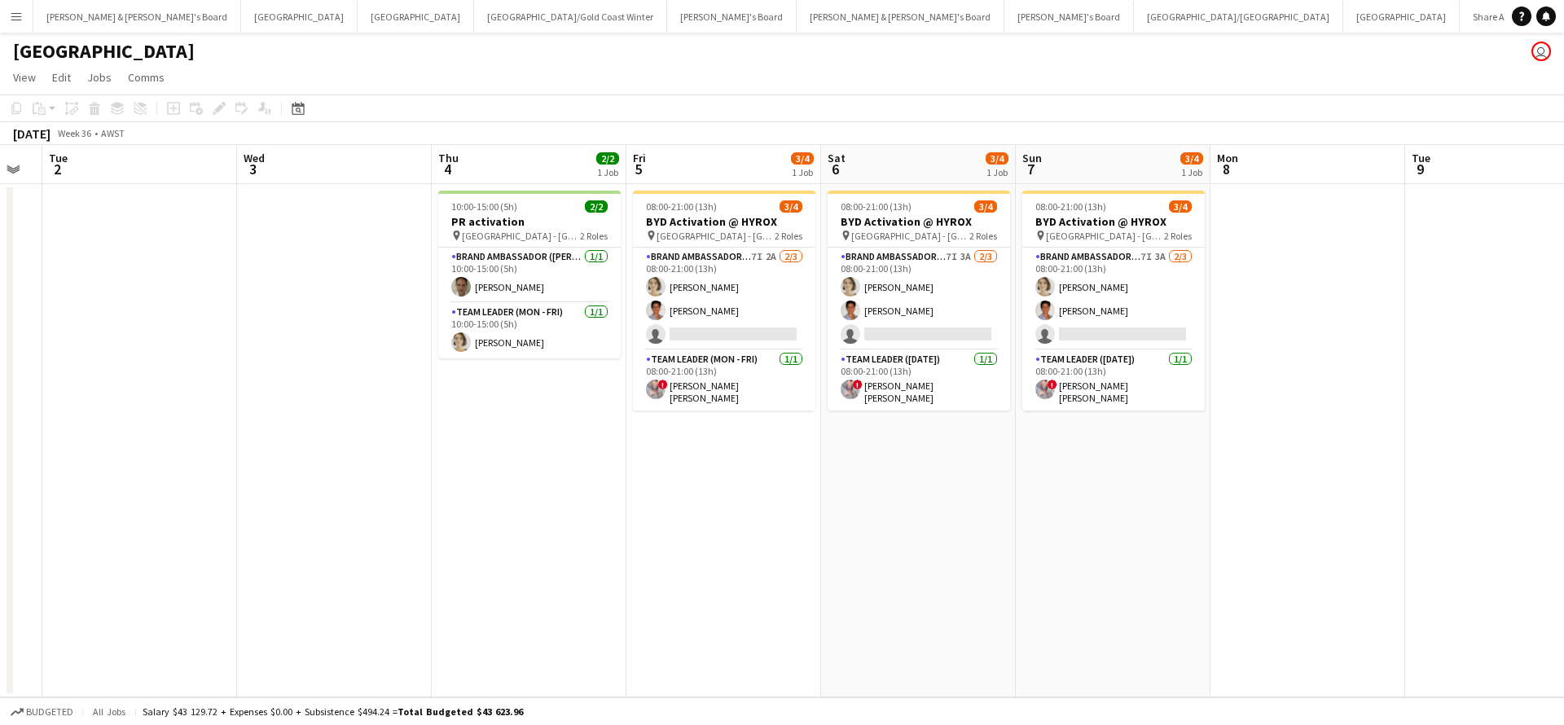
scroll to position [0, 543]
click at [780, 290] on app-card-role "Brand Ambassador (Mon - Fri) 7I 2A [DATE] 08:00-21:00 (13h) [PERSON_NAME] yahel…" at bounding box center [722, 299] width 182 height 103
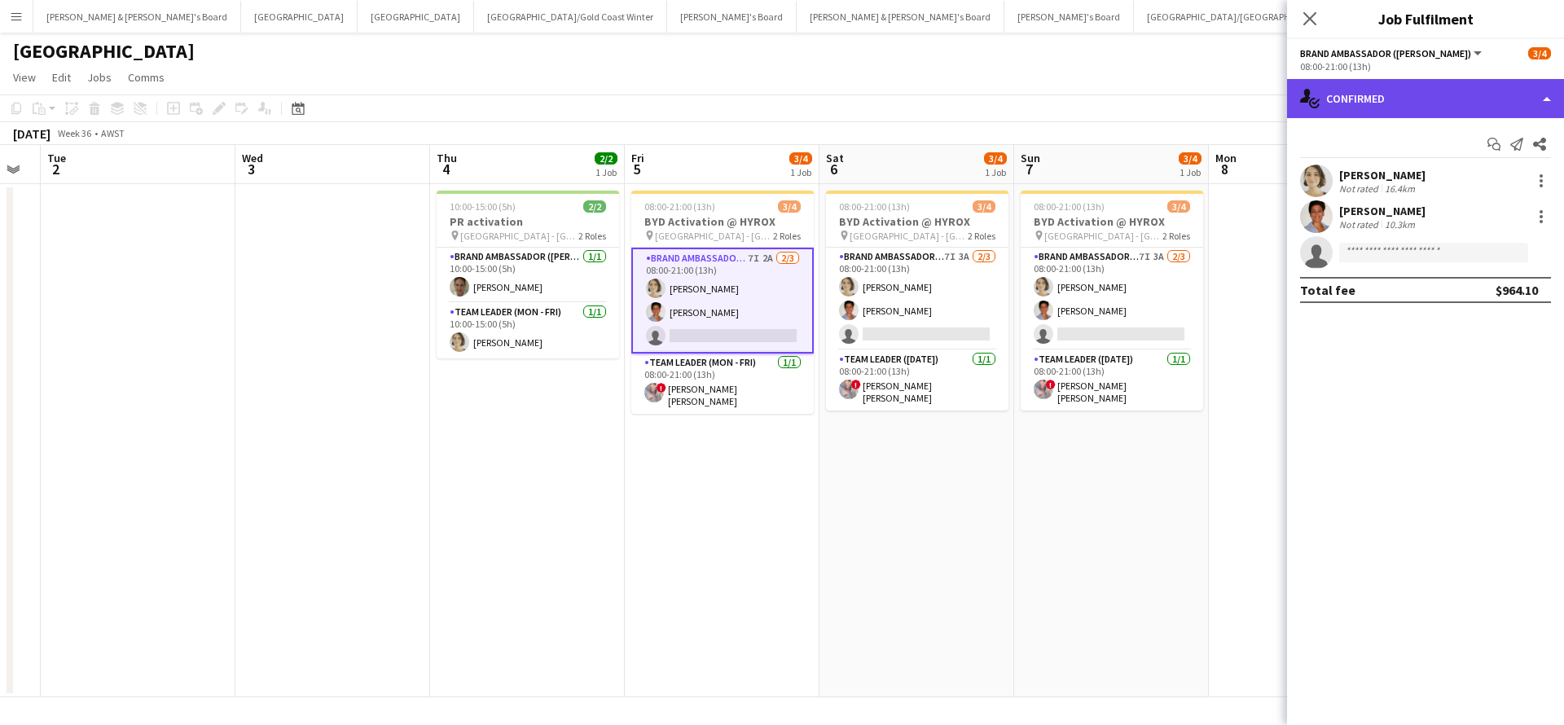
click at [1412, 88] on div "single-neutral-actions-check-2 Confirmed" at bounding box center [1425, 98] width 277 height 39
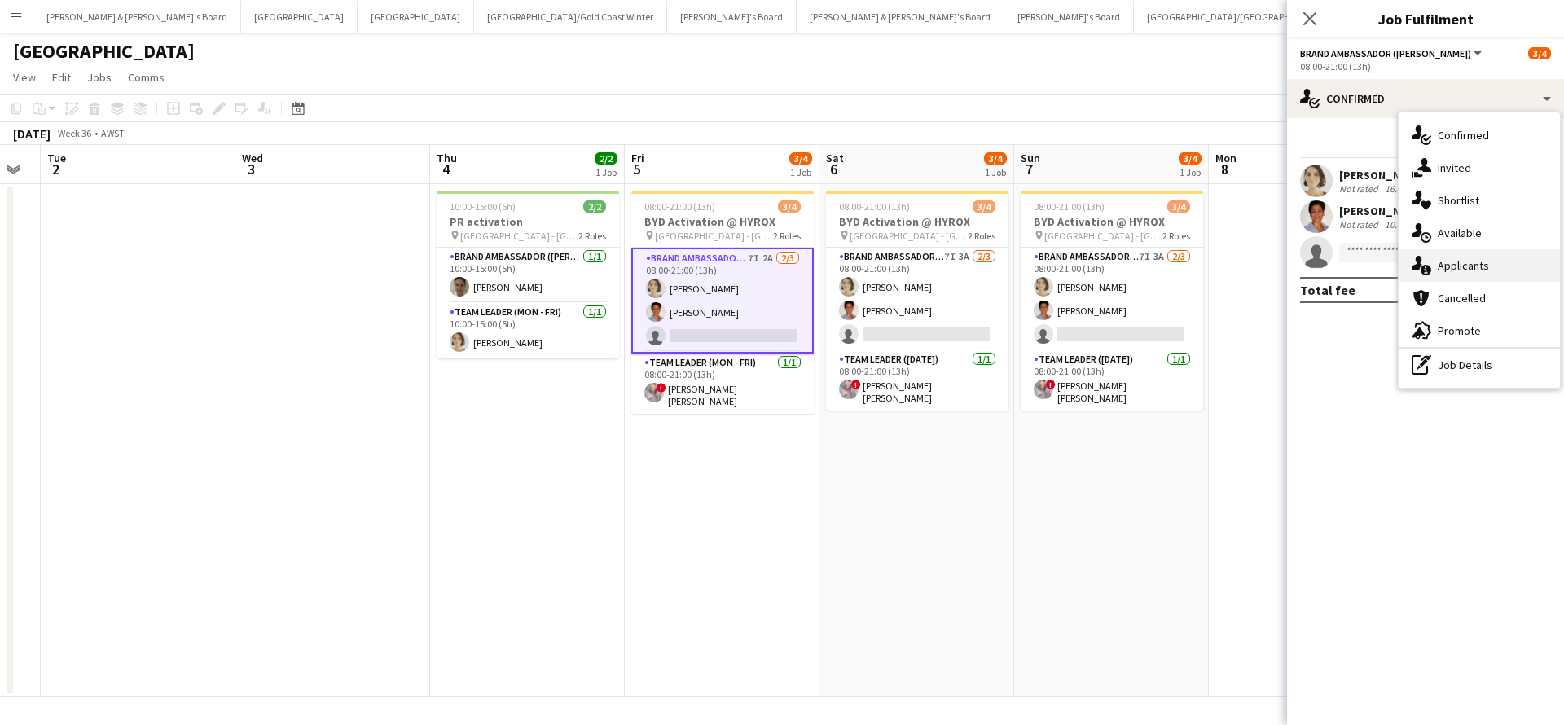
click at [1477, 266] on div "single-neutral-actions-information Applicants" at bounding box center [1478, 265] width 161 height 33
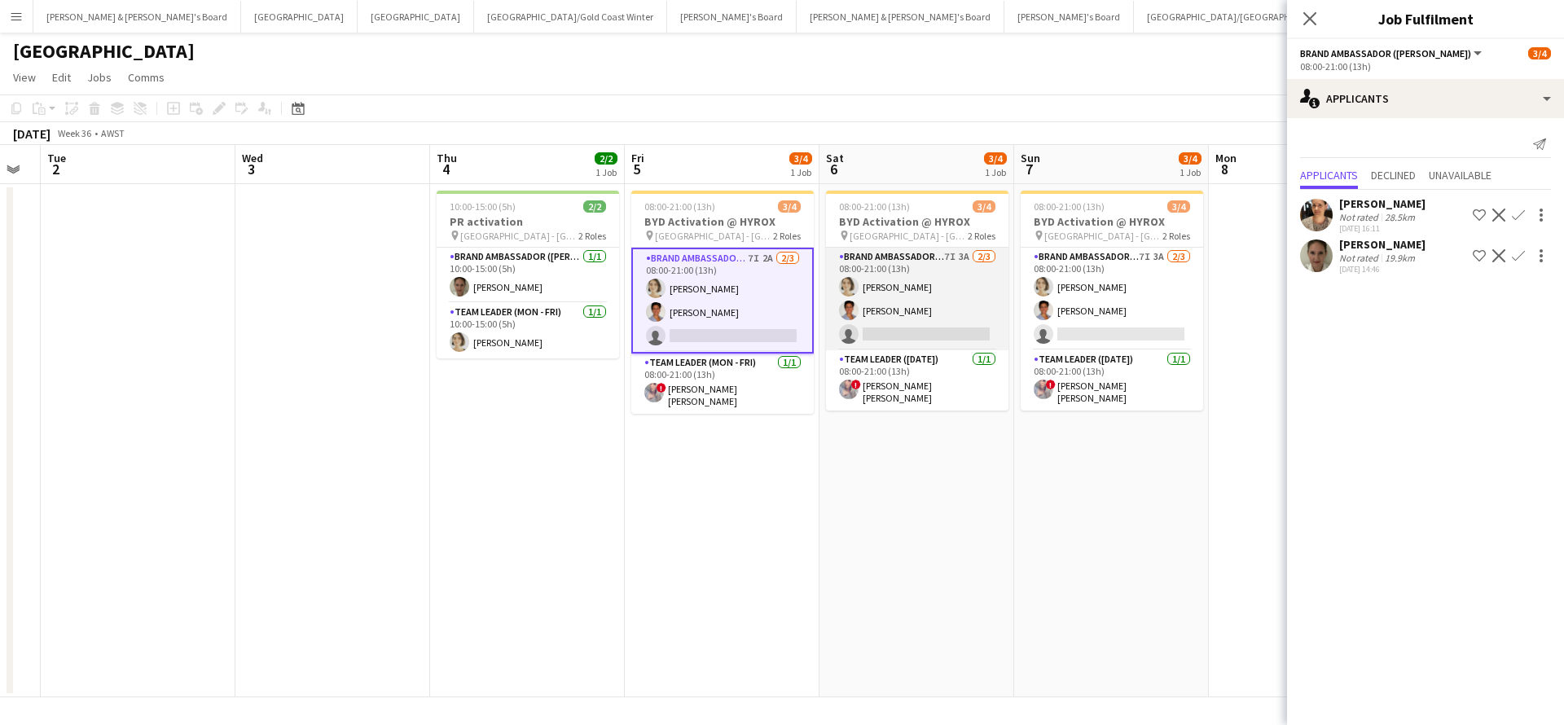
click at [947, 299] on app-card-role "Brand Ambassador ([DATE]) 7I 3A [DATE] 08:00-21:00 (13h) [PERSON_NAME] yahelle …" at bounding box center [917, 299] width 182 height 103
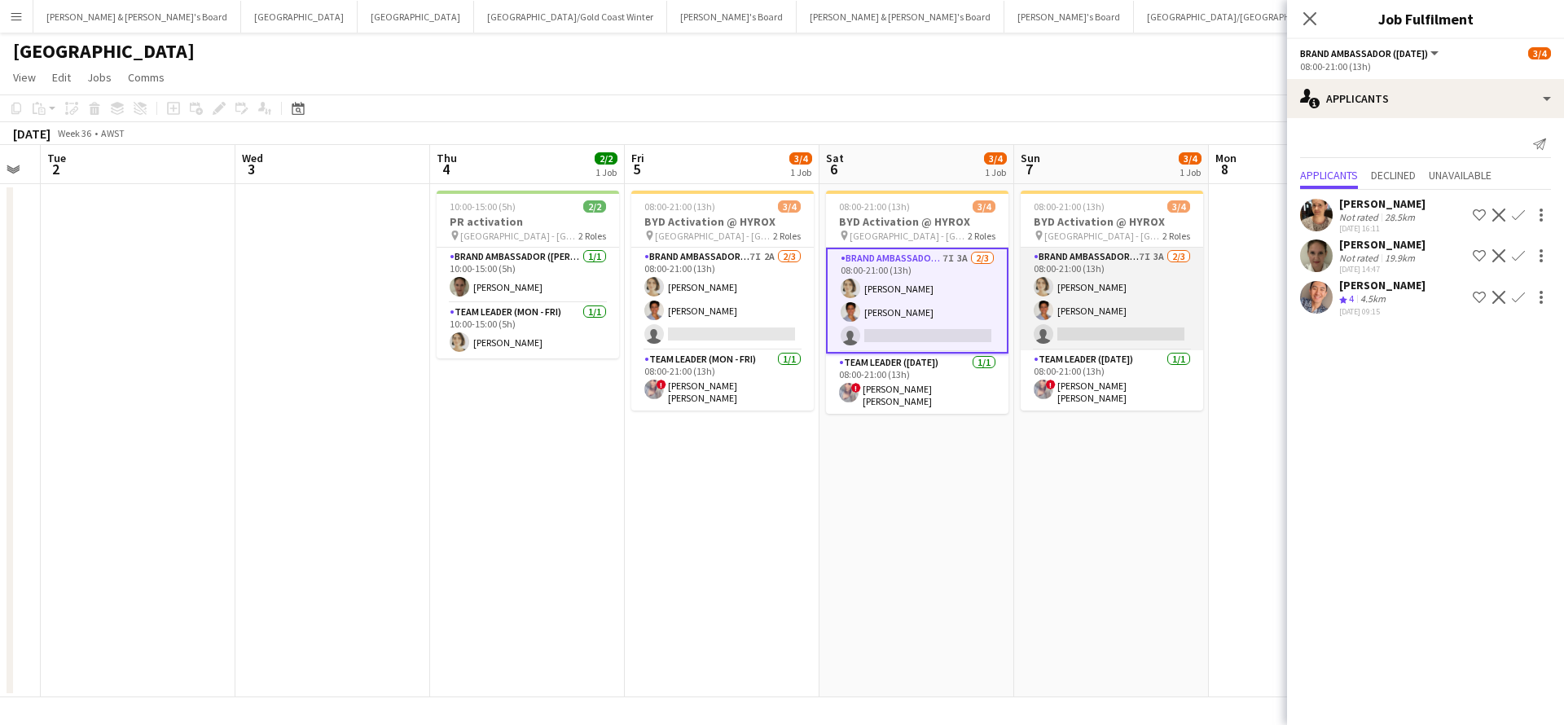
click at [1141, 291] on app-card-role "Brand Ambassador ([DATE]) 7I 3A [DATE] 08:00-21:00 (13h) [PERSON_NAME] yahelle …" at bounding box center [1111, 299] width 182 height 103
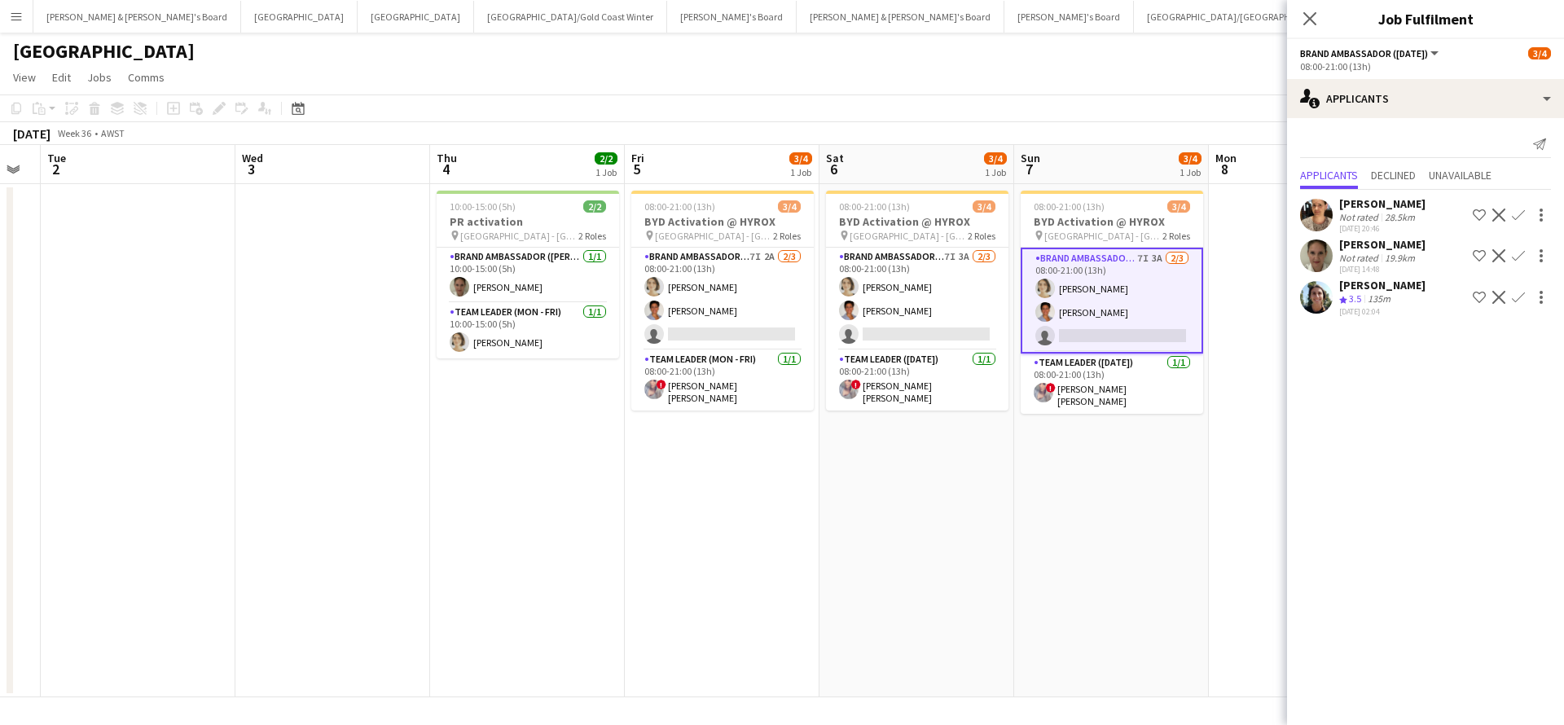
click at [859, 563] on app-date-cell "08:00-21:00 (13h) 3/4 BYD Activation @ HYROX pin Perth - WA 2 Roles Brand Ambas…" at bounding box center [916, 440] width 195 height 513
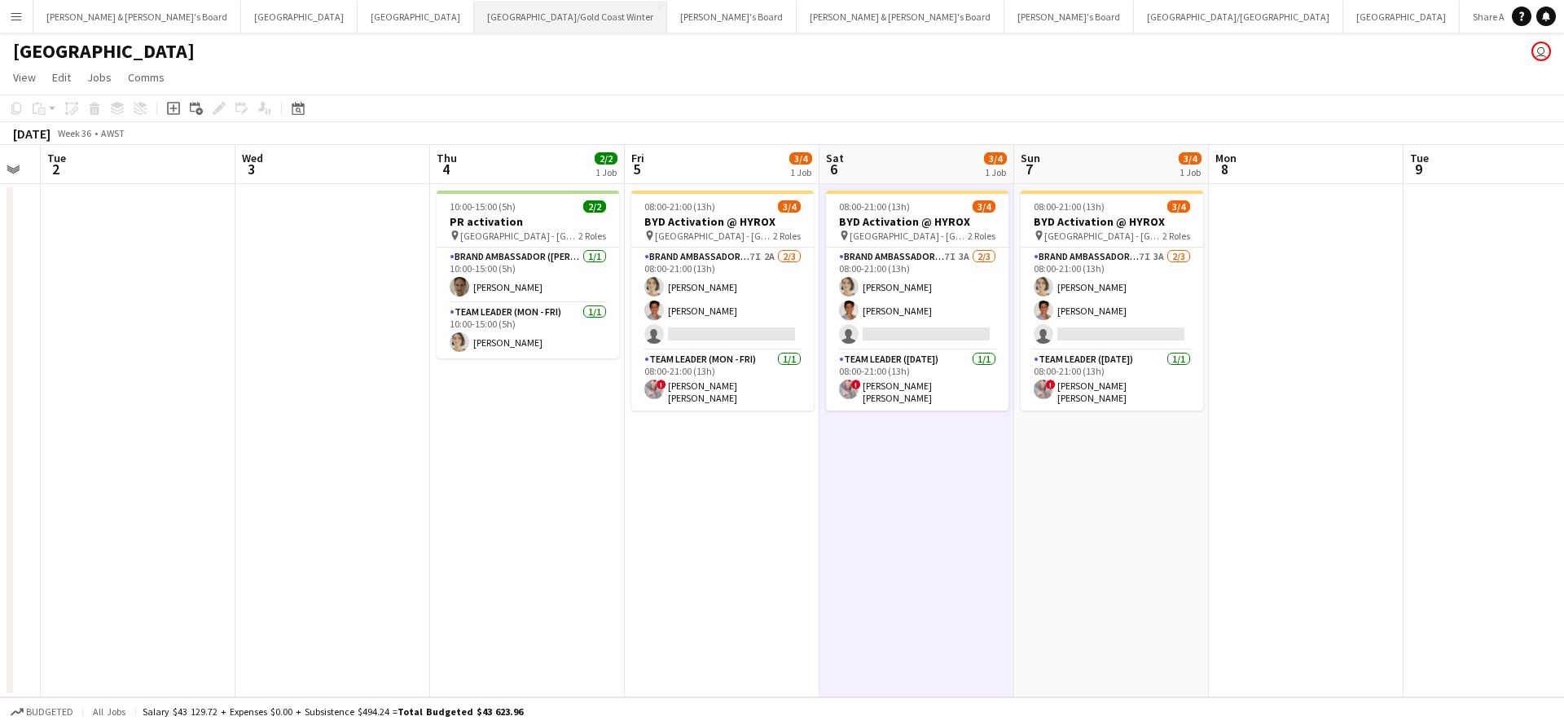
click at [474, 20] on button "[GEOGRAPHIC_DATA]/[GEOGRAPHIC_DATA] Winter Close" at bounding box center [570, 17] width 193 height 32
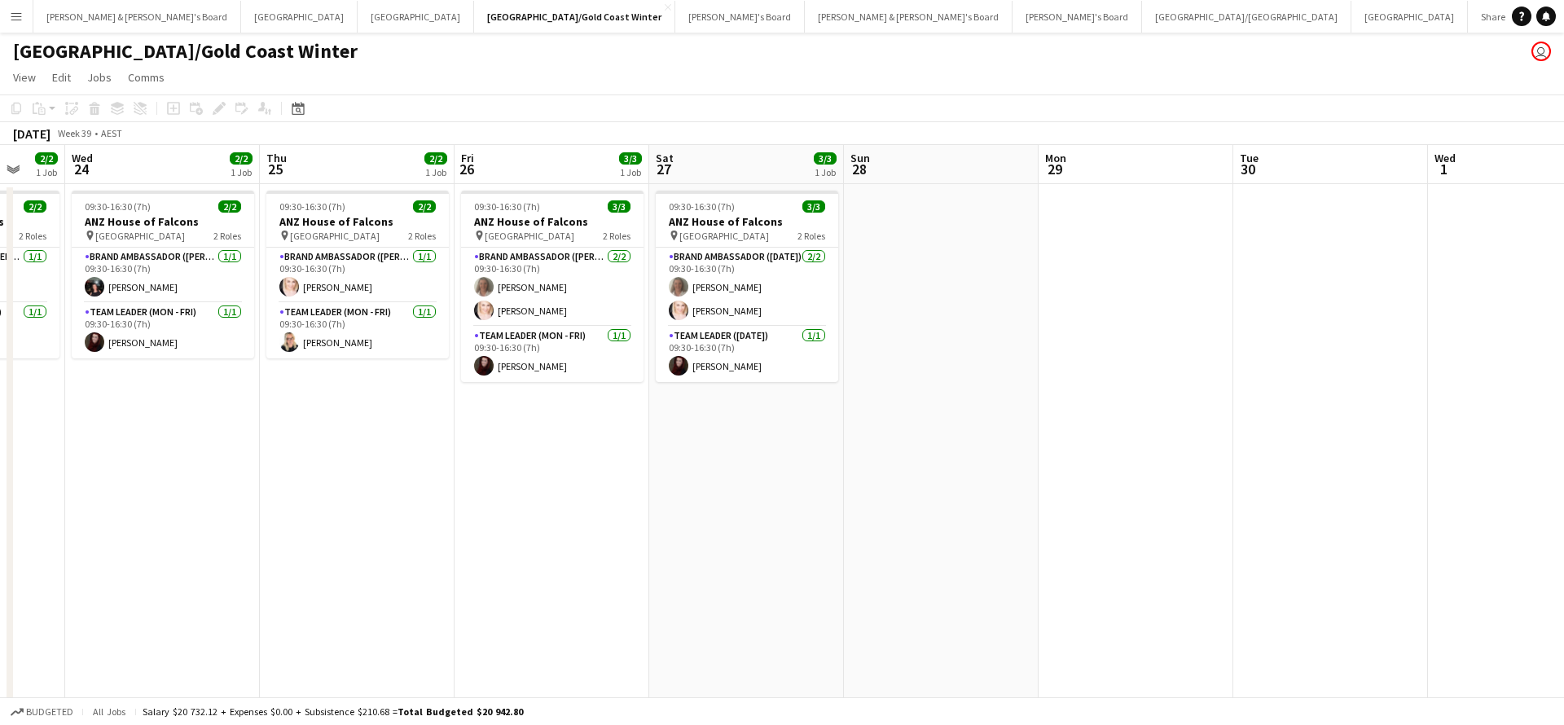
scroll to position [0, 520]
click at [112, 12] on button "[PERSON_NAME] & [PERSON_NAME]'s Board Close" at bounding box center [137, 17] width 208 height 32
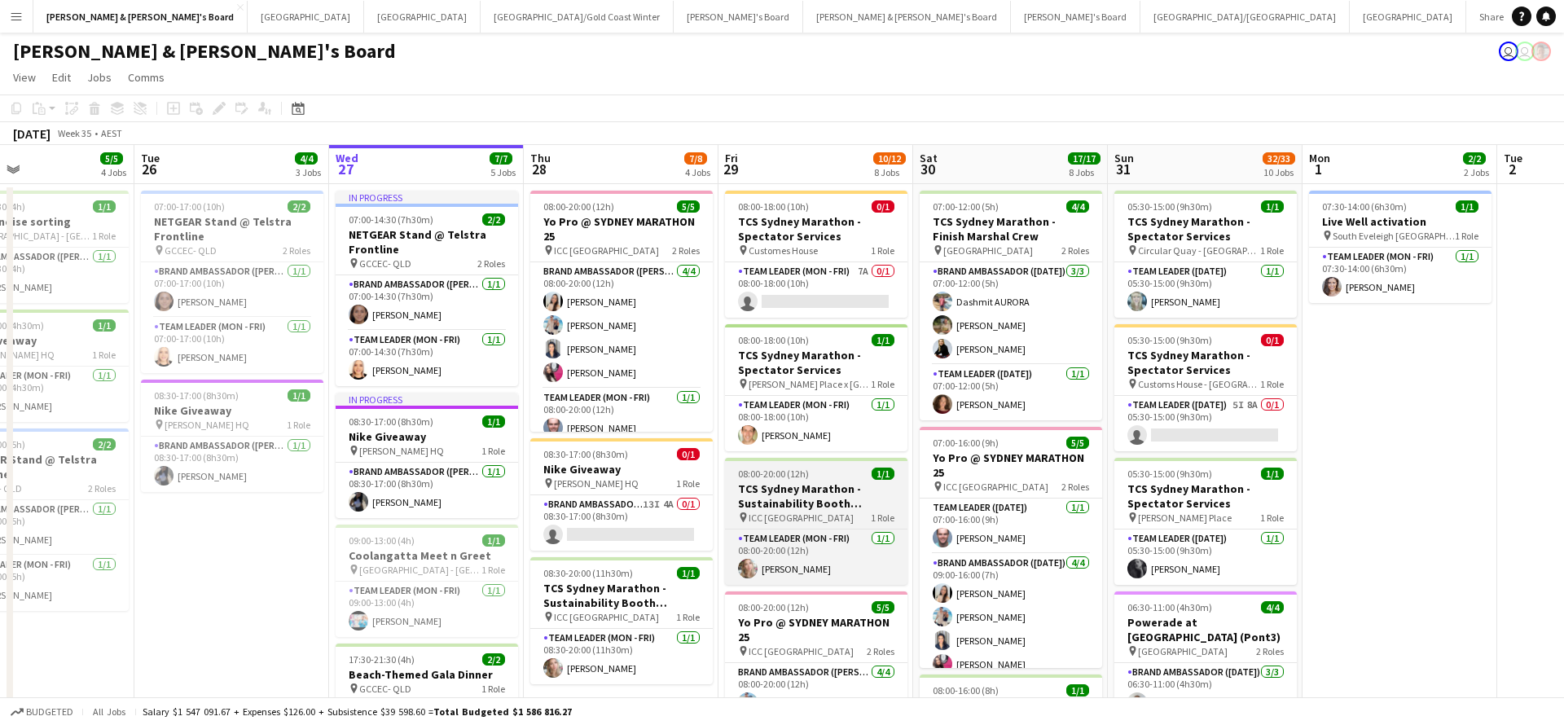
scroll to position [0, 646]
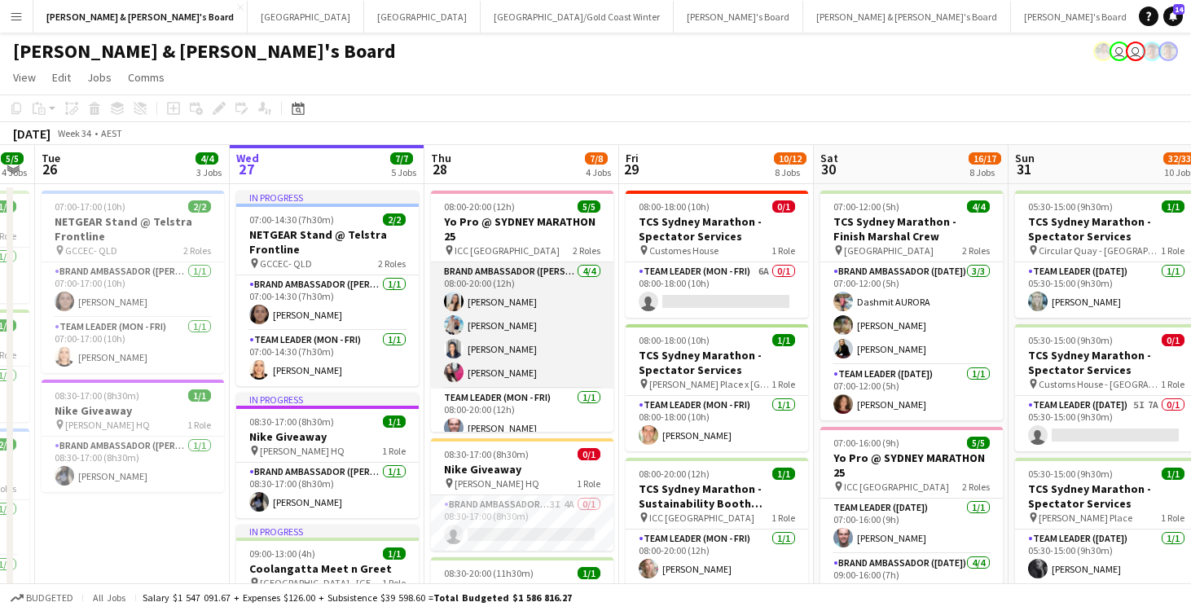
scroll to position [0, 759]
